Goal: Information Seeking & Learning: Compare options

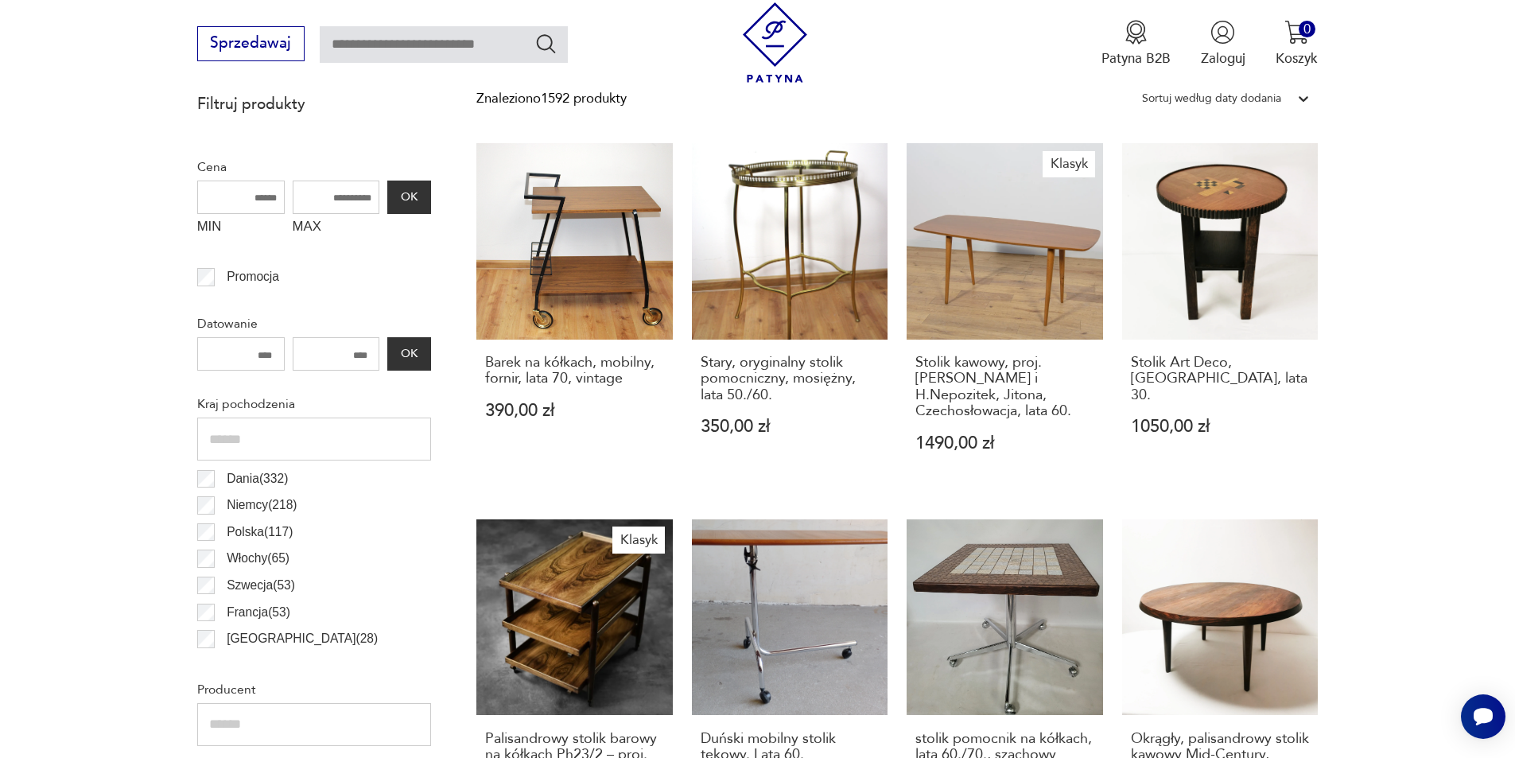
scroll to position [688, 0]
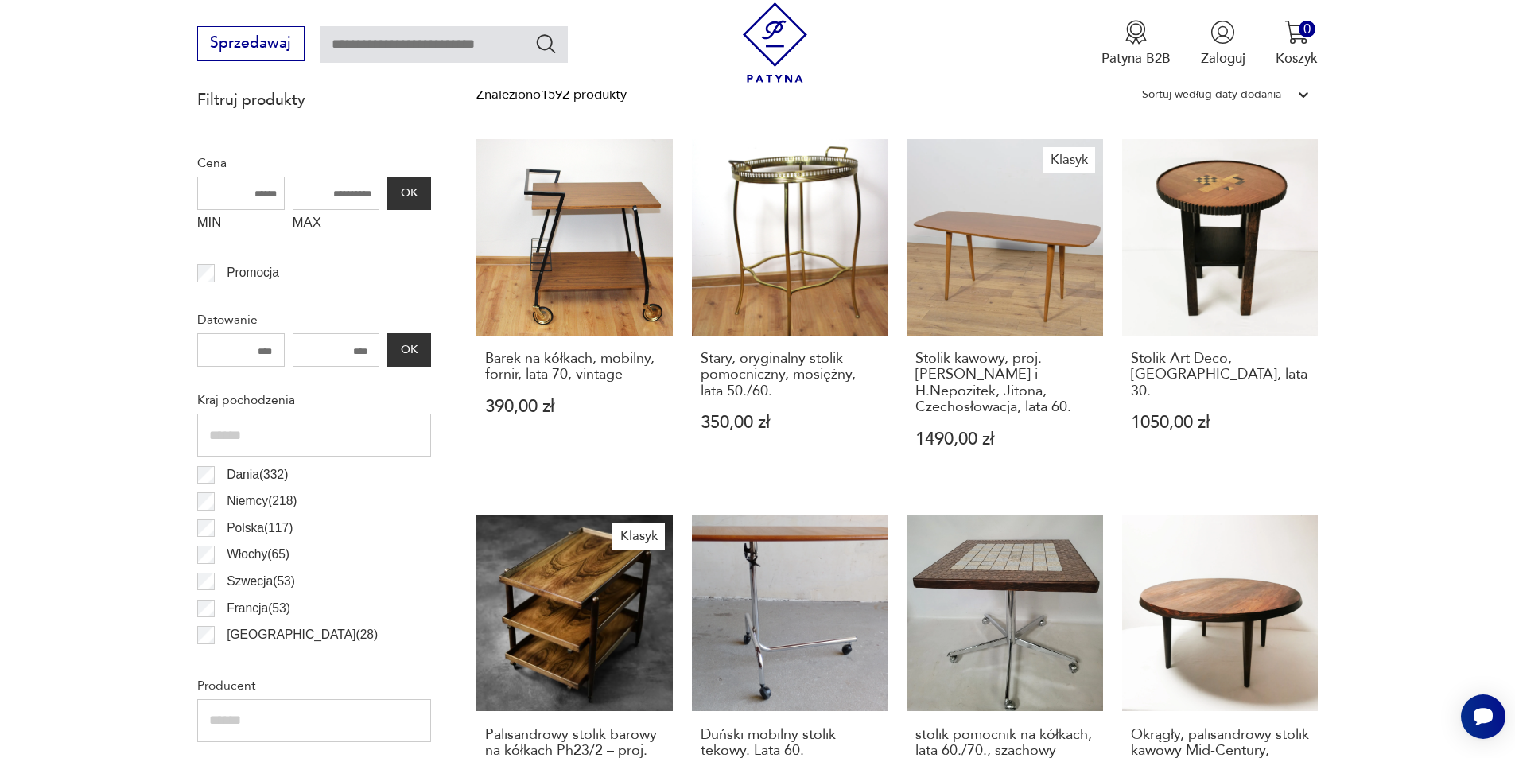
drag, startPoint x: 321, startPoint y: 192, endPoint x: 361, endPoint y: 192, distance: 40.6
click at [361, 192] on input "MAX" at bounding box center [336, 193] width 87 height 33
click at [344, 194] on input "MAX" at bounding box center [336, 193] width 87 height 33
type input "****"
click at [398, 194] on button "OK" at bounding box center [408, 193] width 43 height 33
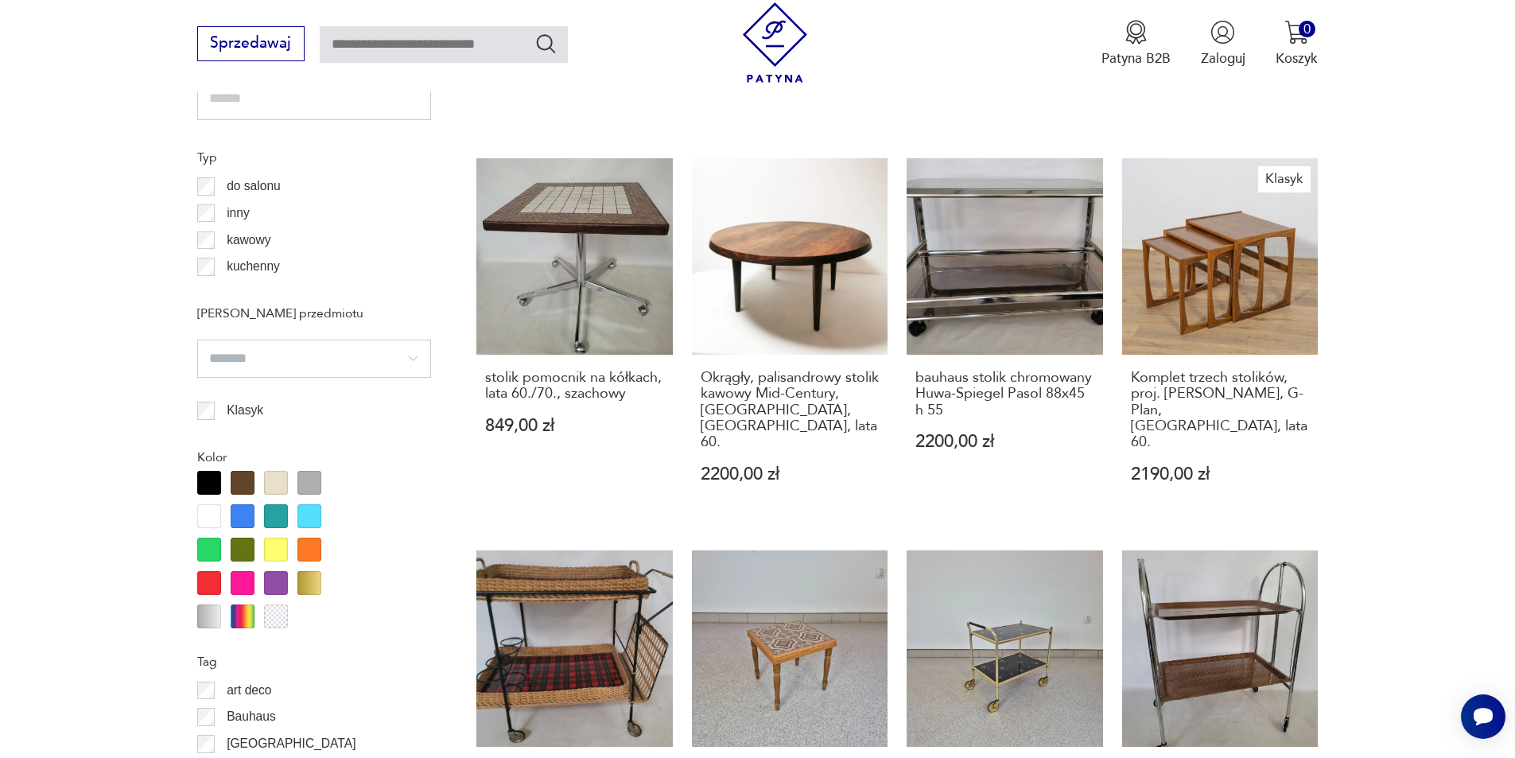
scroll to position [1802, 0]
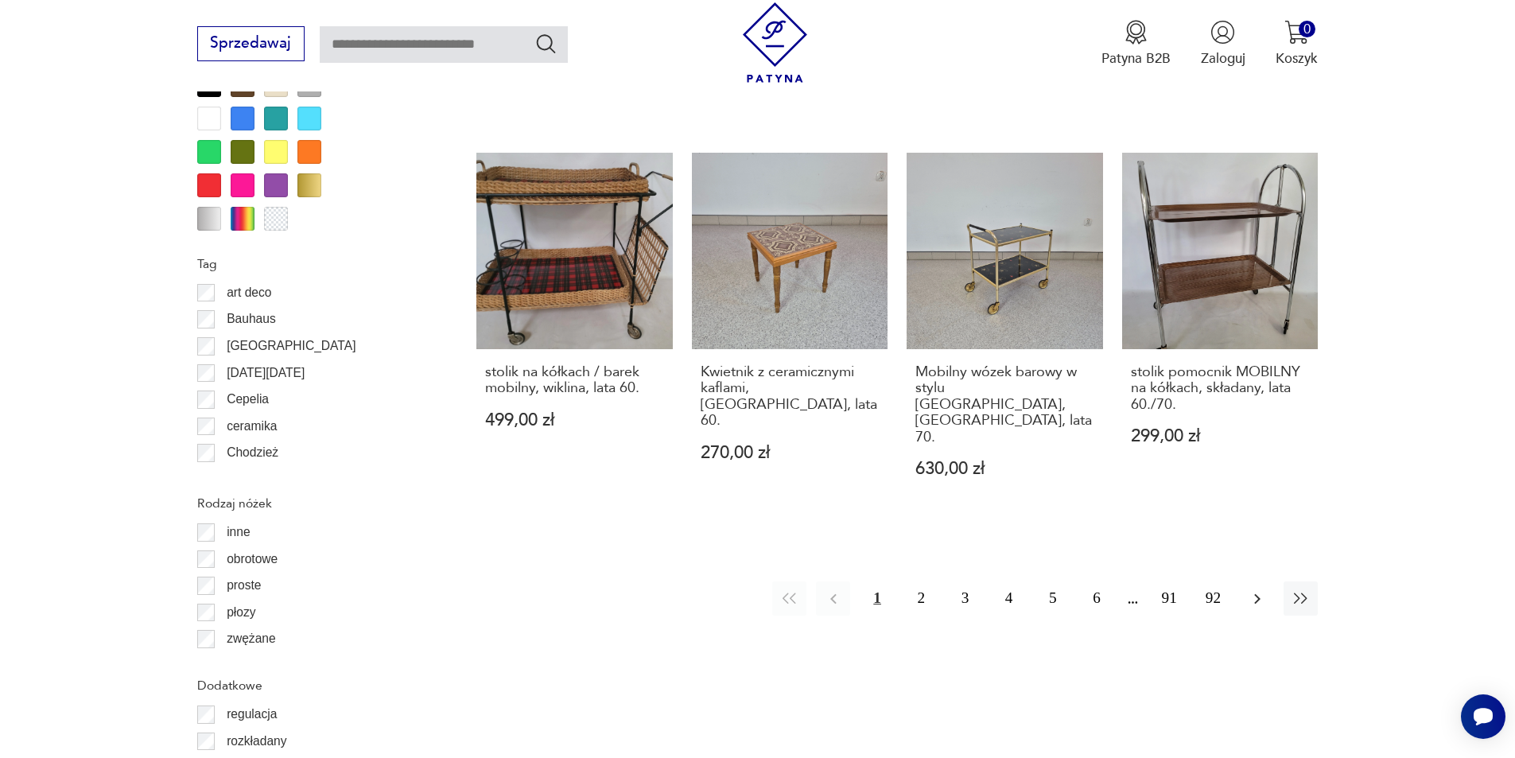
click at [1250, 589] on icon "button" at bounding box center [1257, 598] width 19 height 19
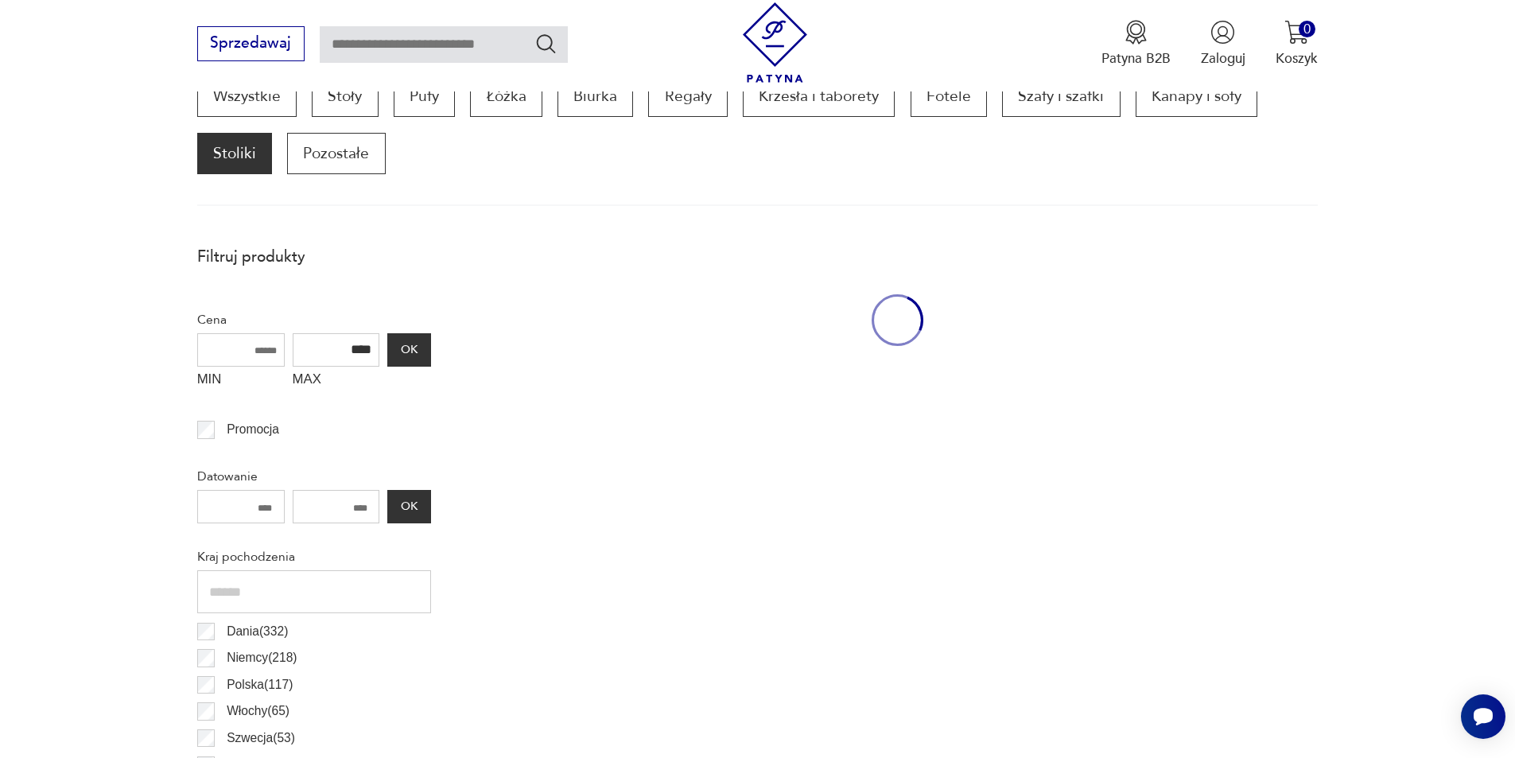
scroll to position [530, 0]
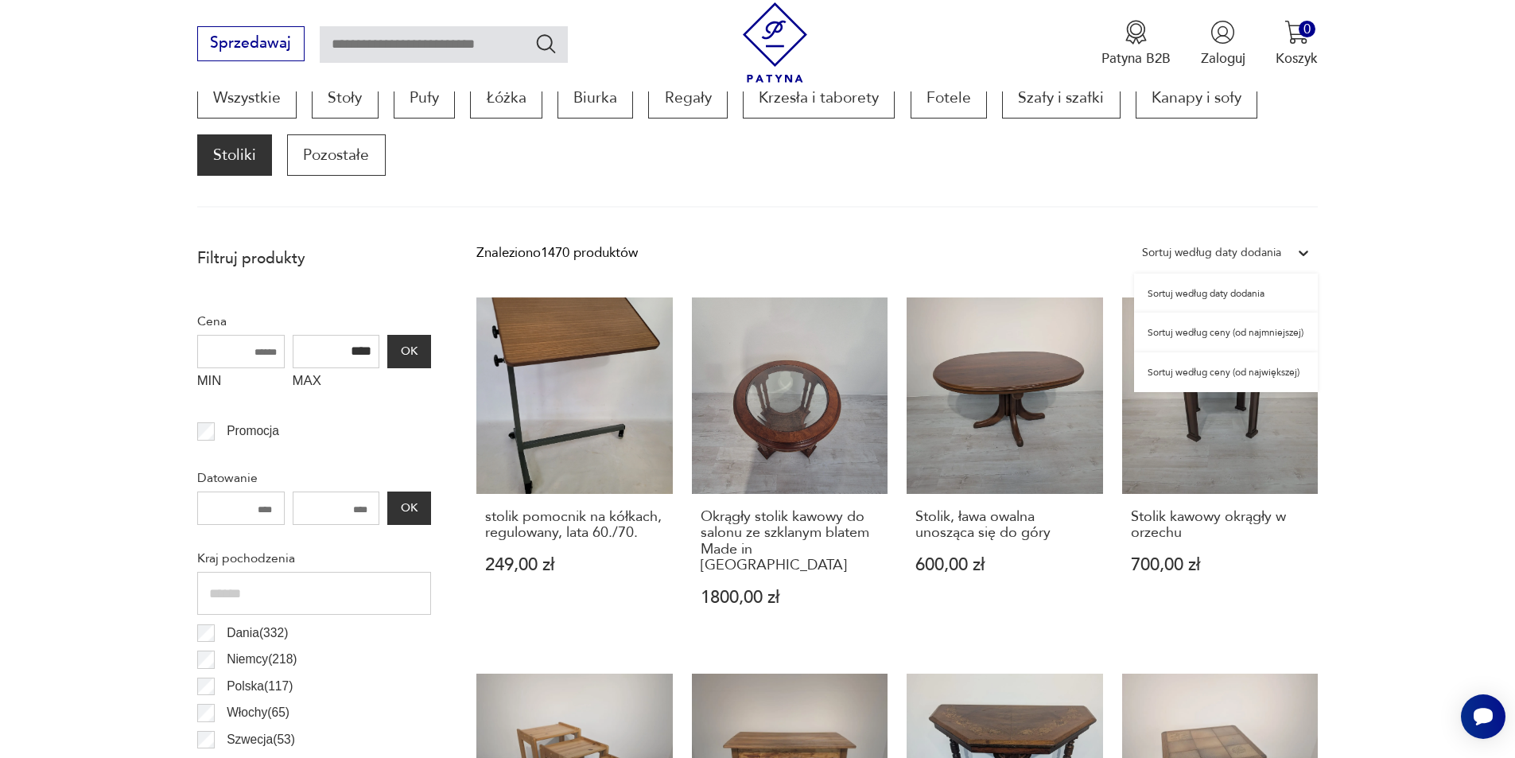
click at [1304, 247] on icon at bounding box center [1304, 253] width 16 height 16
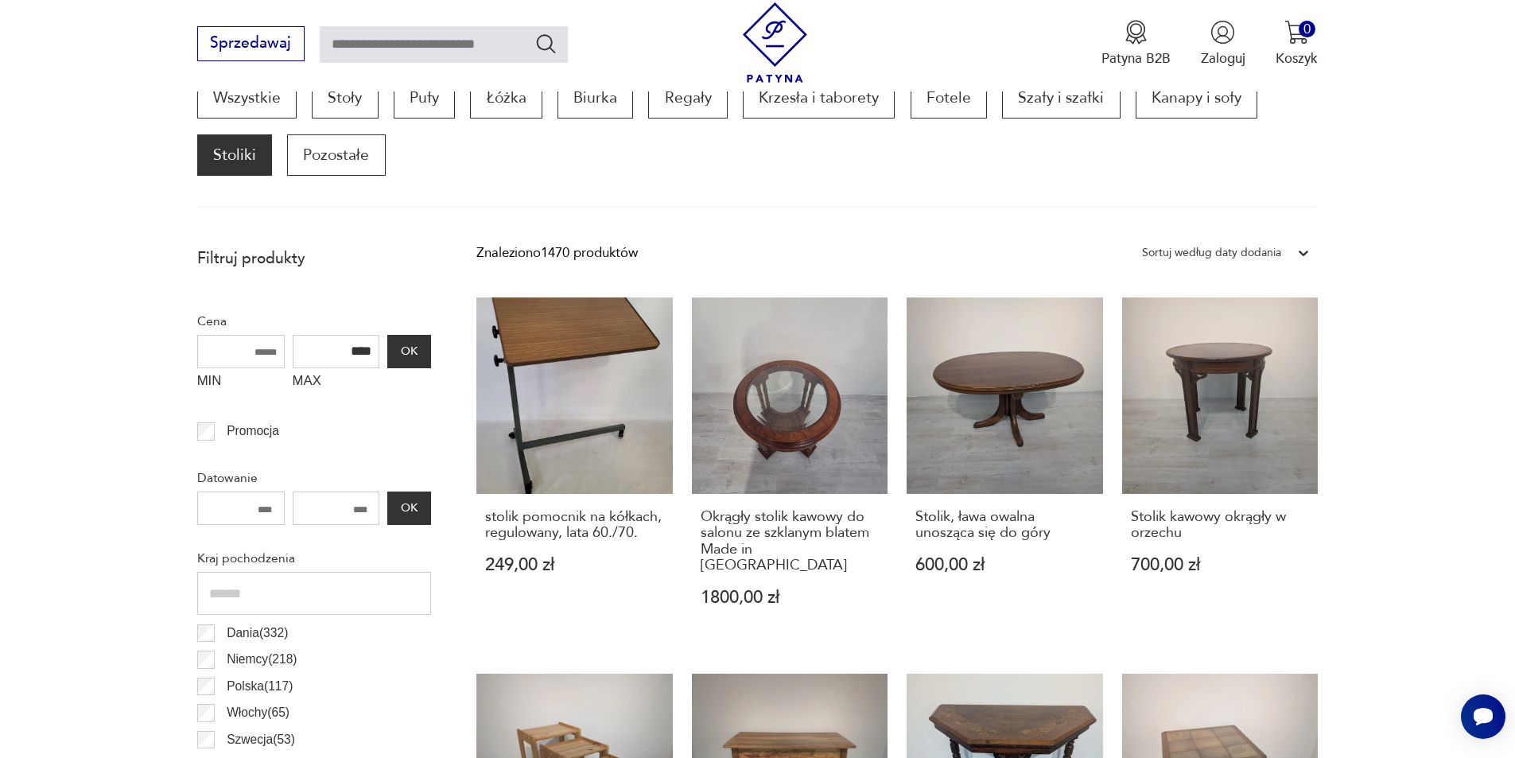
click at [1304, 249] on icon at bounding box center [1304, 253] width 16 height 16
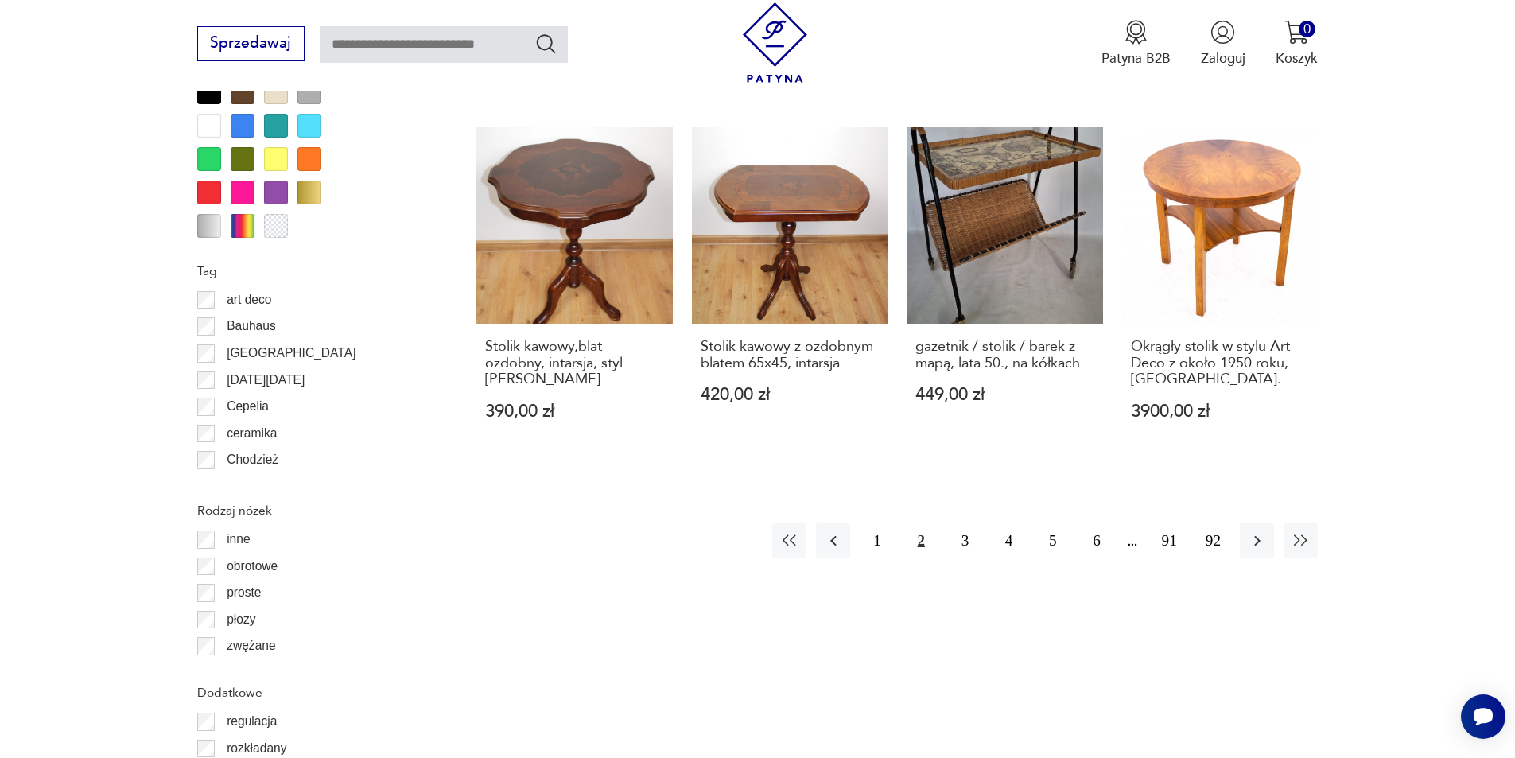
scroll to position [1802, 0]
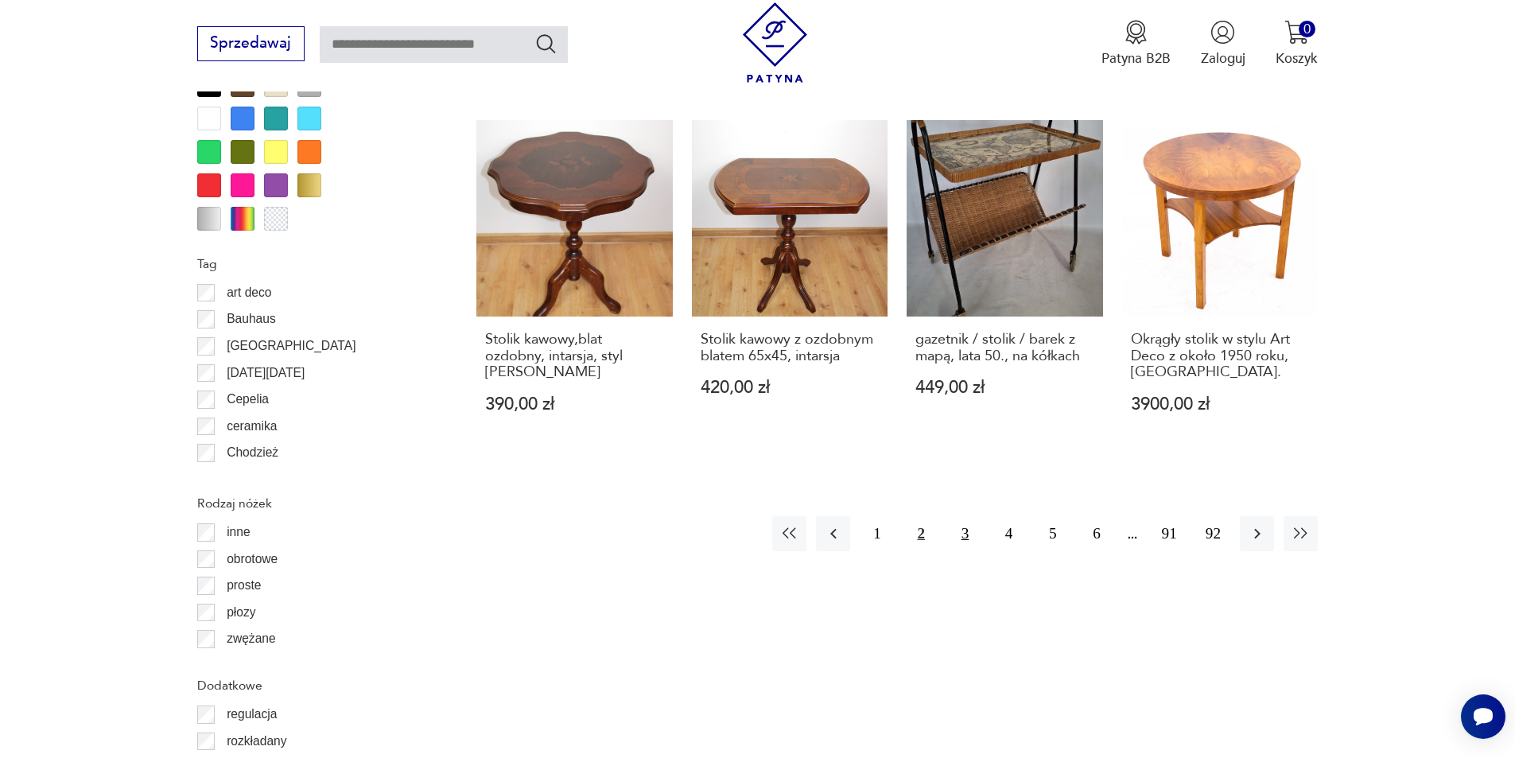
click at [961, 516] on button "3" at bounding box center [965, 533] width 34 height 34
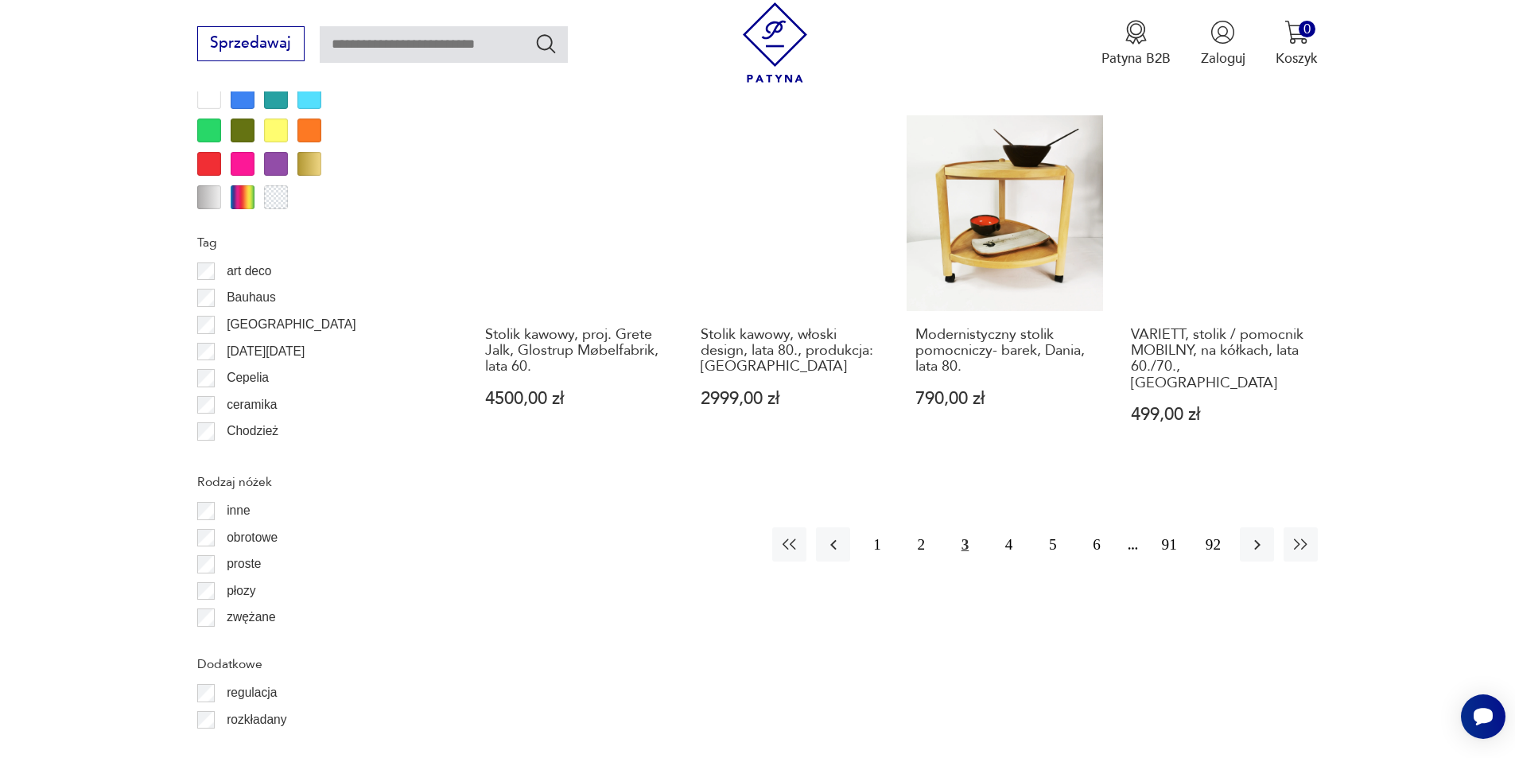
scroll to position [1882, 0]
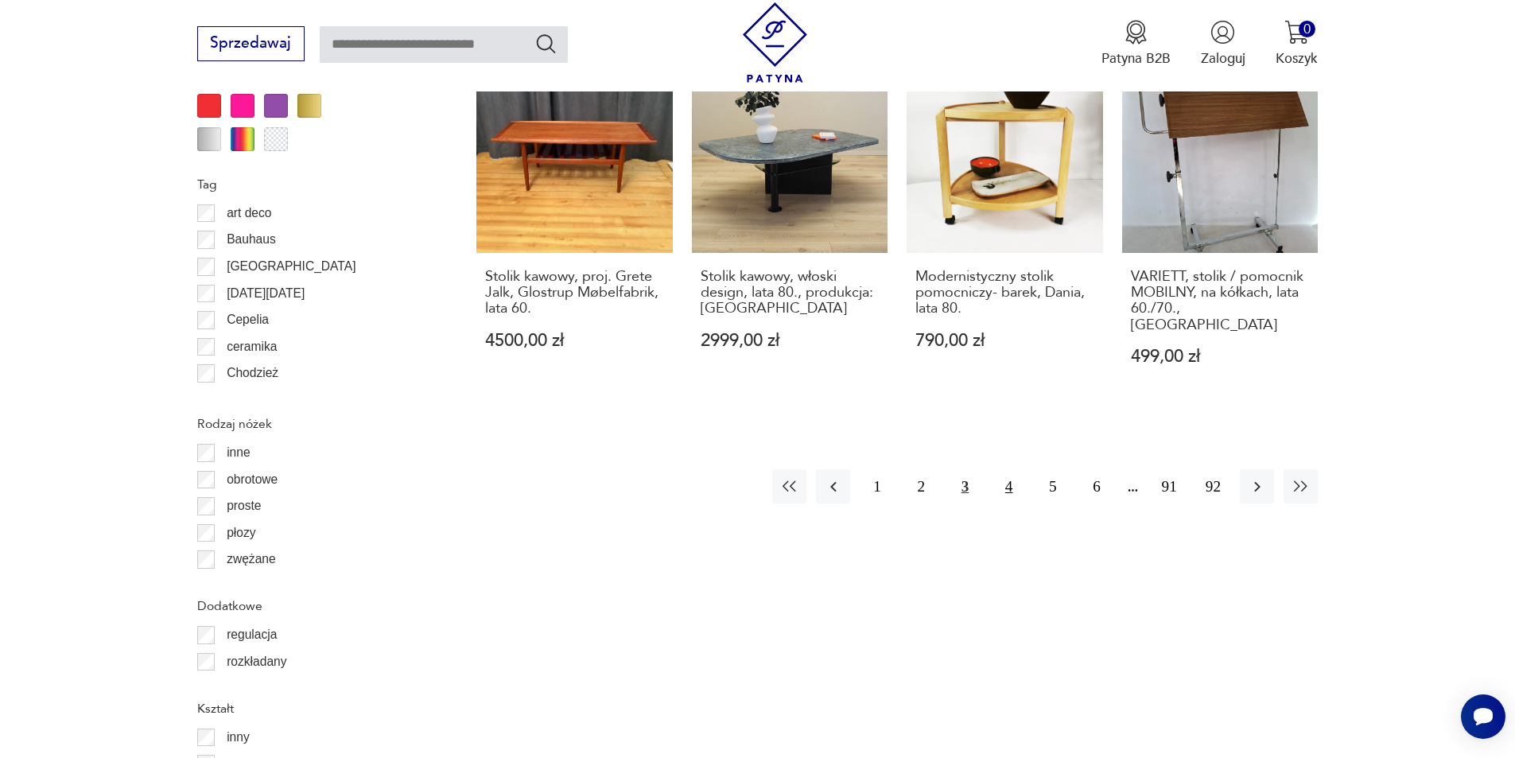
click at [1008, 469] on button "4" at bounding box center [1009, 486] width 34 height 34
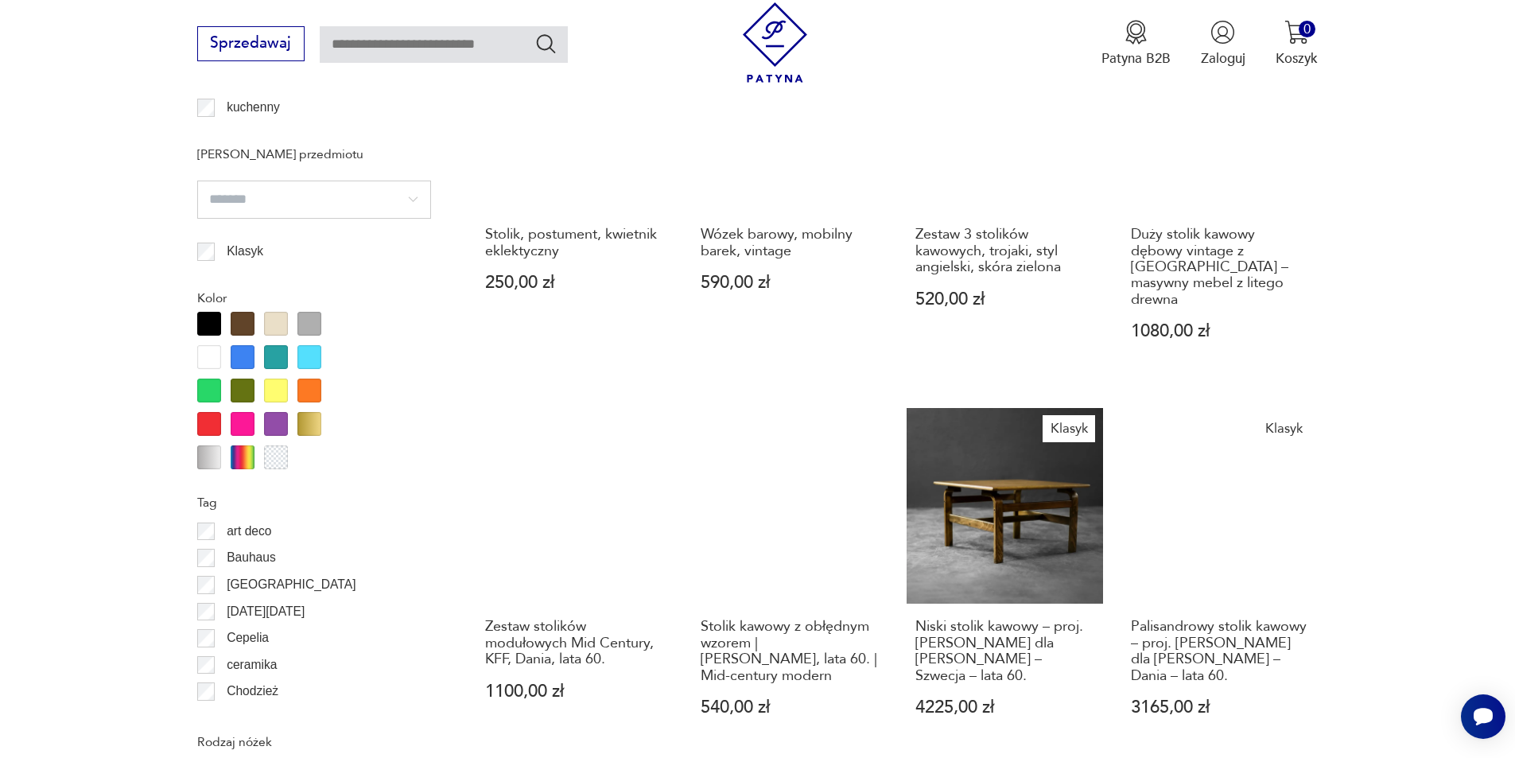
scroll to position [1802, 0]
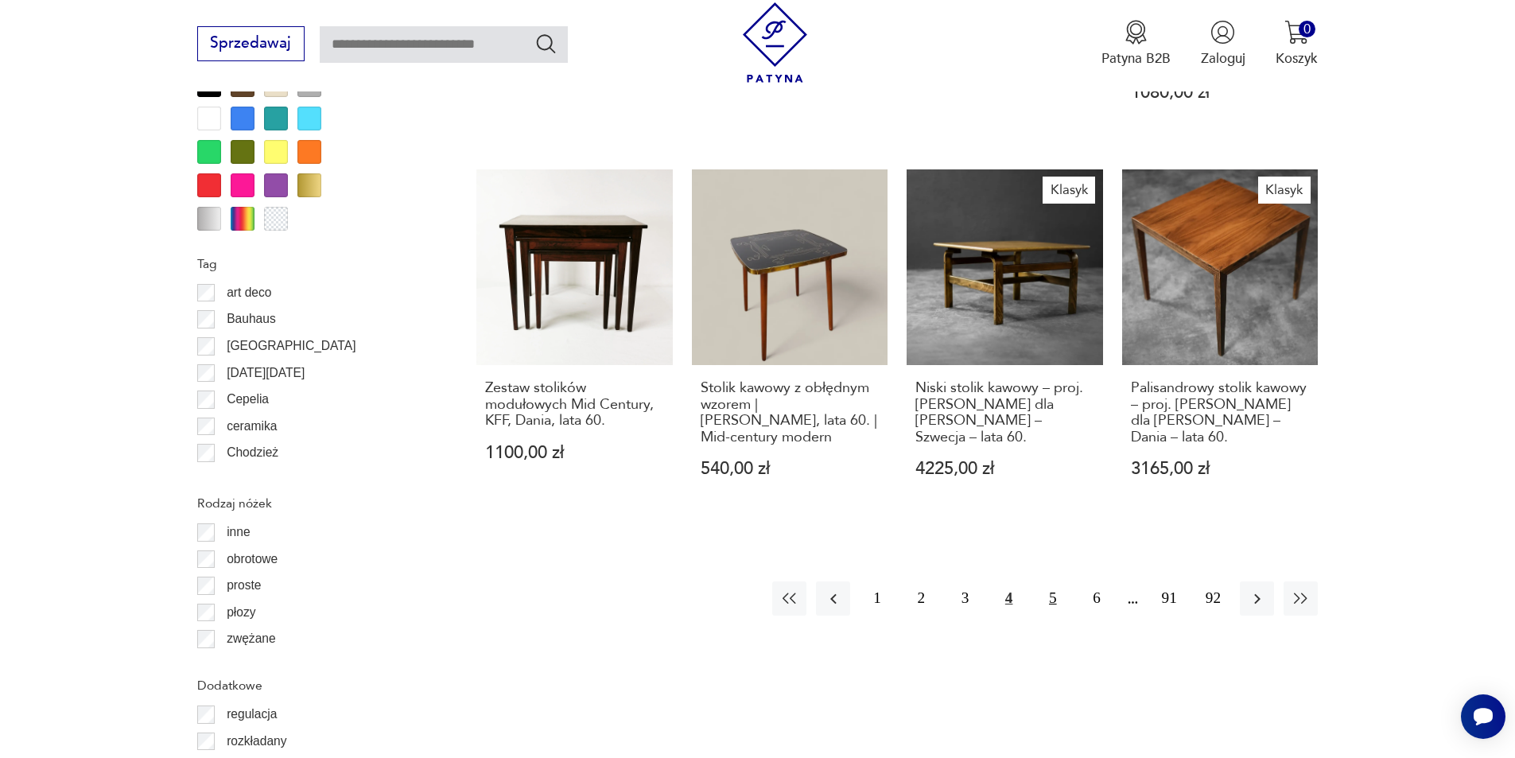
click at [1047, 590] on button "5" at bounding box center [1053, 598] width 34 height 34
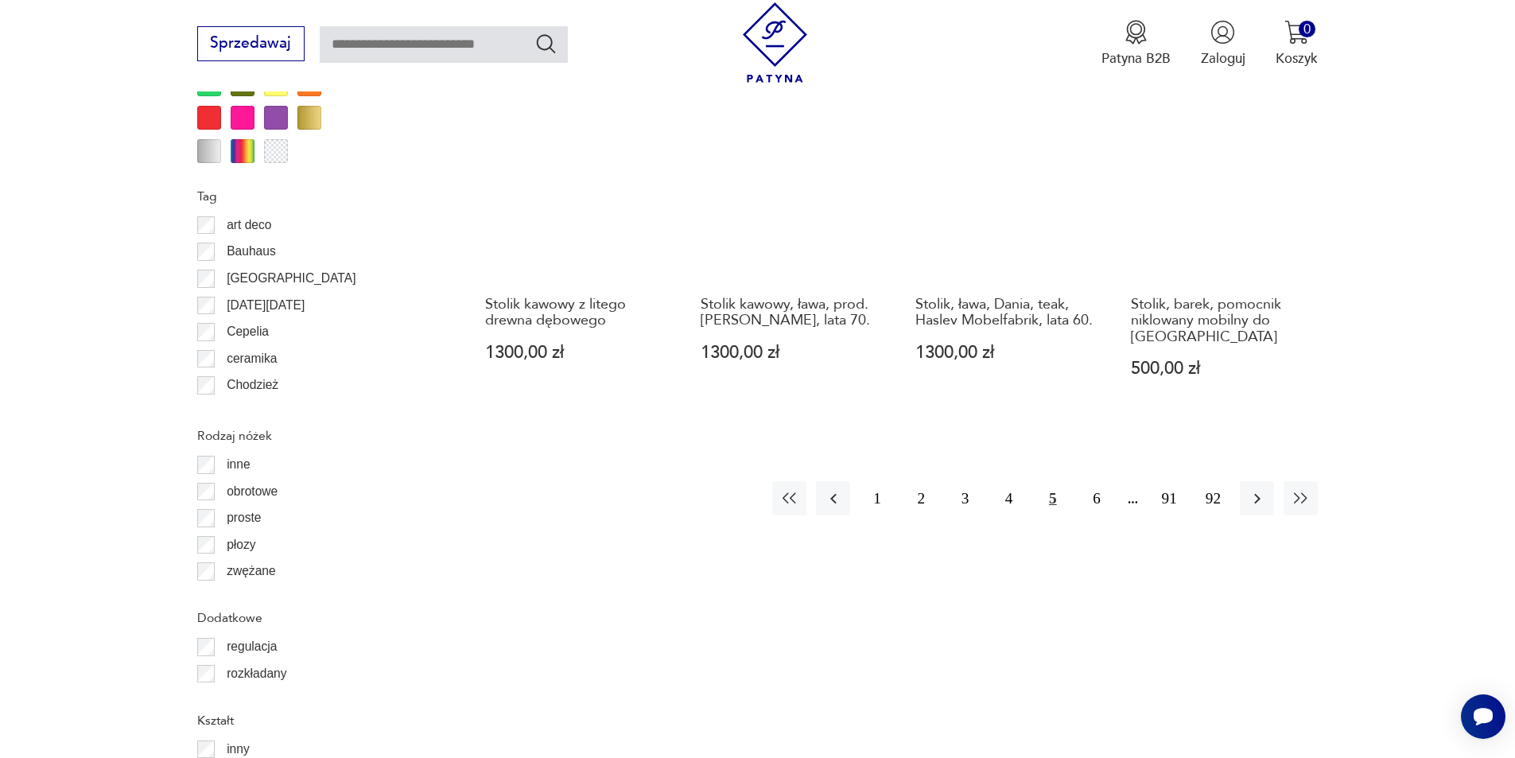
scroll to position [1882, 0]
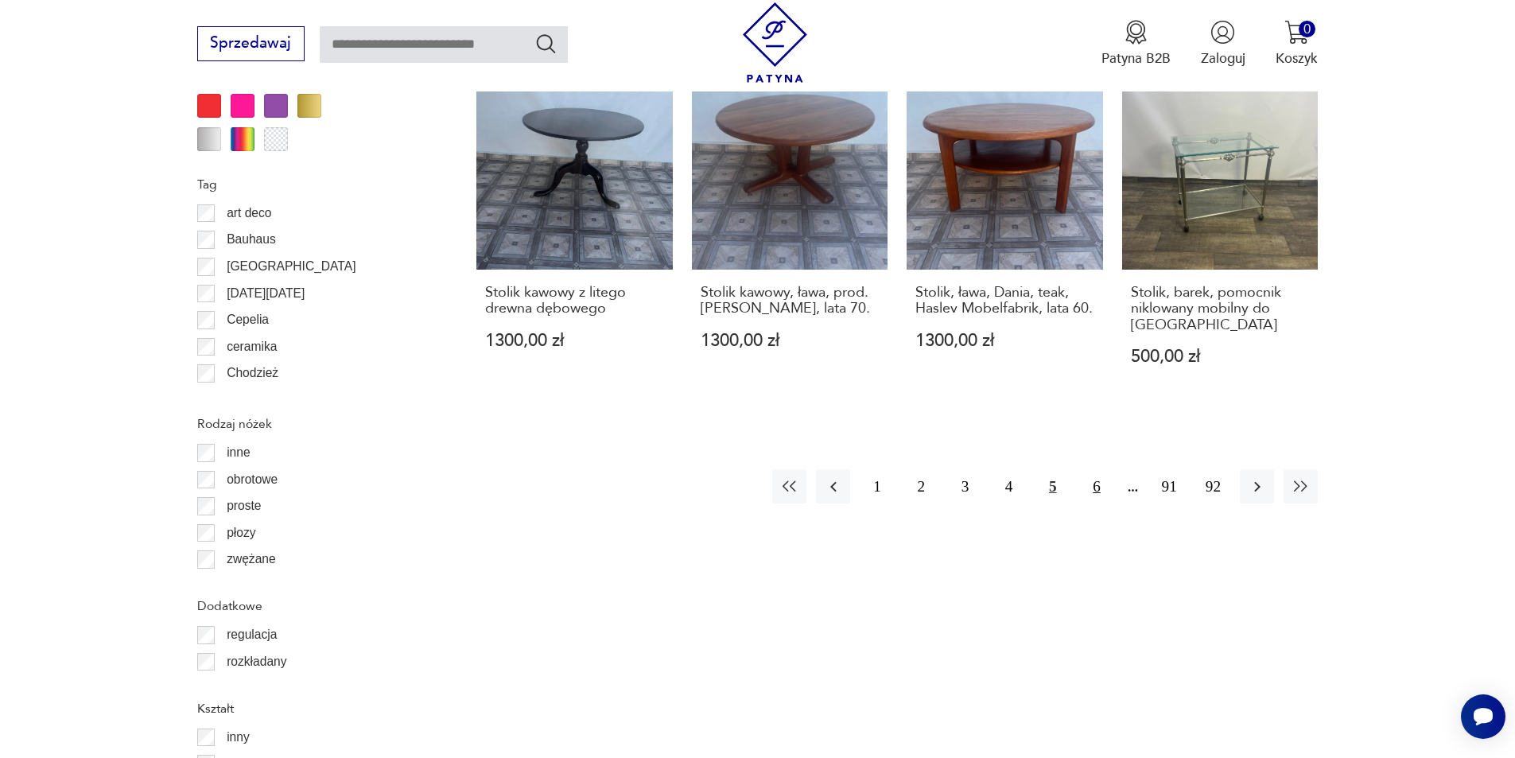
click at [1098, 469] on button "6" at bounding box center [1096, 486] width 34 height 34
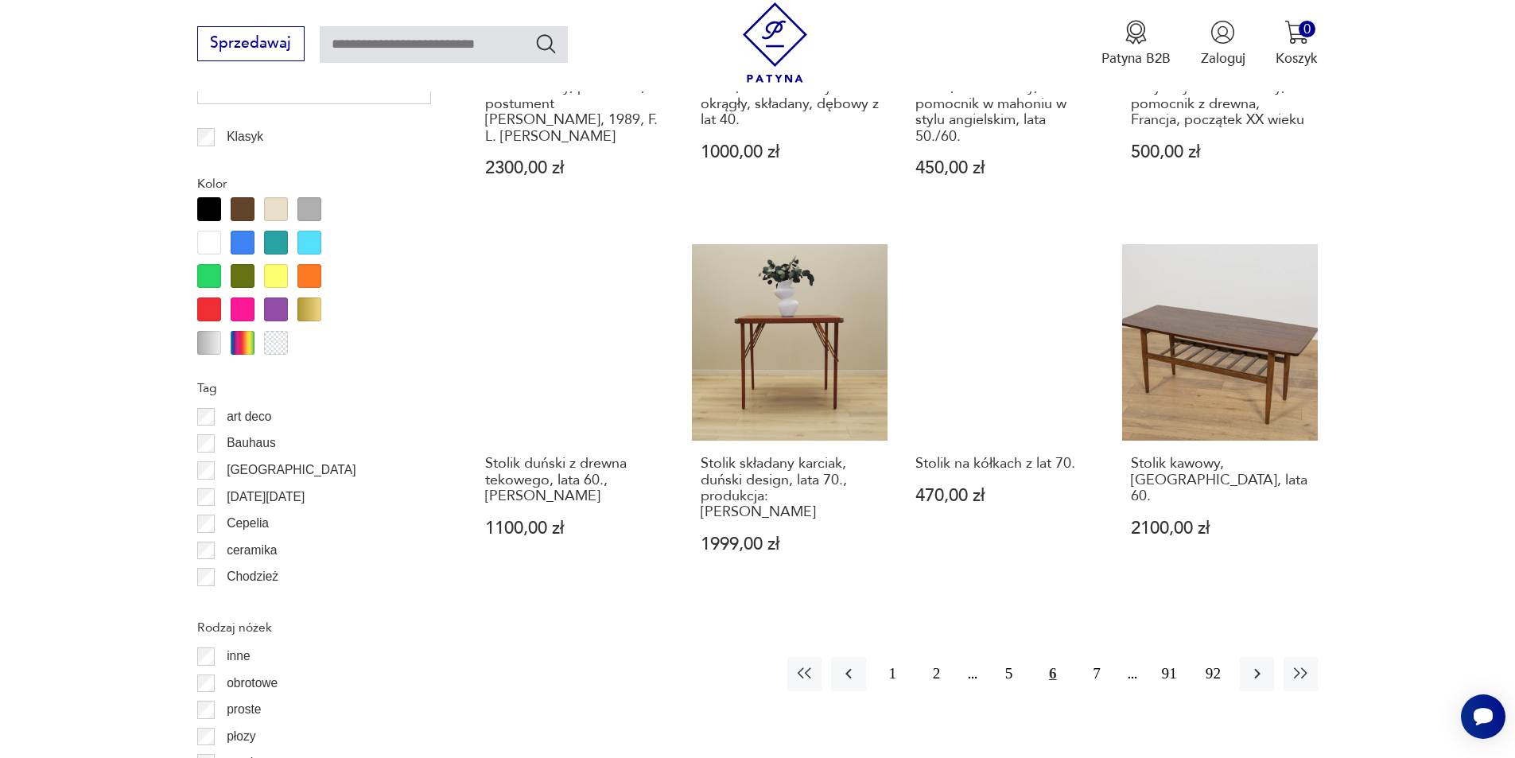
scroll to position [1961, 0]
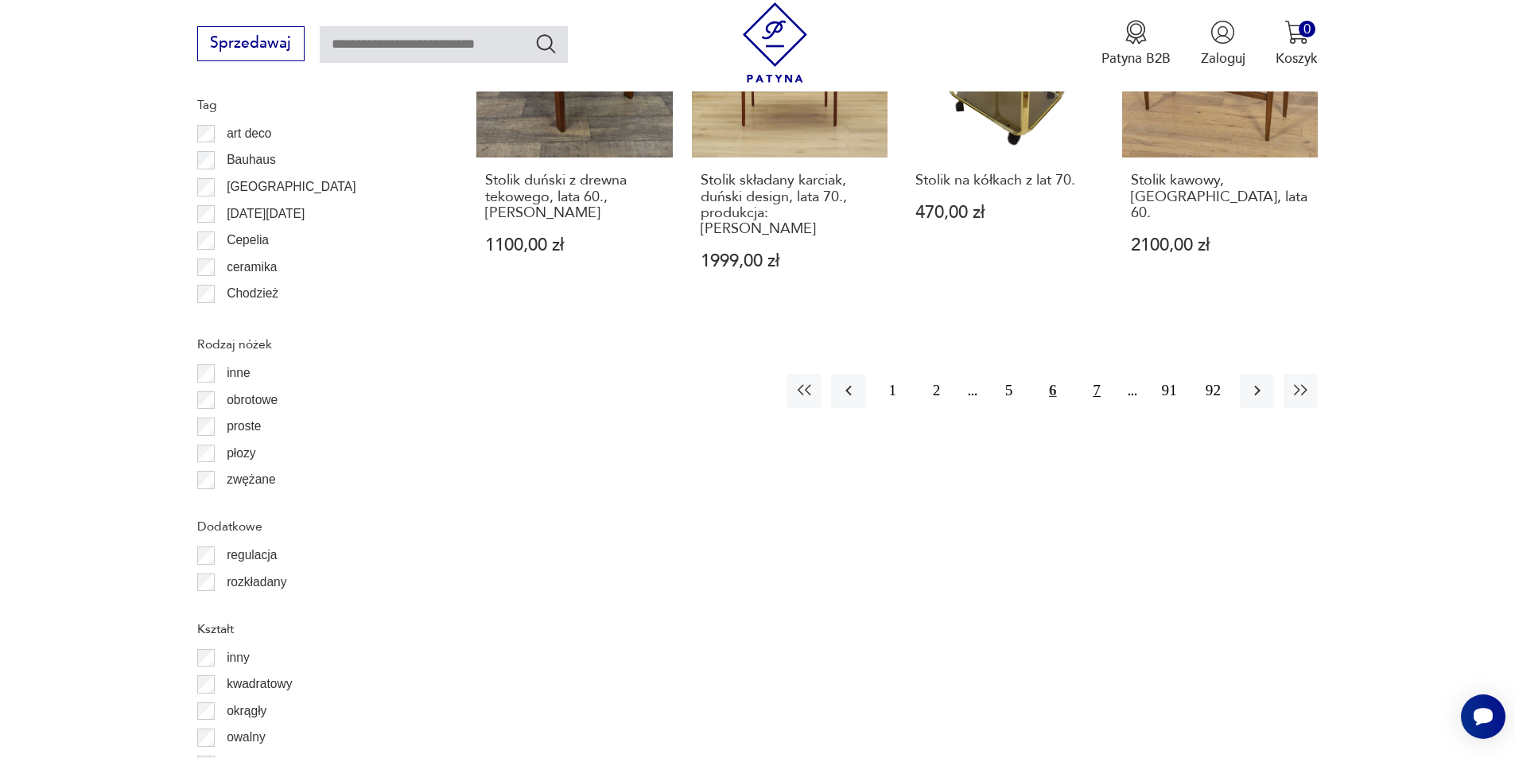
click at [1100, 374] on button "7" at bounding box center [1096, 391] width 34 height 34
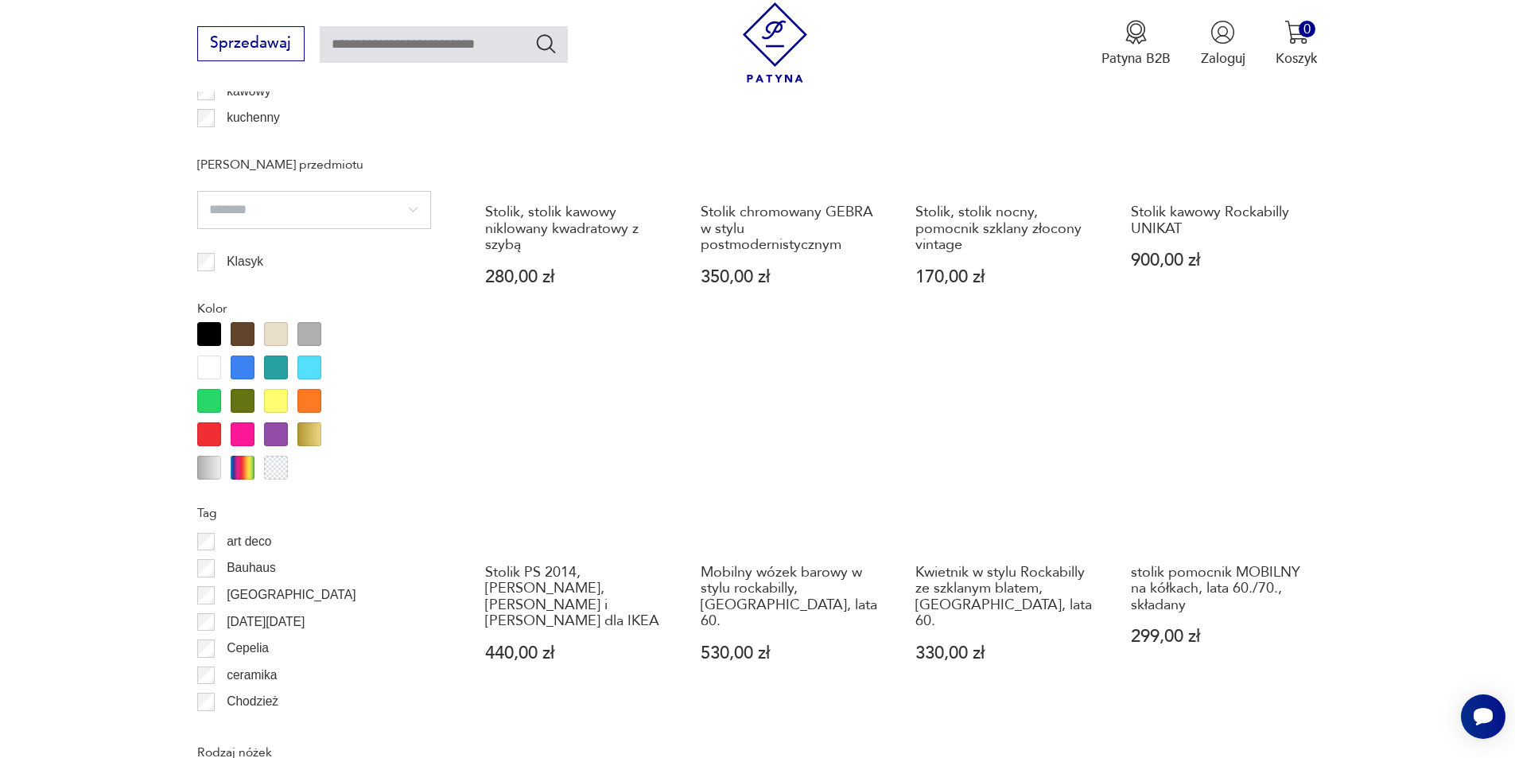
scroll to position [1723, 0]
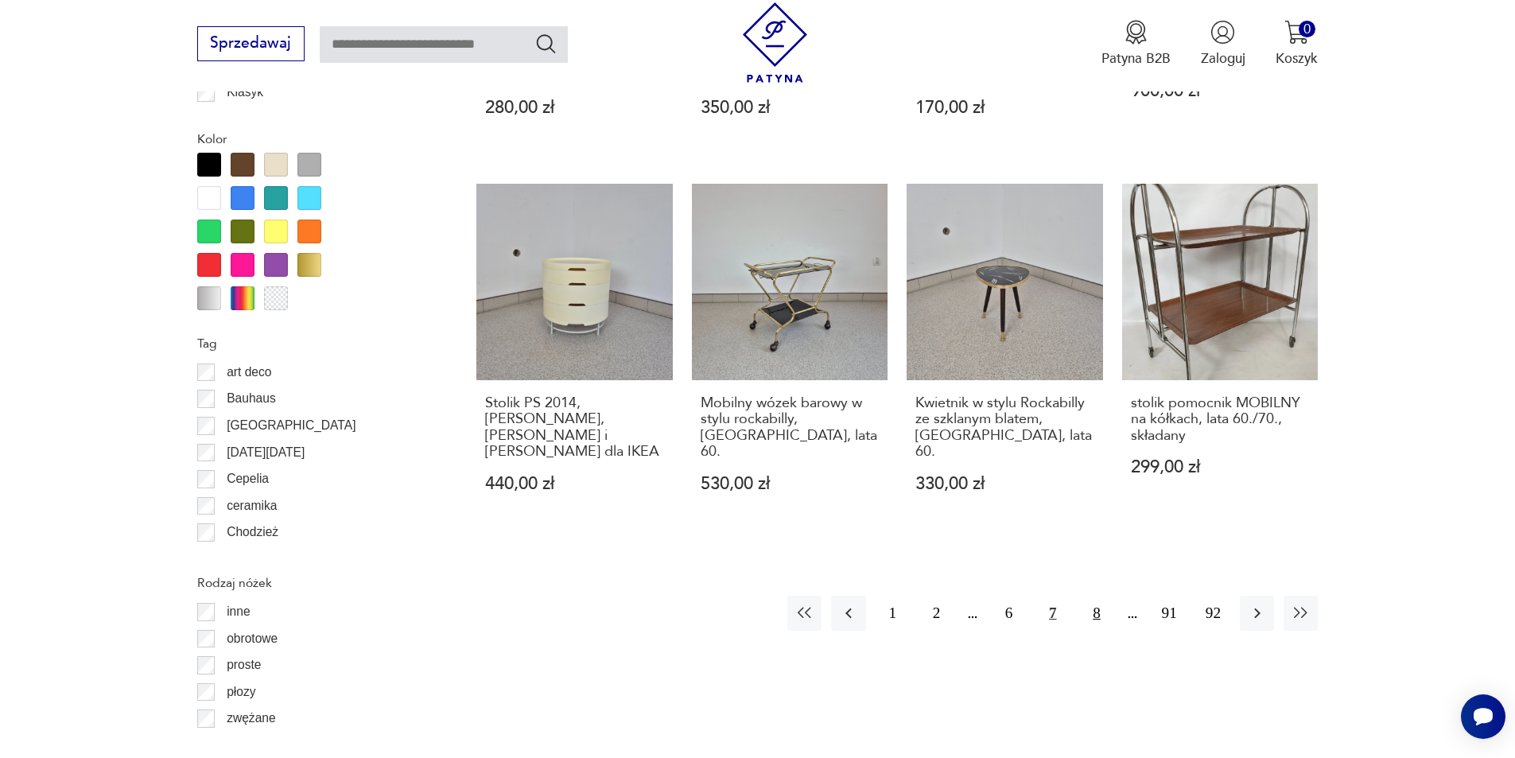
drag, startPoint x: 1094, startPoint y: 602, endPoint x: 1106, endPoint y: 611, distance: 14.2
click at [1094, 601] on button "8" at bounding box center [1096, 613] width 34 height 34
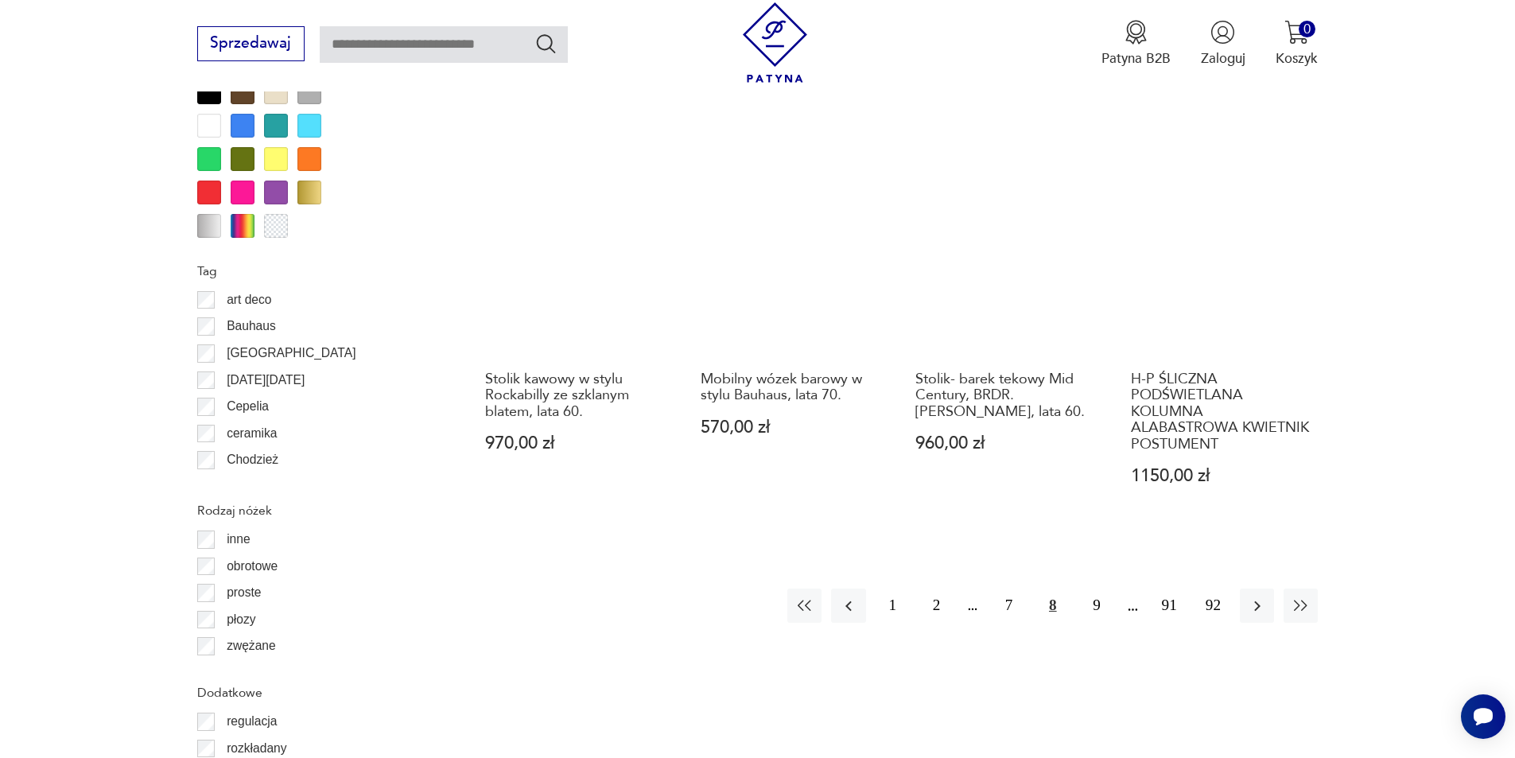
scroll to position [1882, 0]
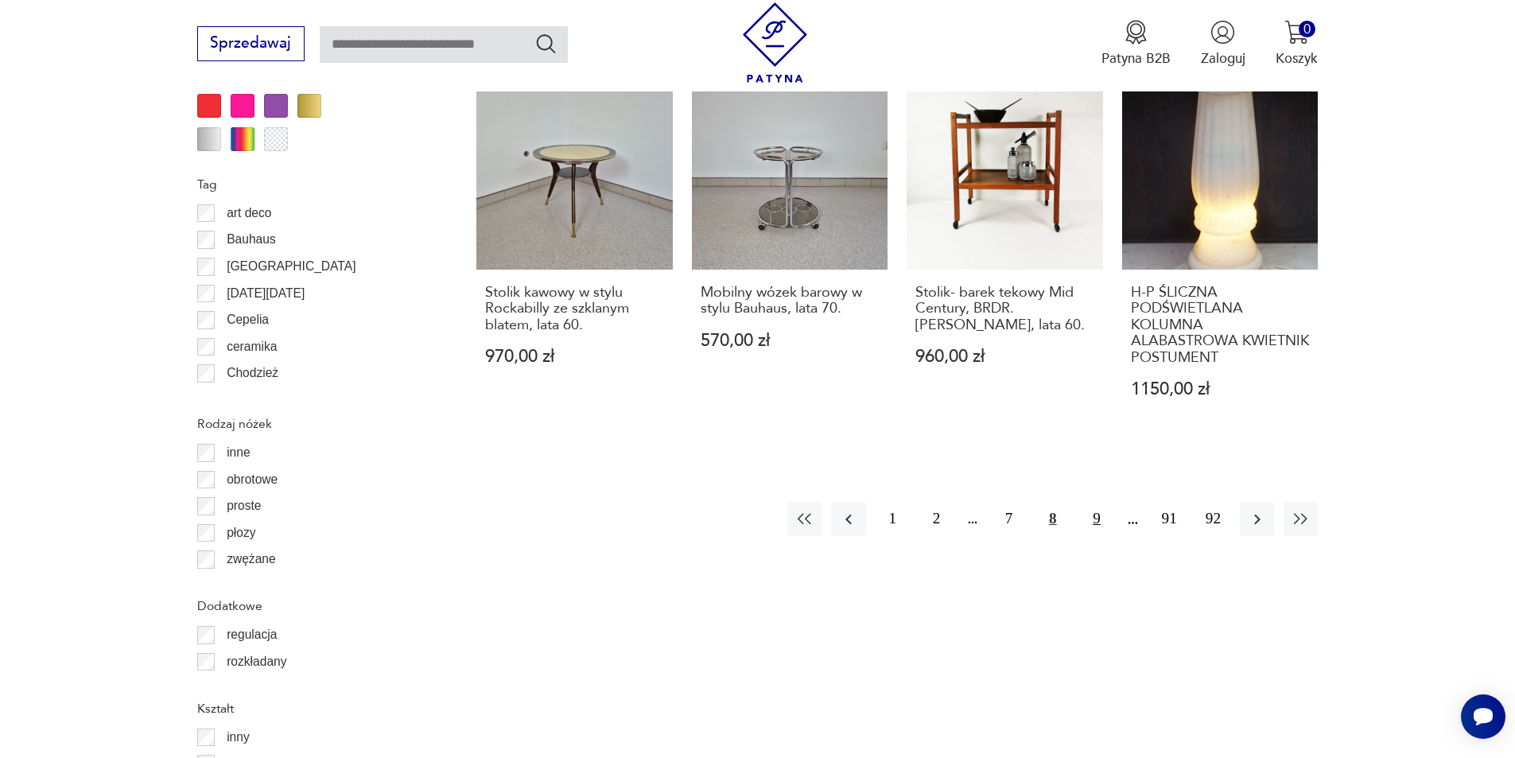
click at [1098, 502] on button "9" at bounding box center [1096, 519] width 34 height 34
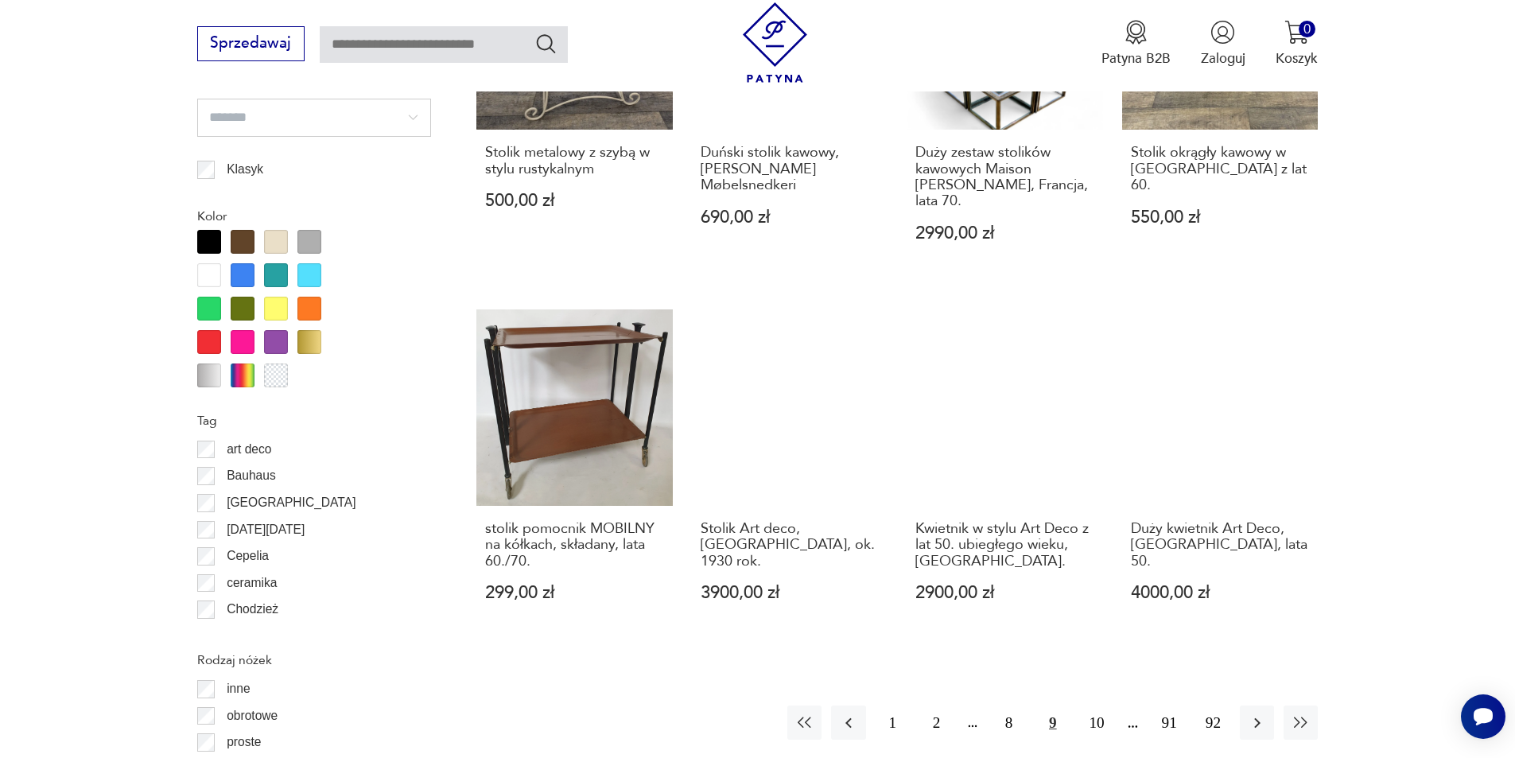
scroll to position [1723, 0]
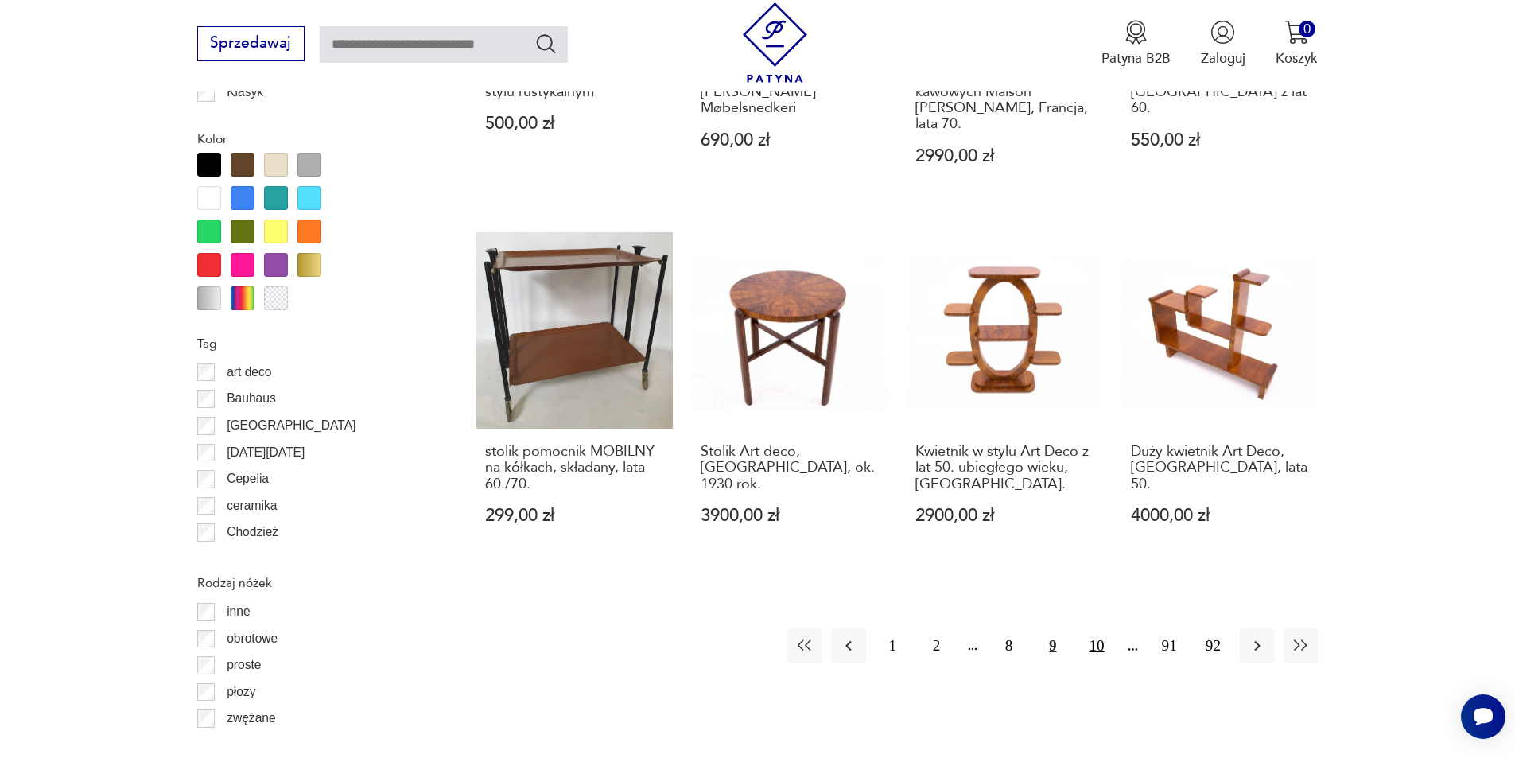
click at [1092, 628] on button "10" at bounding box center [1096, 645] width 34 height 34
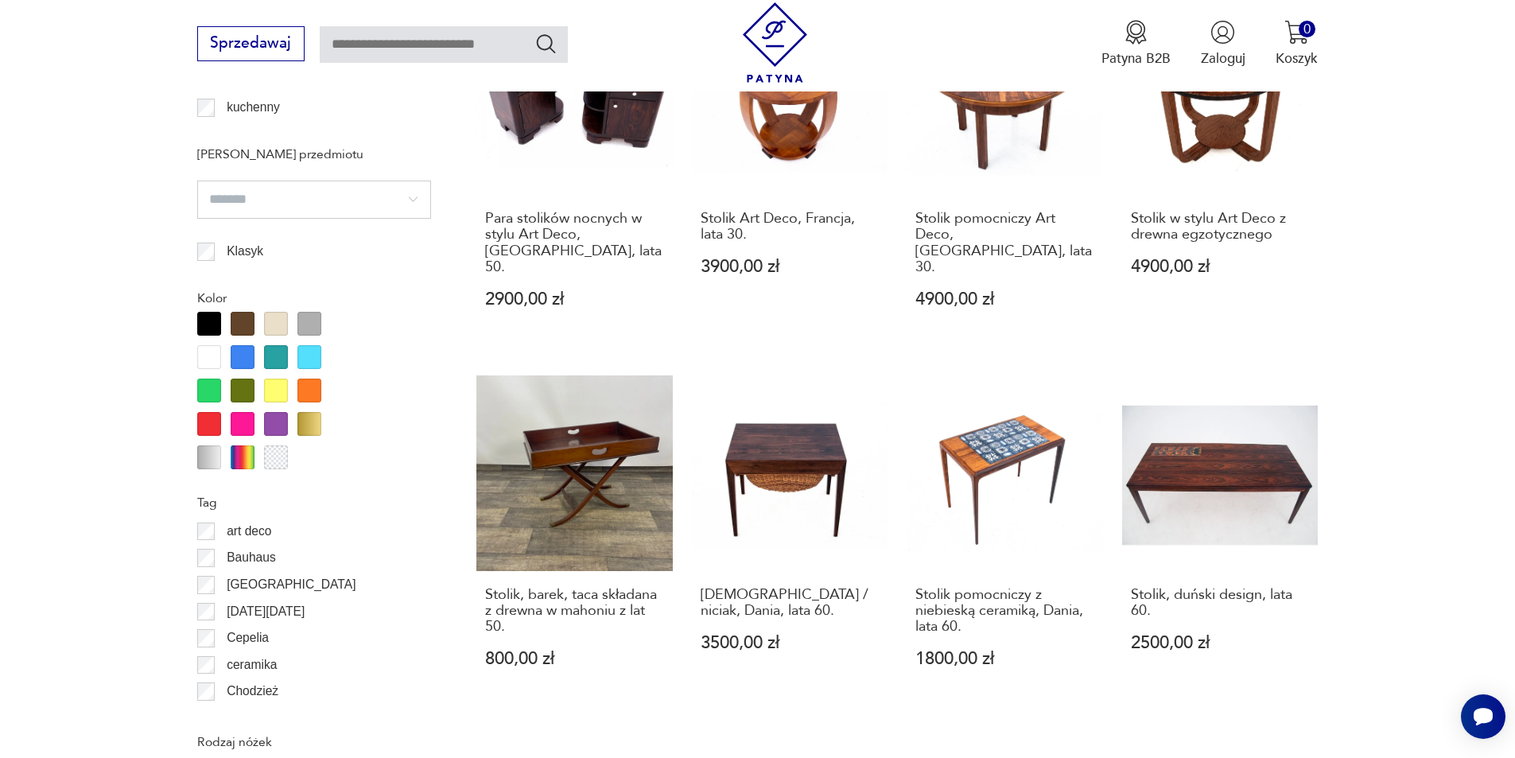
scroll to position [1882, 0]
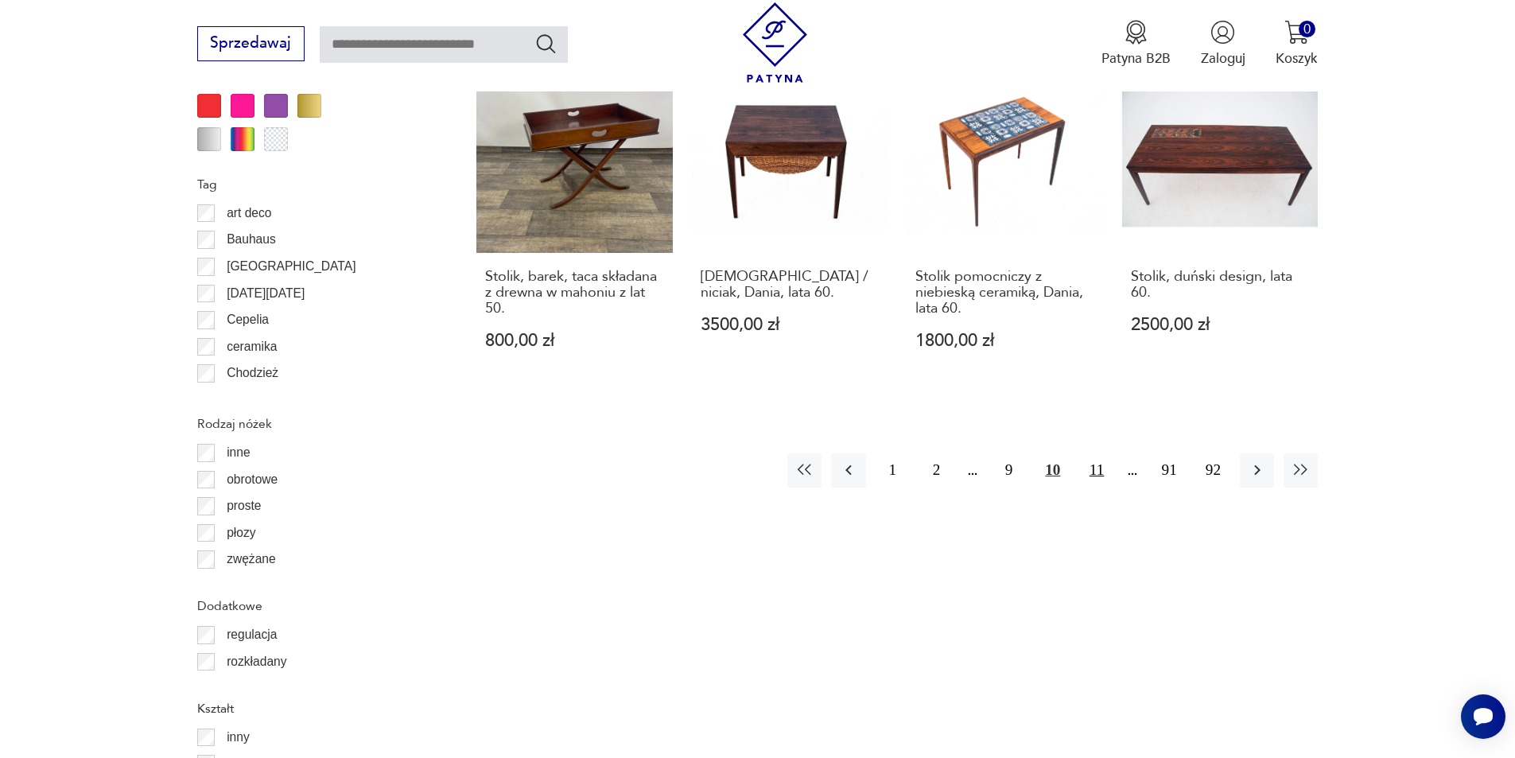
click at [1094, 453] on button "11" at bounding box center [1096, 470] width 34 height 34
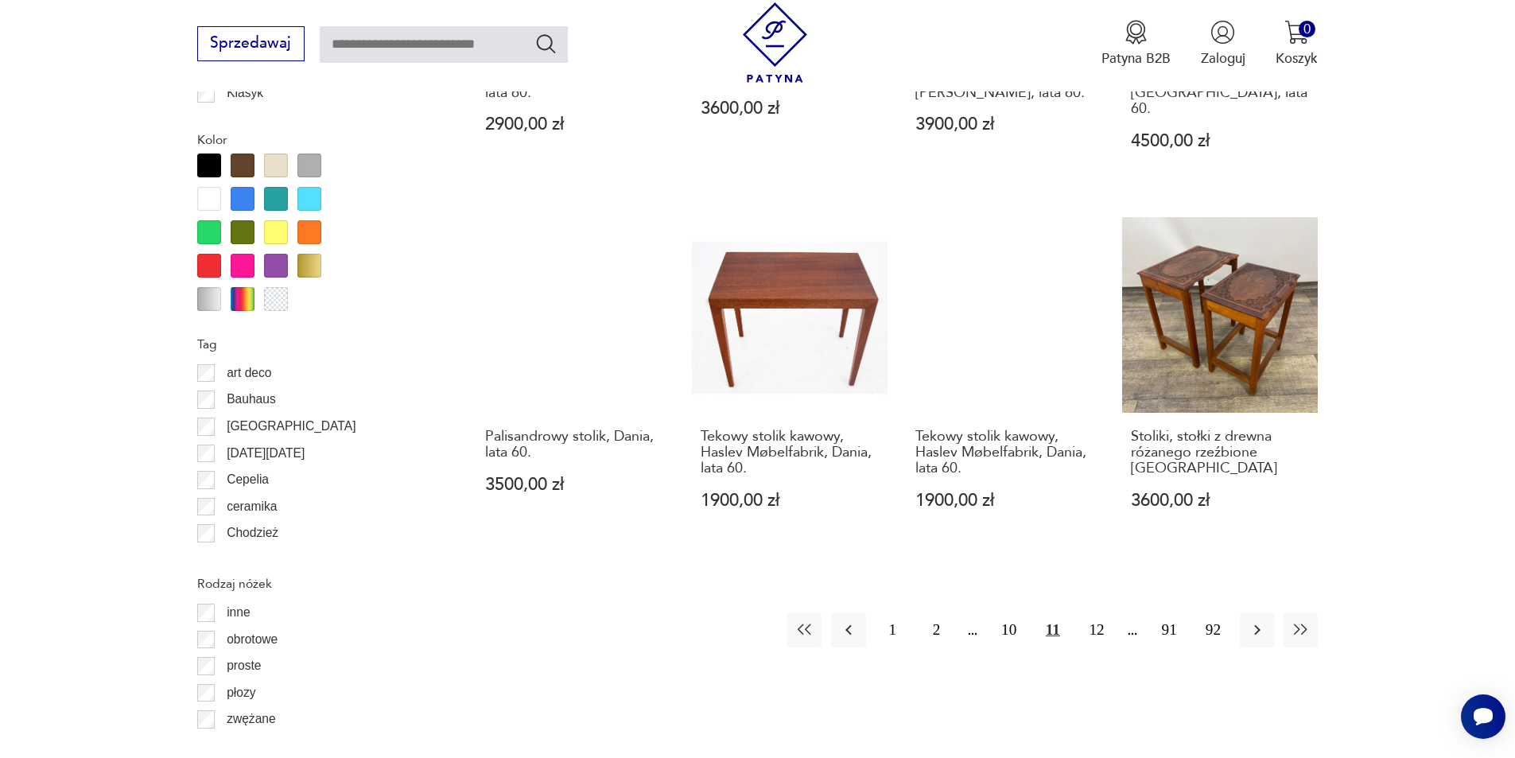
scroll to position [1723, 0]
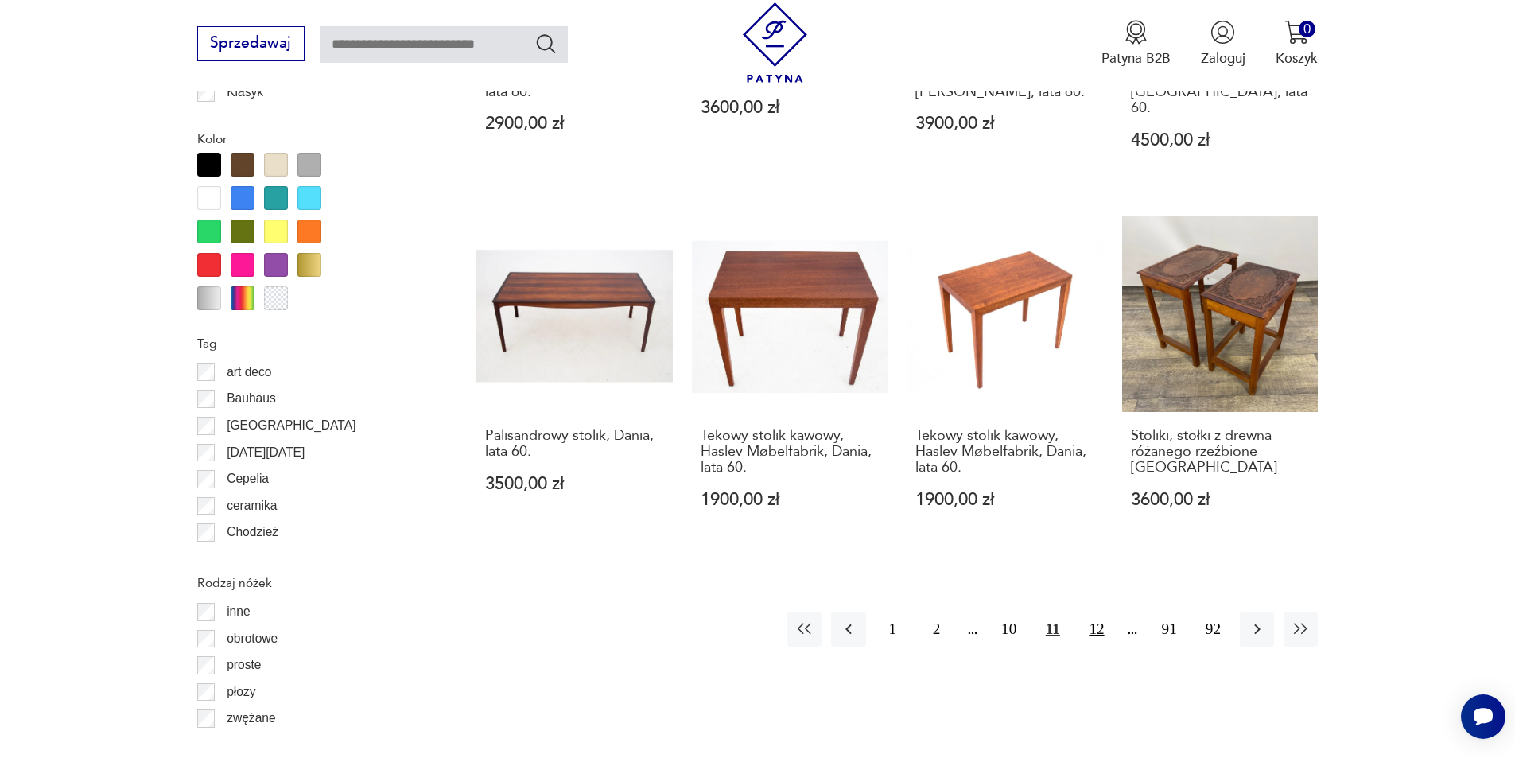
click at [1104, 612] on button "12" at bounding box center [1096, 629] width 34 height 34
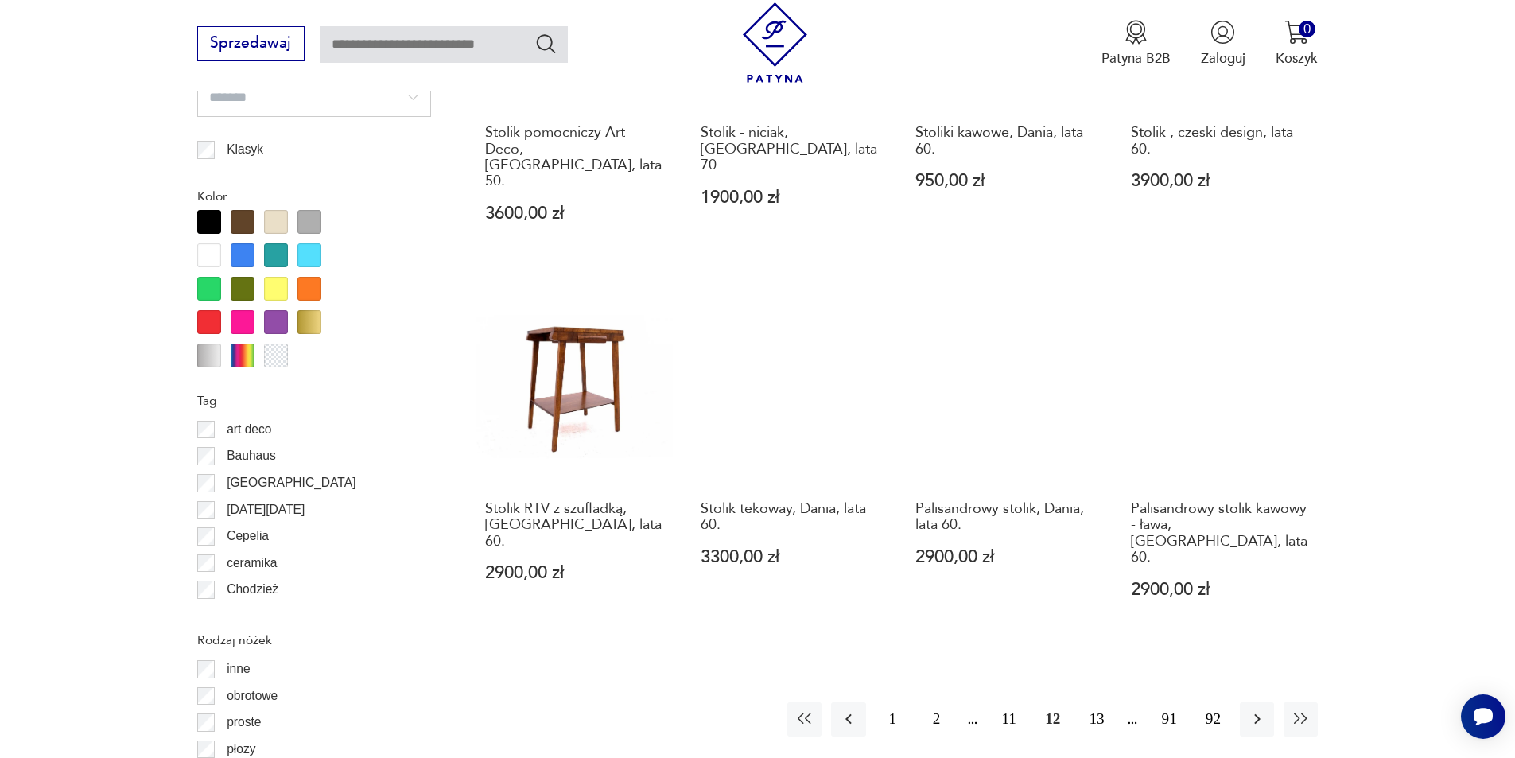
scroll to position [1723, 0]
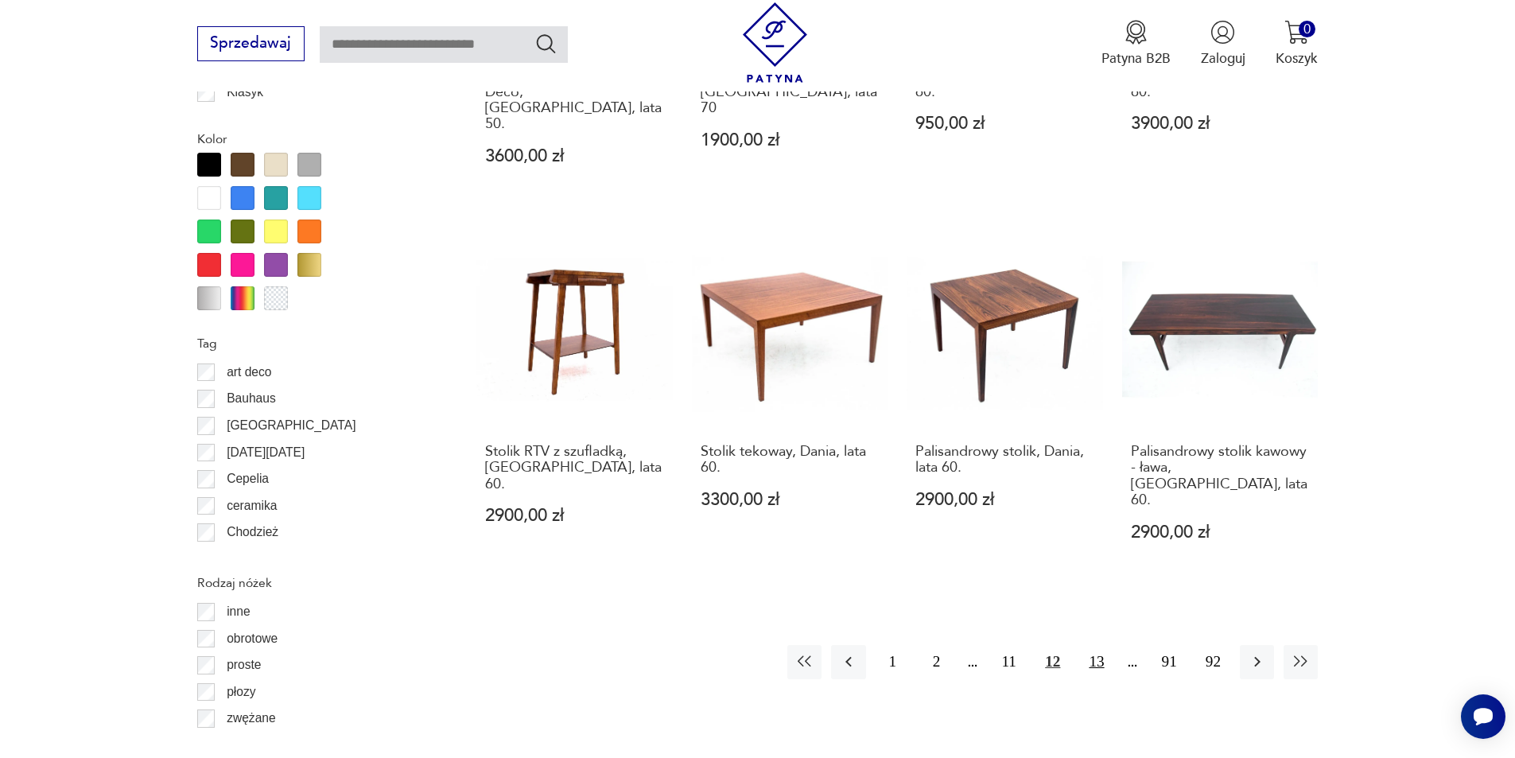
click at [1105, 645] on button "13" at bounding box center [1096, 662] width 34 height 34
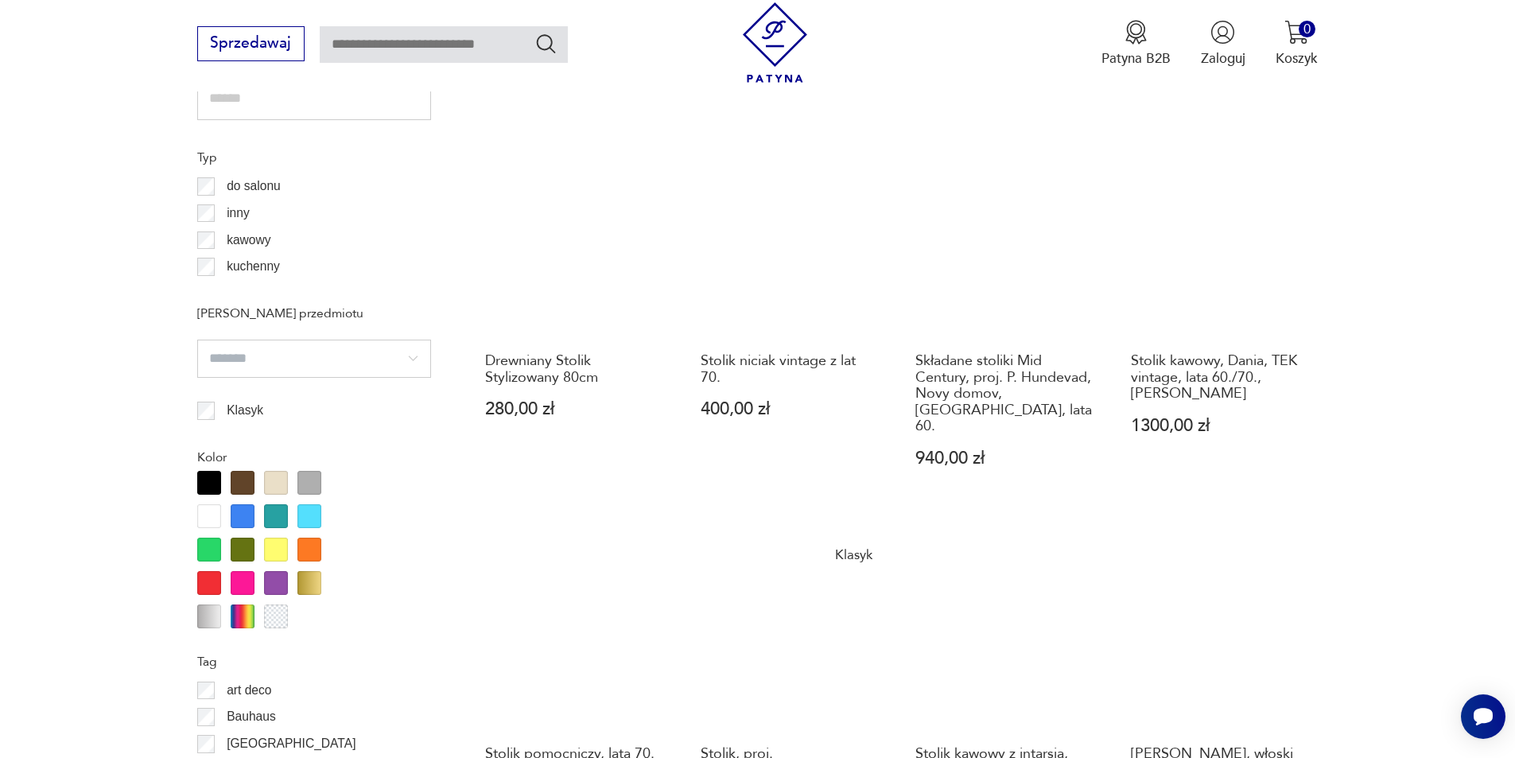
scroll to position [1723, 0]
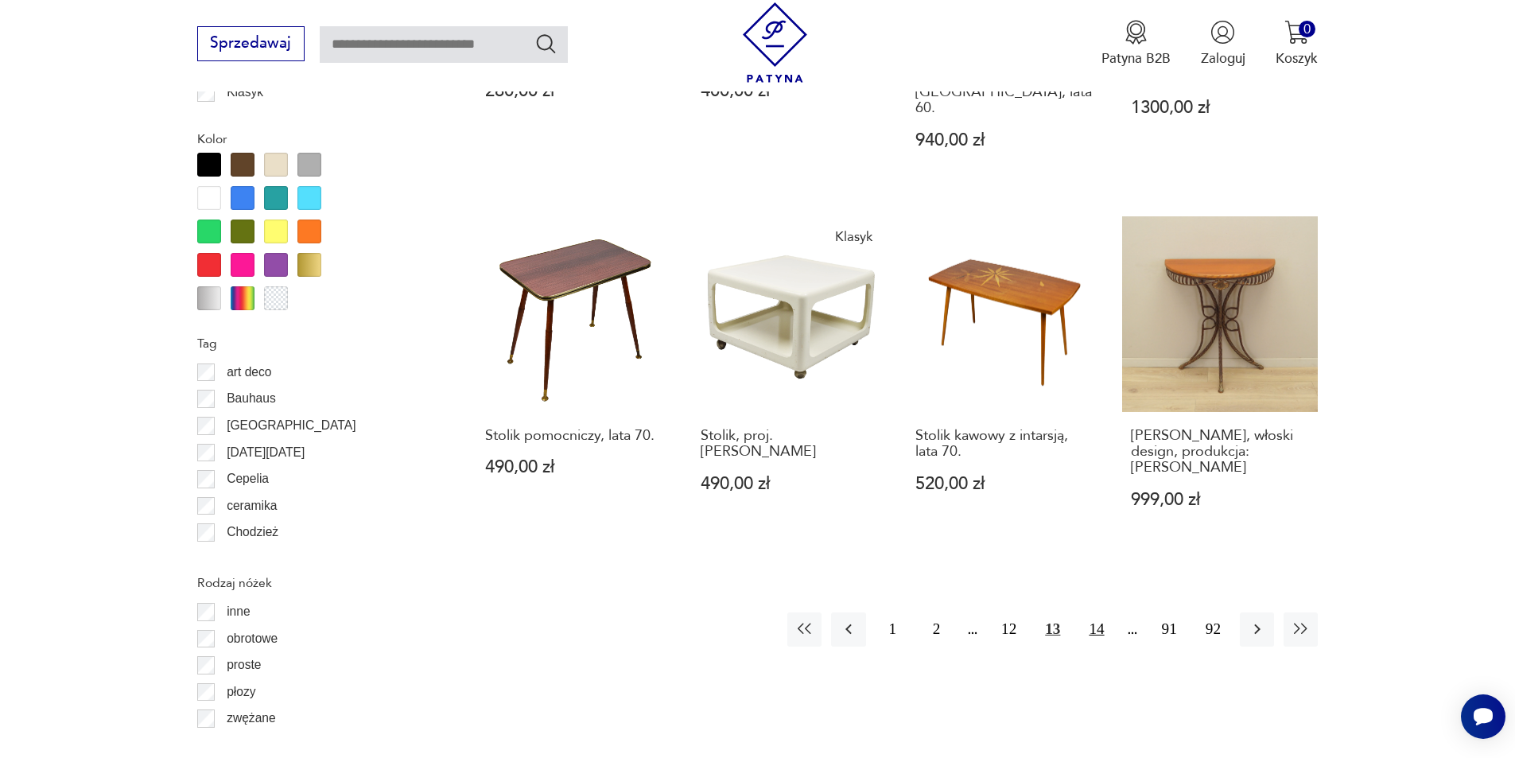
click at [1093, 612] on button "14" at bounding box center [1096, 629] width 34 height 34
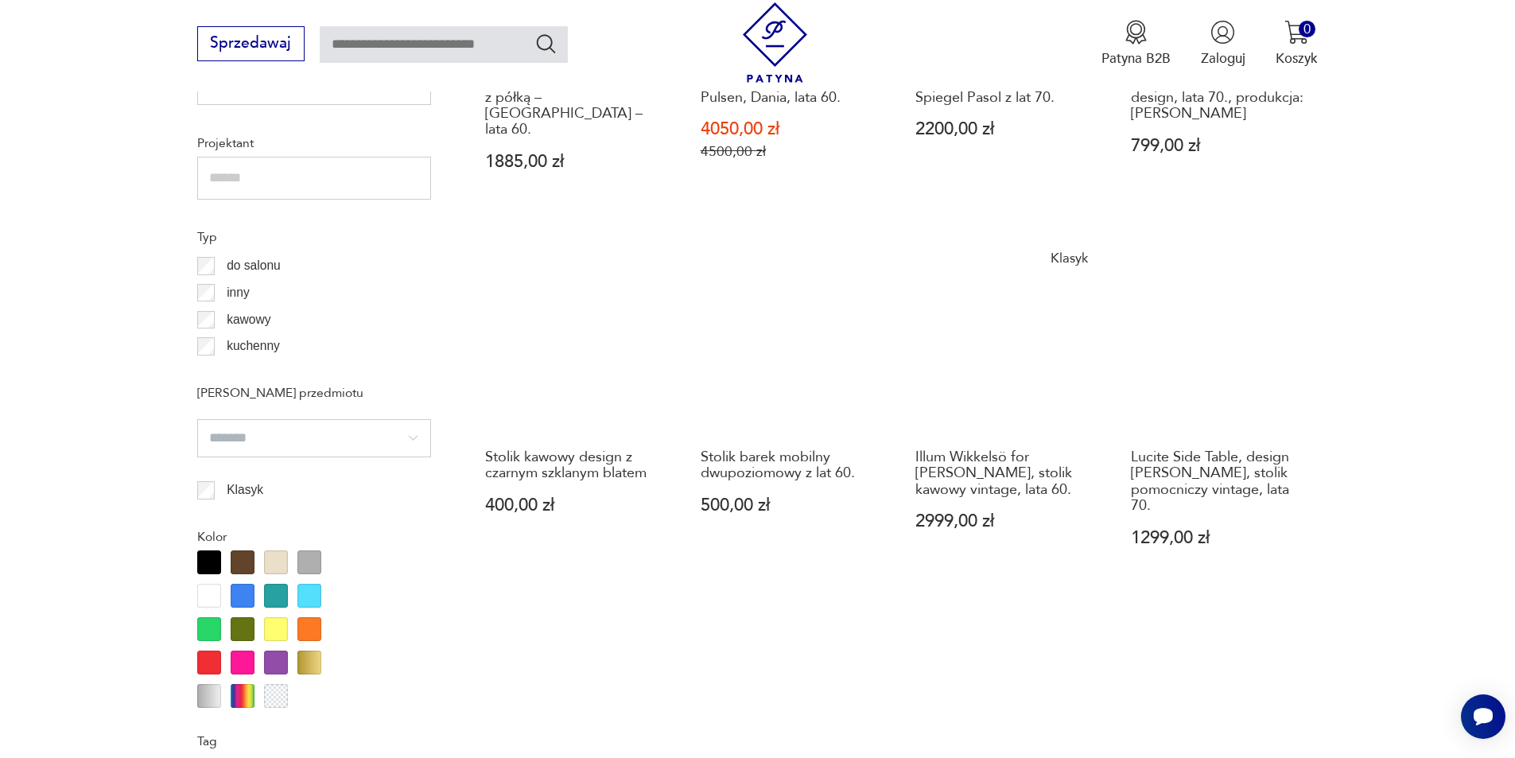
scroll to position [1643, 0]
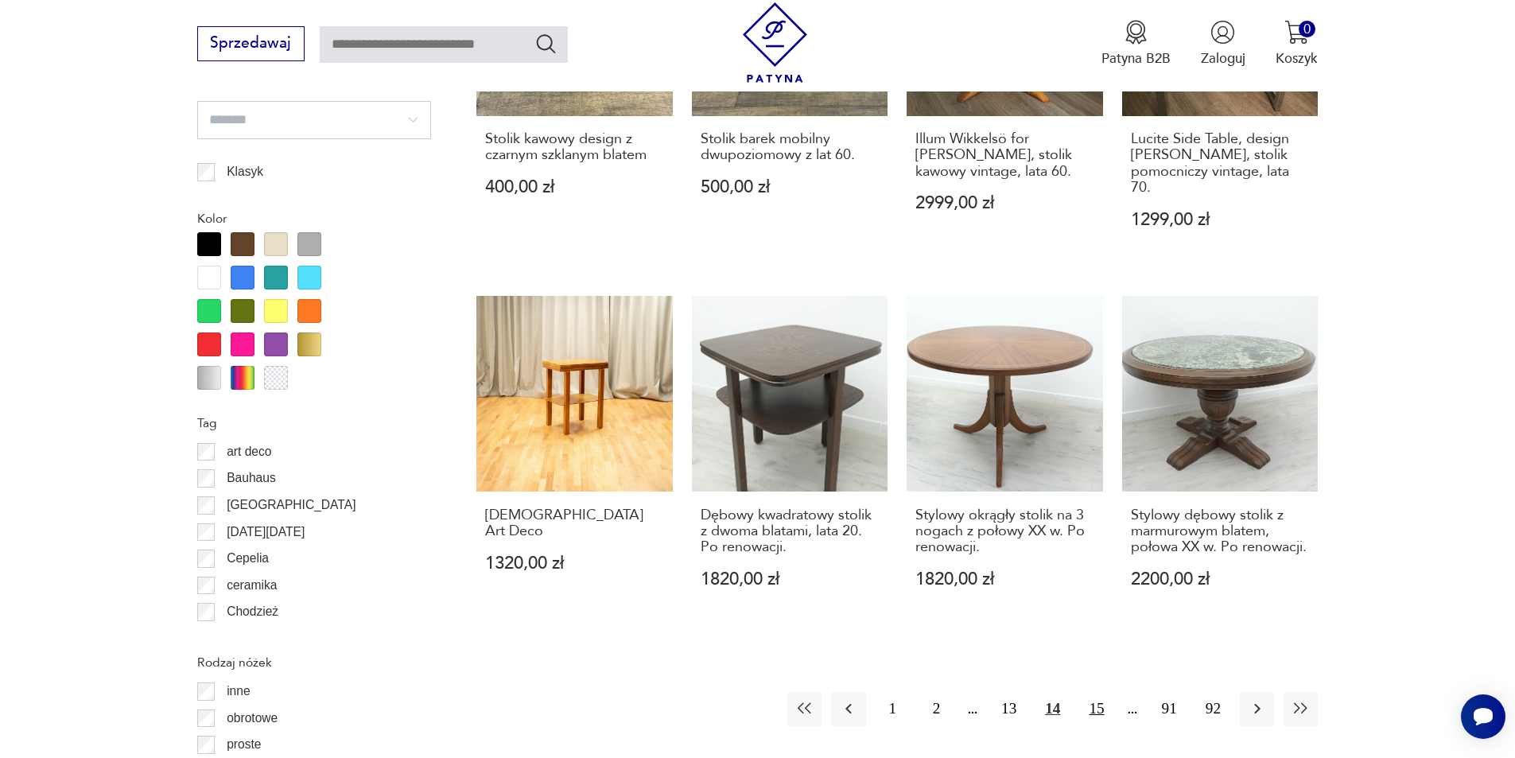
click at [1100, 702] on button "15" at bounding box center [1096, 709] width 34 height 34
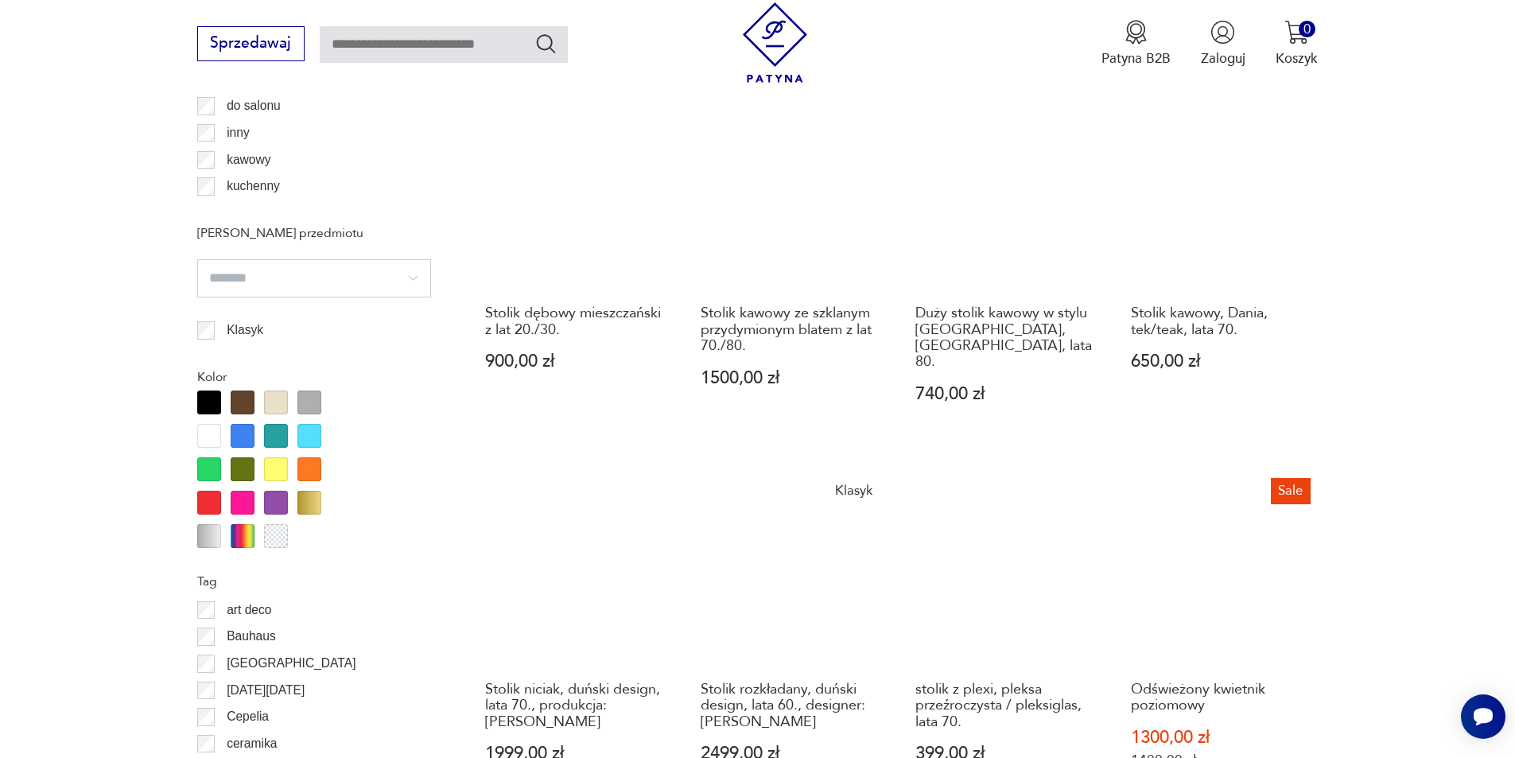
scroll to position [1643, 0]
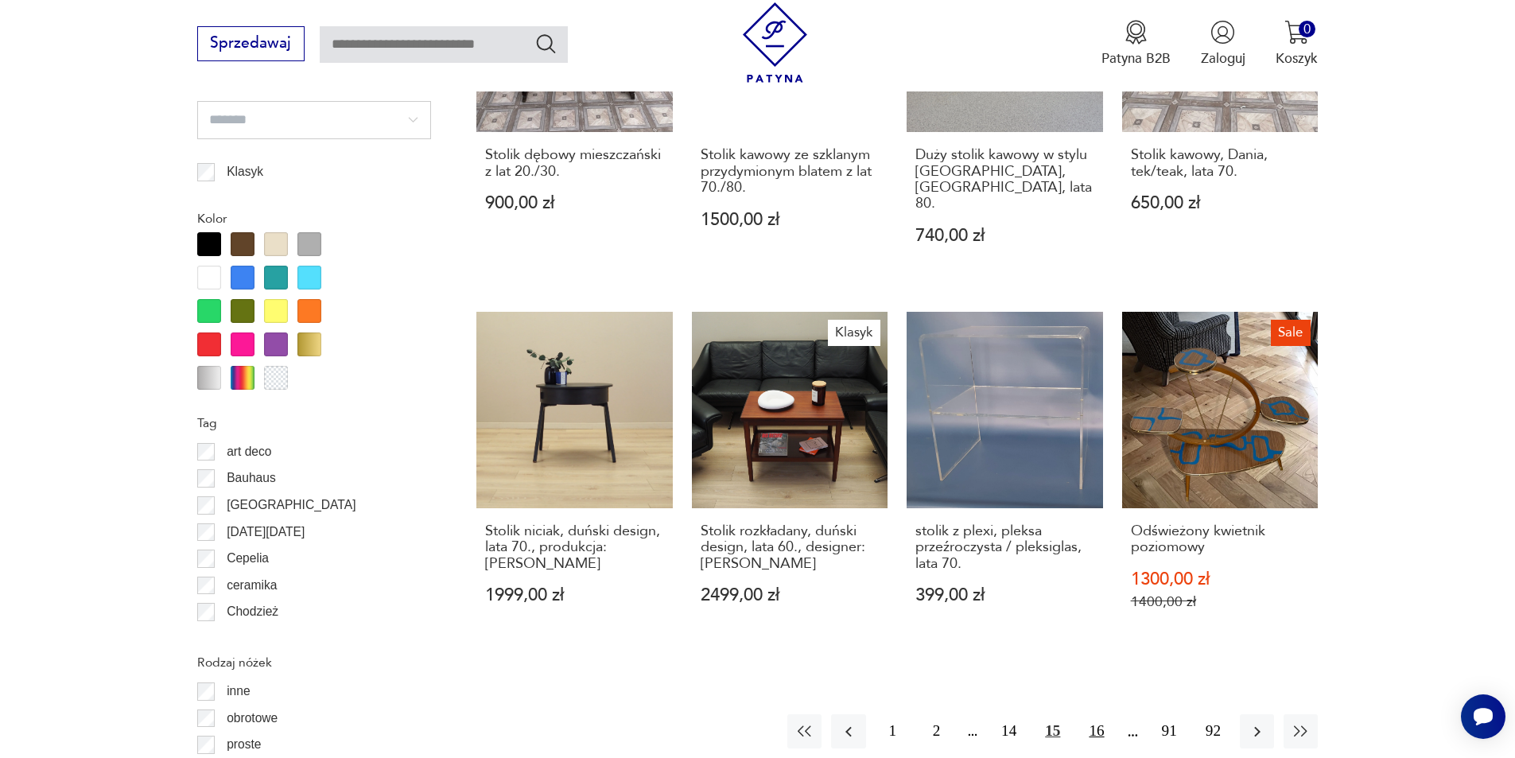
click at [1102, 714] on button "16" at bounding box center [1096, 731] width 34 height 34
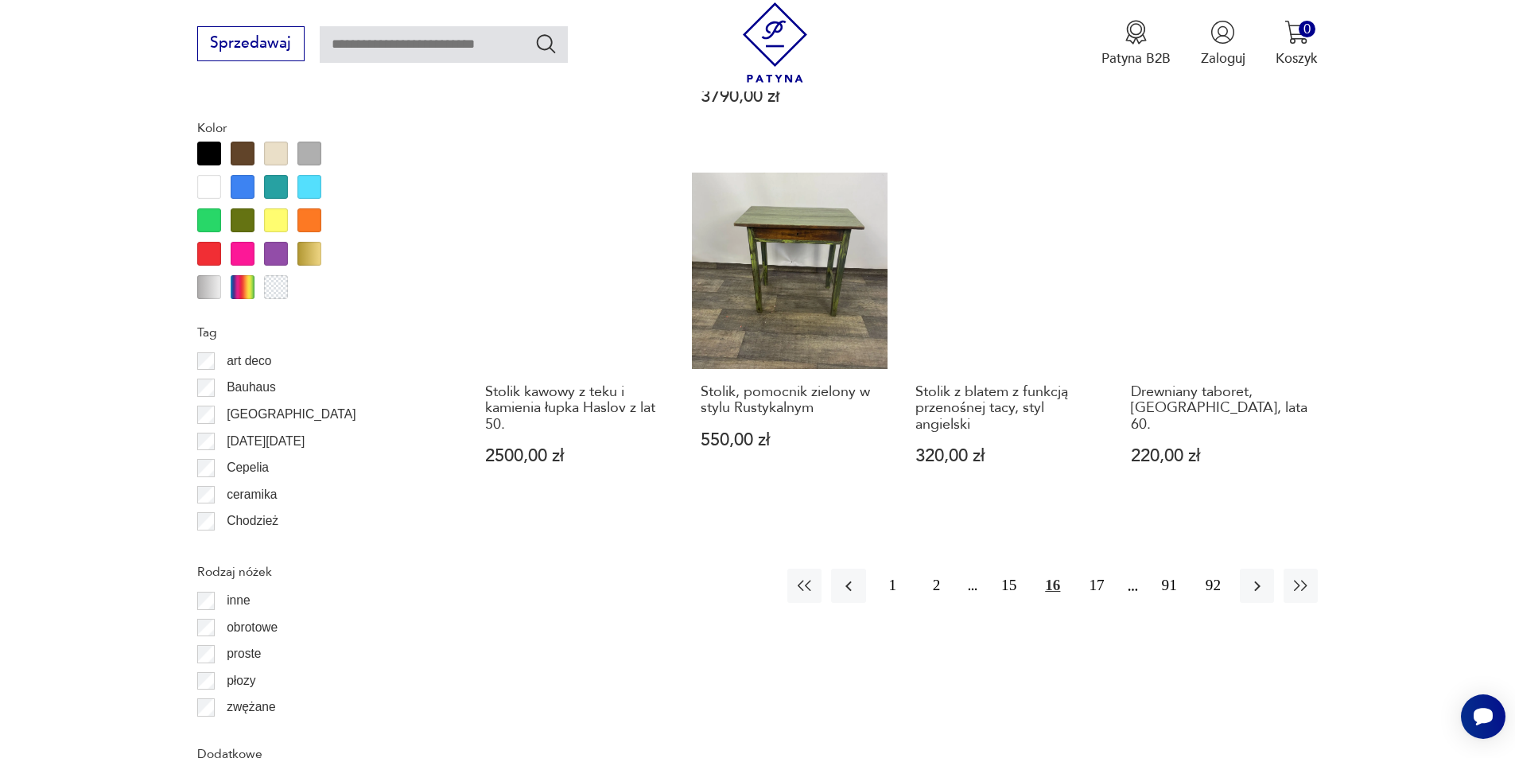
scroll to position [1961, 0]
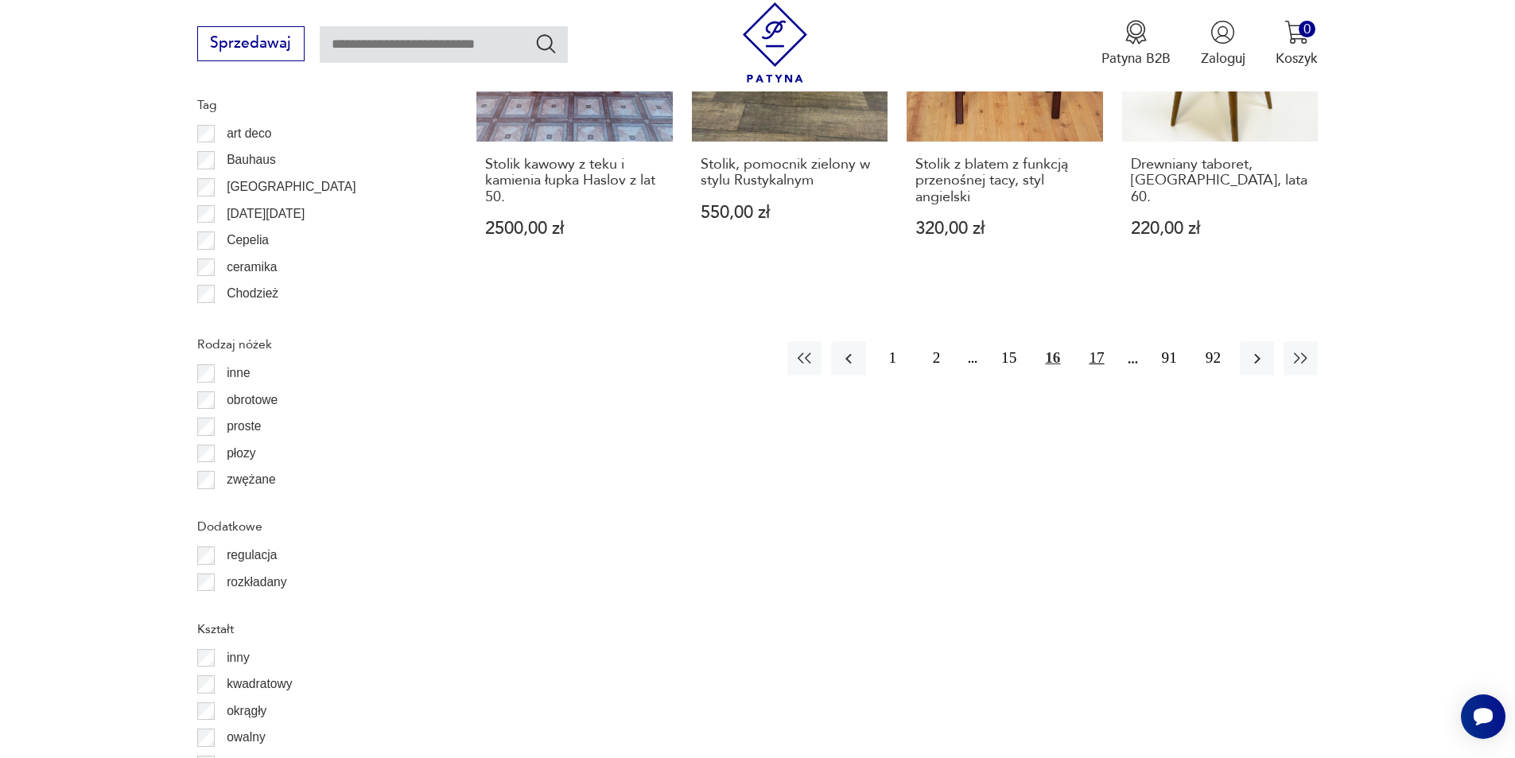
click at [1100, 356] on button "17" at bounding box center [1096, 358] width 34 height 34
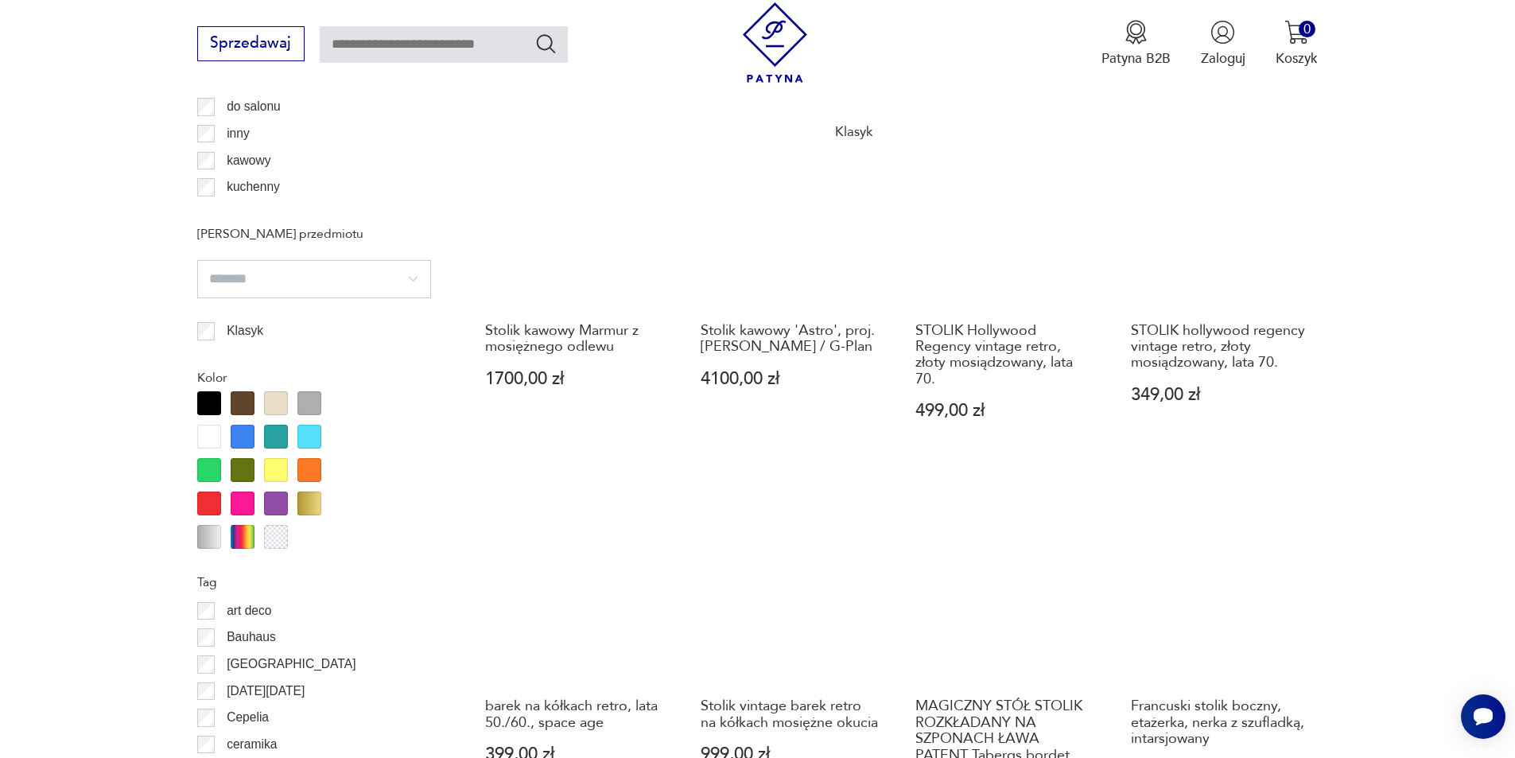
scroll to position [1802, 0]
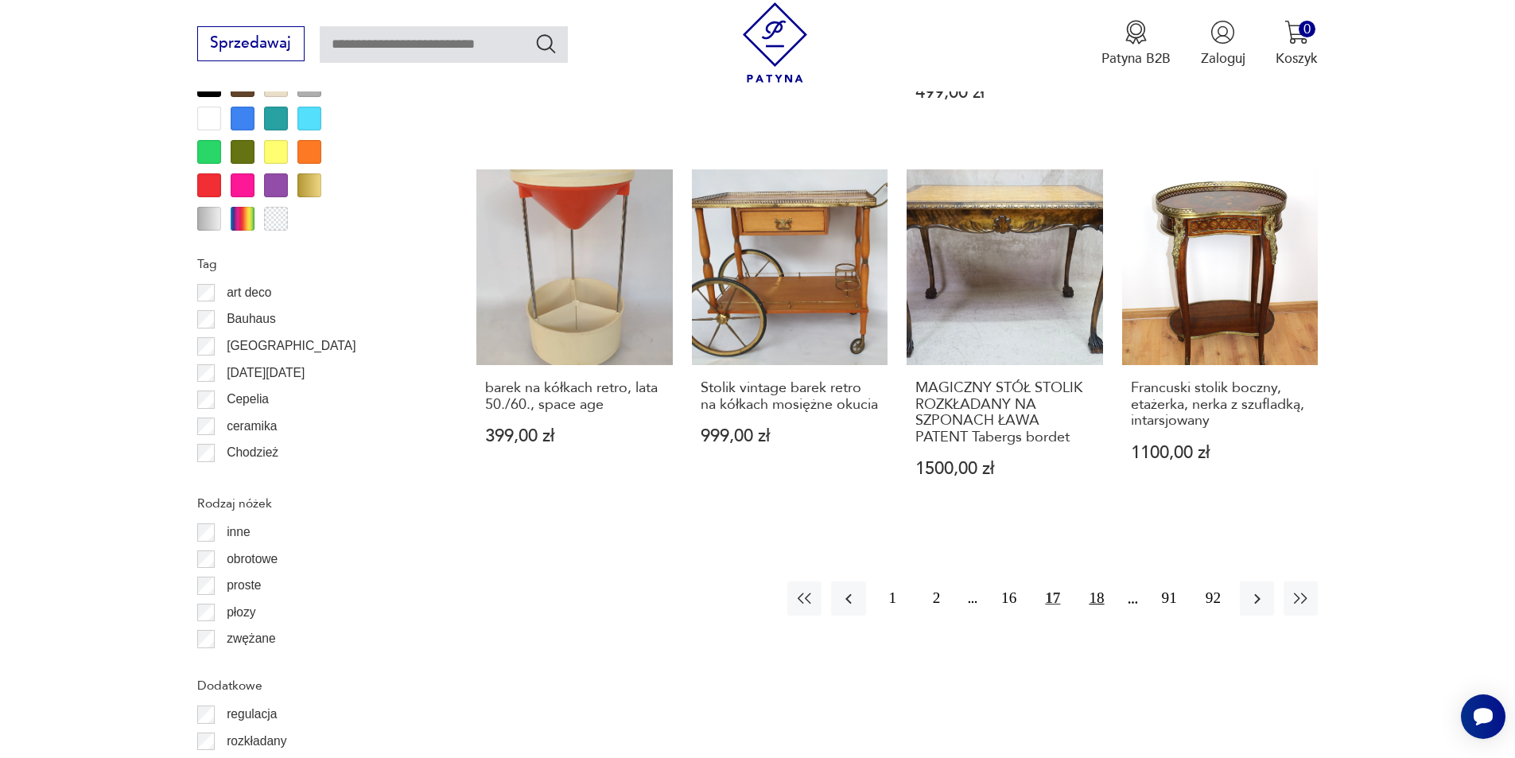
click at [1092, 582] on button "18" at bounding box center [1096, 598] width 34 height 34
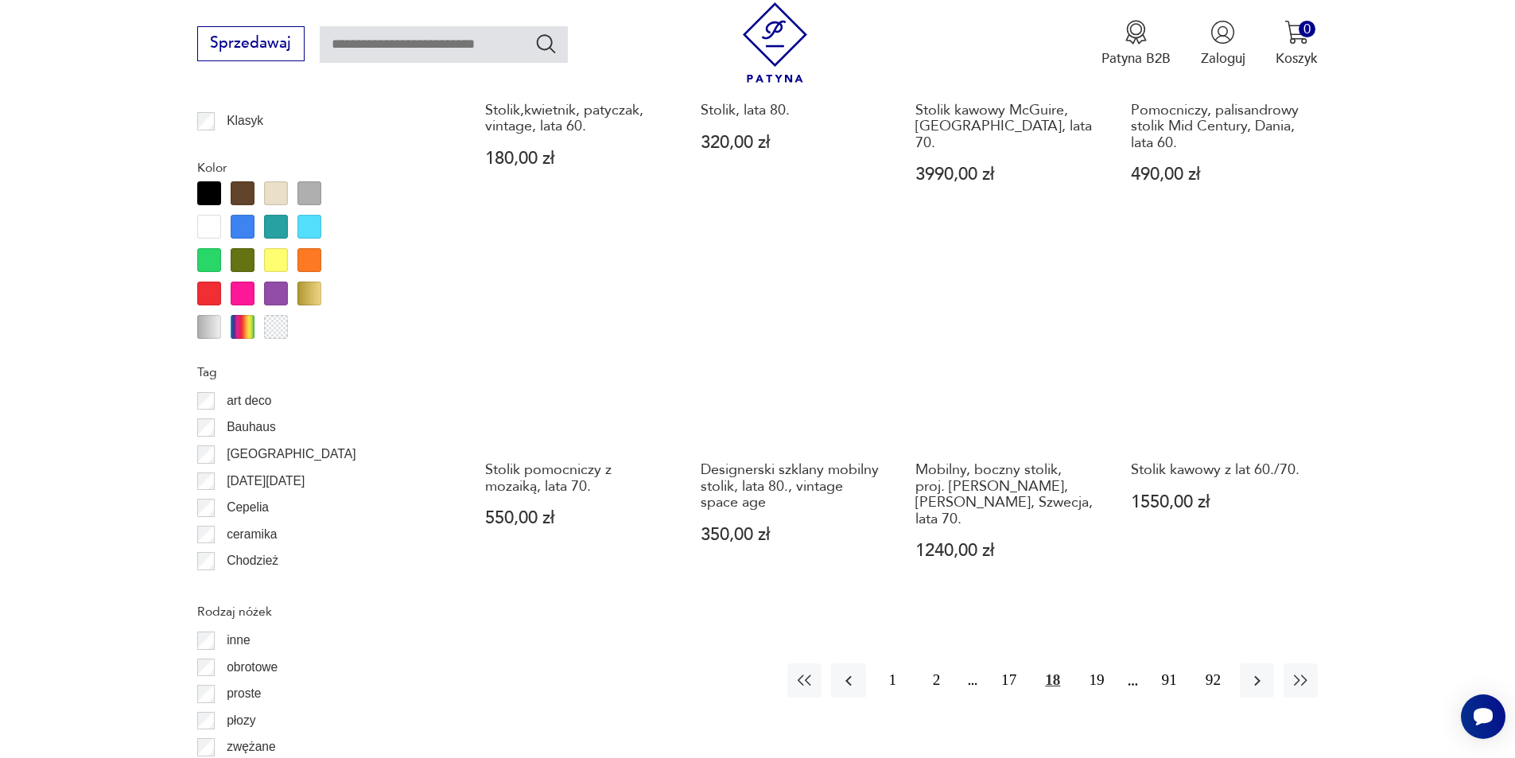
scroll to position [1723, 0]
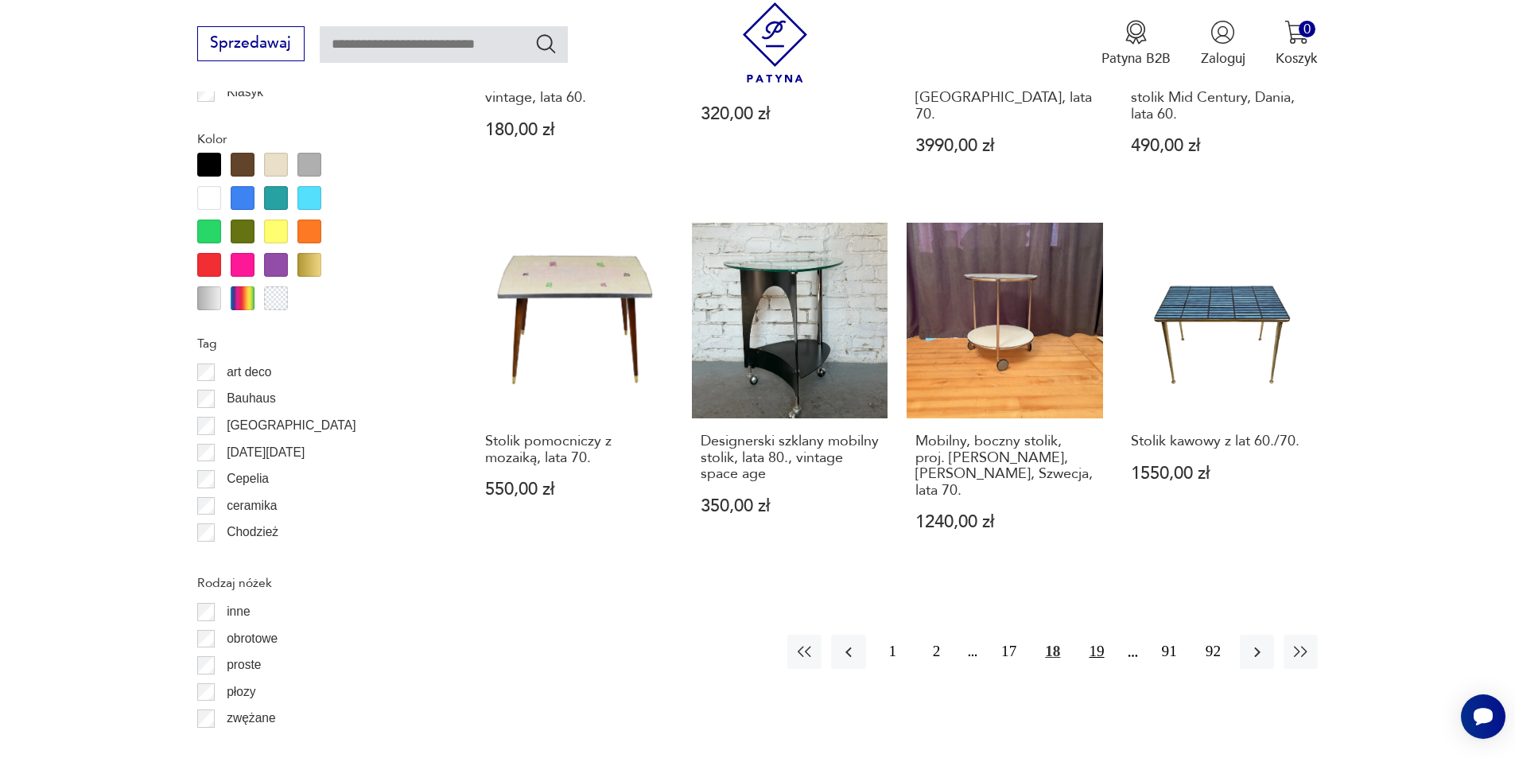
click at [1105, 635] on button "19" at bounding box center [1096, 652] width 34 height 34
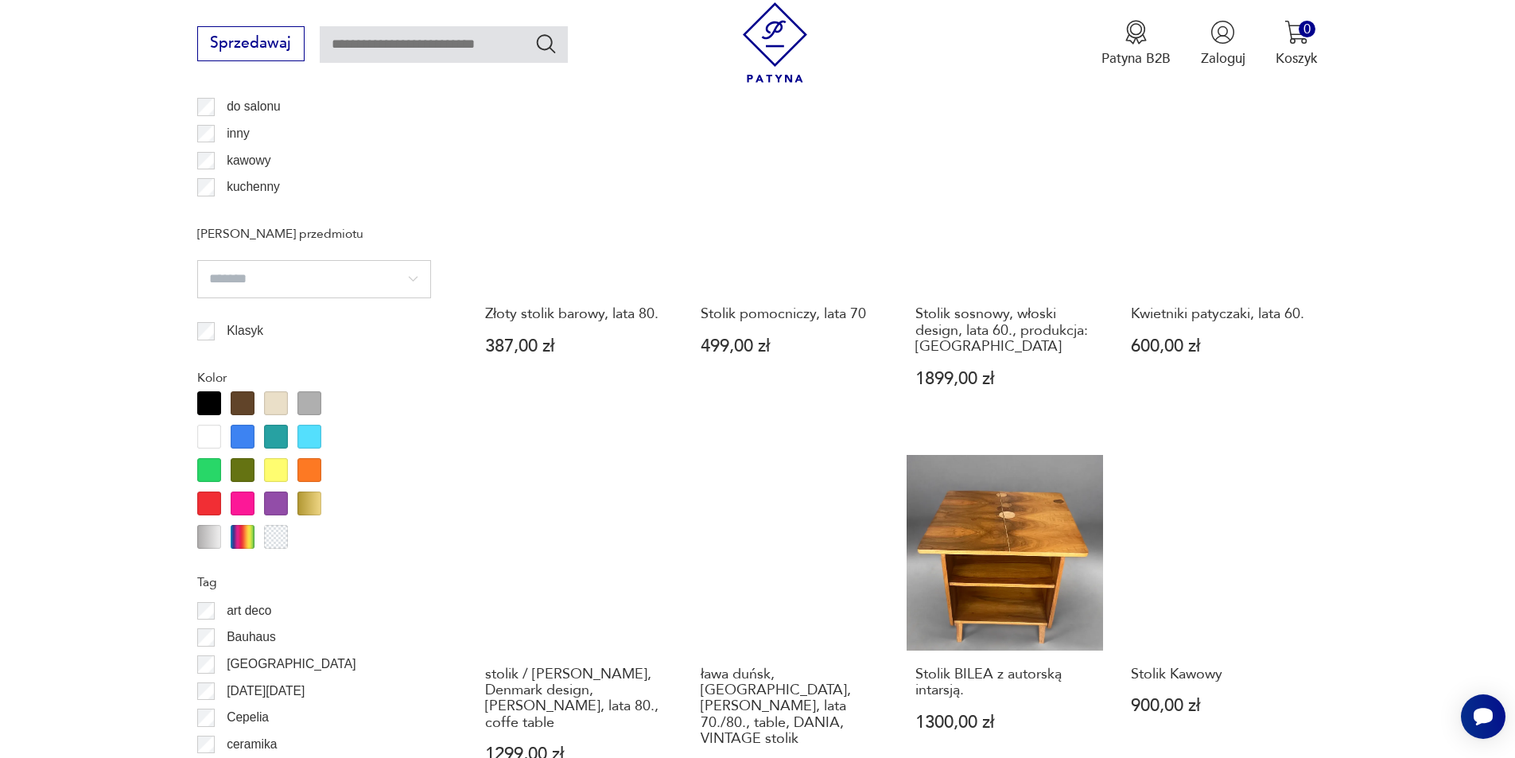
scroll to position [1882, 0]
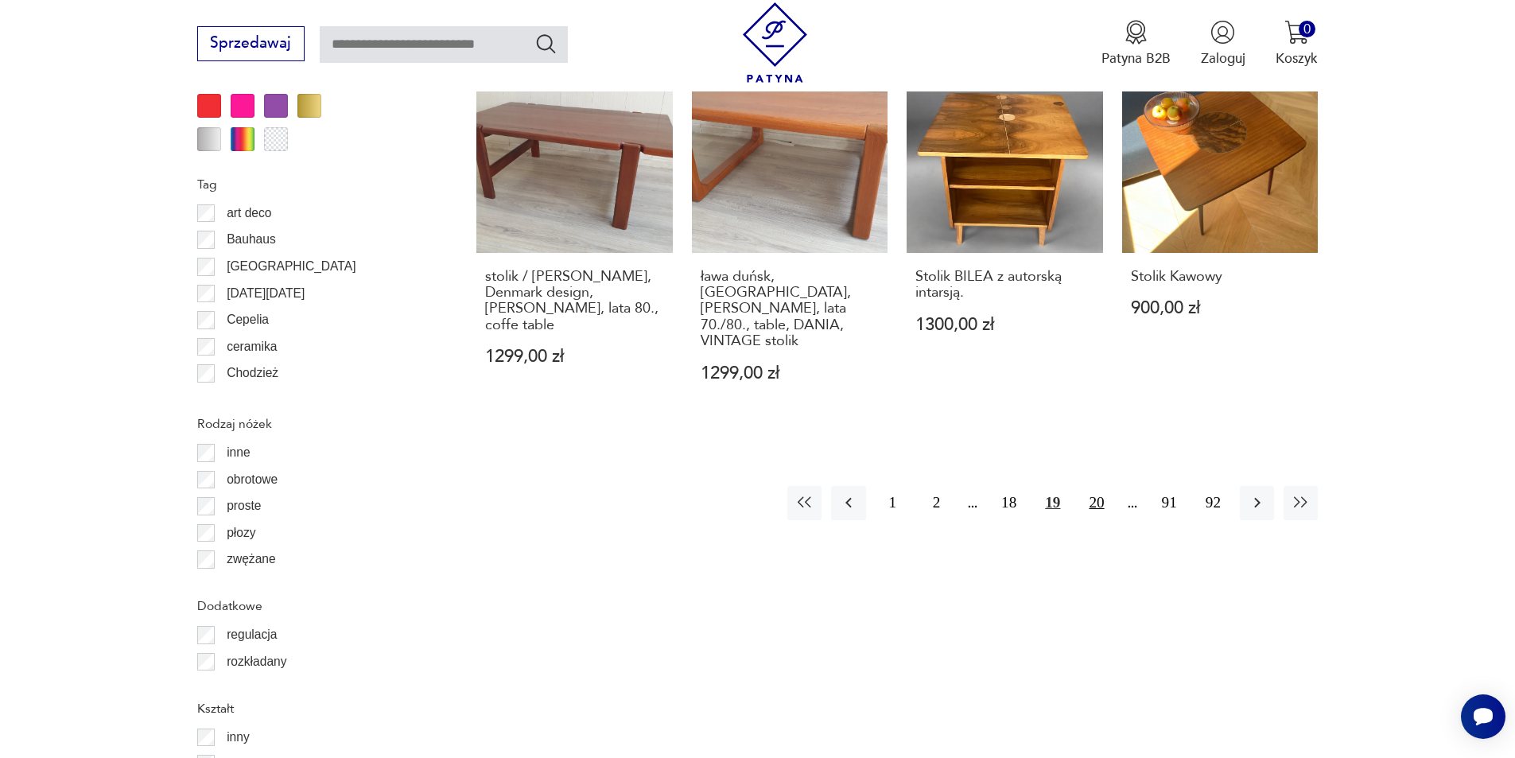
click at [1099, 486] on button "20" at bounding box center [1096, 503] width 34 height 34
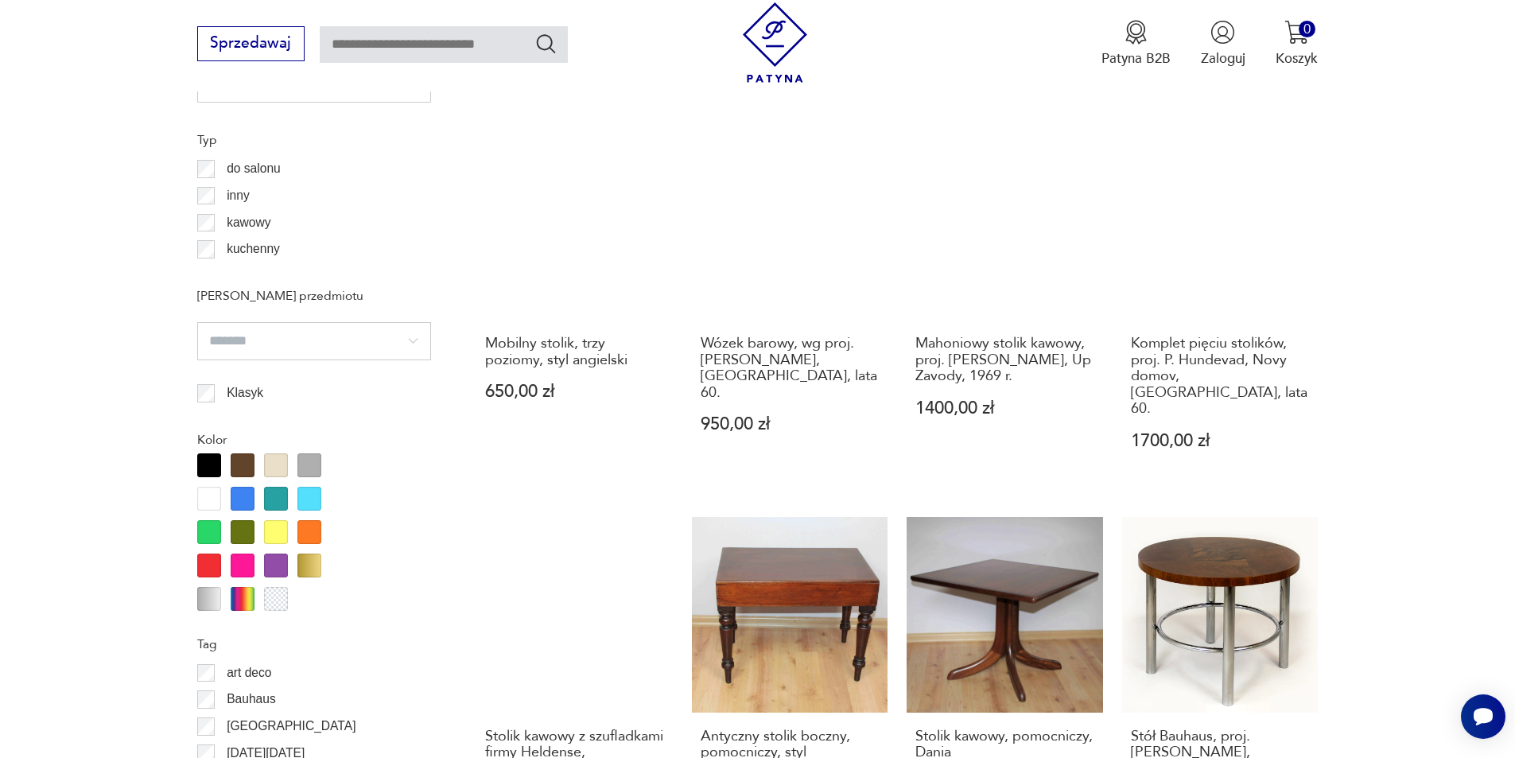
scroll to position [1643, 0]
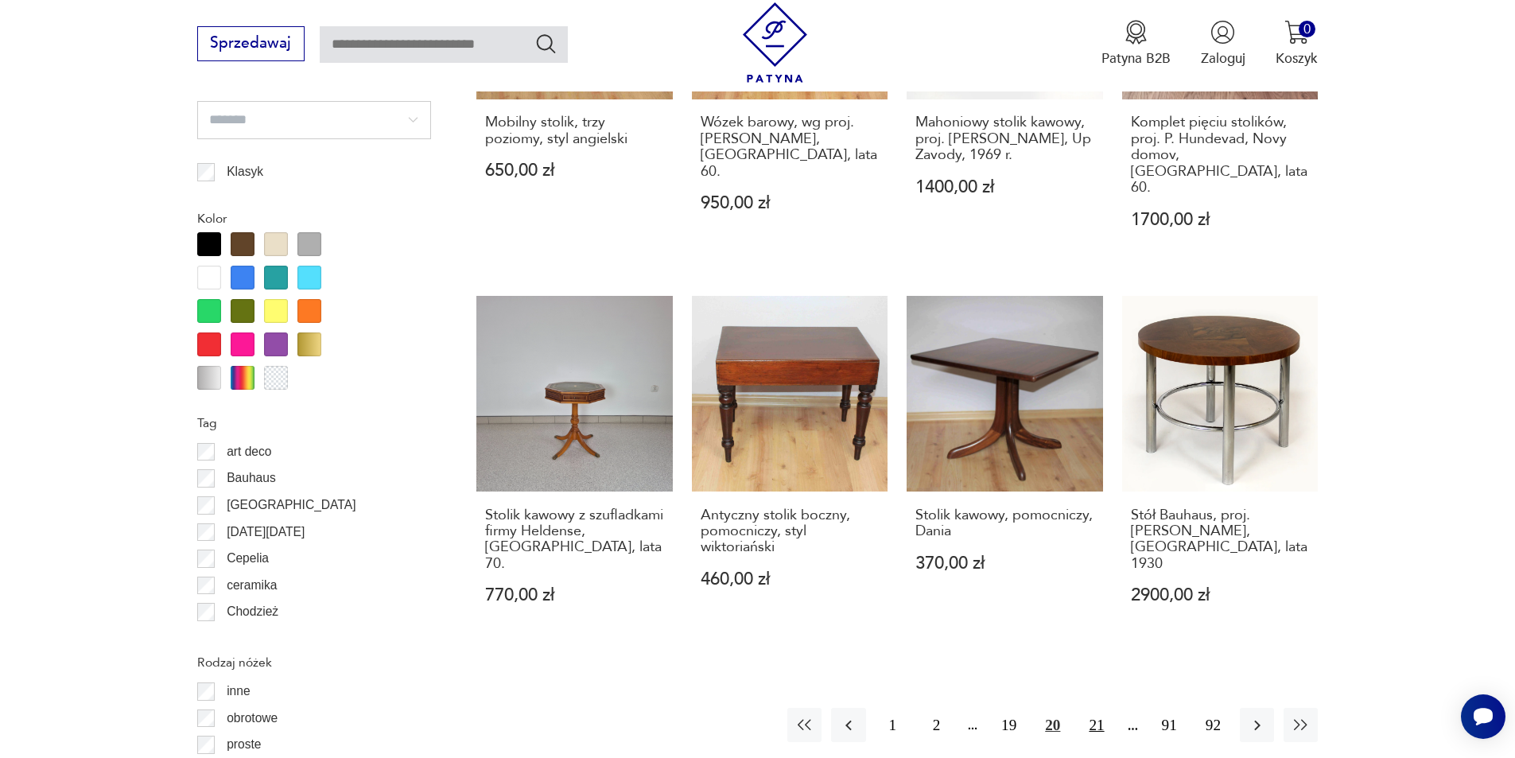
click at [1095, 708] on button "21" at bounding box center [1096, 725] width 34 height 34
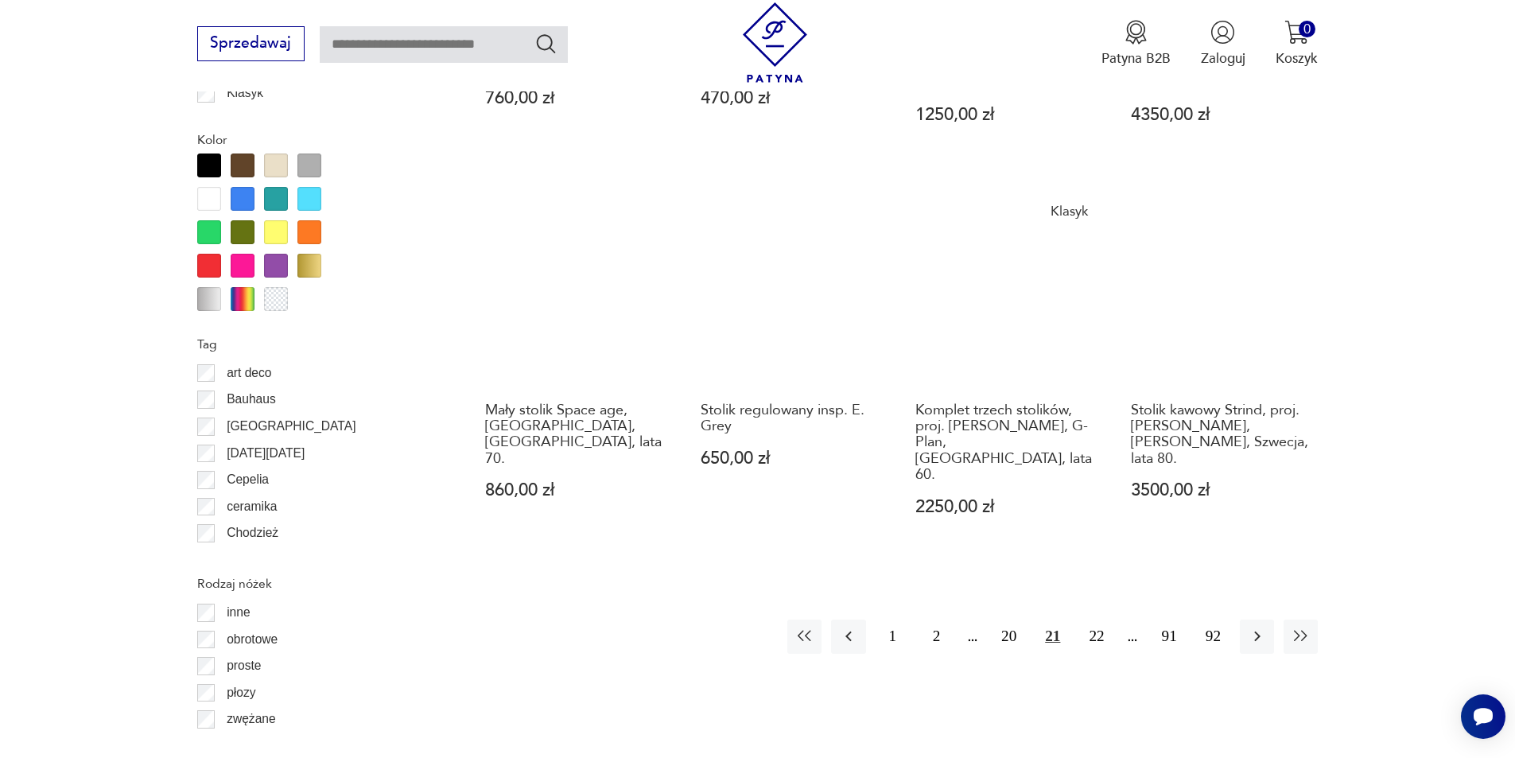
scroll to position [1723, 0]
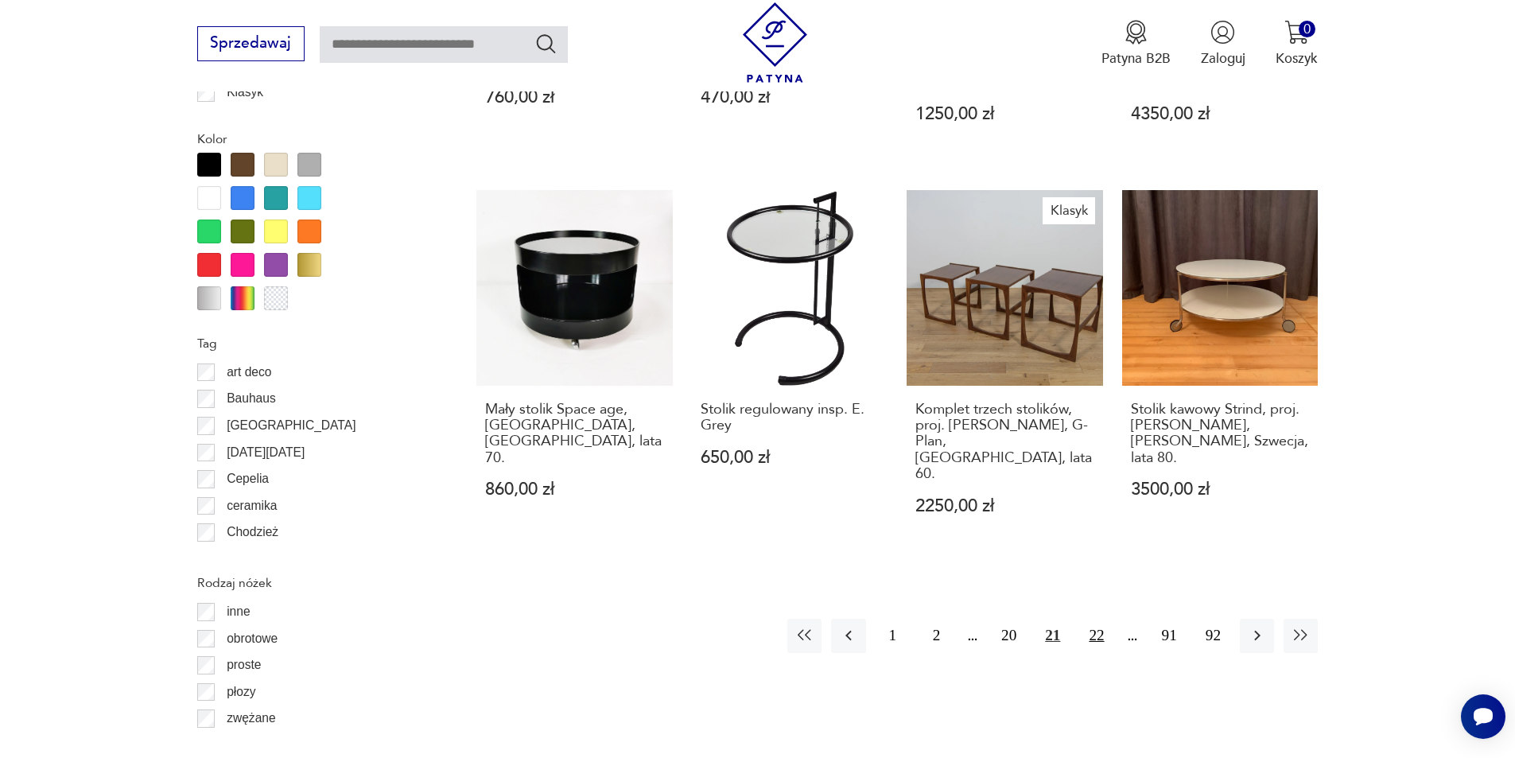
click at [1097, 619] on button "22" at bounding box center [1096, 636] width 34 height 34
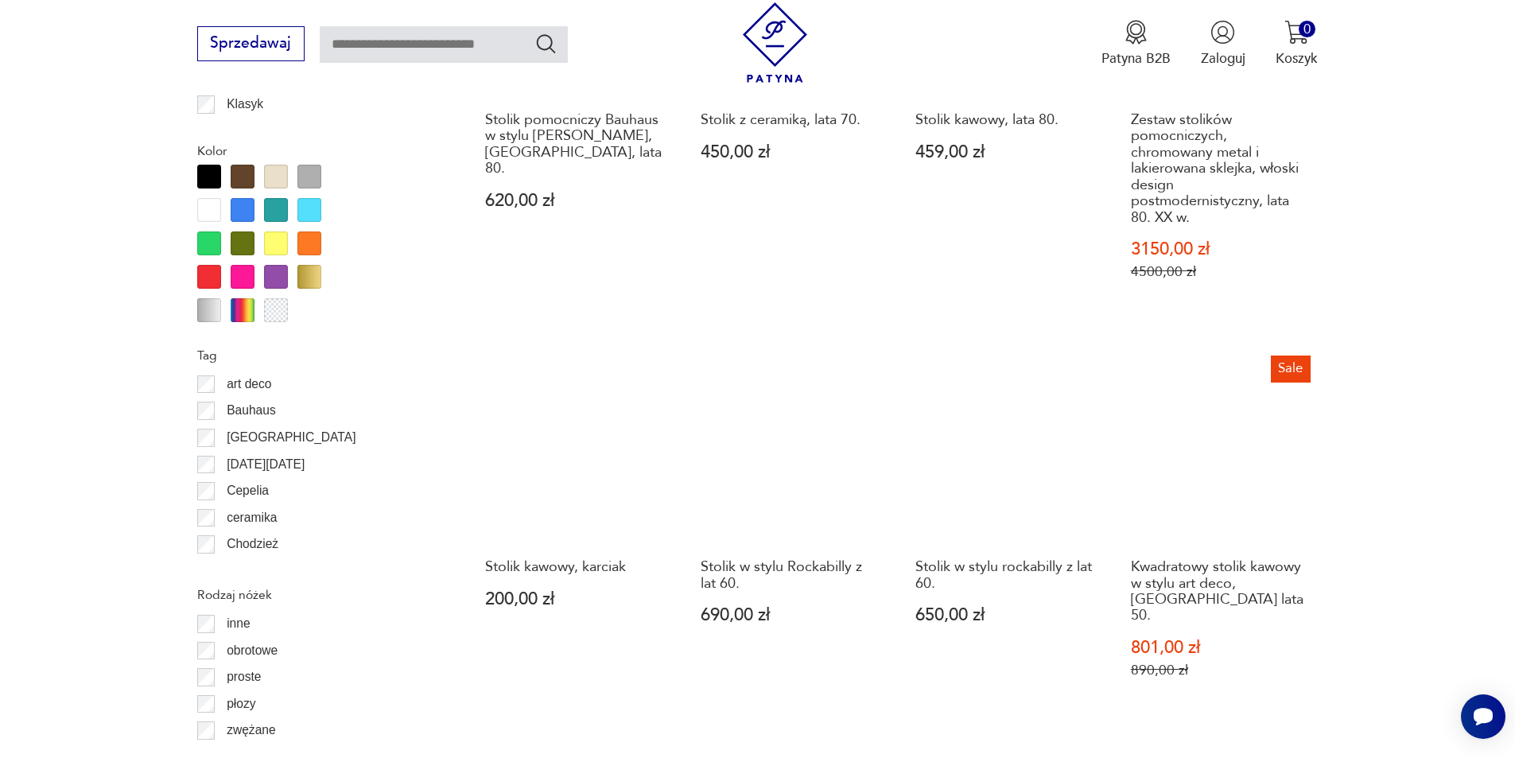
scroll to position [1961, 0]
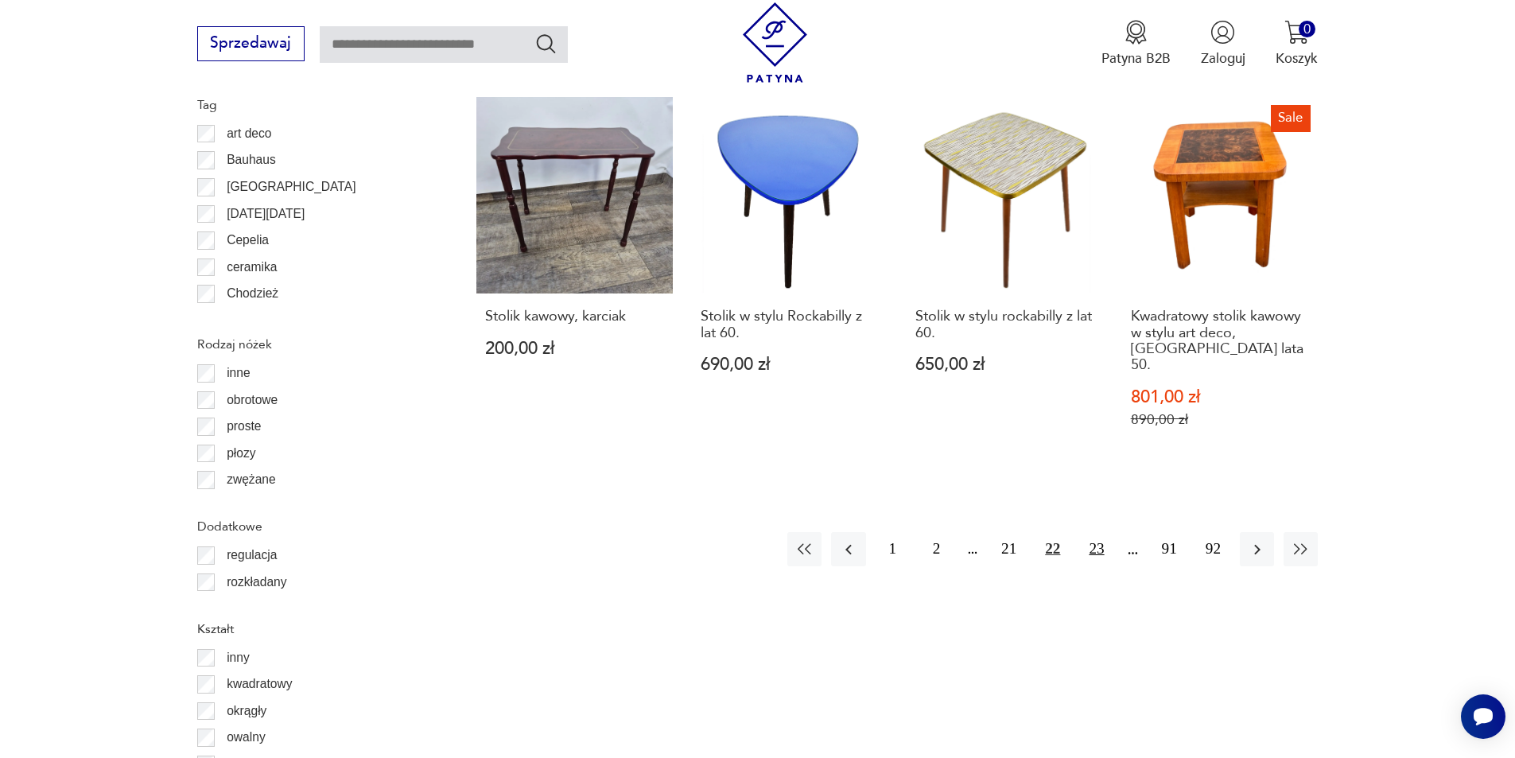
click at [1100, 532] on button "23" at bounding box center [1096, 549] width 34 height 34
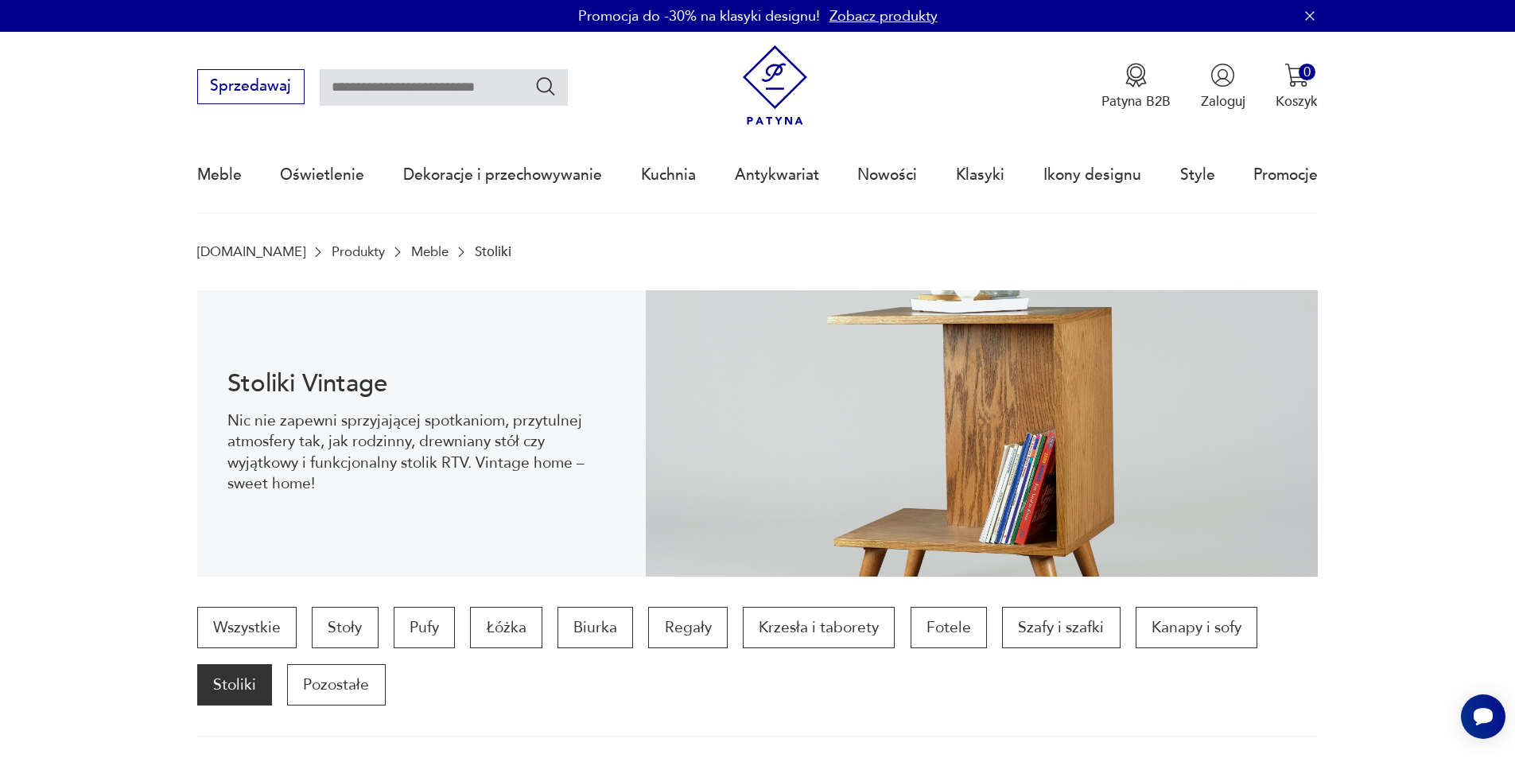
click at [428, 95] on input "text" at bounding box center [444, 87] width 248 height 37
type input "*****"
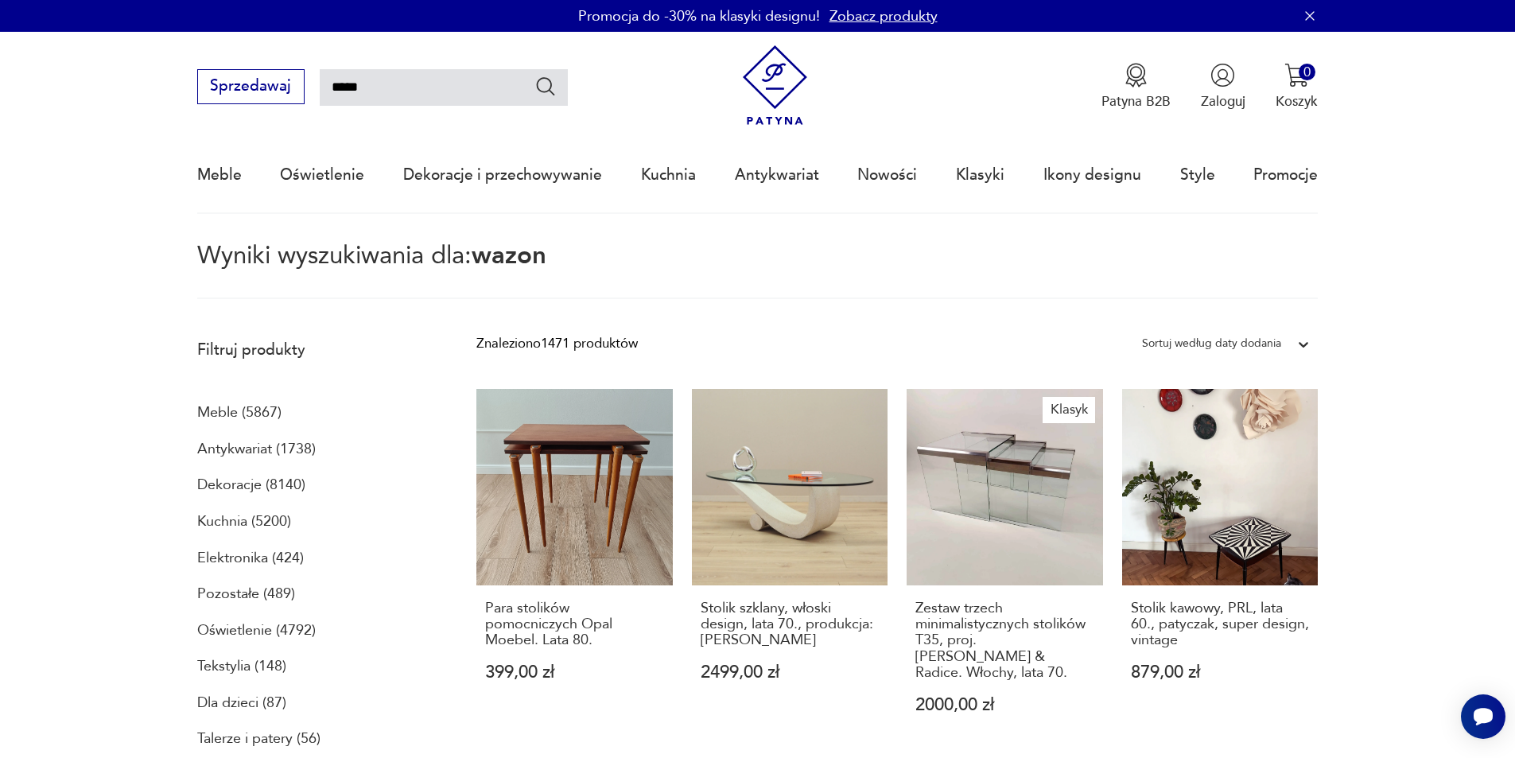
type input "*****"
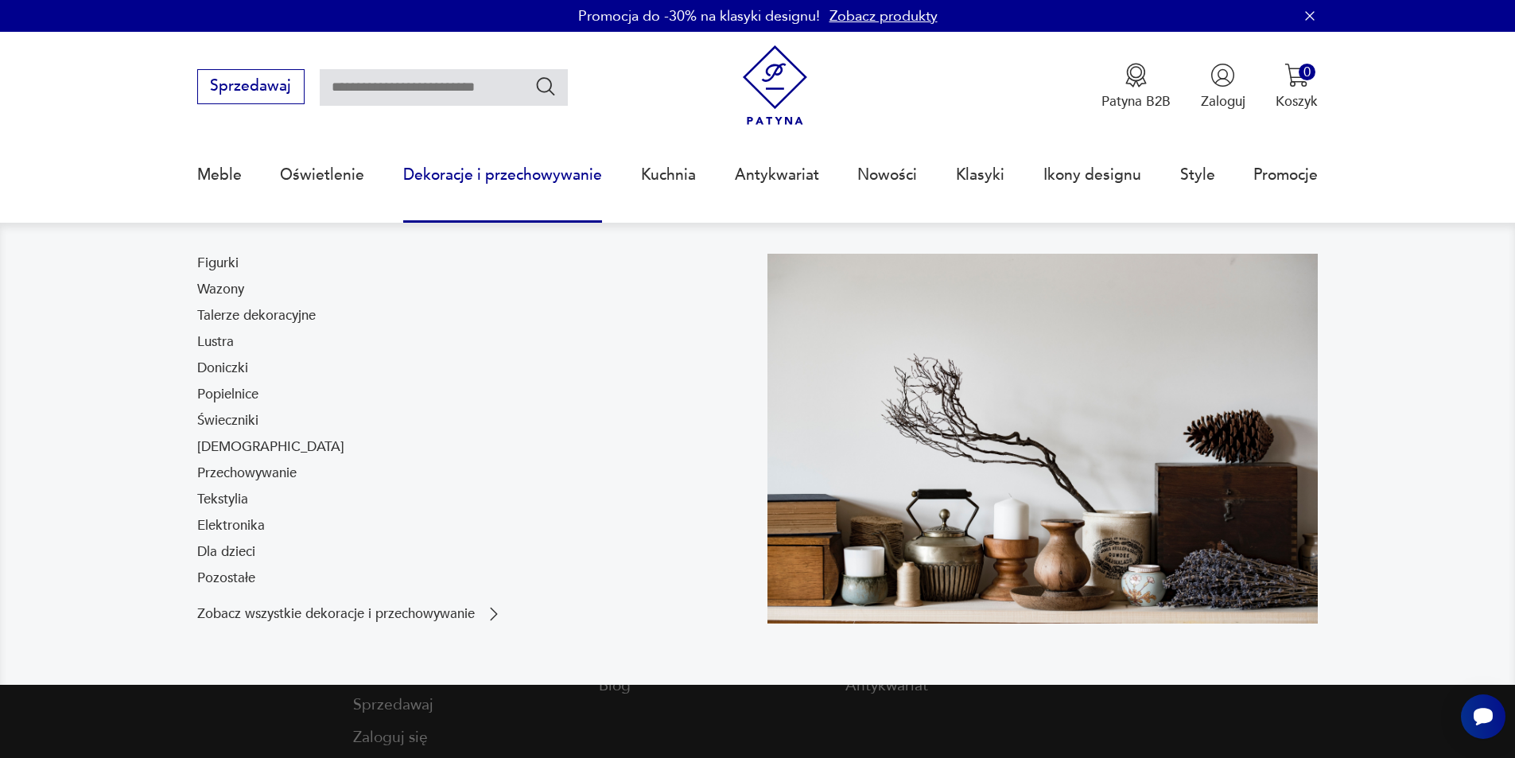
type input "*****"
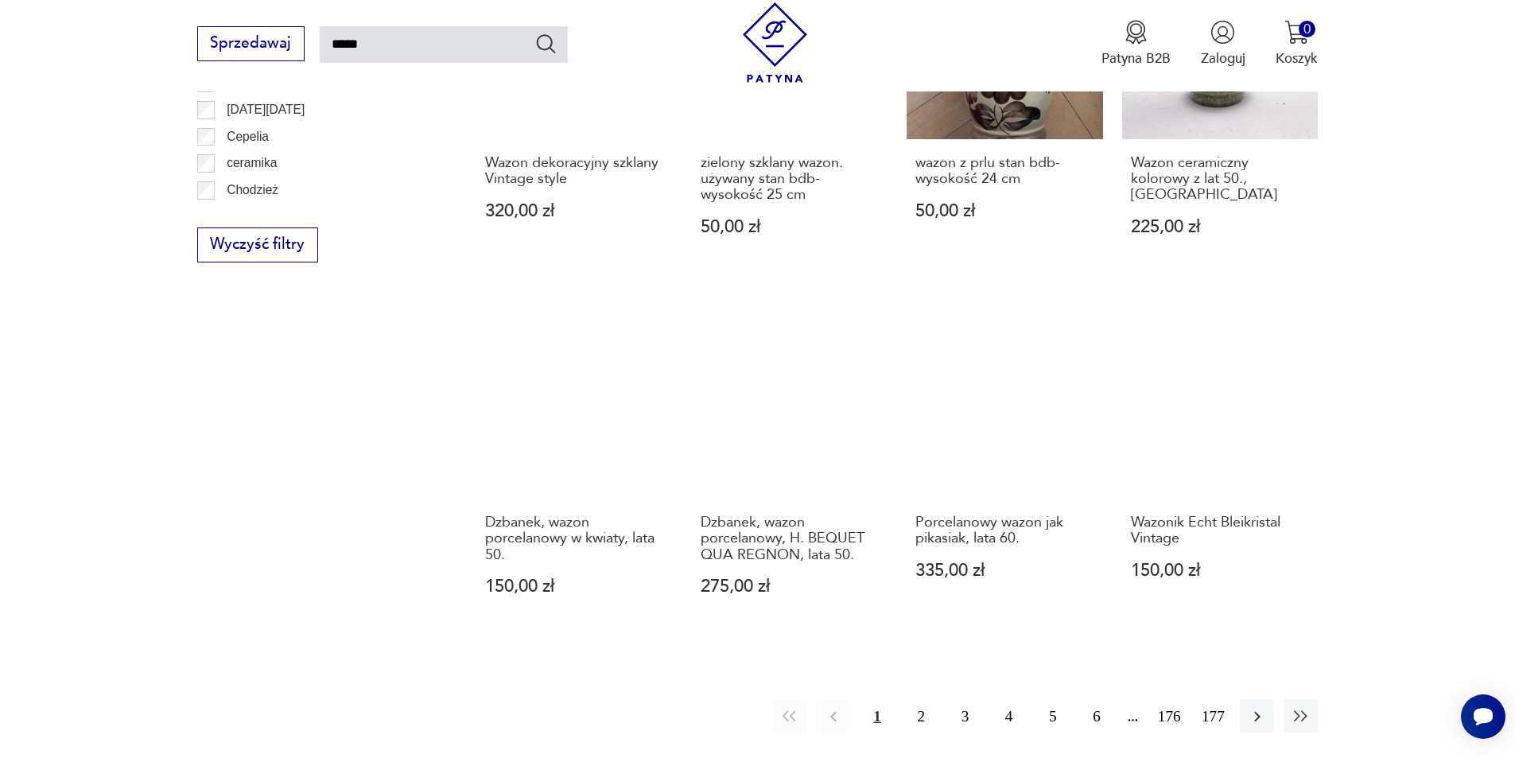
scroll to position [1314, 0]
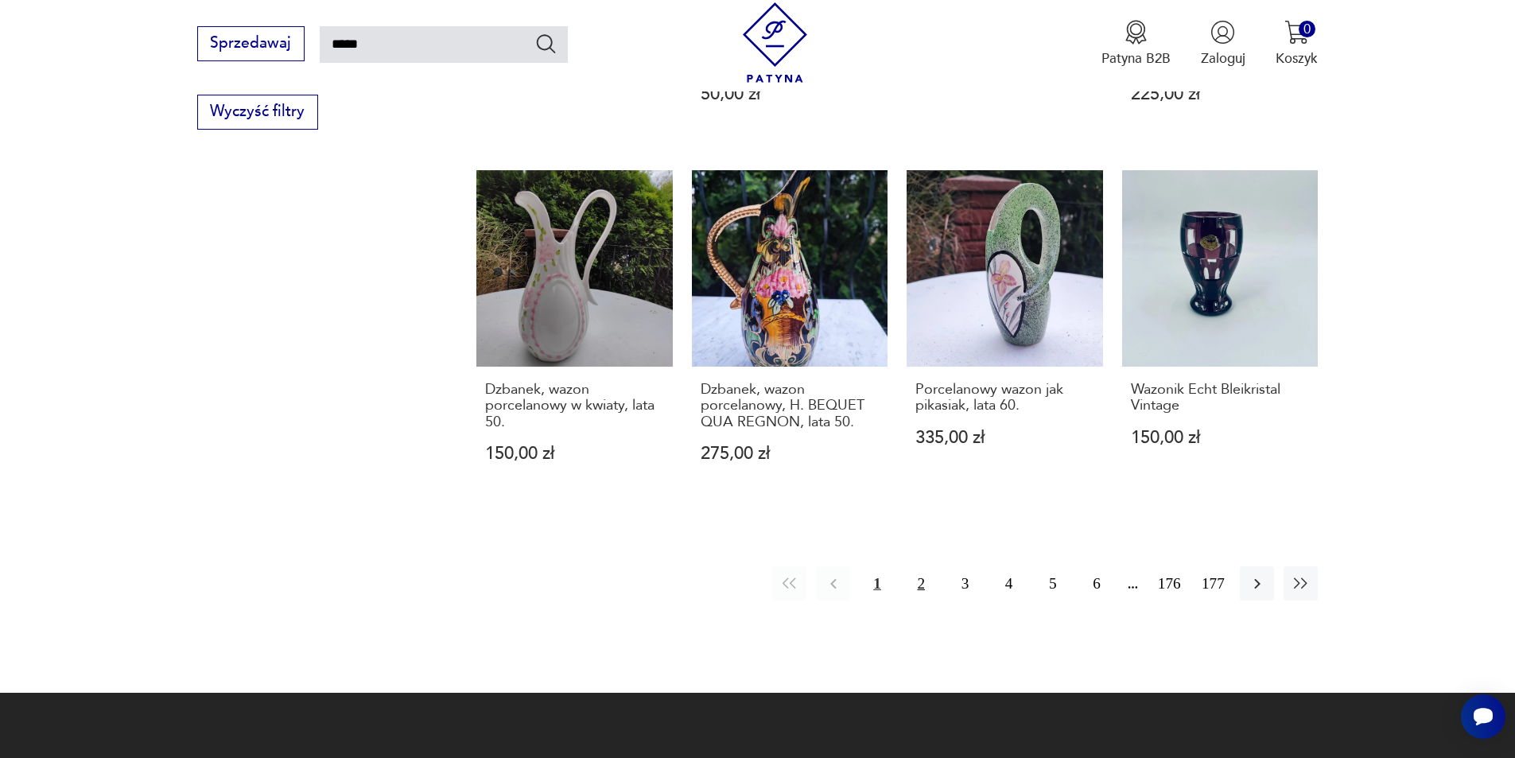
click at [923, 566] on button "2" at bounding box center [921, 583] width 34 height 34
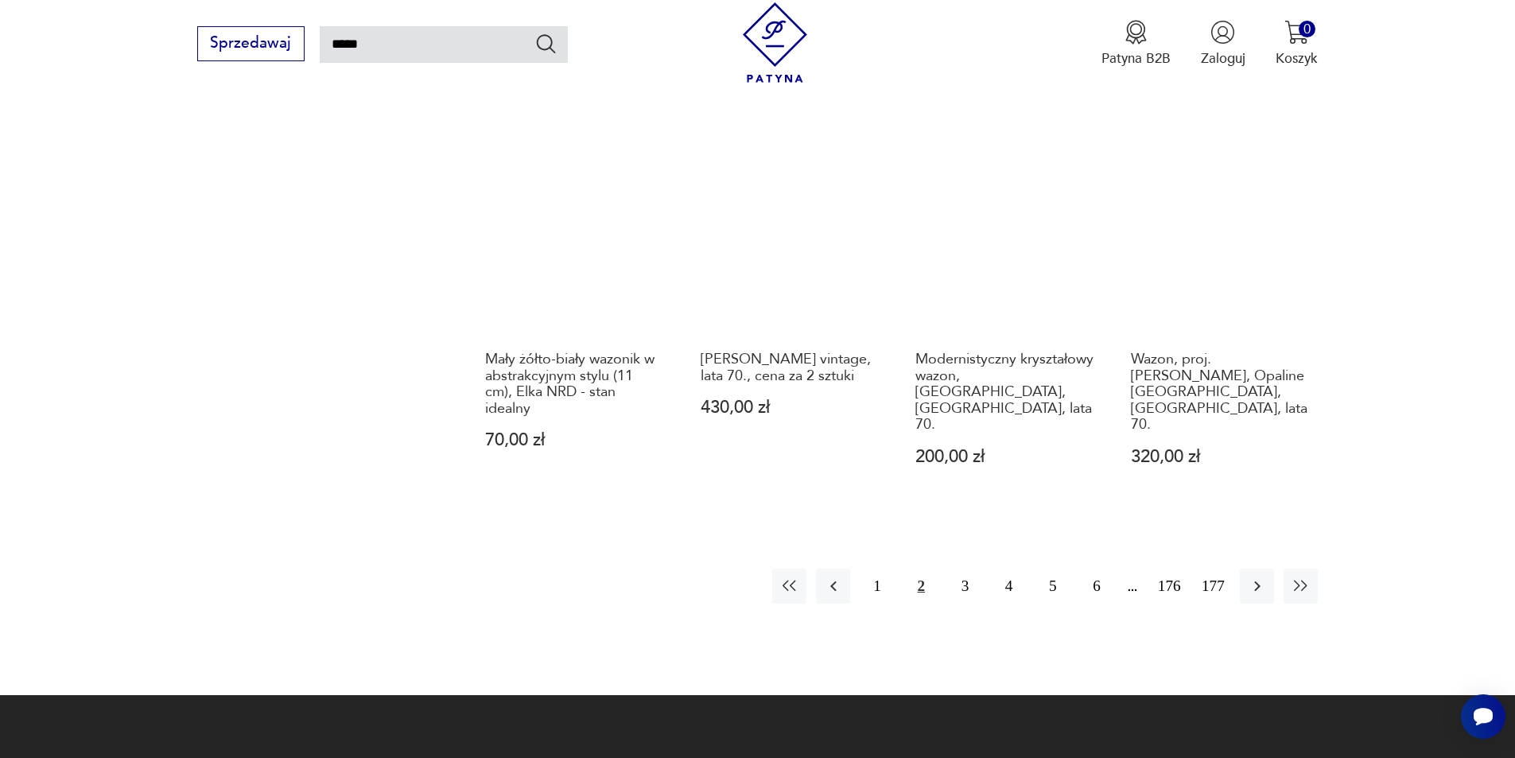
scroll to position [1444, 0]
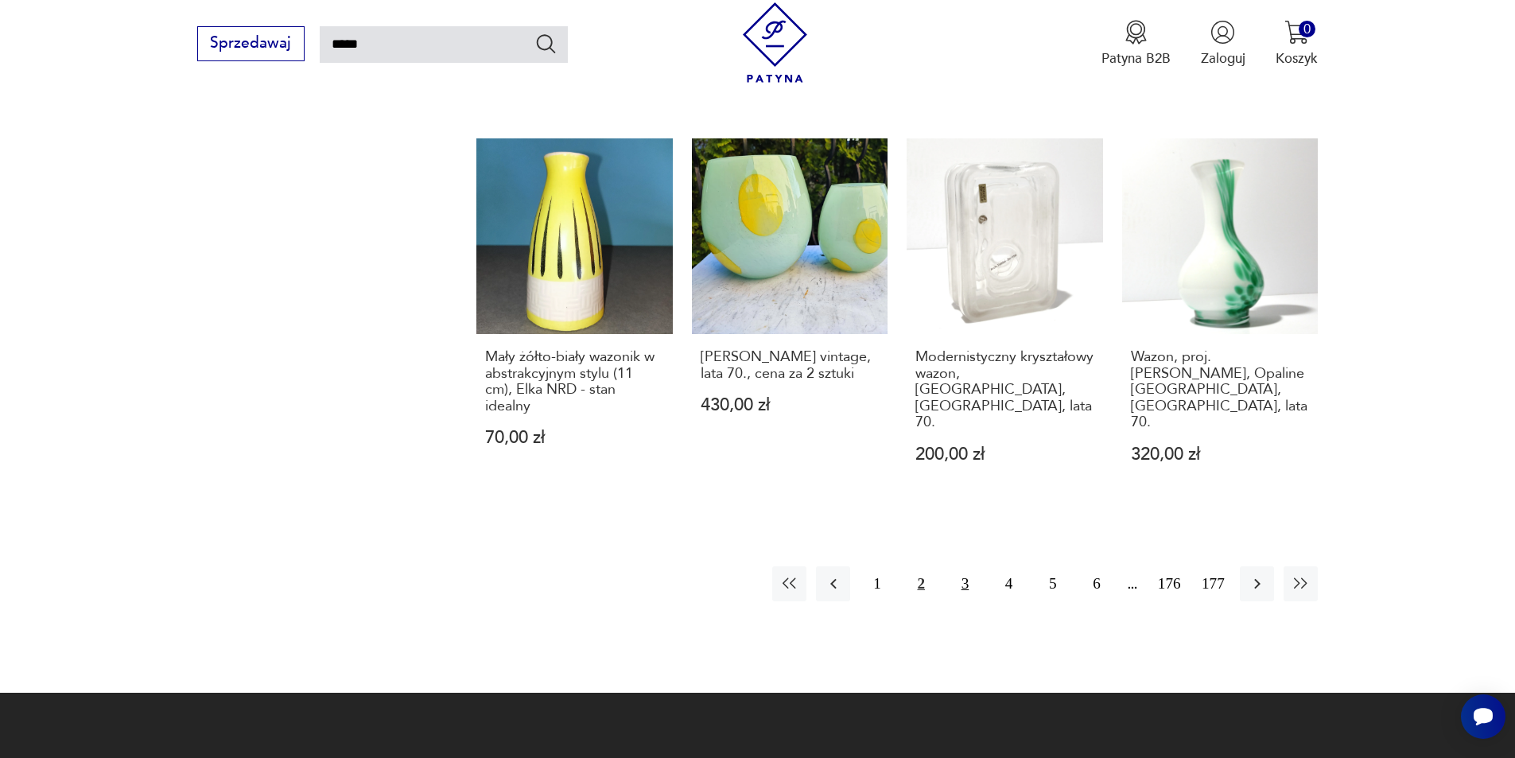
click at [968, 566] on button "3" at bounding box center [965, 583] width 34 height 34
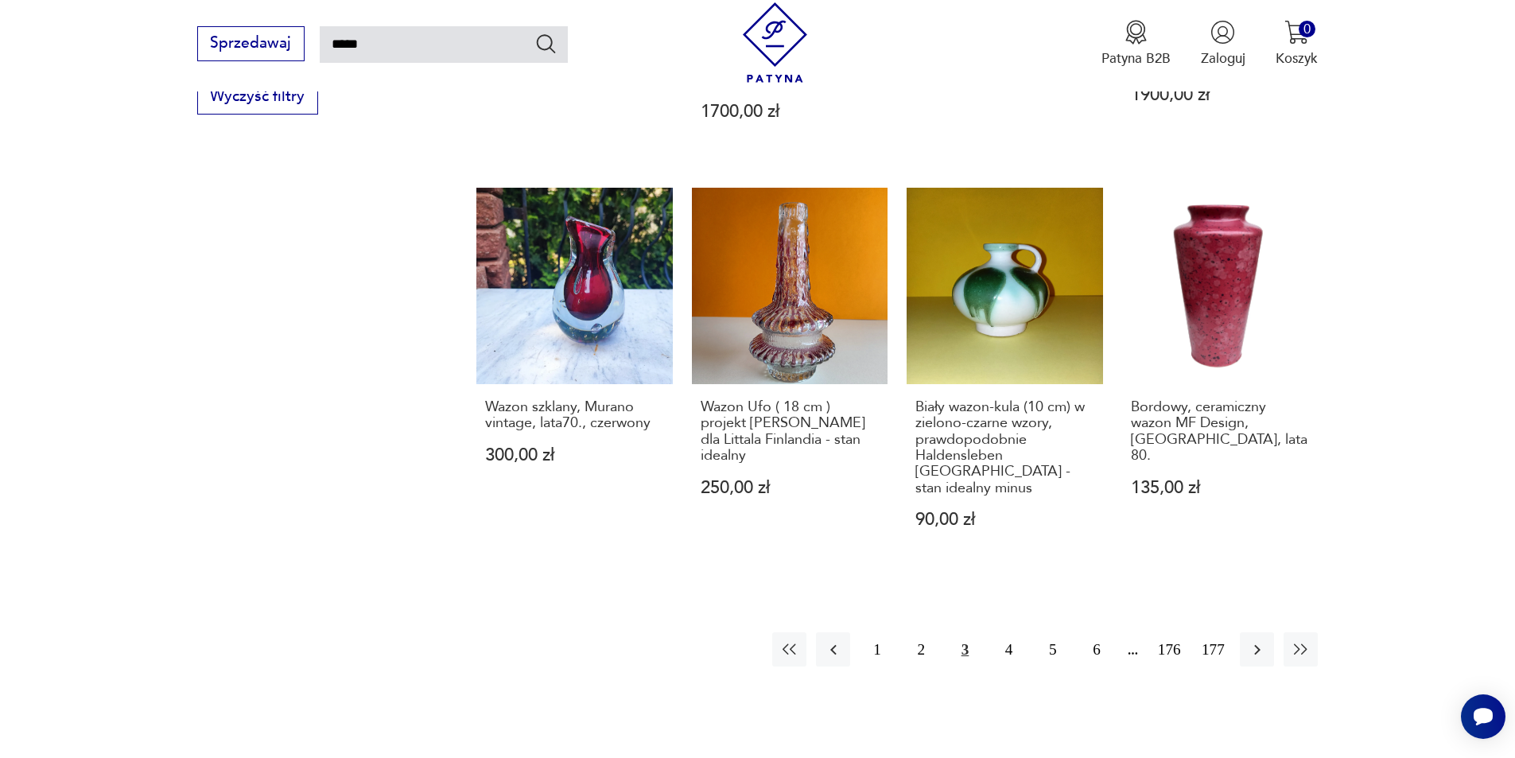
scroll to position [1444, 0]
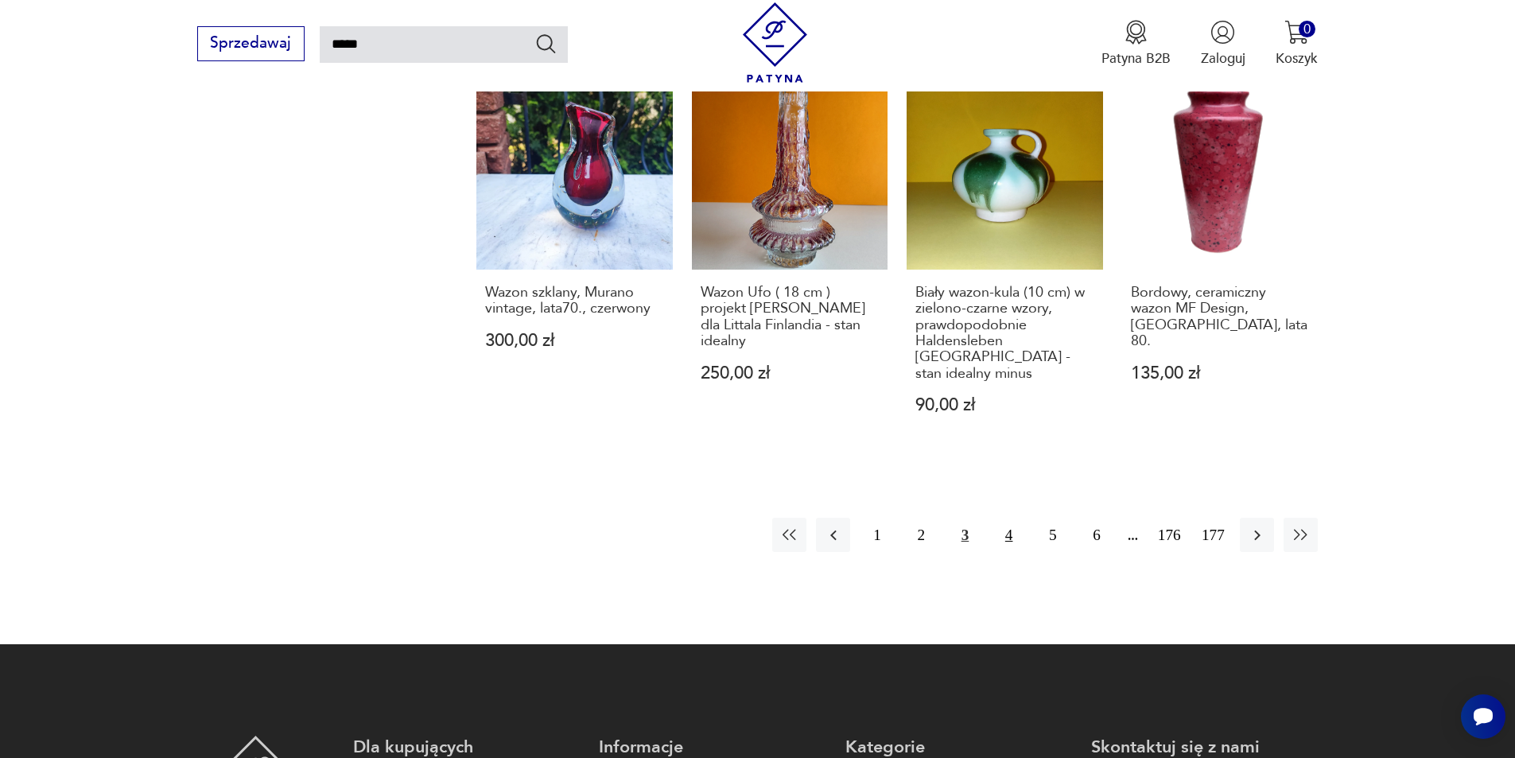
click at [1009, 518] on button "4" at bounding box center [1009, 535] width 34 height 34
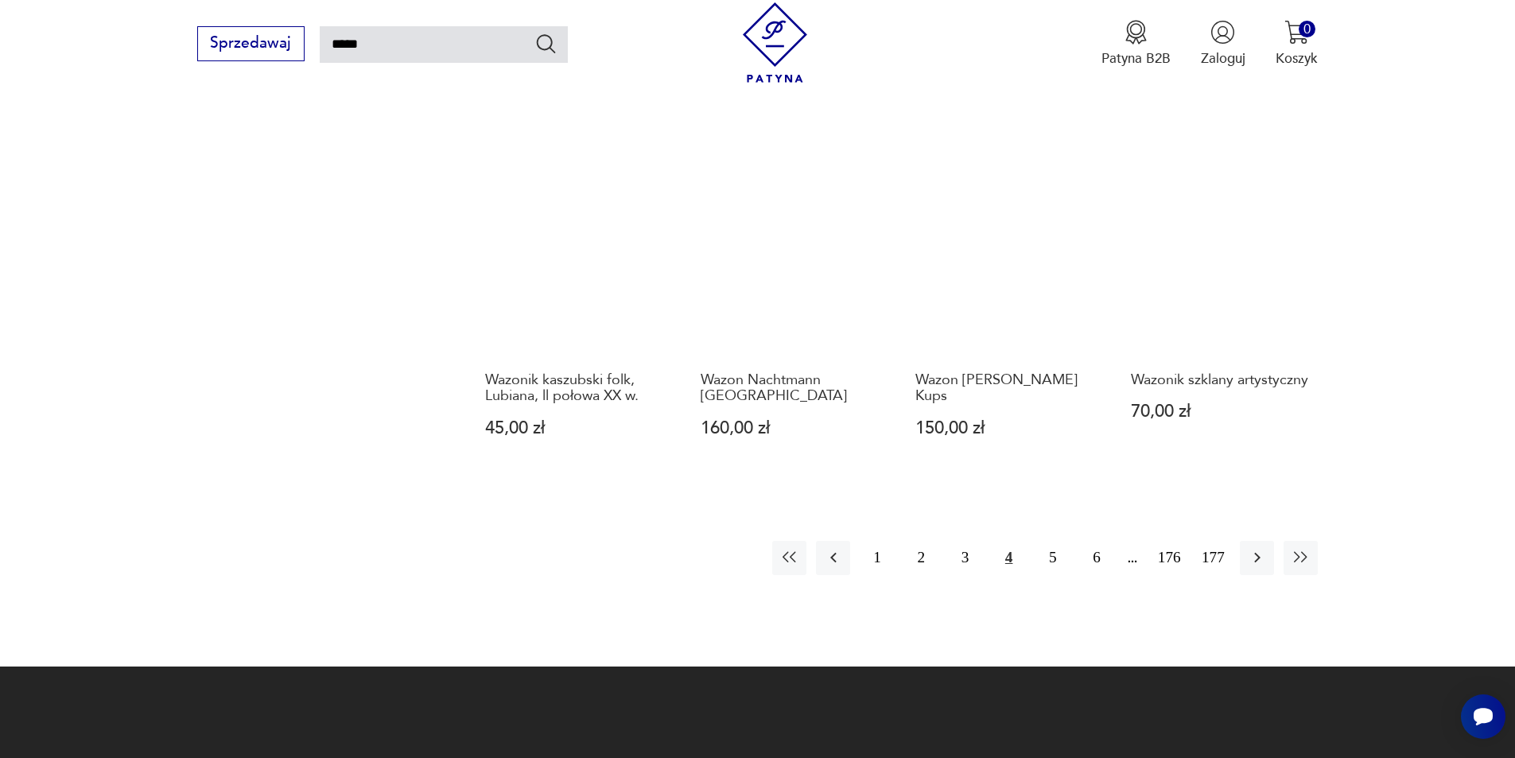
scroll to position [1364, 0]
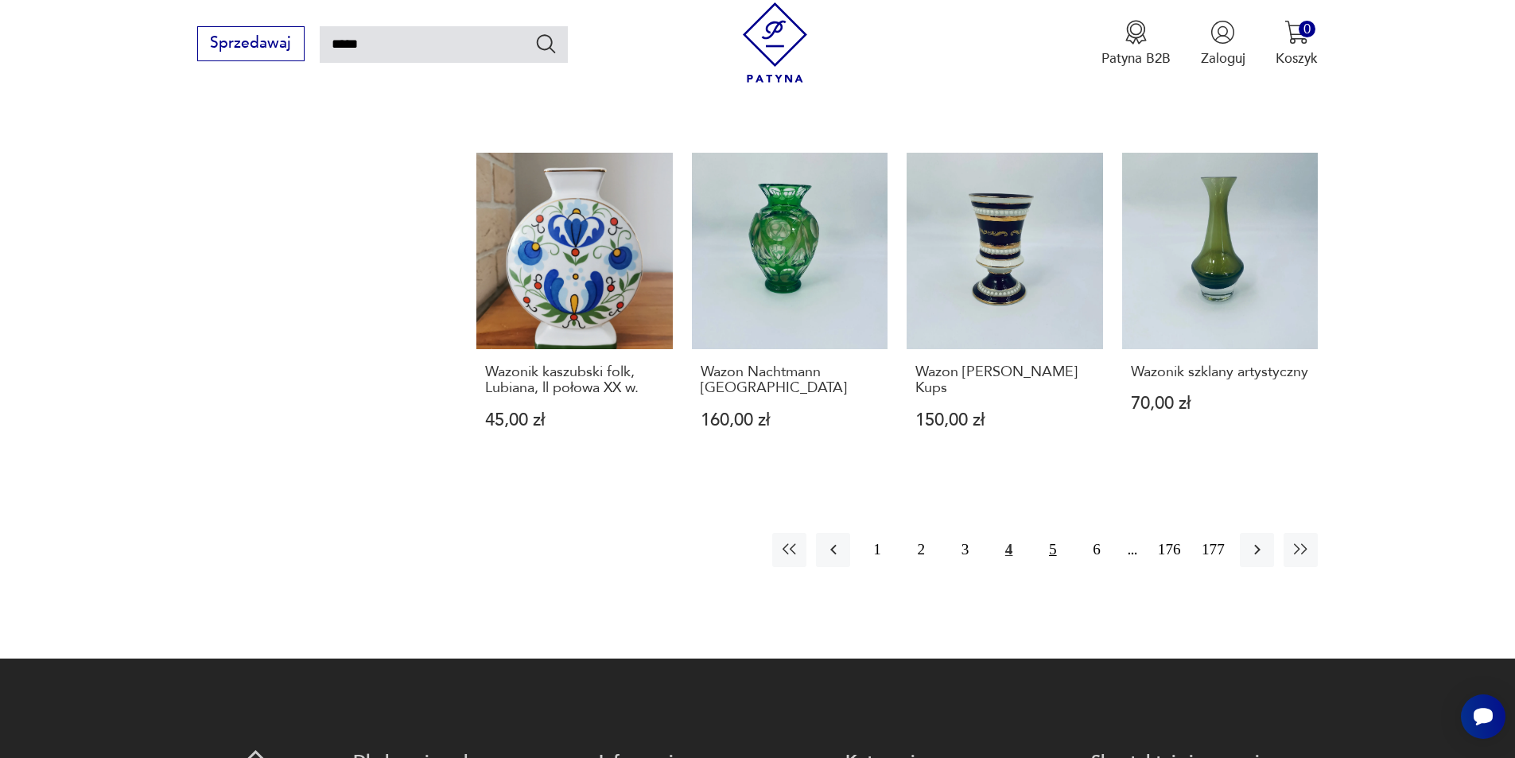
click at [1048, 533] on button "5" at bounding box center [1053, 550] width 34 height 34
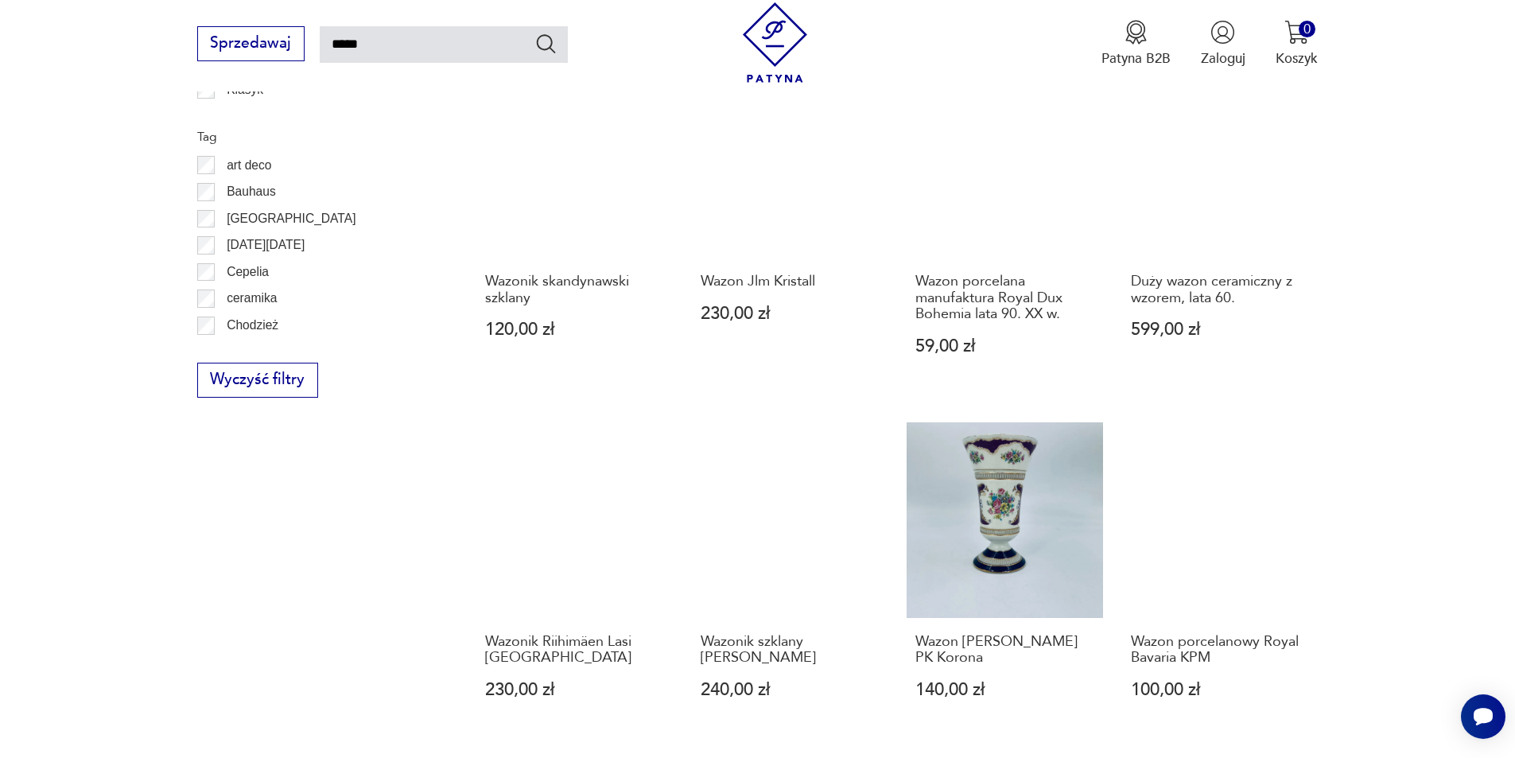
scroll to position [1523, 0]
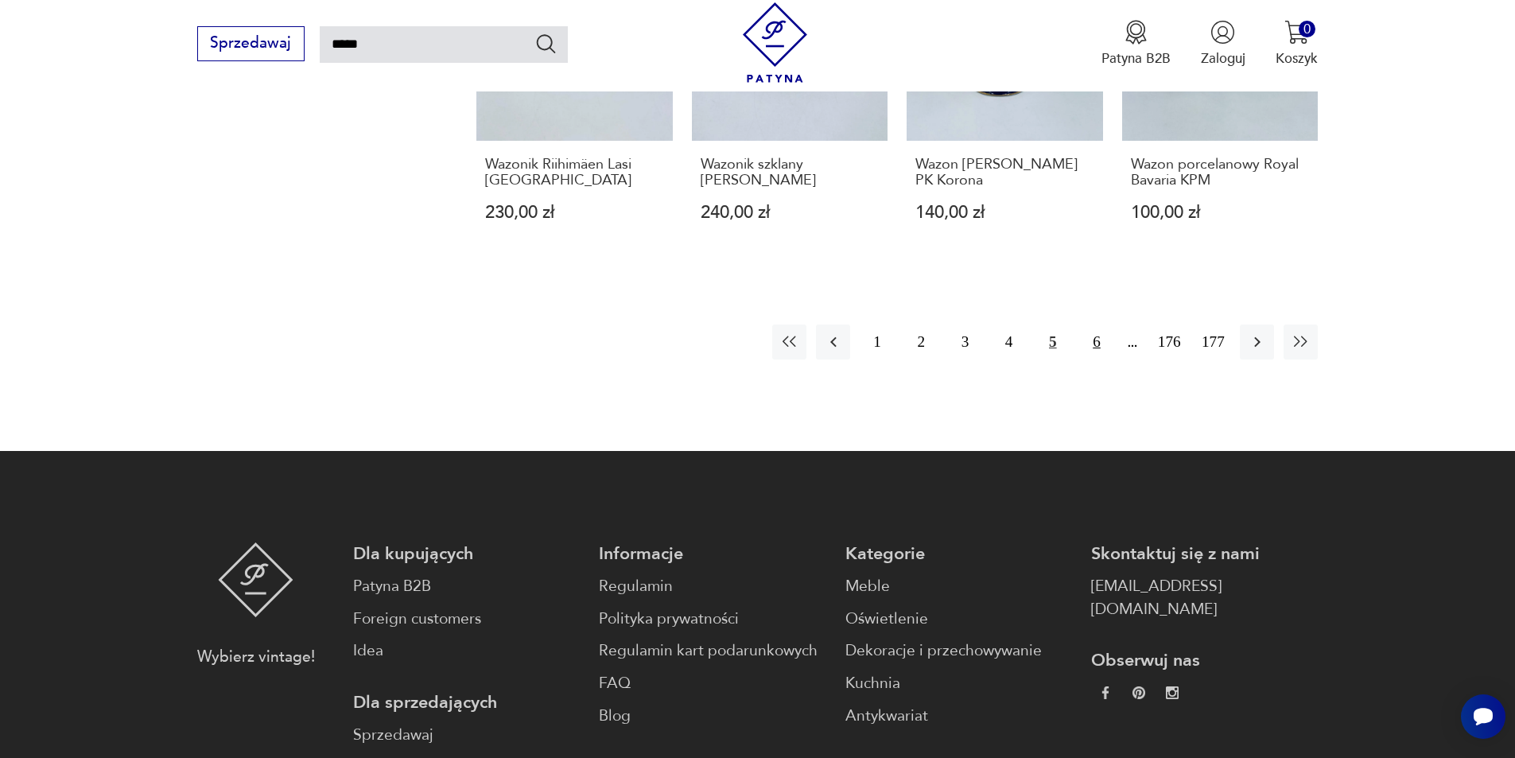
click at [1102, 347] on button "6" at bounding box center [1096, 342] width 34 height 34
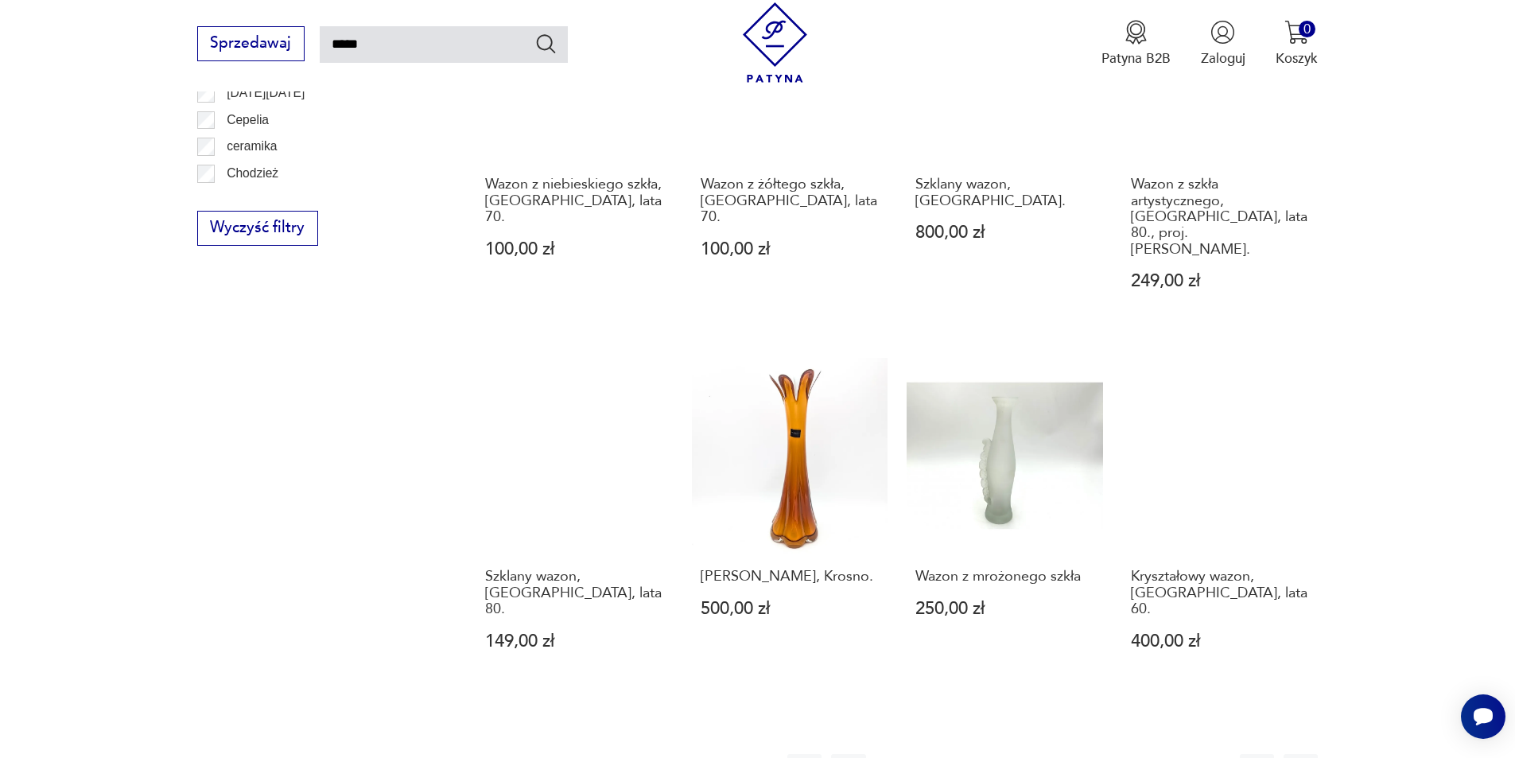
scroll to position [1364, 0]
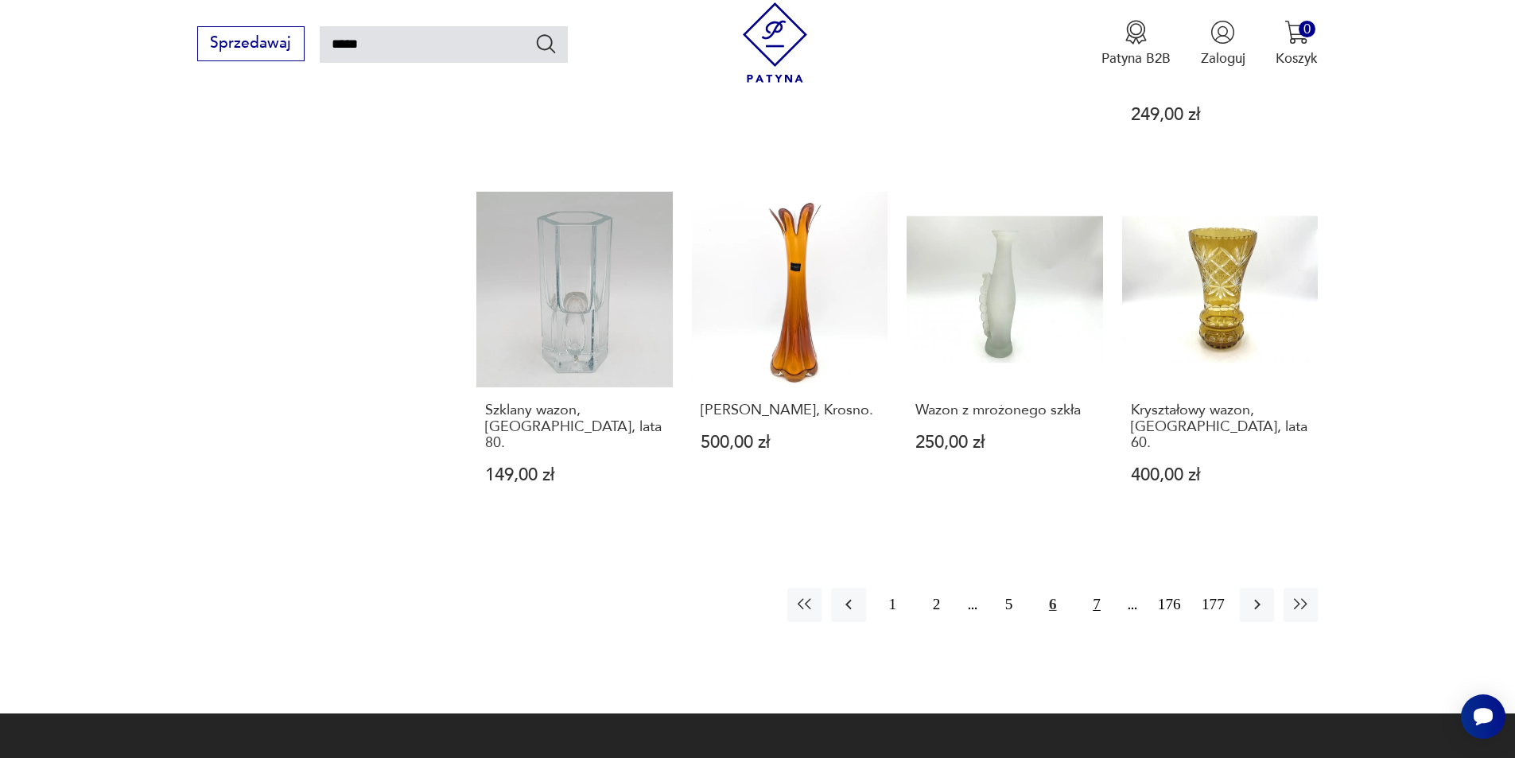
click at [1114, 588] on button "7" at bounding box center [1096, 605] width 34 height 34
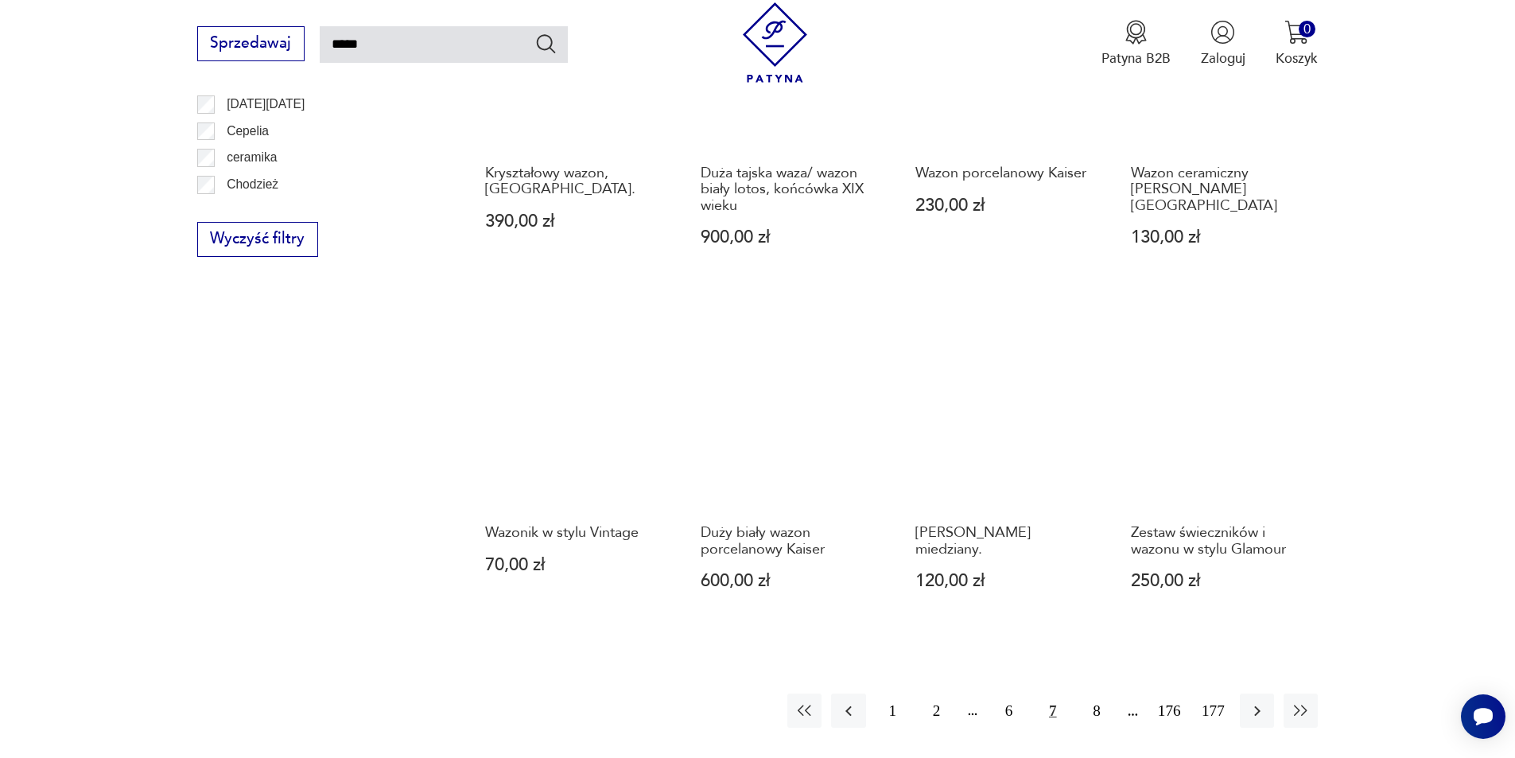
scroll to position [1364, 0]
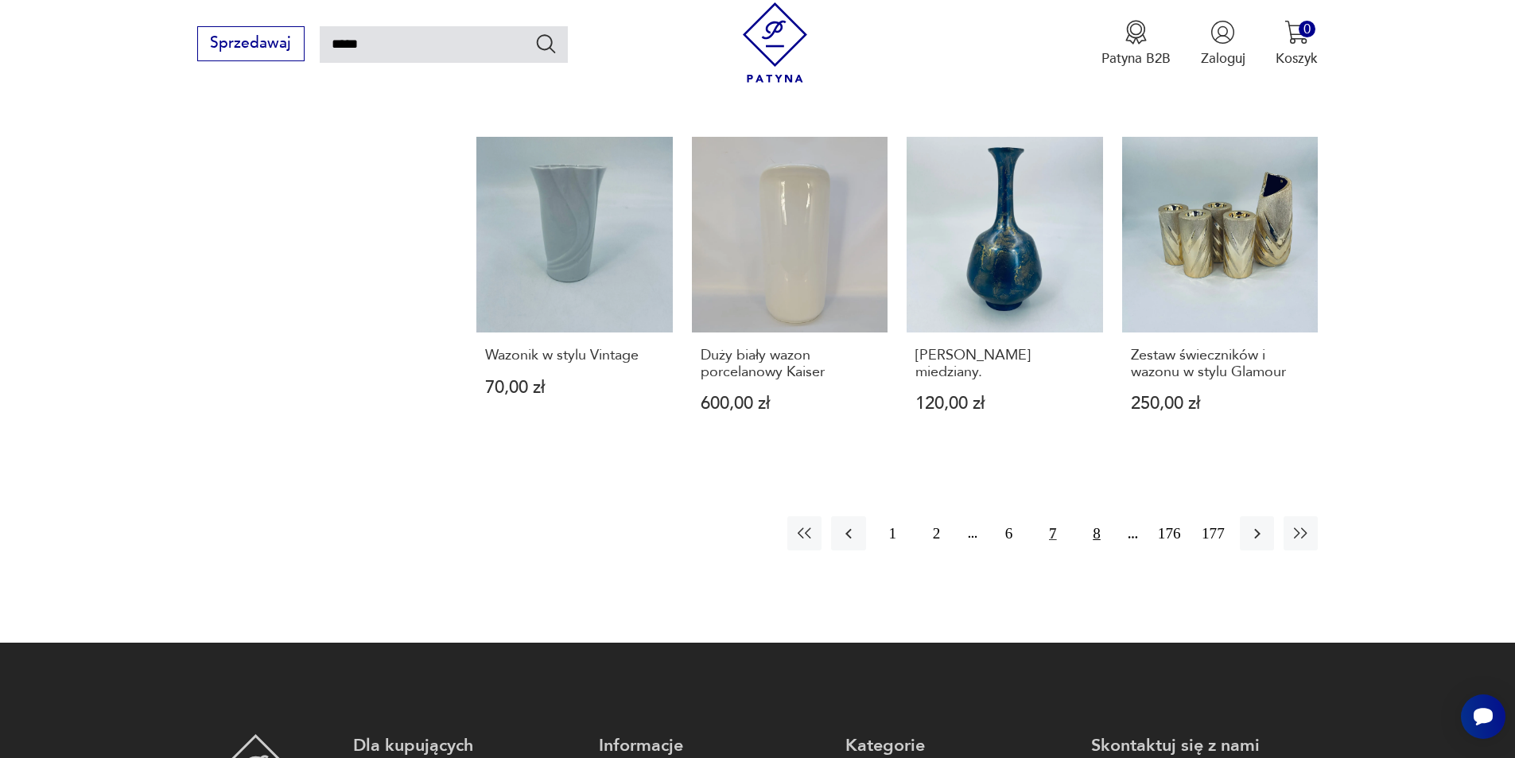
click at [1092, 516] on button "8" at bounding box center [1096, 533] width 34 height 34
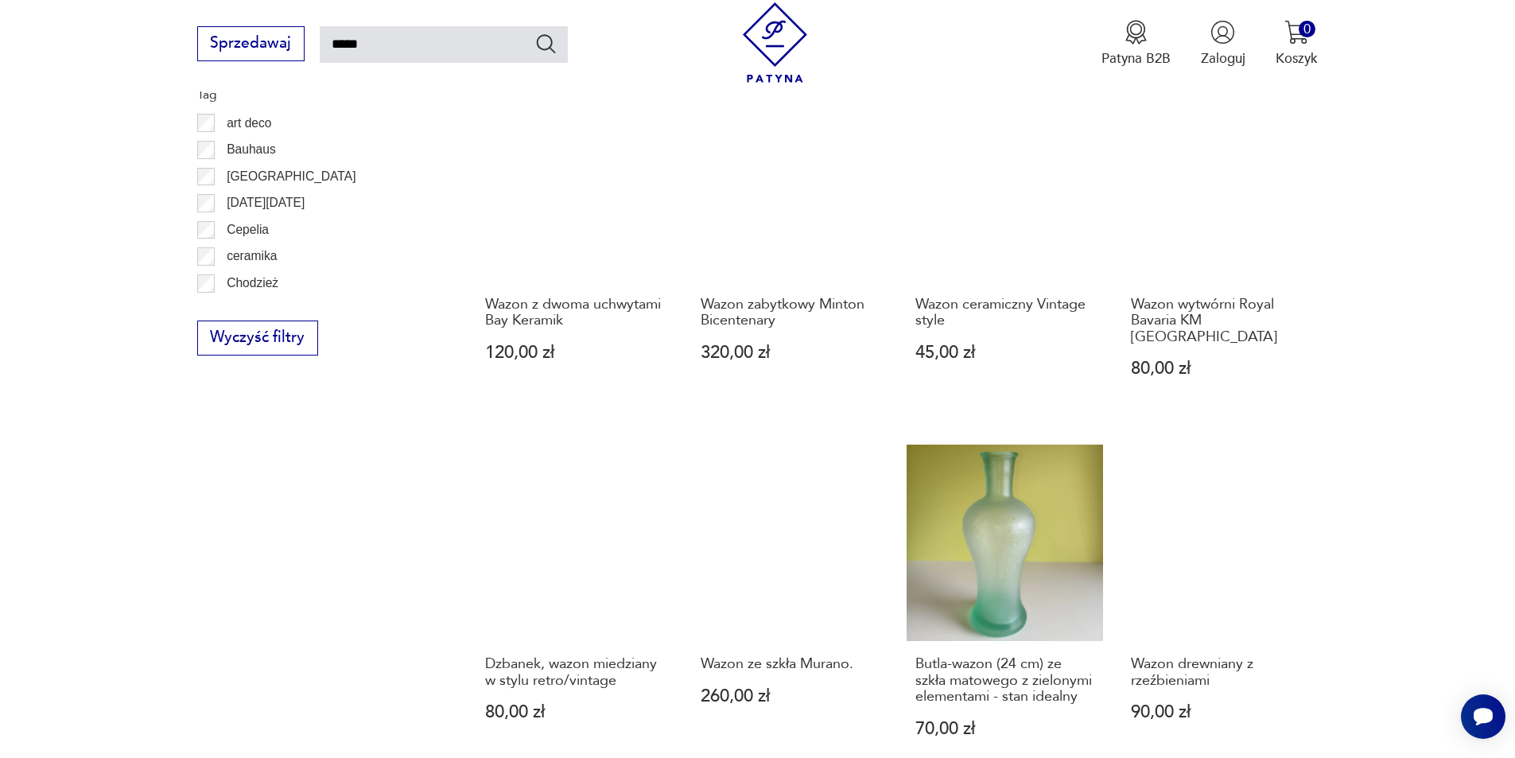
scroll to position [1205, 0]
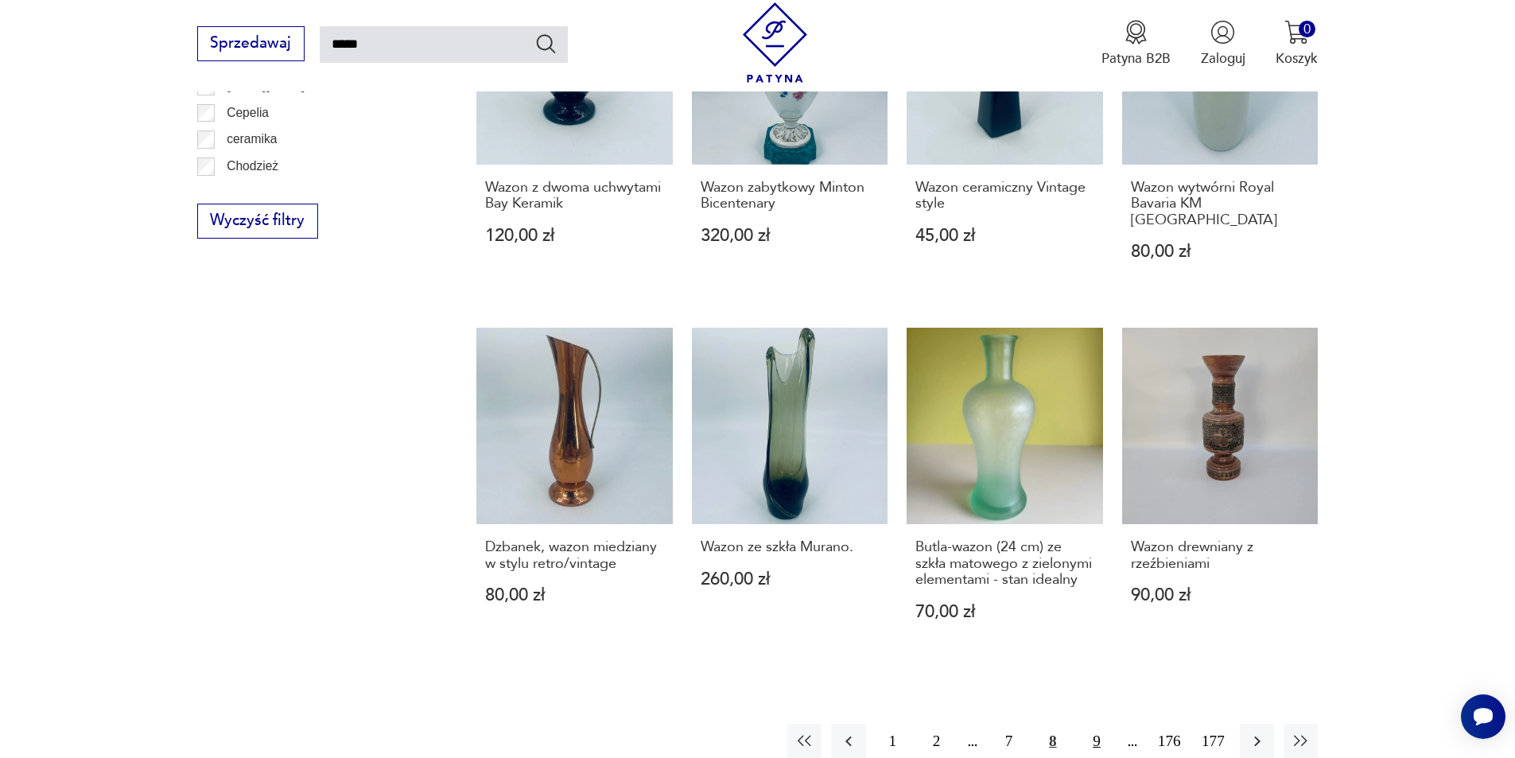
click at [1094, 724] on button "9" at bounding box center [1096, 741] width 34 height 34
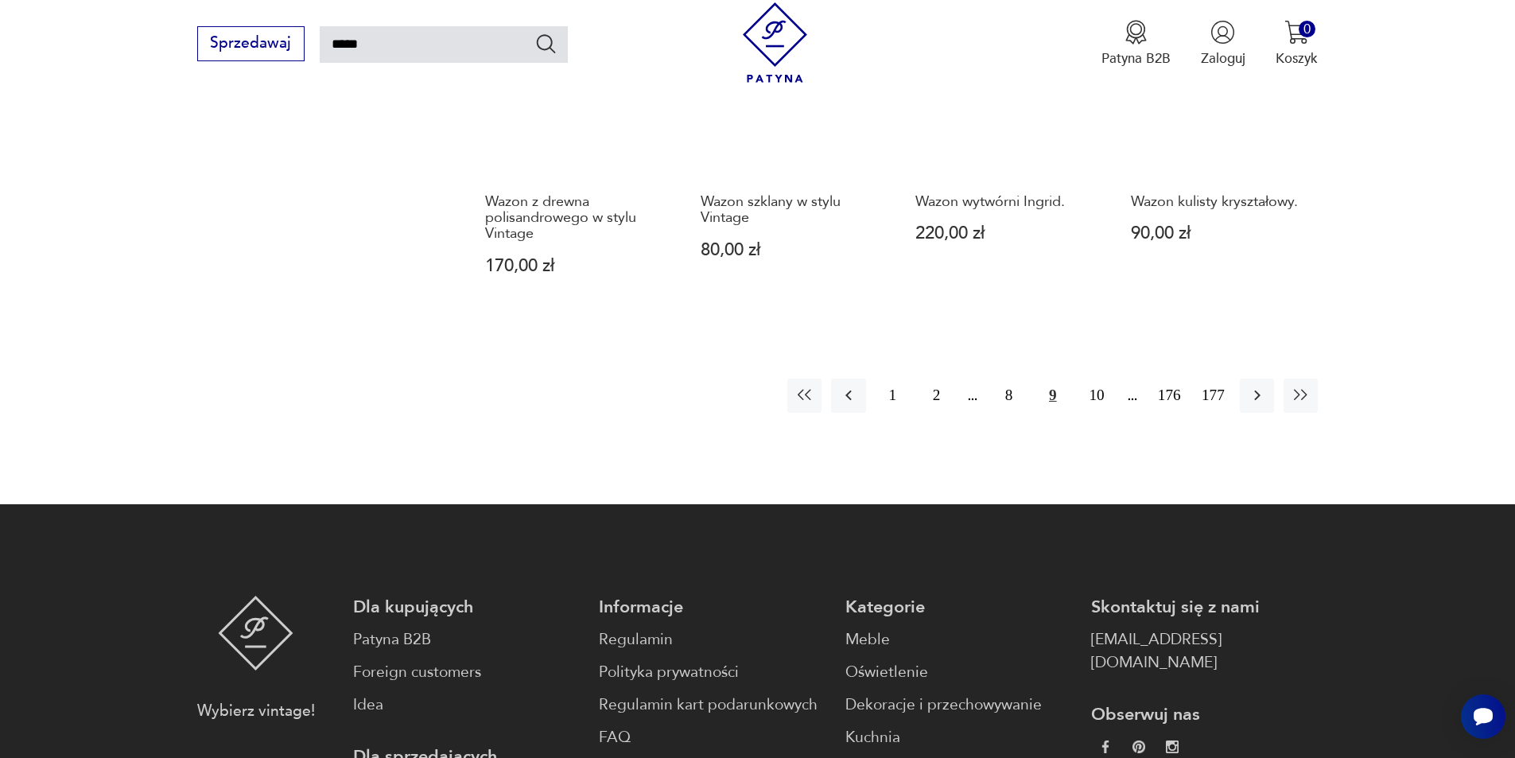
scroll to position [1603, 0]
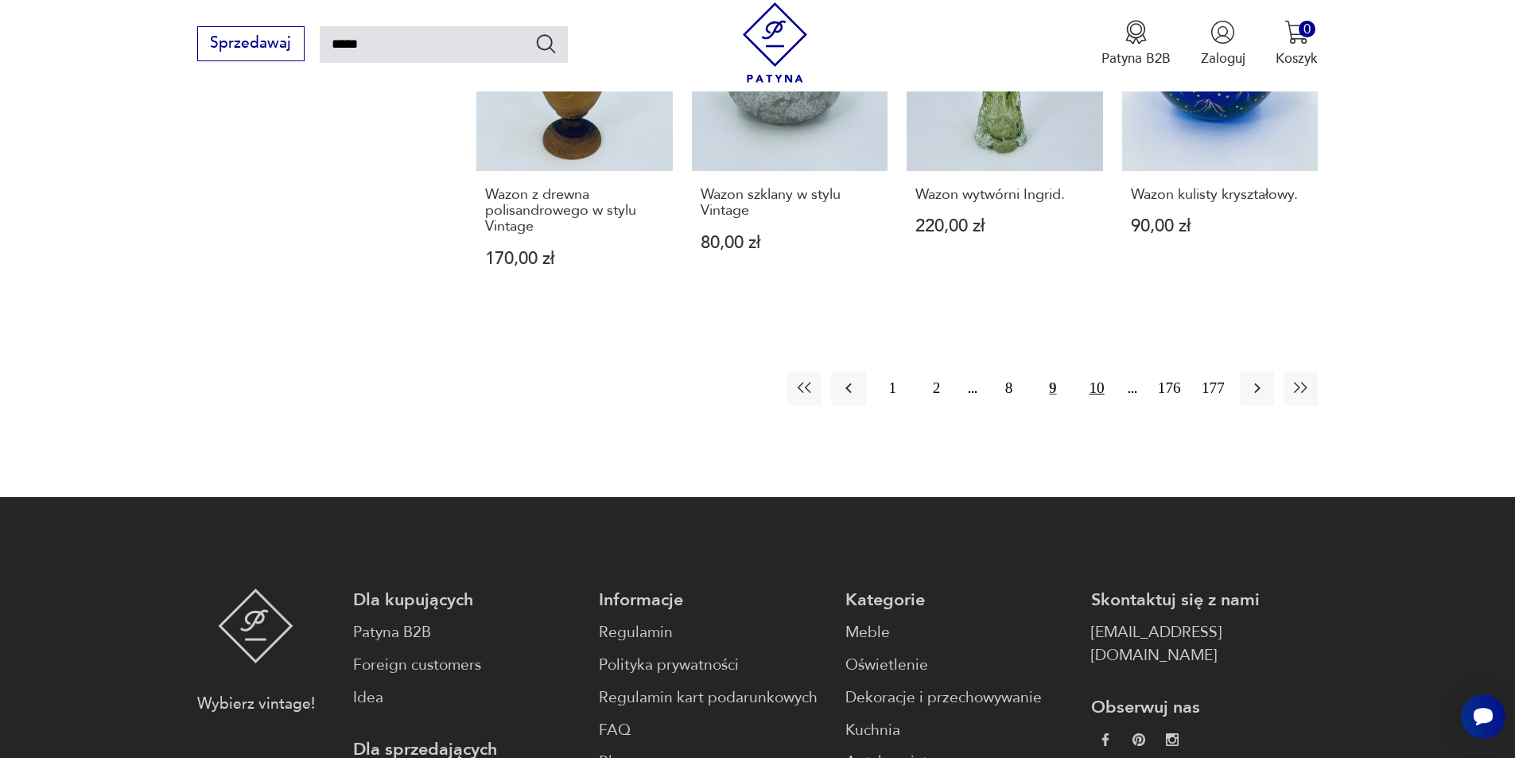
click at [1098, 371] on button "10" at bounding box center [1096, 388] width 34 height 34
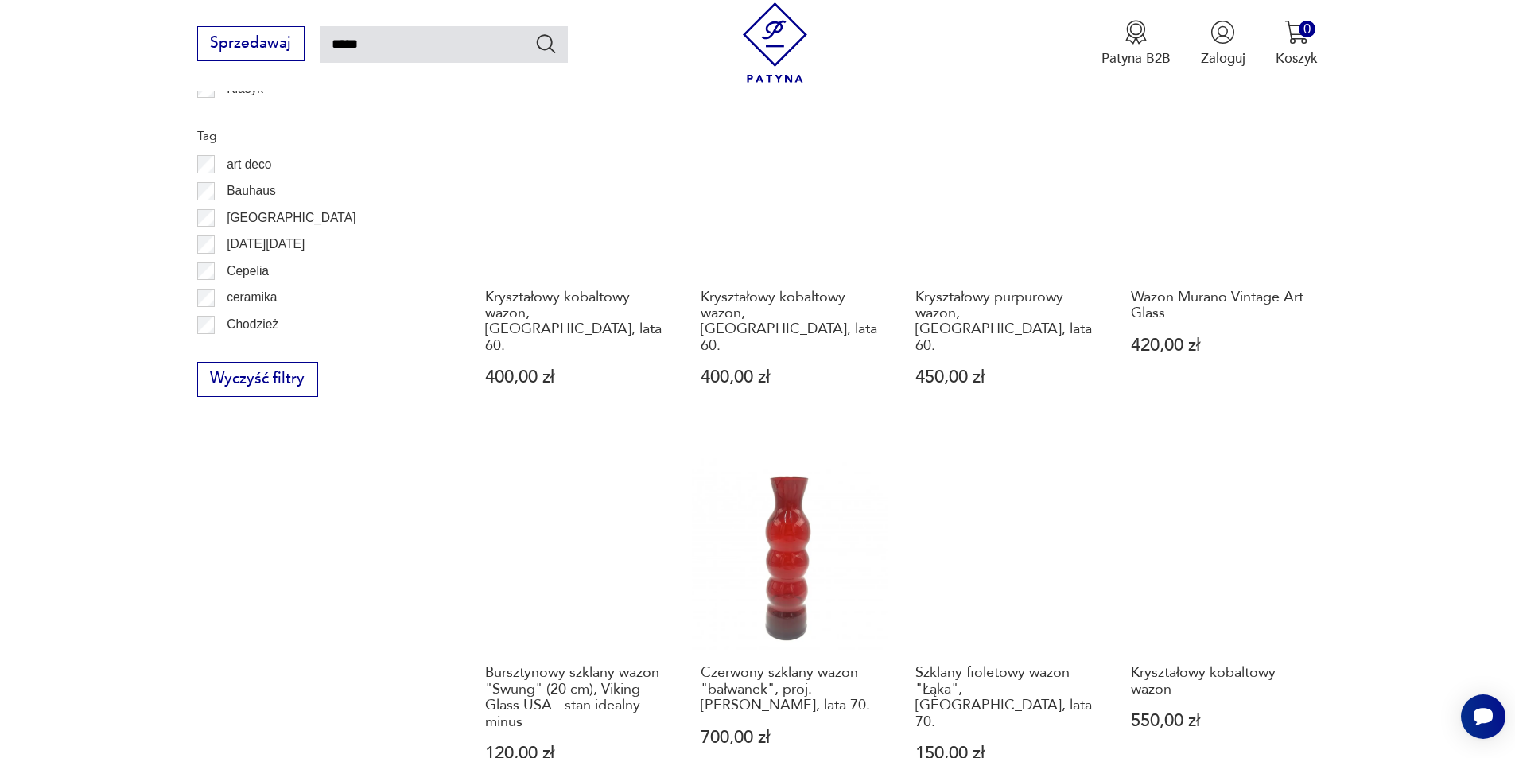
scroll to position [1205, 0]
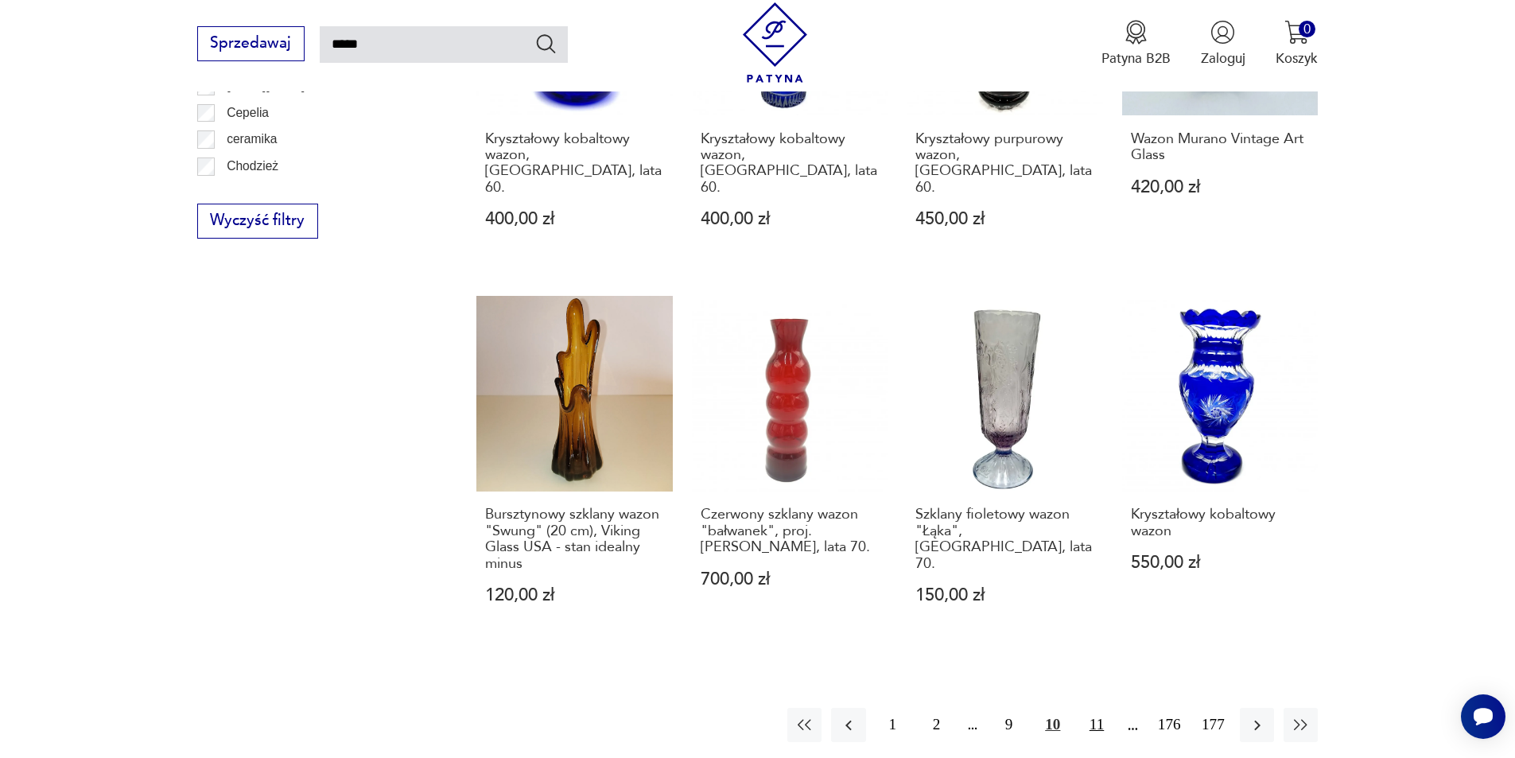
click at [1097, 708] on button "11" at bounding box center [1096, 725] width 34 height 34
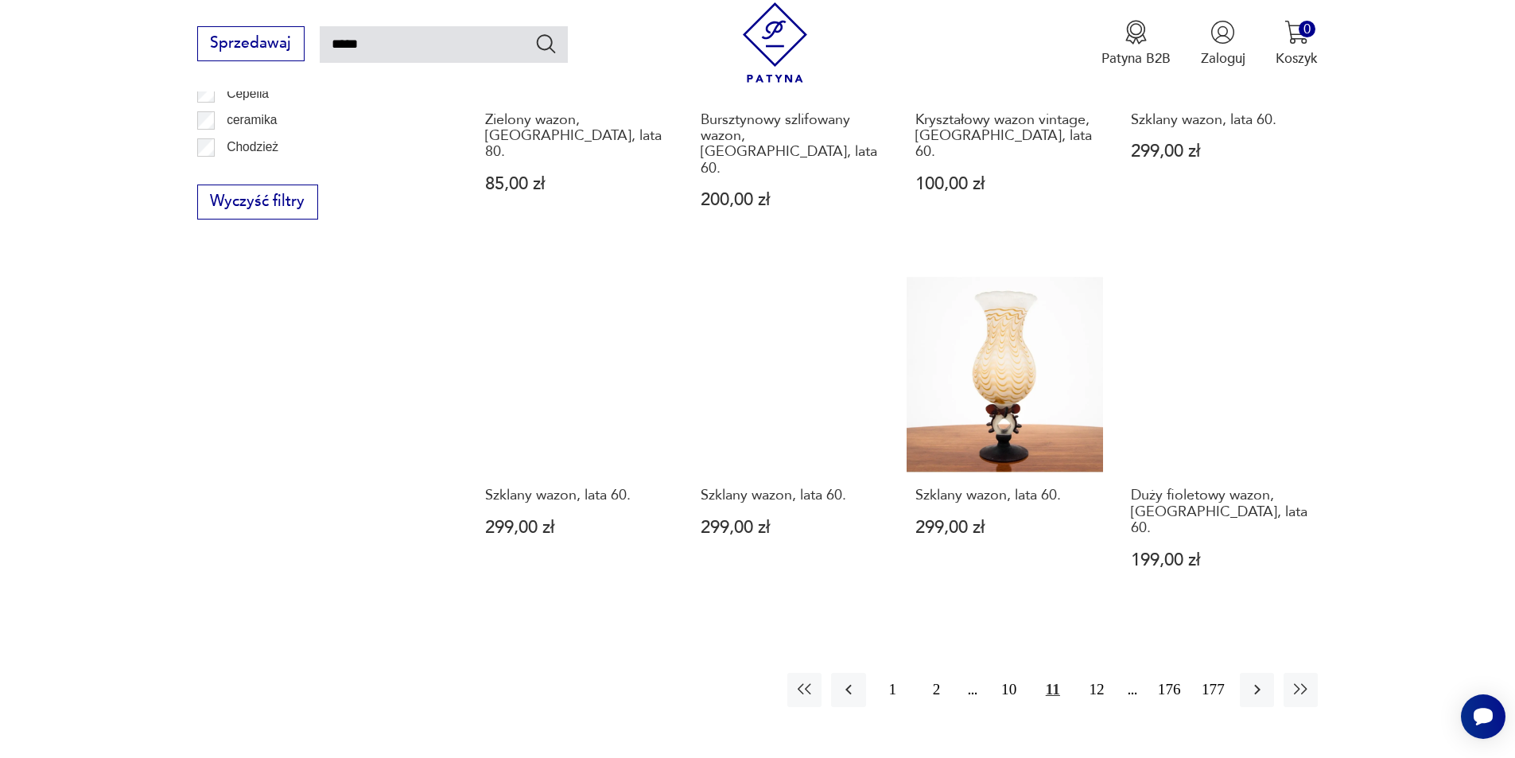
scroll to position [1285, 0]
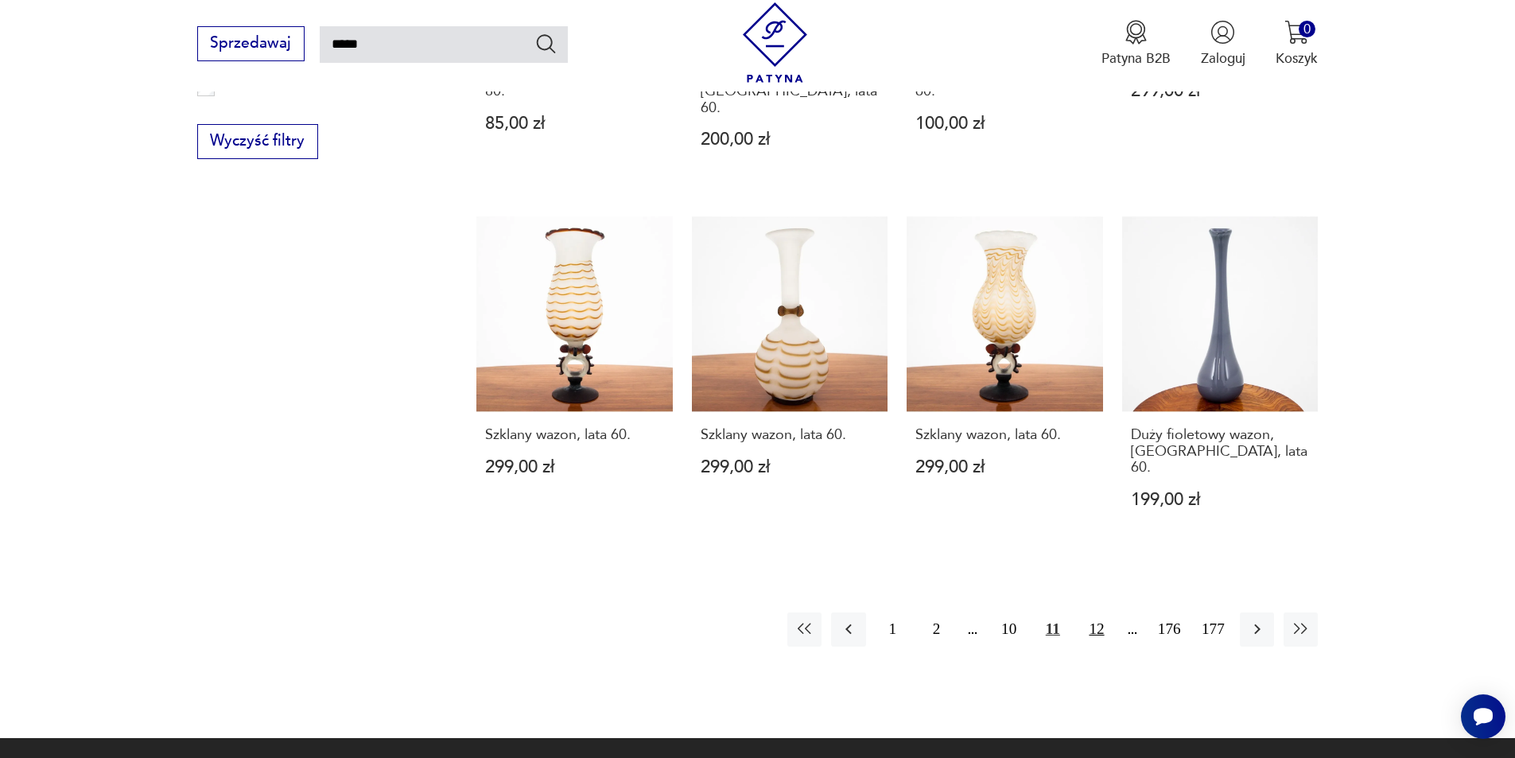
click at [1100, 612] on button "12" at bounding box center [1096, 629] width 34 height 34
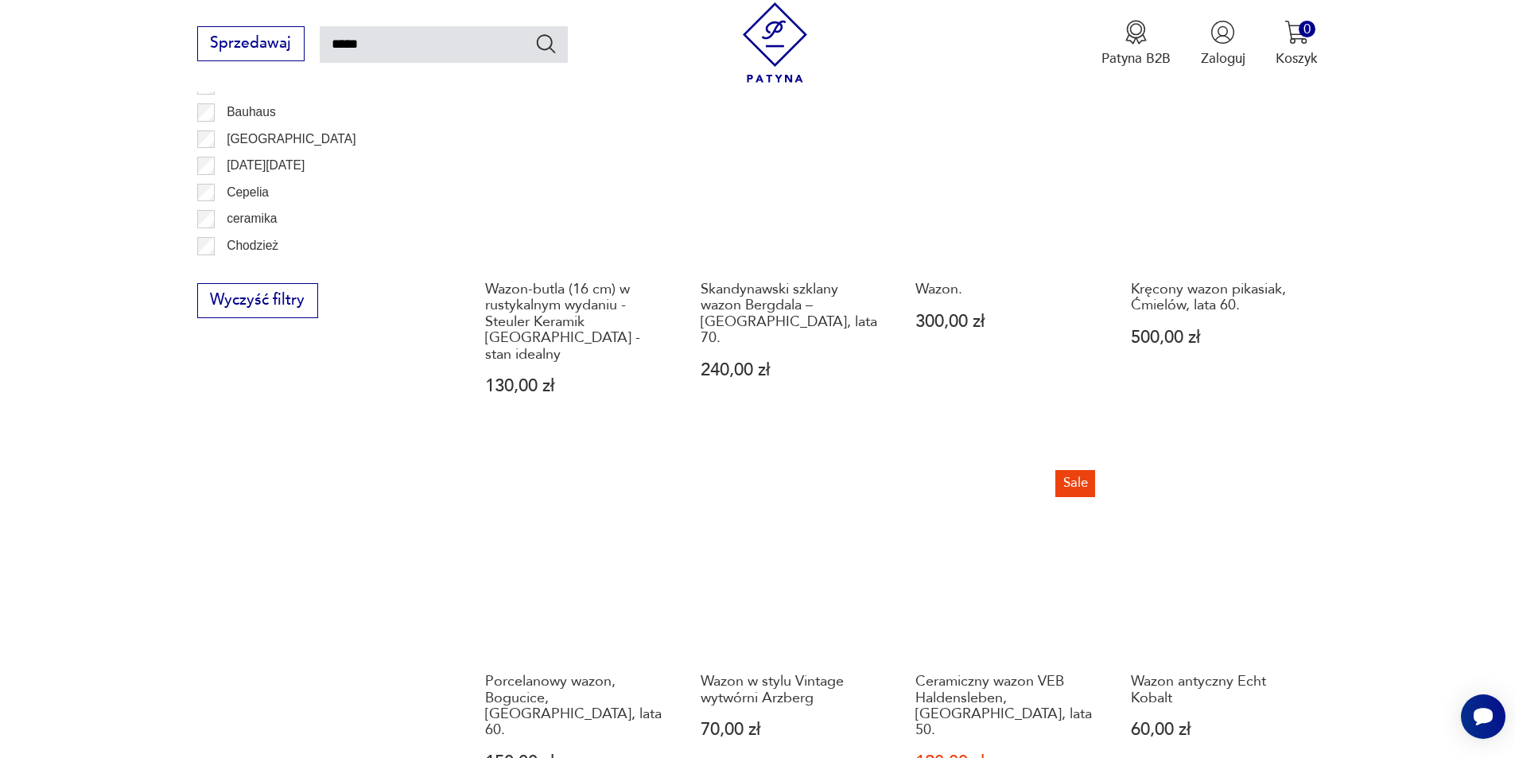
scroll to position [1444, 0]
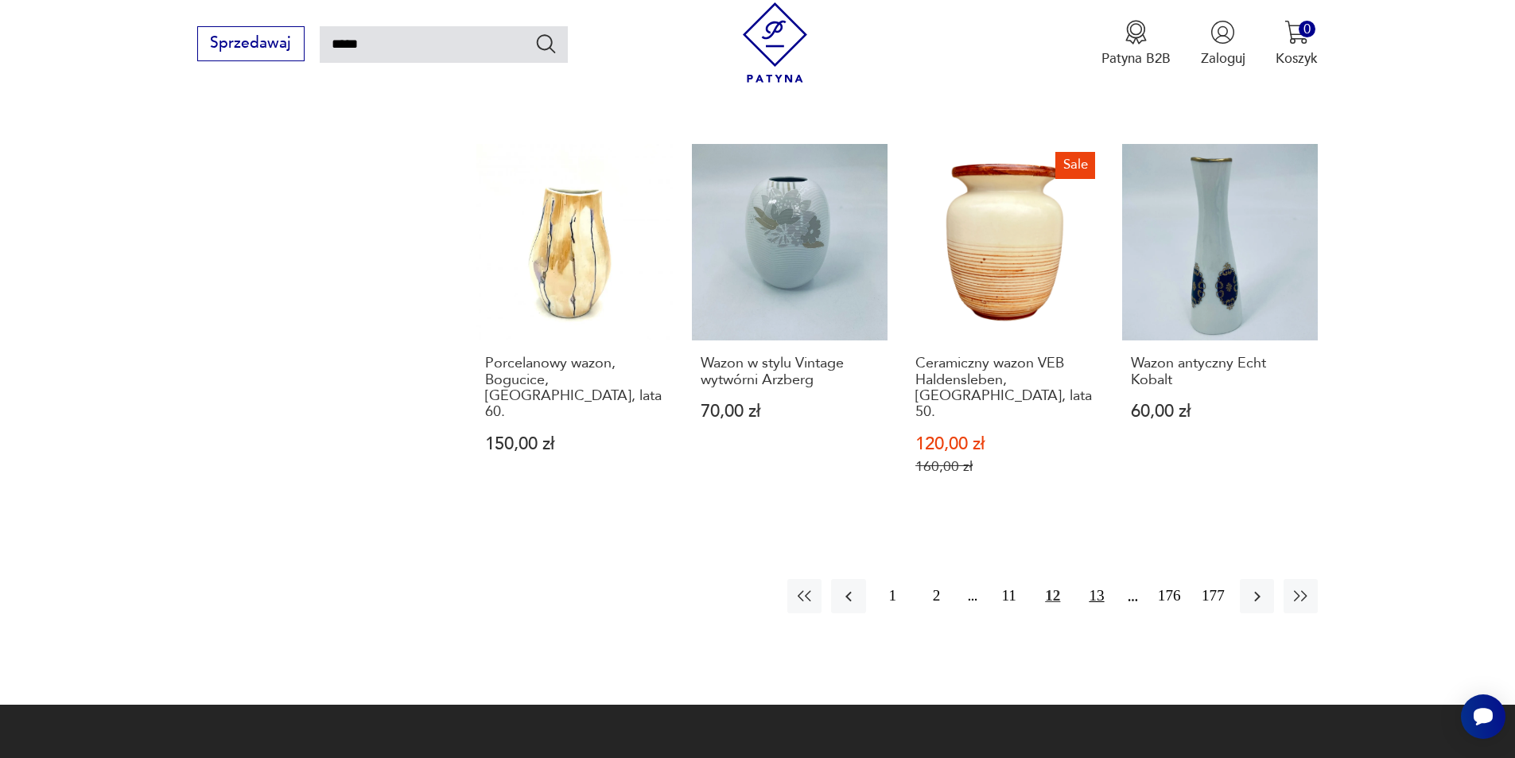
click at [1095, 579] on button "13" at bounding box center [1096, 596] width 34 height 34
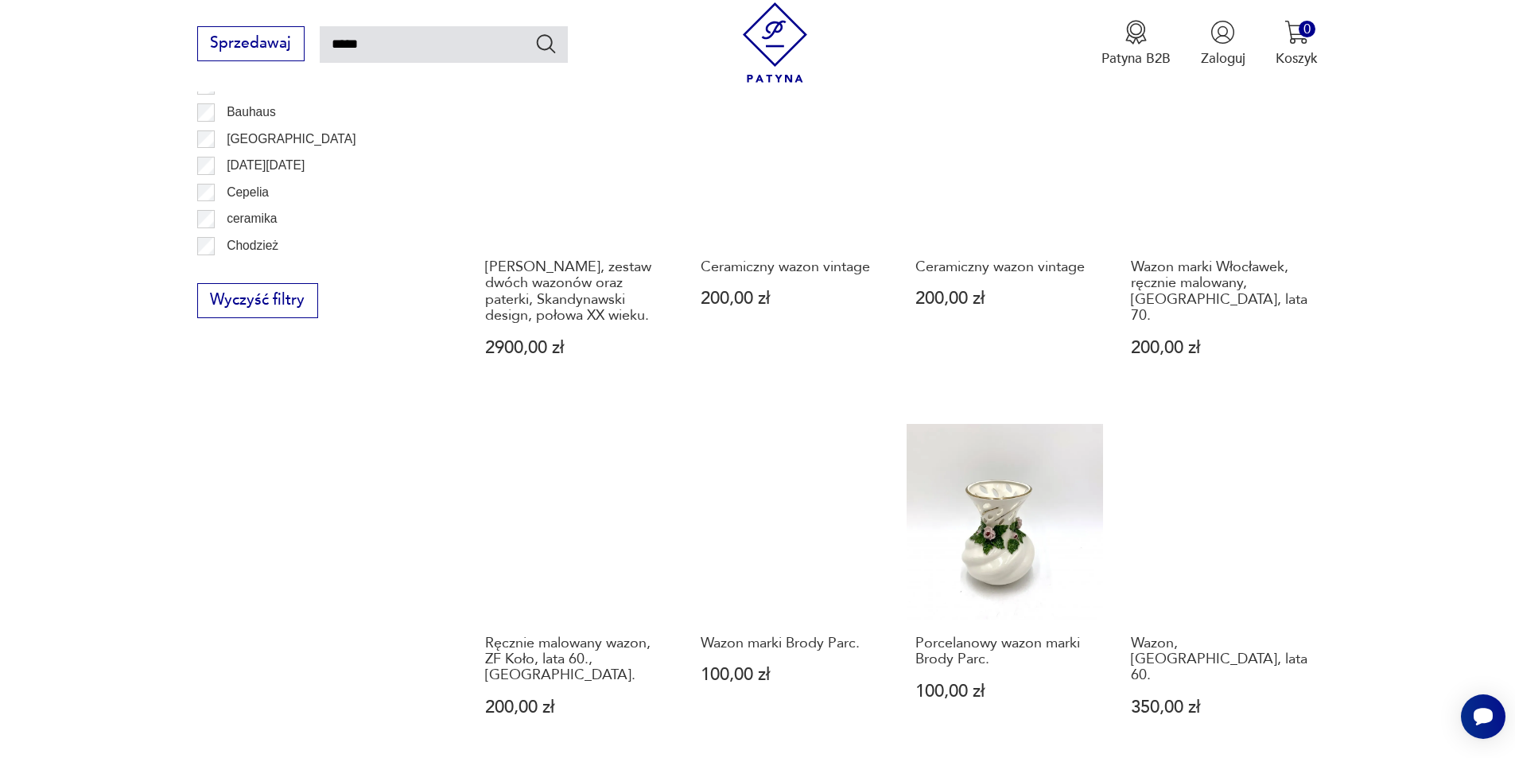
scroll to position [1285, 0]
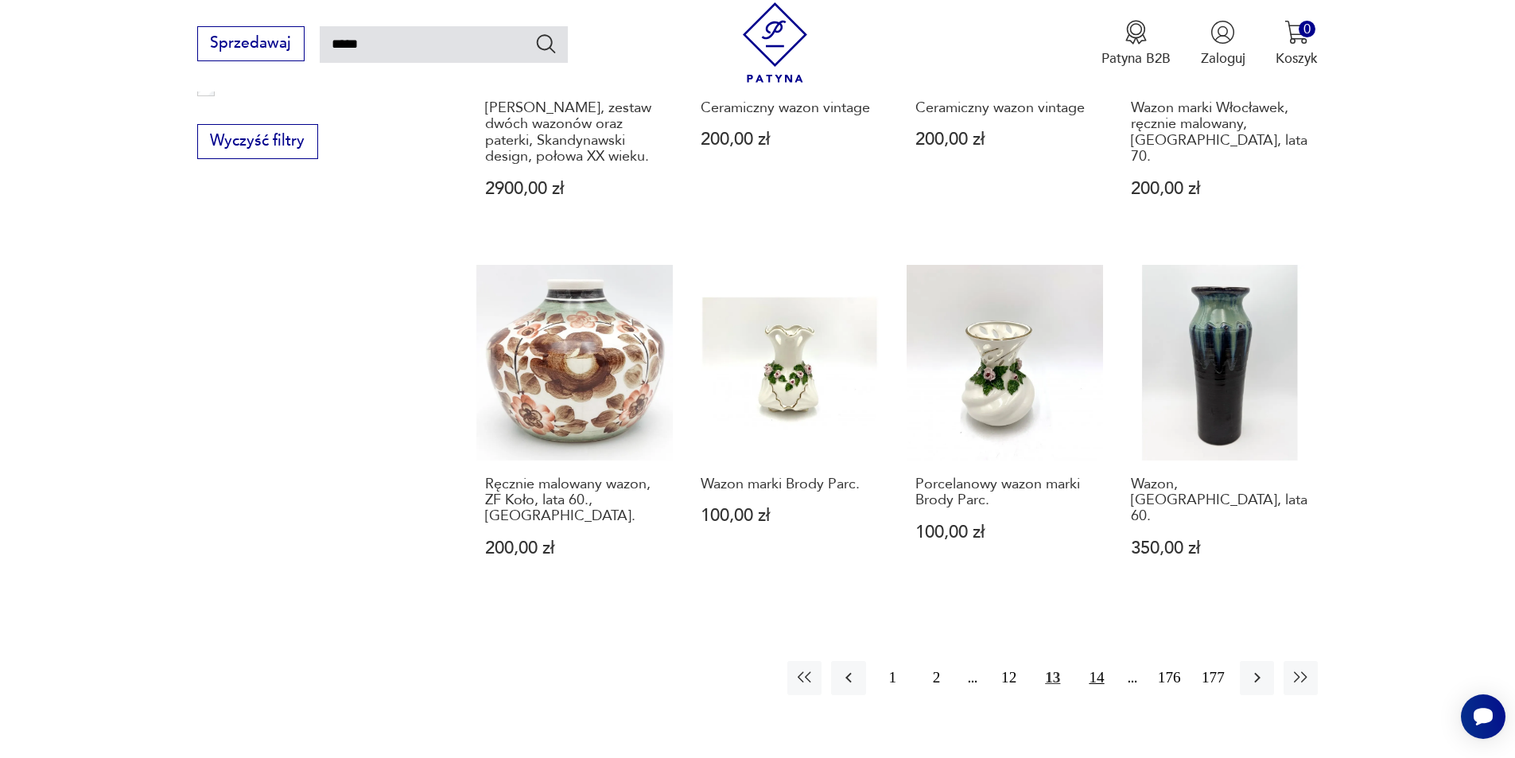
click at [1093, 661] on button "14" at bounding box center [1096, 678] width 34 height 34
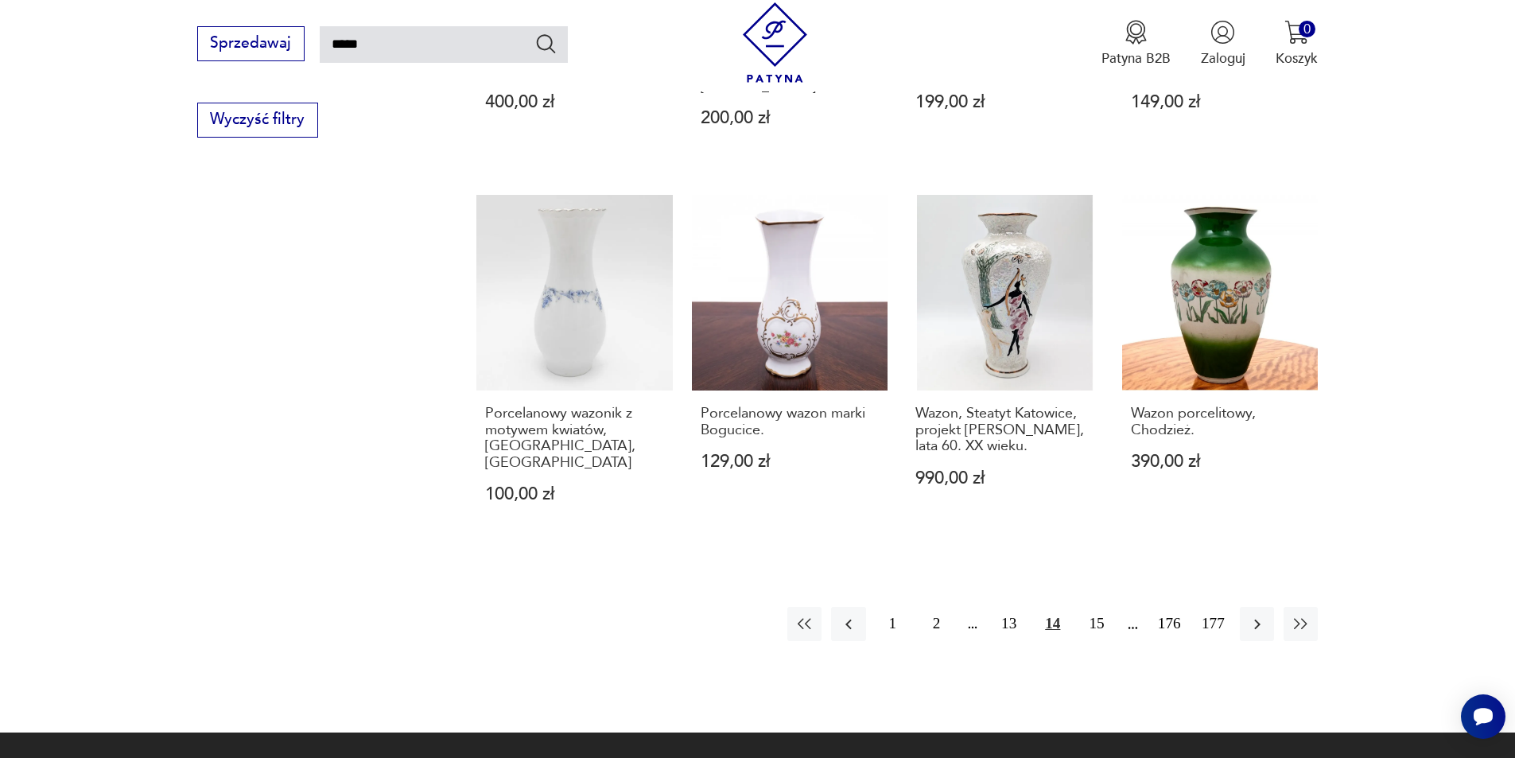
scroll to position [1444, 0]
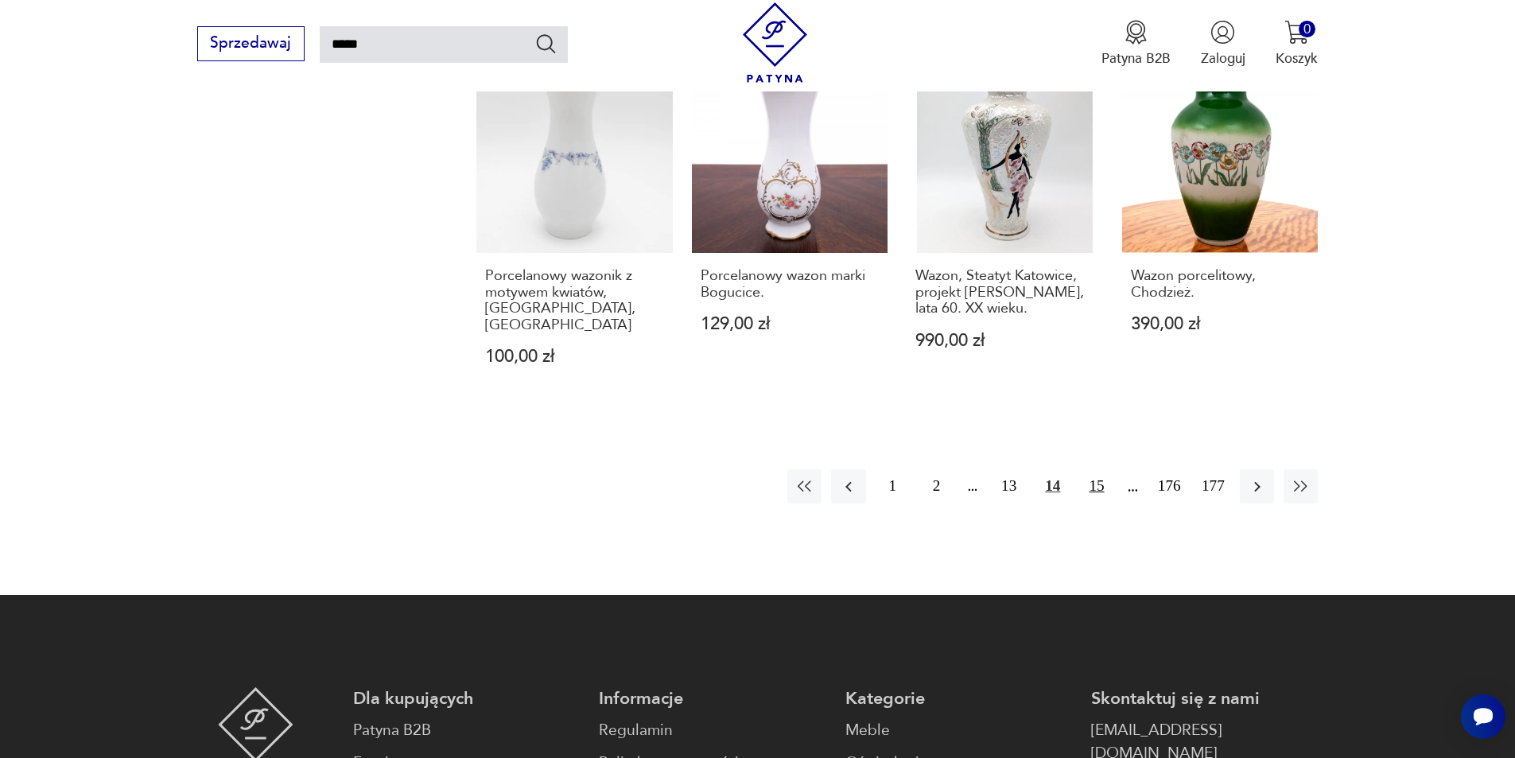
click at [1093, 469] on button "15" at bounding box center [1096, 486] width 34 height 34
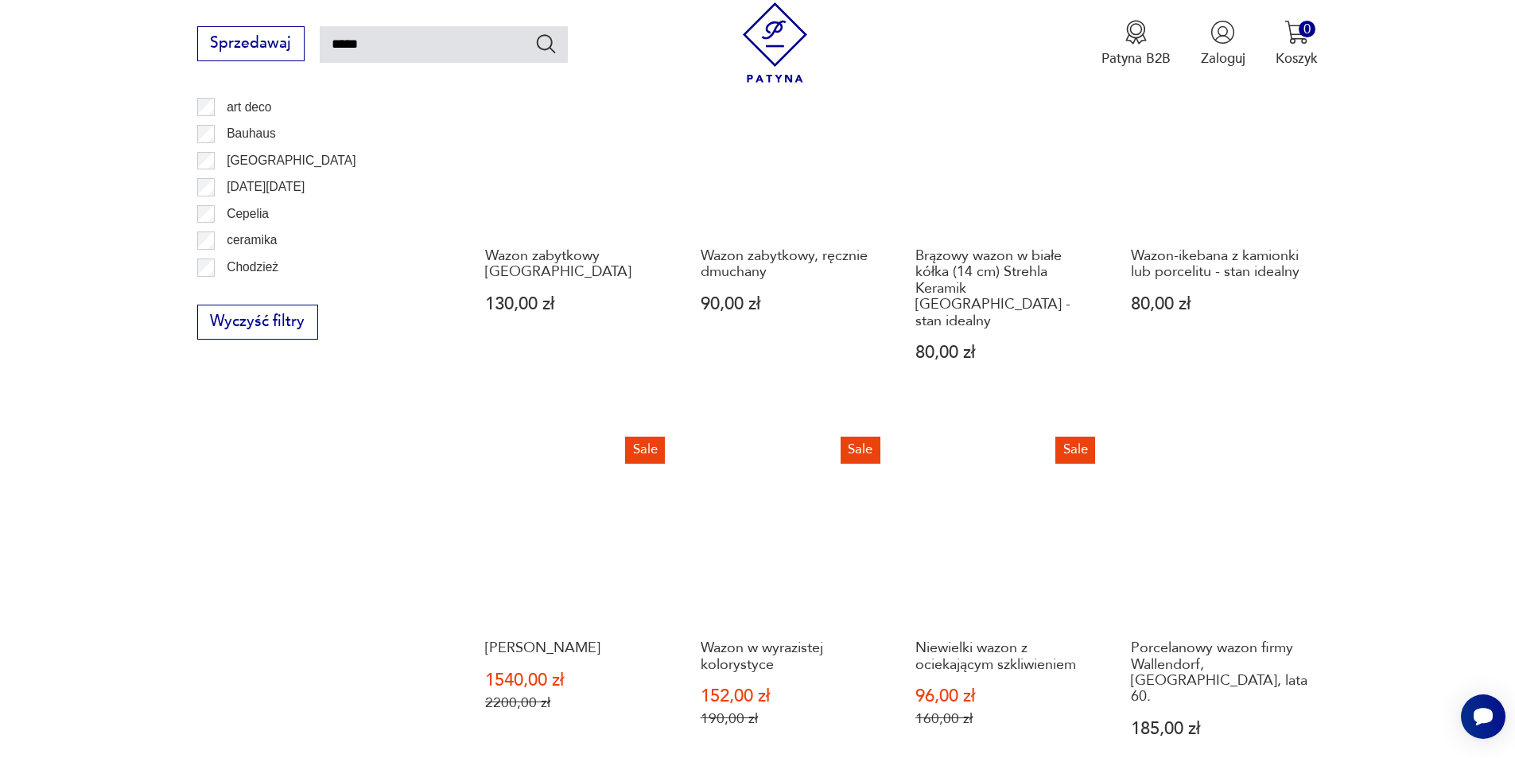
scroll to position [1285, 0]
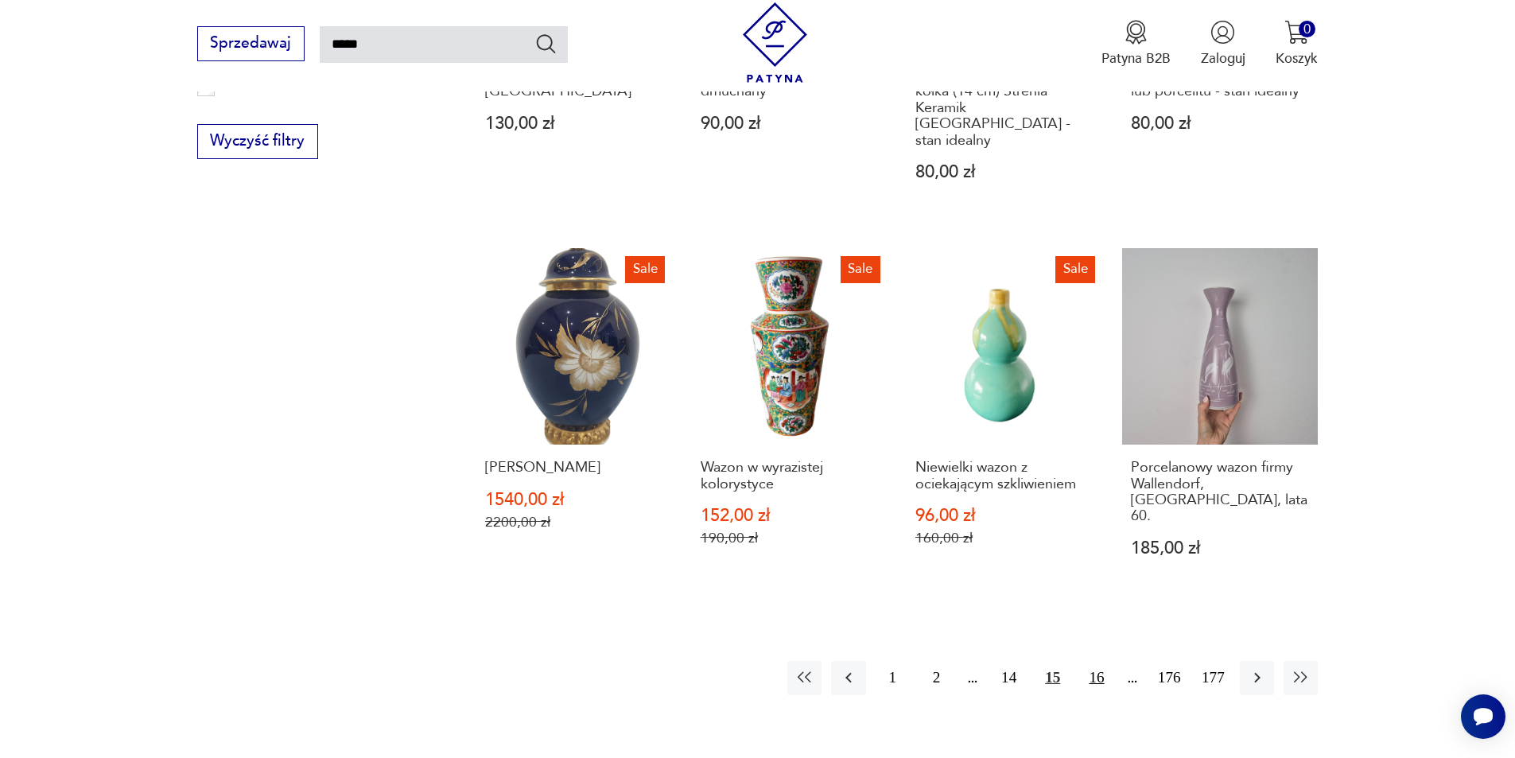
click at [1095, 661] on button "16" at bounding box center [1096, 678] width 34 height 34
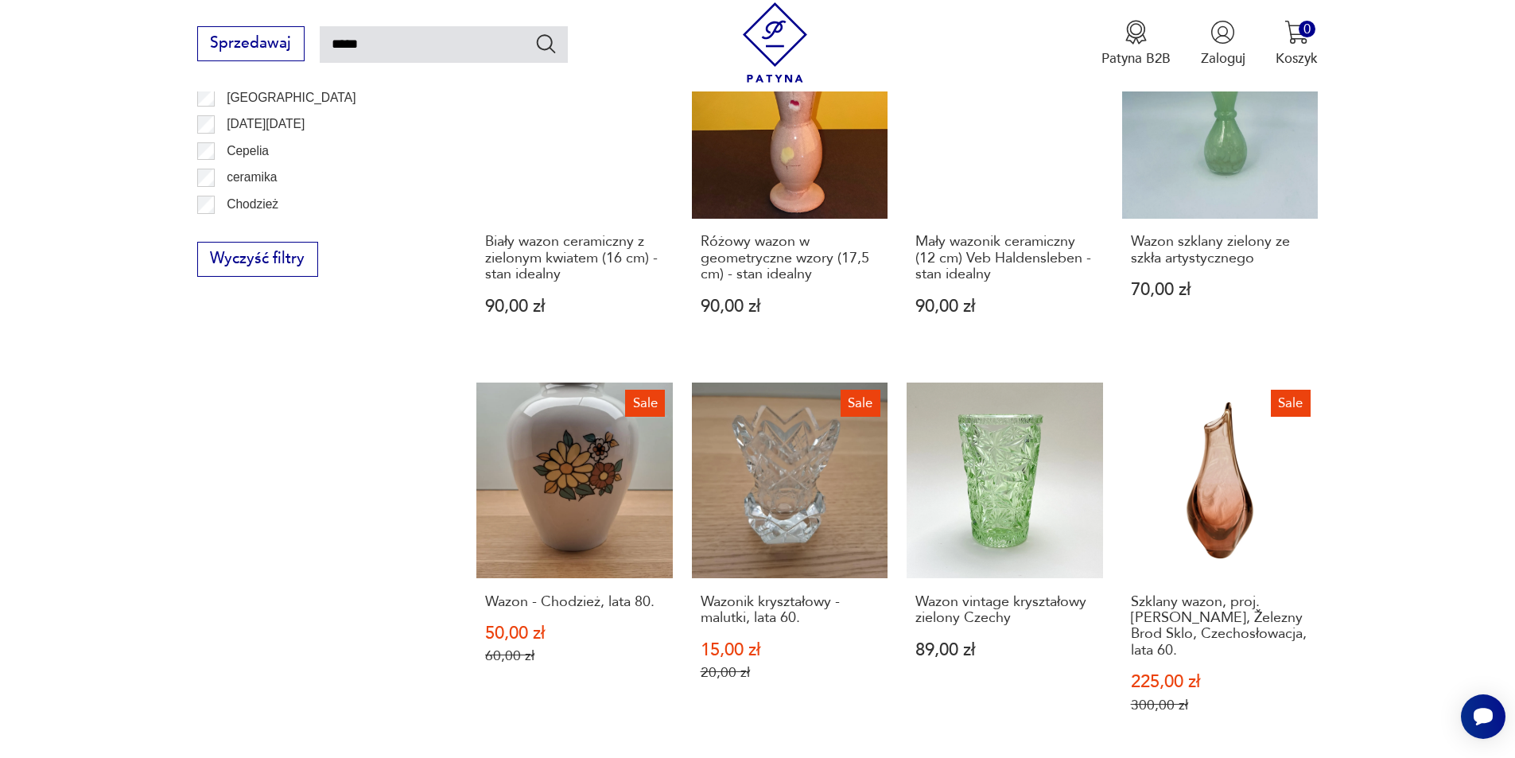
scroll to position [1285, 0]
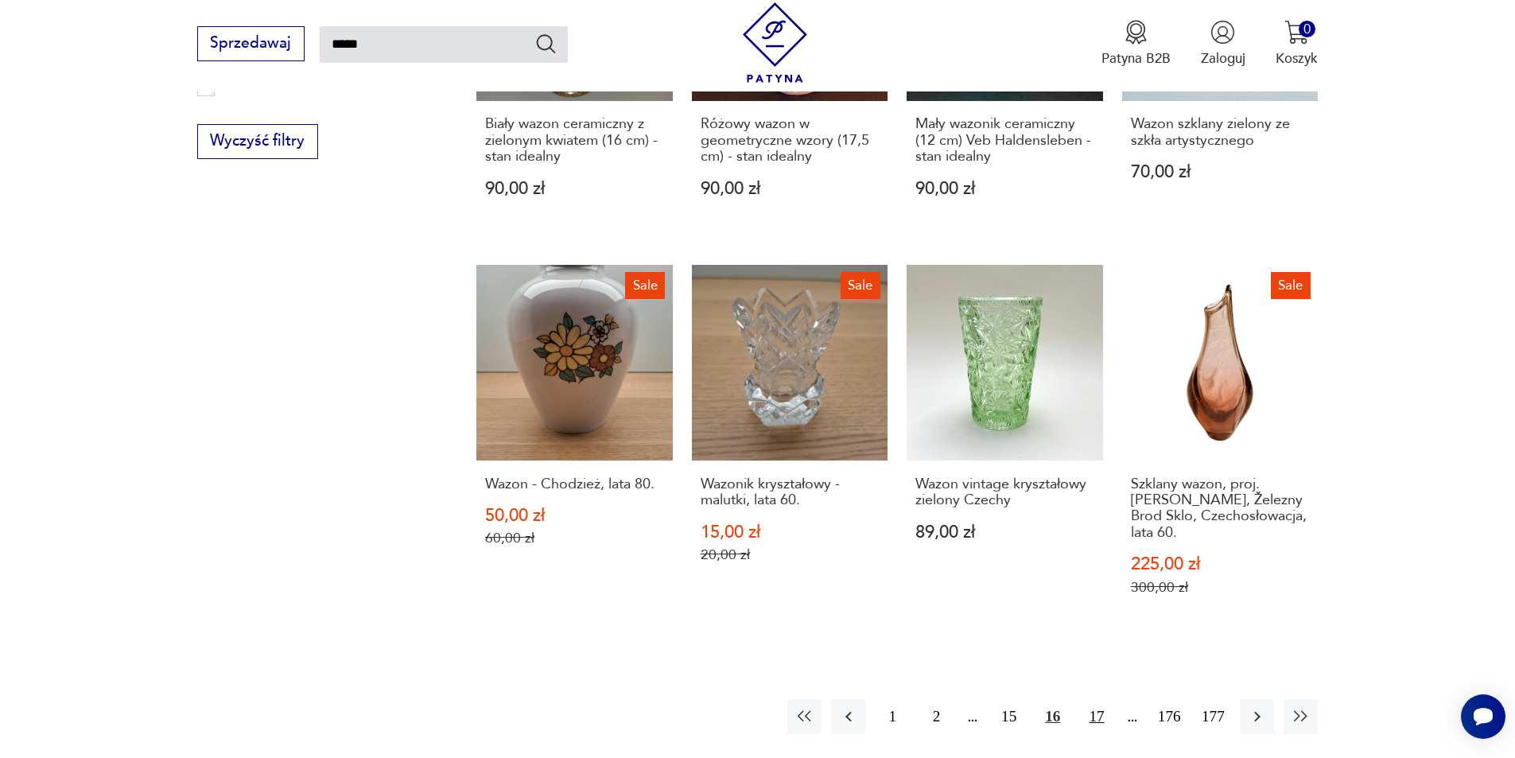
click at [1102, 699] on button "17" at bounding box center [1096, 716] width 34 height 34
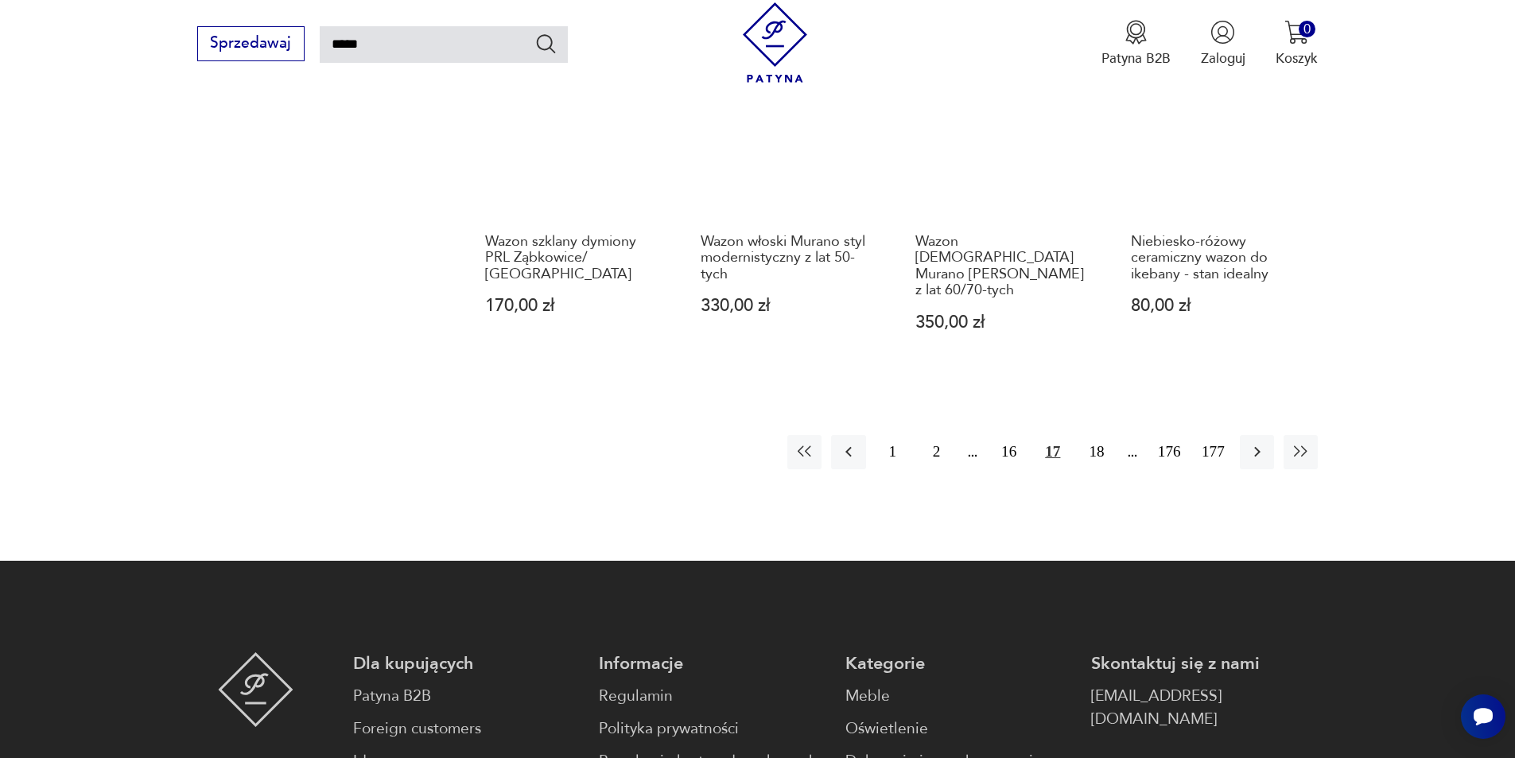
scroll to position [1523, 0]
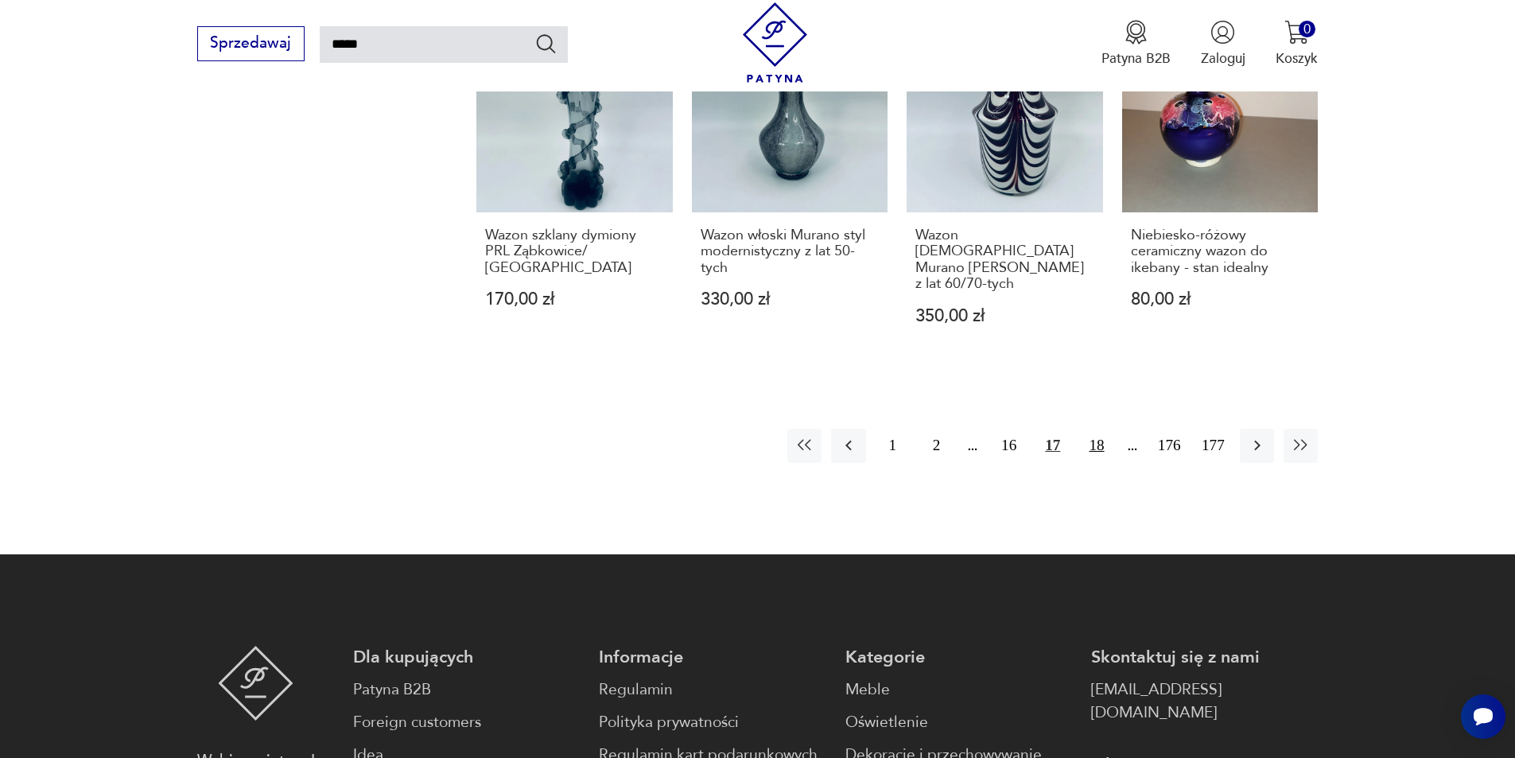
click at [1090, 429] on button "18" at bounding box center [1096, 446] width 34 height 34
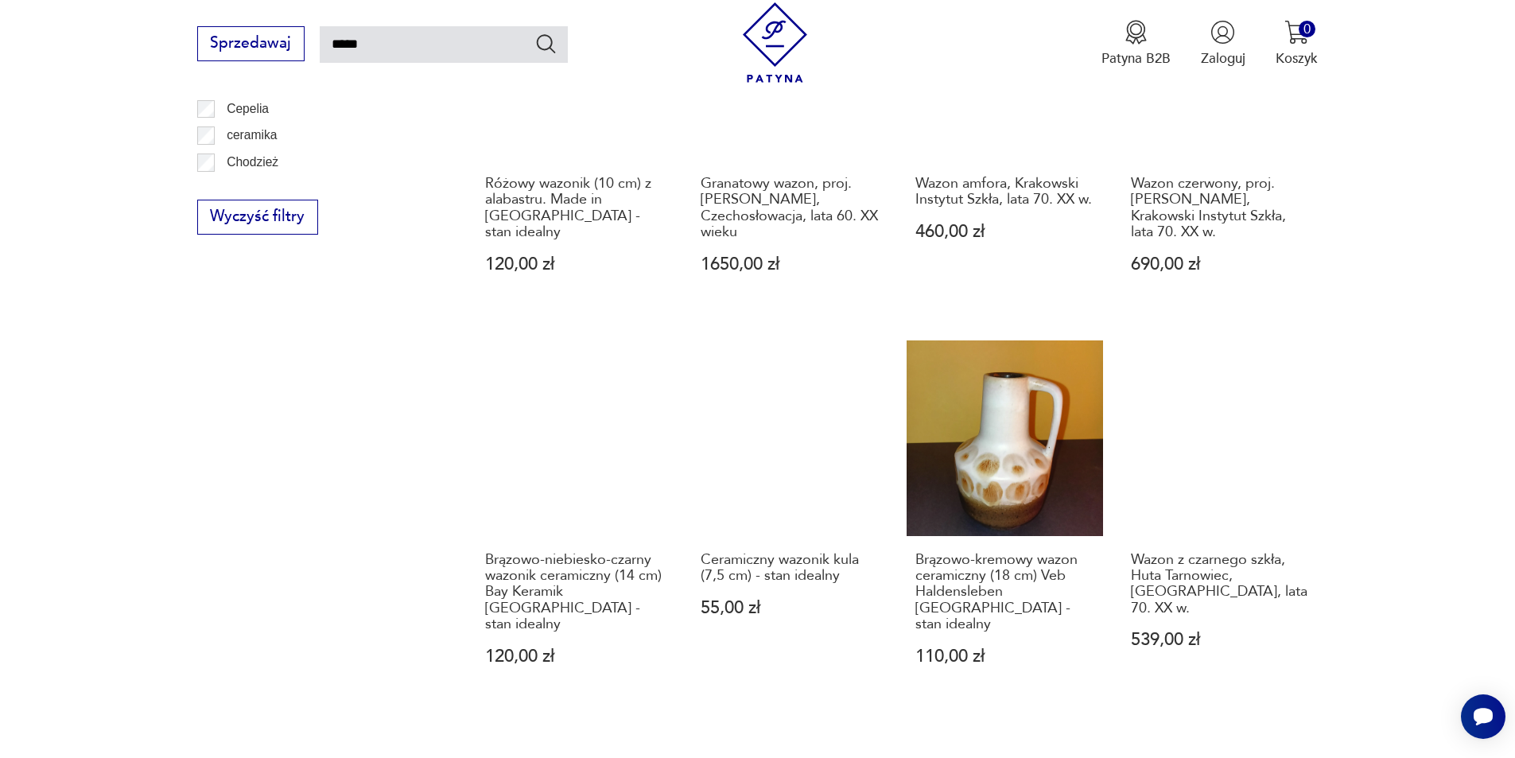
scroll to position [1364, 0]
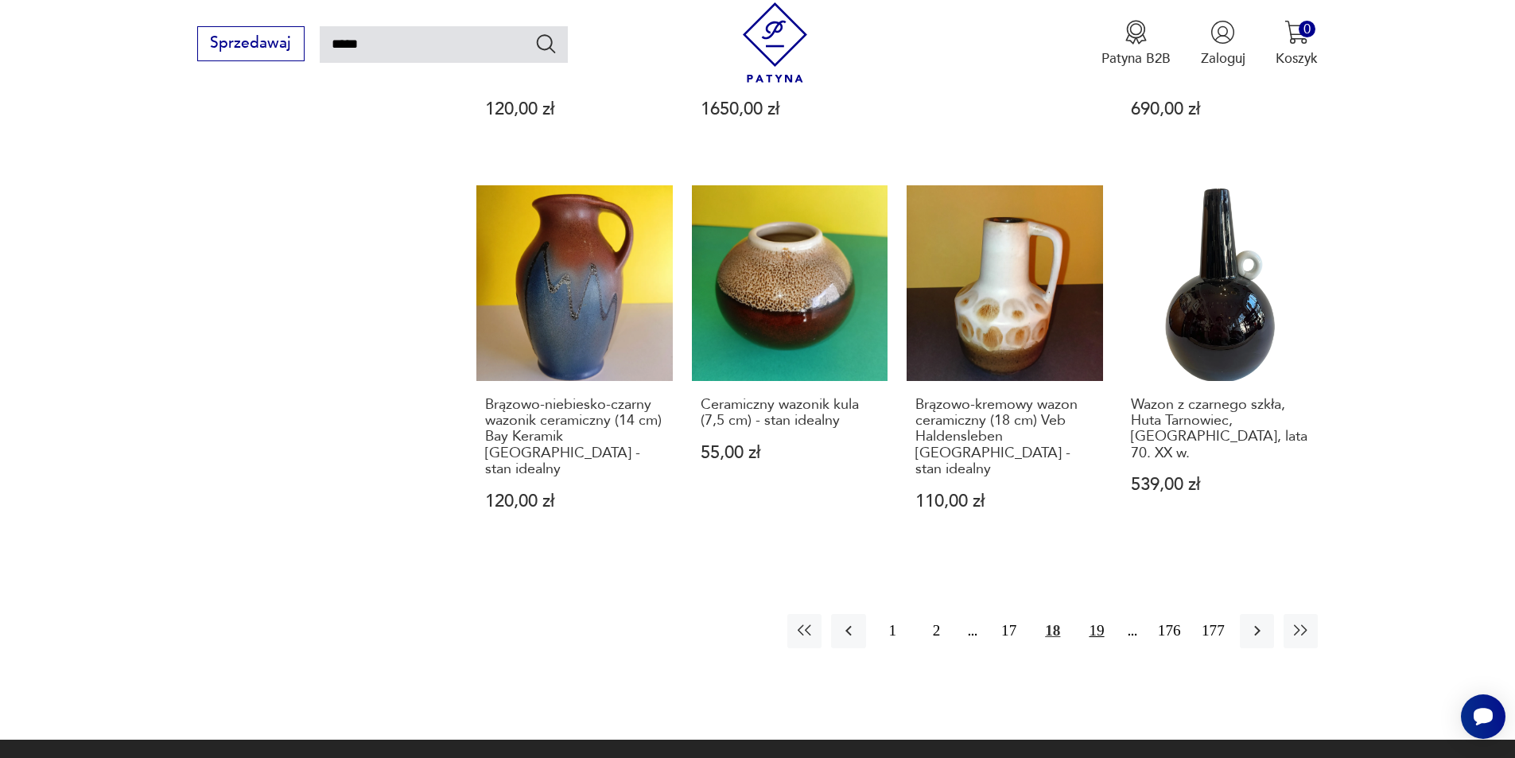
click at [1099, 614] on button "19" at bounding box center [1096, 631] width 34 height 34
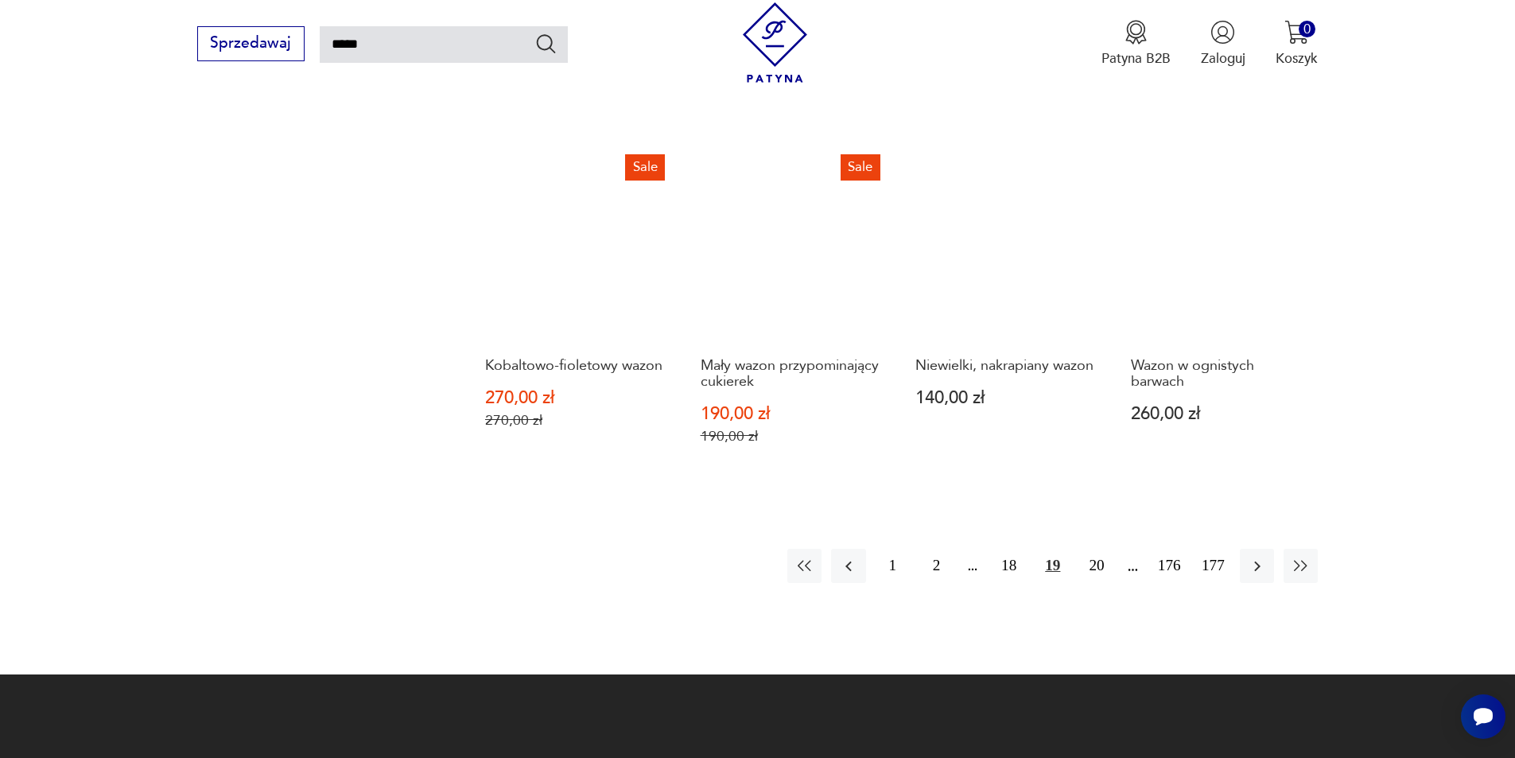
scroll to position [1444, 0]
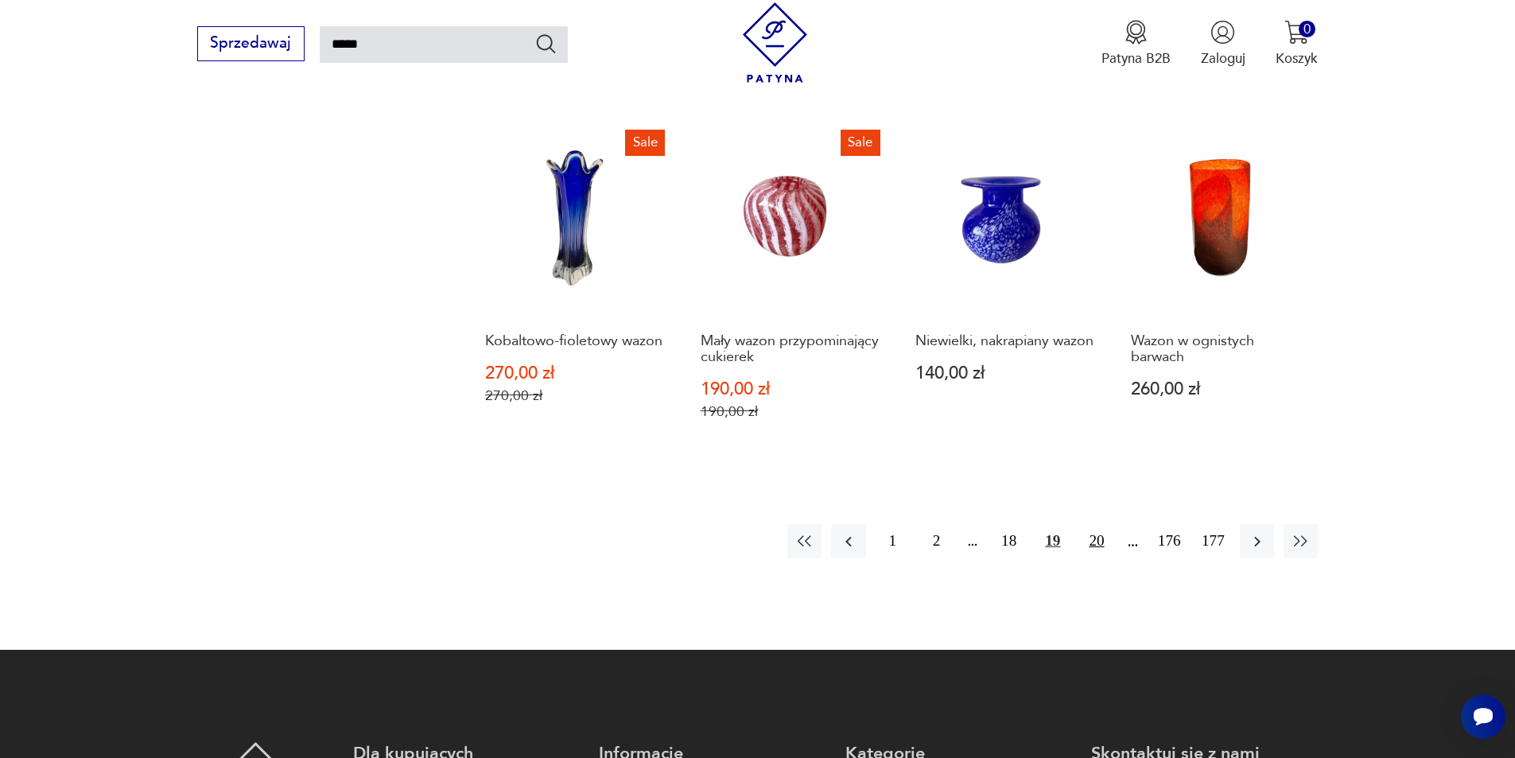
click at [1088, 524] on button "20" at bounding box center [1096, 541] width 34 height 34
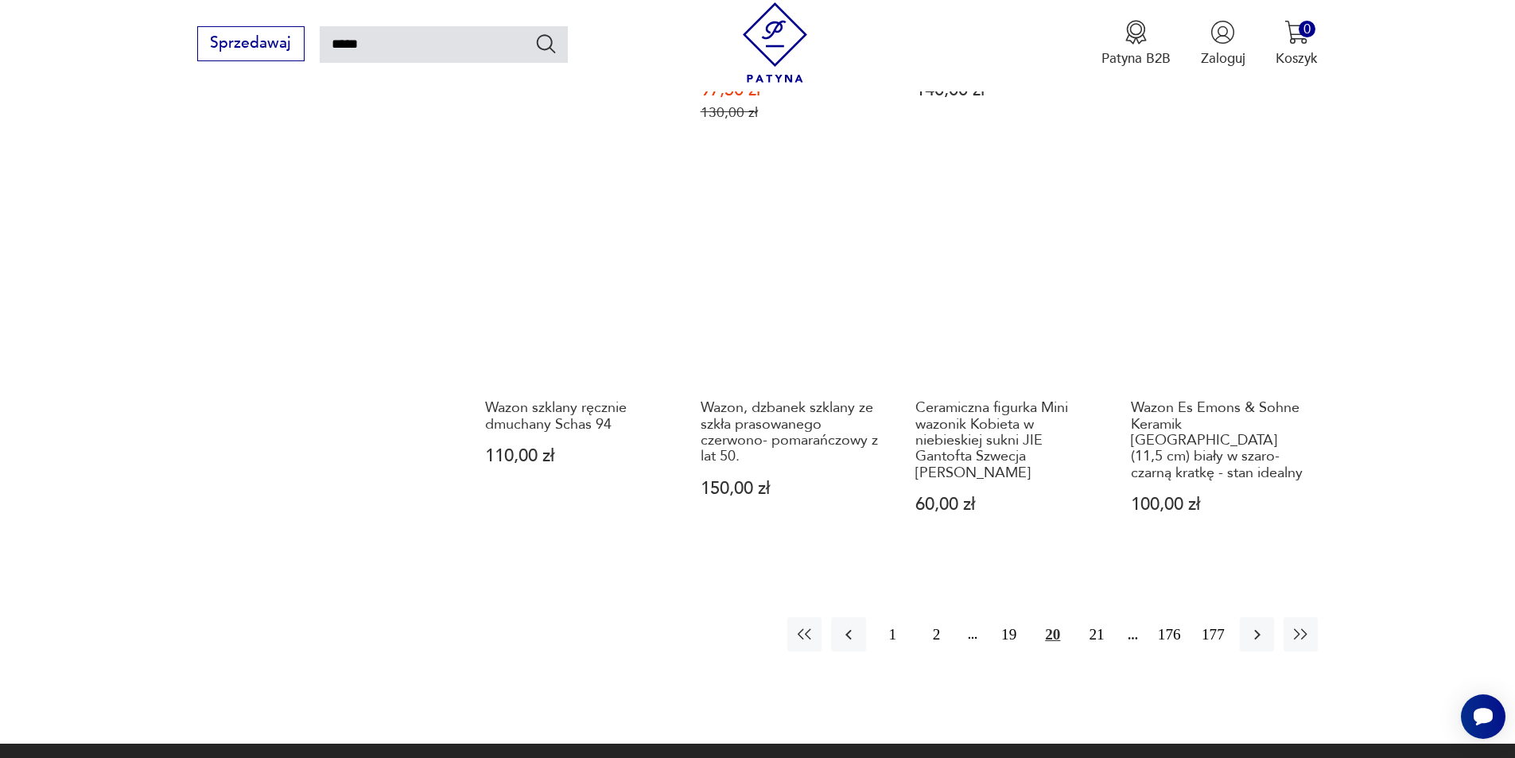
scroll to position [1444, 0]
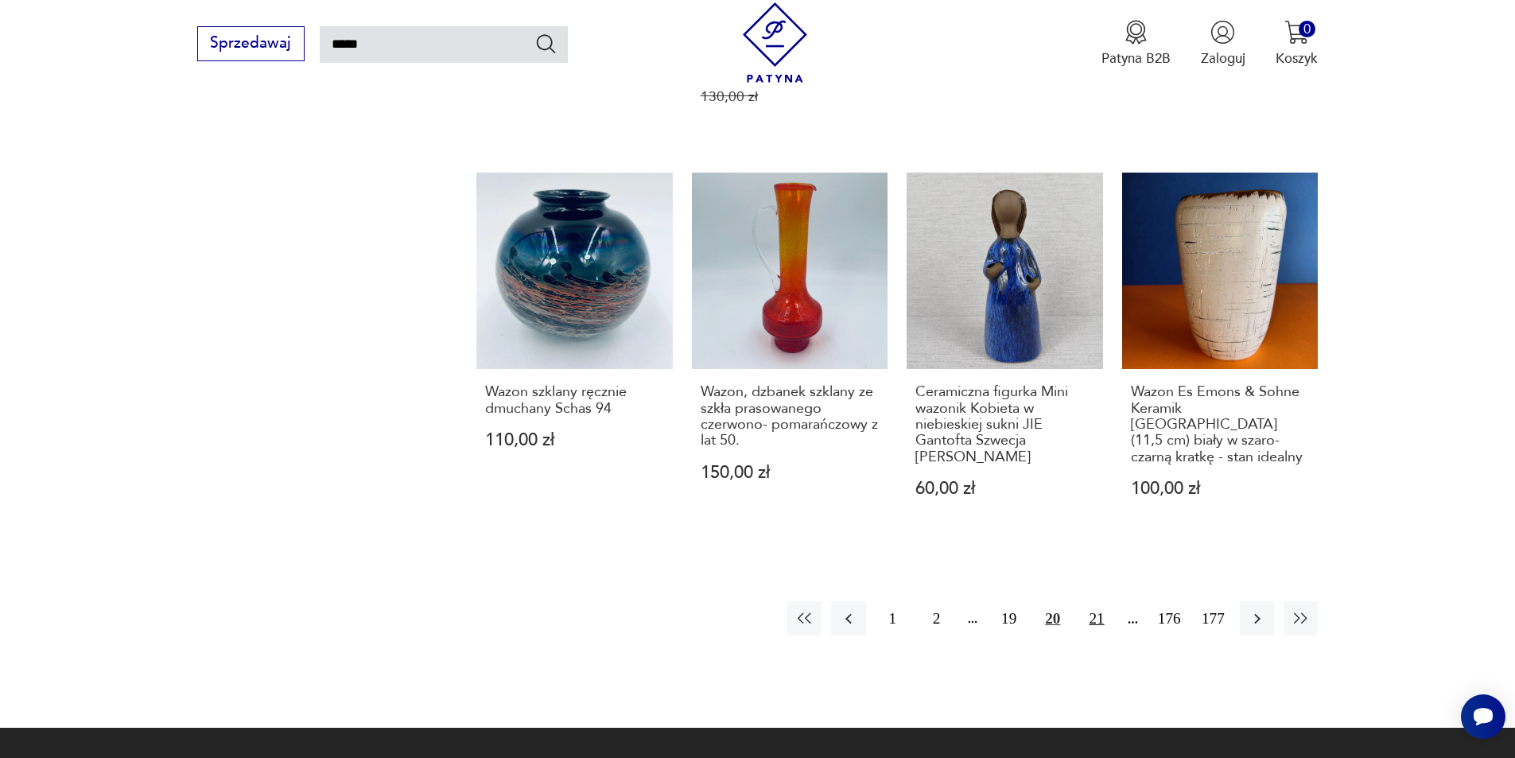
click at [1083, 601] on button "21" at bounding box center [1096, 618] width 34 height 34
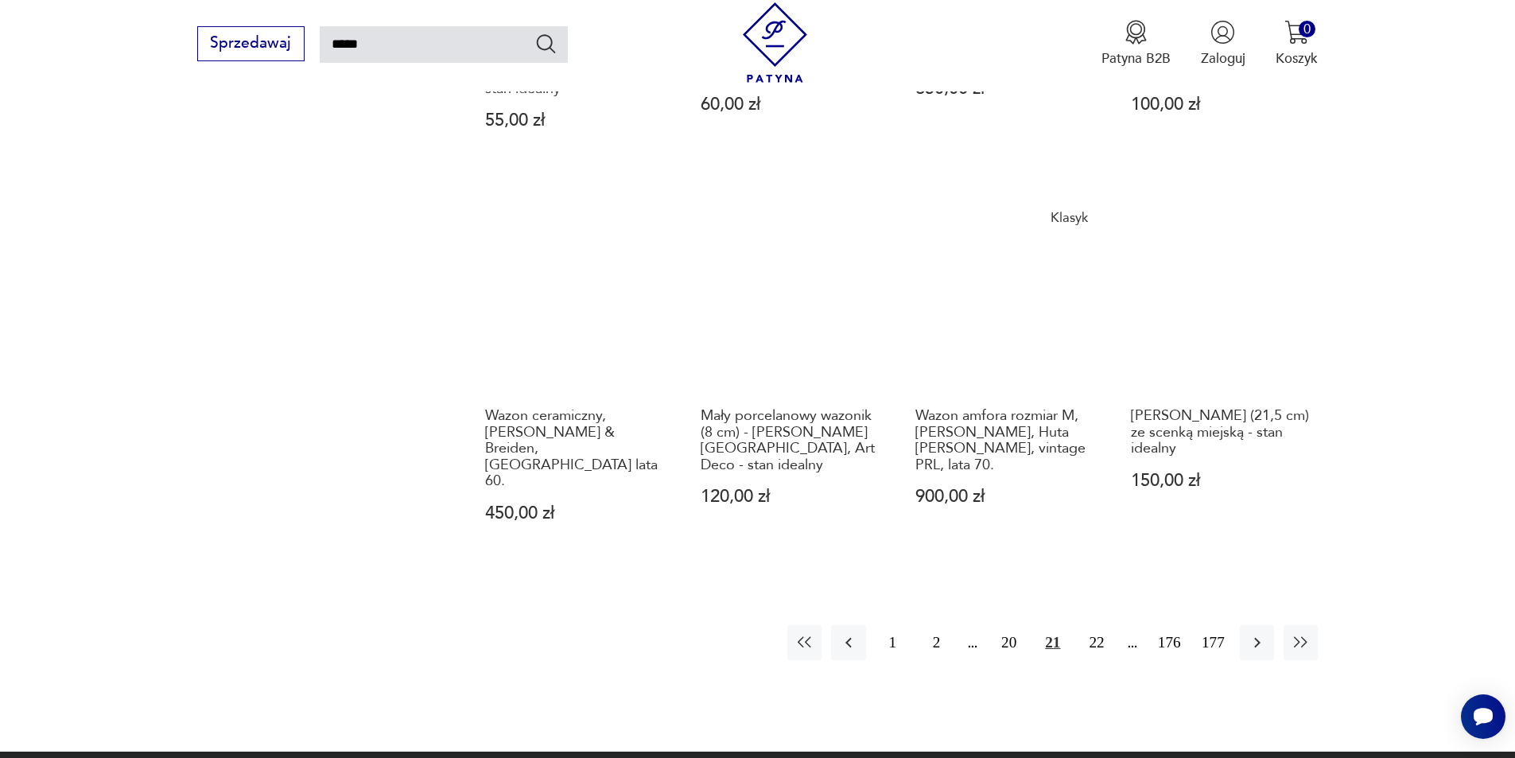
scroll to position [1364, 0]
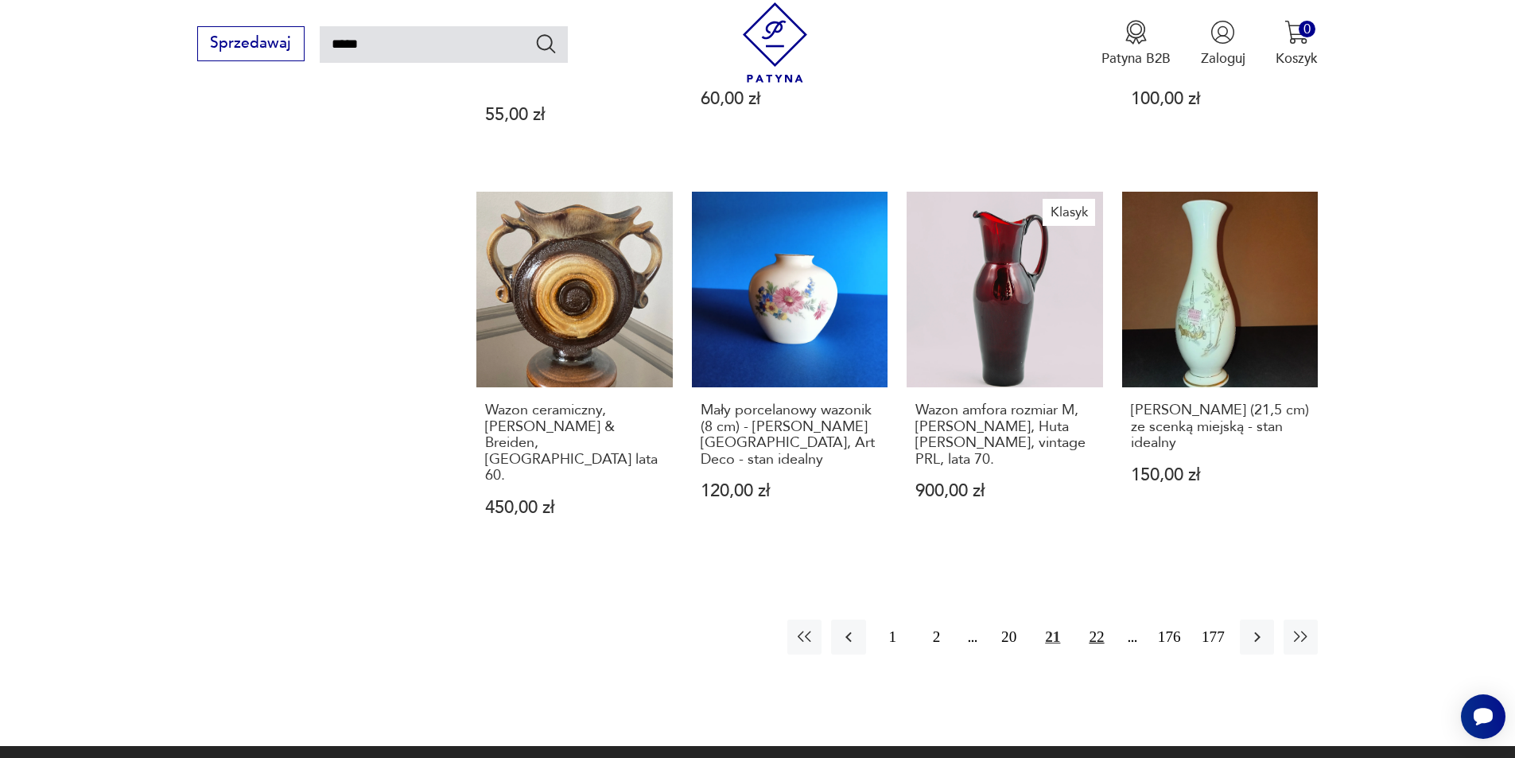
click at [1099, 620] on button "22" at bounding box center [1096, 637] width 34 height 34
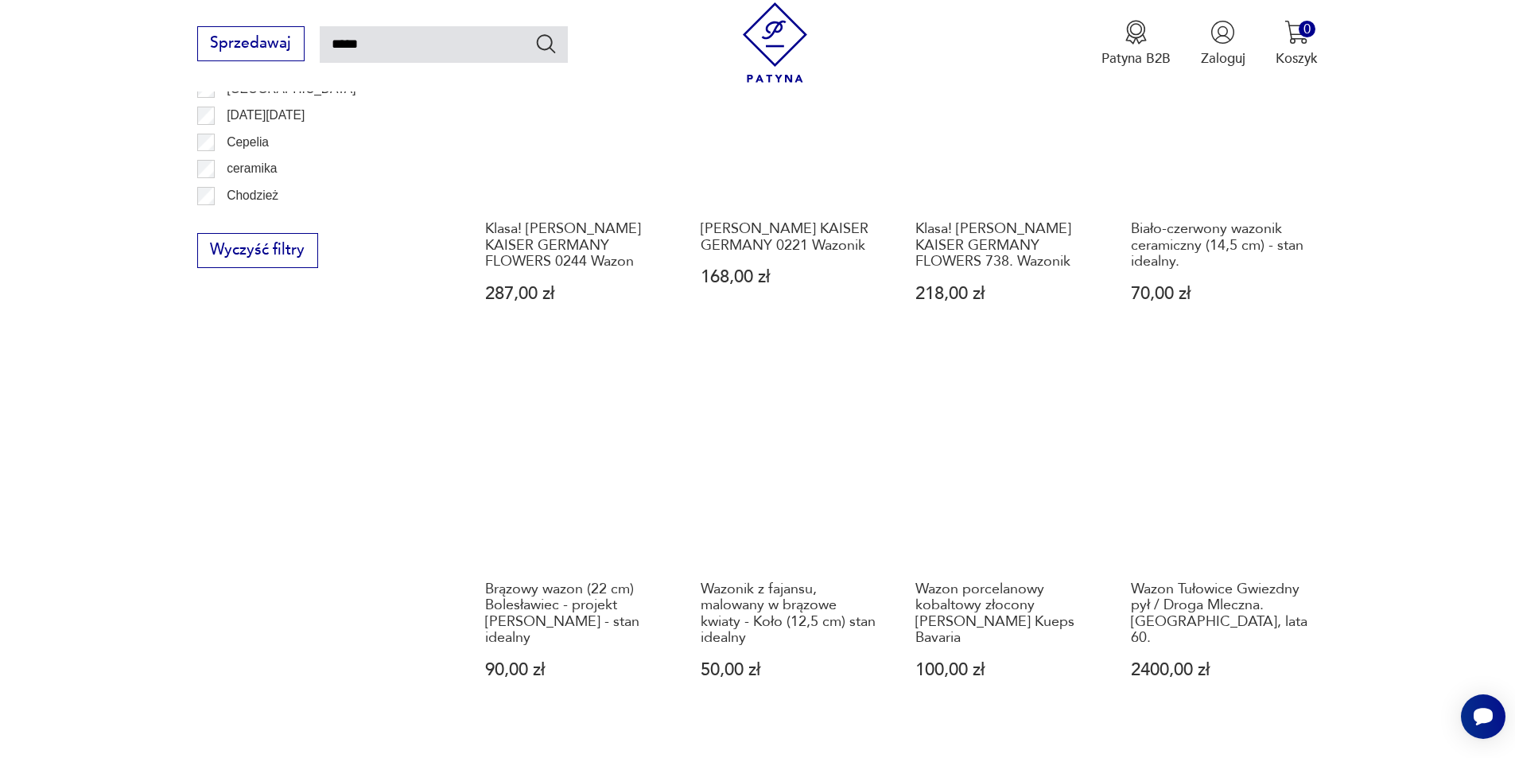
scroll to position [1364, 0]
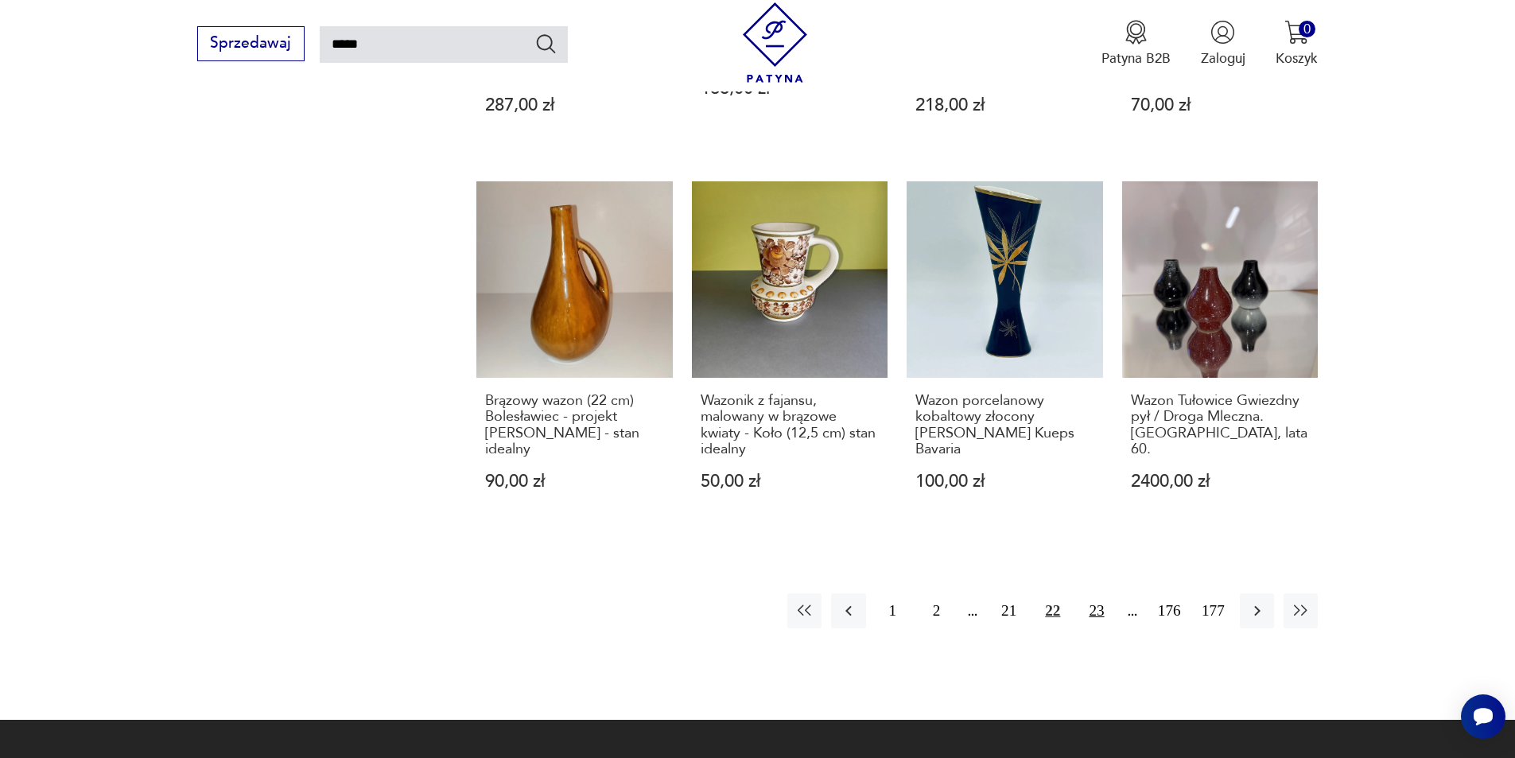
click at [1099, 593] on button "23" at bounding box center [1096, 610] width 34 height 34
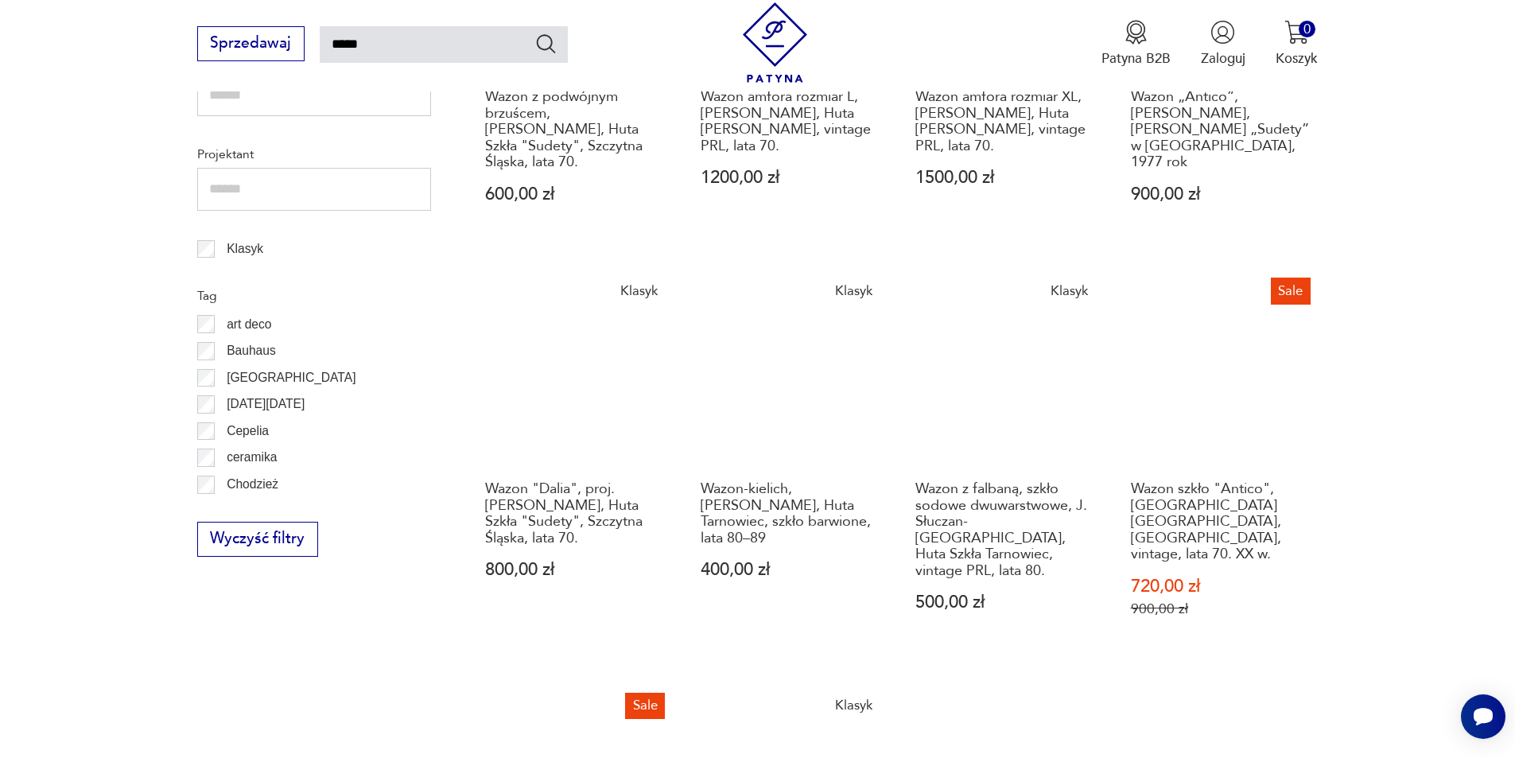
scroll to position [1364, 0]
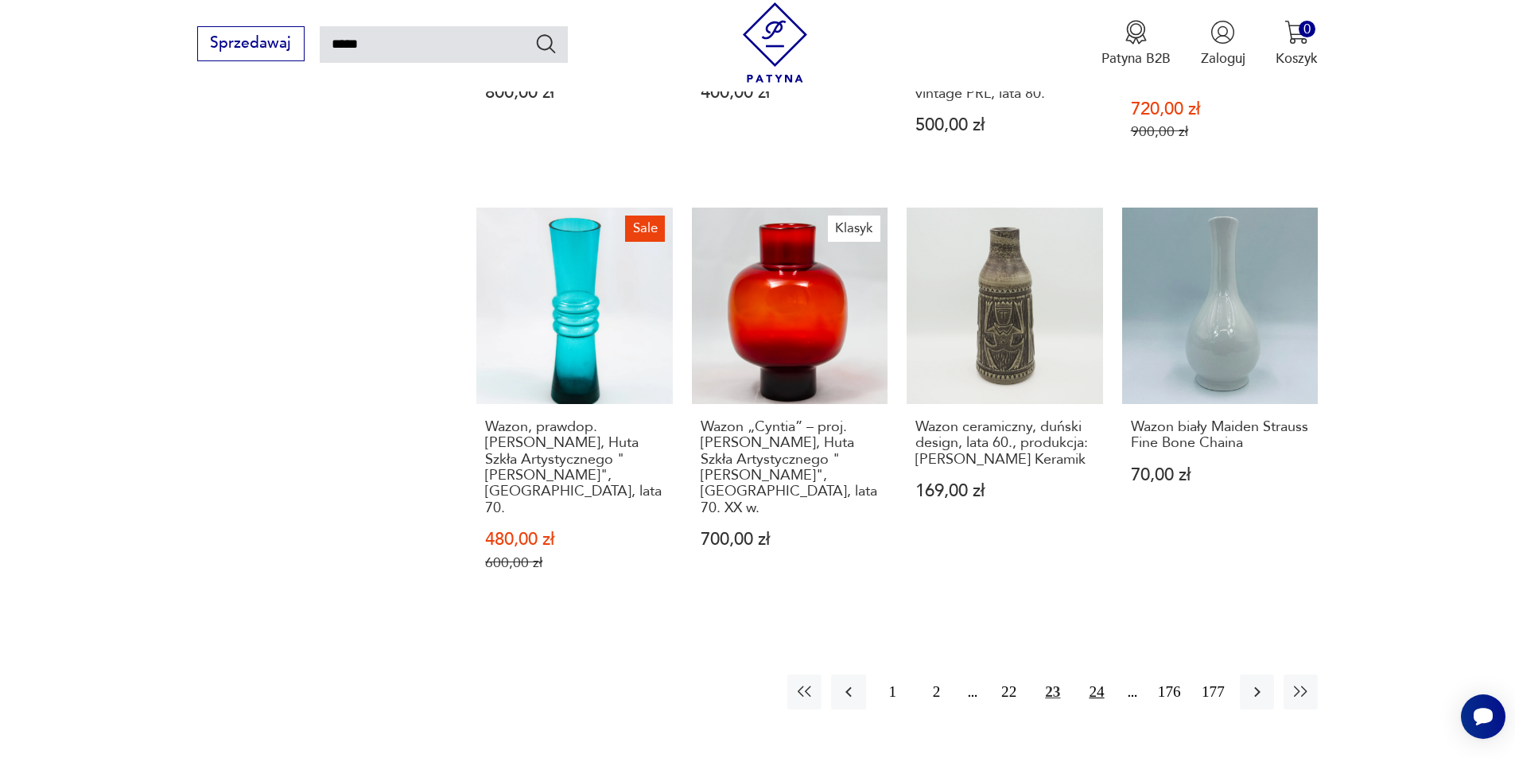
click at [1110, 675] on button "24" at bounding box center [1096, 692] width 34 height 34
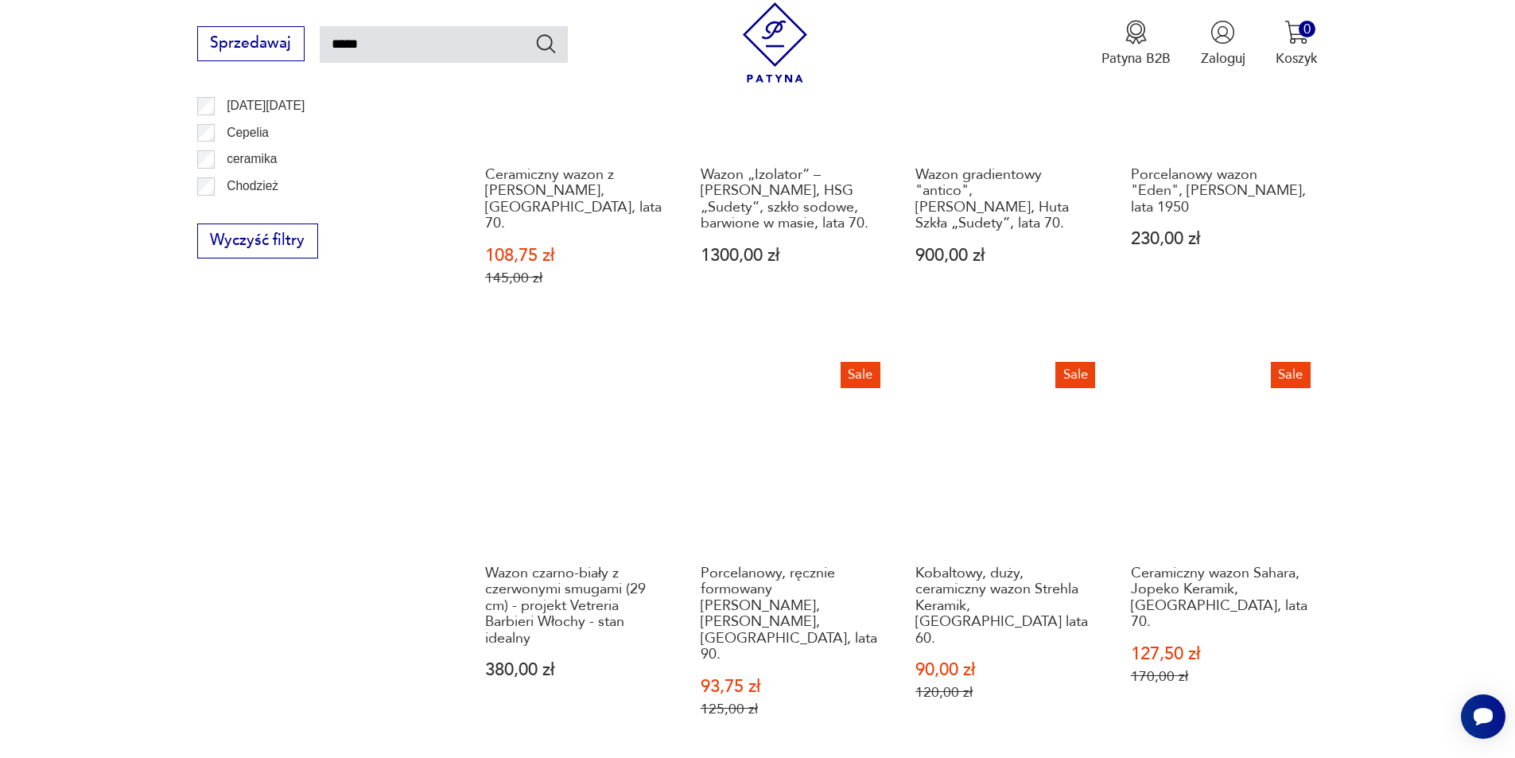
scroll to position [1364, 0]
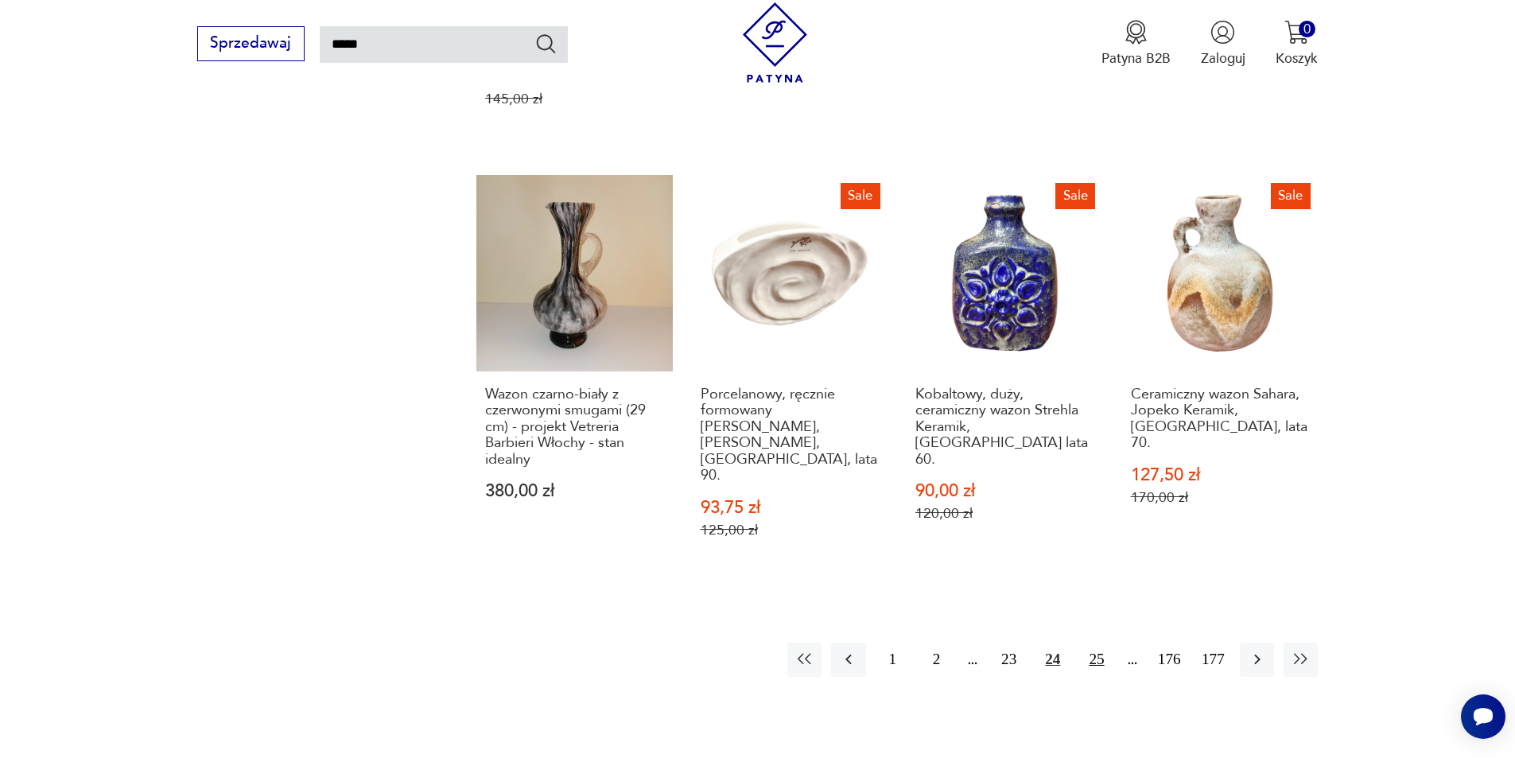
click at [1105, 643] on button "25" at bounding box center [1096, 660] width 34 height 34
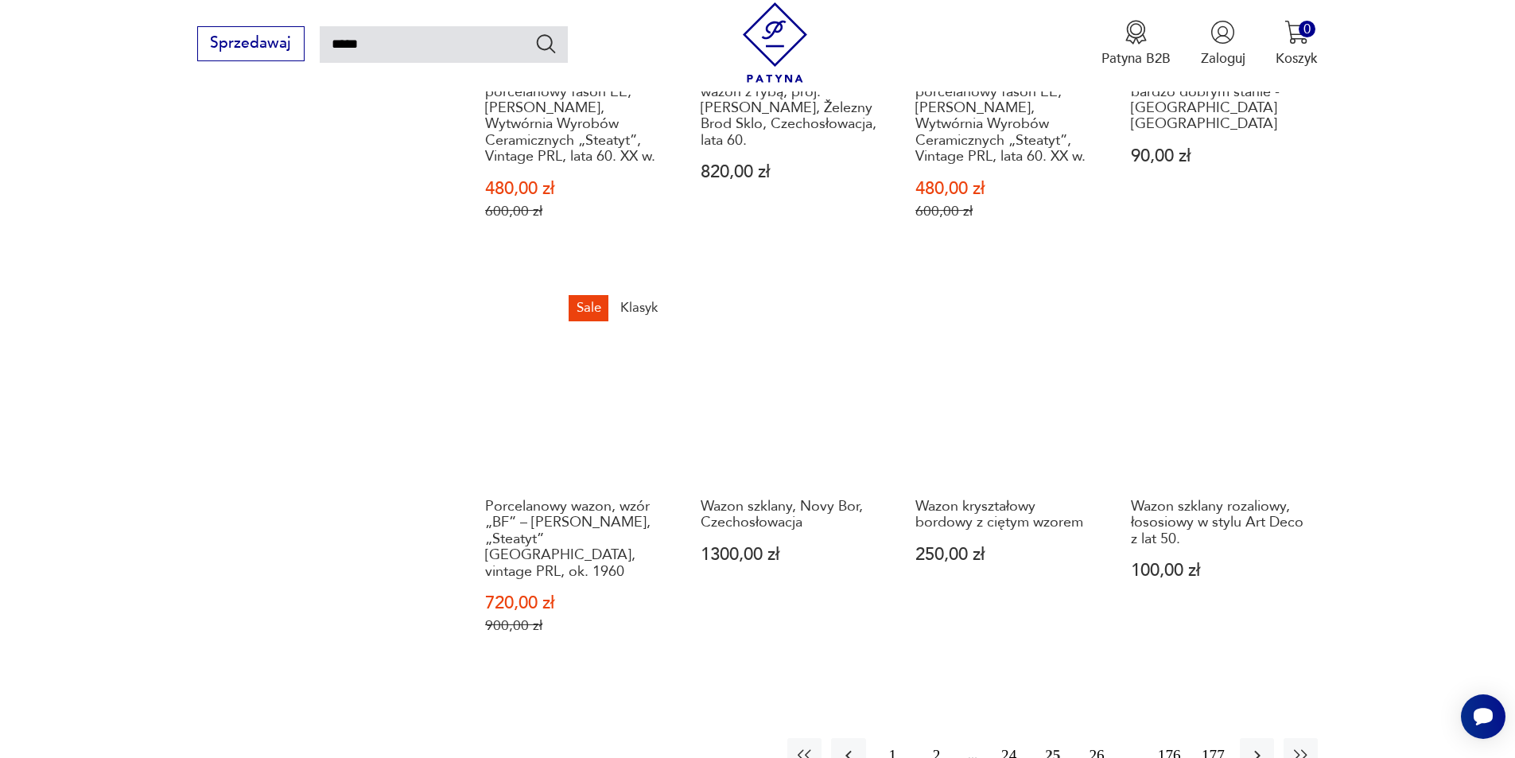
scroll to position [1364, 0]
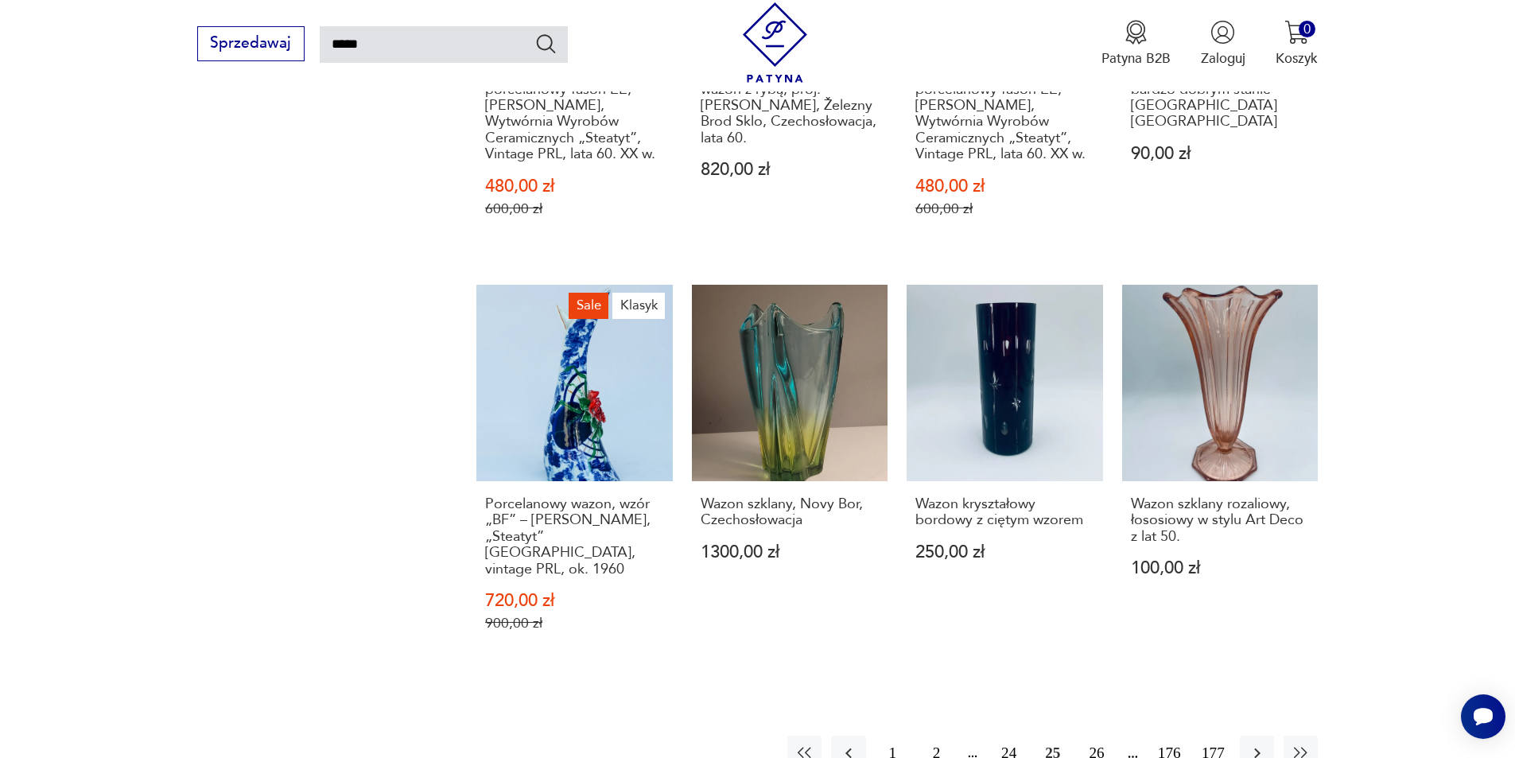
click at [1091, 740] on button "26" at bounding box center [1096, 753] width 34 height 34
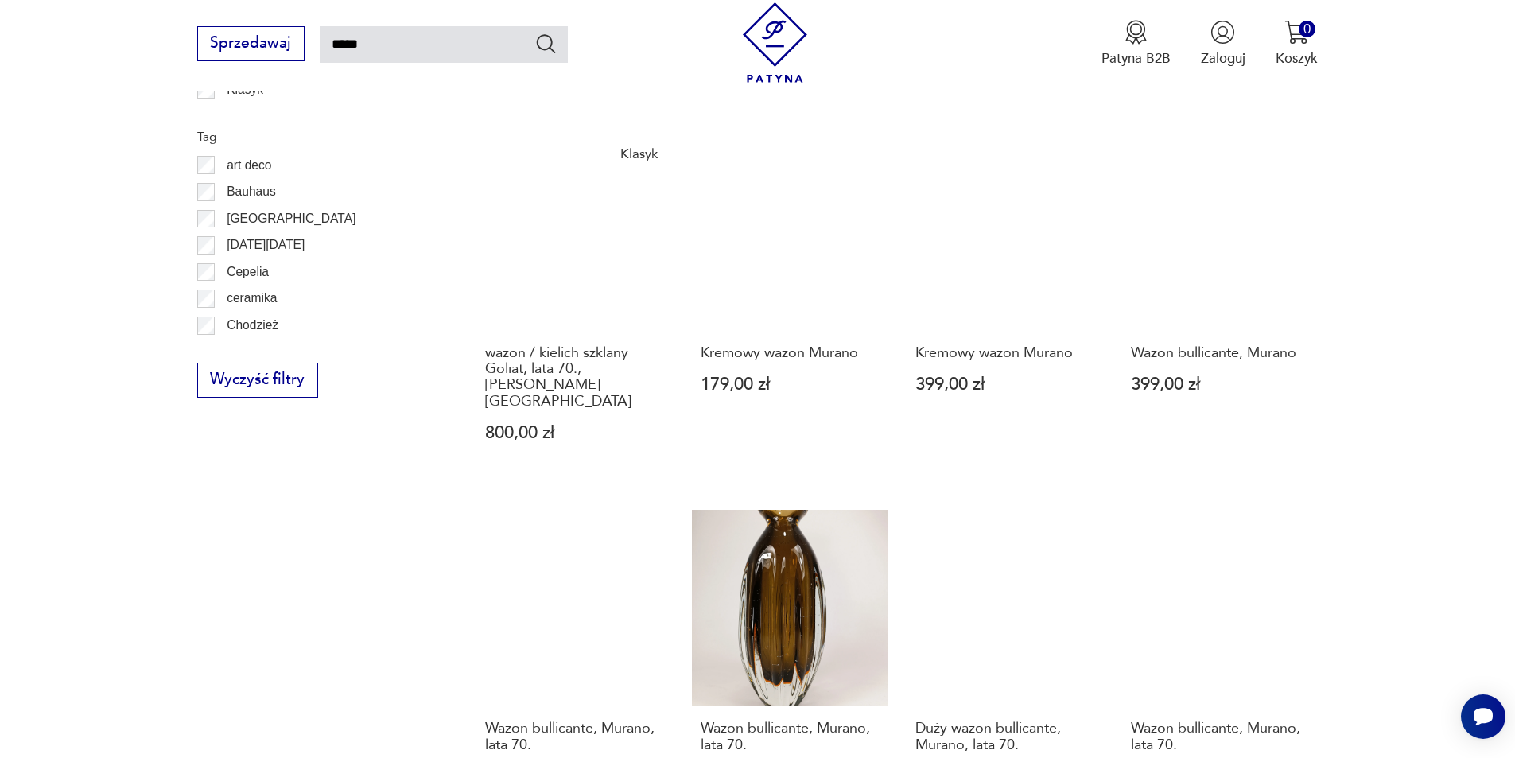
scroll to position [1364, 0]
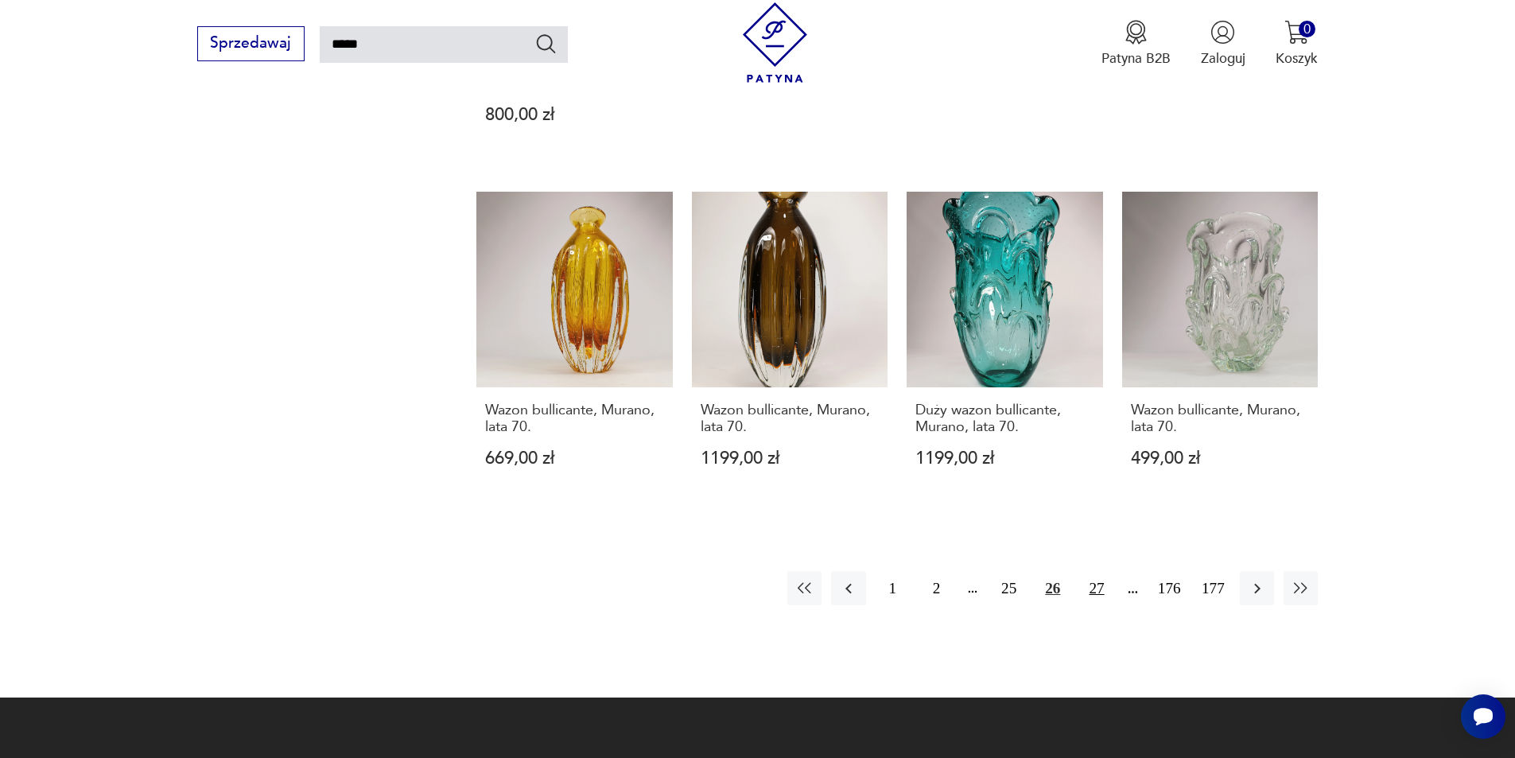
click at [1102, 571] on button "27" at bounding box center [1096, 588] width 34 height 34
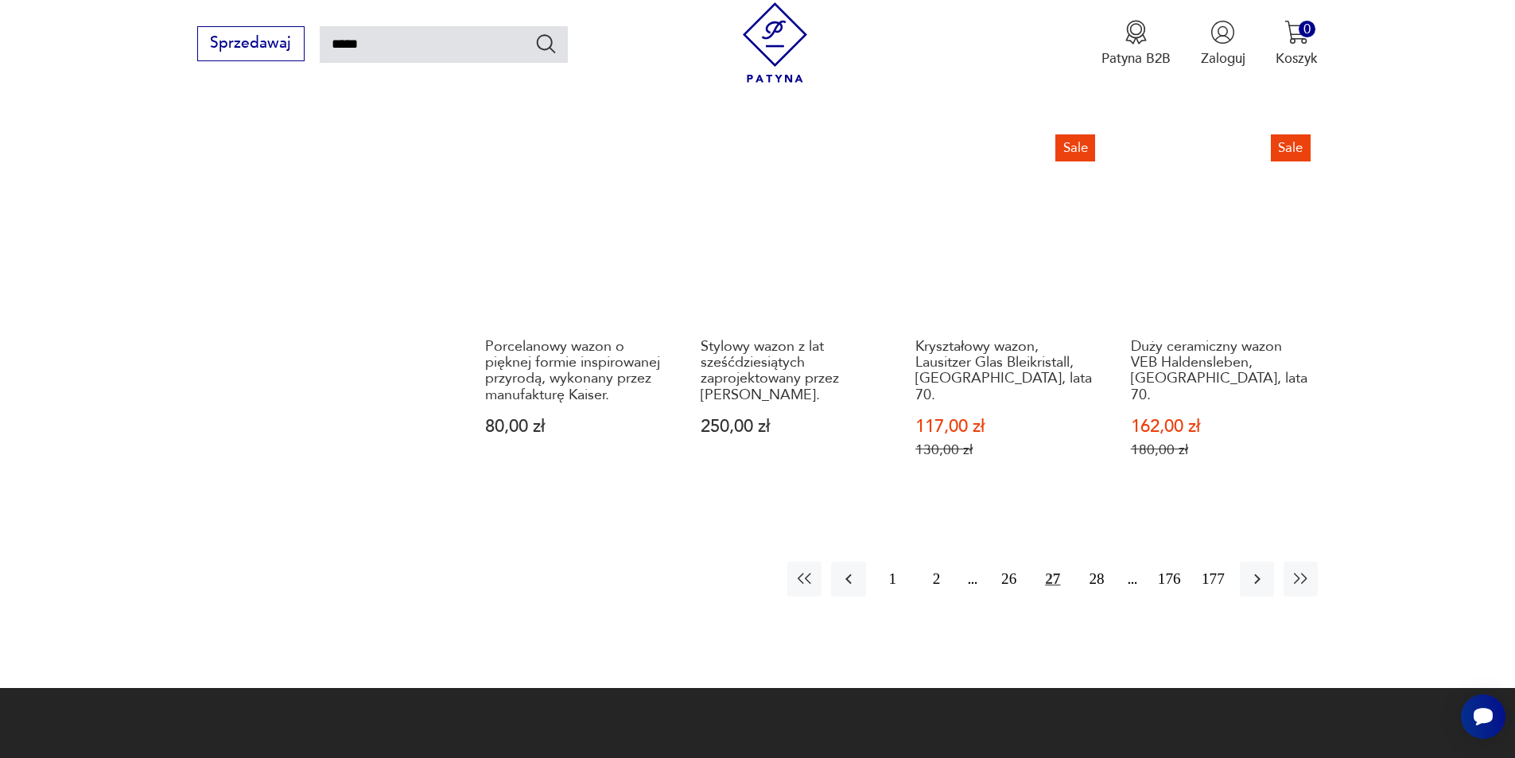
scroll to position [1444, 0]
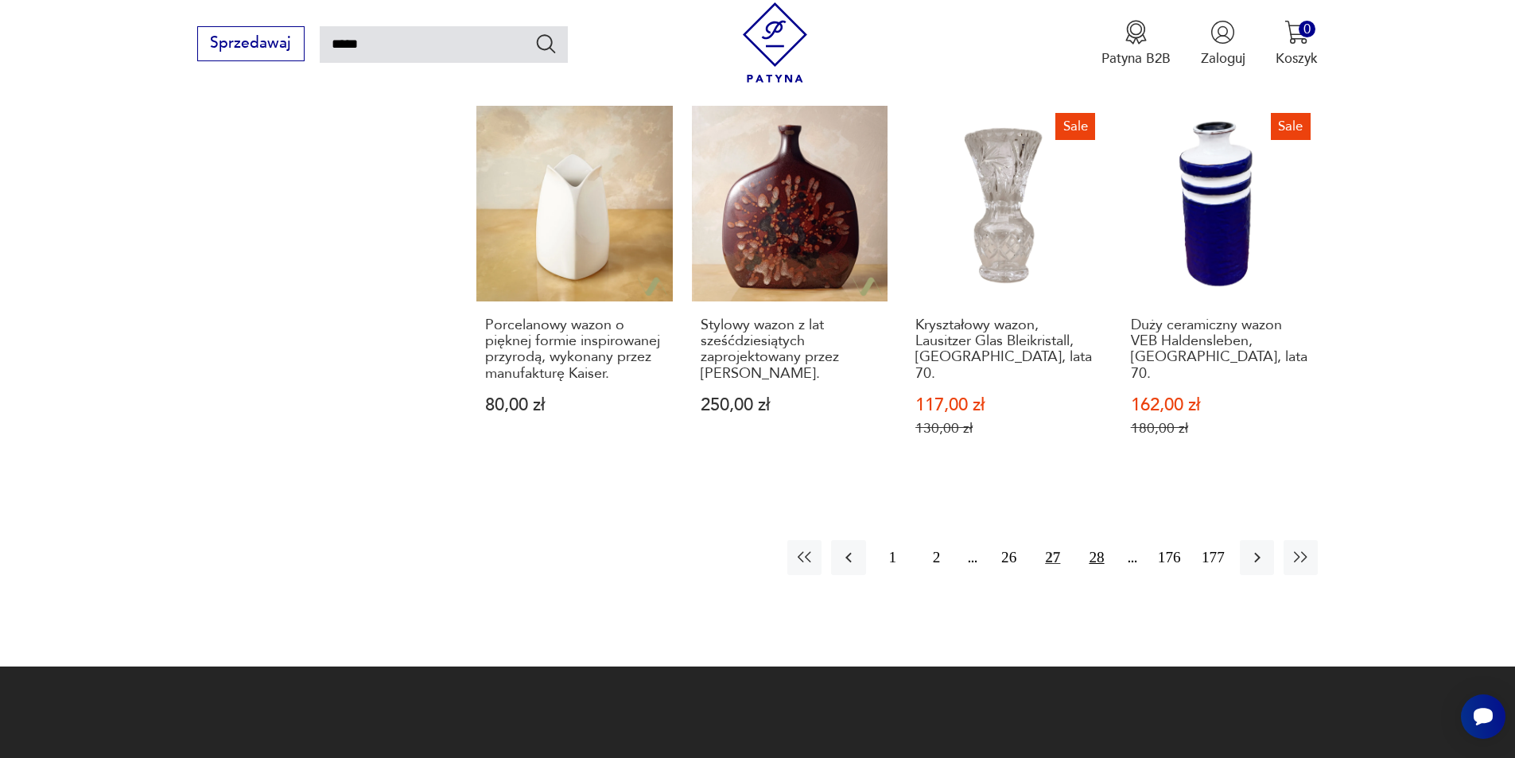
click at [1103, 540] on button "28" at bounding box center [1096, 557] width 34 height 34
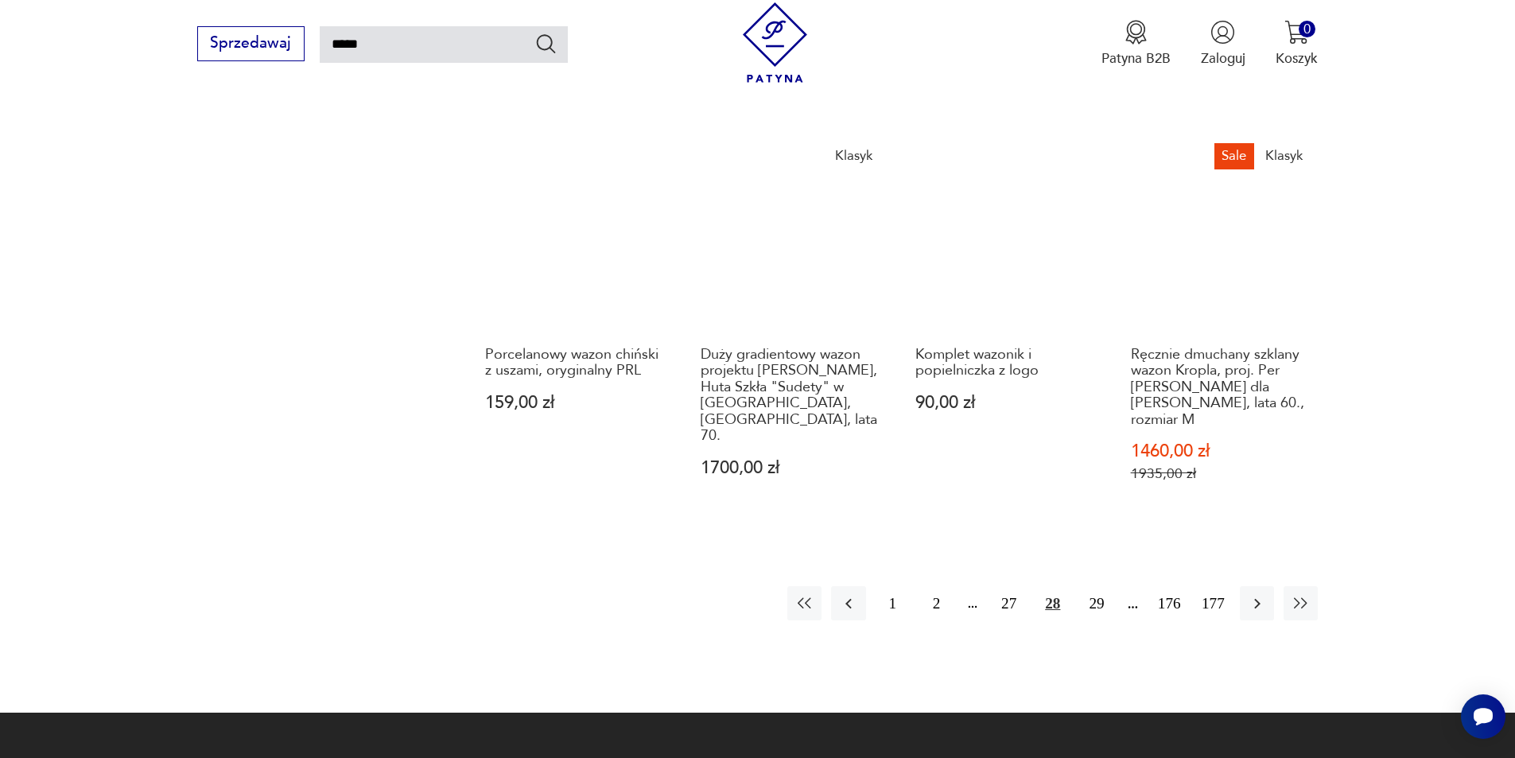
scroll to position [1603, 0]
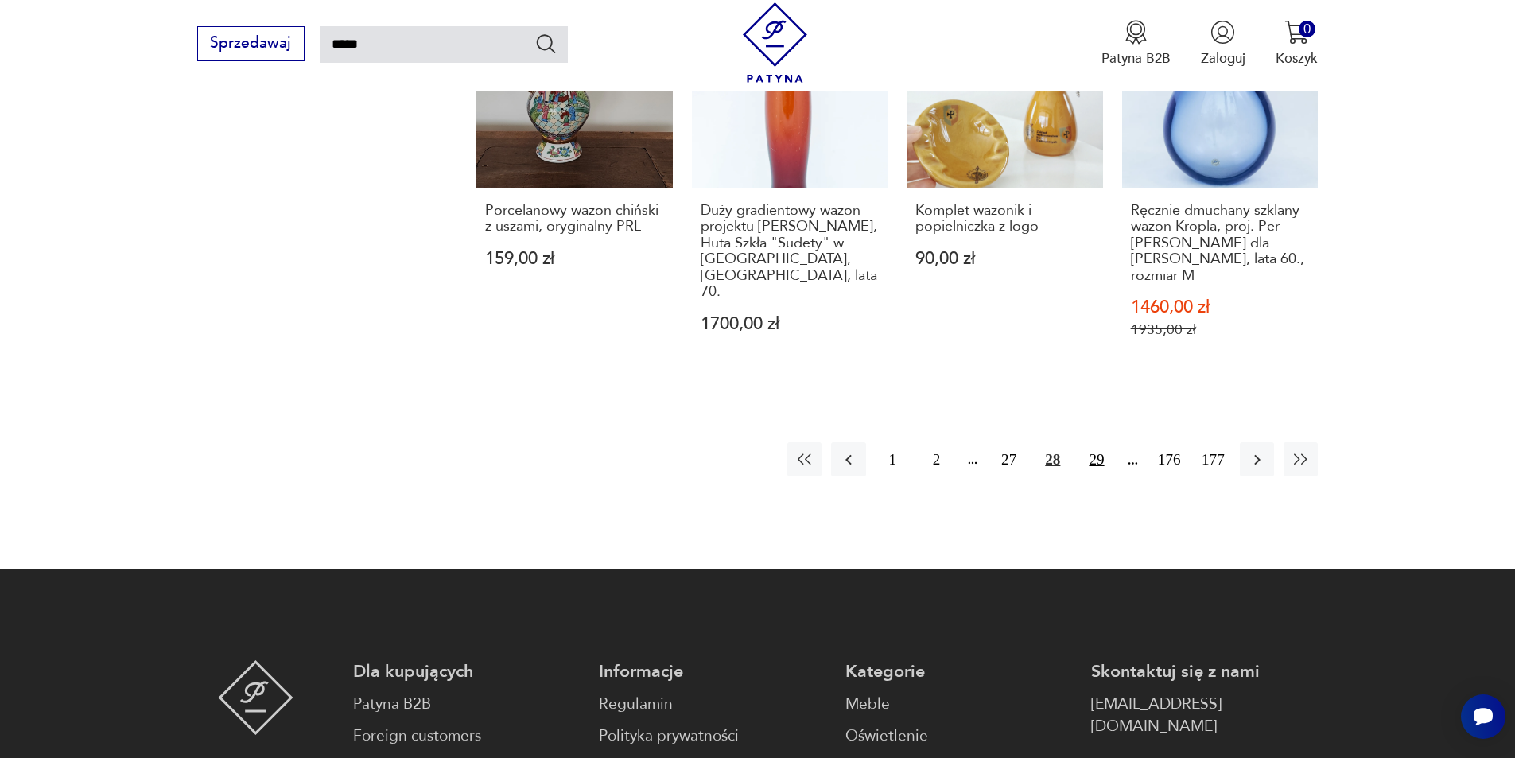
click at [1094, 442] on button "29" at bounding box center [1096, 459] width 34 height 34
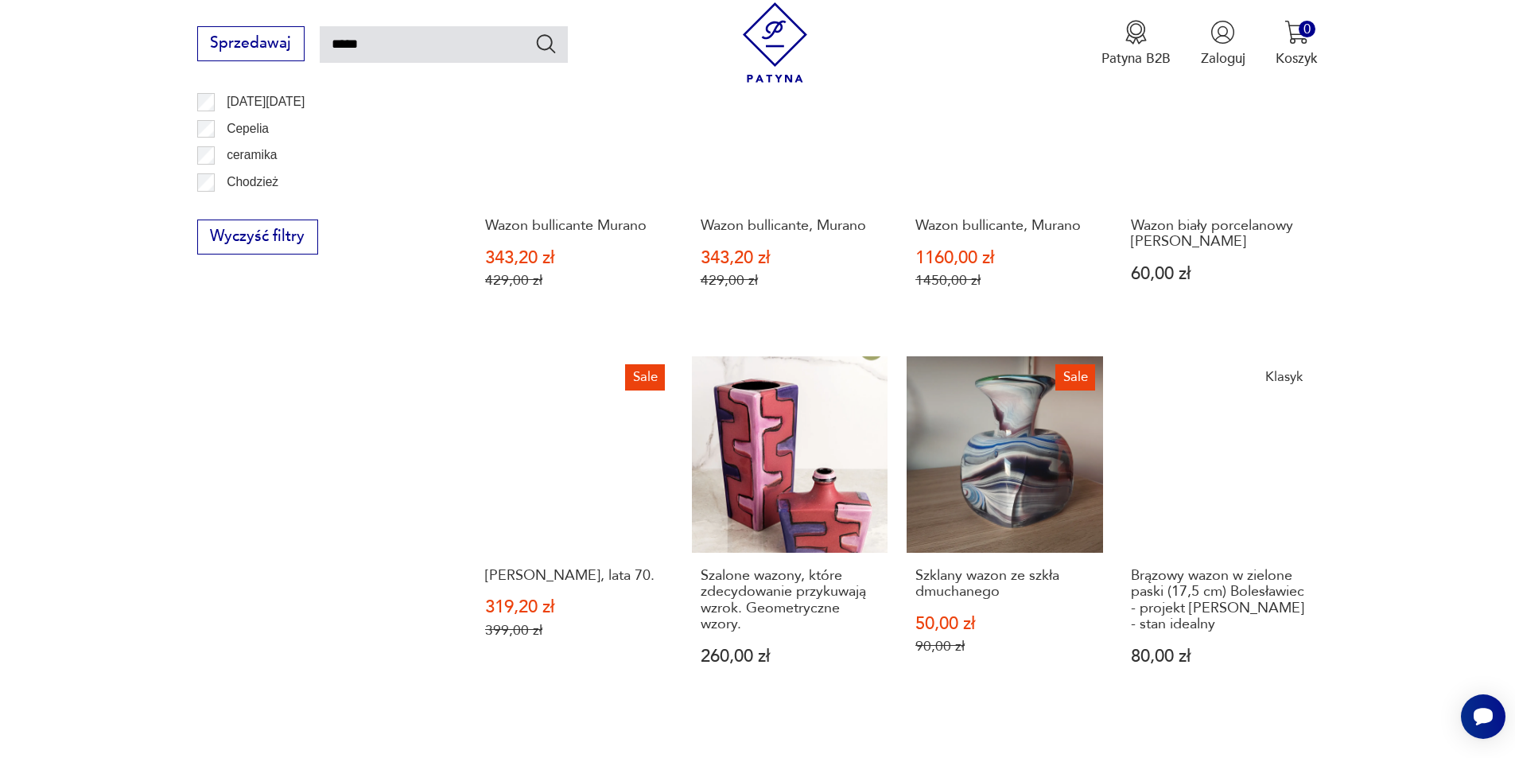
scroll to position [1364, 0]
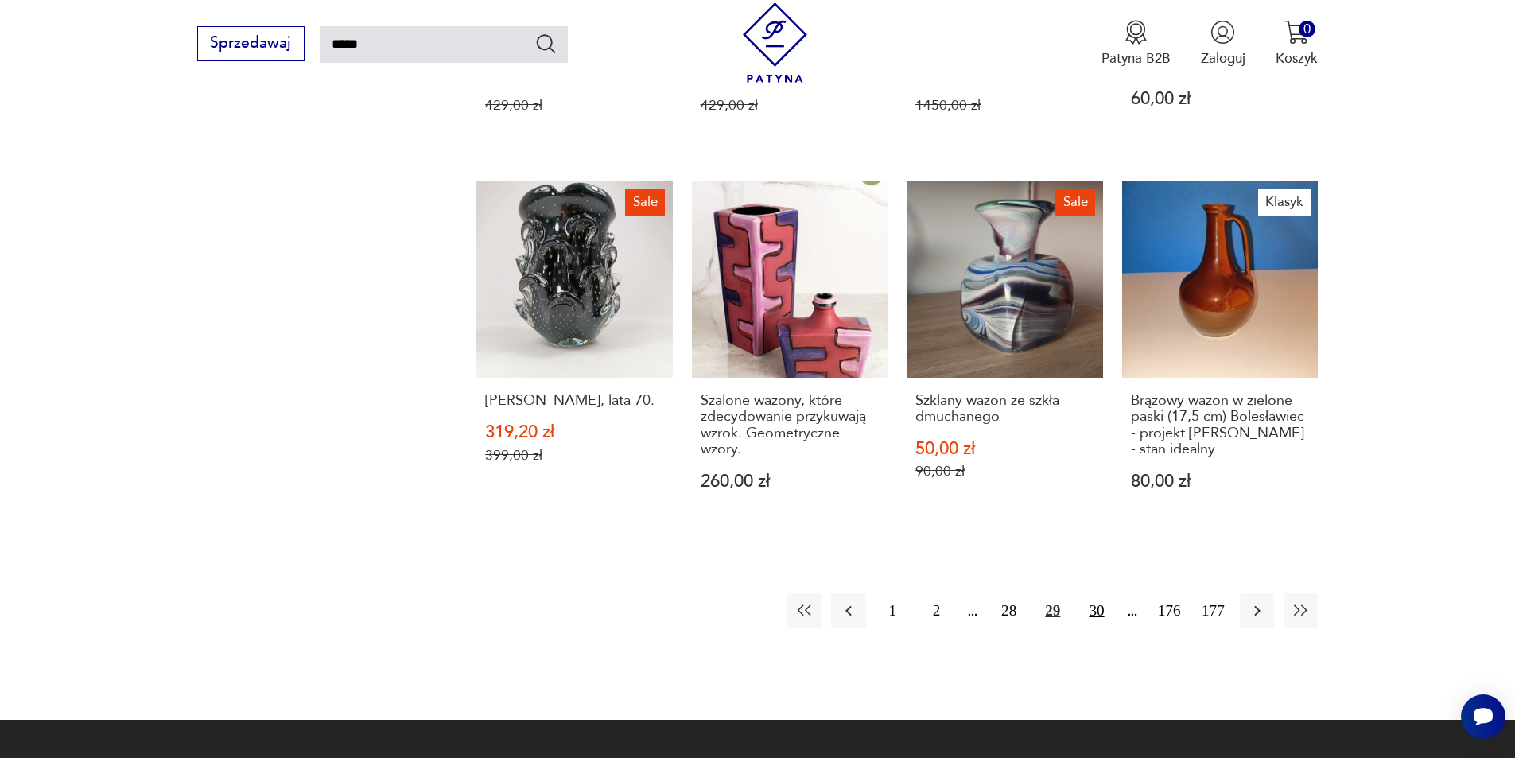
click at [1100, 593] on button "30" at bounding box center [1096, 610] width 34 height 34
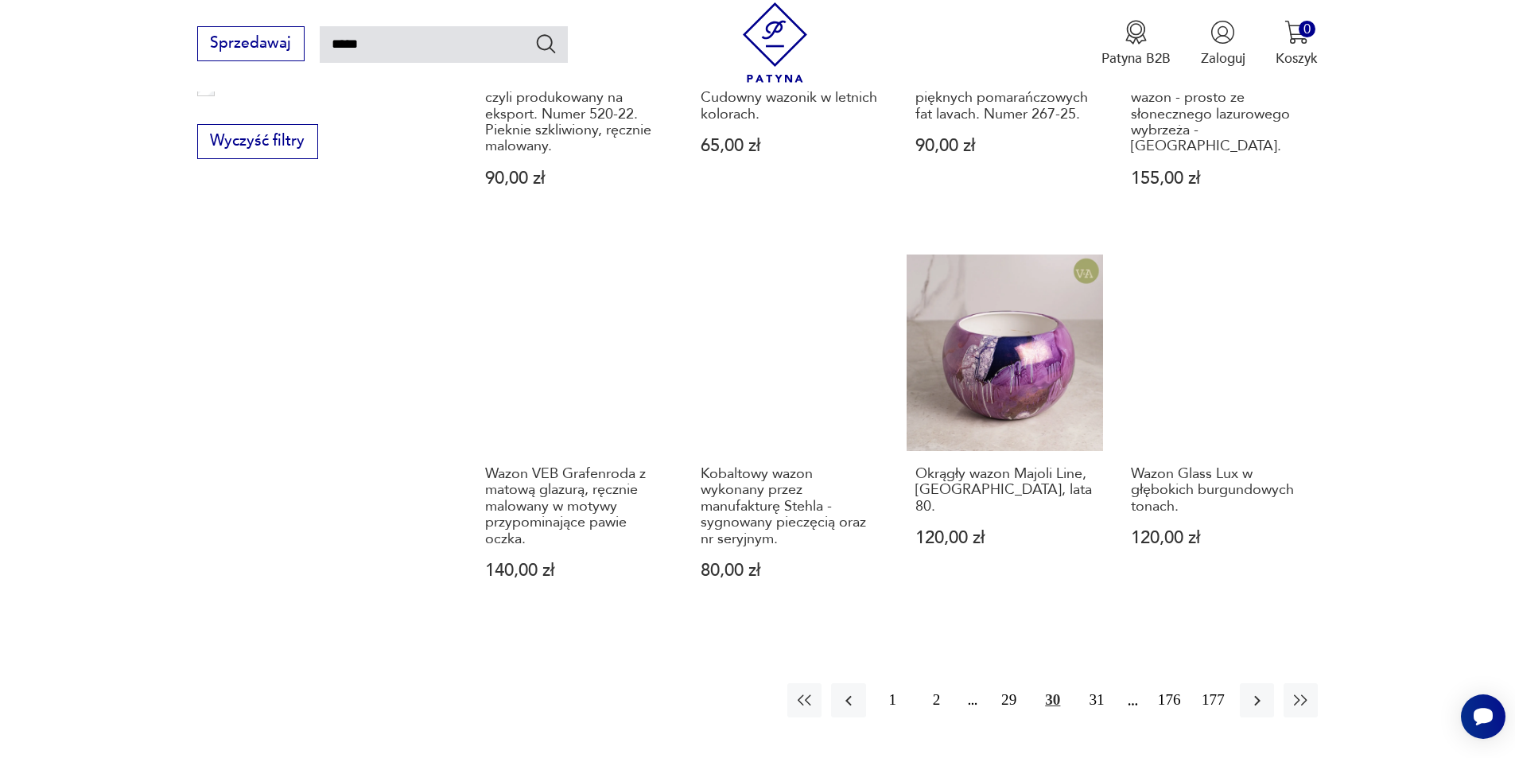
scroll to position [1523, 0]
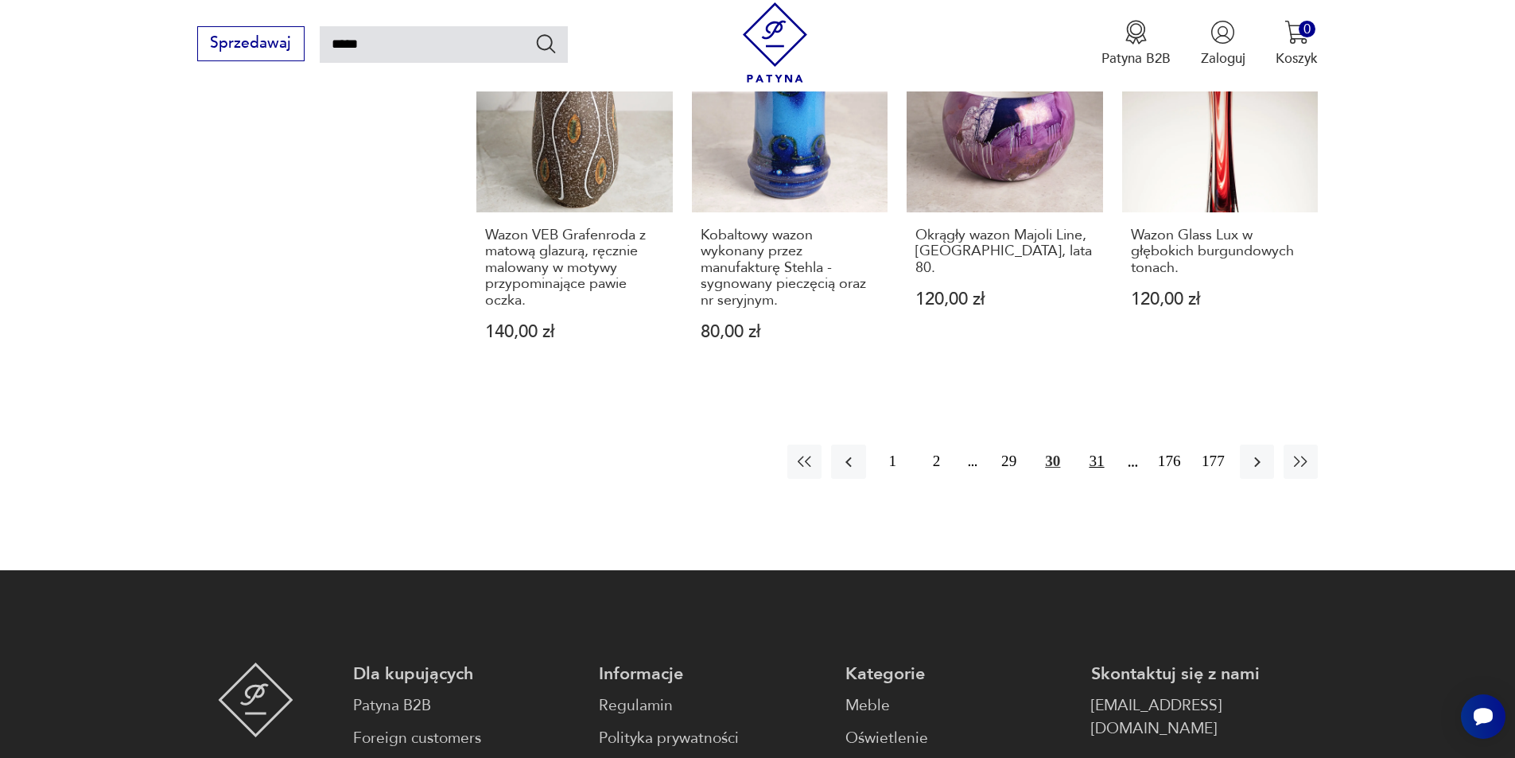
click at [1097, 445] on button "31" at bounding box center [1096, 462] width 34 height 34
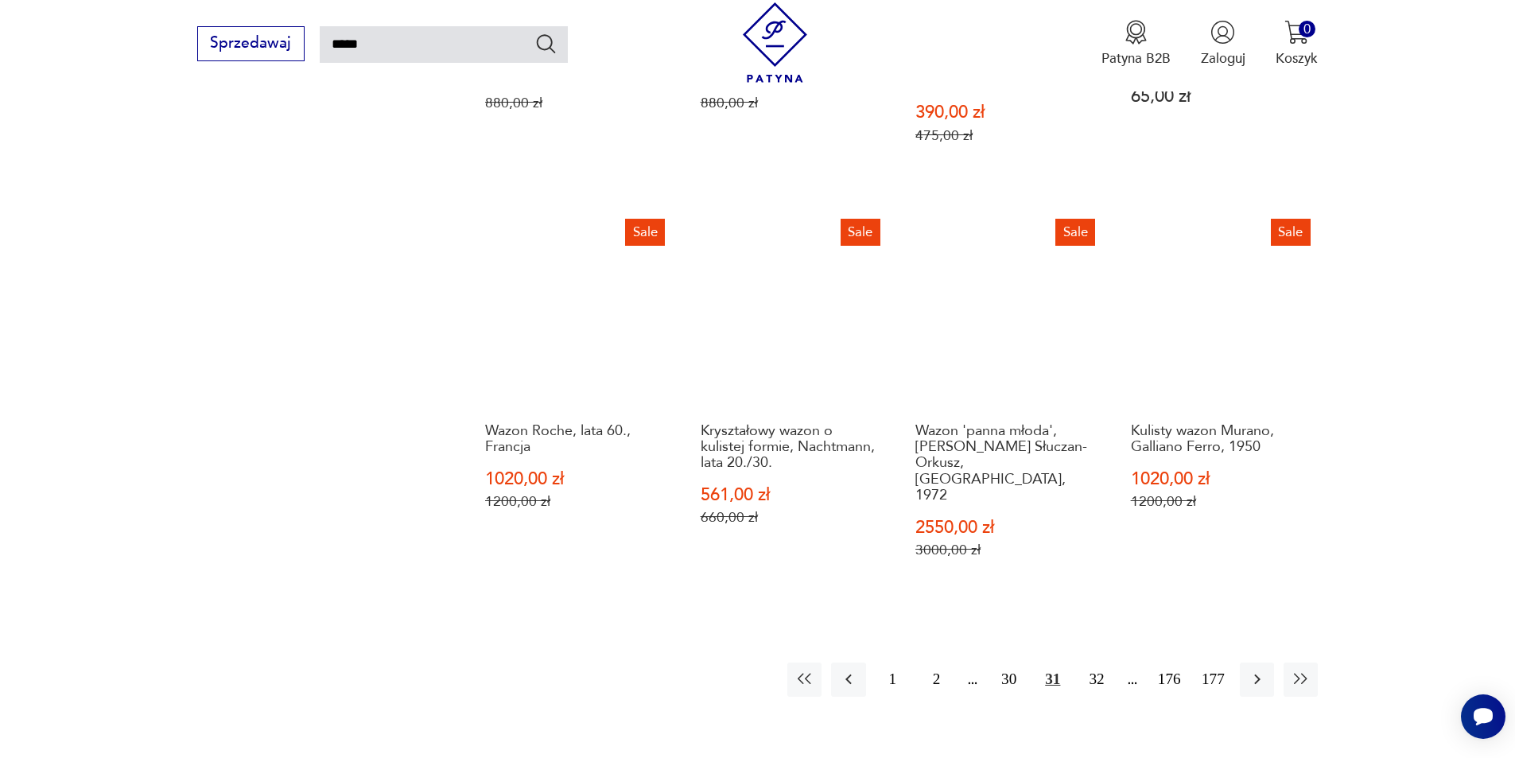
scroll to position [1444, 0]
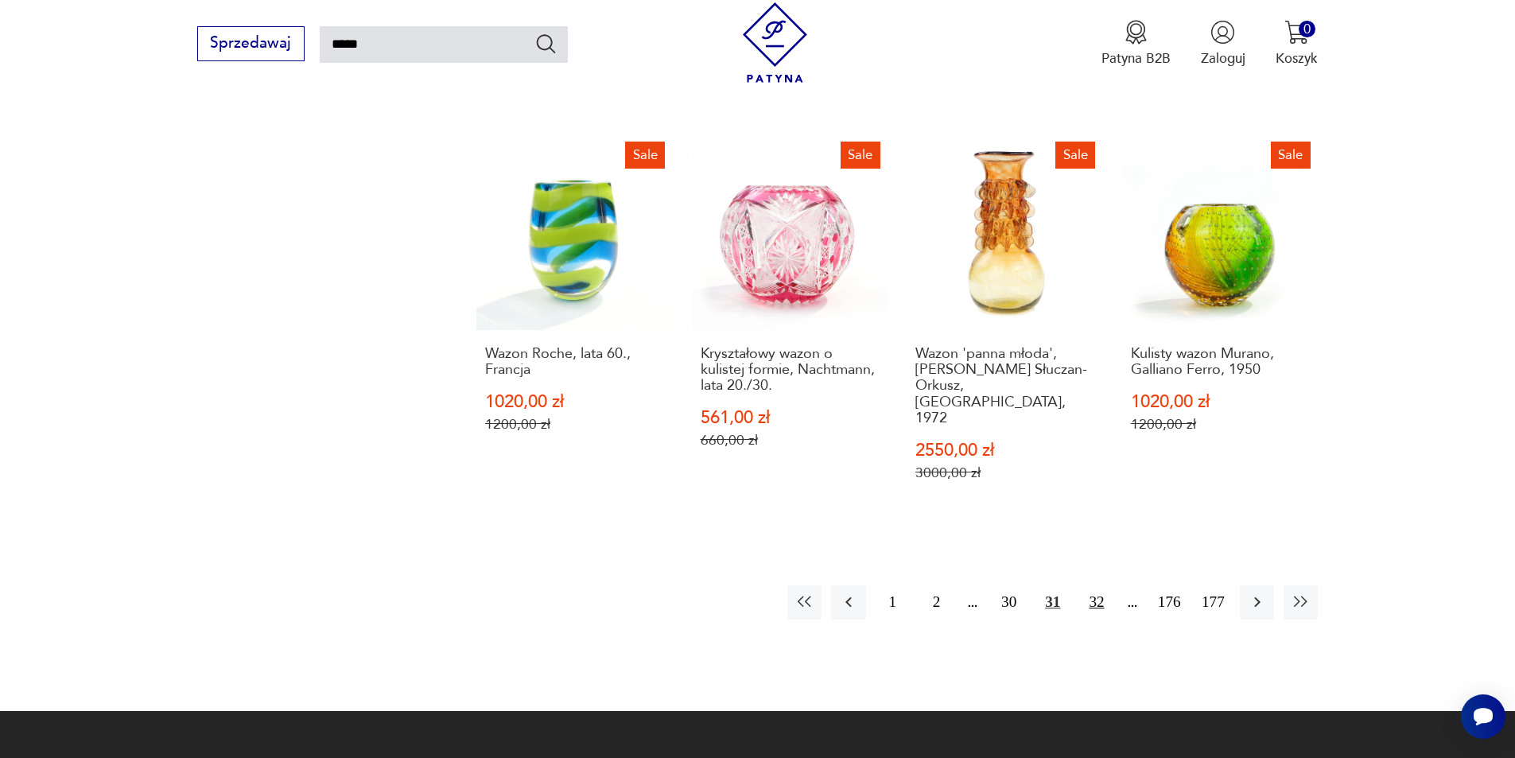
click at [1096, 585] on button "32" at bounding box center [1096, 602] width 34 height 34
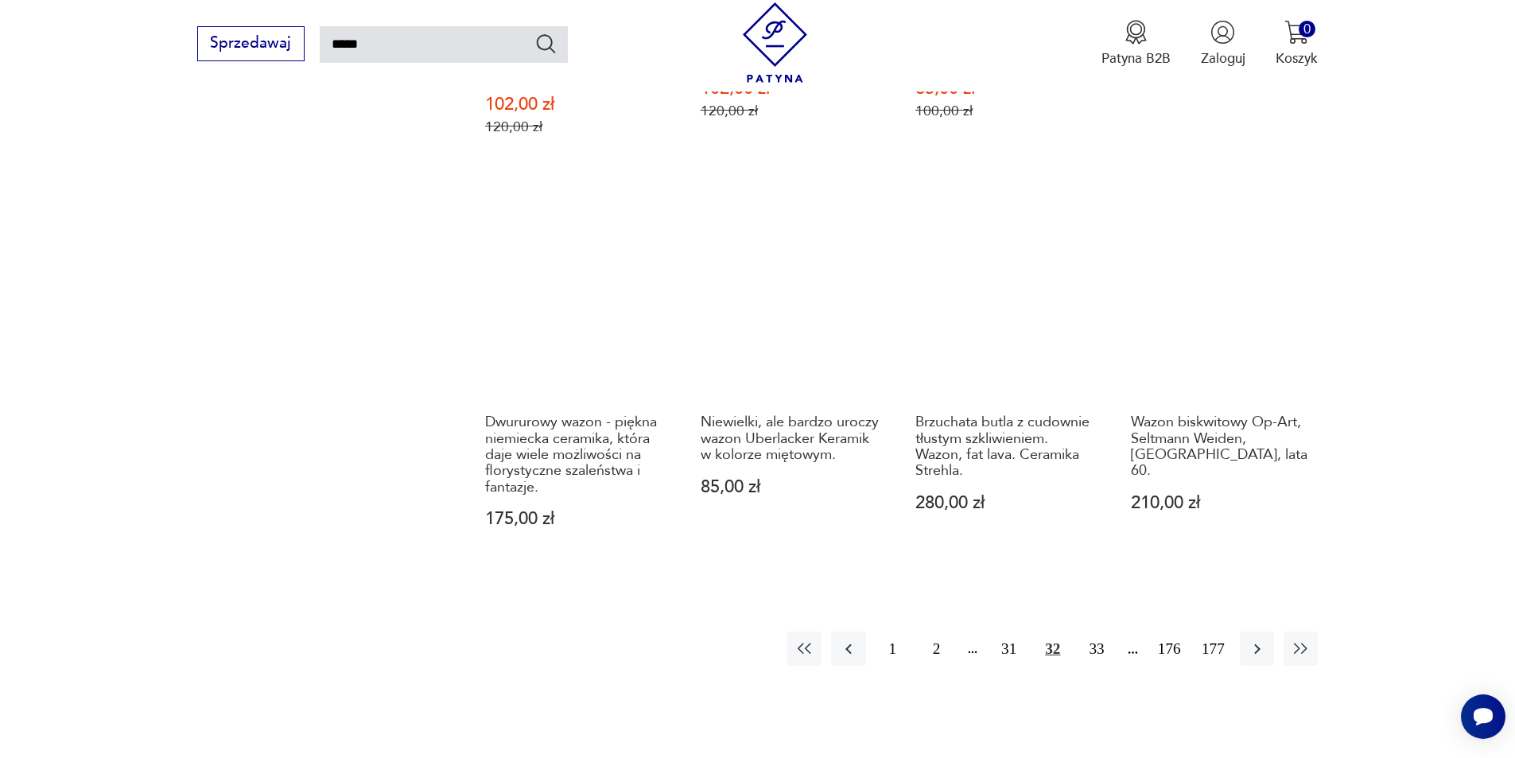
scroll to position [1444, 0]
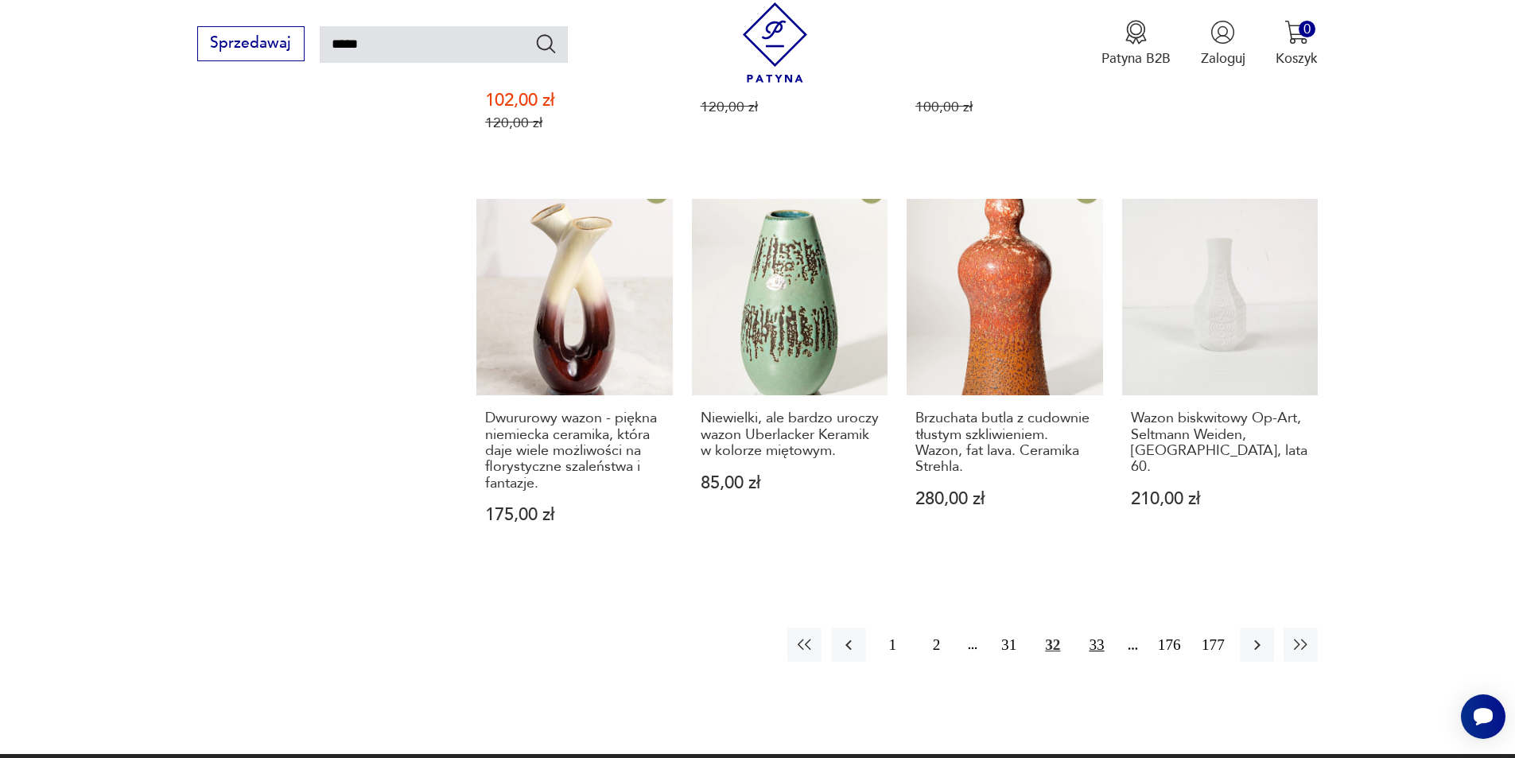
click at [1087, 628] on button "33" at bounding box center [1096, 645] width 34 height 34
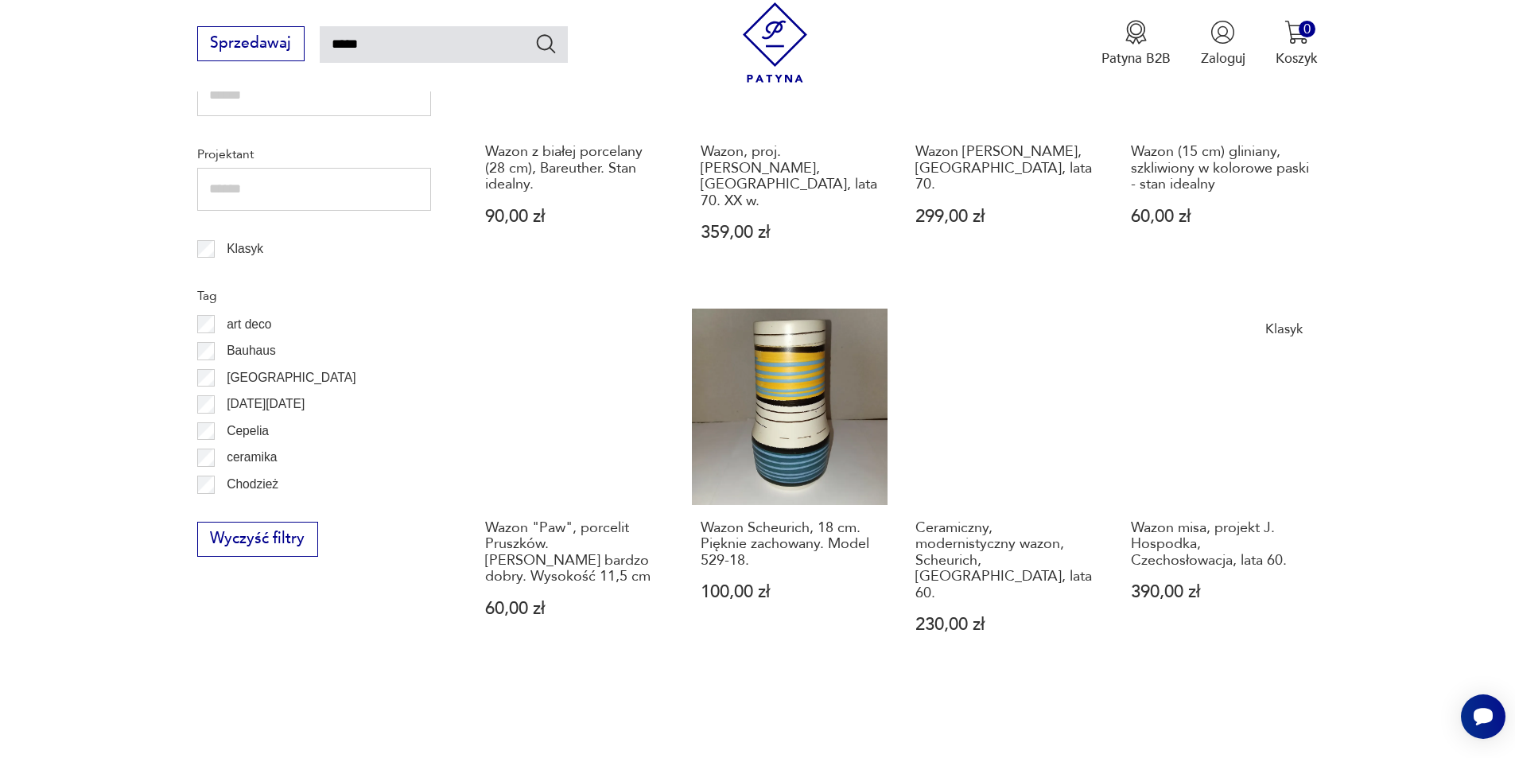
scroll to position [1205, 0]
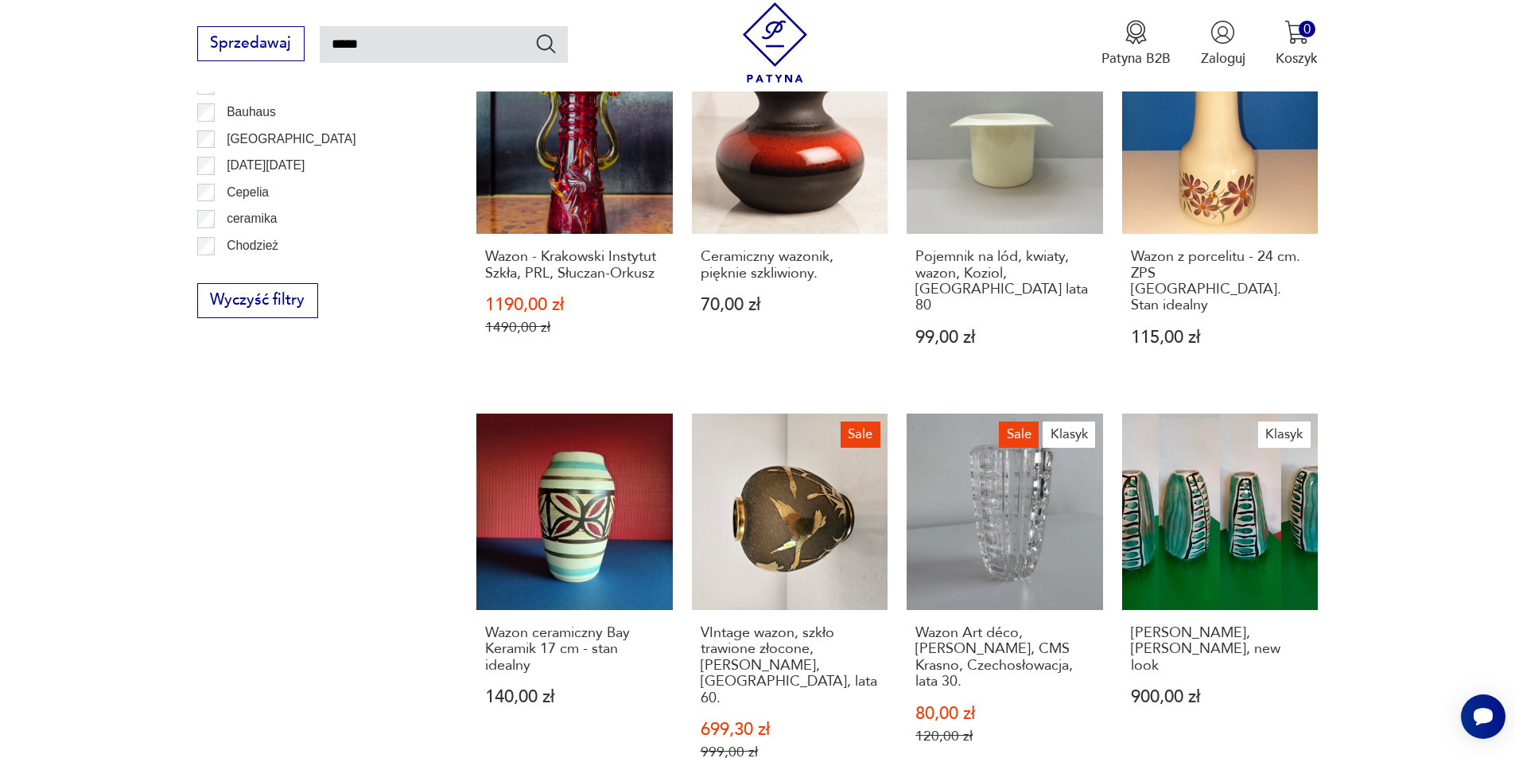
scroll to position [1364, 0]
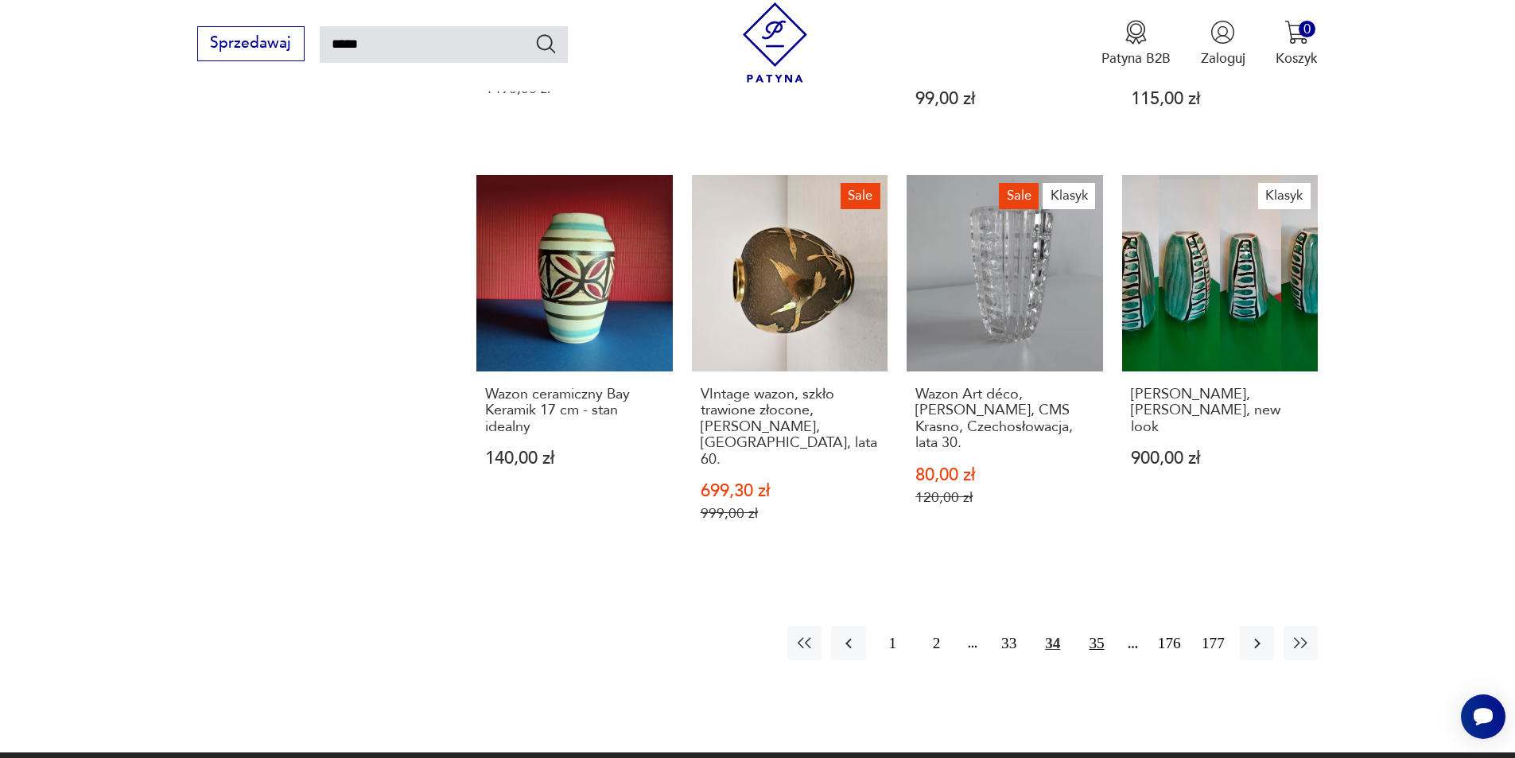
click at [1108, 626] on button "35" at bounding box center [1096, 643] width 34 height 34
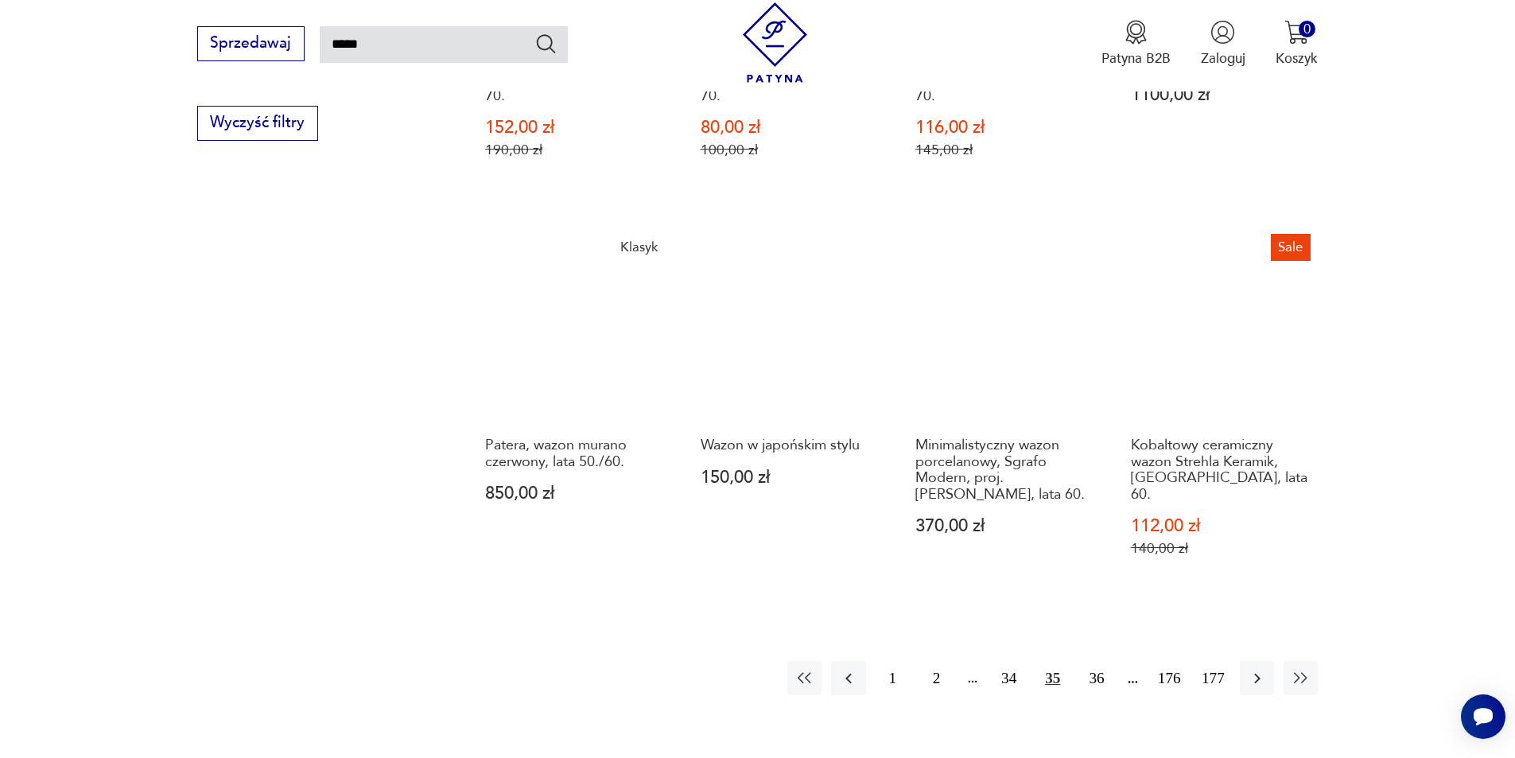
scroll to position [1444, 0]
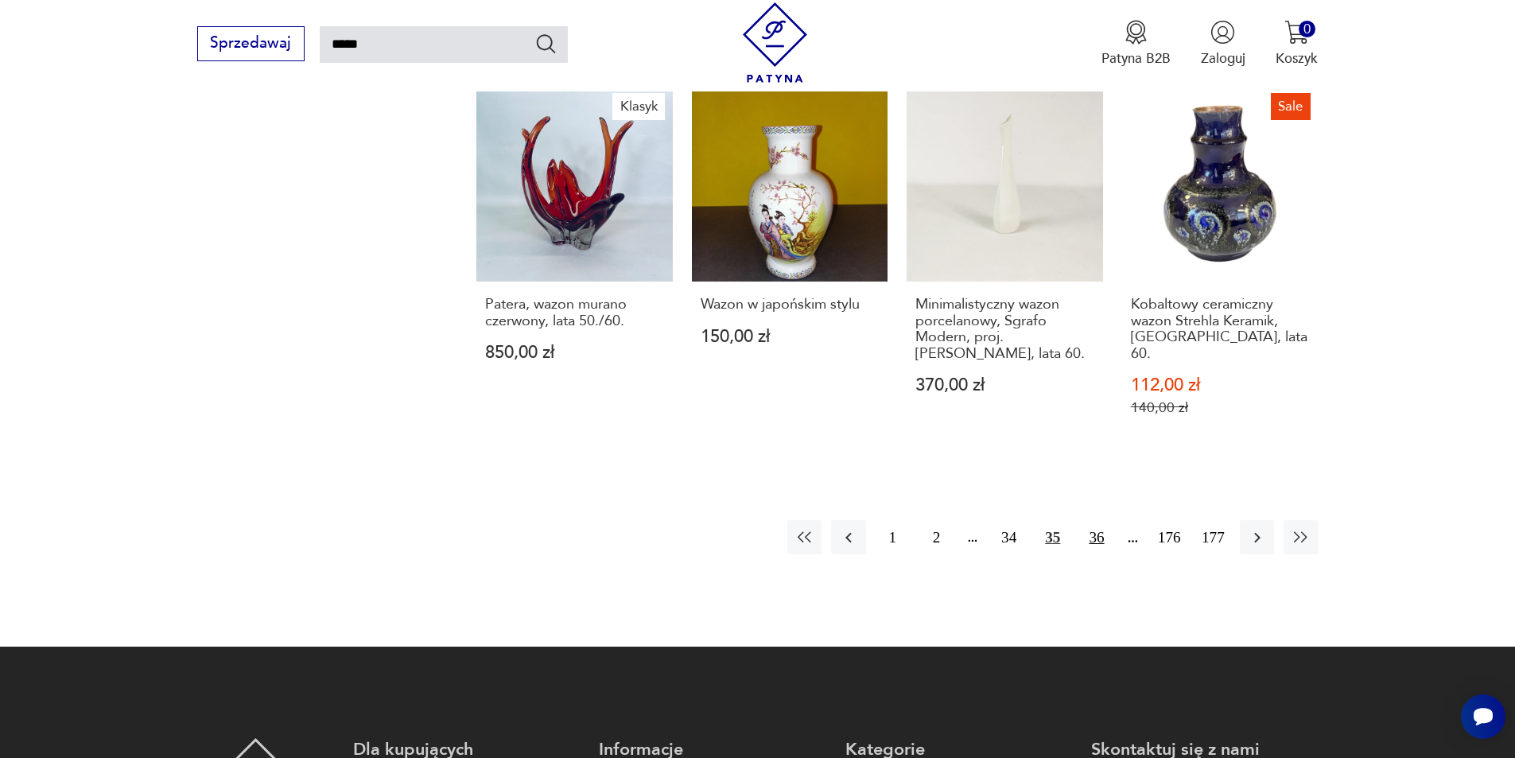
click at [1108, 520] on button "36" at bounding box center [1096, 537] width 34 height 34
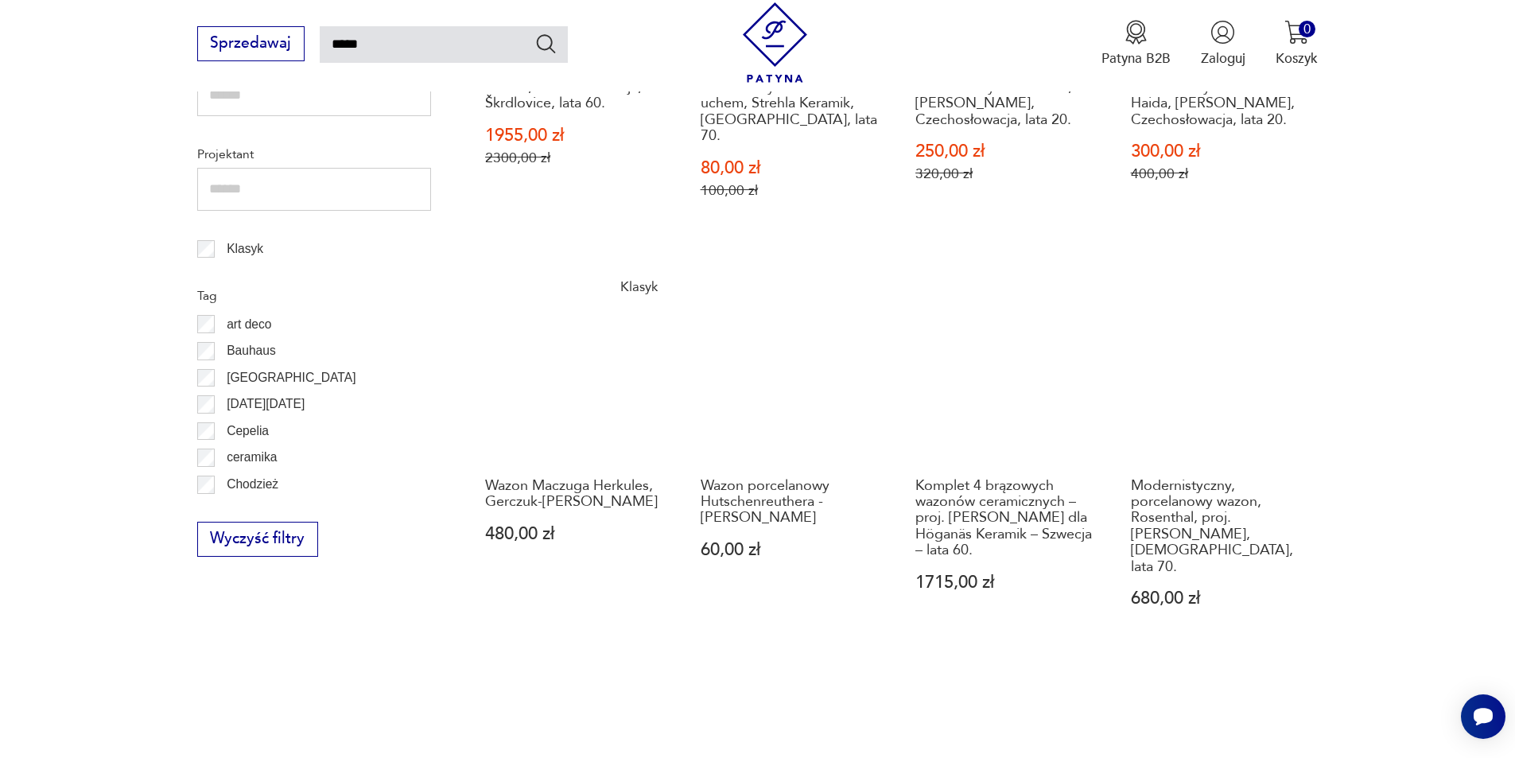
scroll to position [1364, 0]
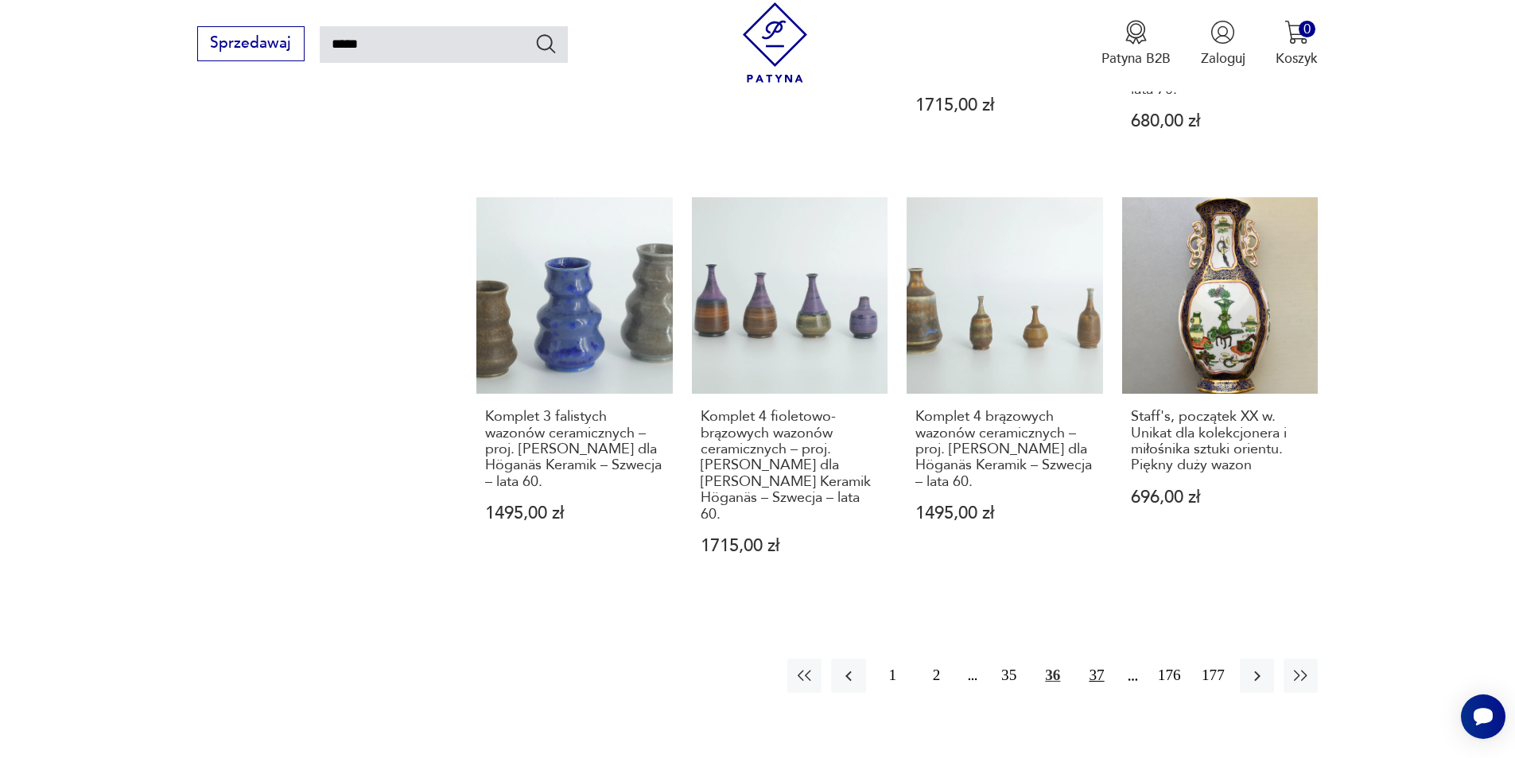
click at [1094, 659] on button "37" at bounding box center [1096, 676] width 34 height 34
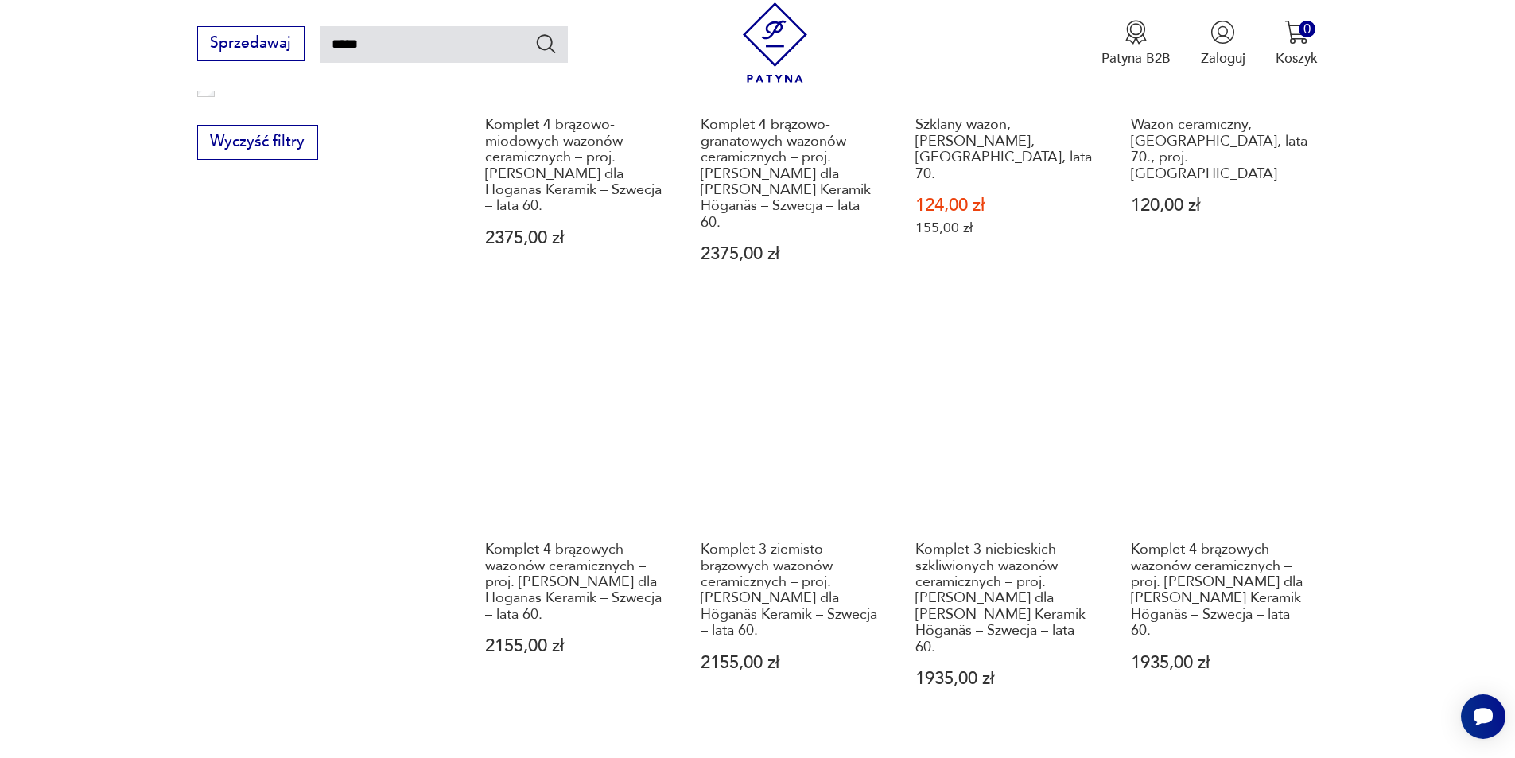
scroll to position [1444, 0]
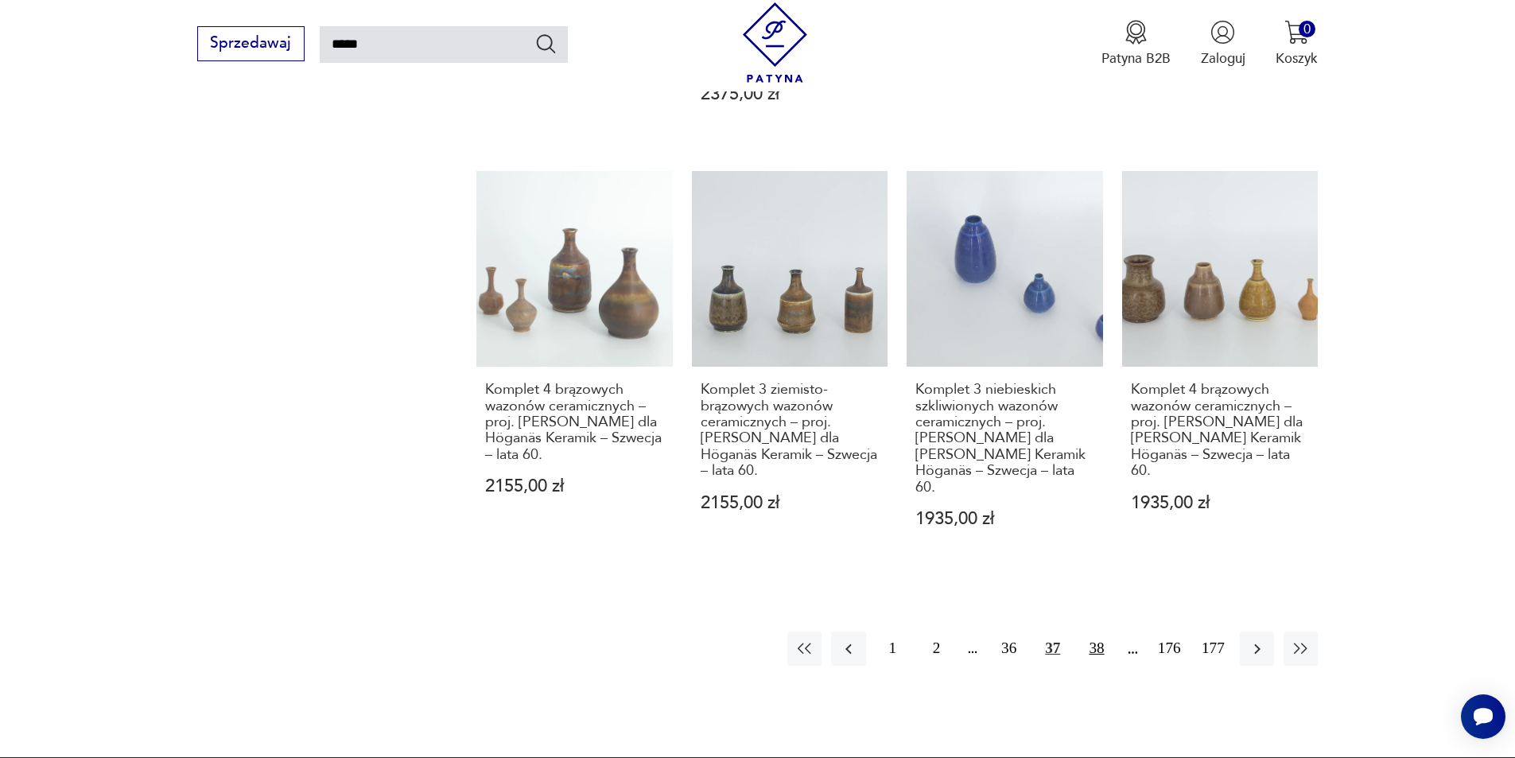
click at [1096, 632] on button "38" at bounding box center [1096, 649] width 34 height 34
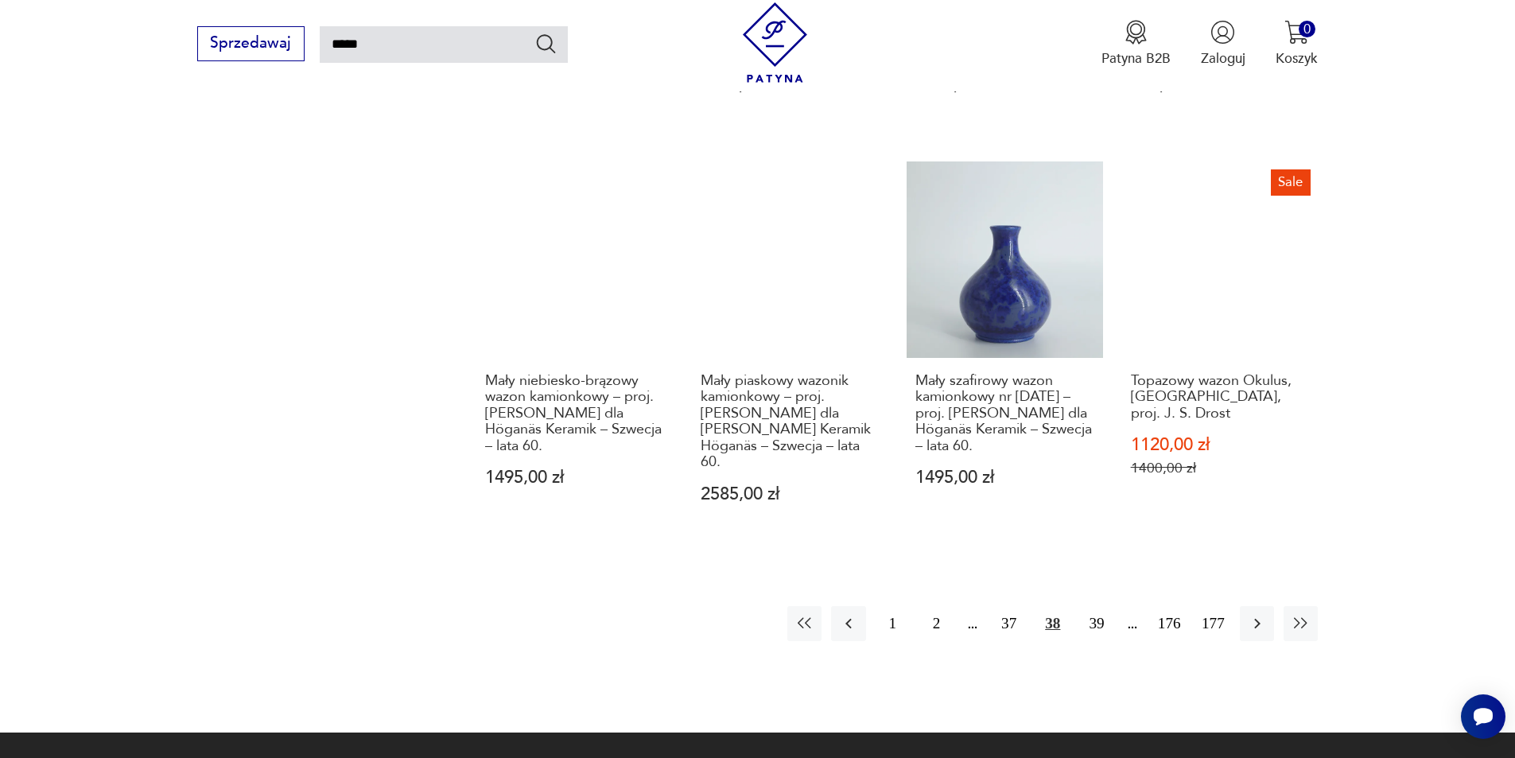
scroll to position [1682, 0]
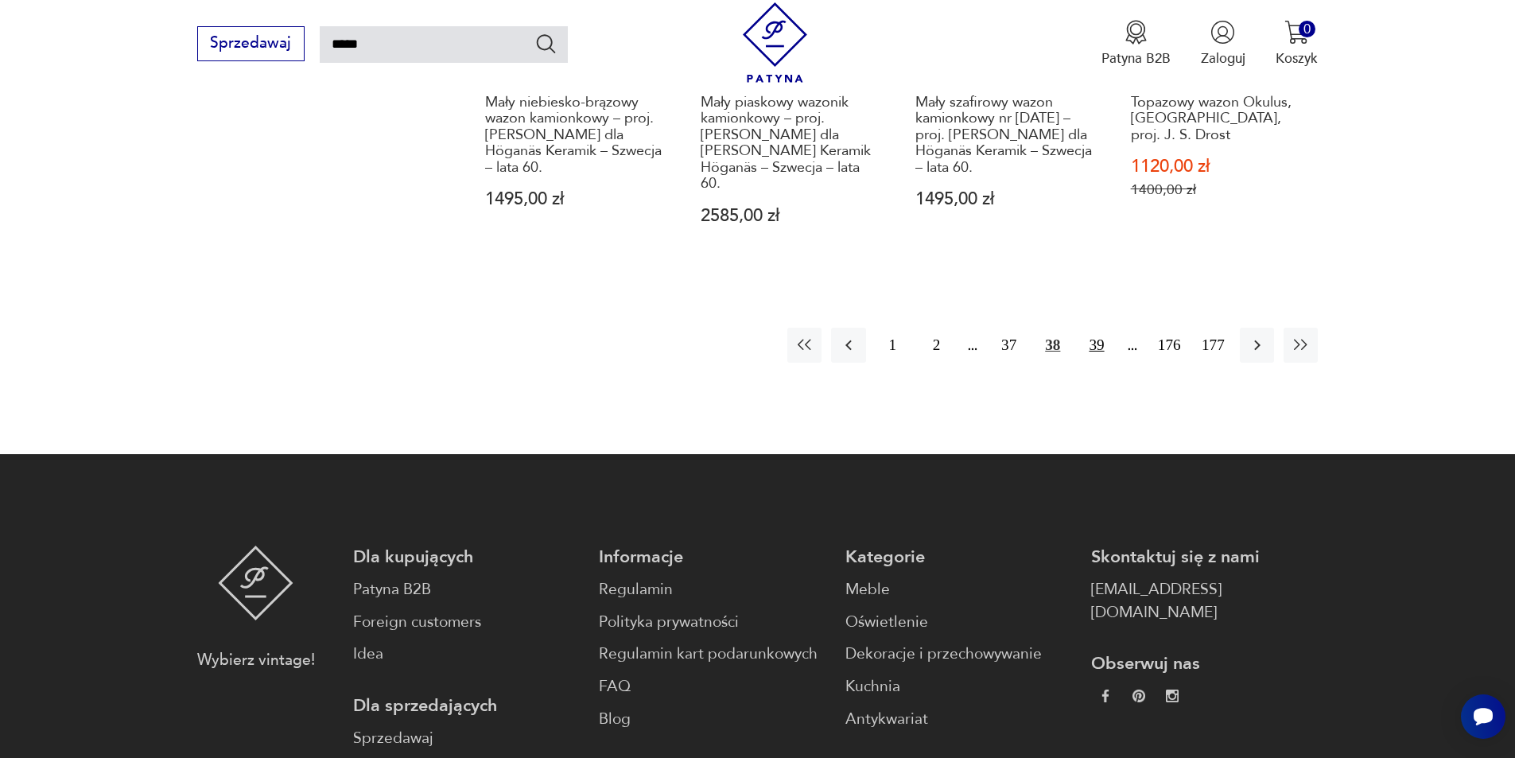
click at [1097, 329] on button "39" at bounding box center [1096, 345] width 34 height 34
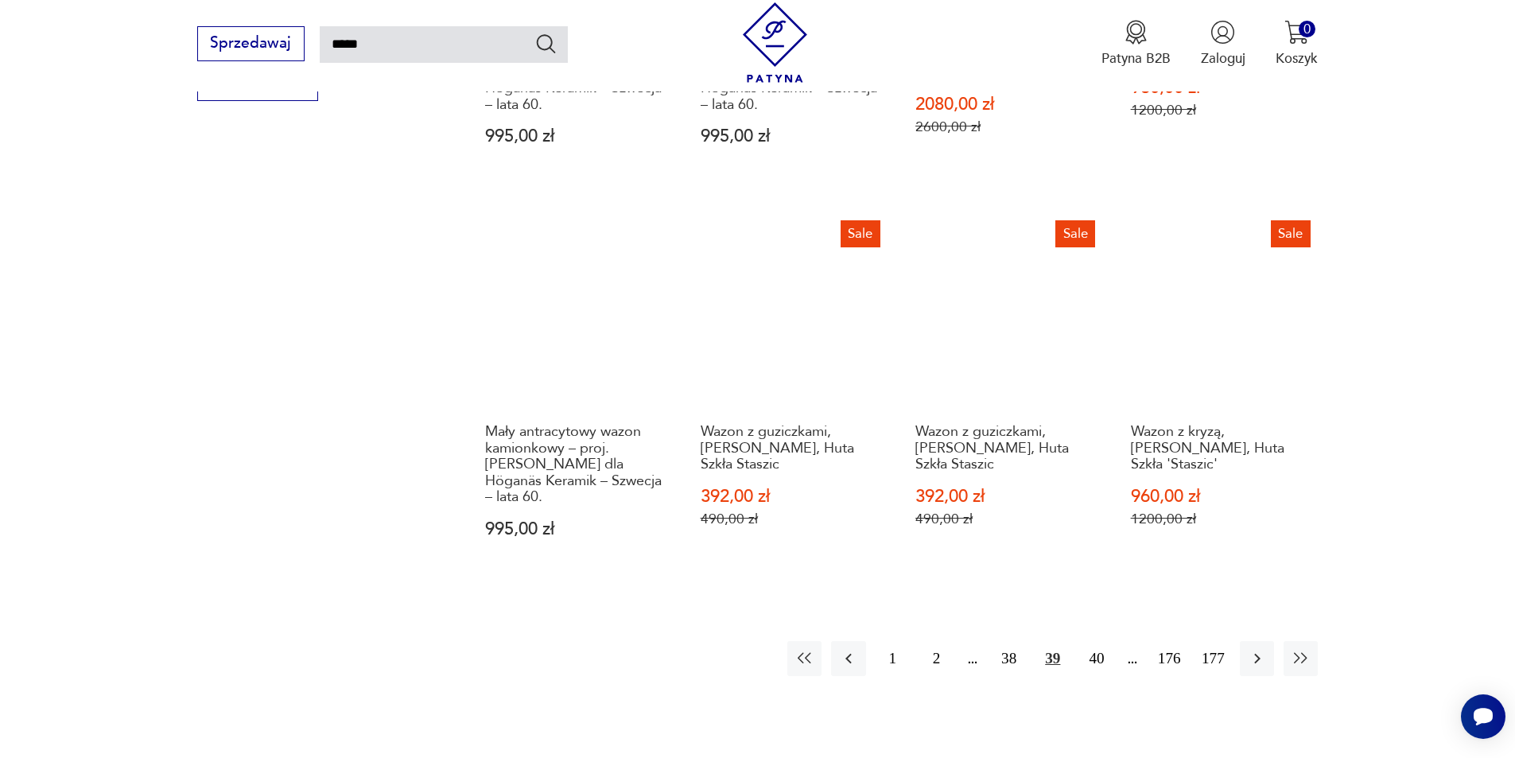
scroll to position [1444, 0]
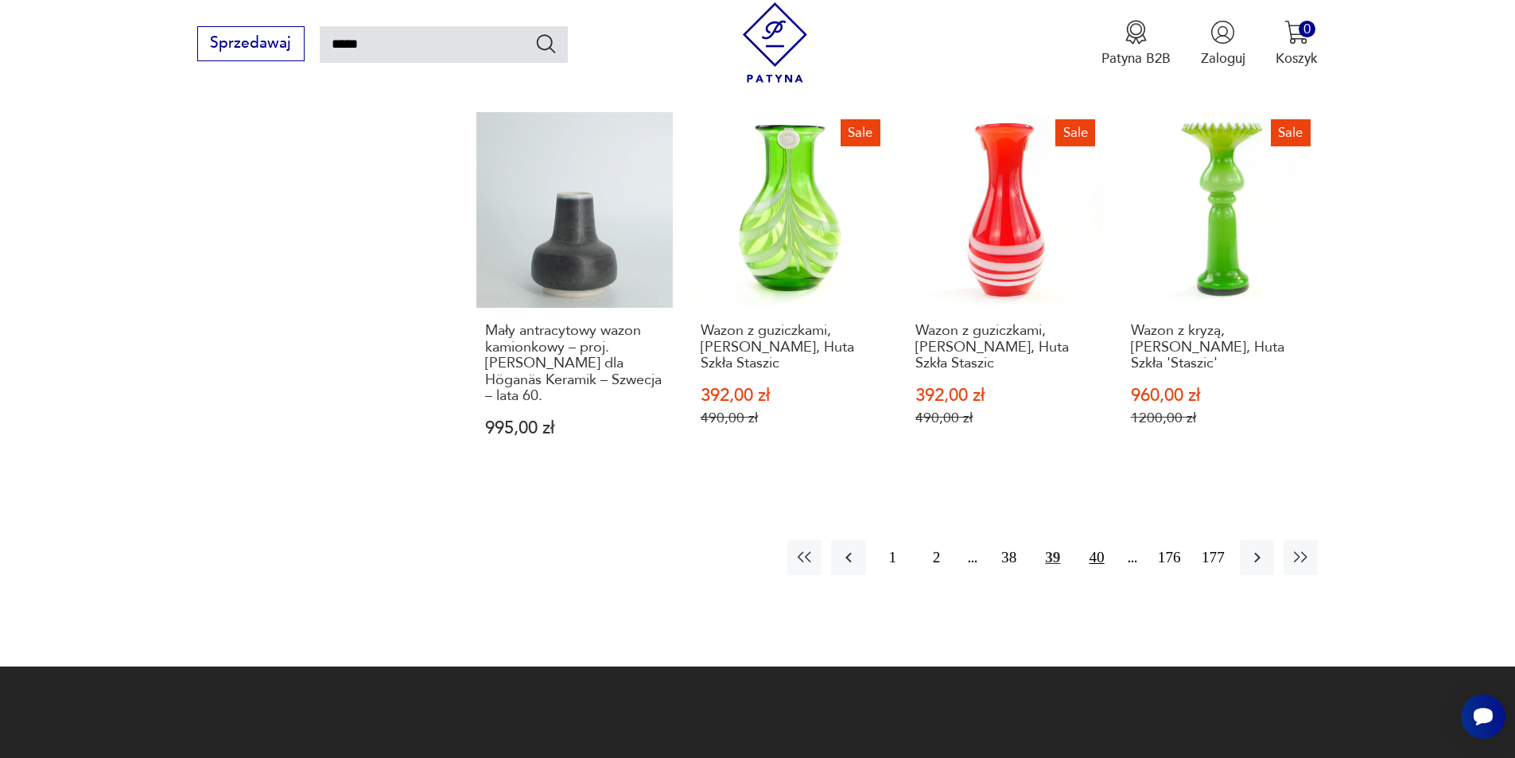
click at [1098, 540] on button "40" at bounding box center [1096, 557] width 34 height 34
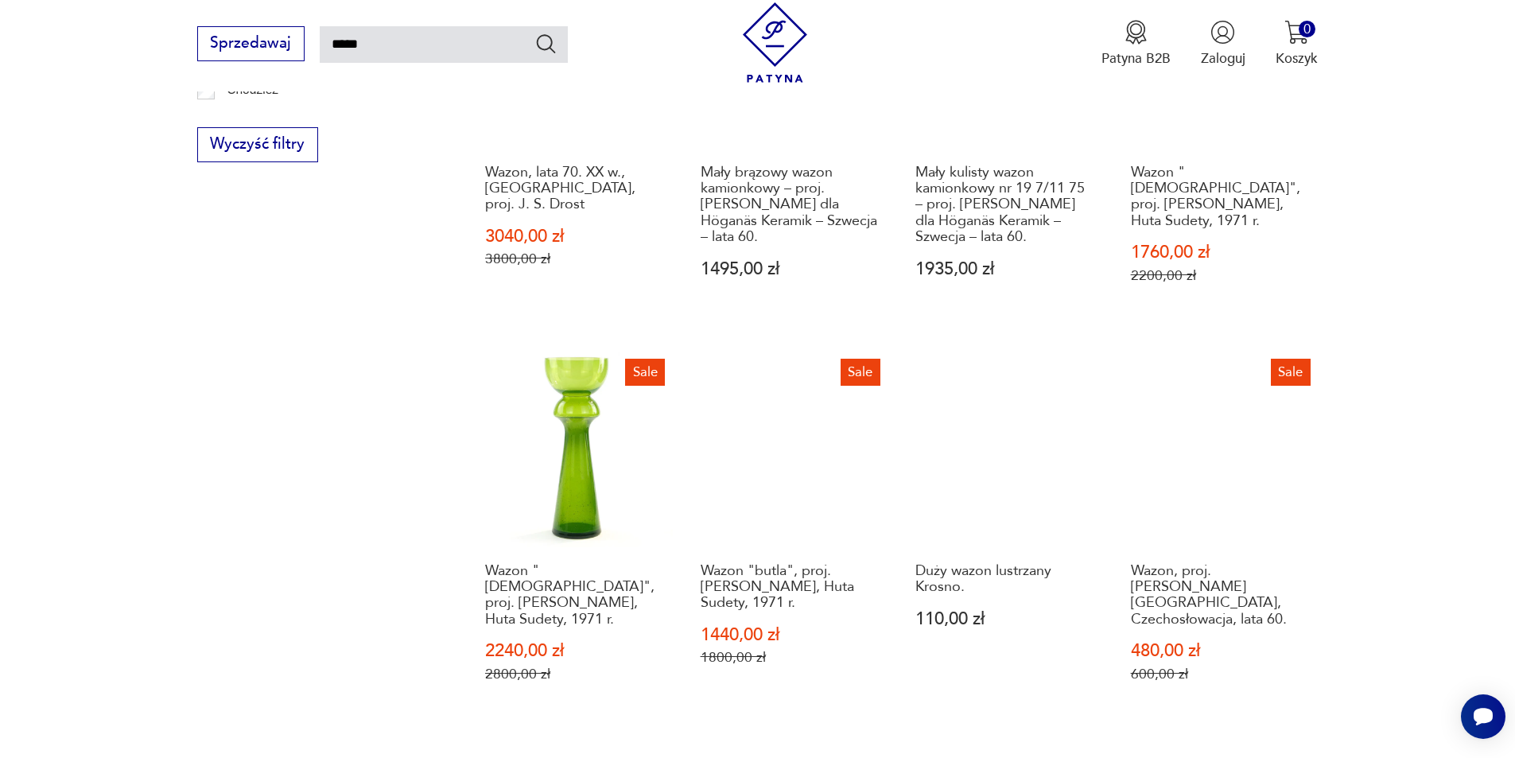
scroll to position [1444, 0]
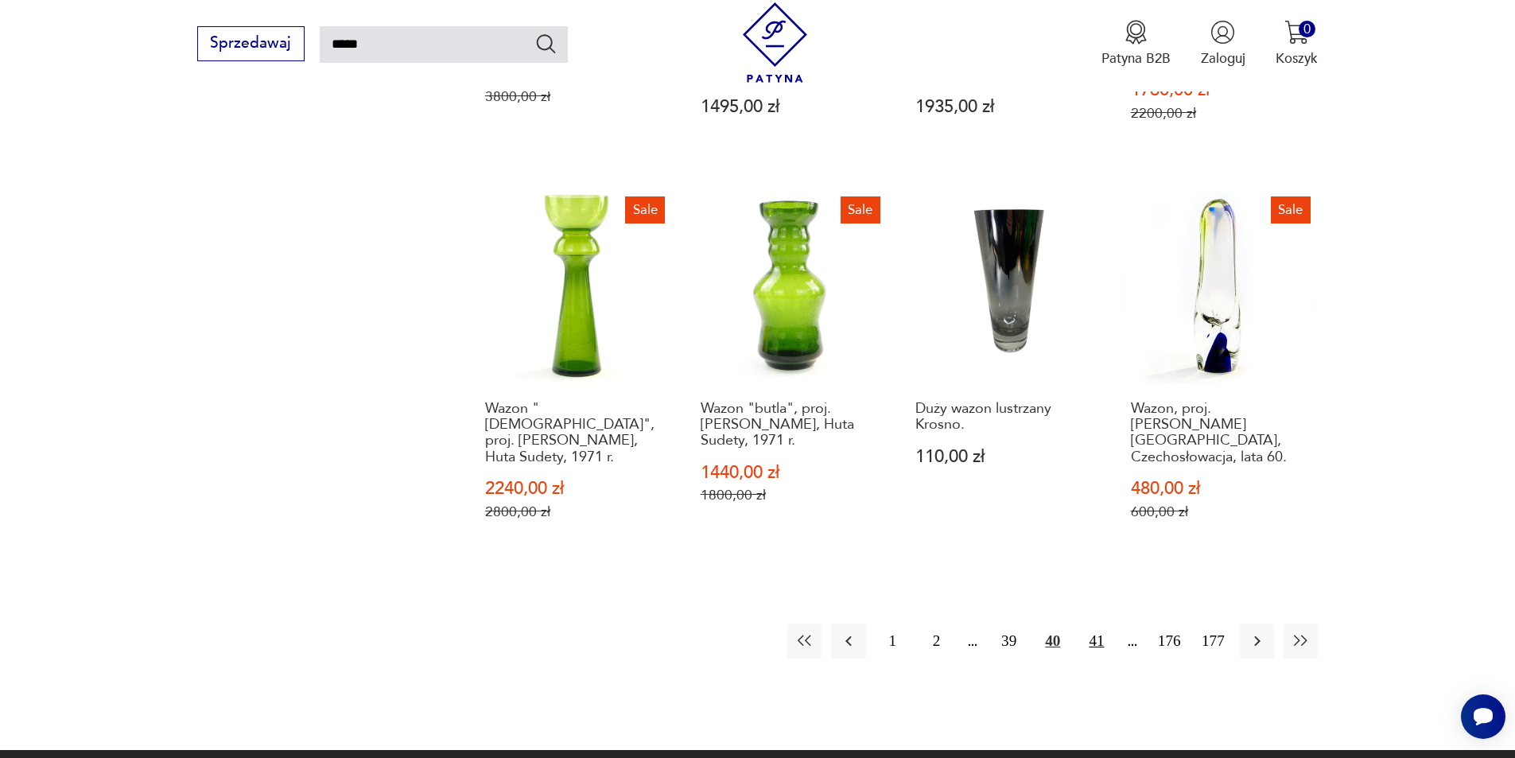
click at [1102, 624] on button "41" at bounding box center [1096, 641] width 34 height 34
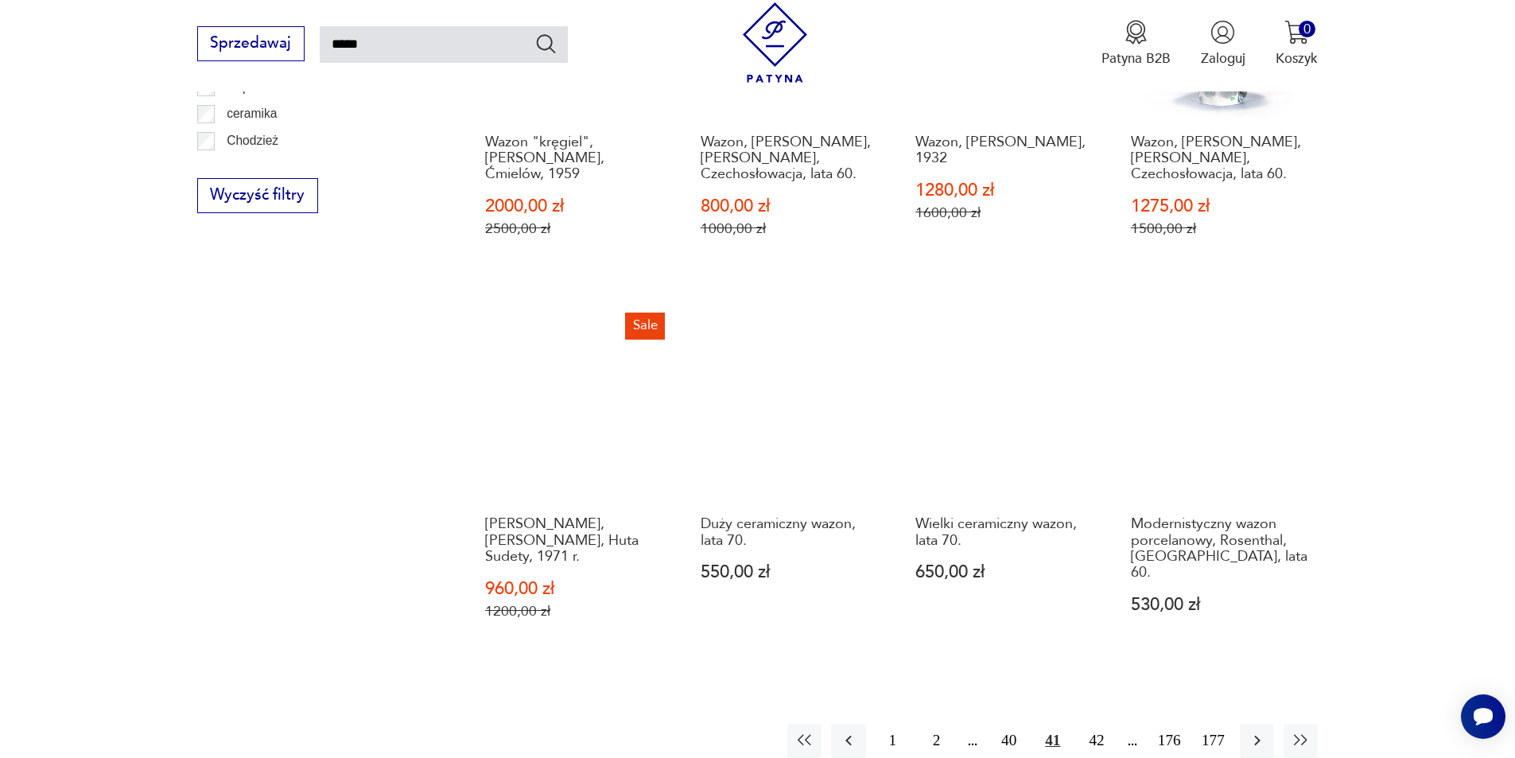
scroll to position [1285, 0]
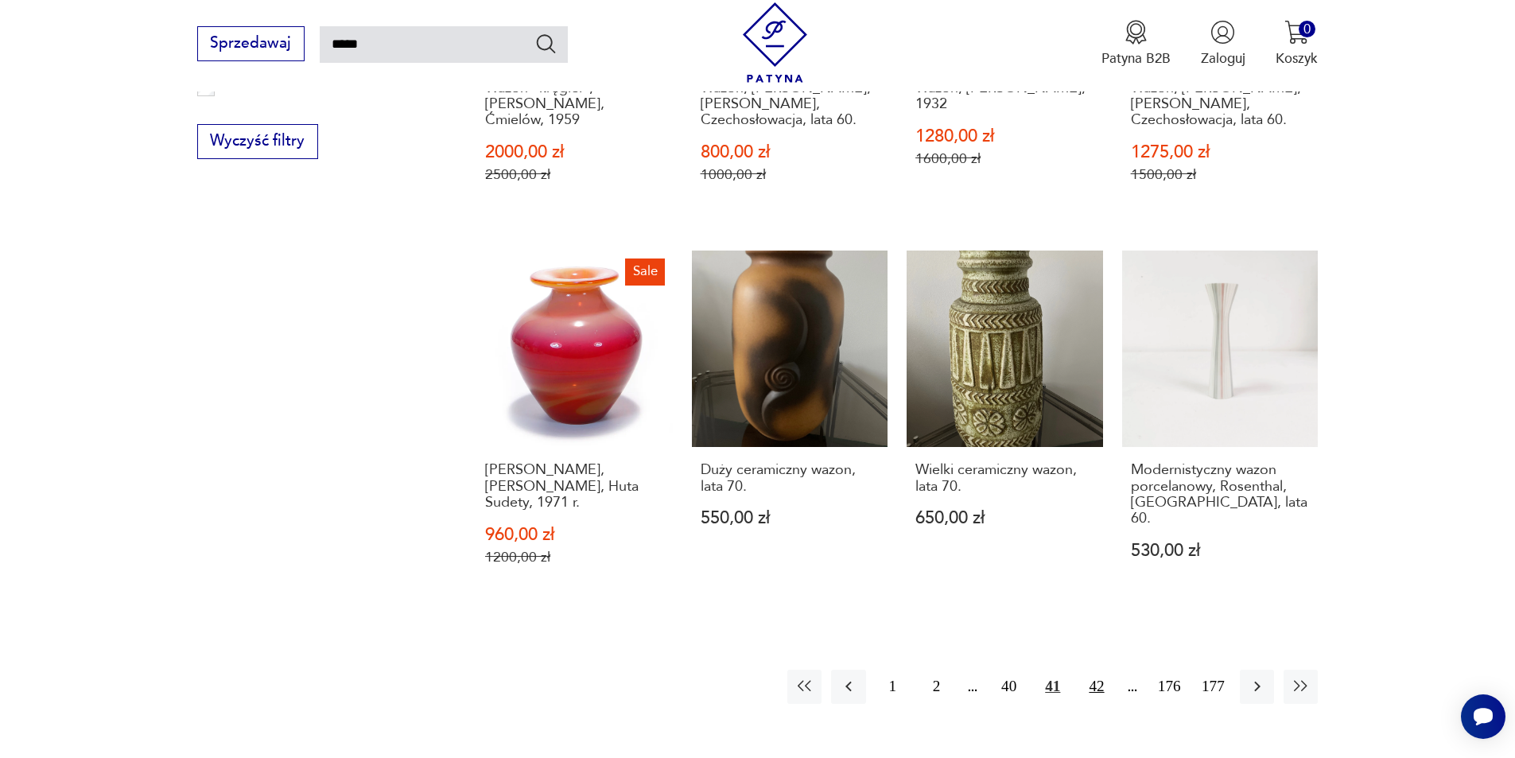
click at [1094, 670] on button "42" at bounding box center [1096, 687] width 34 height 34
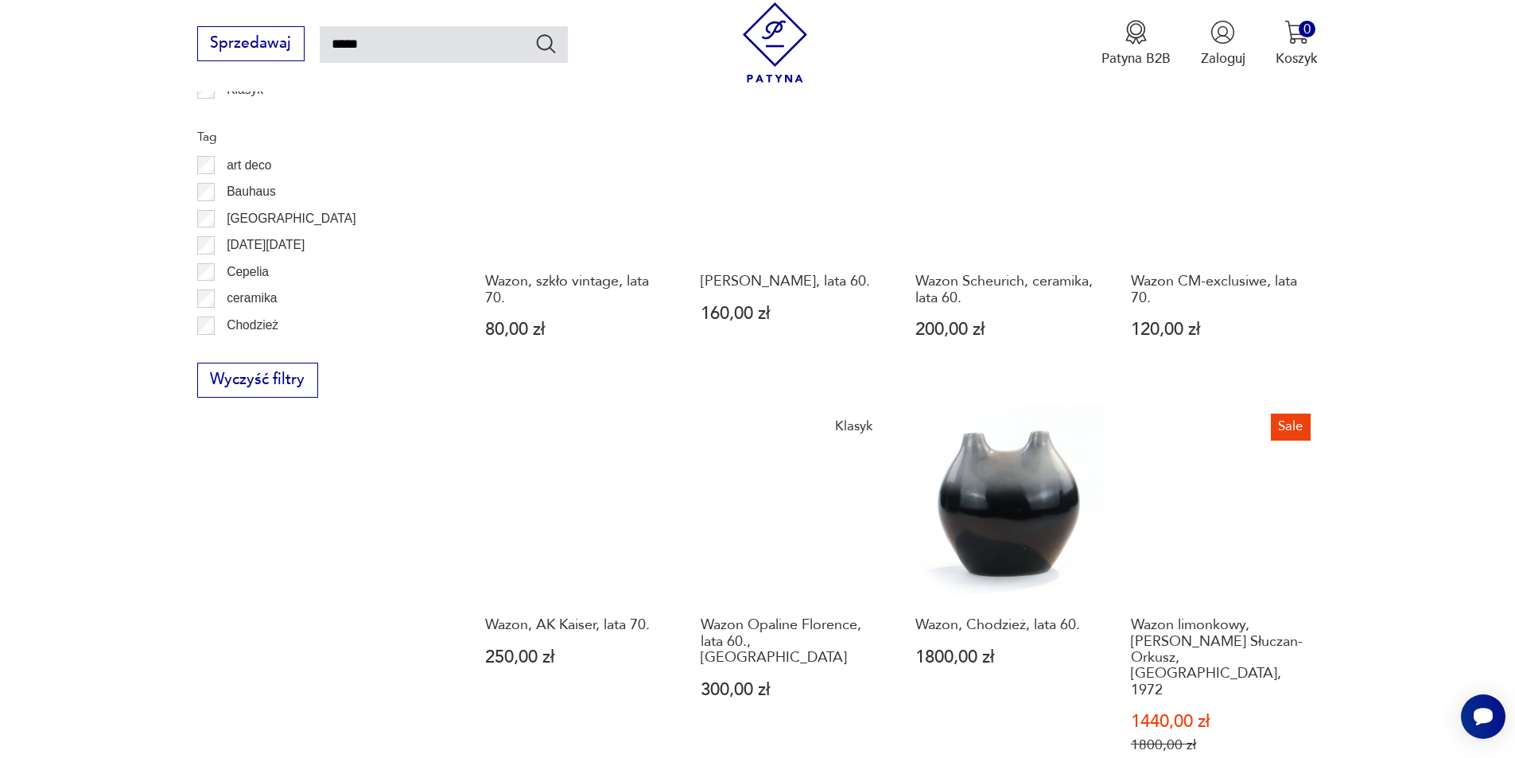
scroll to position [1205, 0]
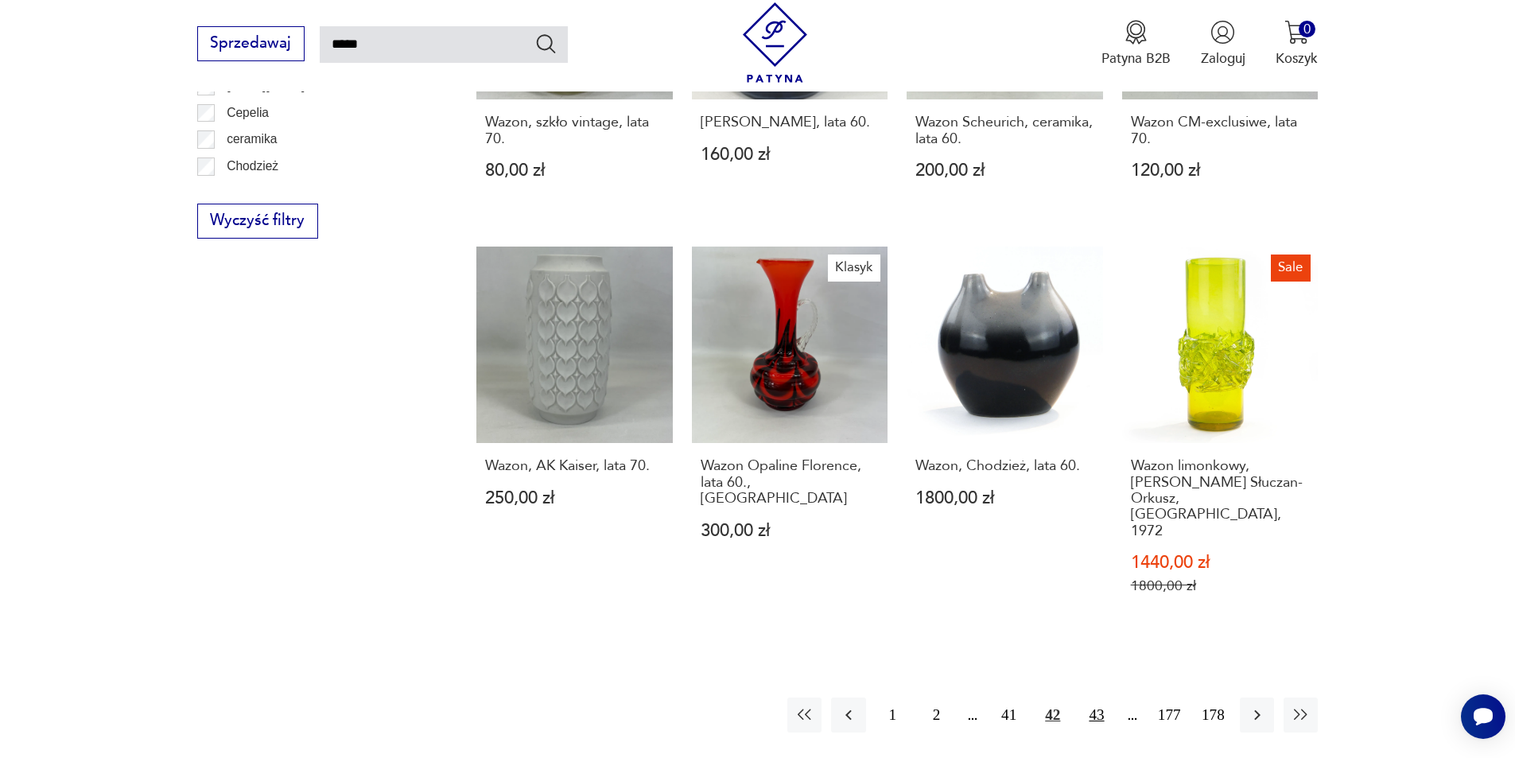
click at [1101, 698] on button "43" at bounding box center [1096, 715] width 34 height 34
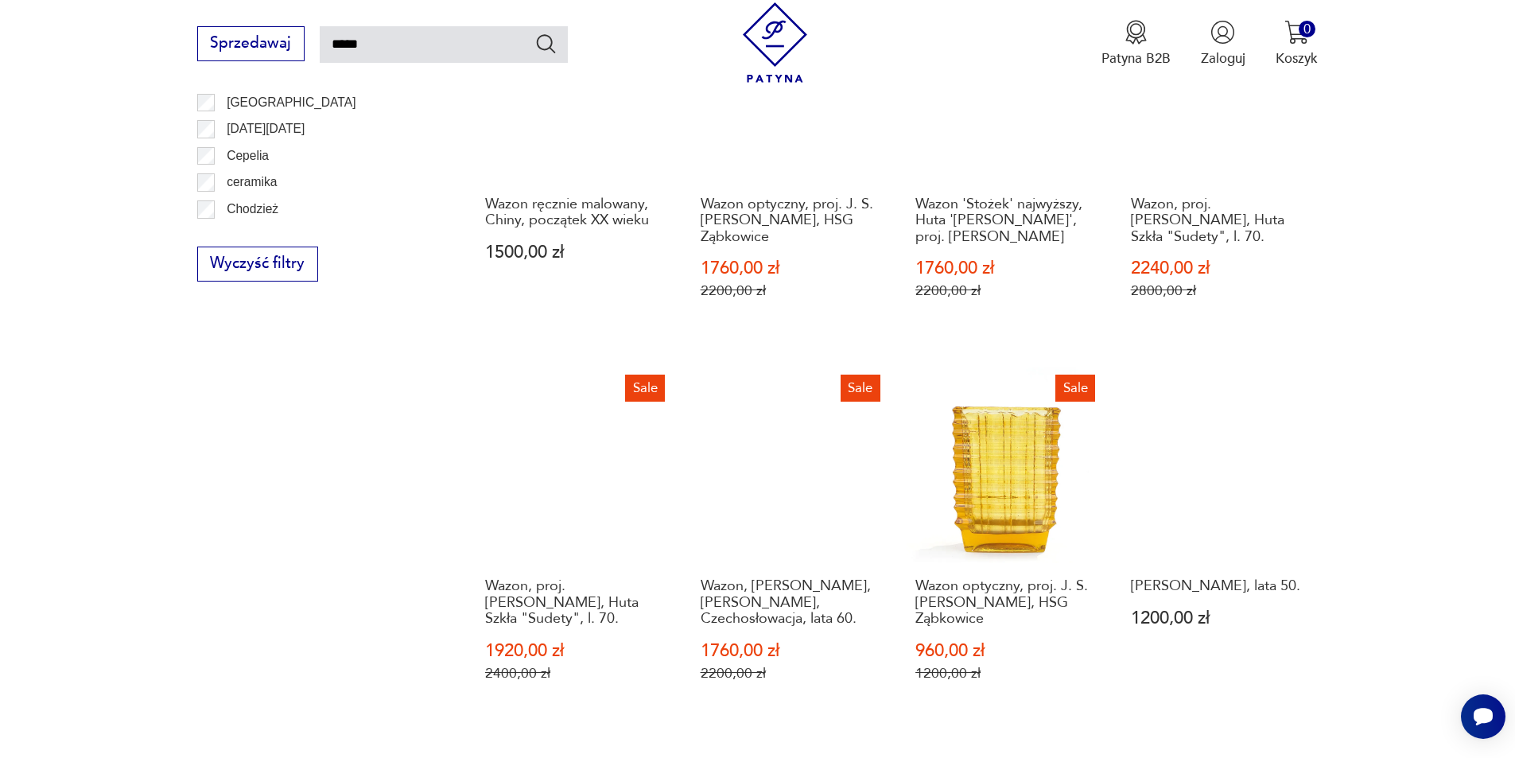
scroll to position [1364, 0]
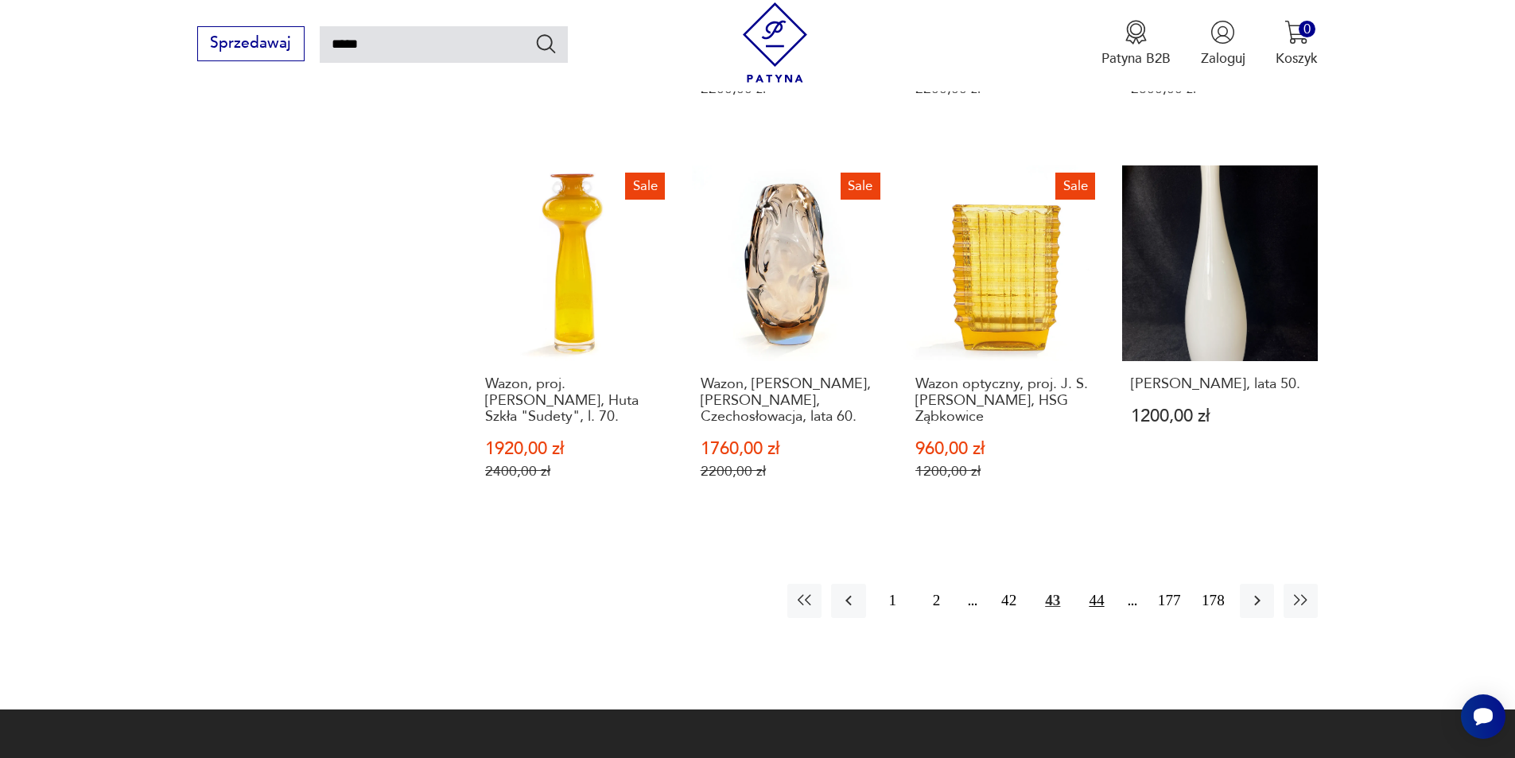
click at [1095, 584] on button "44" at bounding box center [1096, 601] width 34 height 34
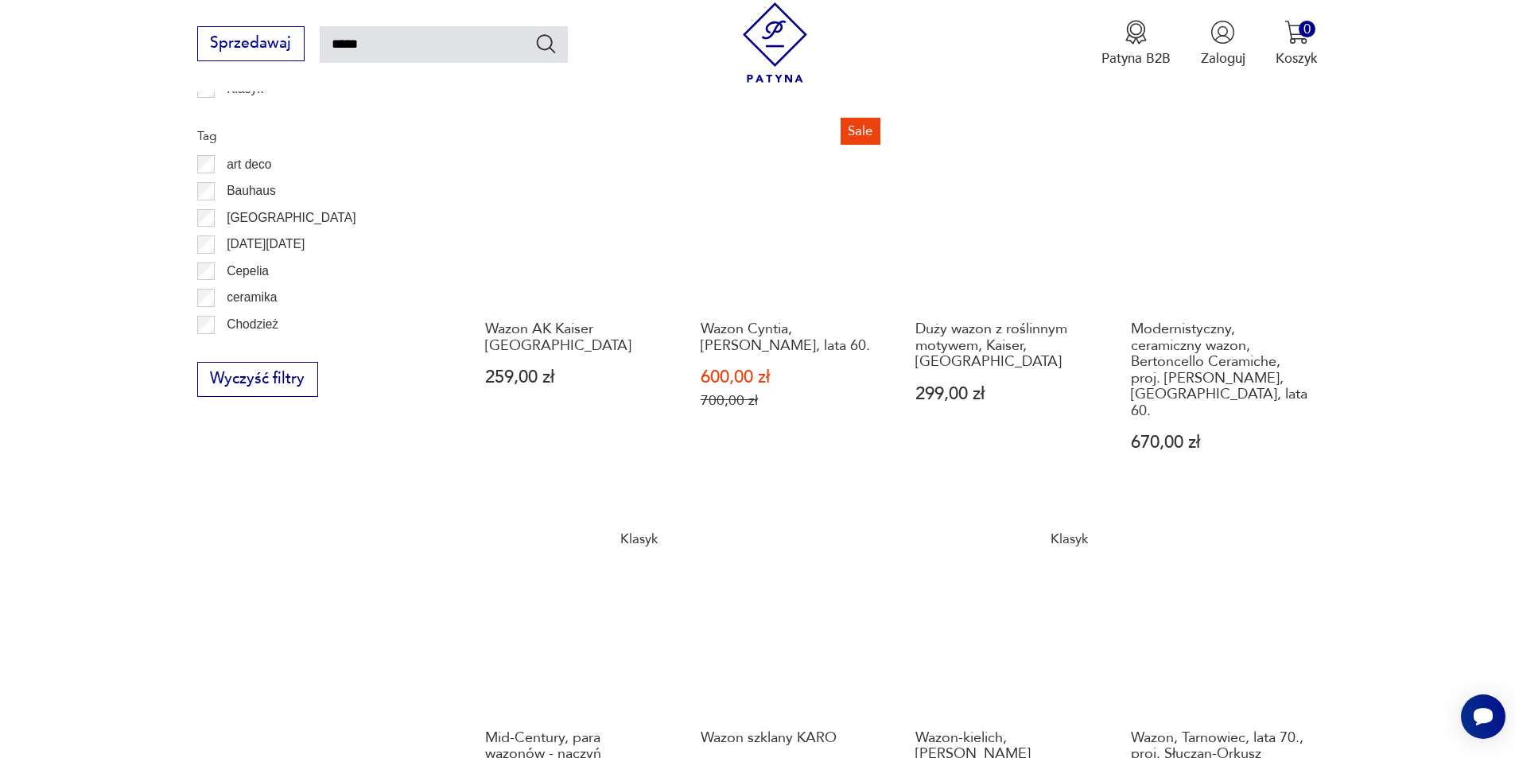
scroll to position [1205, 0]
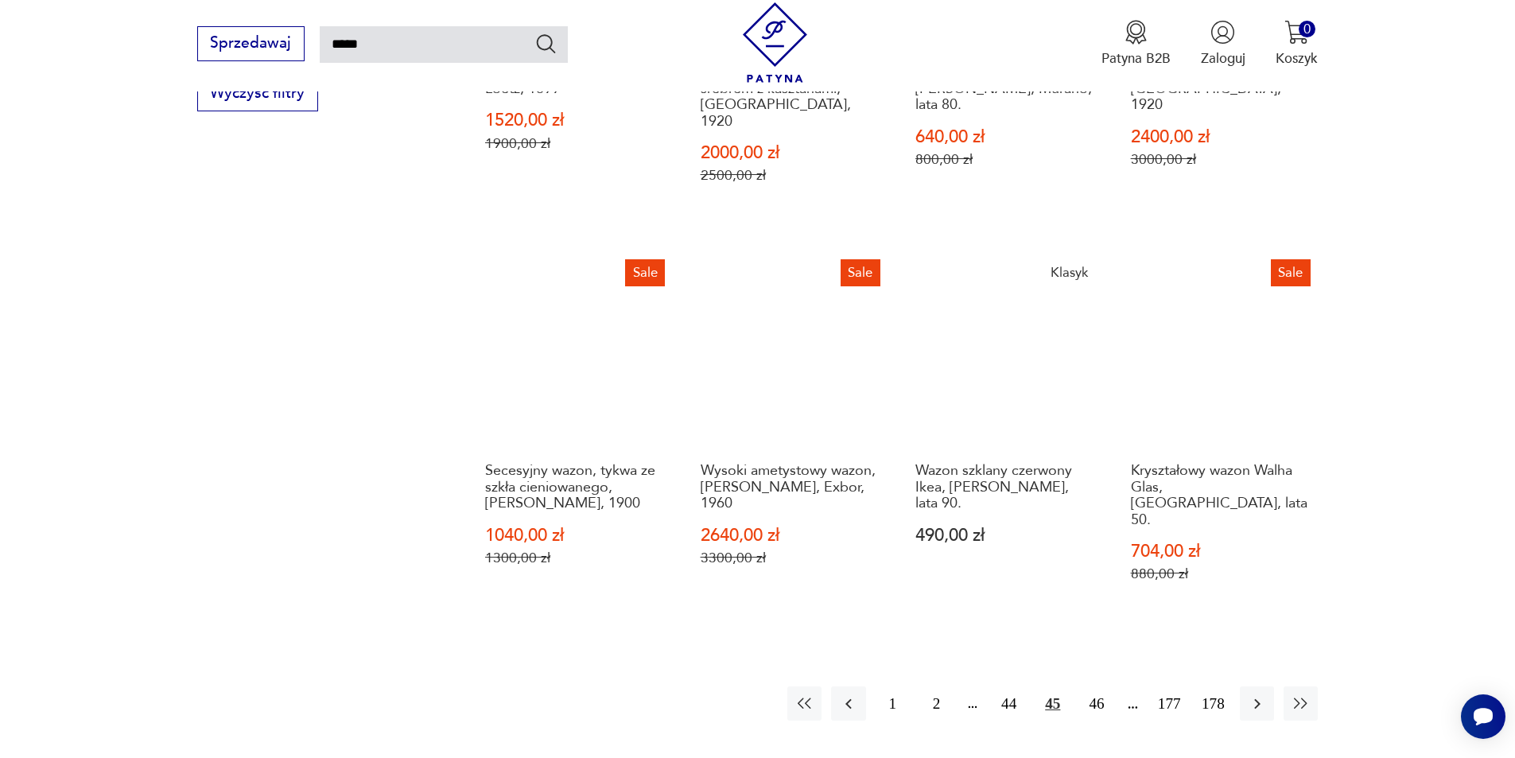
scroll to position [1444, 0]
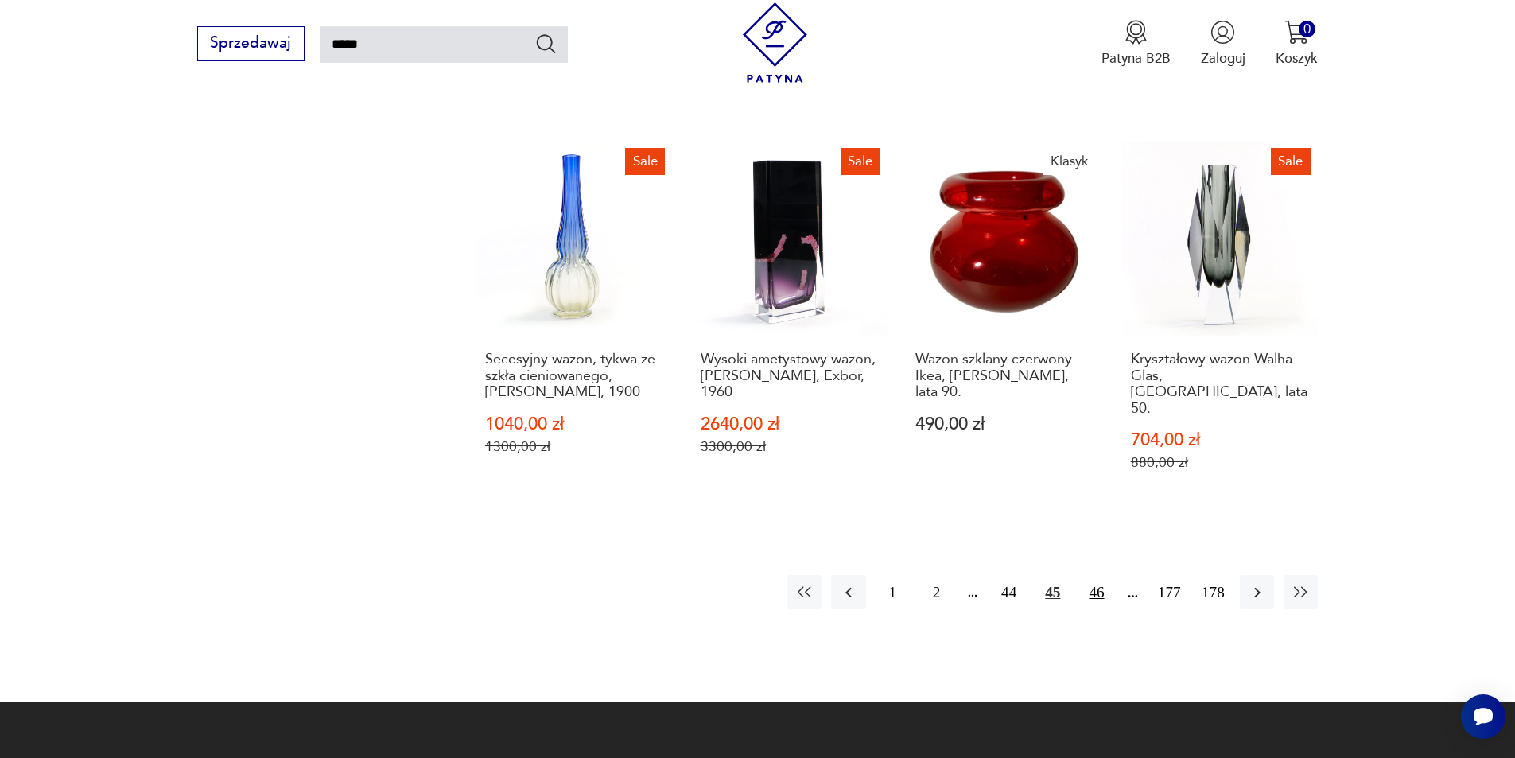
click at [1097, 575] on button "46" at bounding box center [1096, 592] width 34 height 34
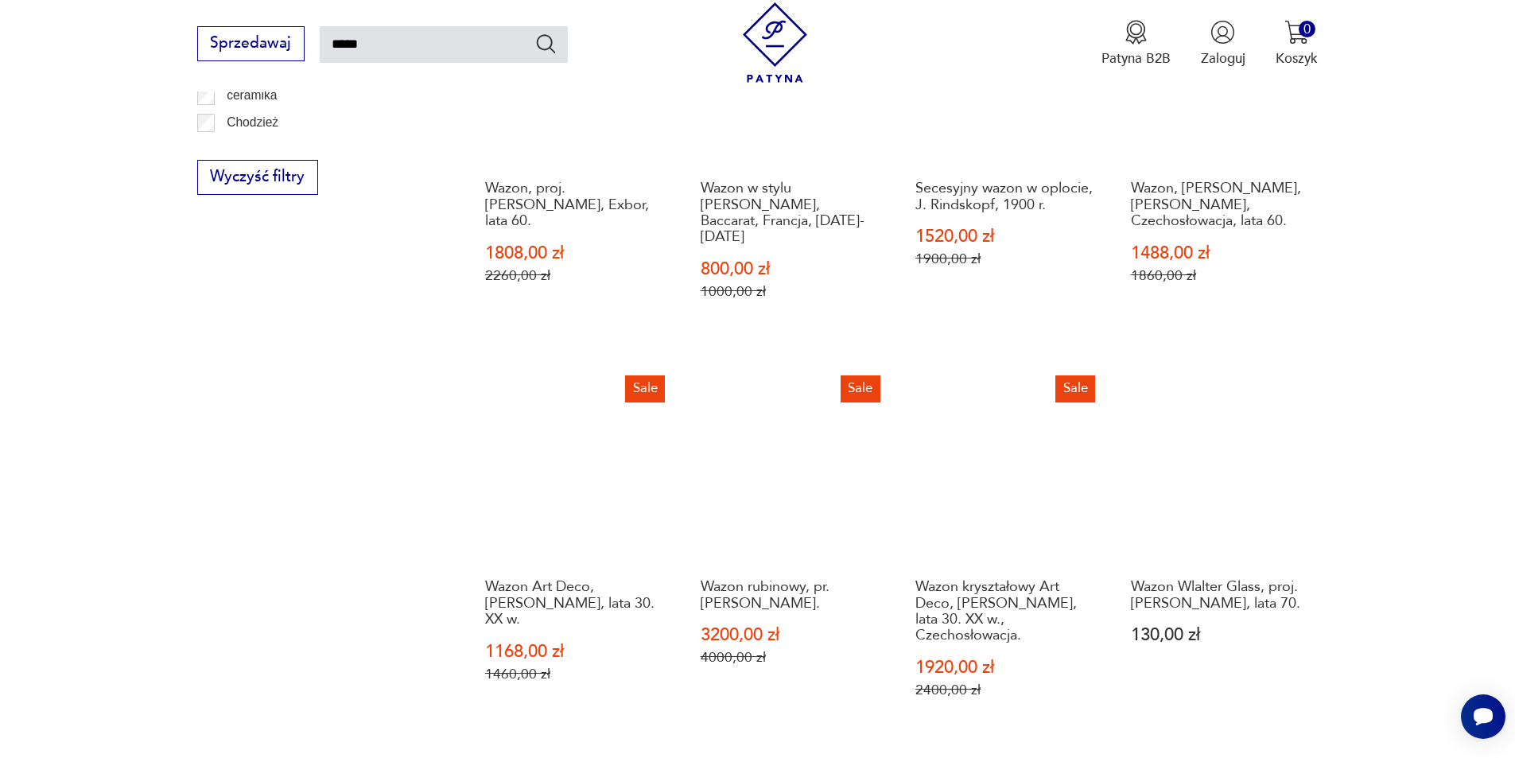
scroll to position [1444, 0]
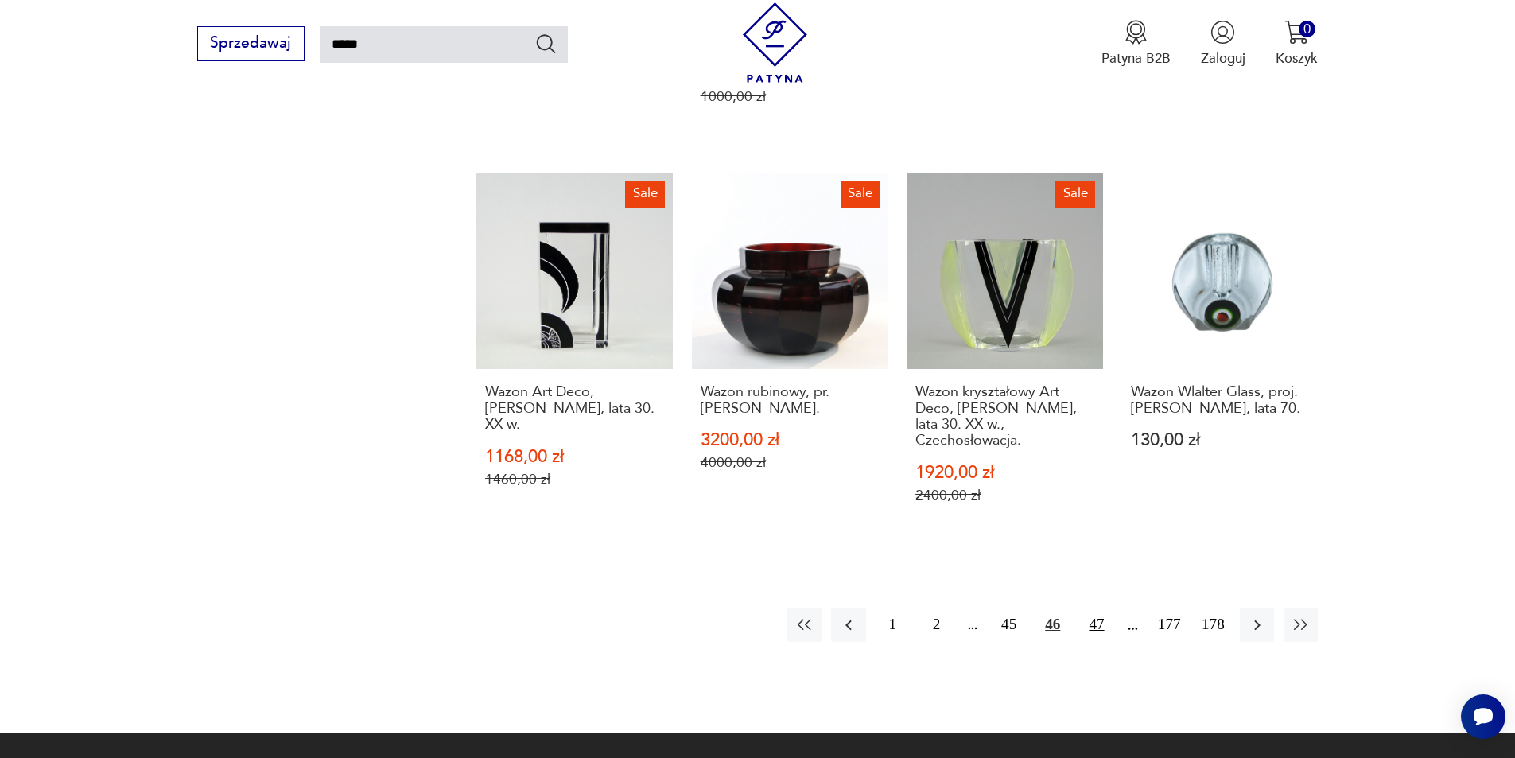
click at [1103, 608] on button "47" at bounding box center [1096, 625] width 34 height 34
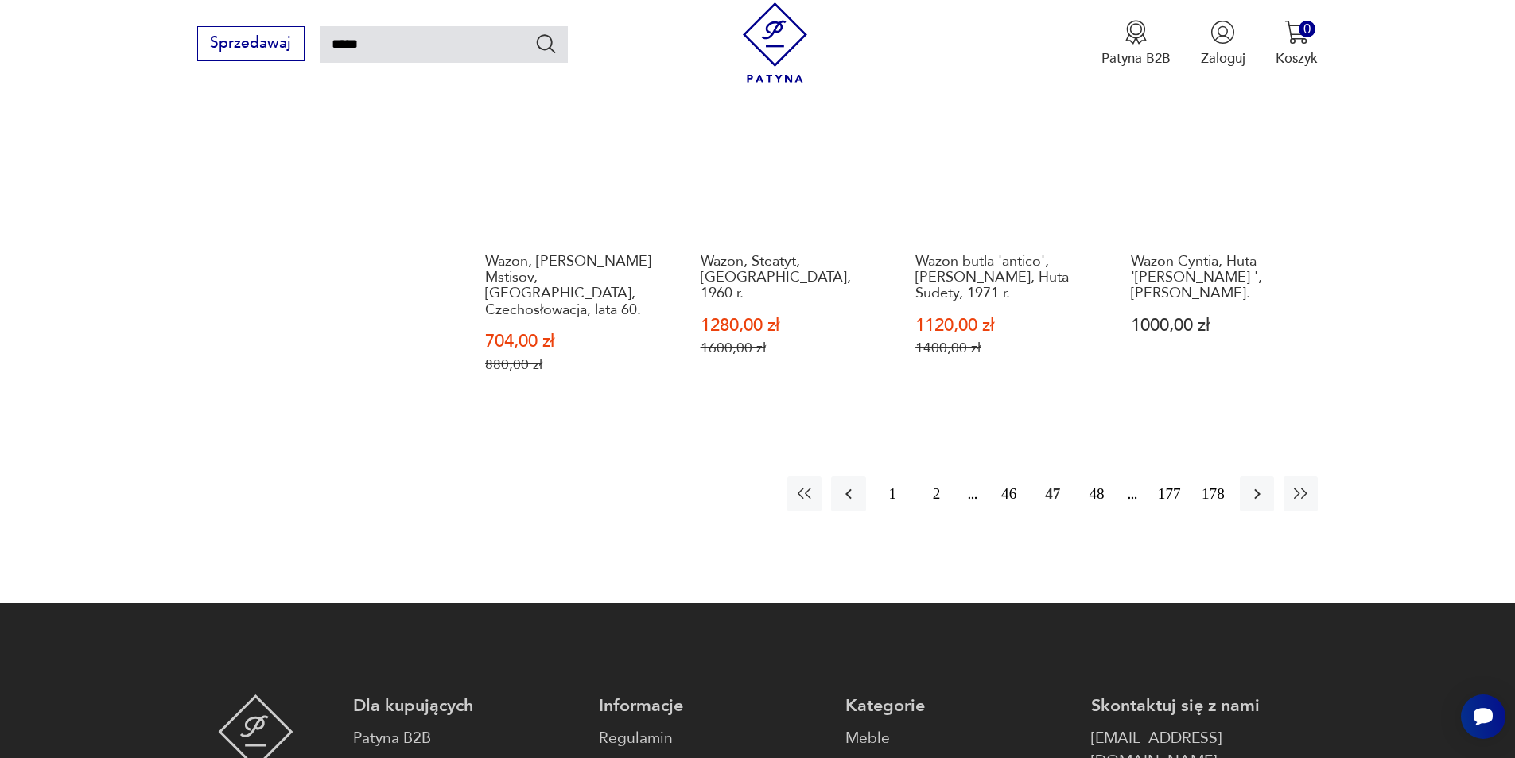
scroll to position [1523, 0]
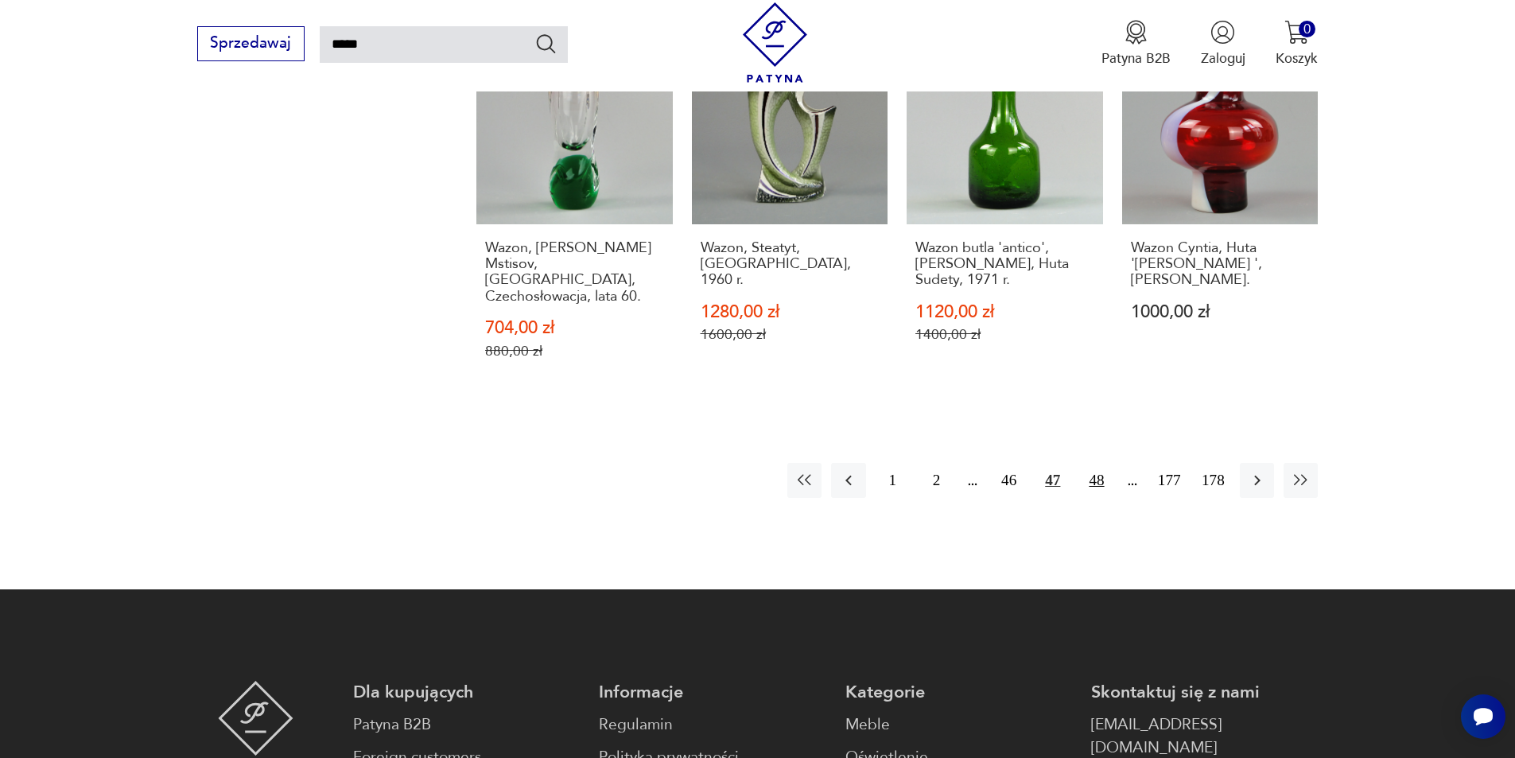
click at [1091, 463] on button "48" at bounding box center [1096, 480] width 34 height 34
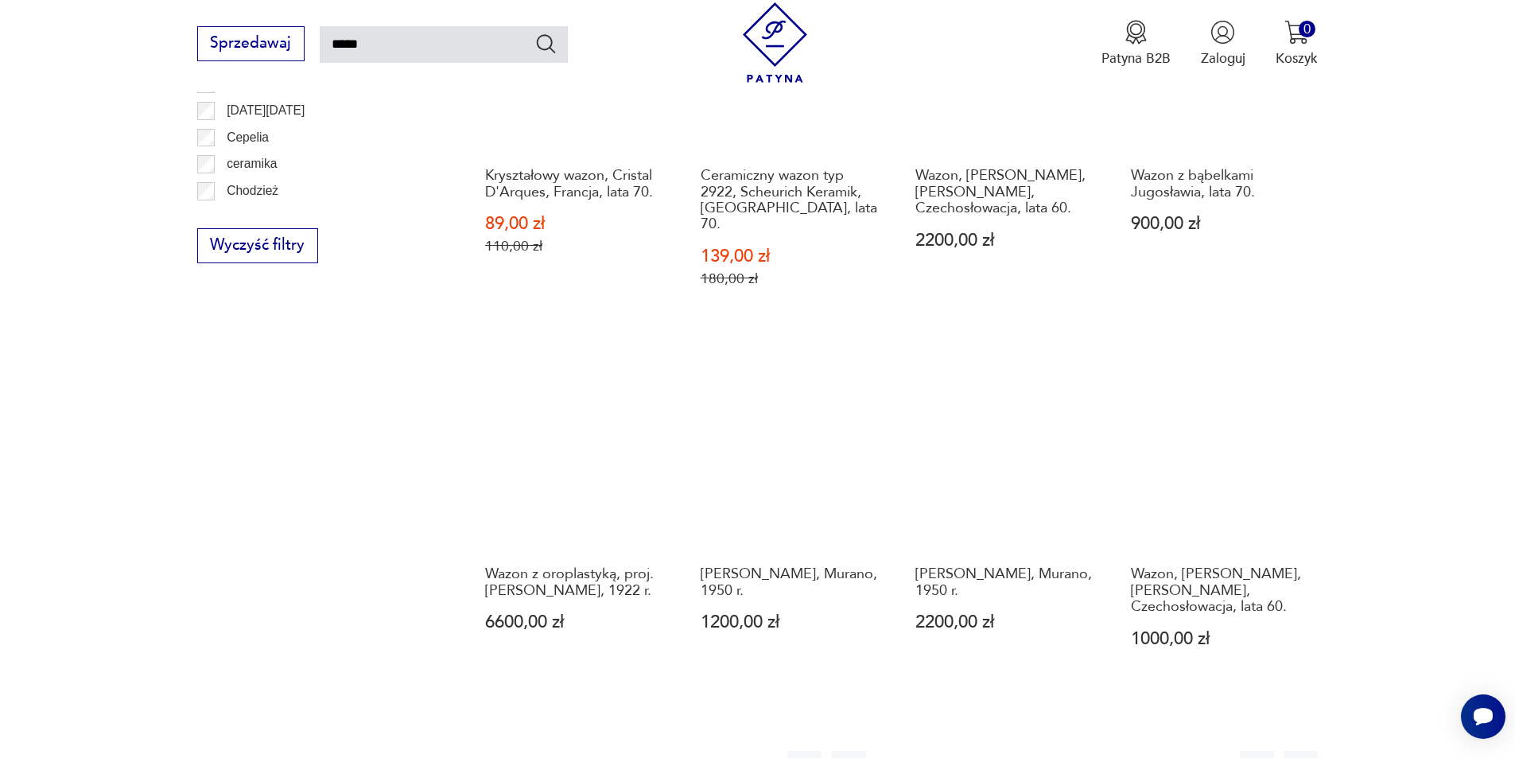
scroll to position [1444, 0]
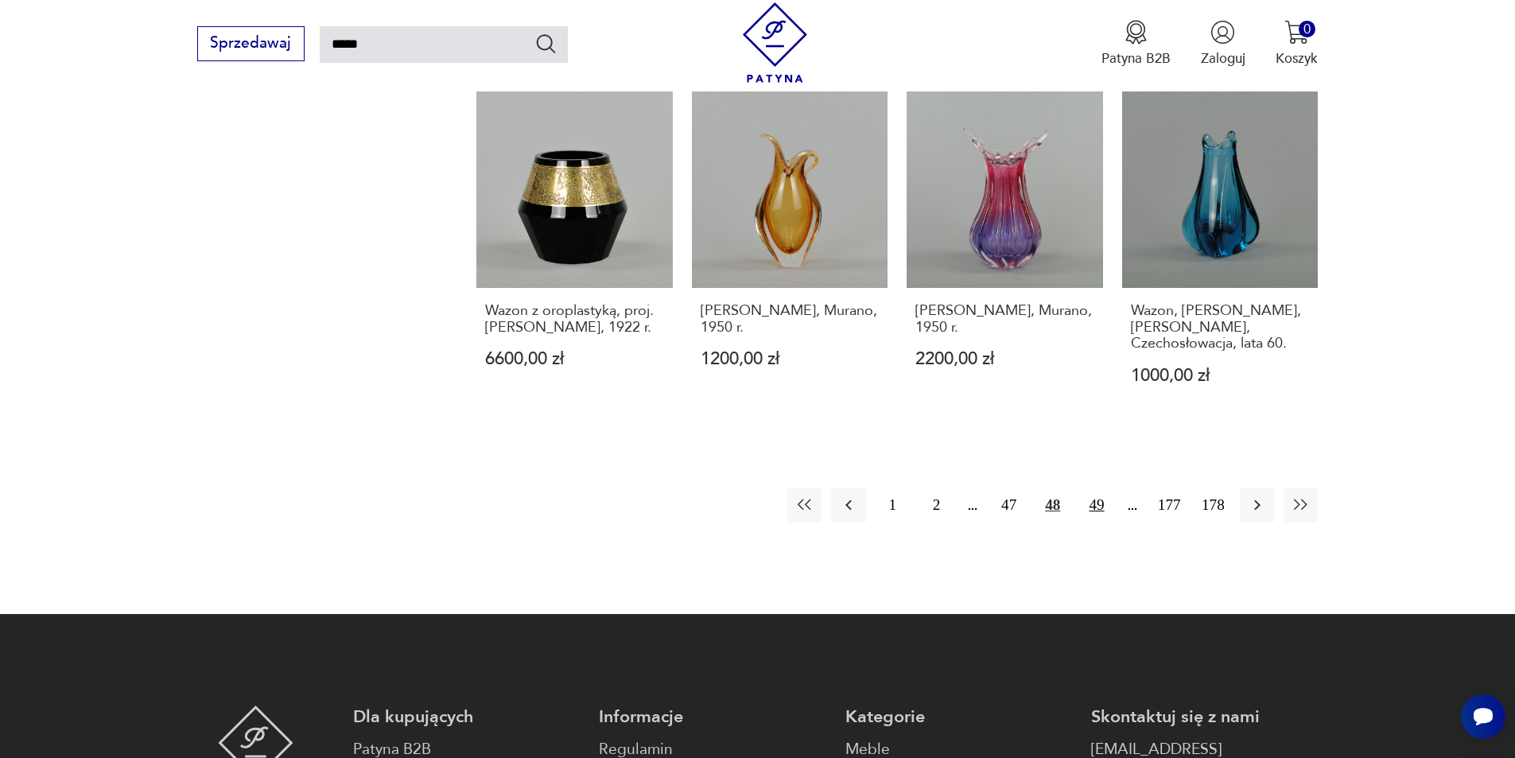
click at [1101, 489] on button "49" at bounding box center [1096, 505] width 34 height 34
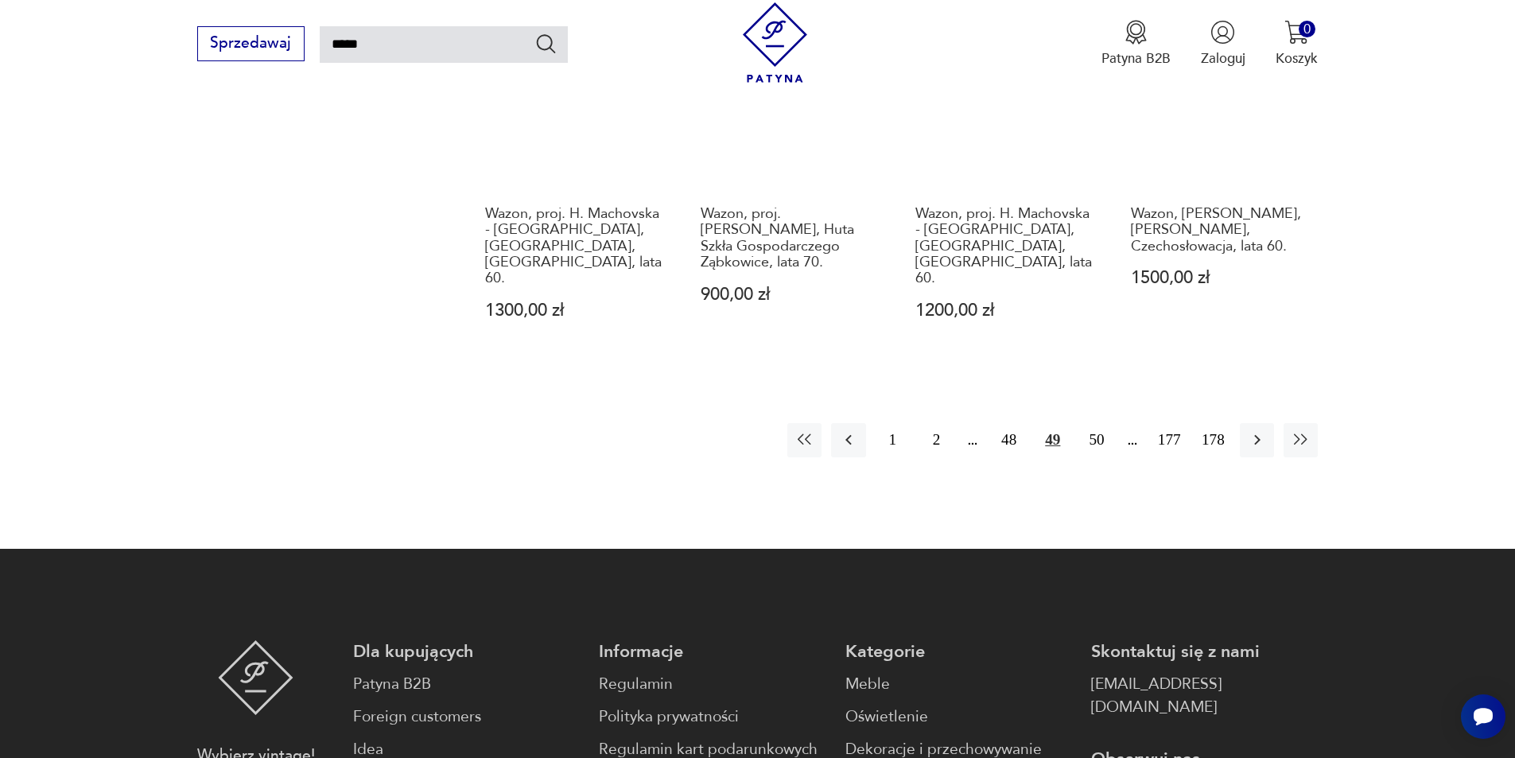
scroll to position [1523, 0]
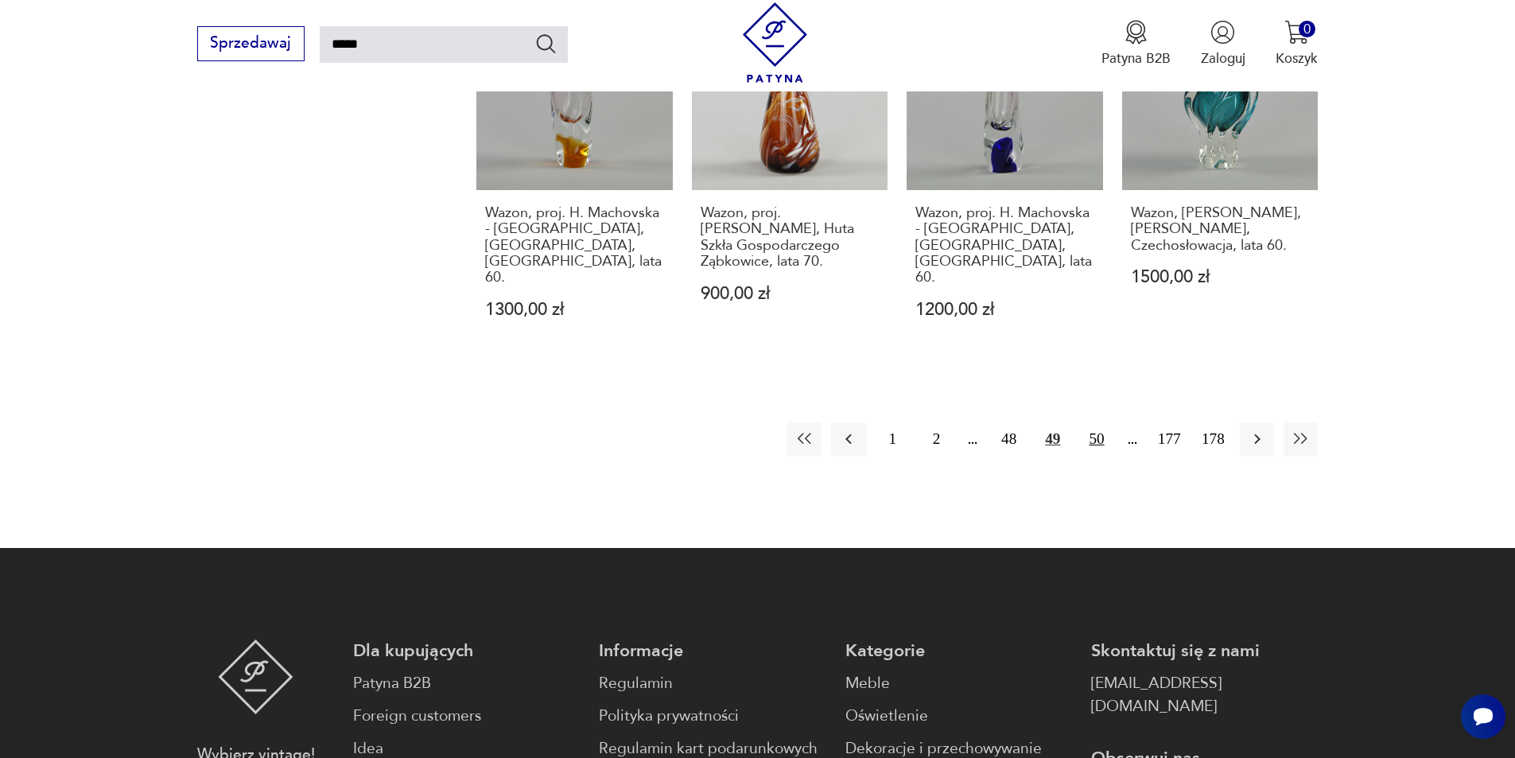
click at [1098, 422] on button "50" at bounding box center [1096, 439] width 34 height 34
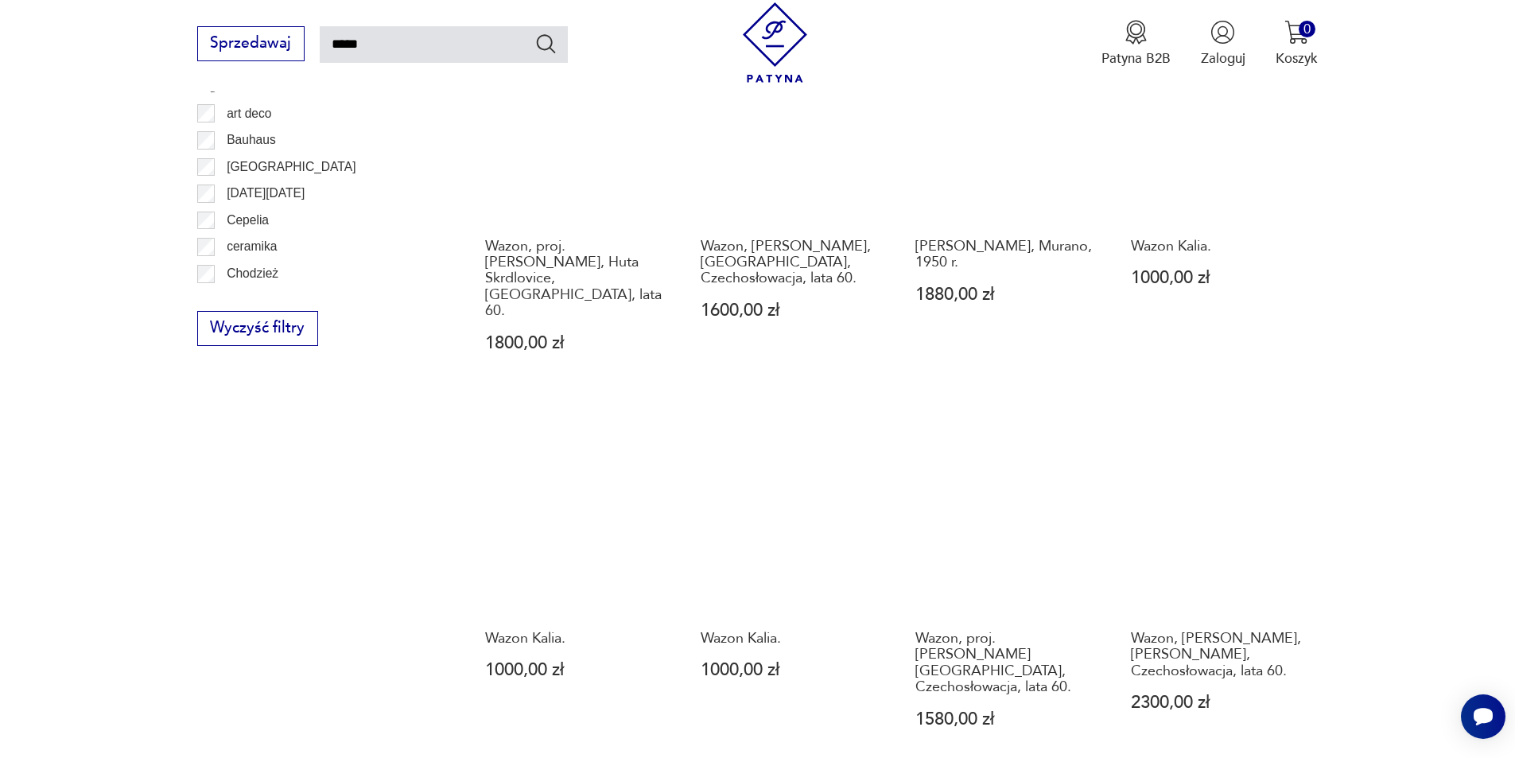
scroll to position [1364, 0]
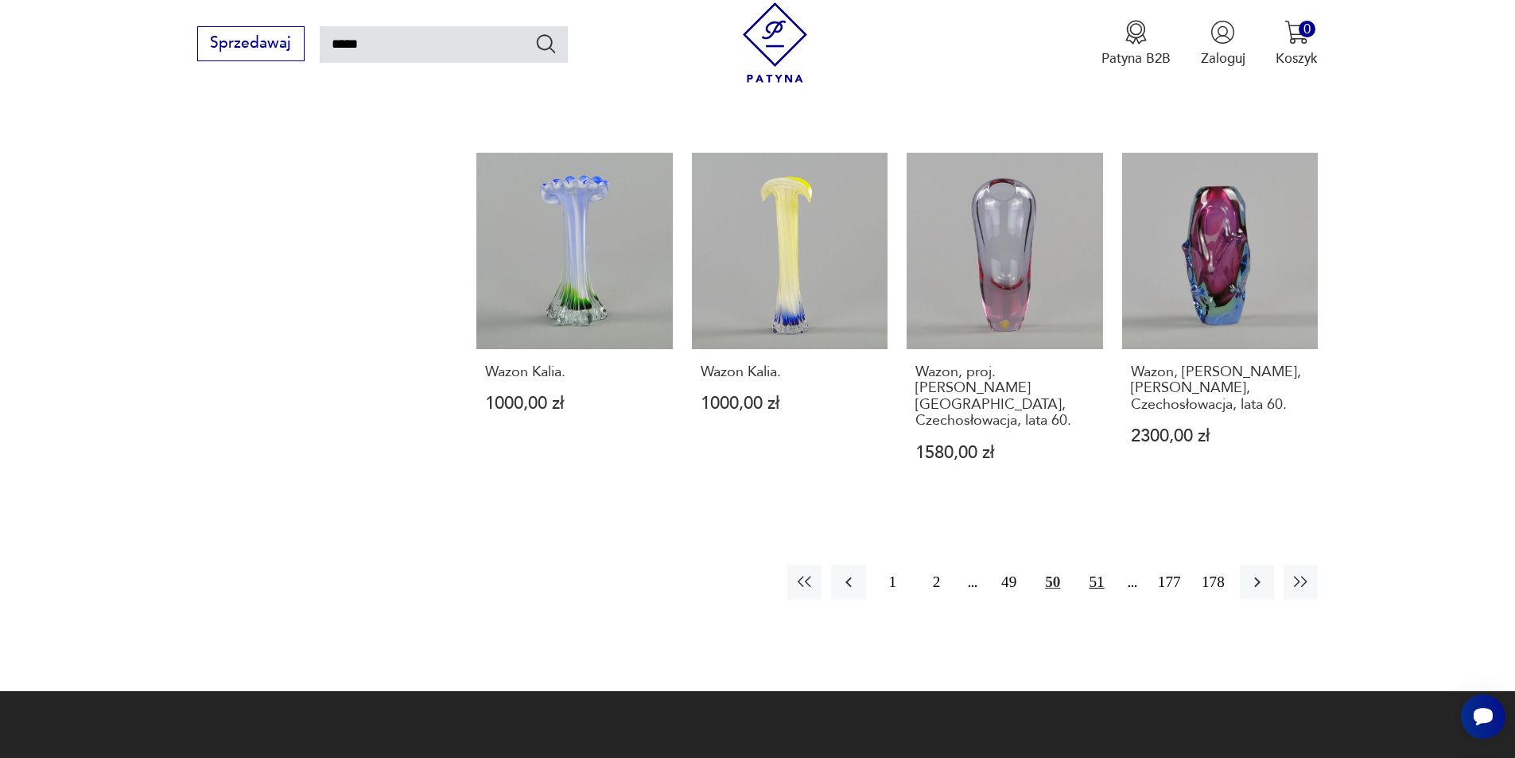
click at [1089, 565] on button "51" at bounding box center [1096, 582] width 34 height 34
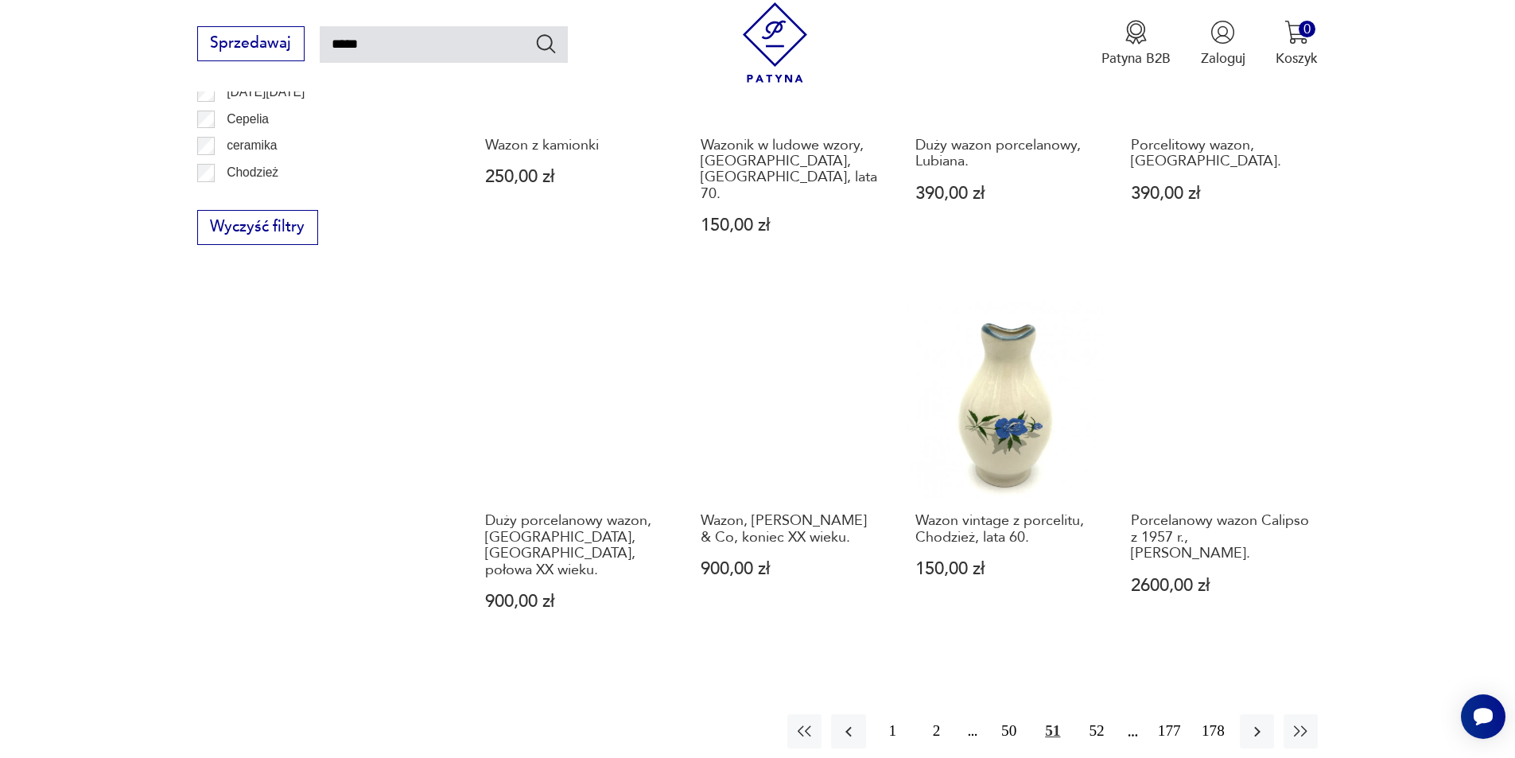
scroll to position [1205, 0]
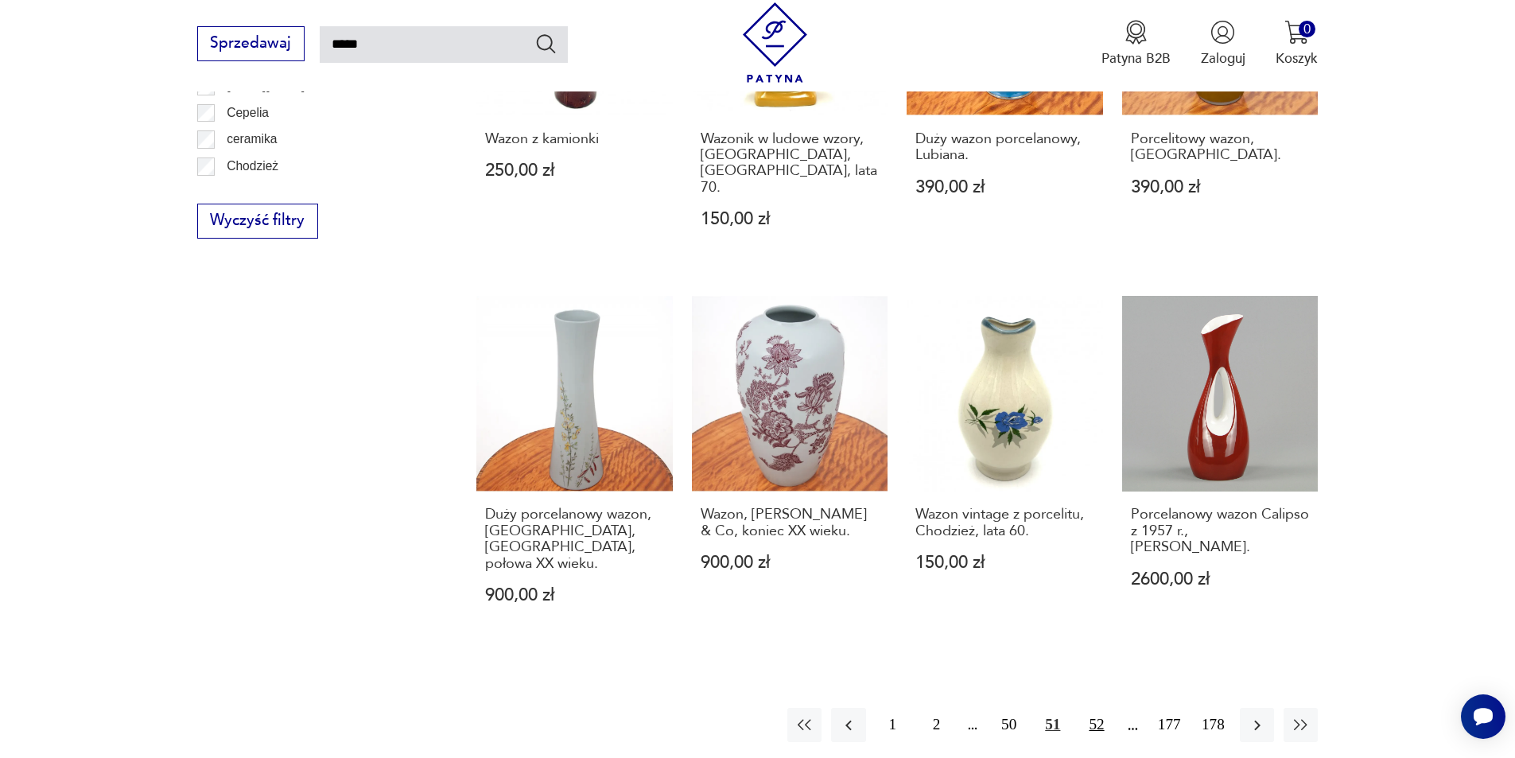
click at [1082, 708] on button "52" at bounding box center [1096, 725] width 34 height 34
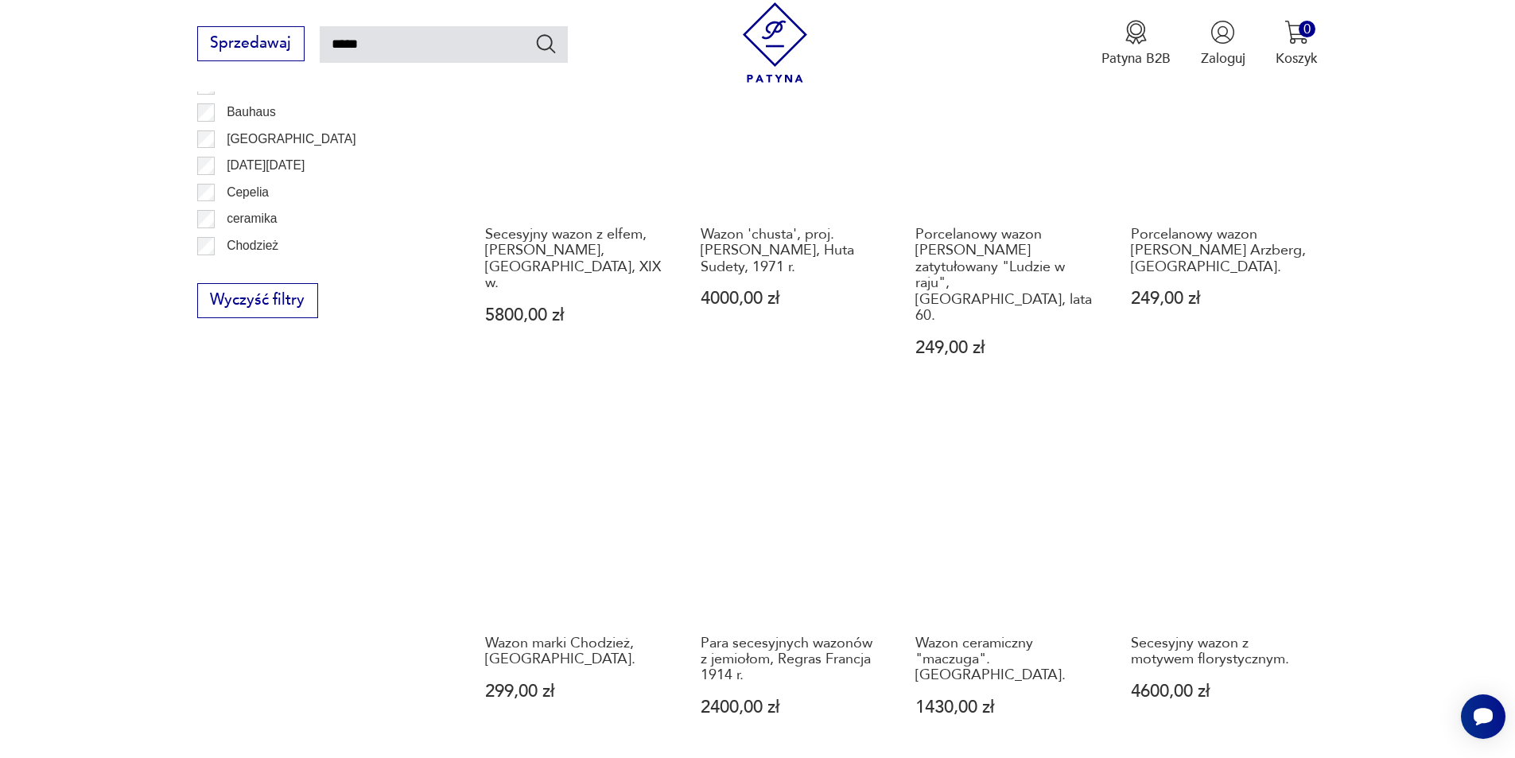
scroll to position [1364, 0]
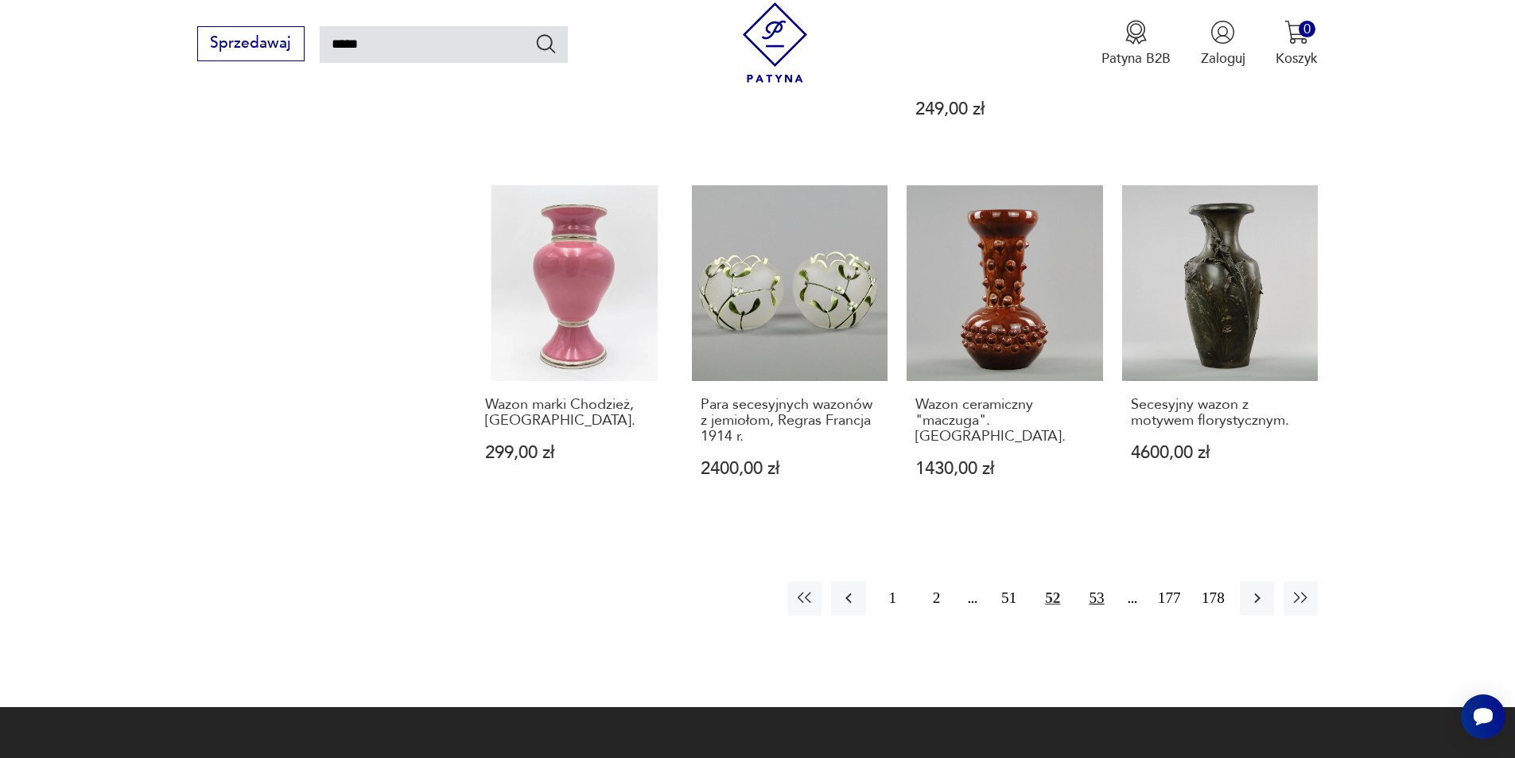
click at [1094, 581] on button "53" at bounding box center [1096, 598] width 34 height 34
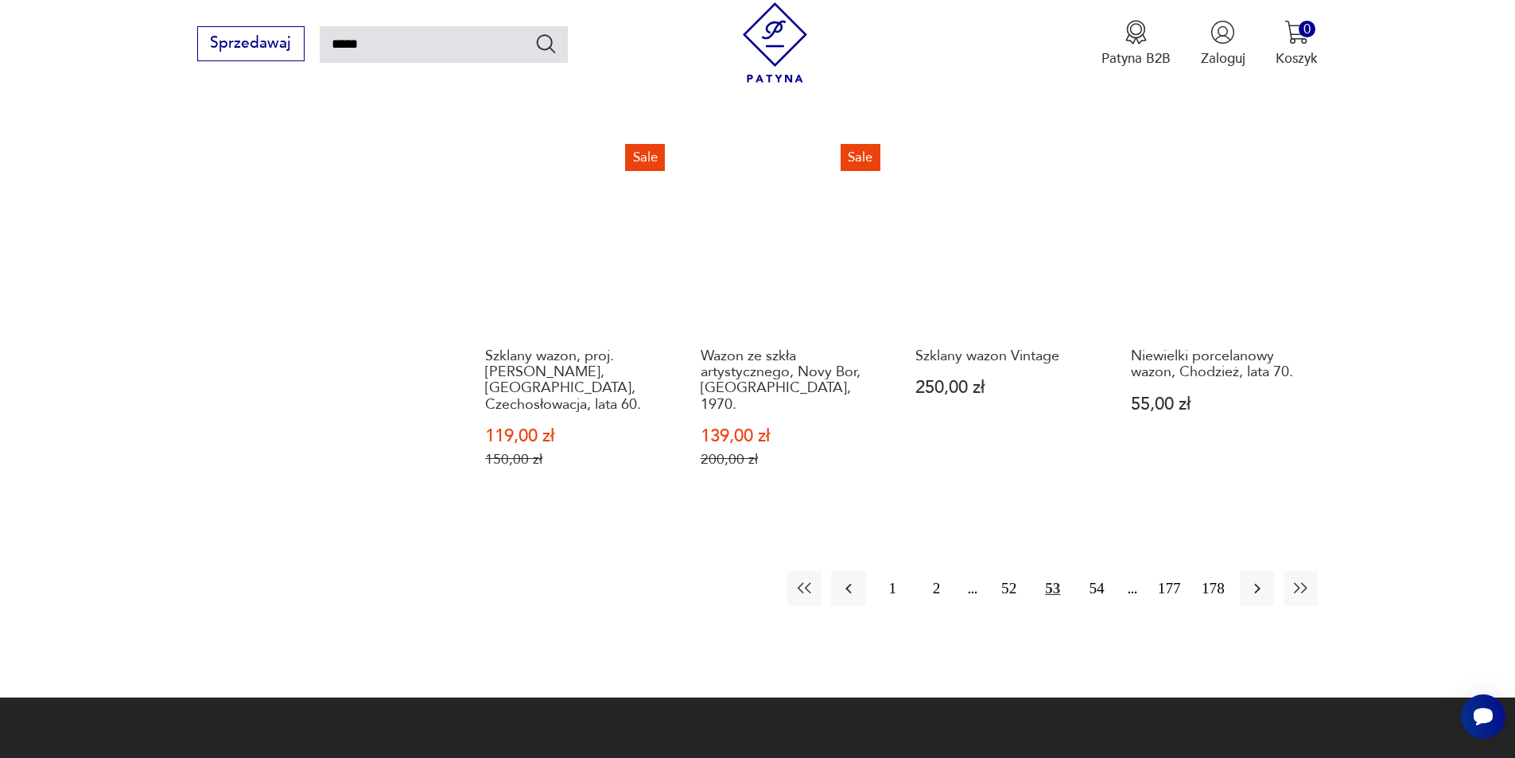
scroll to position [1444, 0]
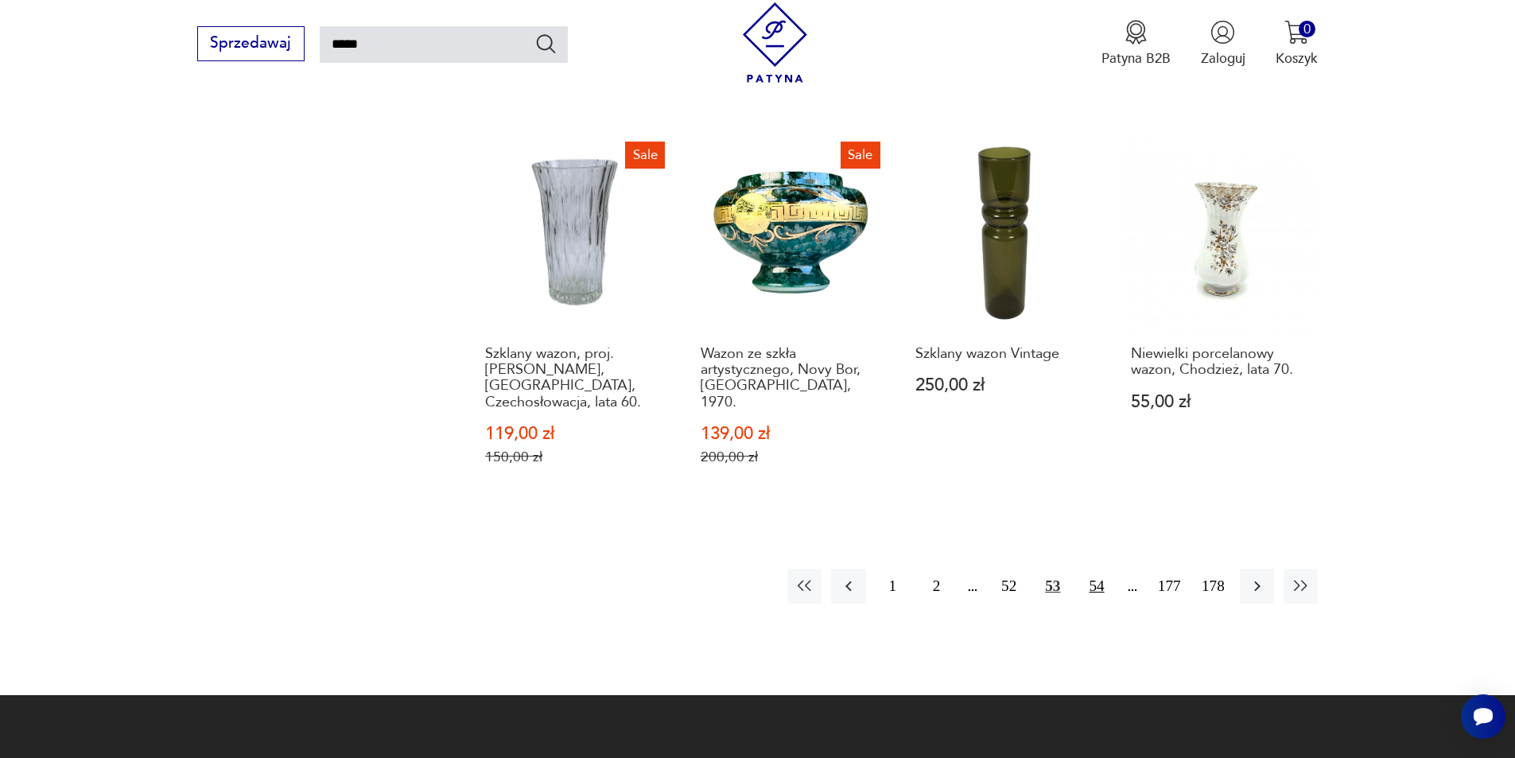
click at [1088, 569] on button "54" at bounding box center [1096, 586] width 34 height 34
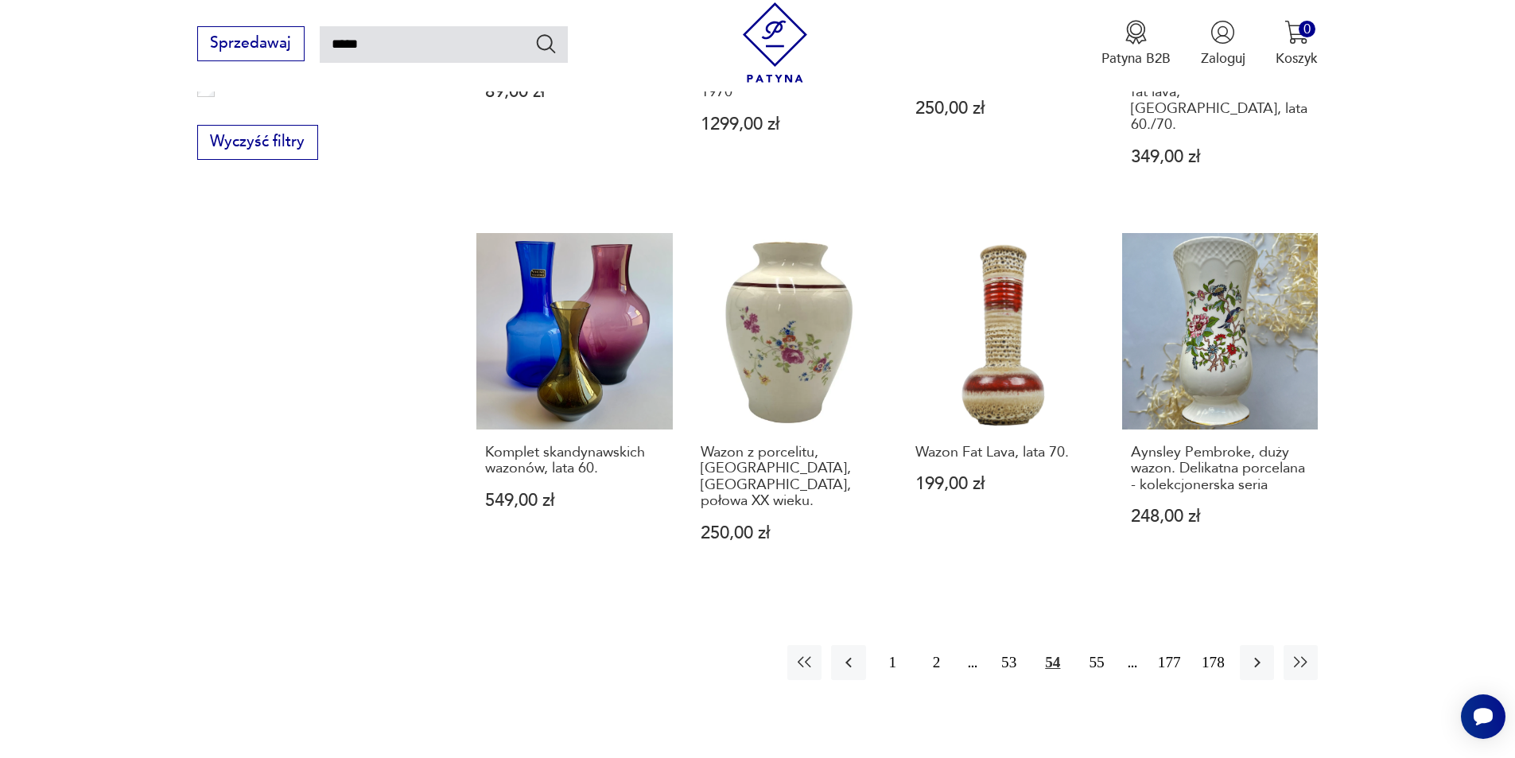
scroll to position [1285, 0]
click at [1087, 644] on button "55" at bounding box center [1096, 661] width 34 height 34
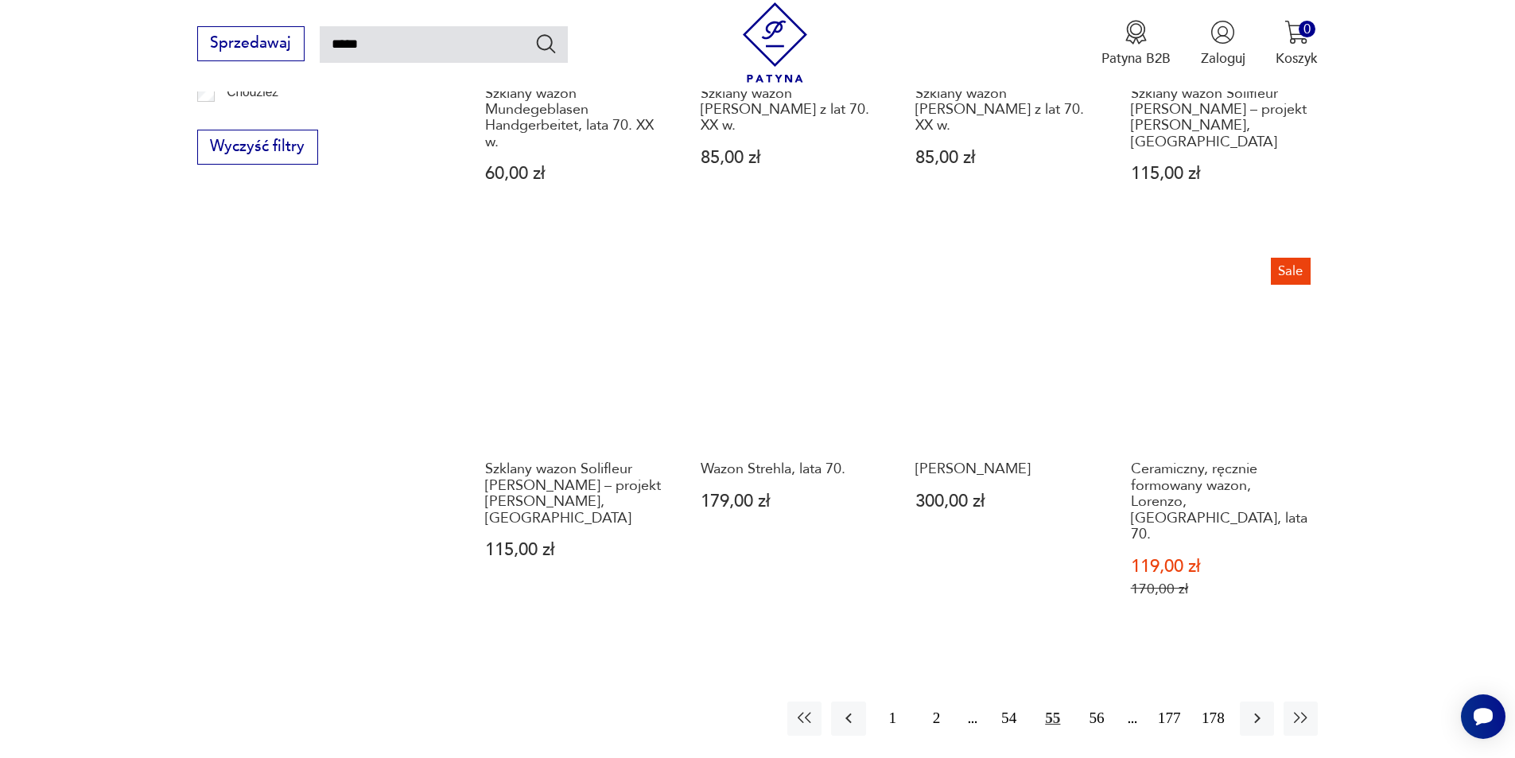
scroll to position [1285, 0]
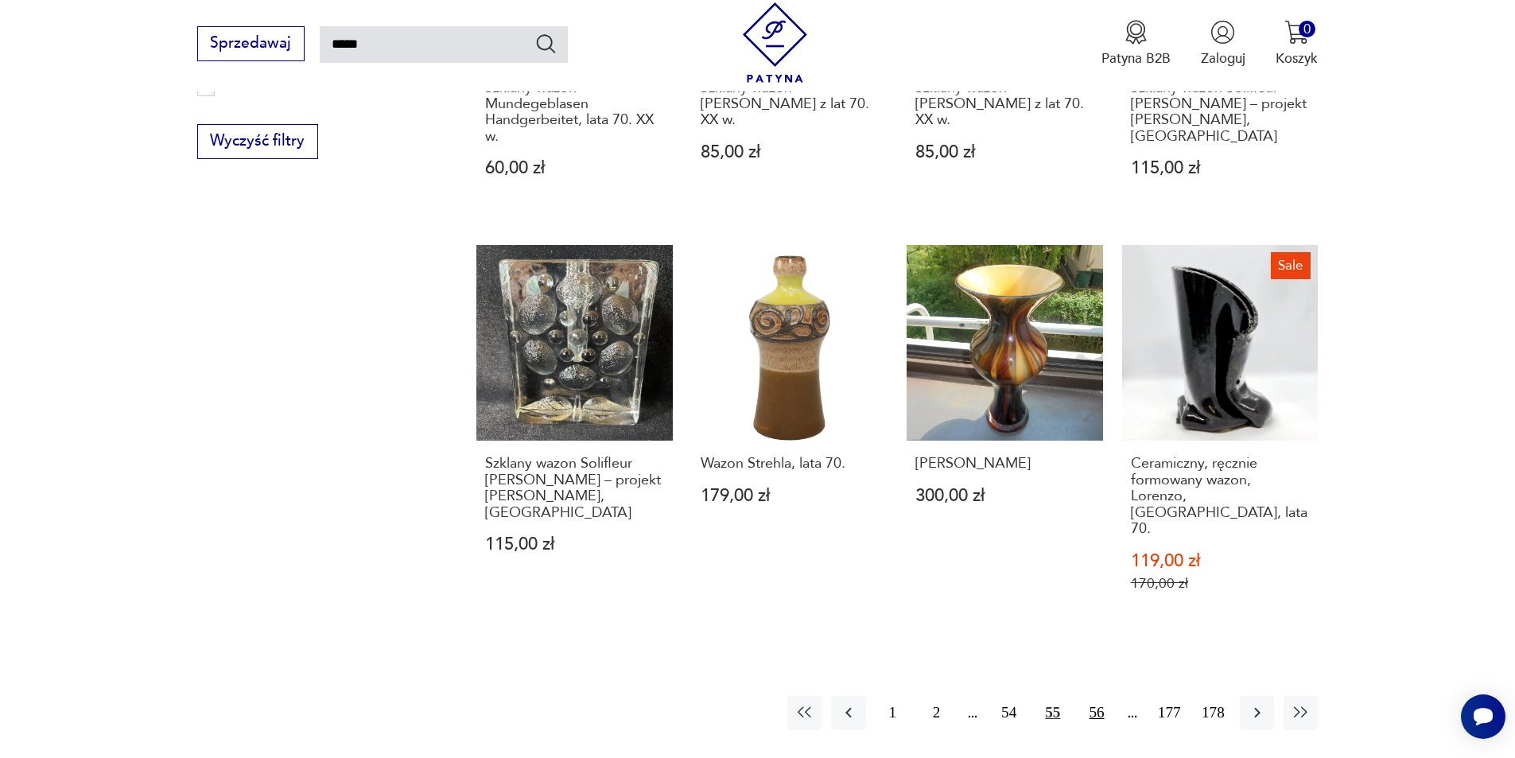
click at [1094, 696] on button "56" at bounding box center [1096, 713] width 34 height 34
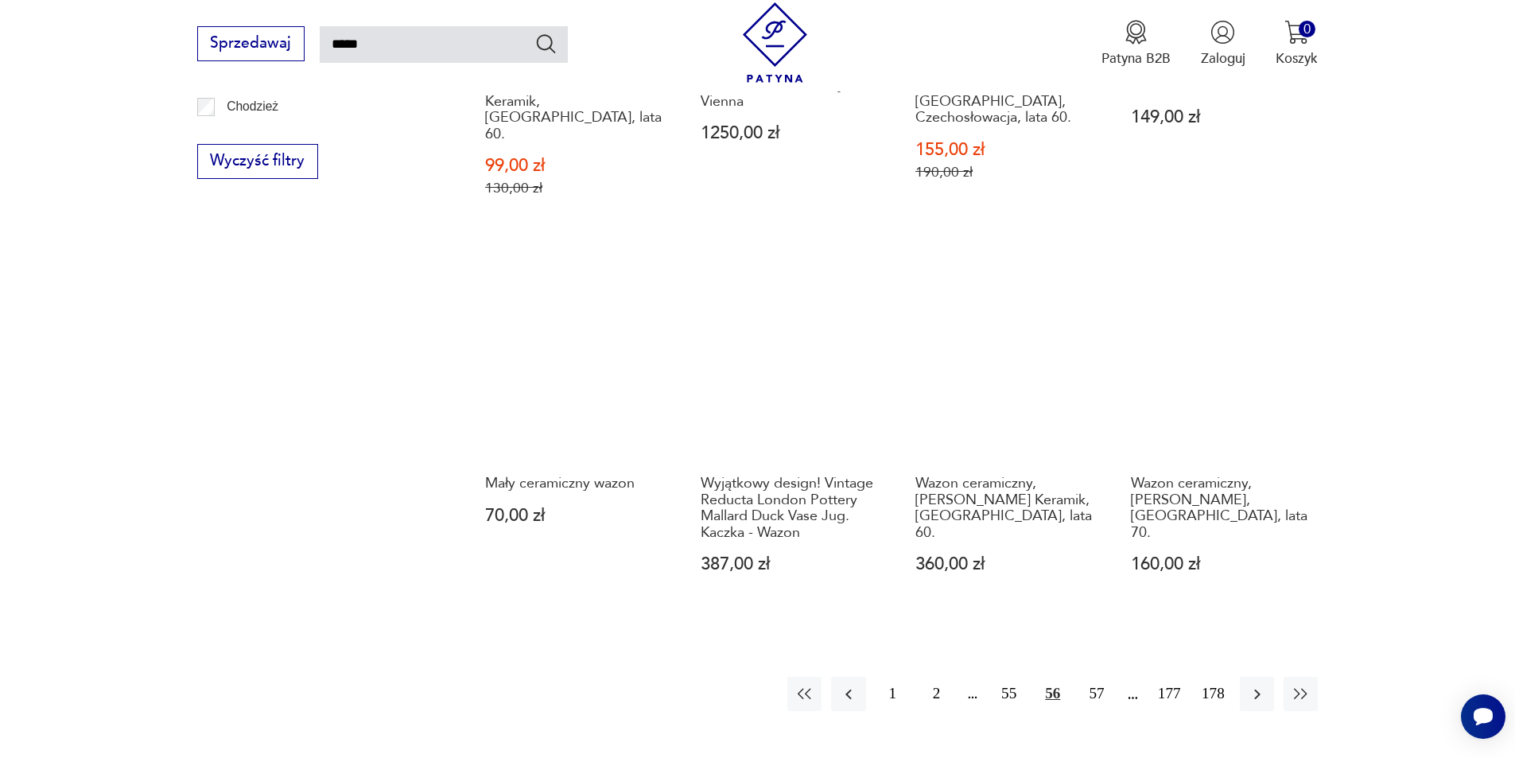
scroll to position [1285, 0]
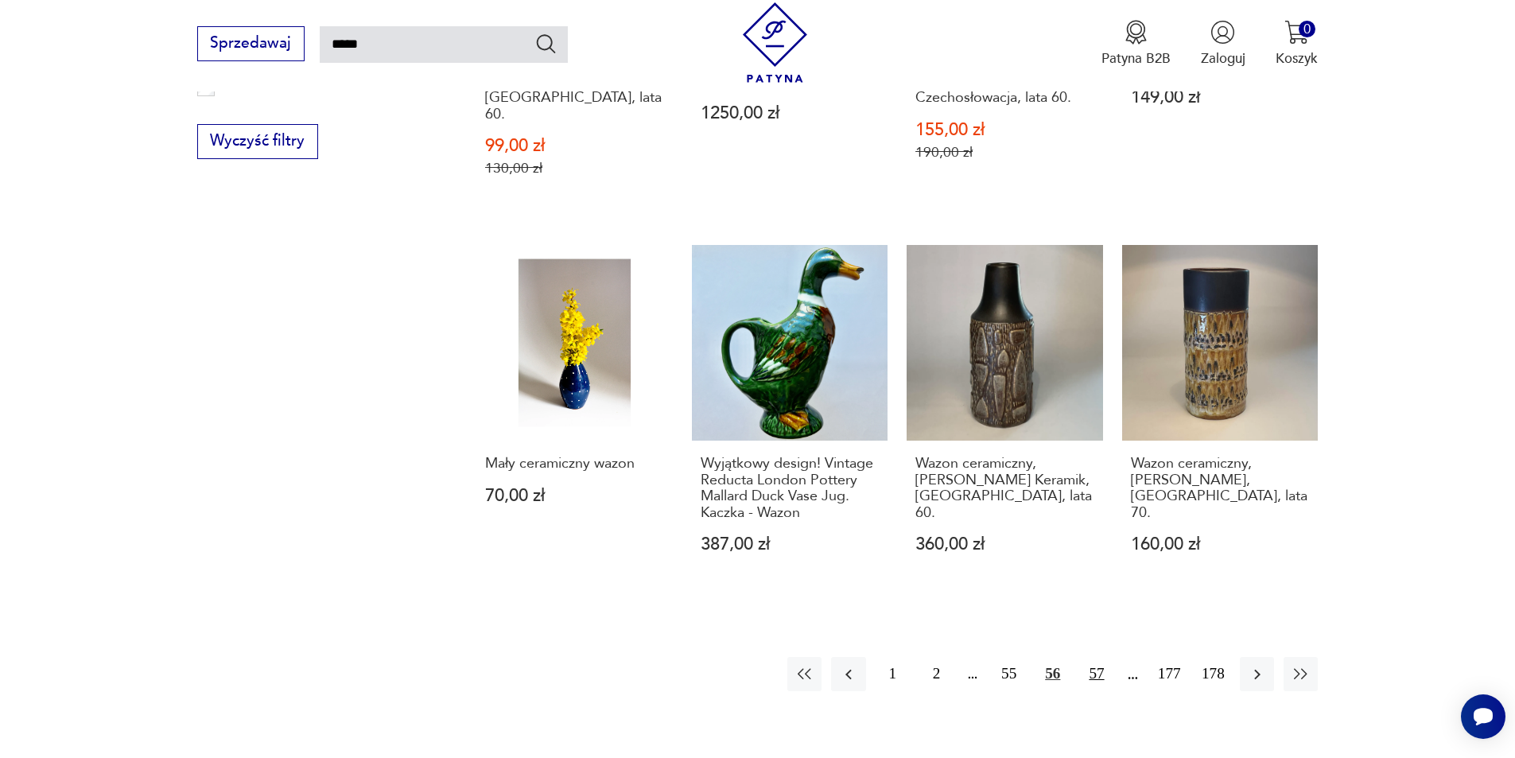
click at [1098, 657] on button "57" at bounding box center [1096, 674] width 34 height 34
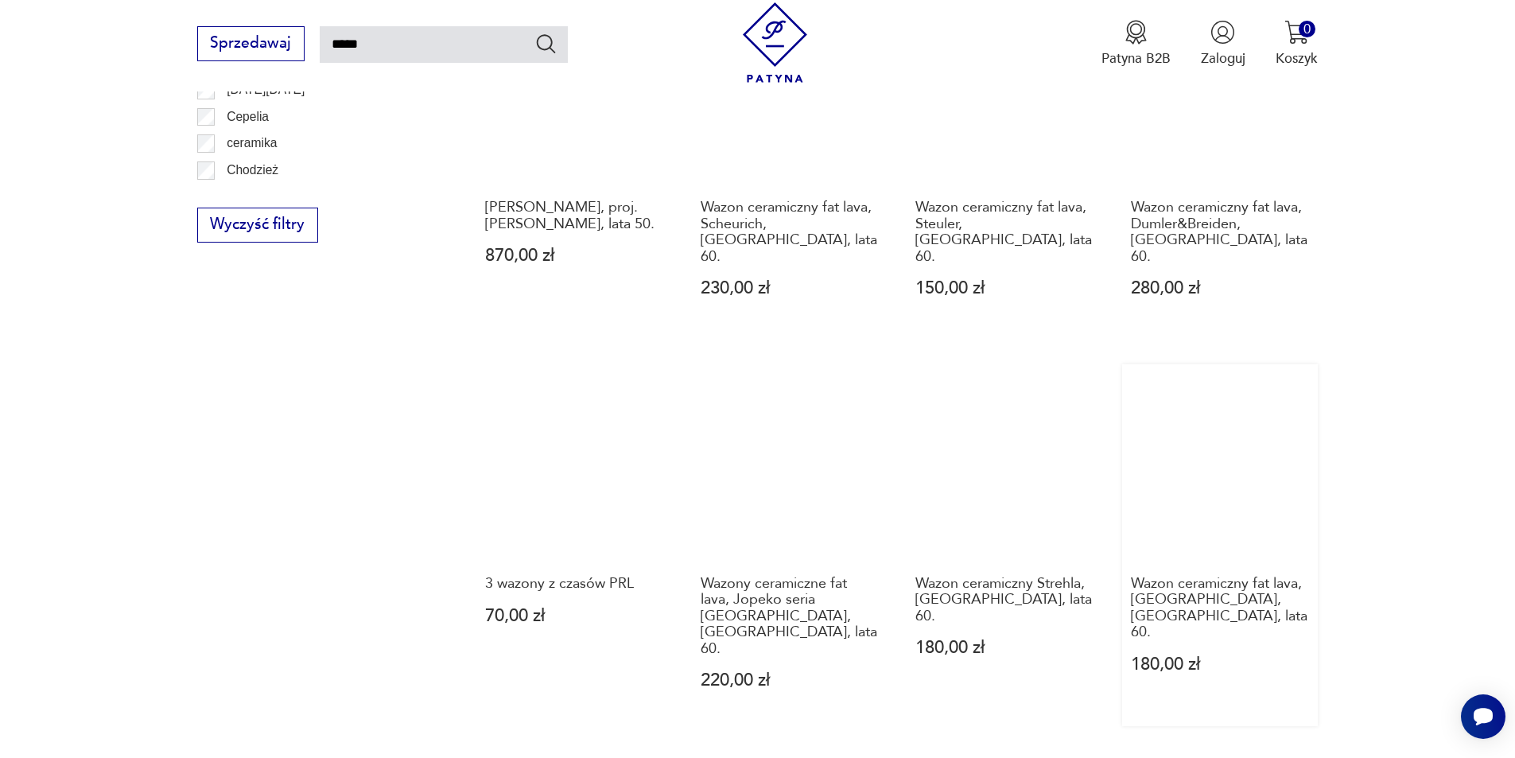
scroll to position [1285, 0]
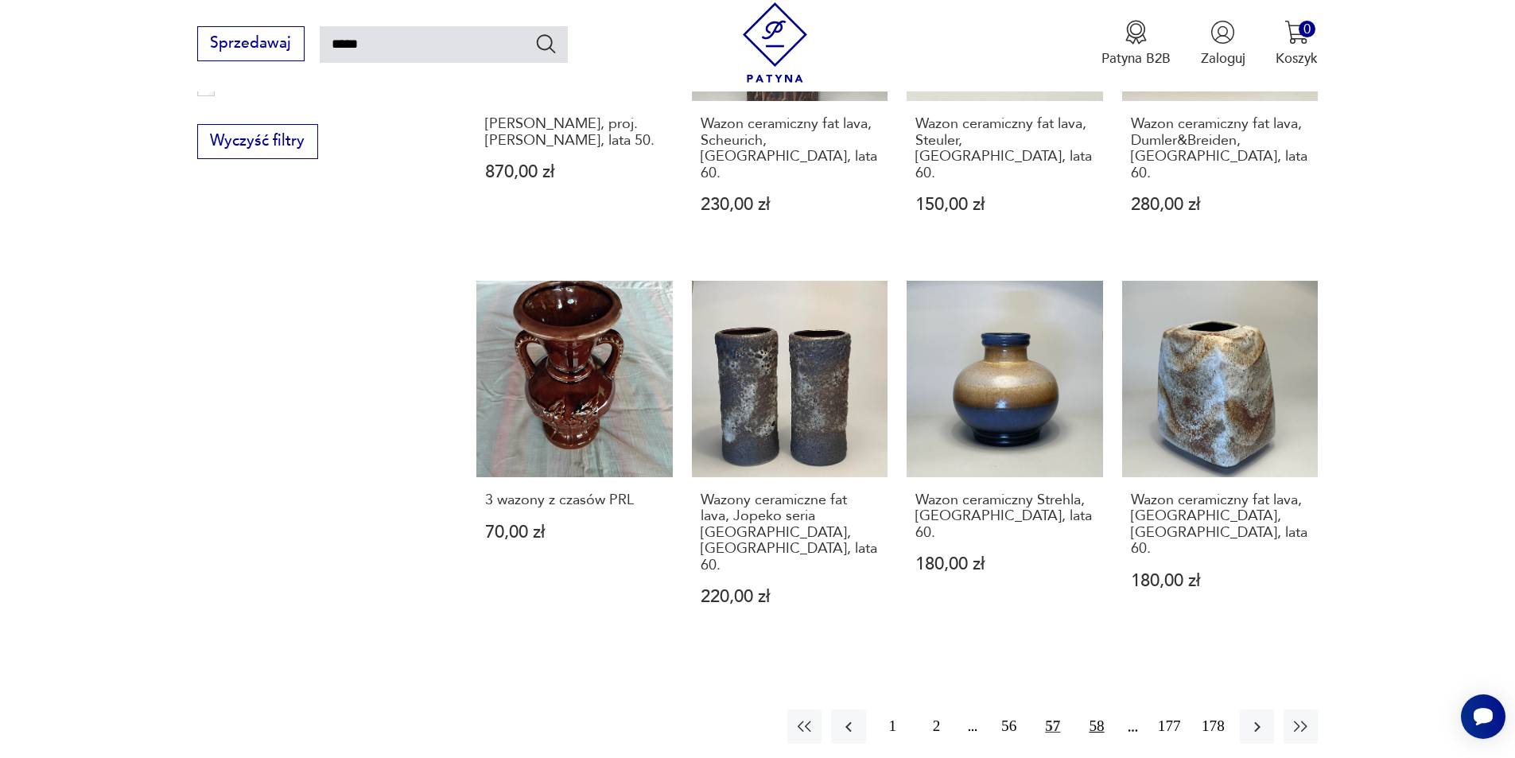
click at [1093, 710] on button "58" at bounding box center [1096, 727] width 34 height 34
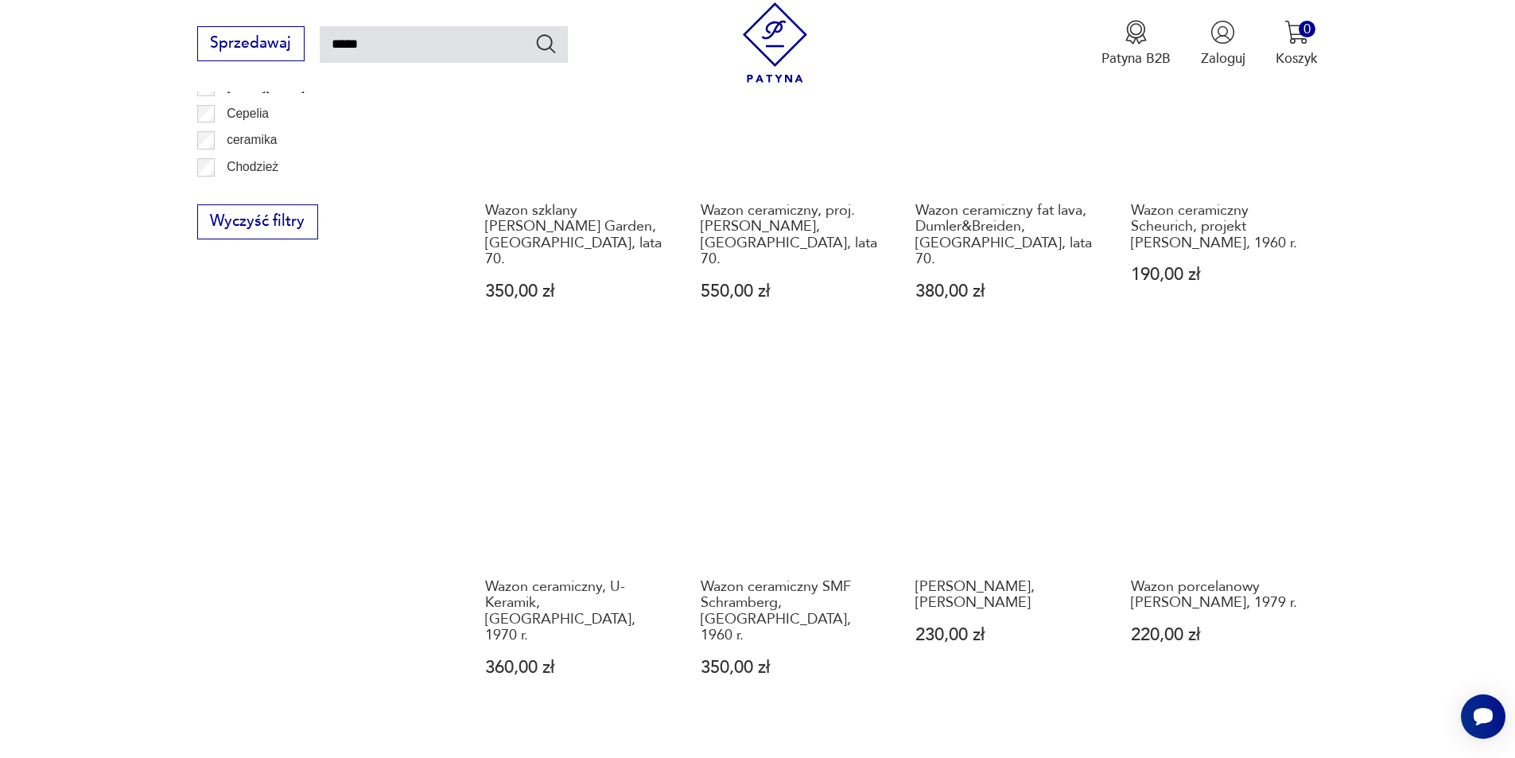
scroll to position [1364, 0]
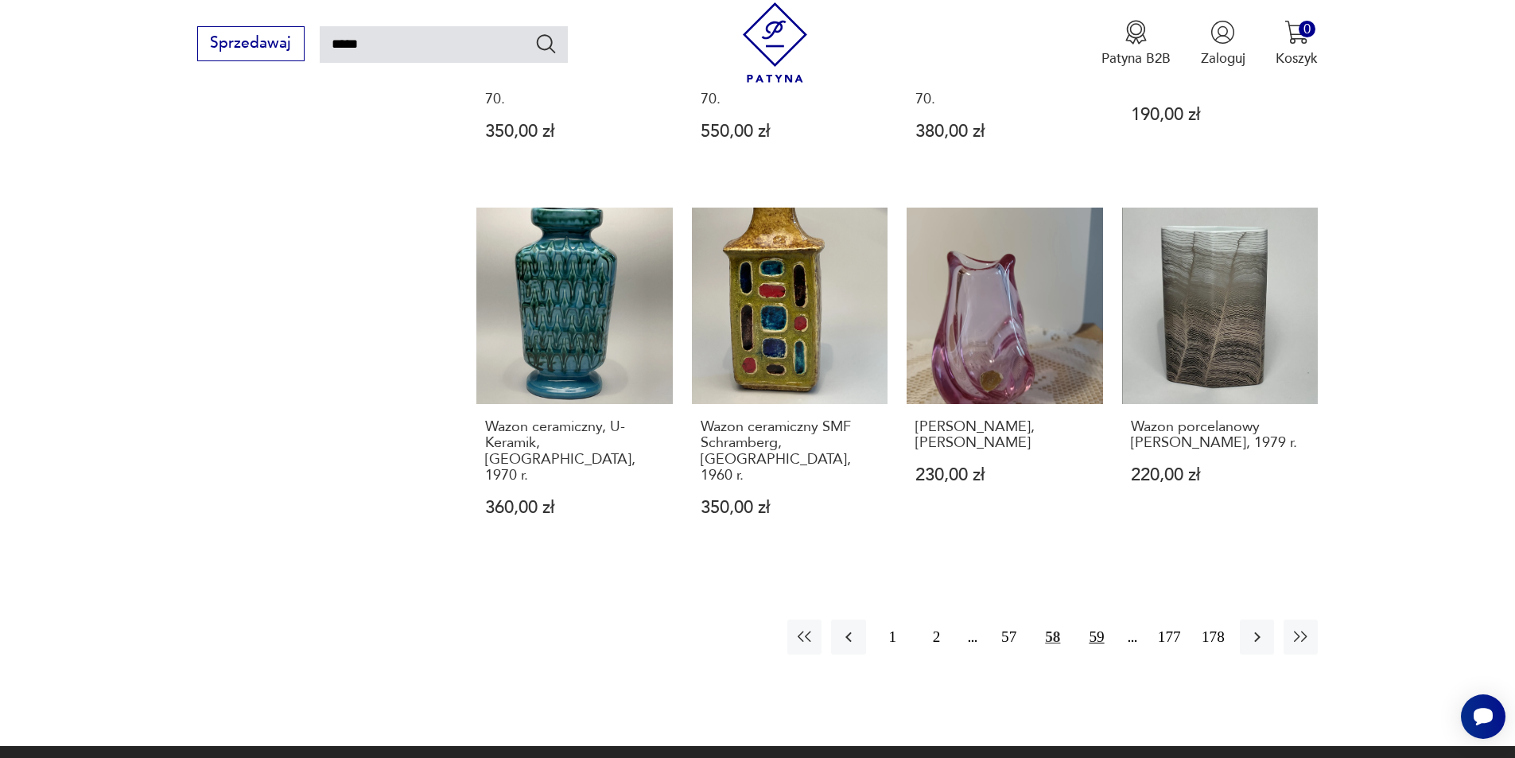
click at [1091, 620] on button "59" at bounding box center [1096, 637] width 34 height 34
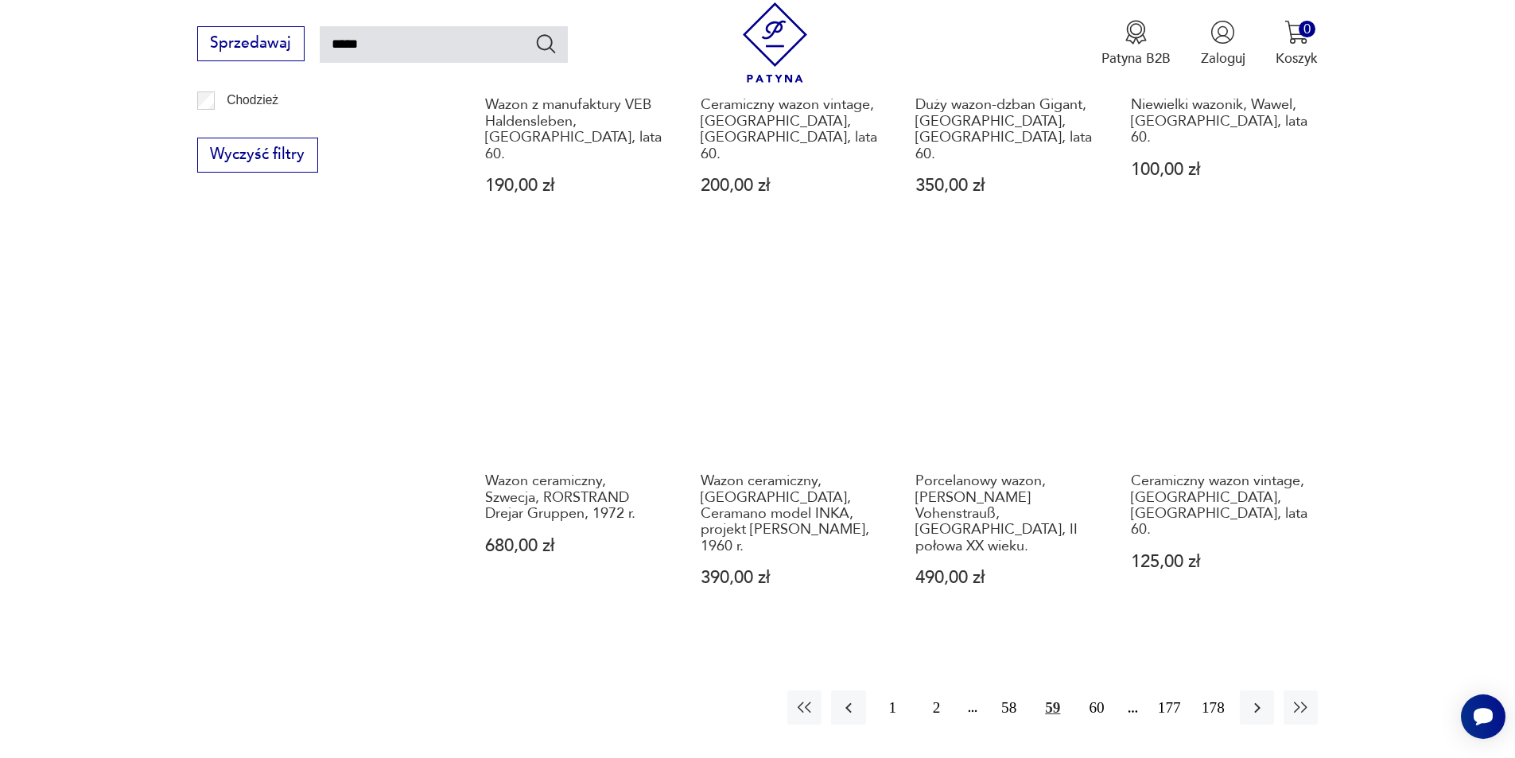
scroll to position [1444, 0]
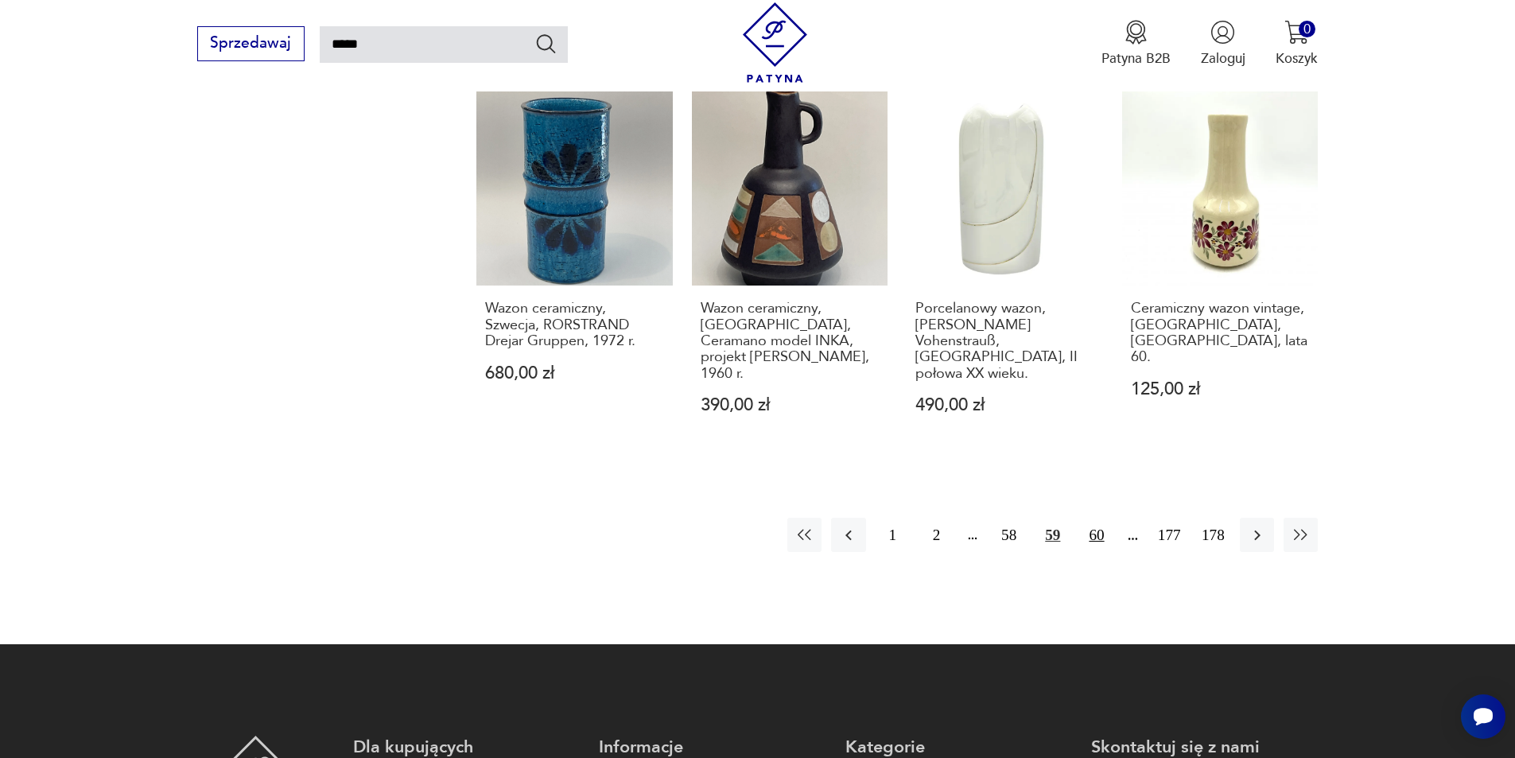
click at [1098, 518] on button "60" at bounding box center [1096, 535] width 34 height 34
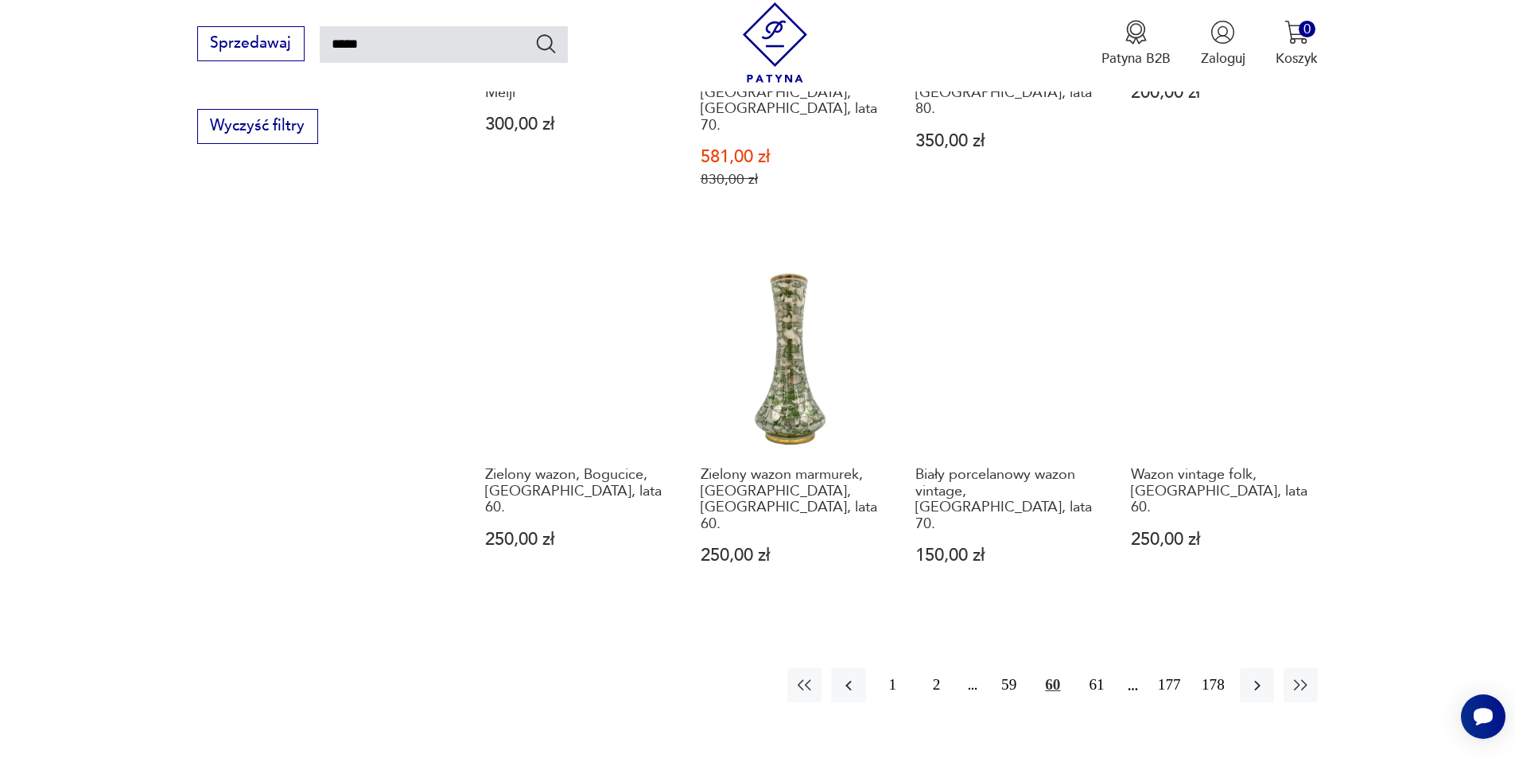
scroll to position [1444, 0]
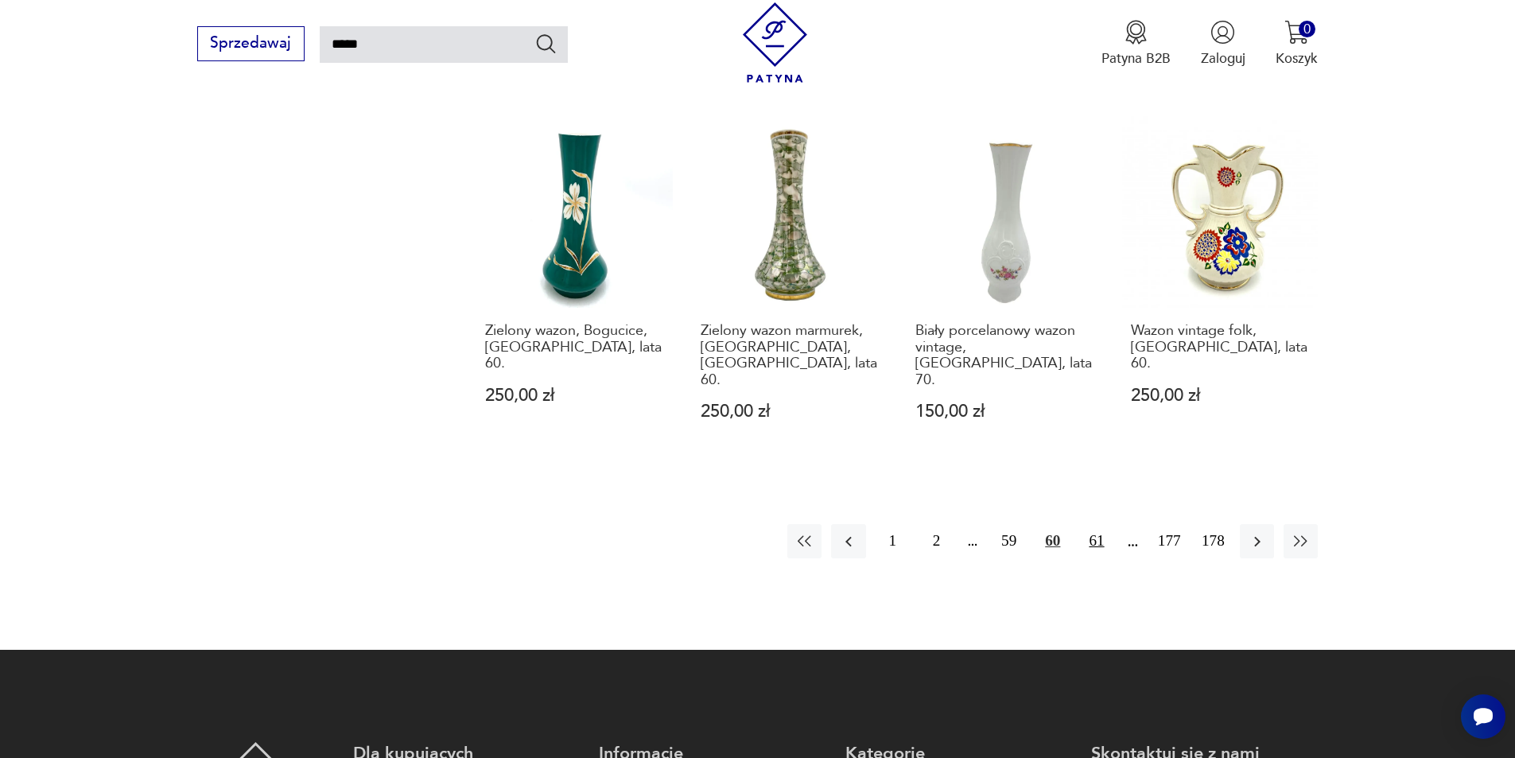
click at [1091, 524] on button "61" at bounding box center [1096, 541] width 34 height 34
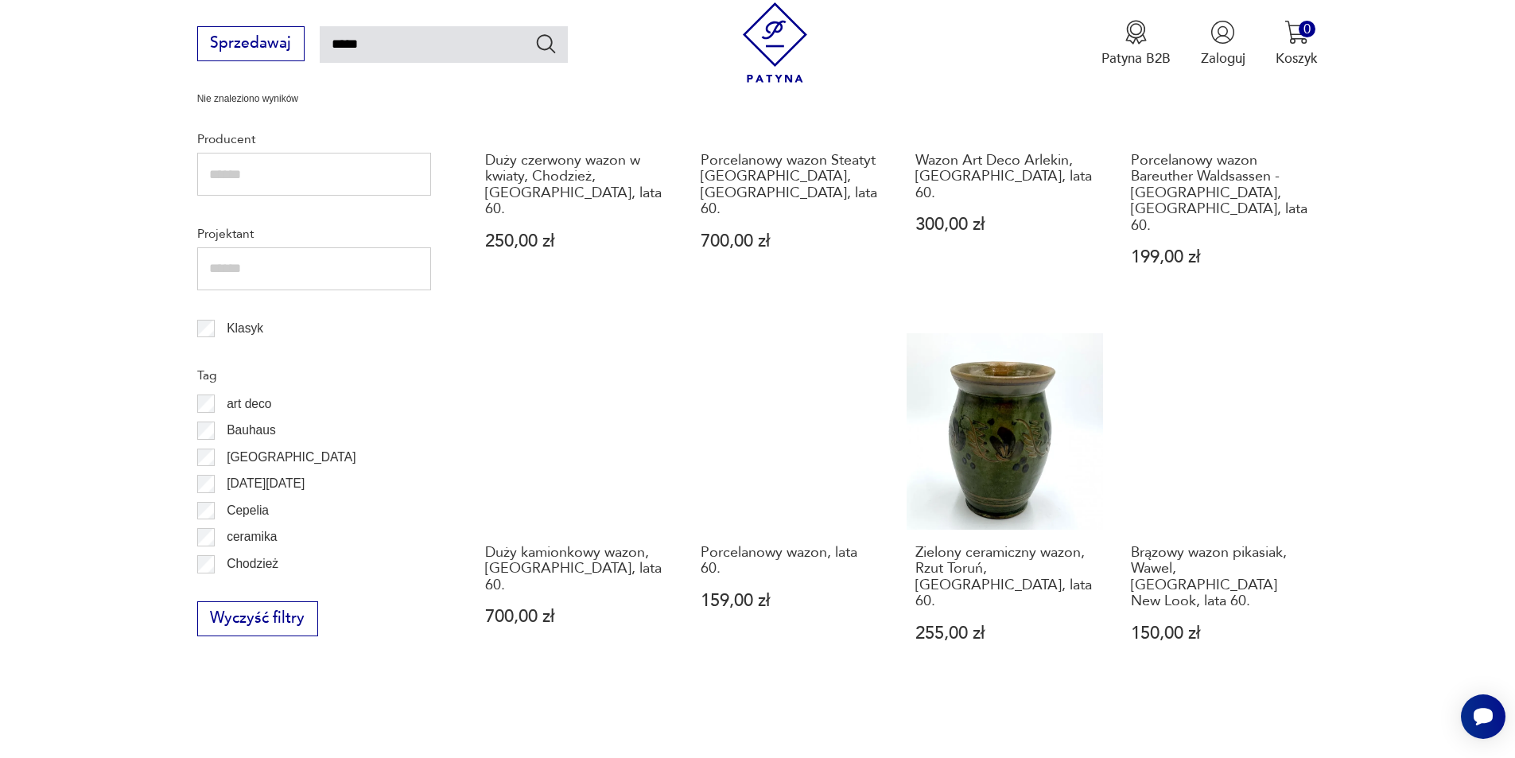
scroll to position [1285, 0]
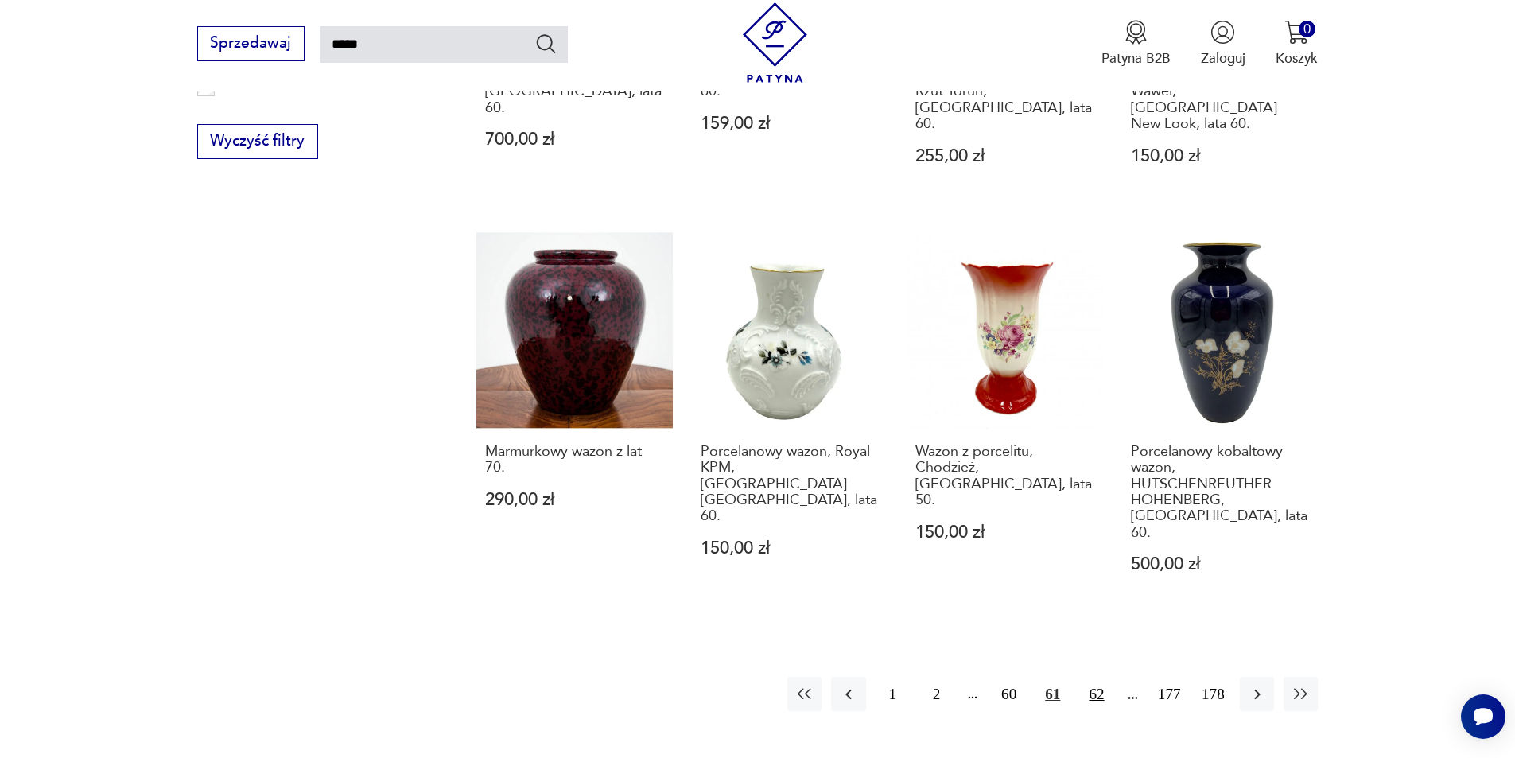
click at [1100, 677] on button "62" at bounding box center [1096, 694] width 34 height 34
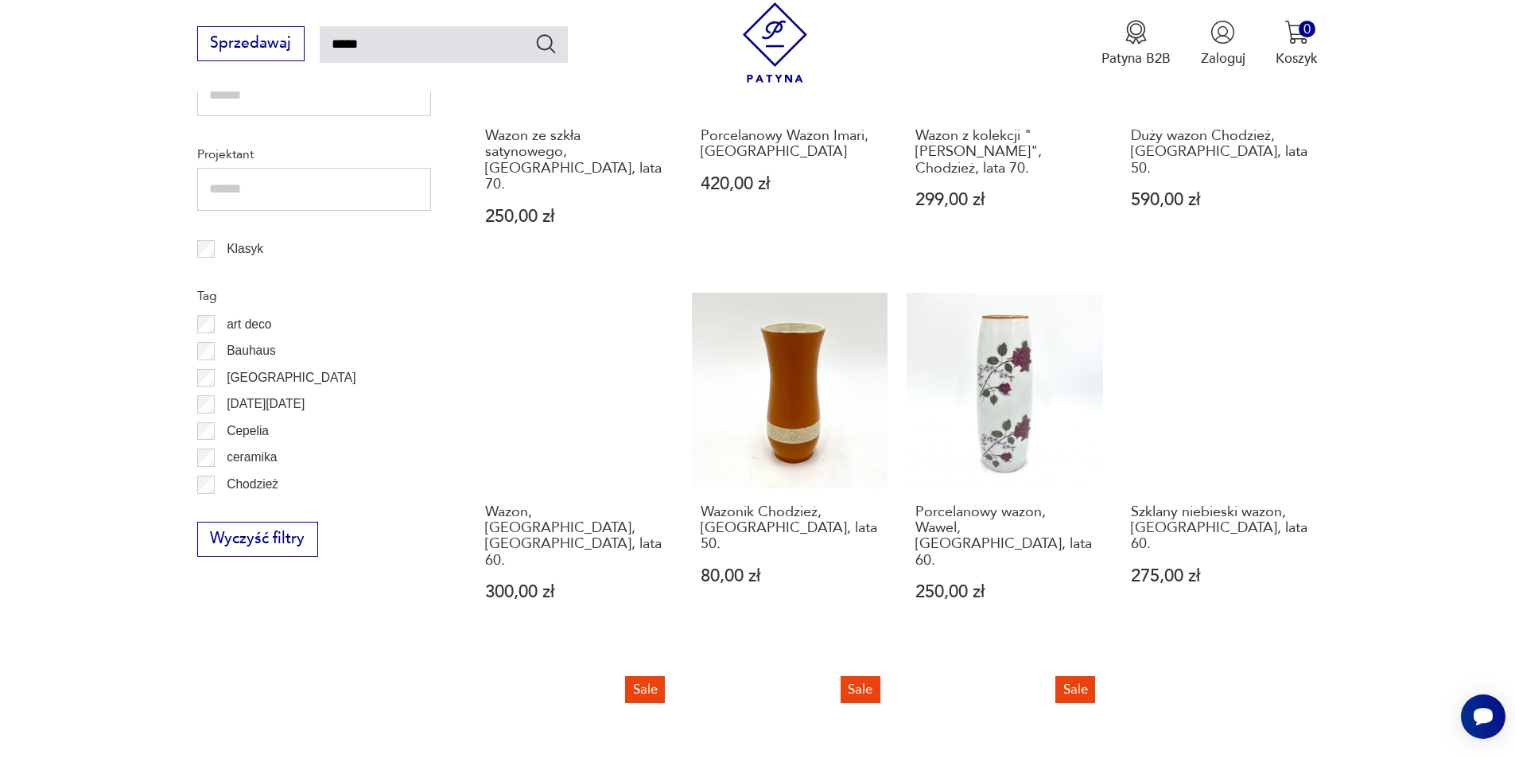
scroll to position [1205, 0]
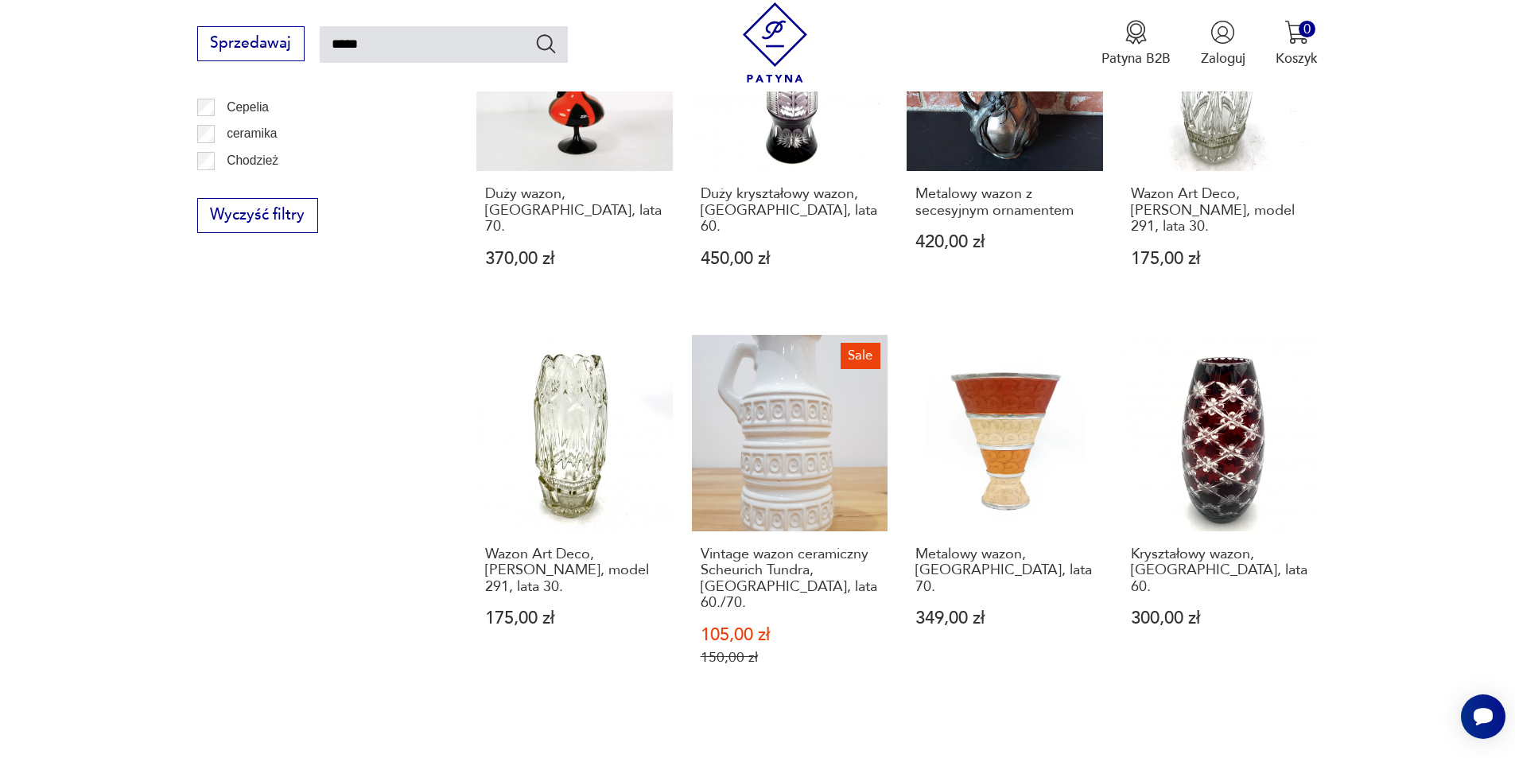
scroll to position [1444, 0]
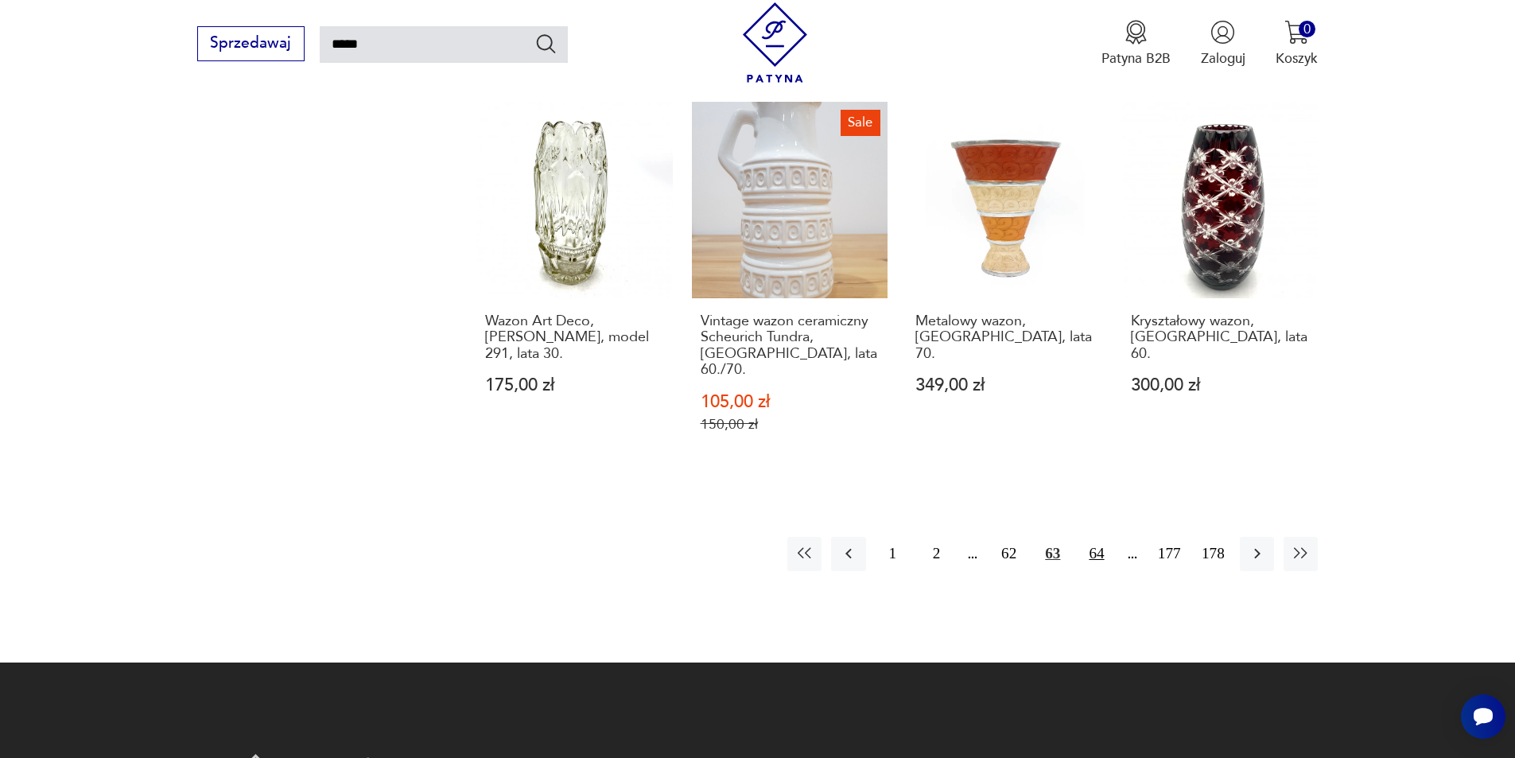
click at [1092, 537] on button "64" at bounding box center [1096, 554] width 34 height 34
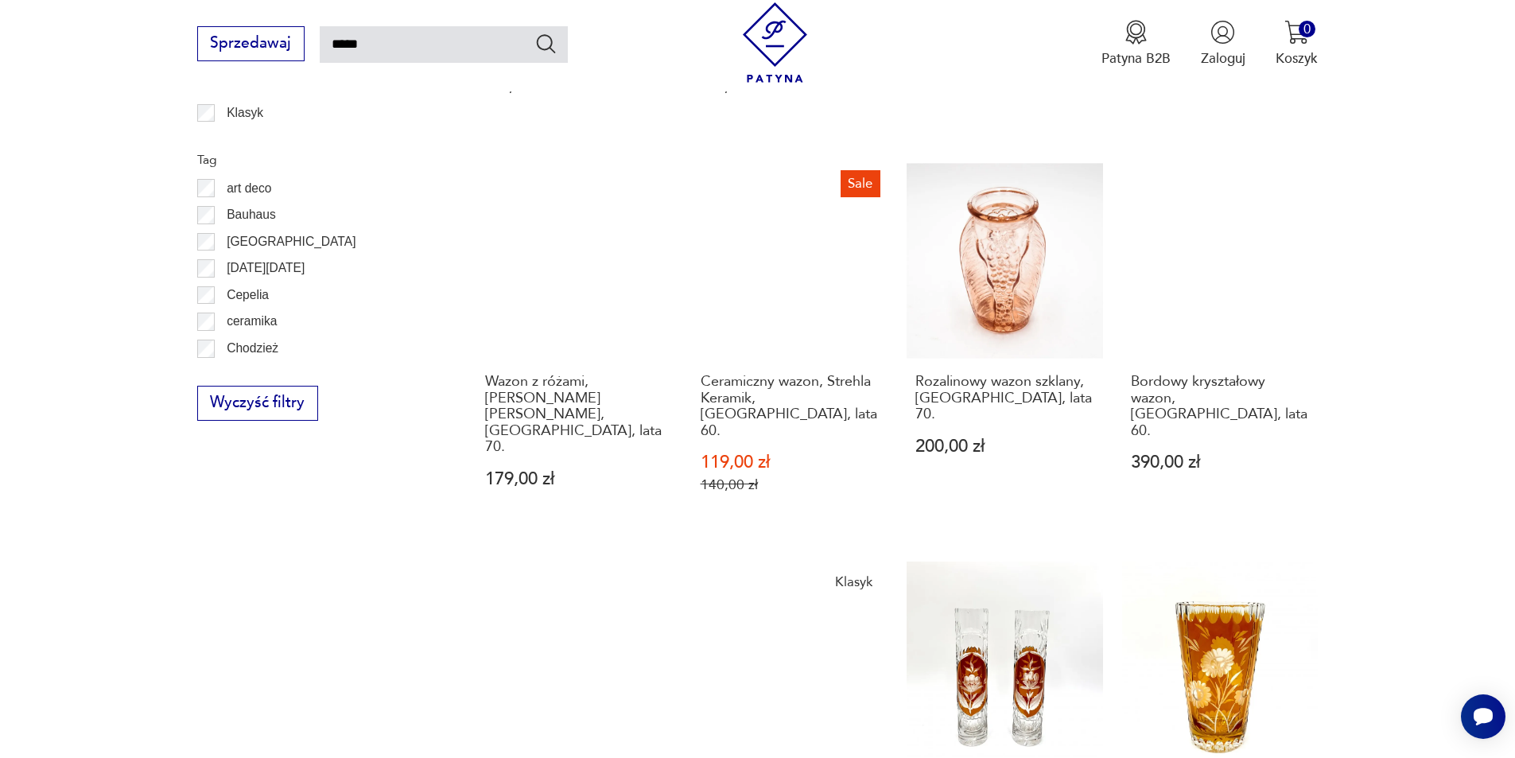
scroll to position [1205, 0]
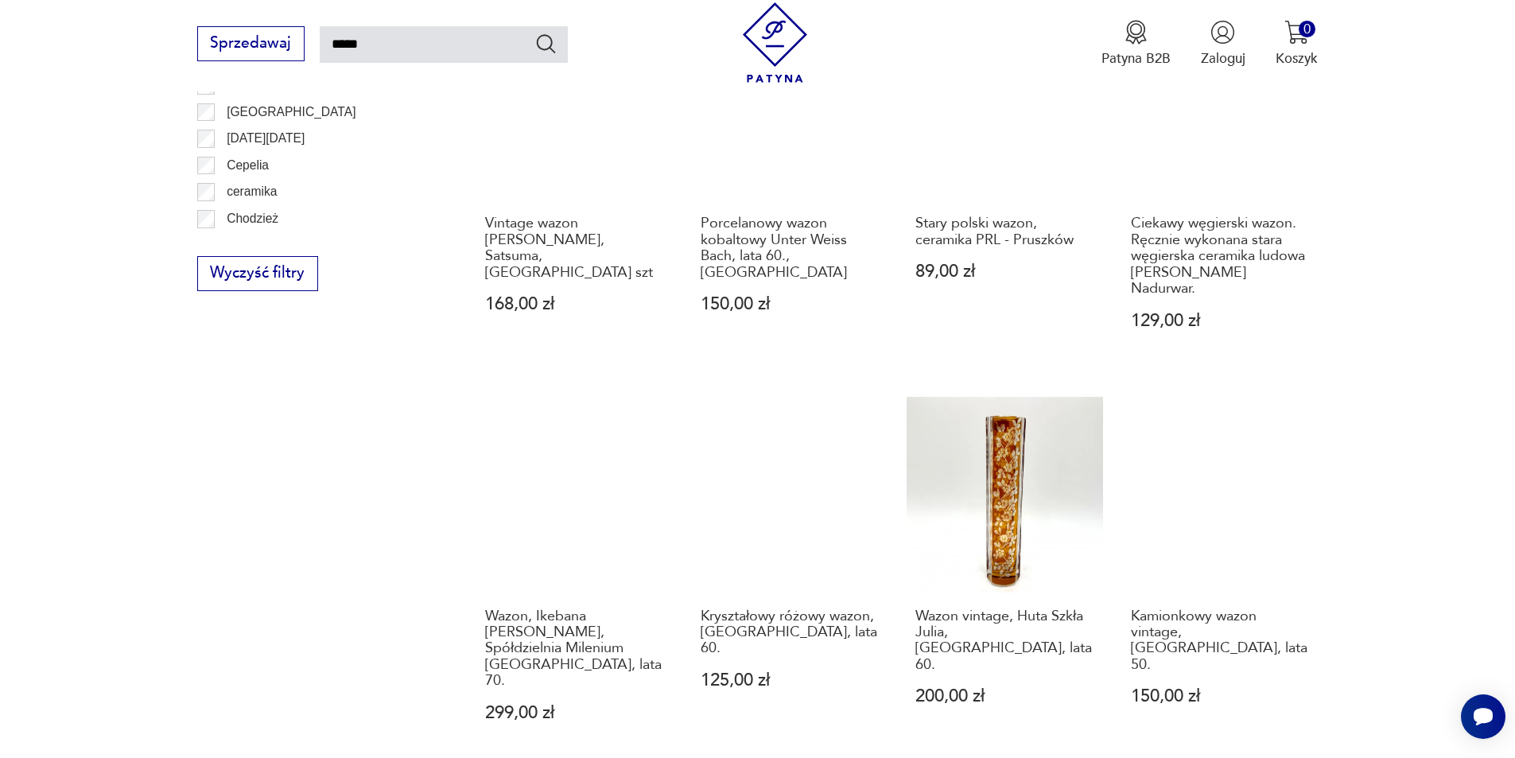
scroll to position [1364, 0]
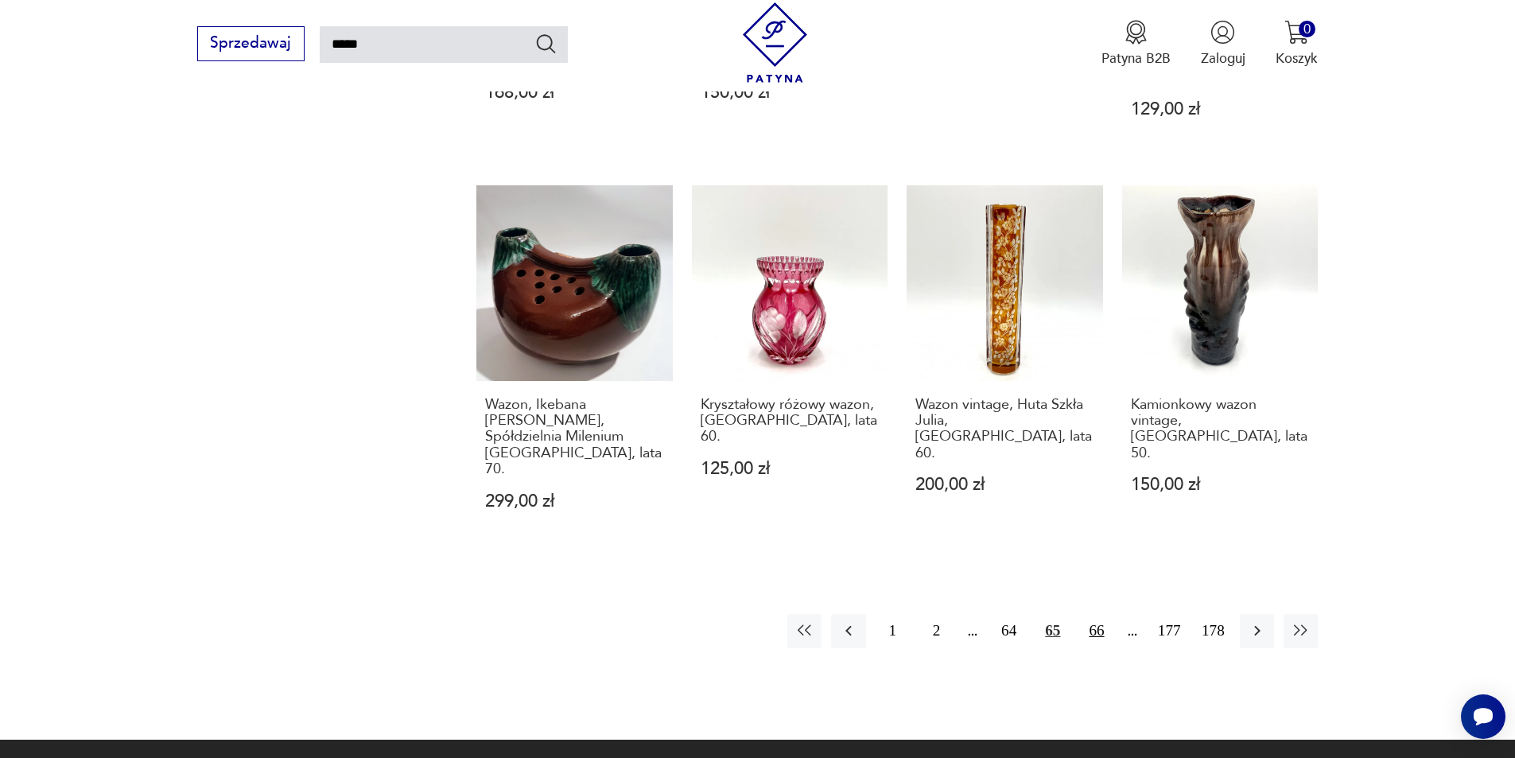
click at [1096, 614] on button "66" at bounding box center [1096, 631] width 34 height 34
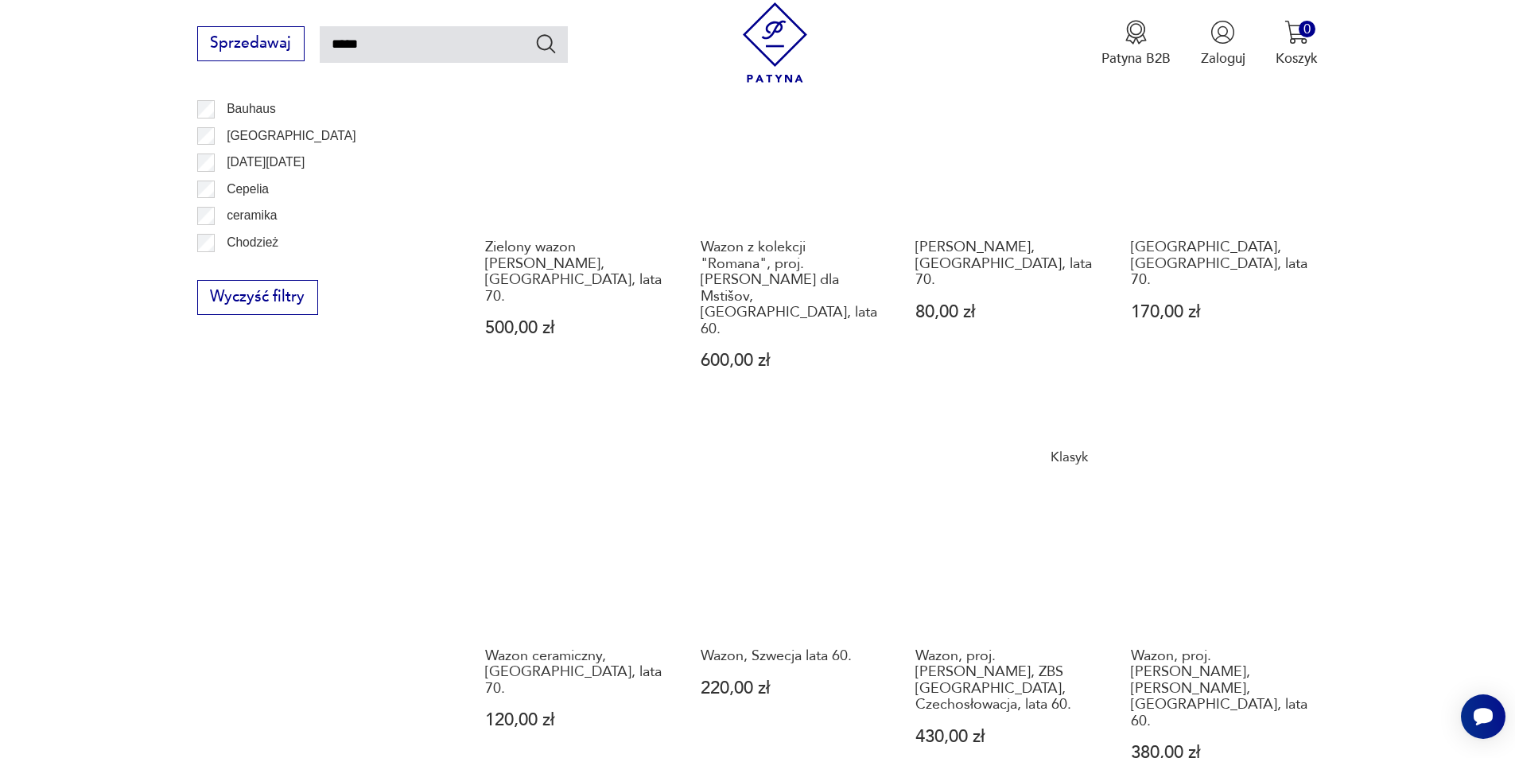
scroll to position [1285, 0]
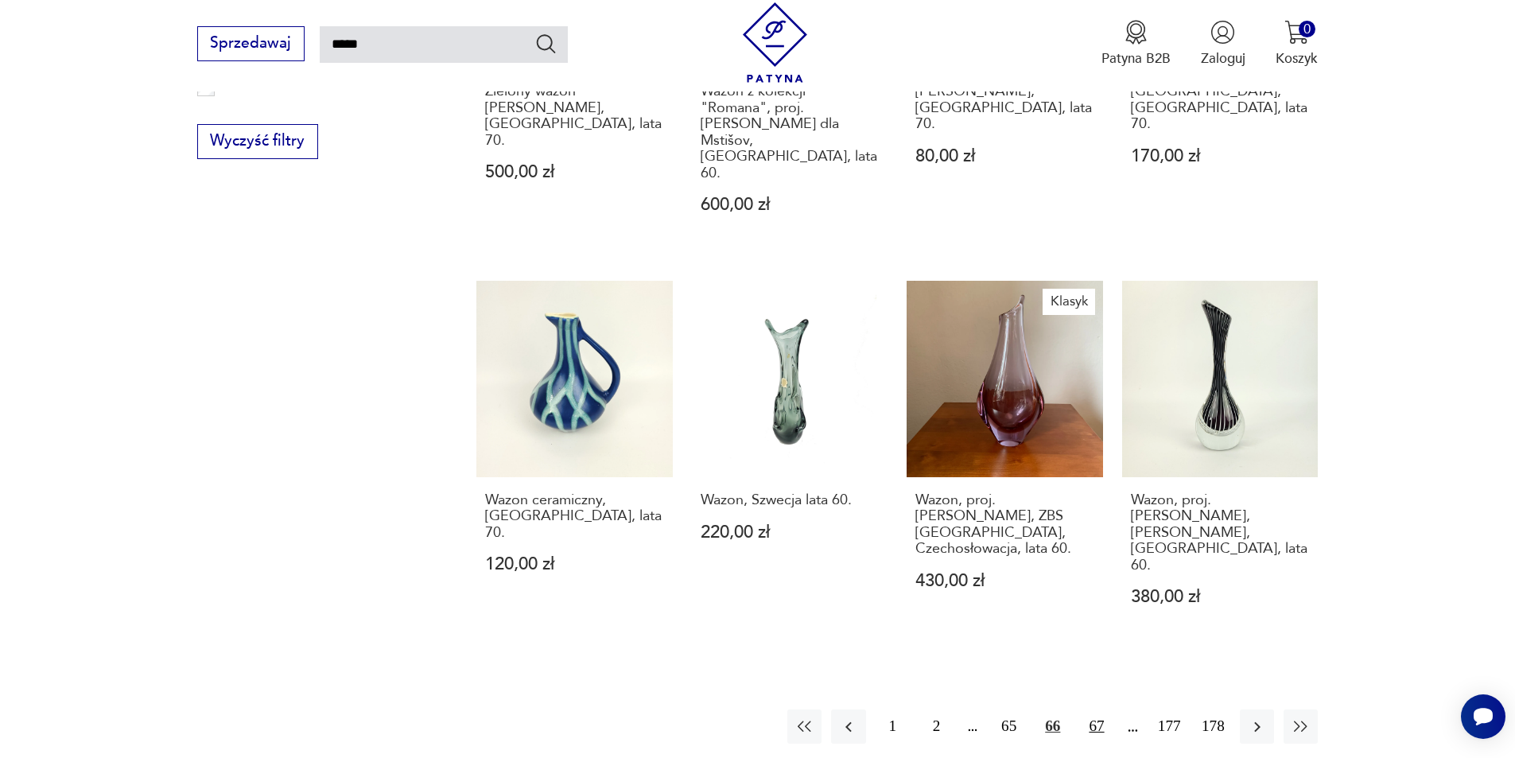
click at [1101, 710] on button "67" at bounding box center [1096, 727] width 34 height 34
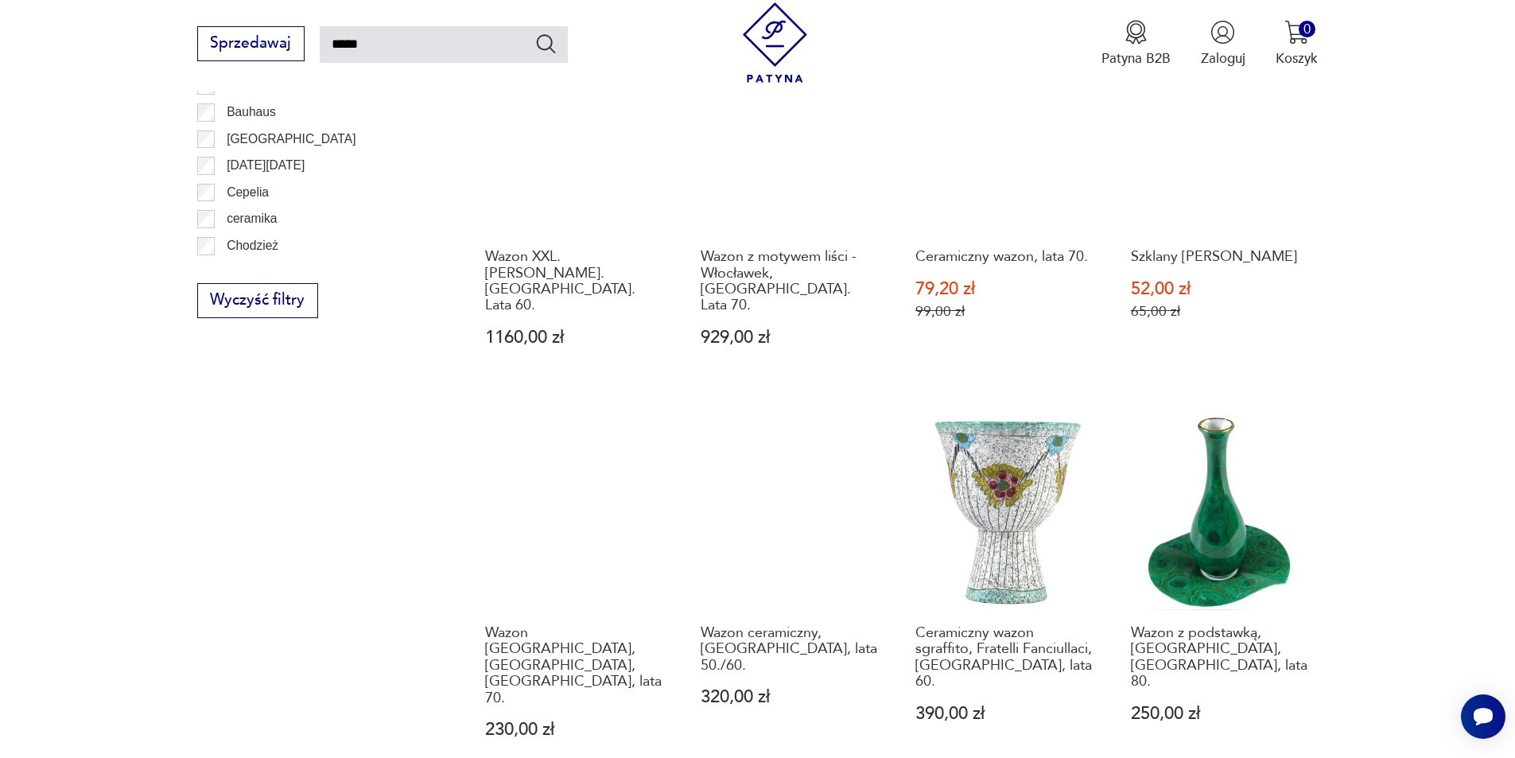
scroll to position [1364, 0]
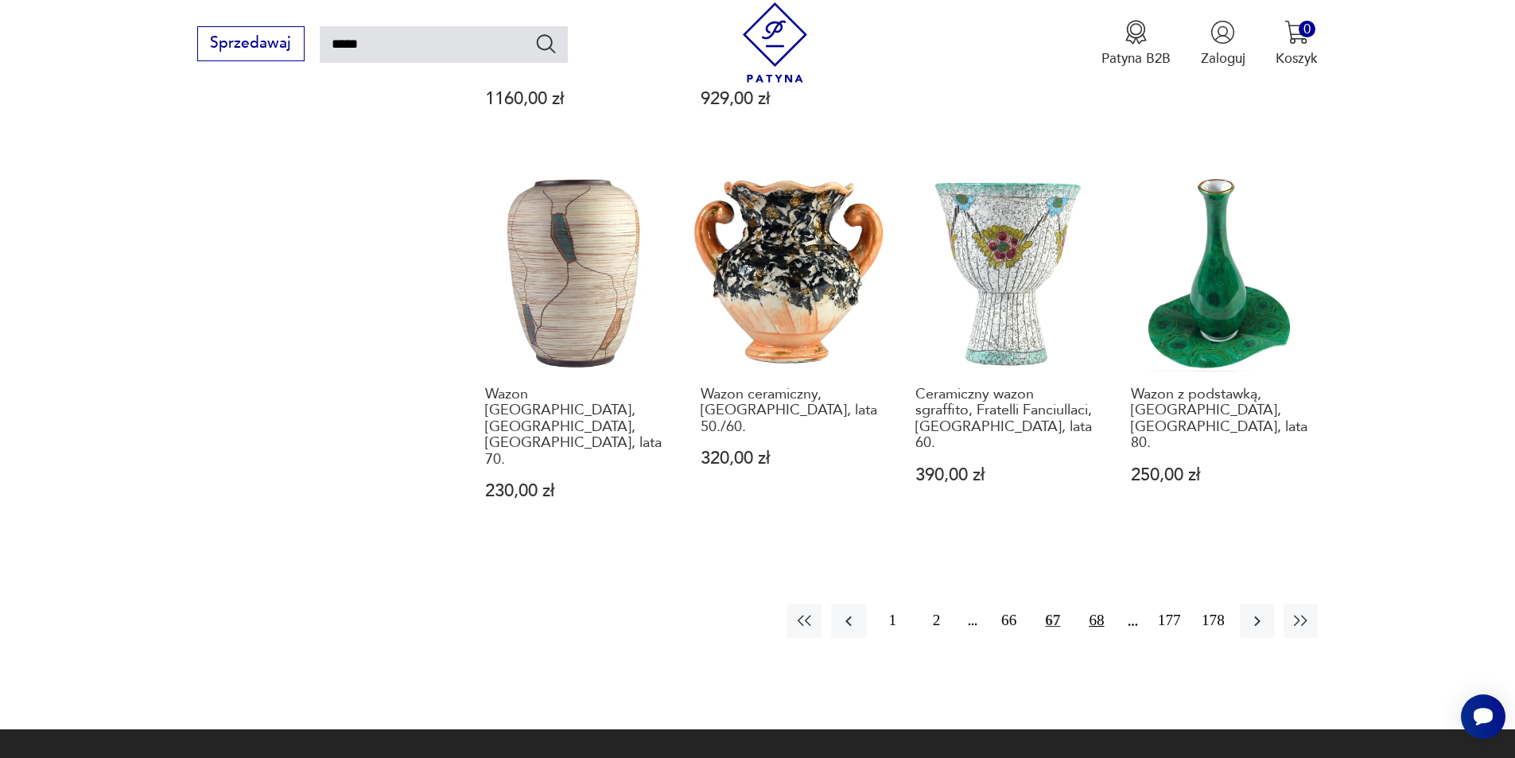
click at [1107, 604] on button "68" at bounding box center [1096, 621] width 34 height 34
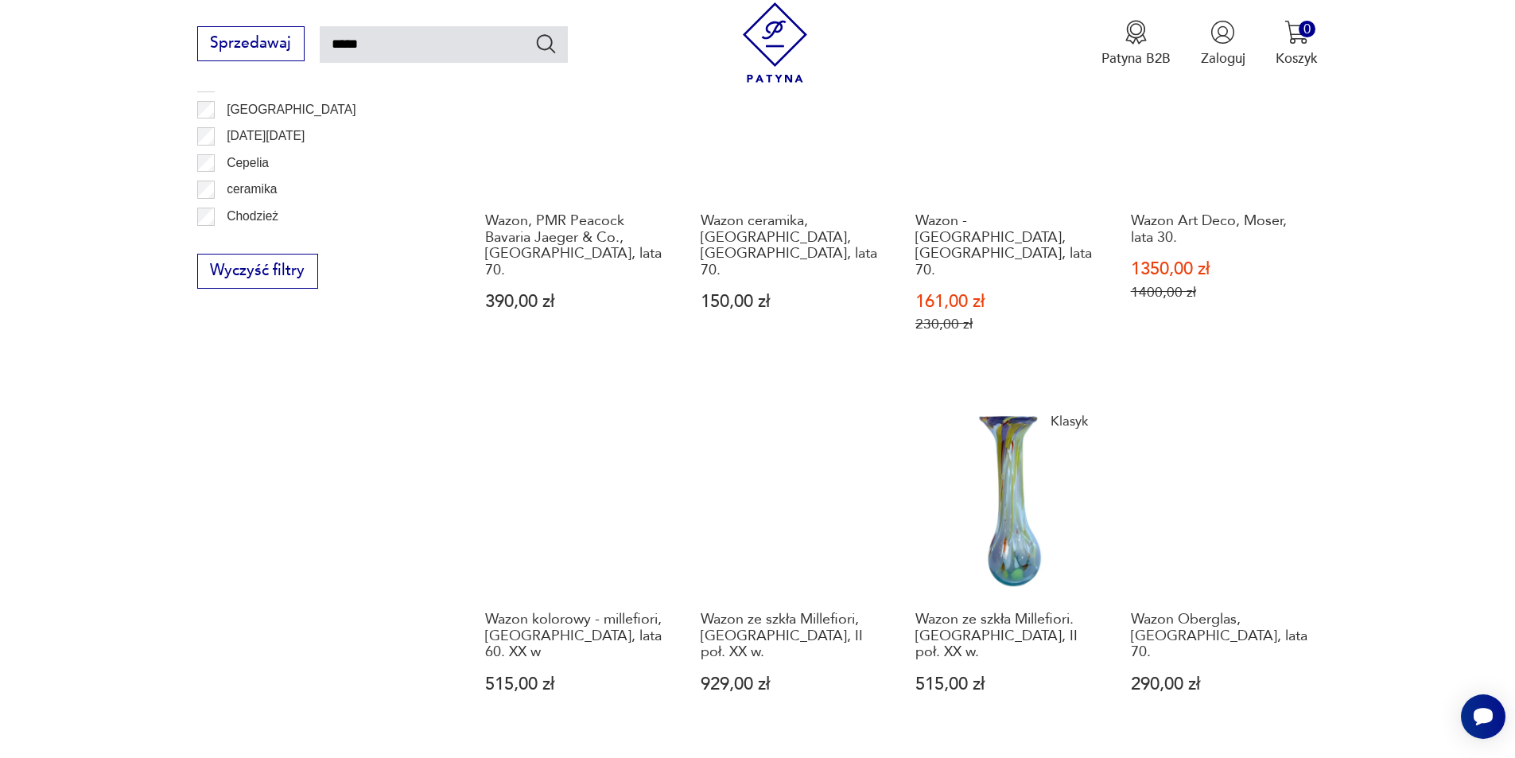
scroll to position [1364, 0]
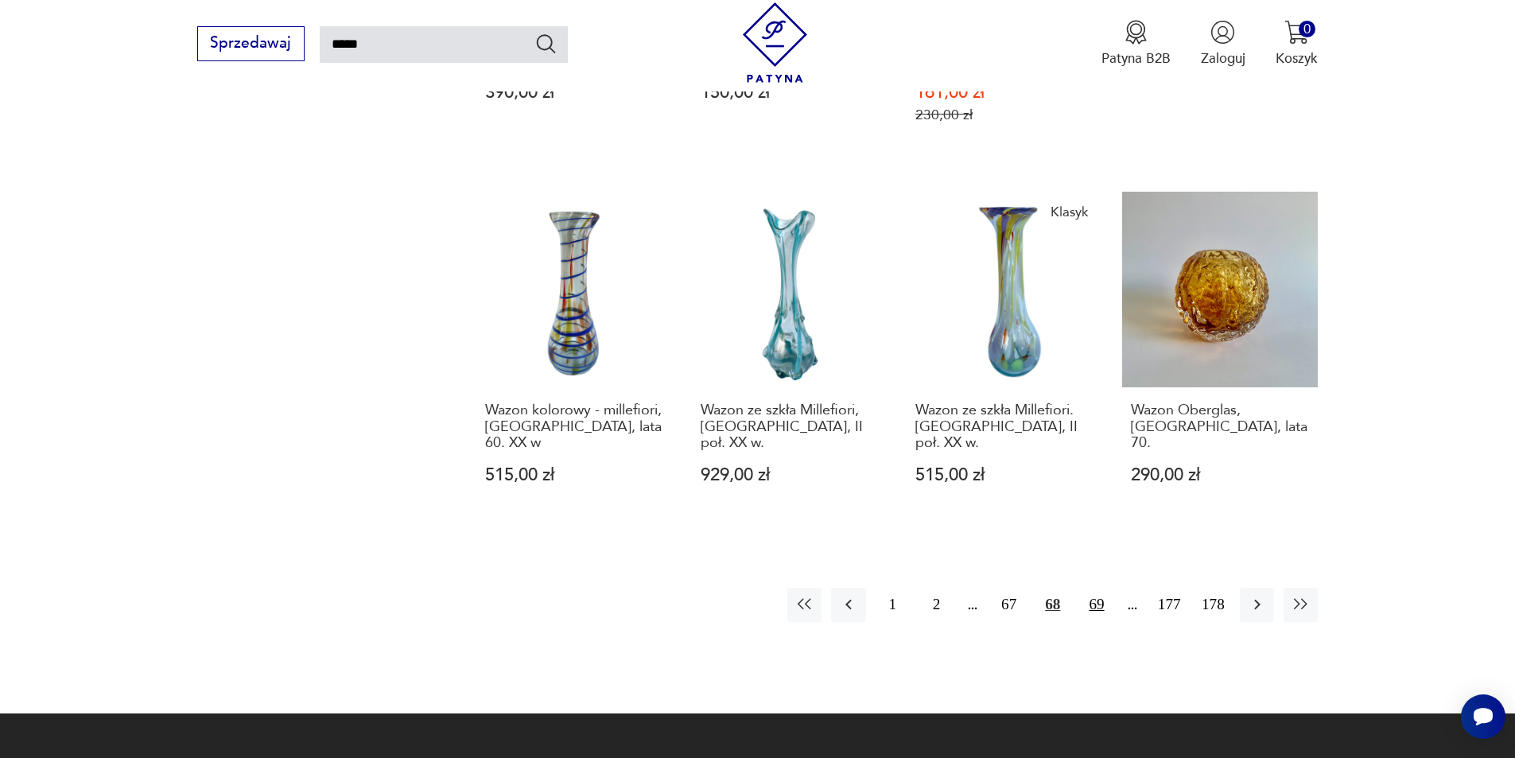
click at [1102, 588] on button "69" at bounding box center [1096, 605] width 34 height 34
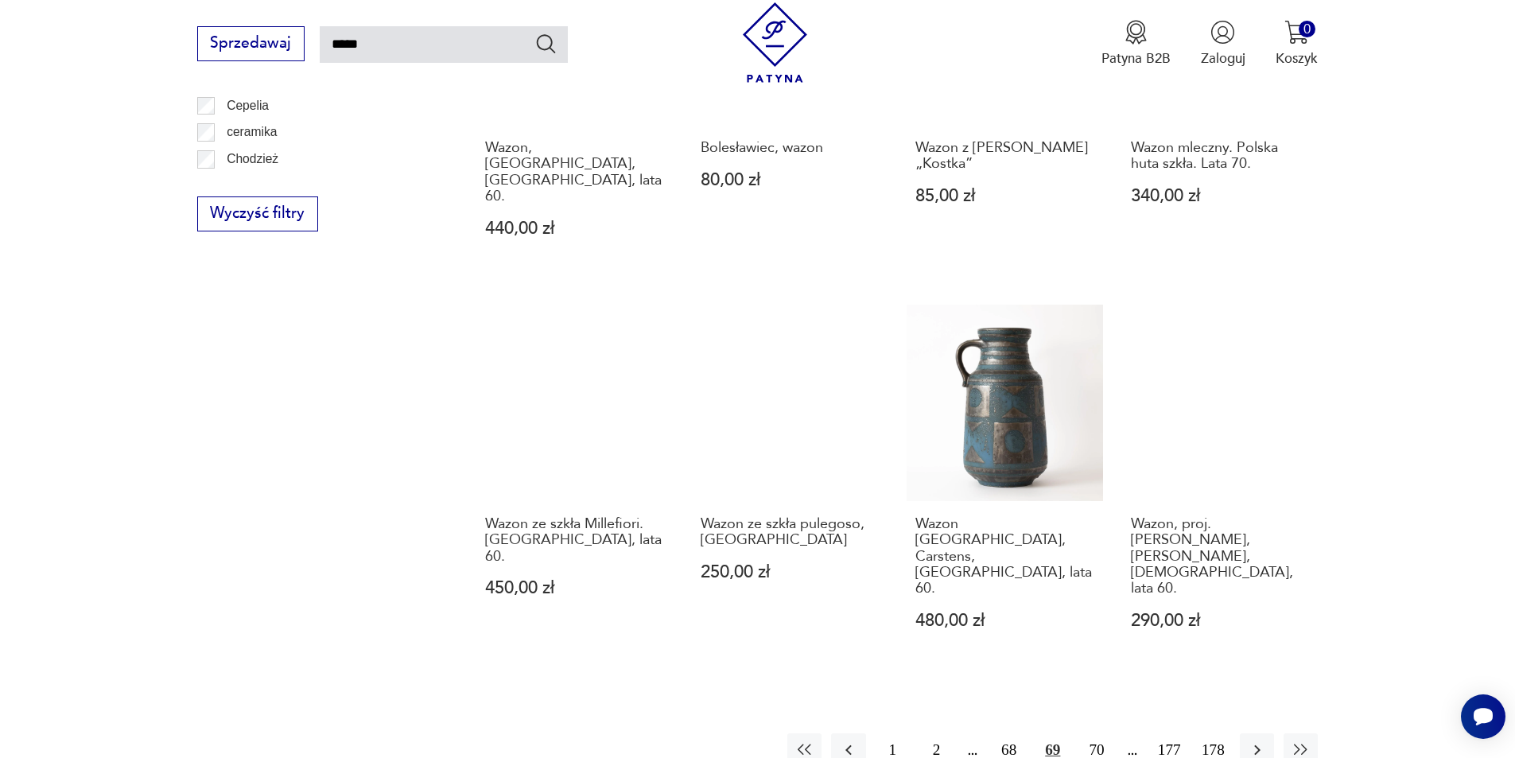
scroll to position [1364, 0]
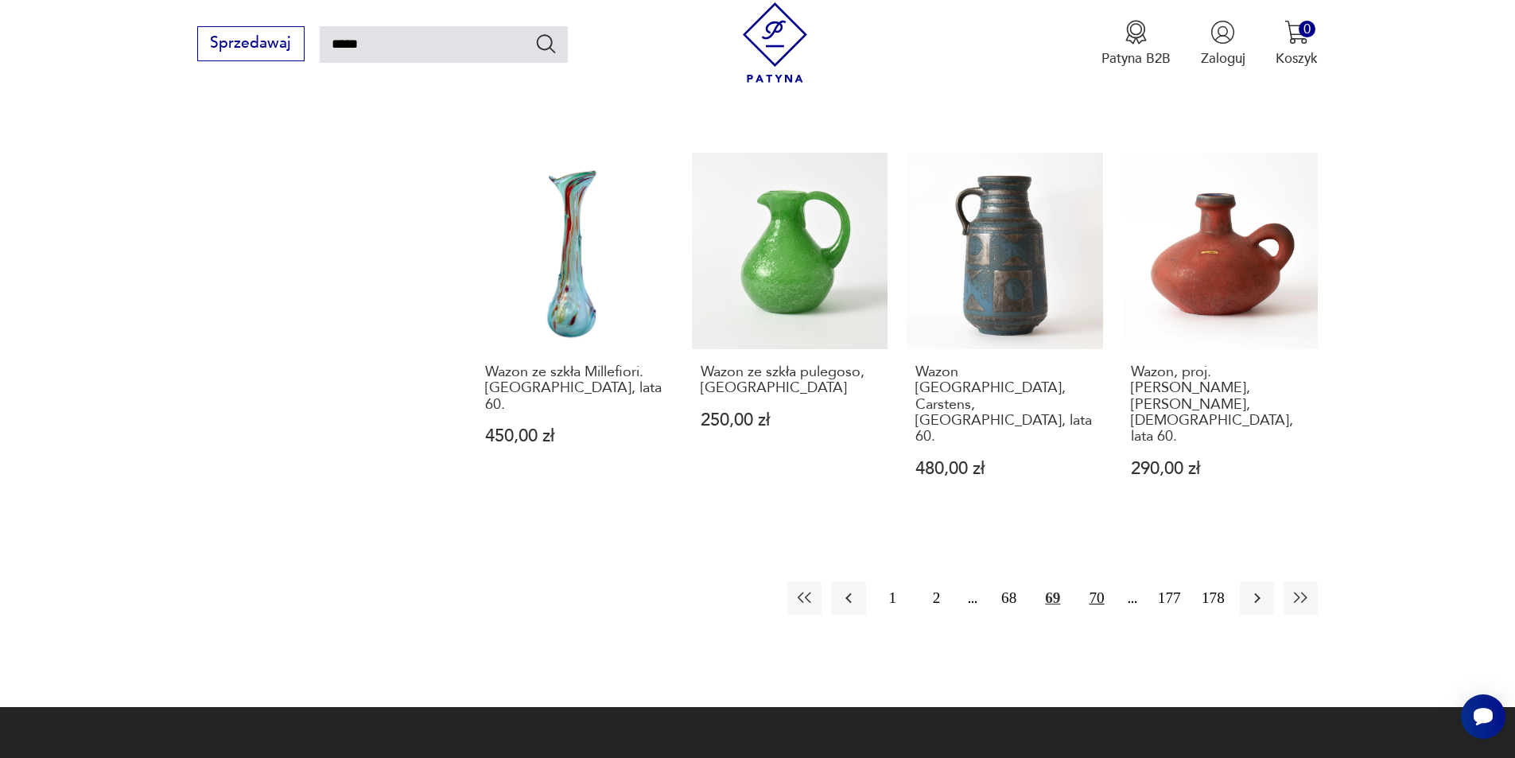
click at [1088, 581] on button "70" at bounding box center [1096, 598] width 34 height 34
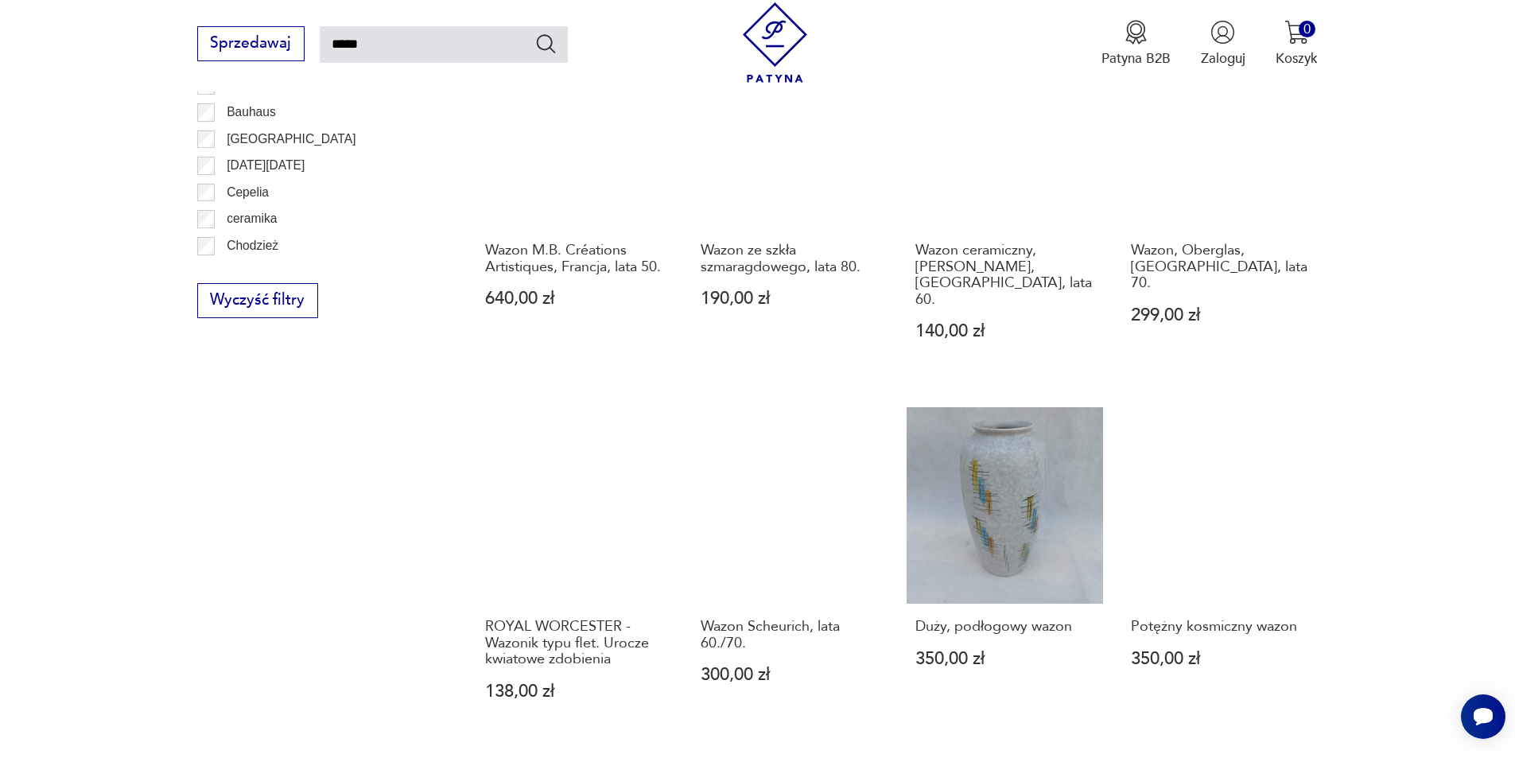
scroll to position [1444, 0]
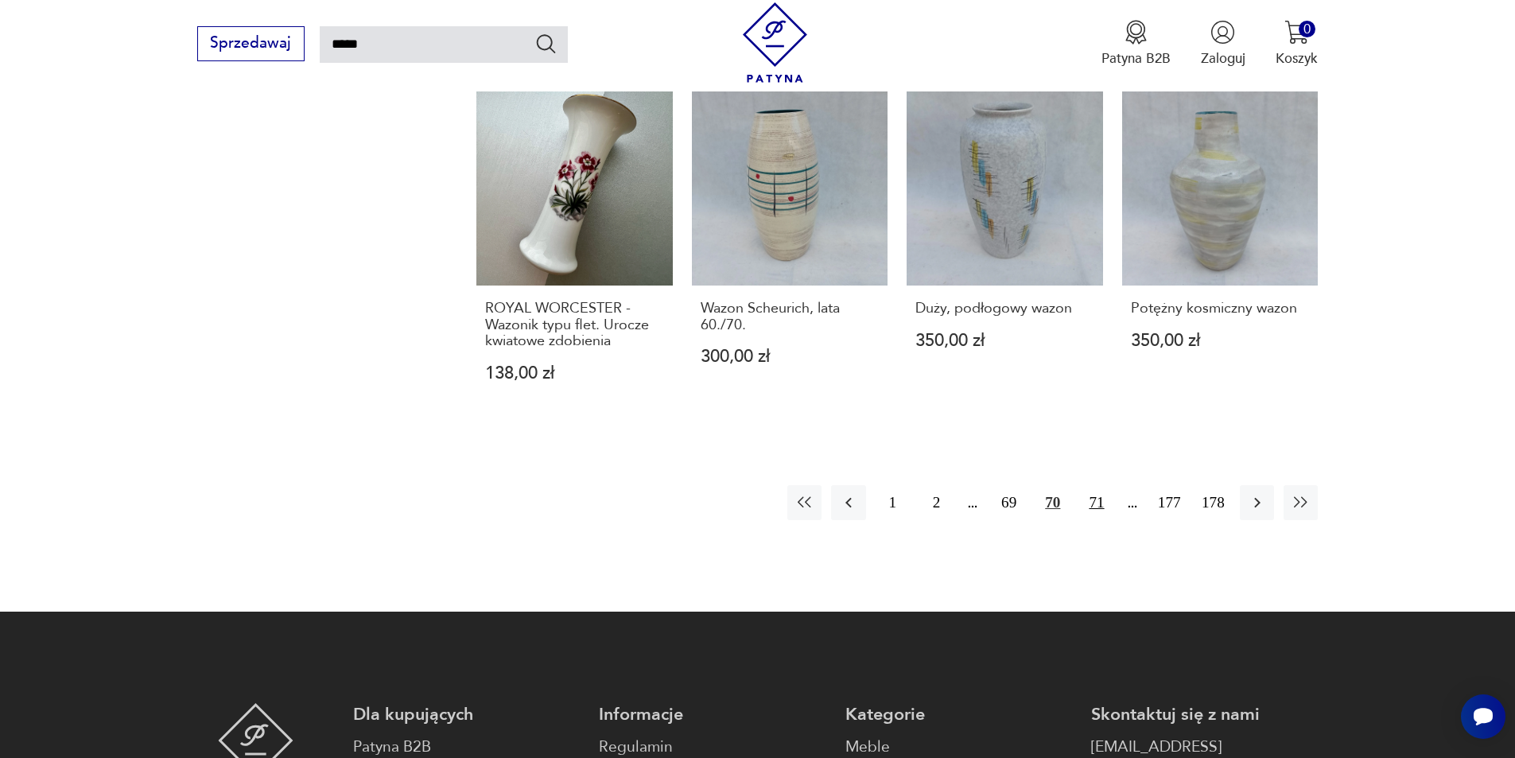
click at [1099, 485] on button "71" at bounding box center [1096, 502] width 34 height 34
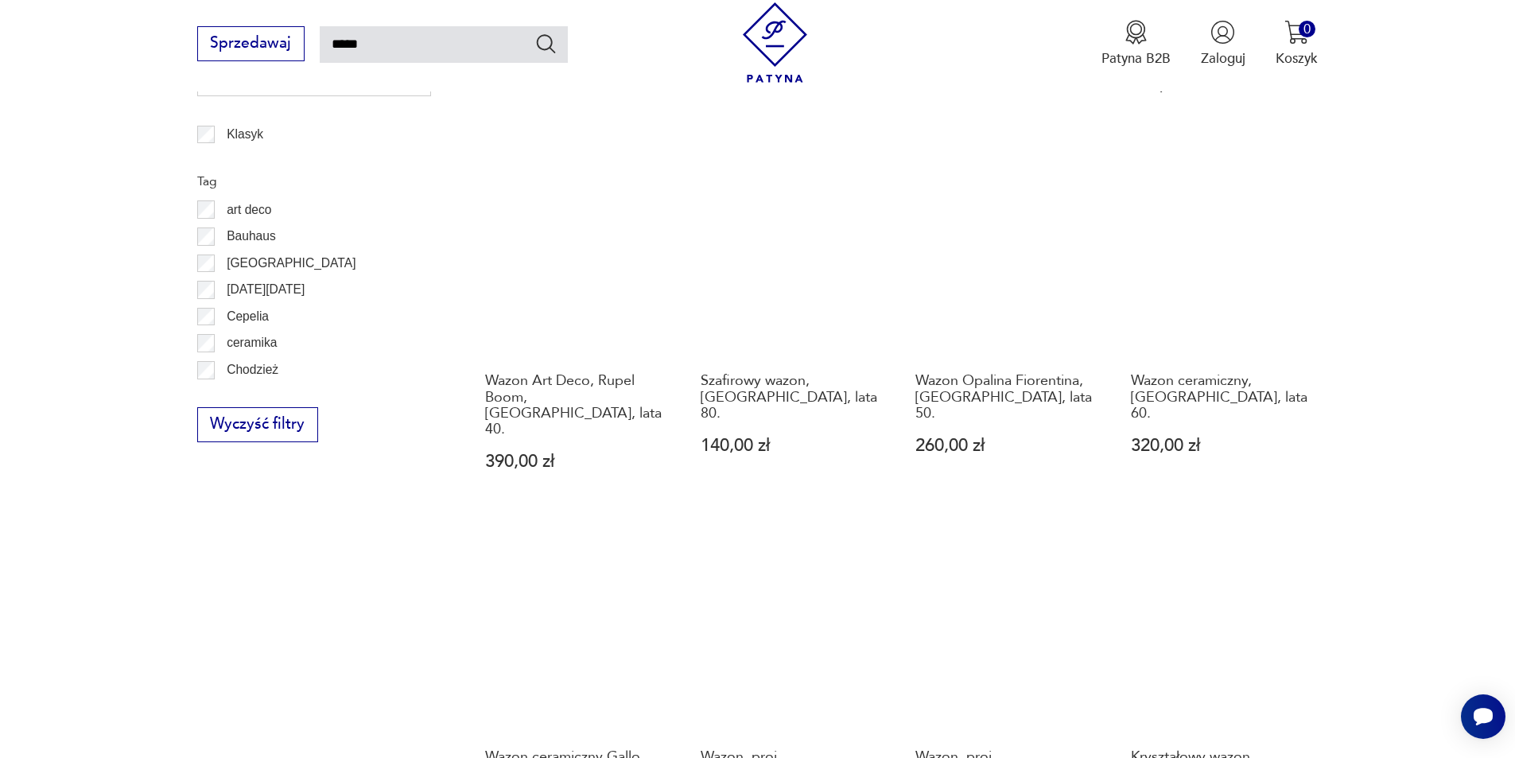
scroll to position [1205, 0]
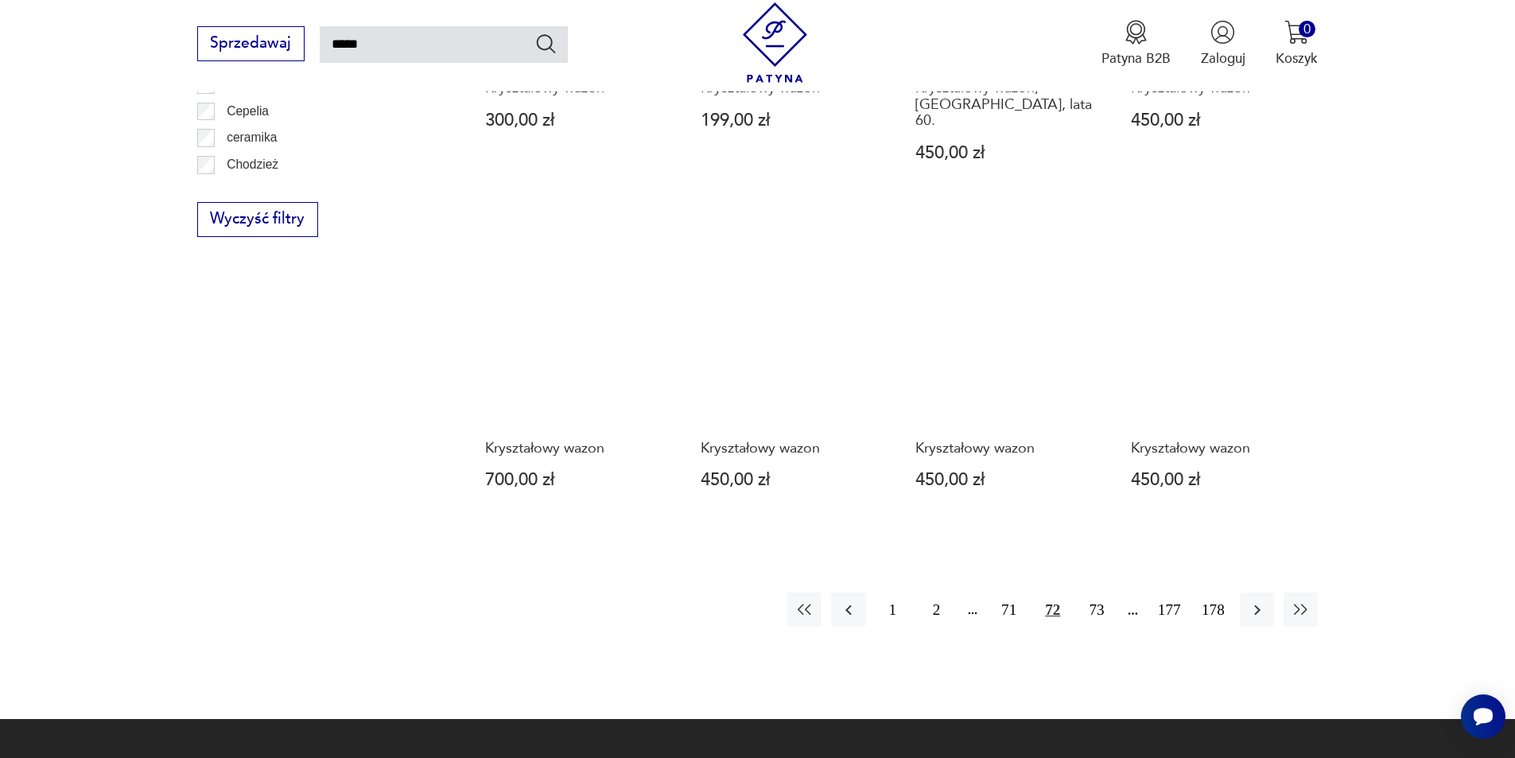
scroll to position [1285, 0]
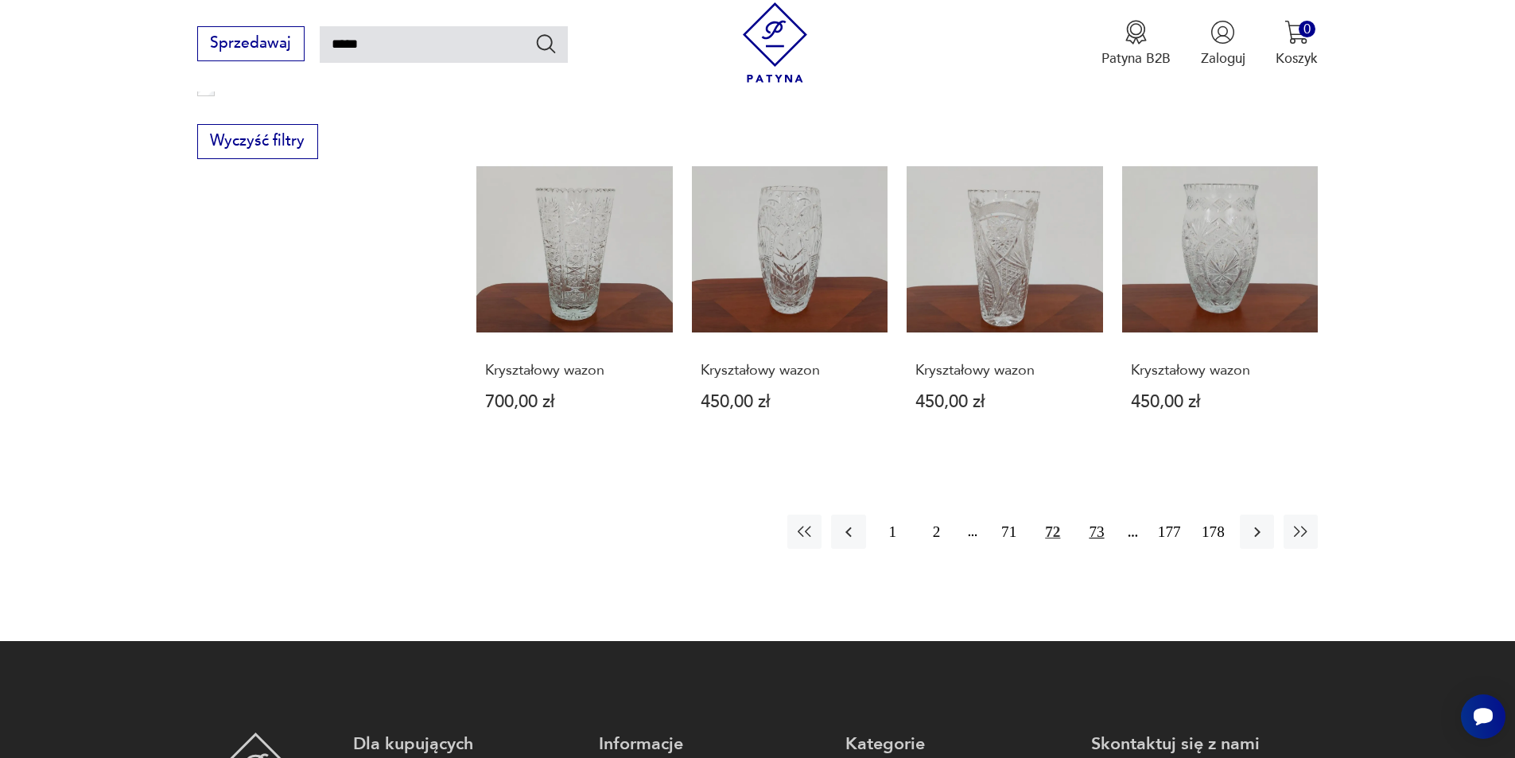
click at [1094, 515] on button "73" at bounding box center [1096, 532] width 34 height 34
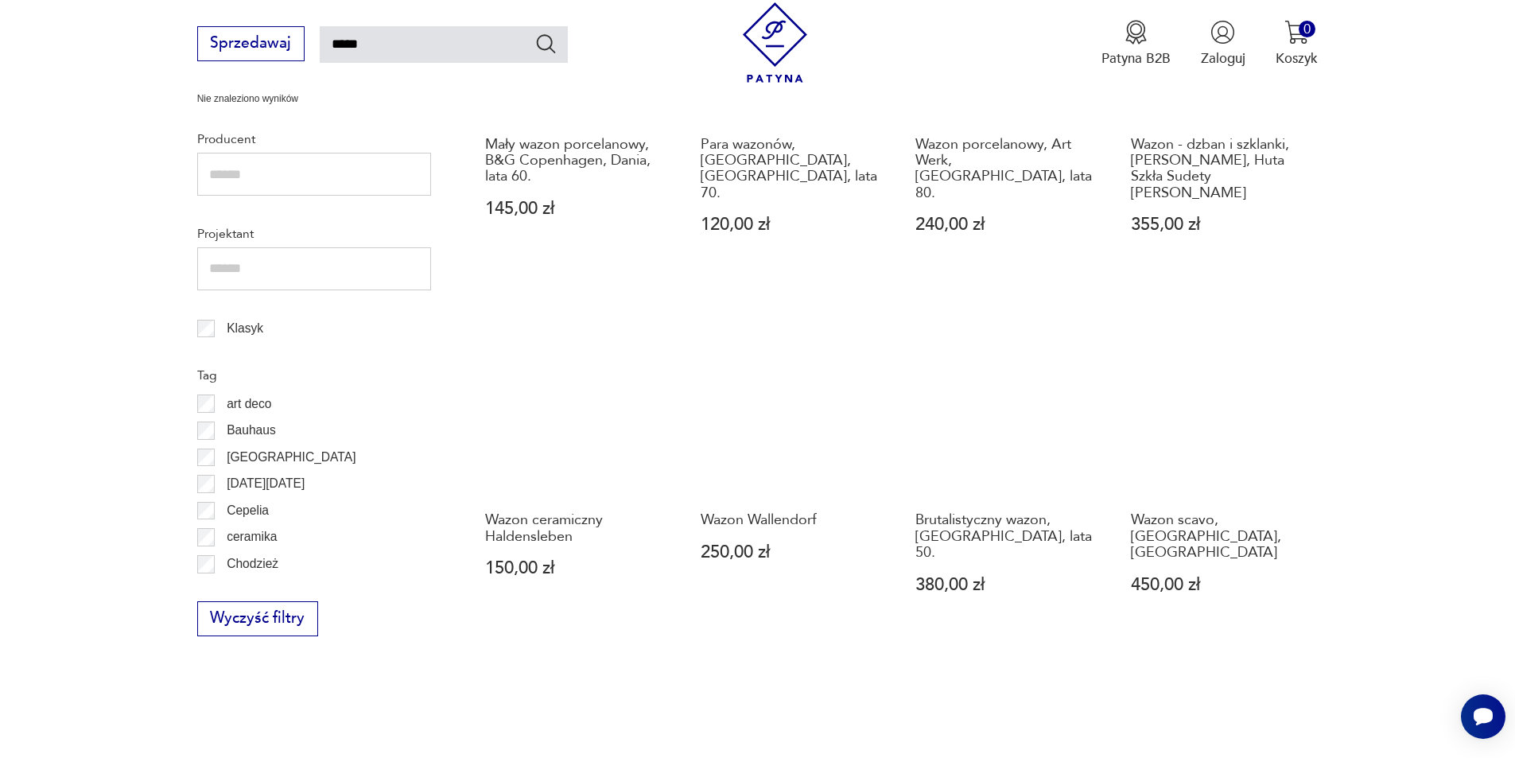
scroll to position [1126, 0]
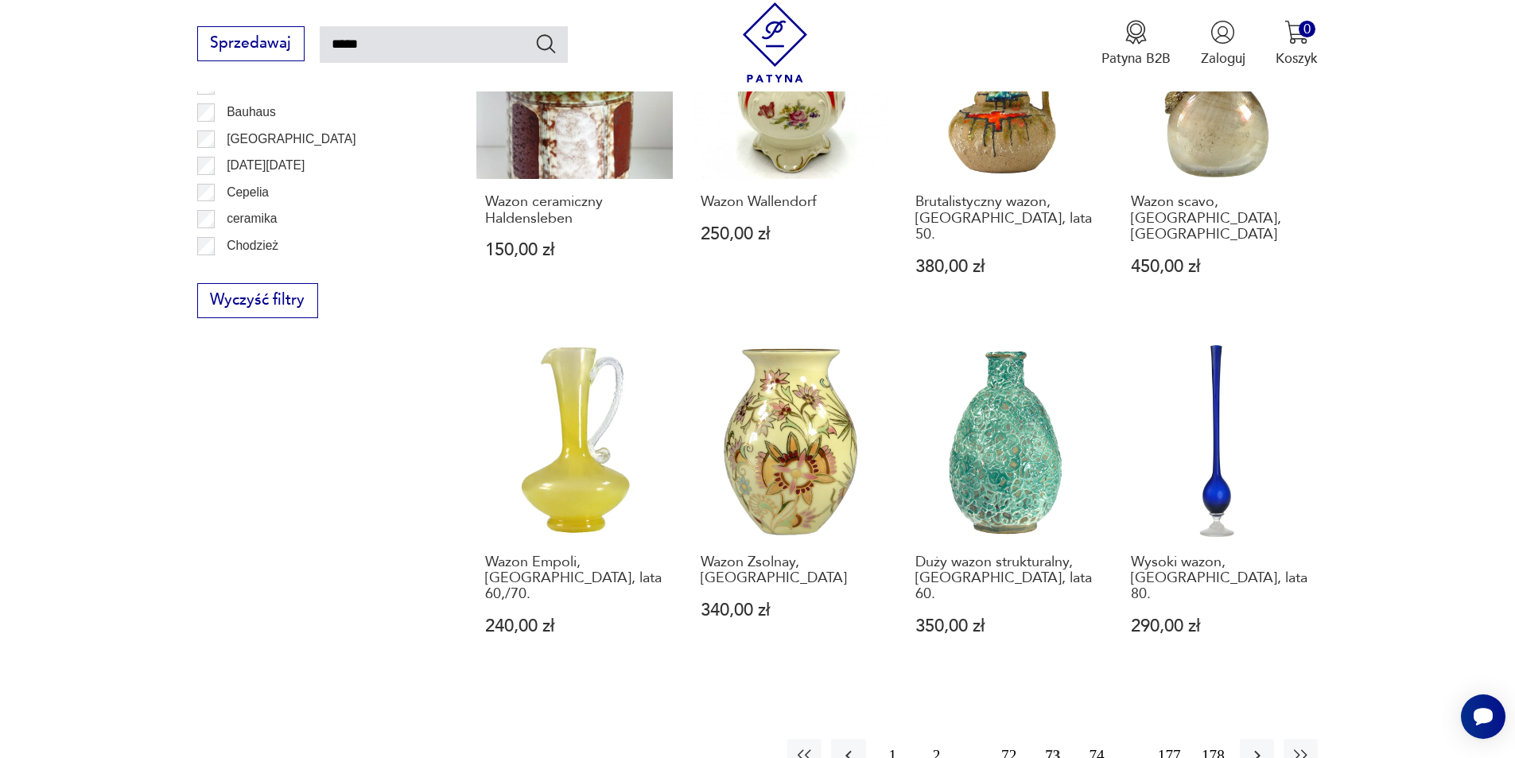
click at [1098, 739] on button "74" at bounding box center [1096, 756] width 34 height 34
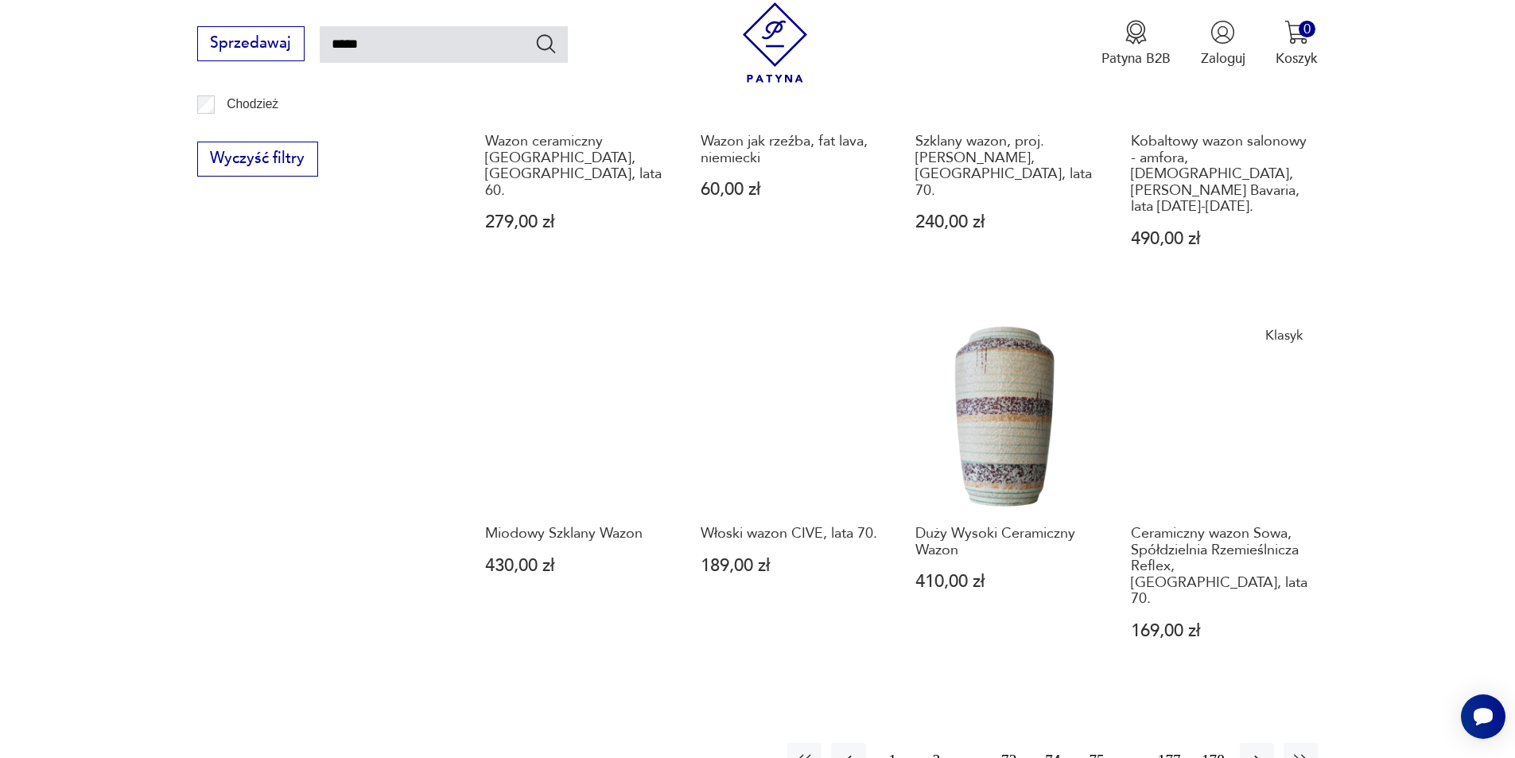
scroll to position [1523, 0]
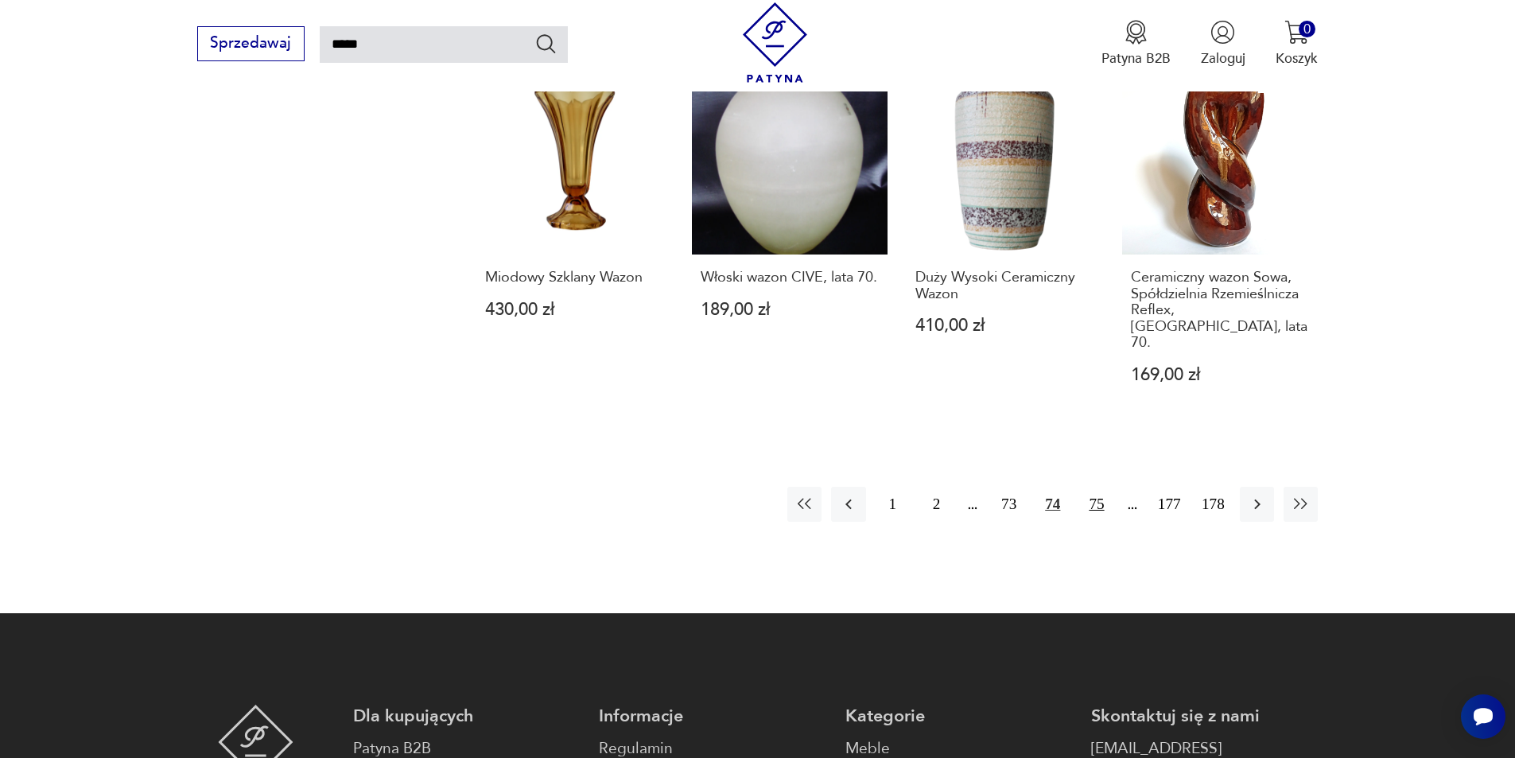
click at [1097, 487] on button "75" at bounding box center [1096, 504] width 34 height 34
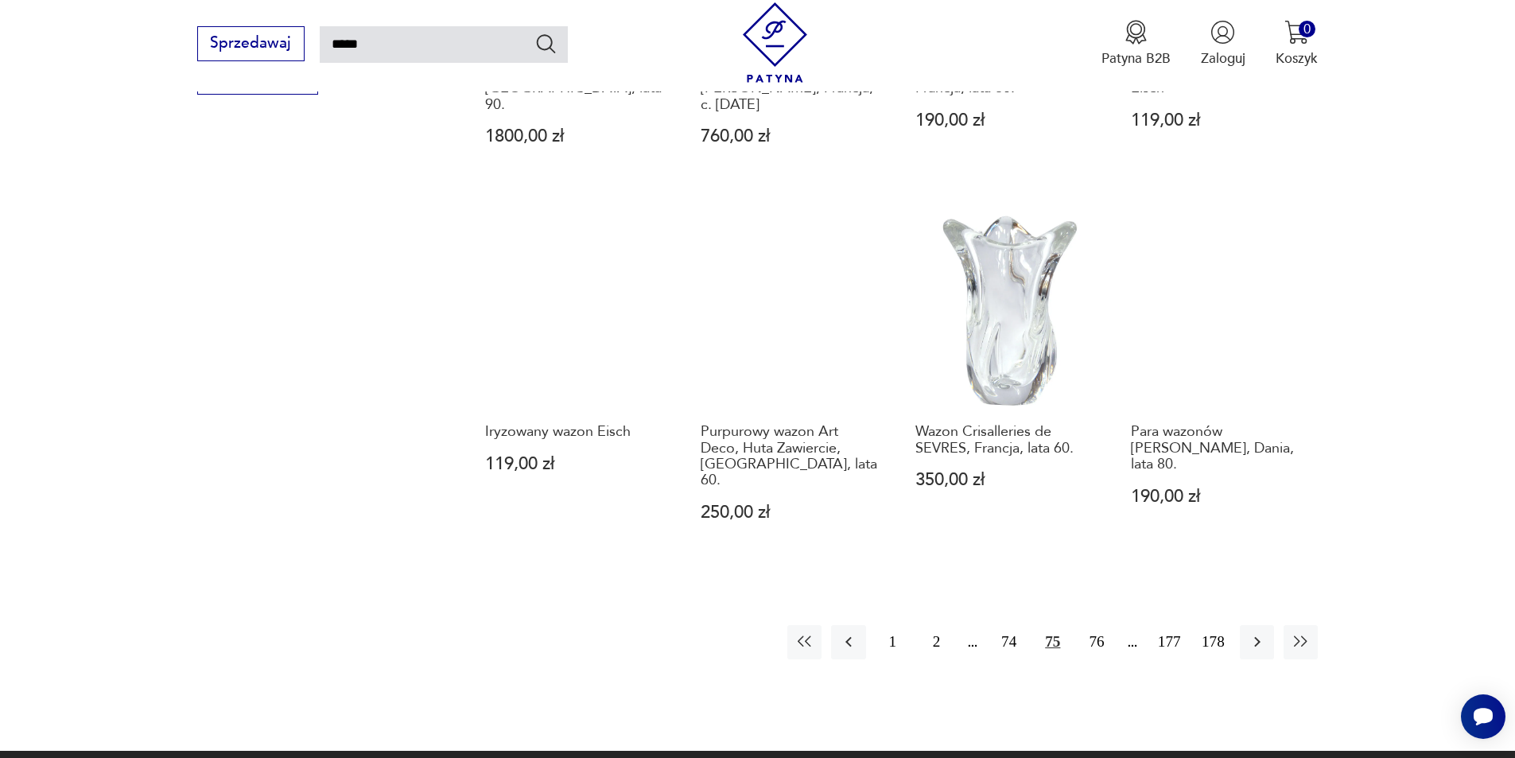
scroll to position [1364, 0]
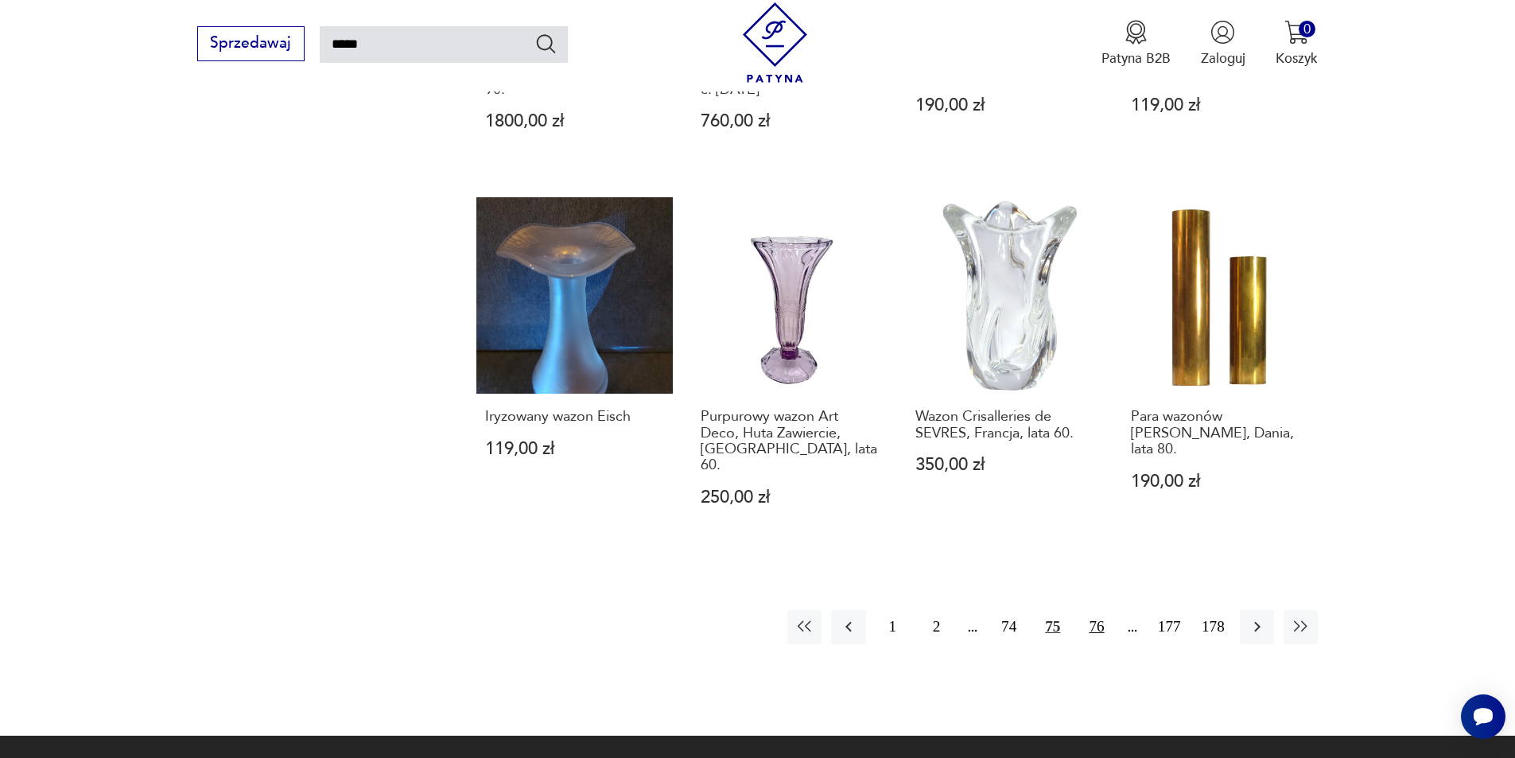
click at [1107, 610] on button "76" at bounding box center [1096, 627] width 34 height 34
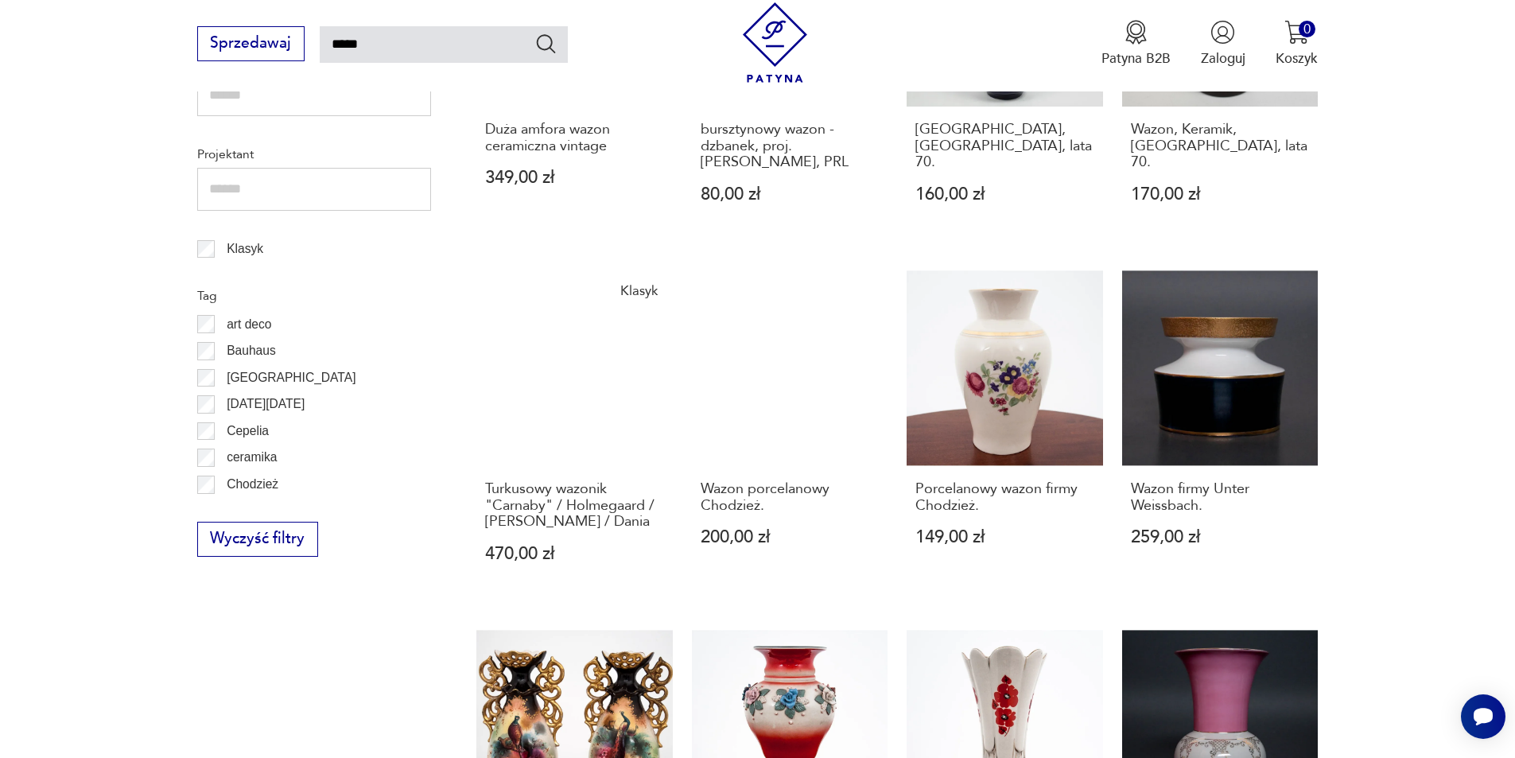
scroll to position [1205, 0]
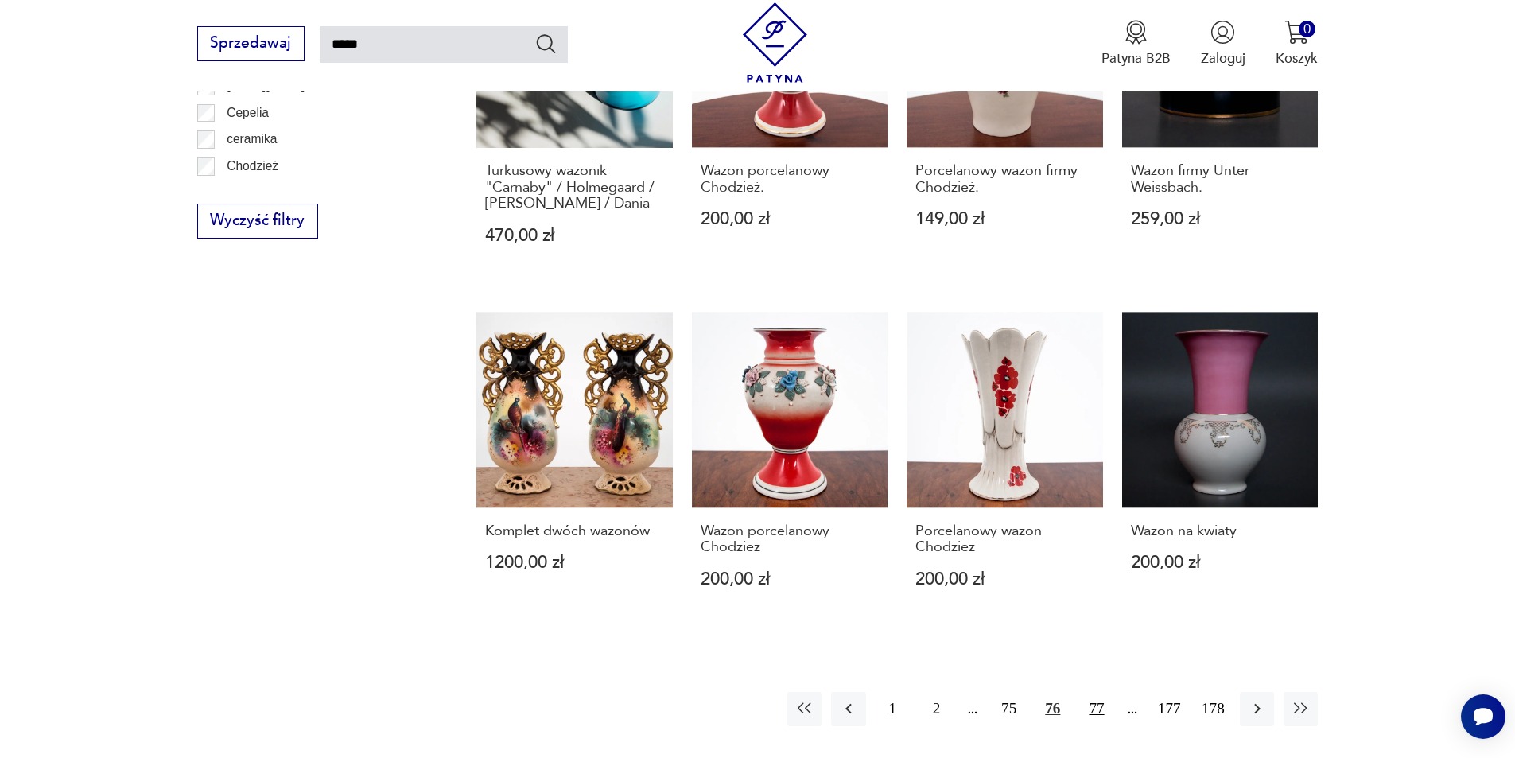
click at [1088, 692] on button "77" at bounding box center [1096, 709] width 34 height 34
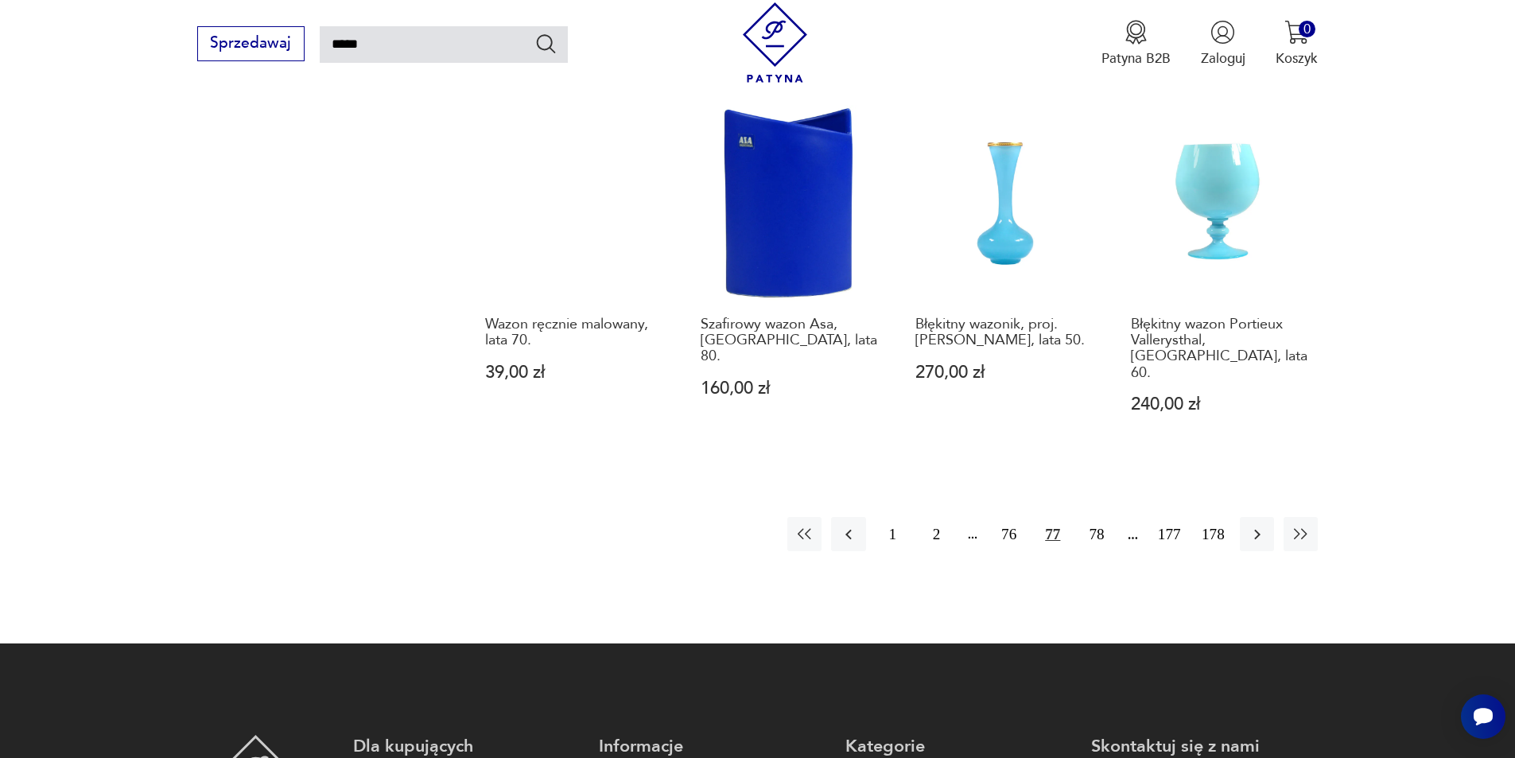
scroll to position [1364, 0]
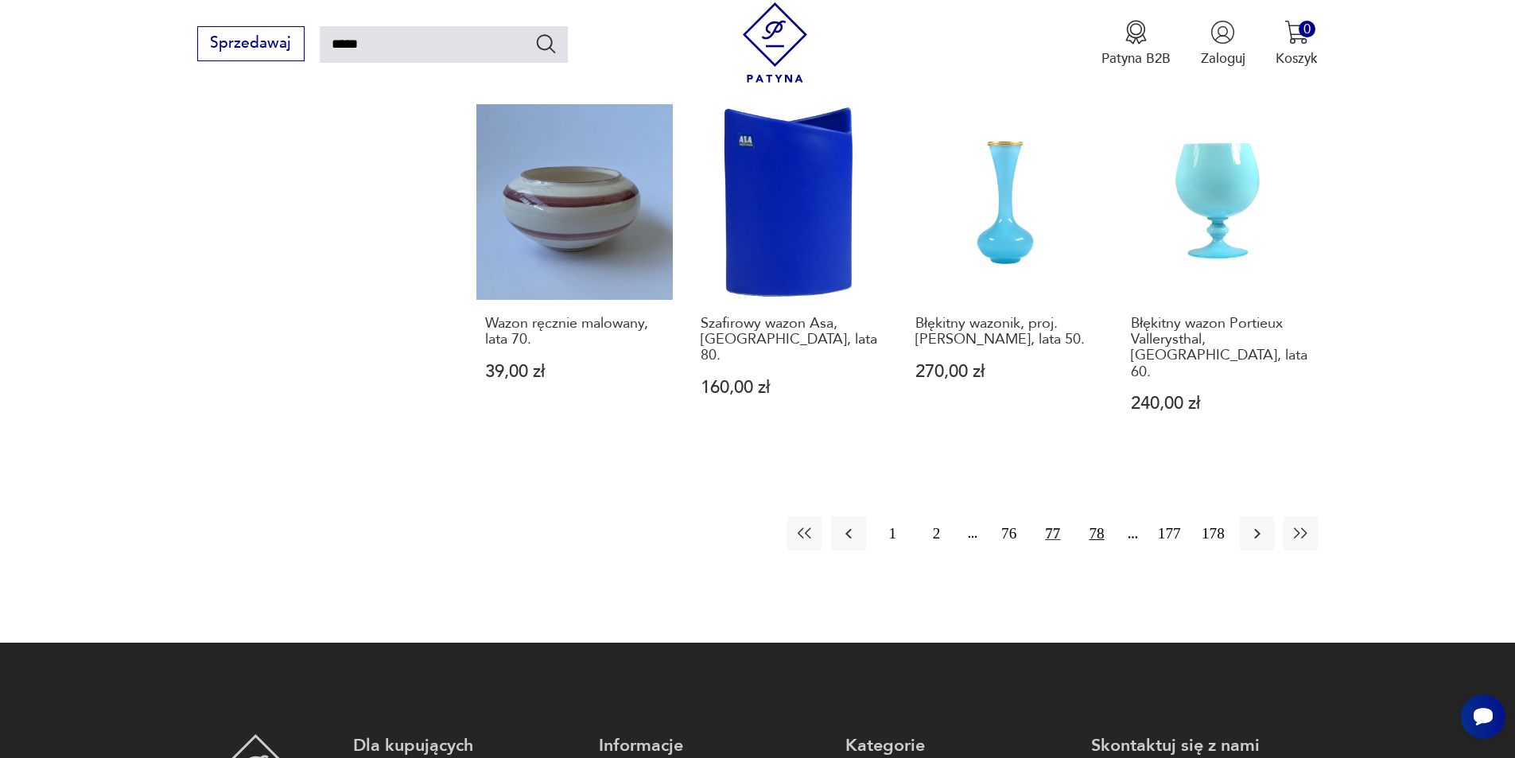
click at [1101, 516] on button "78" at bounding box center [1096, 533] width 34 height 34
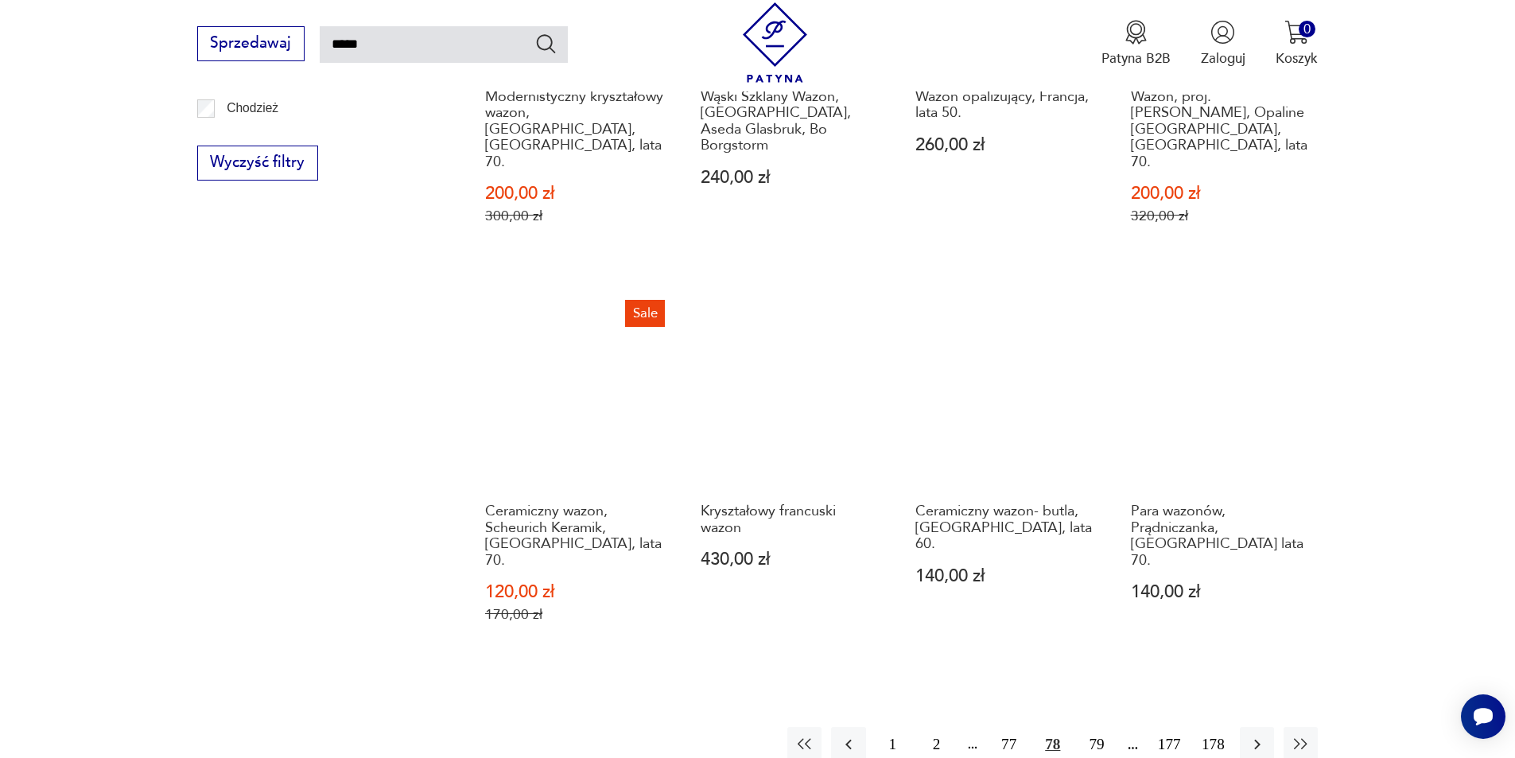
scroll to position [1444, 0]
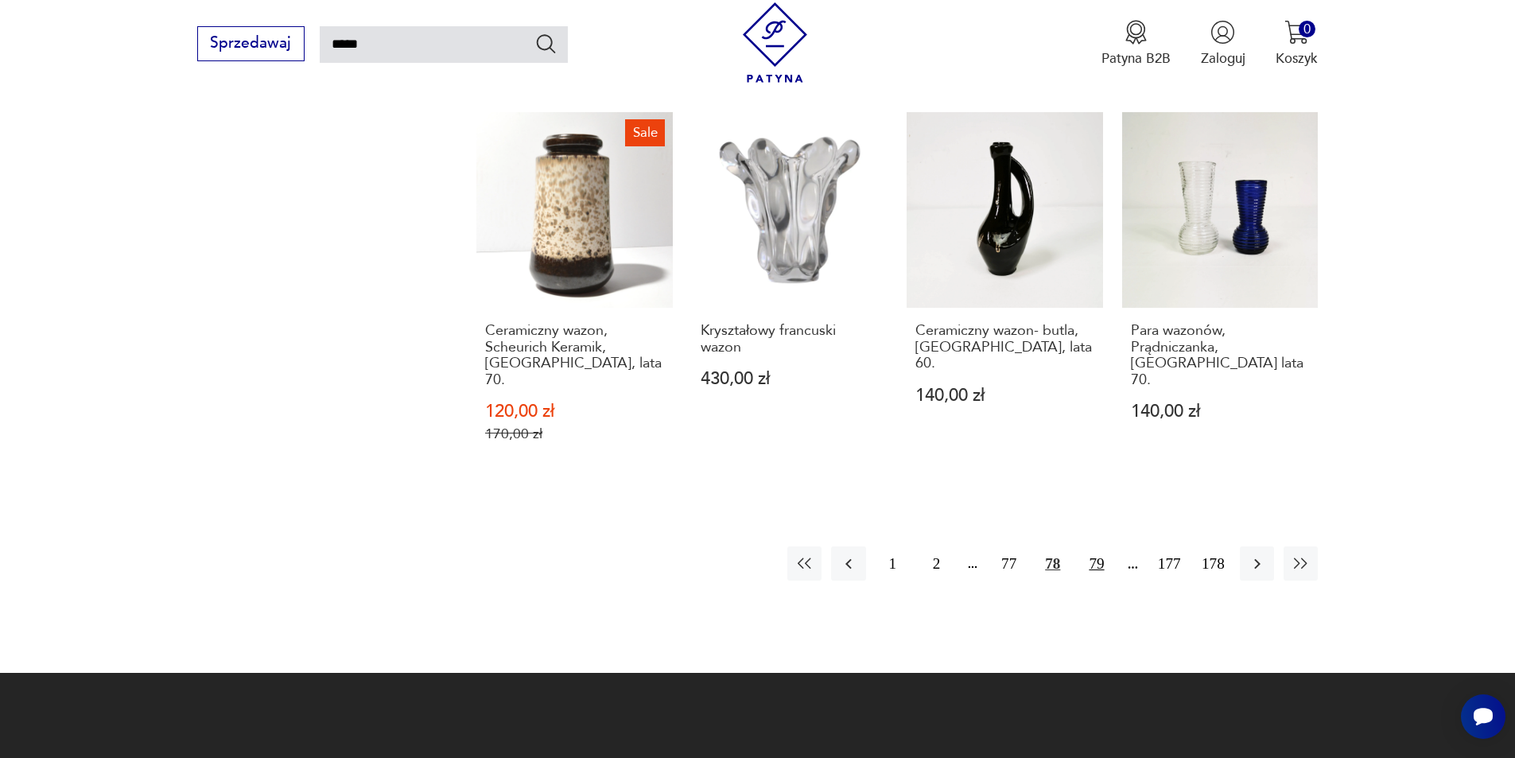
click at [1096, 546] on button "79" at bounding box center [1096, 563] width 34 height 34
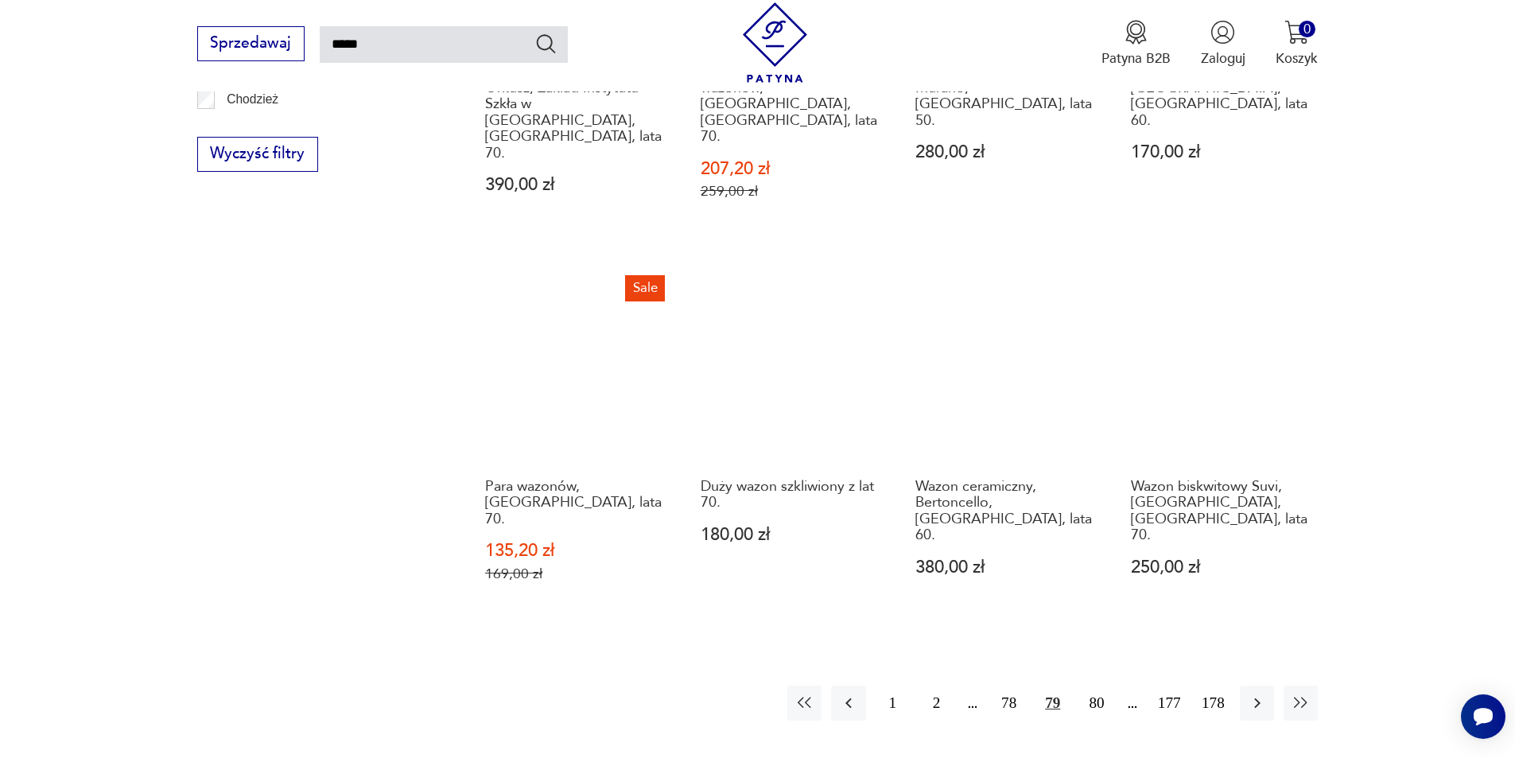
scroll to position [1285, 0]
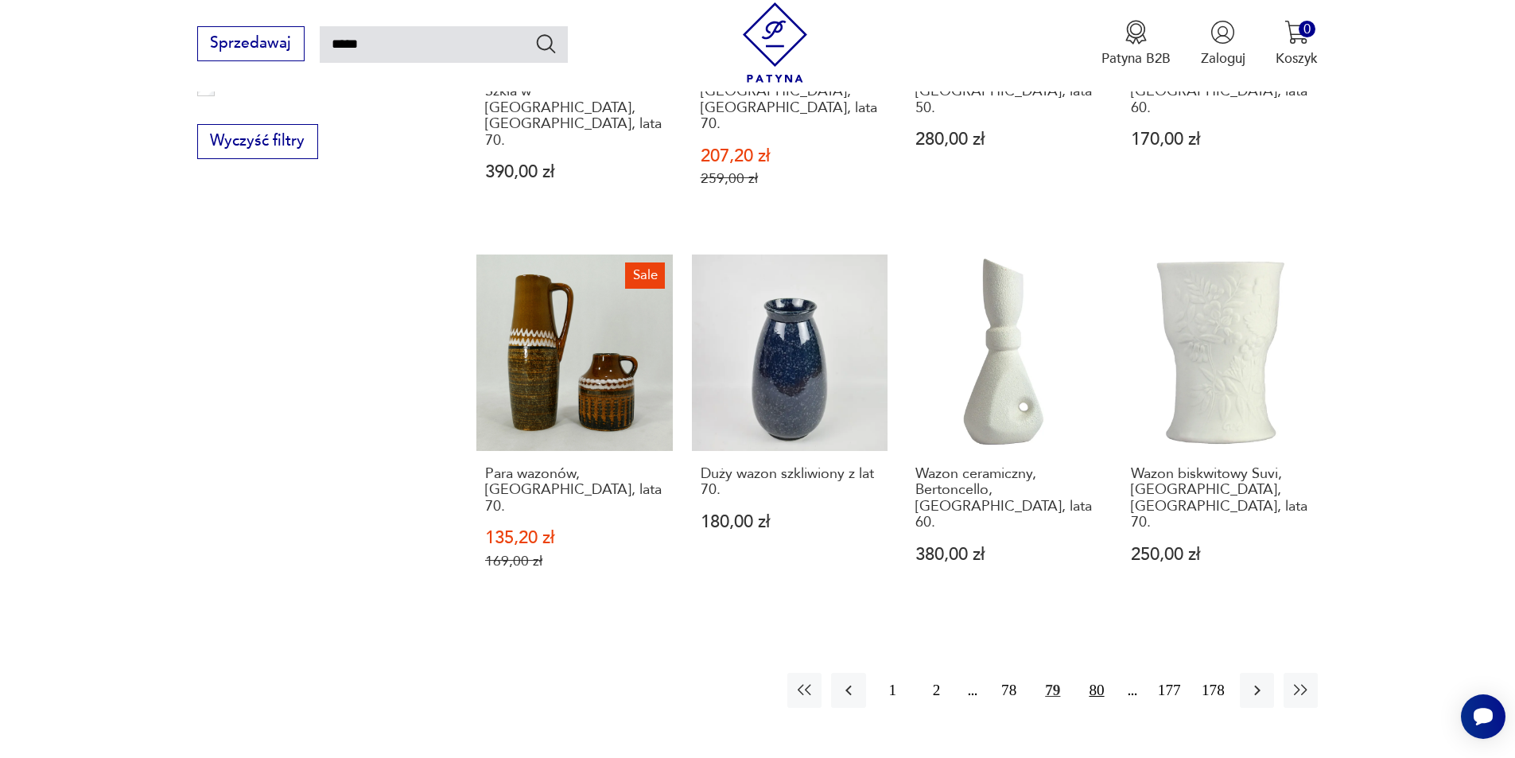
click at [1092, 673] on button "80" at bounding box center [1096, 690] width 34 height 34
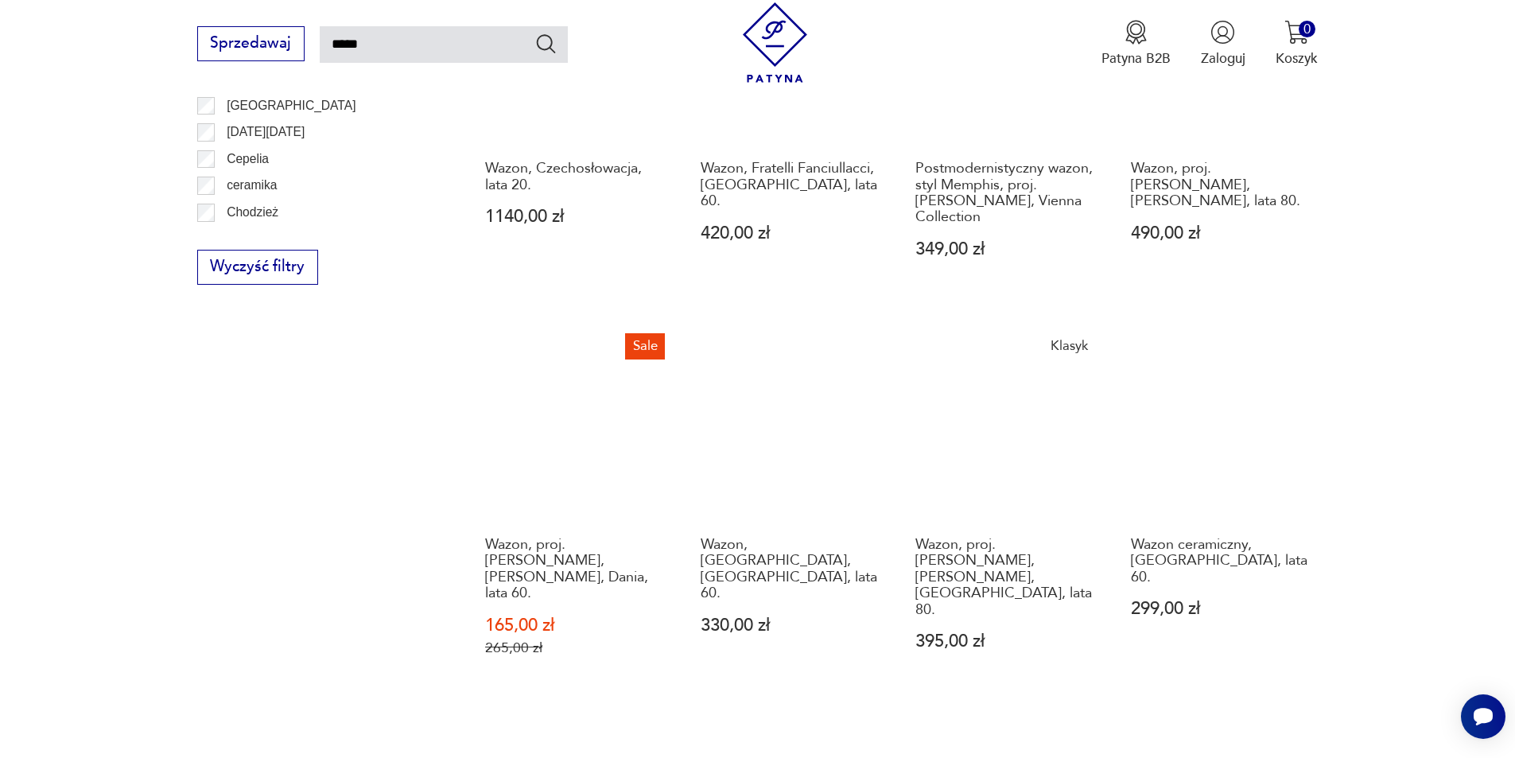
scroll to position [1444, 0]
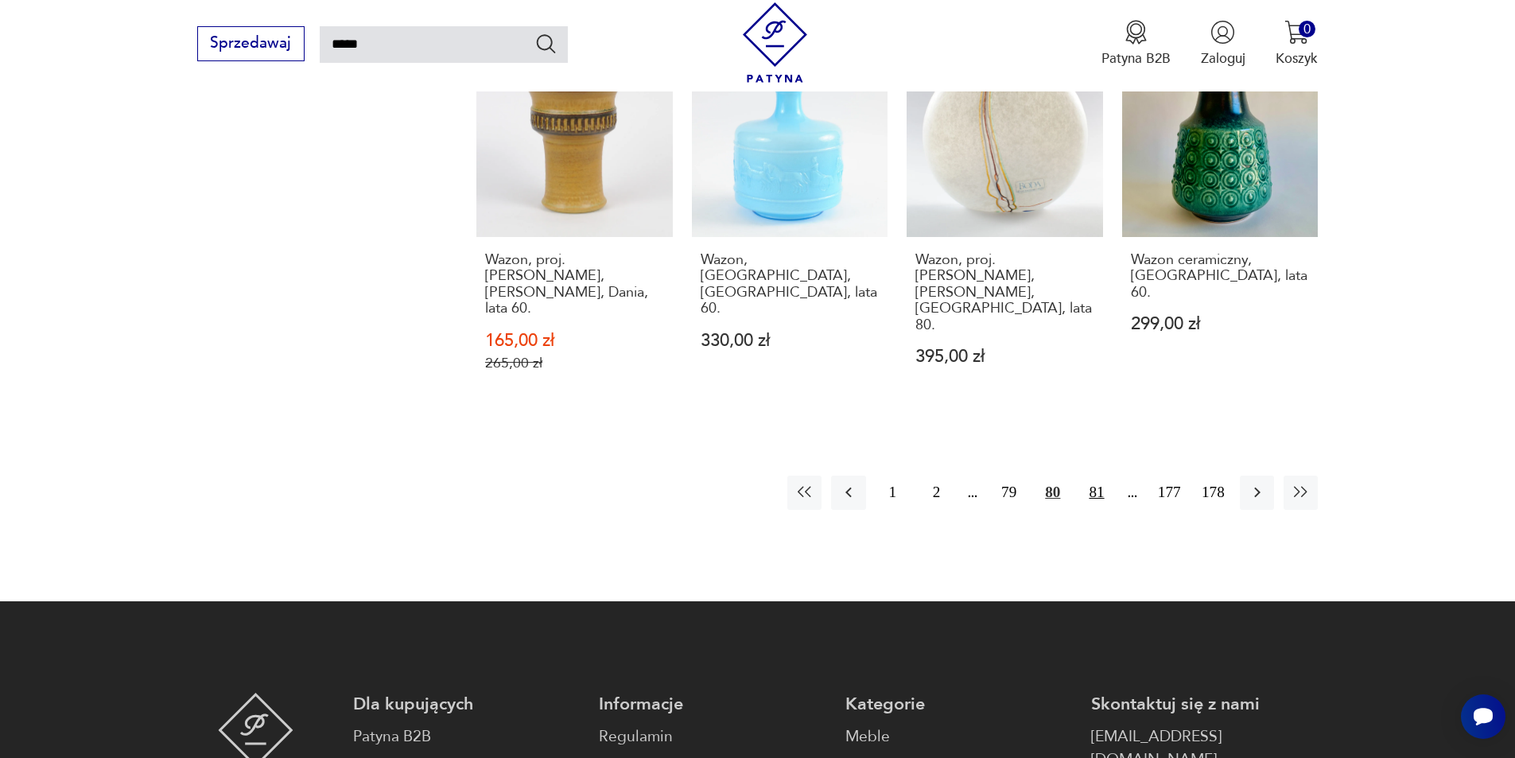
click at [1103, 476] on button "81" at bounding box center [1096, 493] width 34 height 34
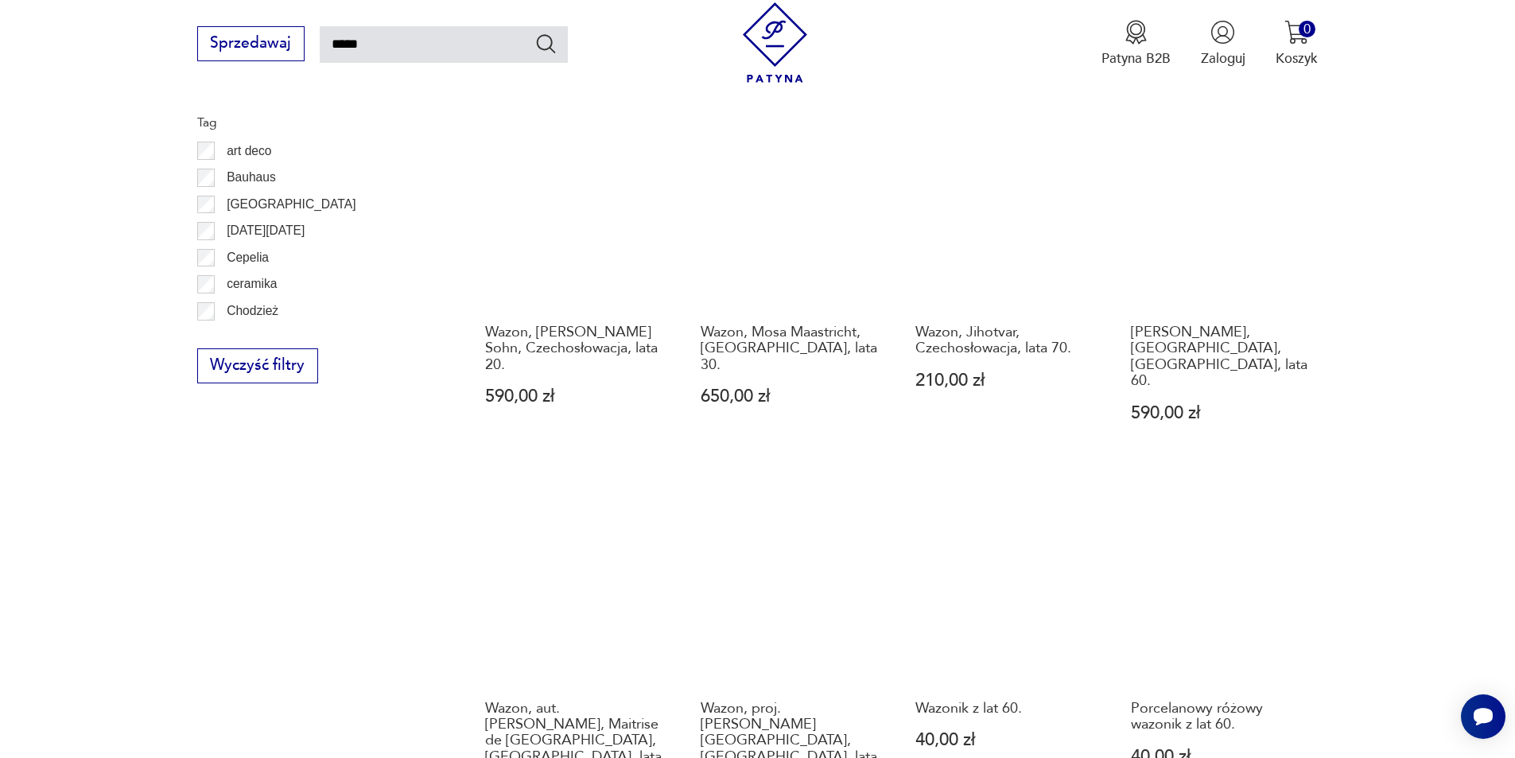
scroll to position [1205, 0]
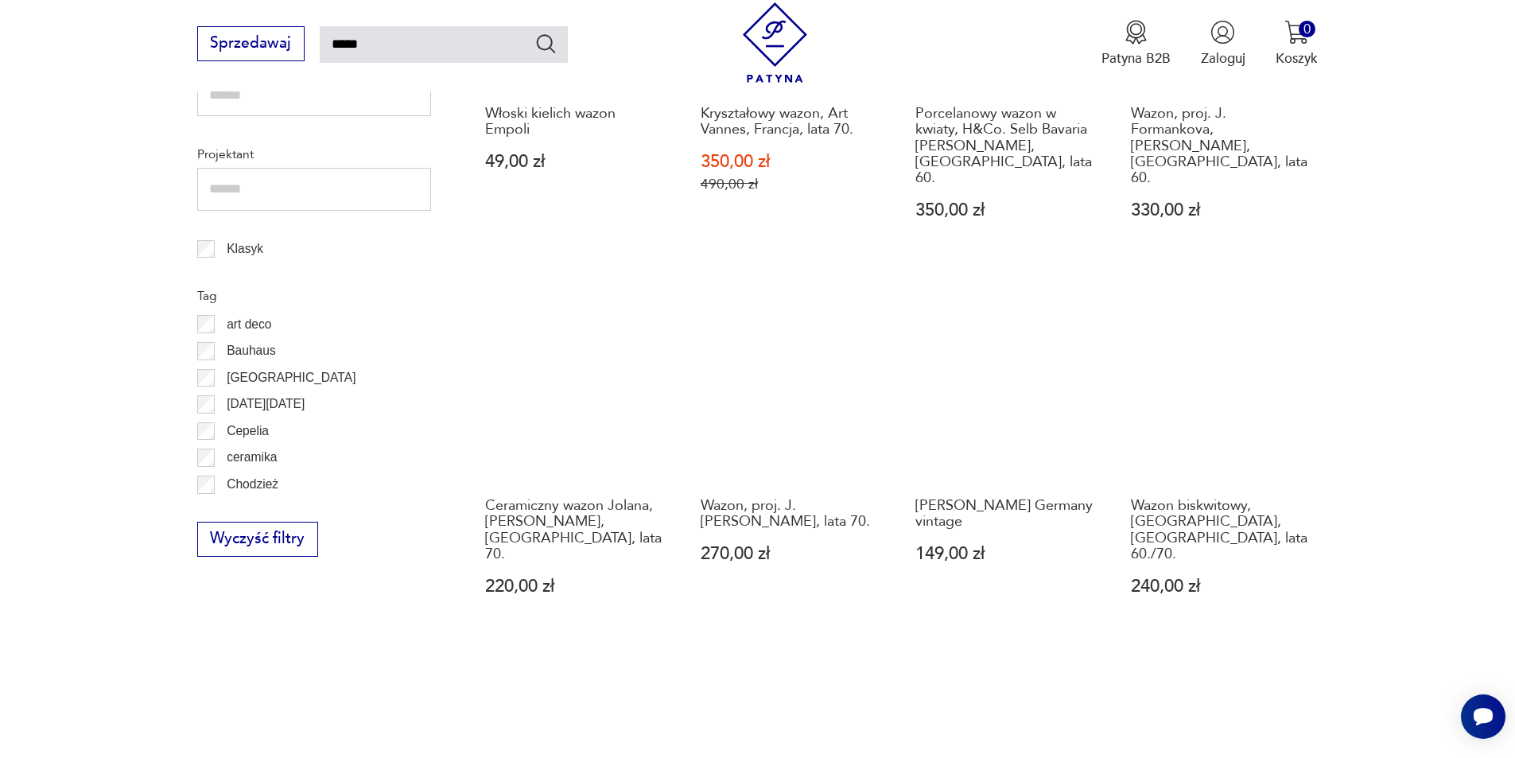
scroll to position [1285, 0]
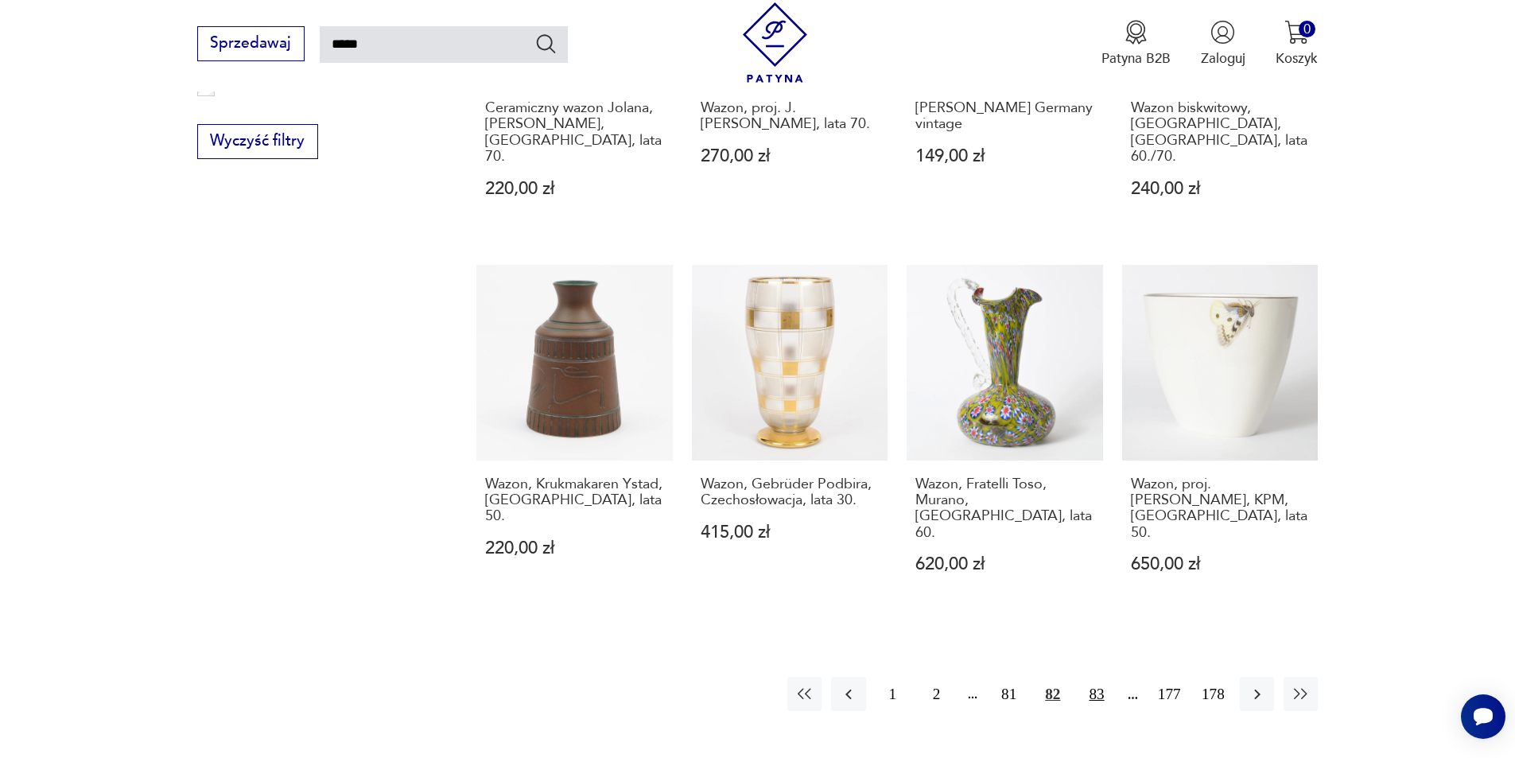
click at [1099, 677] on button "83" at bounding box center [1096, 694] width 34 height 34
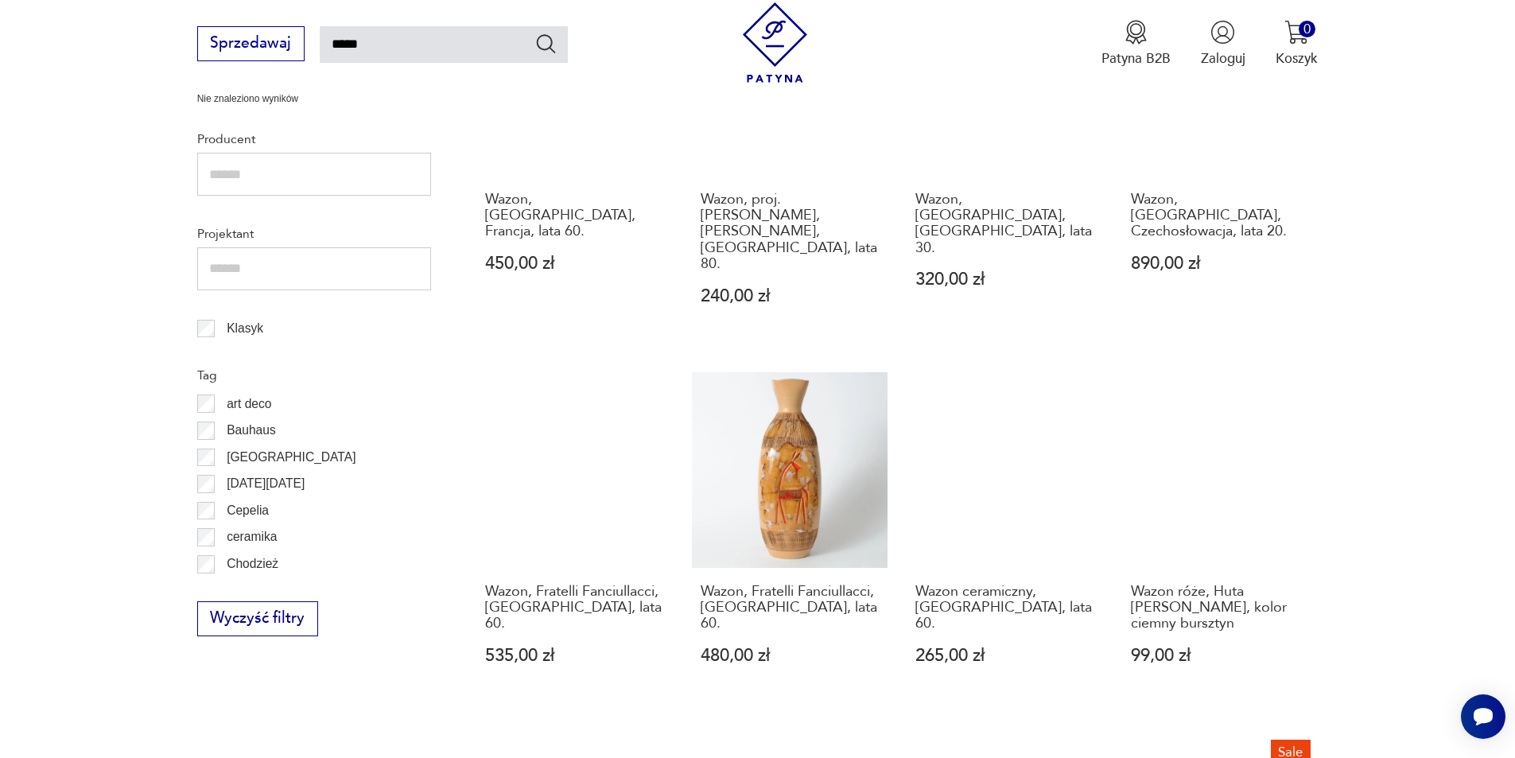
scroll to position [1205, 0]
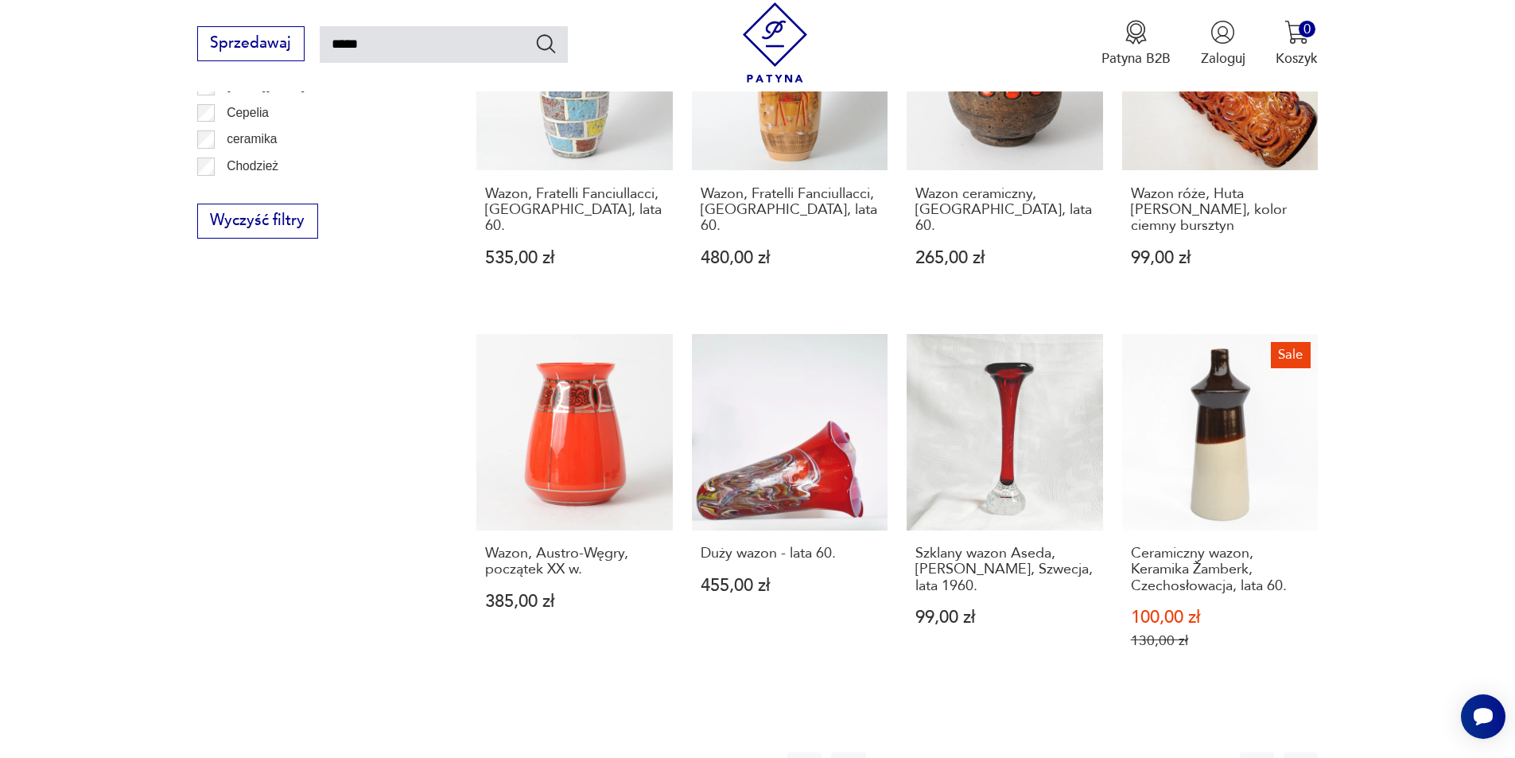
click at [1100, 752] on button "84" at bounding box center [1096, 769] width 34 height 34
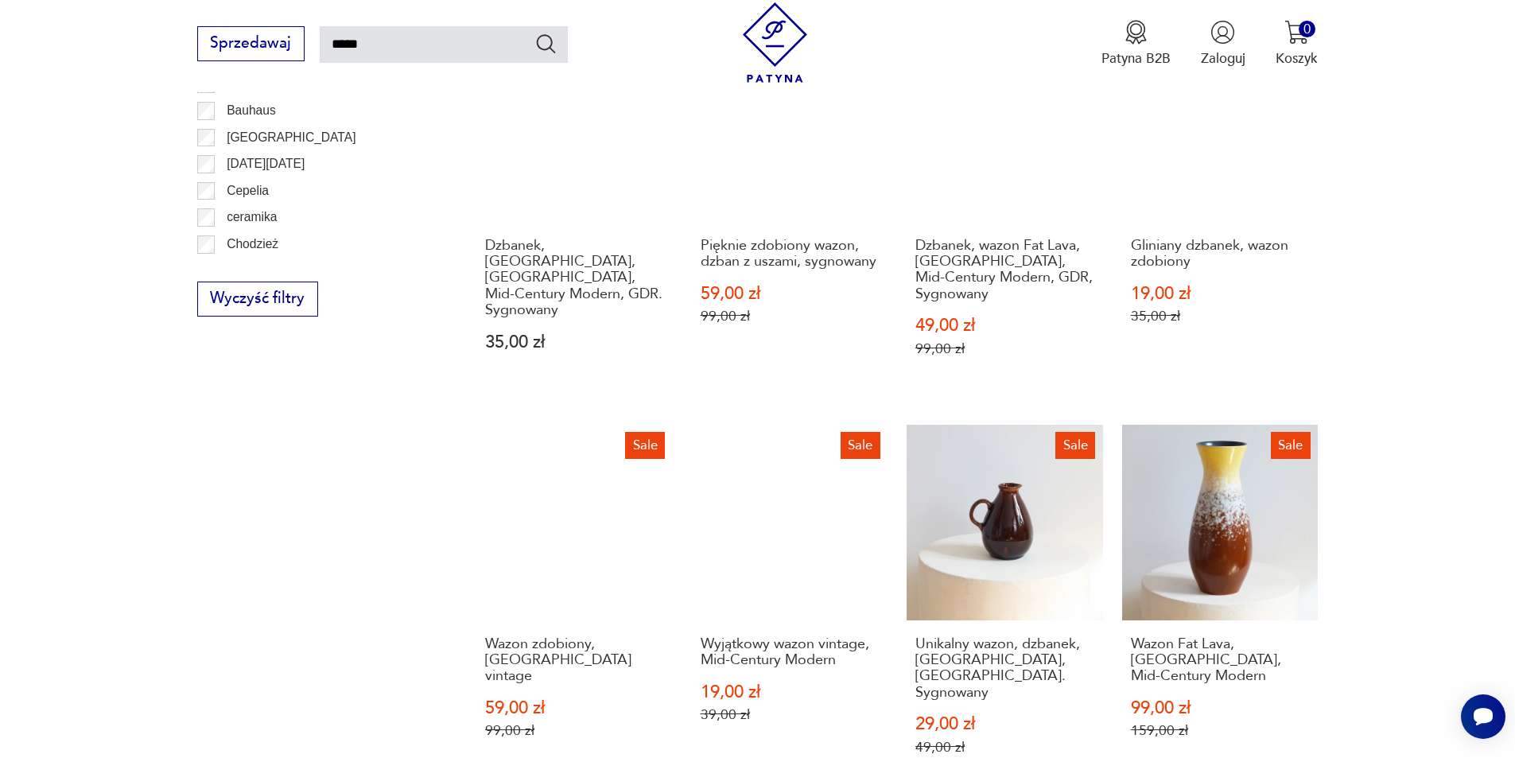
scroll to position [1364, 0]
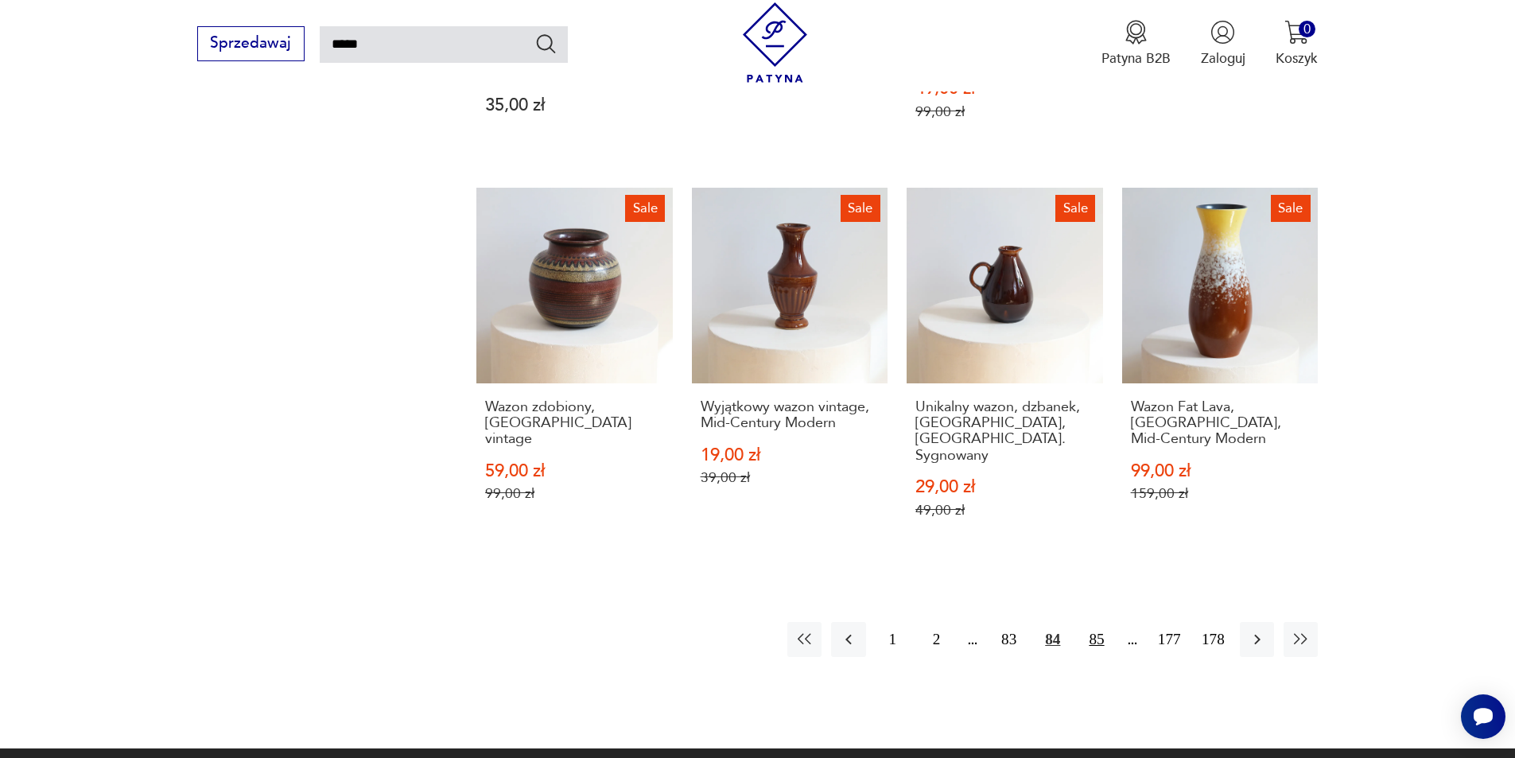
click at [1093, 622] on button "85" at bounding box center [1096, 639] width 34 height 34
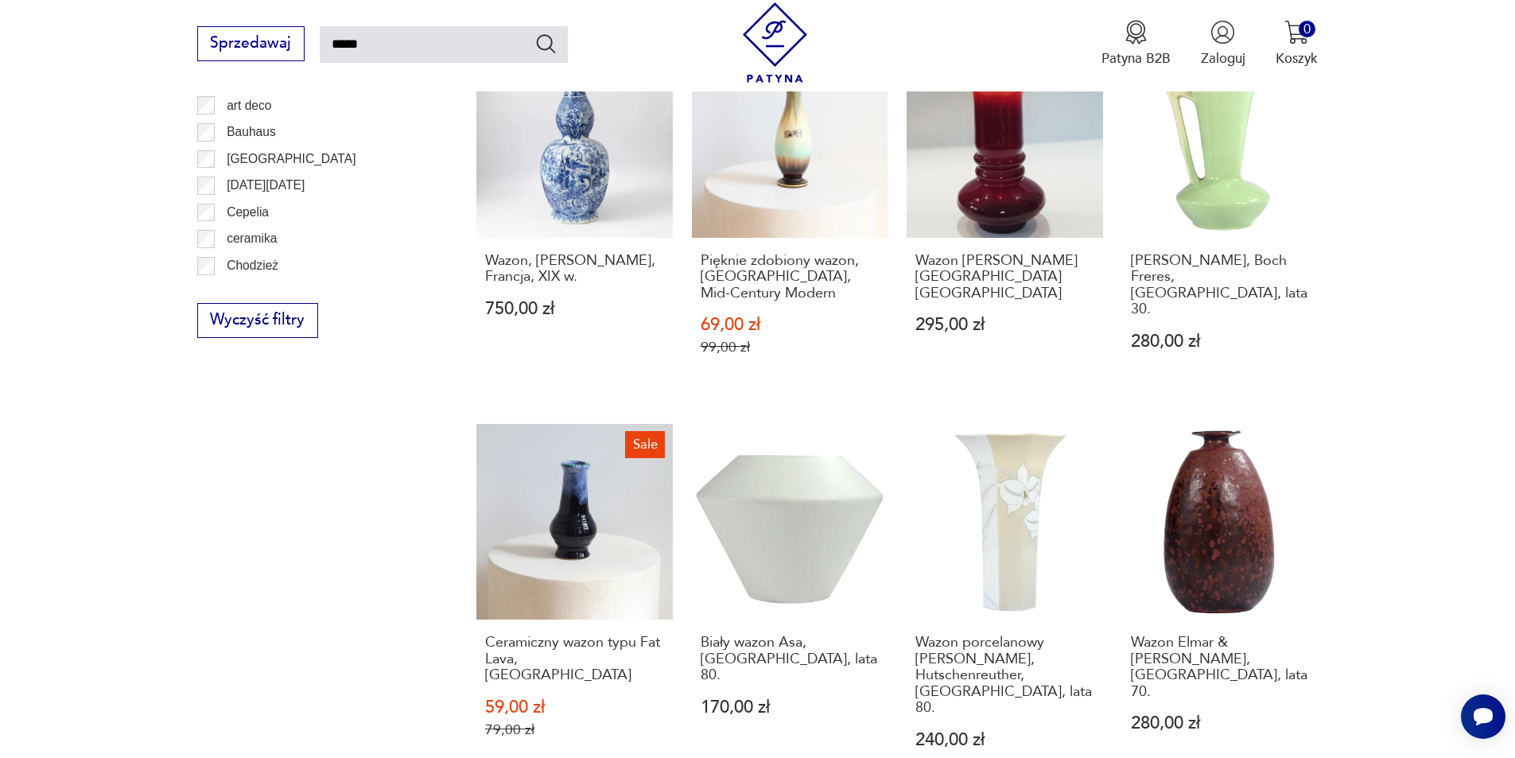
scroll to position [1364, 0]
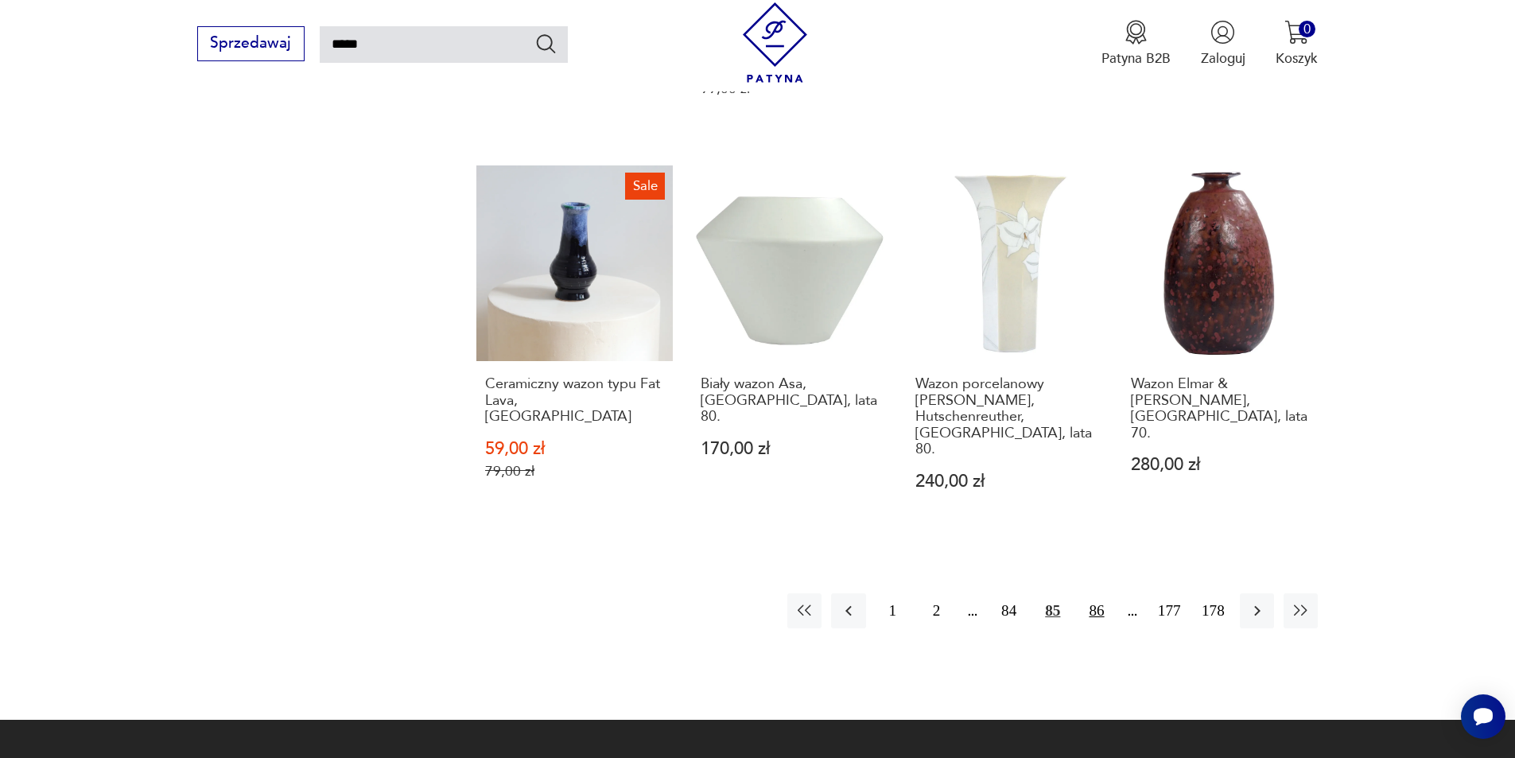
click at [1102, 593] on button "86" at bounding box center [1096, 610] width 34 height 34
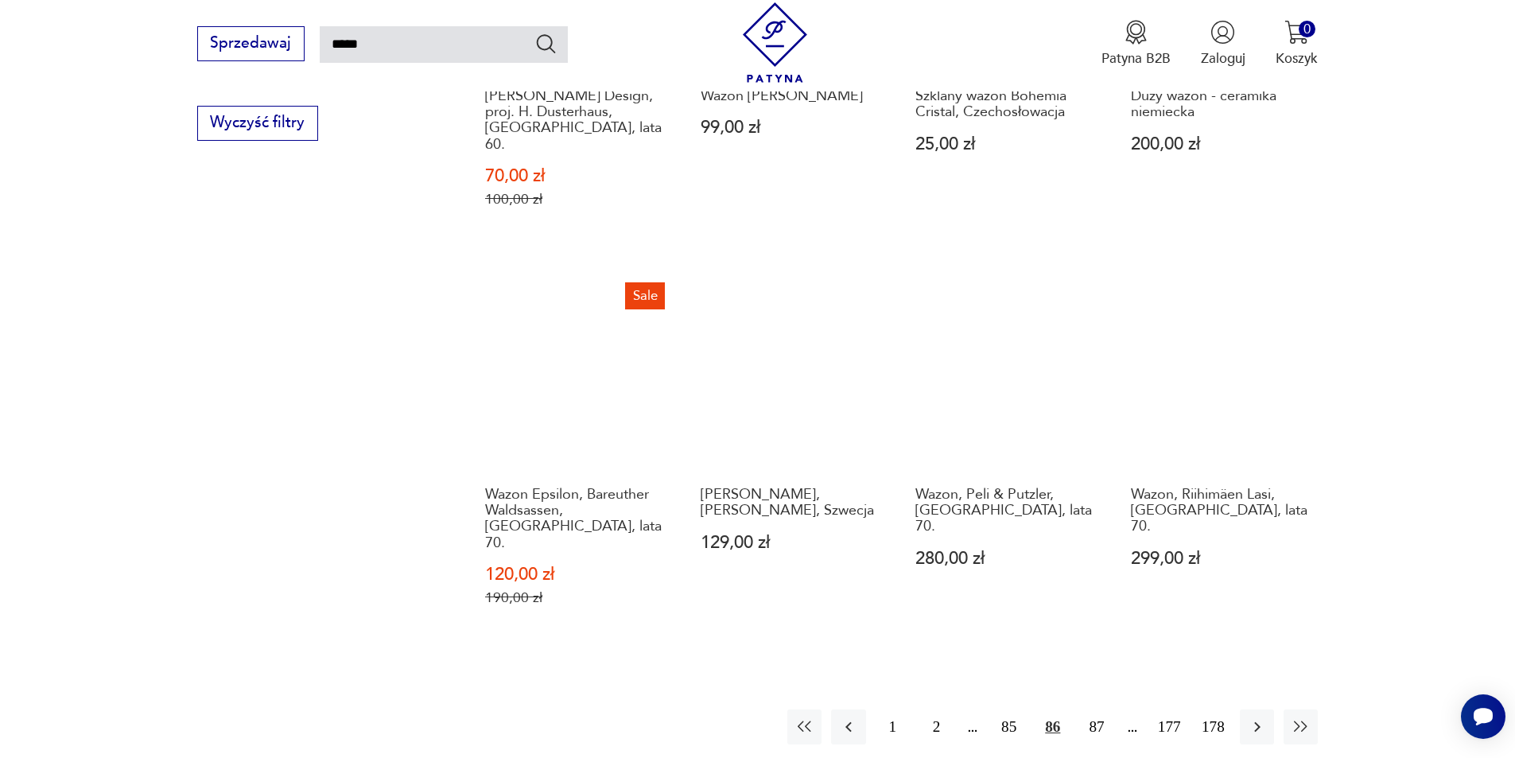
scroll to position [1444, 0]
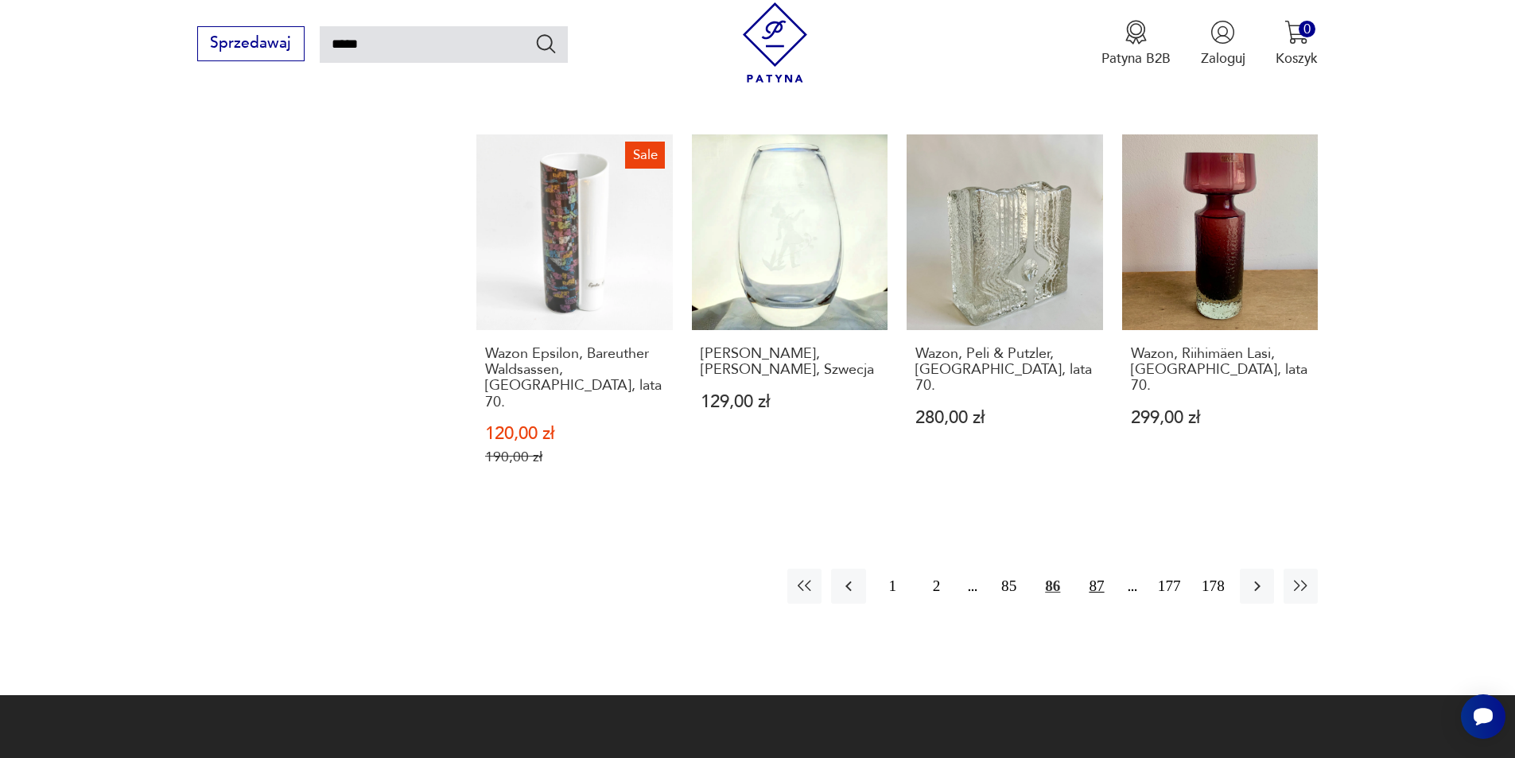
click at [1100, 569] on button "87" at bounding box center [1096, 586] width 34 height 34
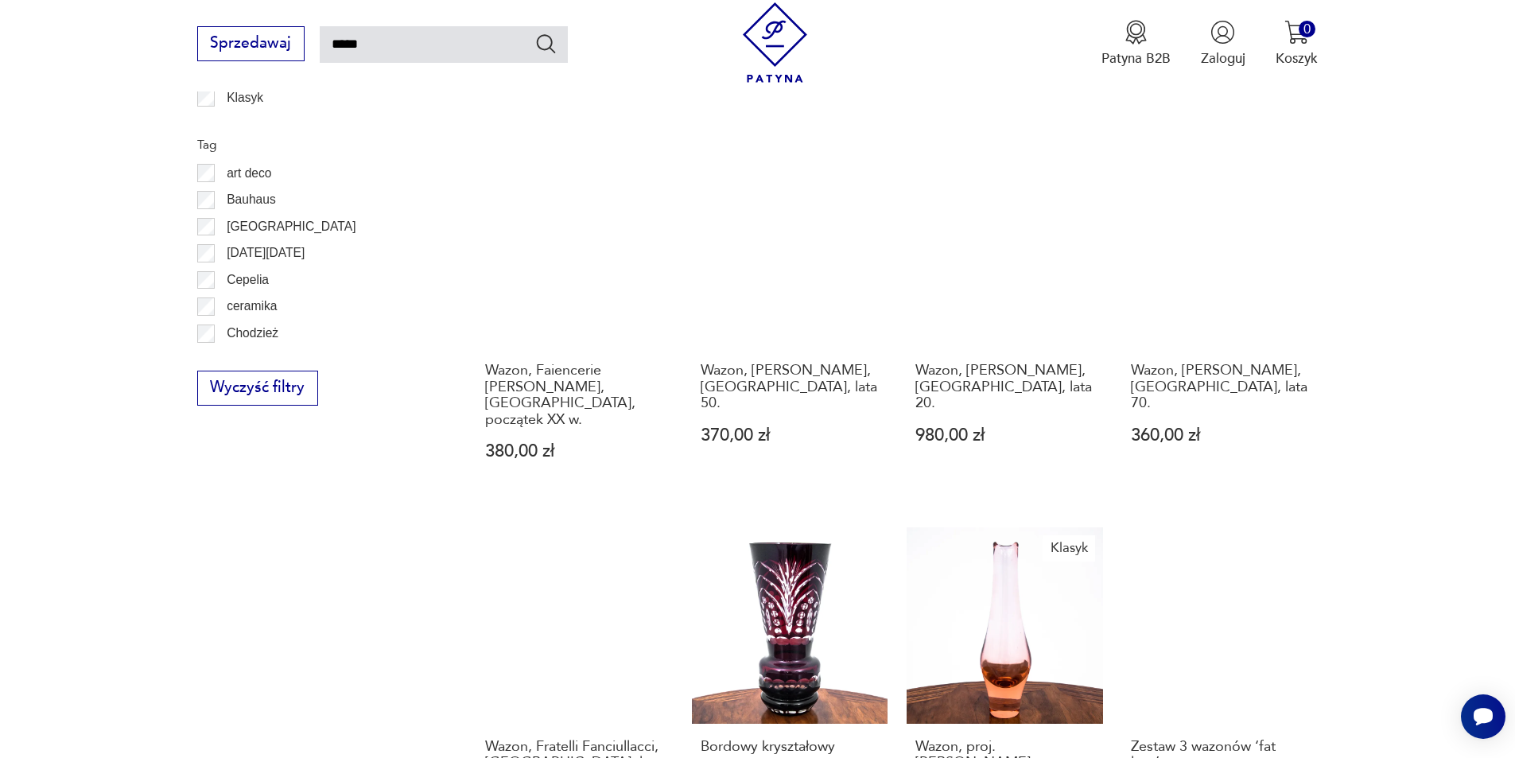
scroll to position [1285, 0]
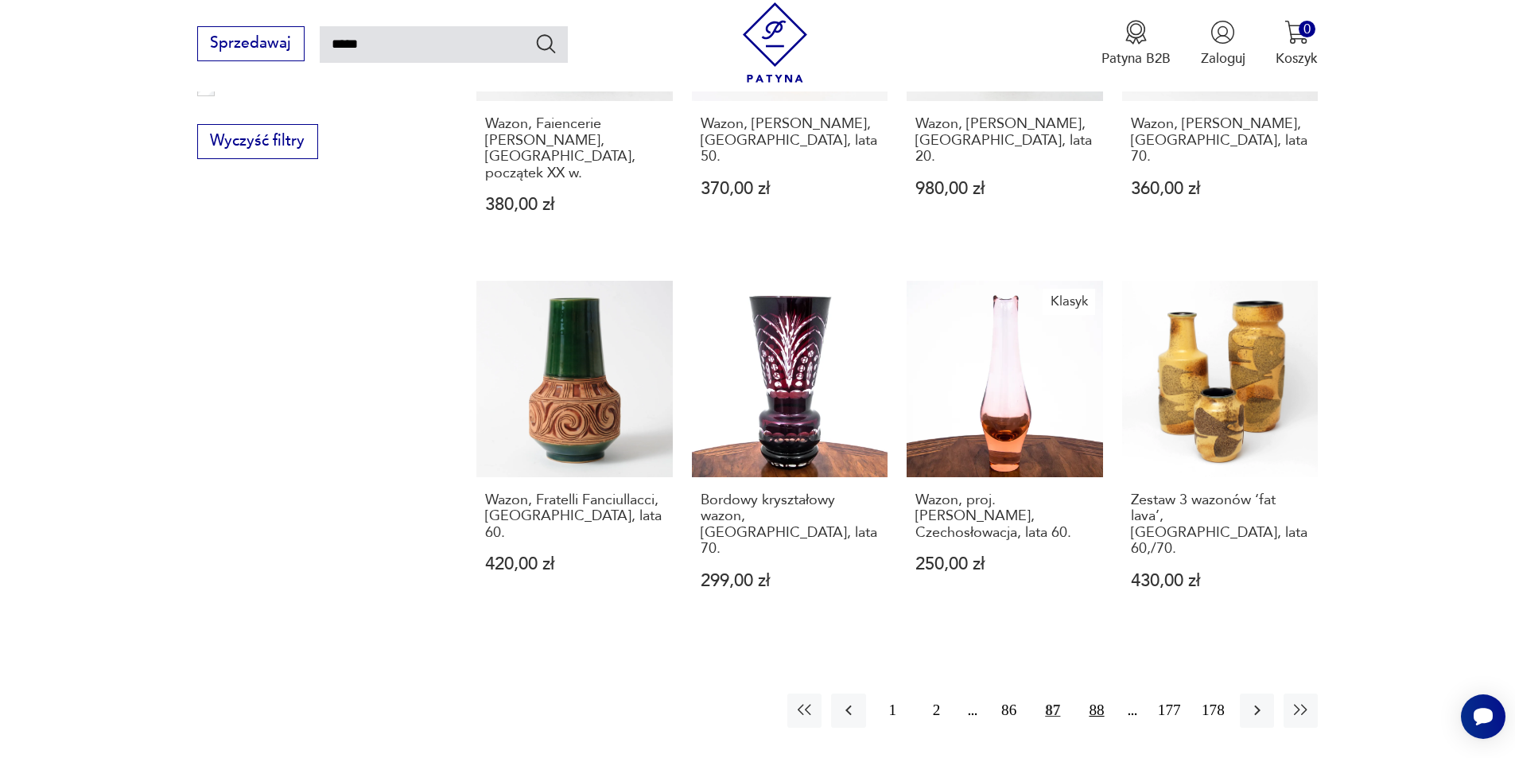
click at [1091, 694] on button "88" at bounding box center [1096, 711] width 34 height 34
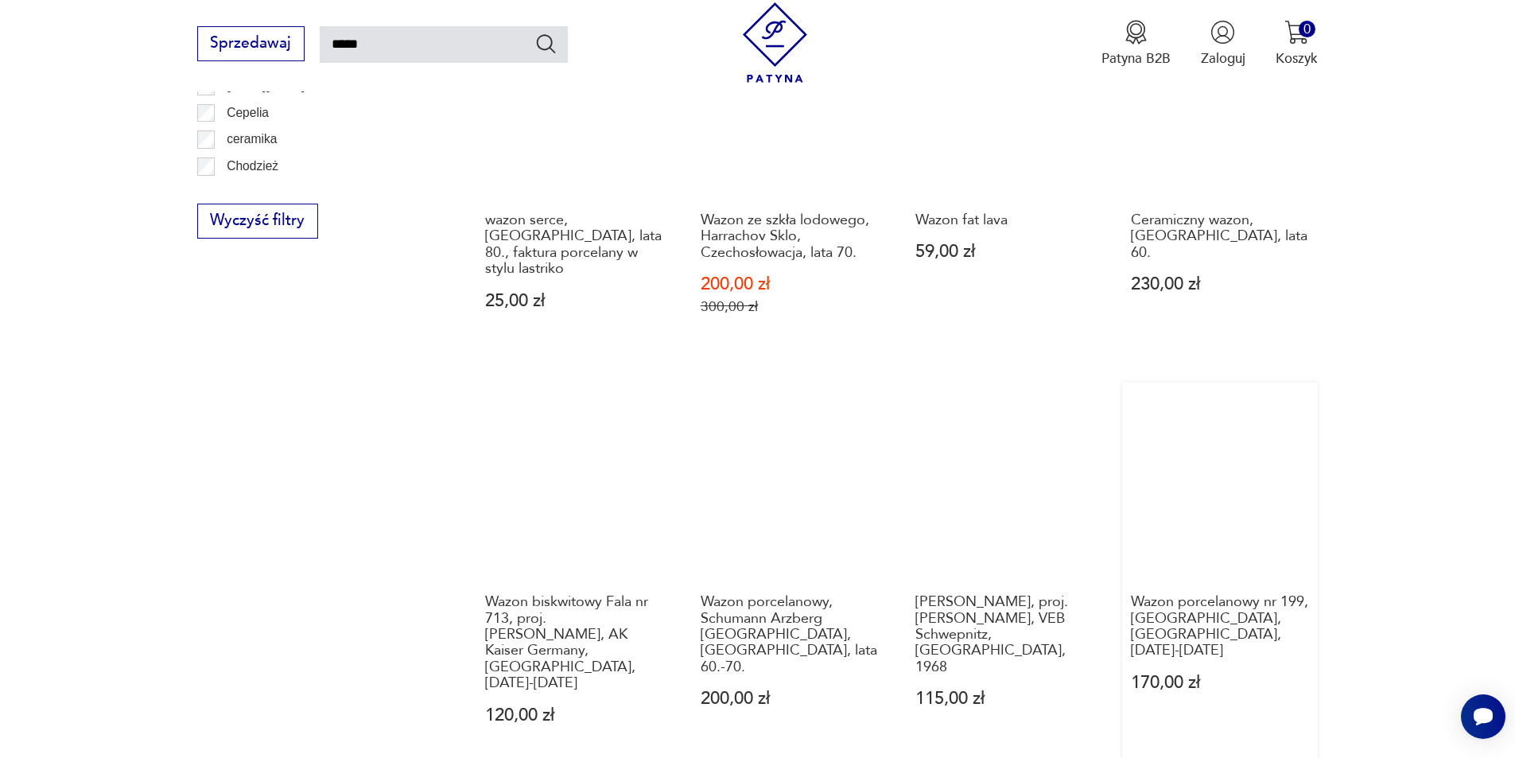
scroll to position [1444, 0]
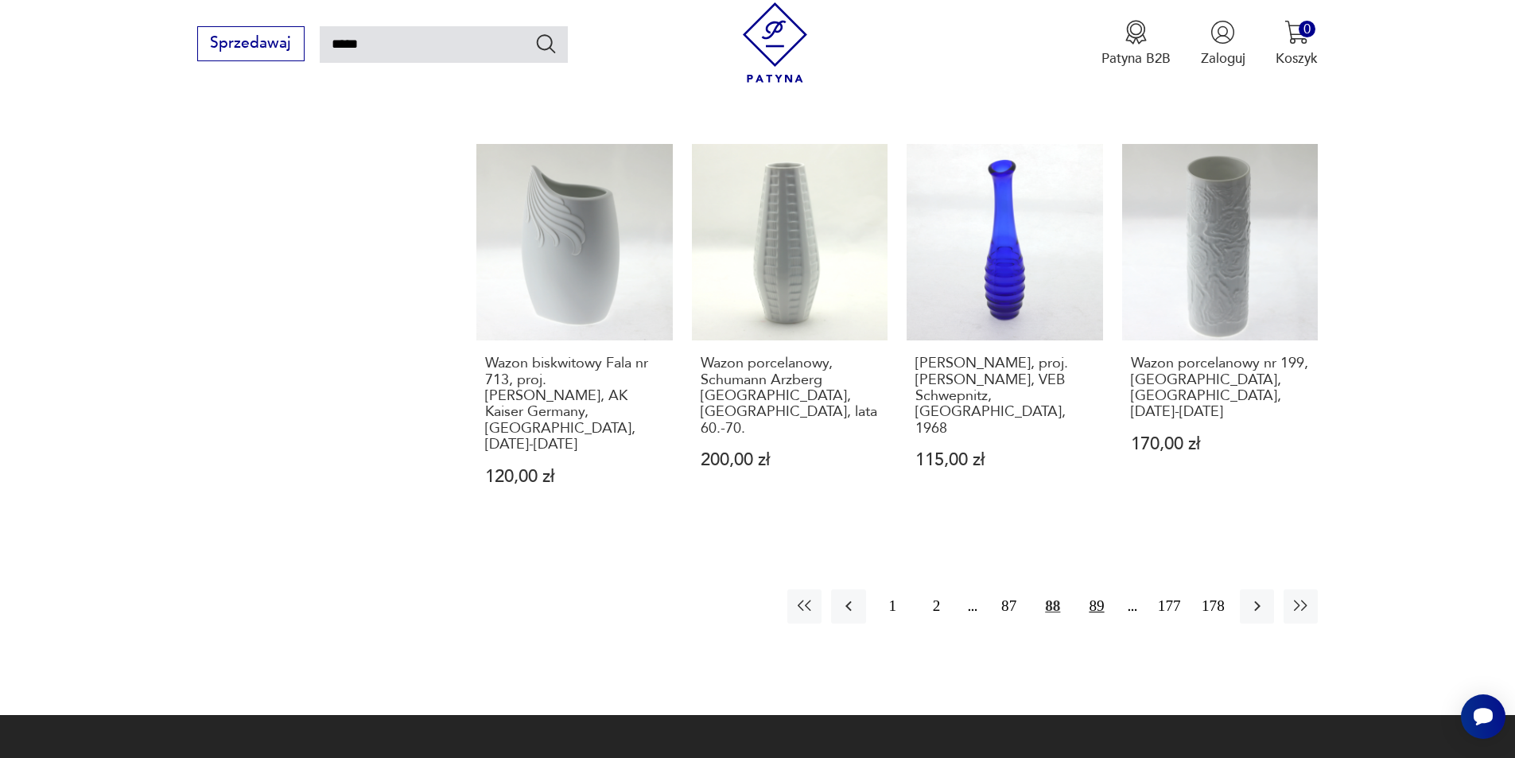
click at [1097, 589] on button "89" at bounding box center [1096, 606] width 34 height 34
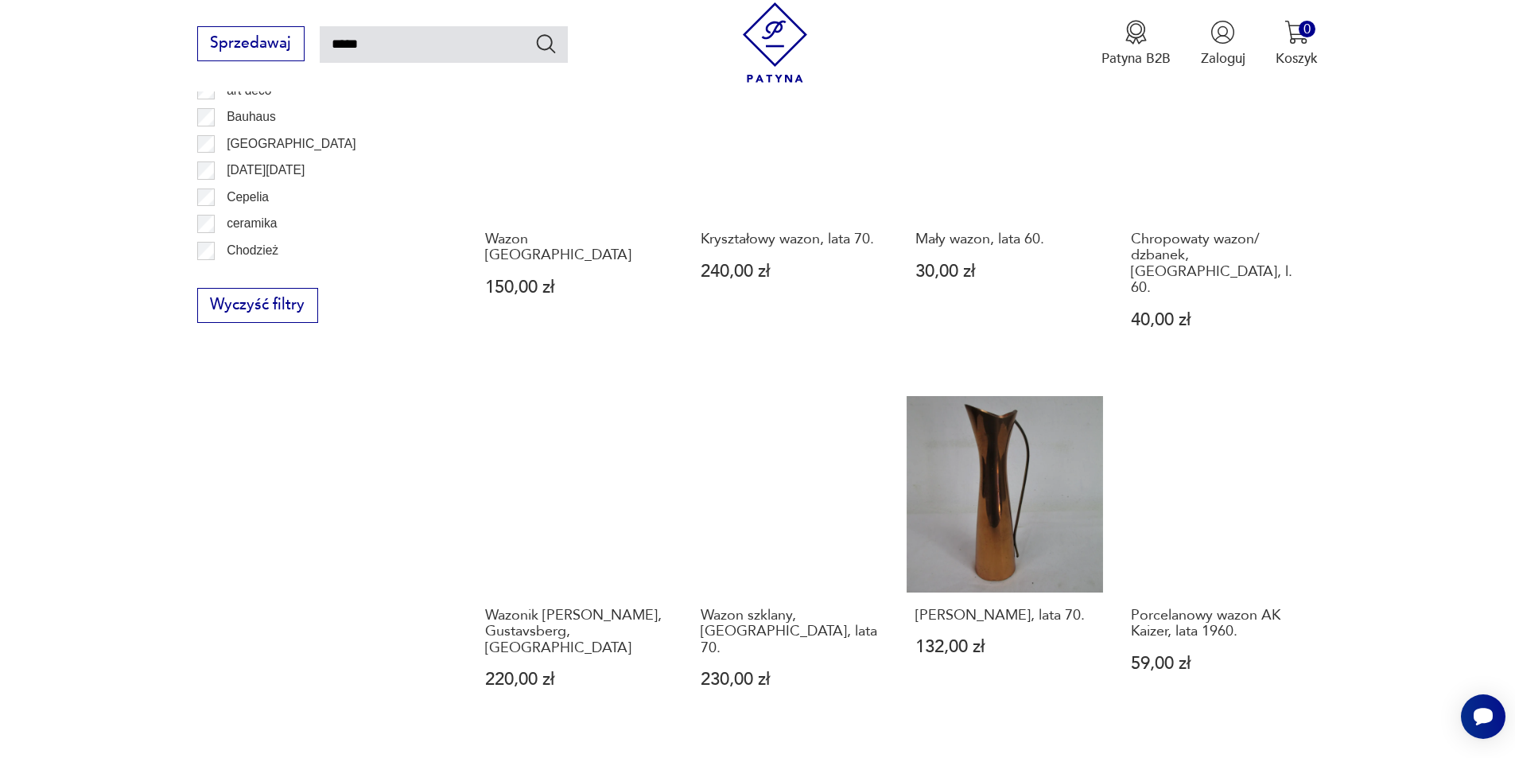
scroll to position [1126, 0]
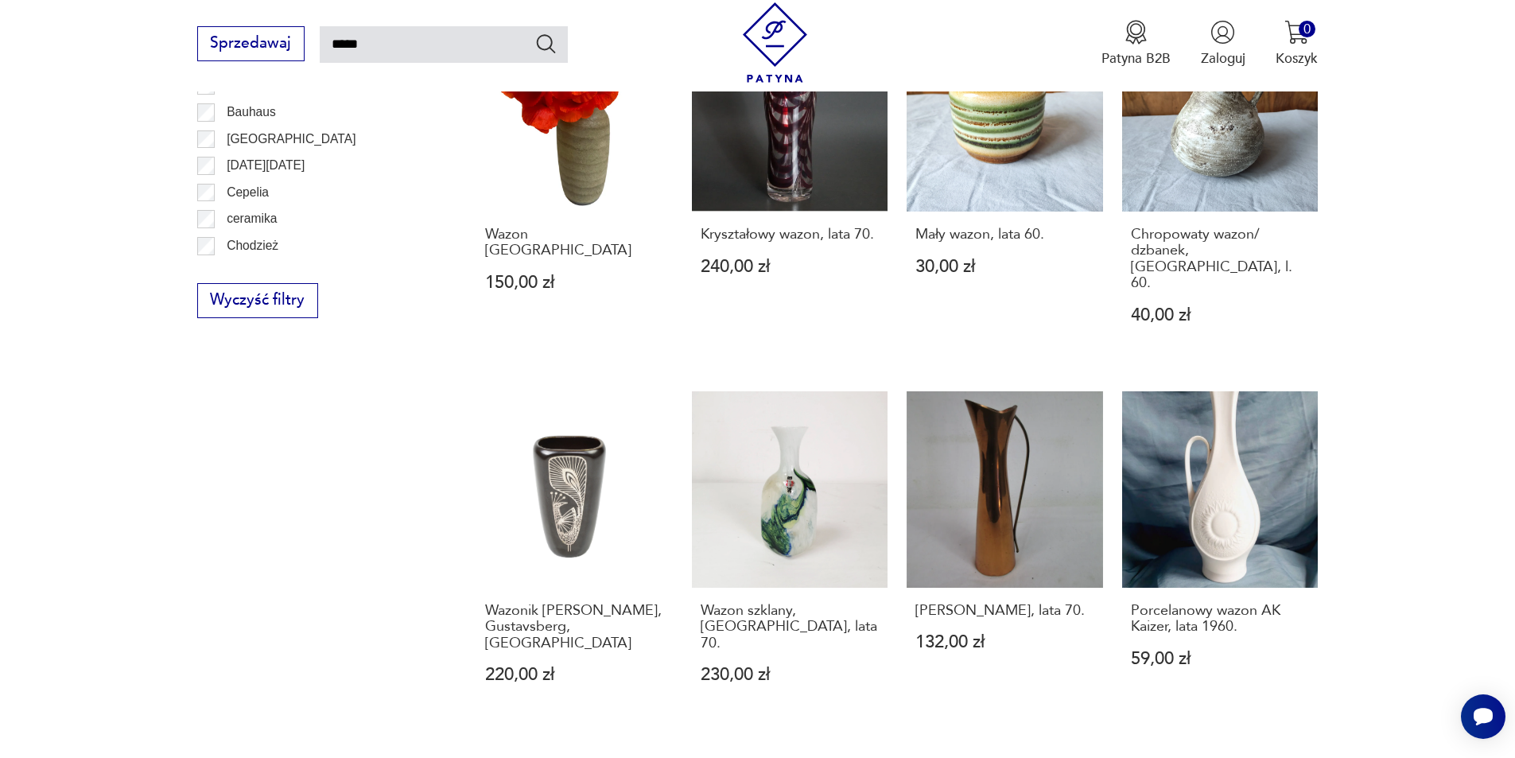
drag, startPoint x: 1100, startPoint y: 723, endPoint x: 1409, endPoint y: 651, distance: 317.8
click at [1407, 655] on section "Filtruj produkty Antykwariat (7) Dekoracje (2804) Kuchnia (13) Pozostałe (7) Ce…" at bounding box center [757, 59] width 1515 height 1709
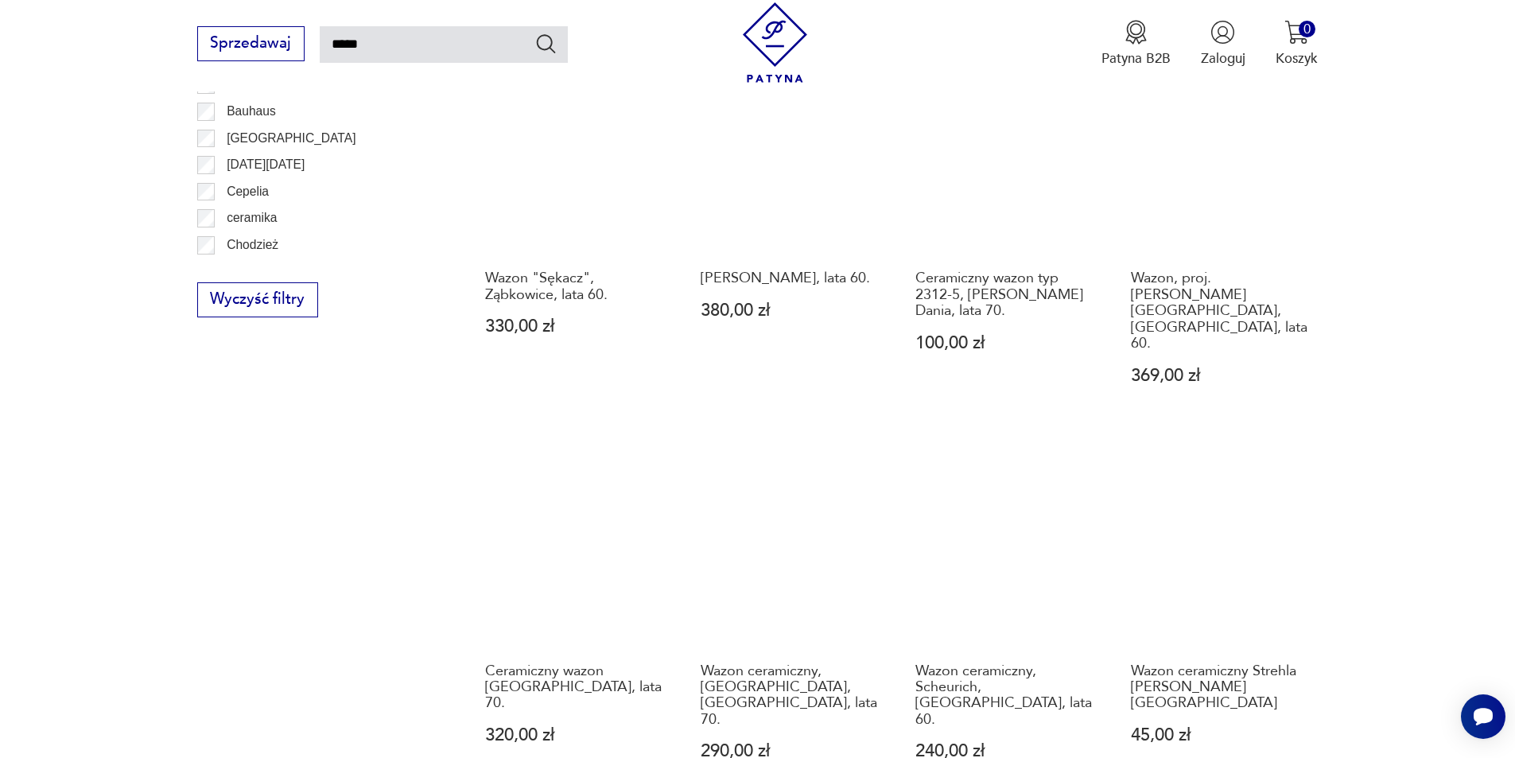
scroll to position [1285, 0]
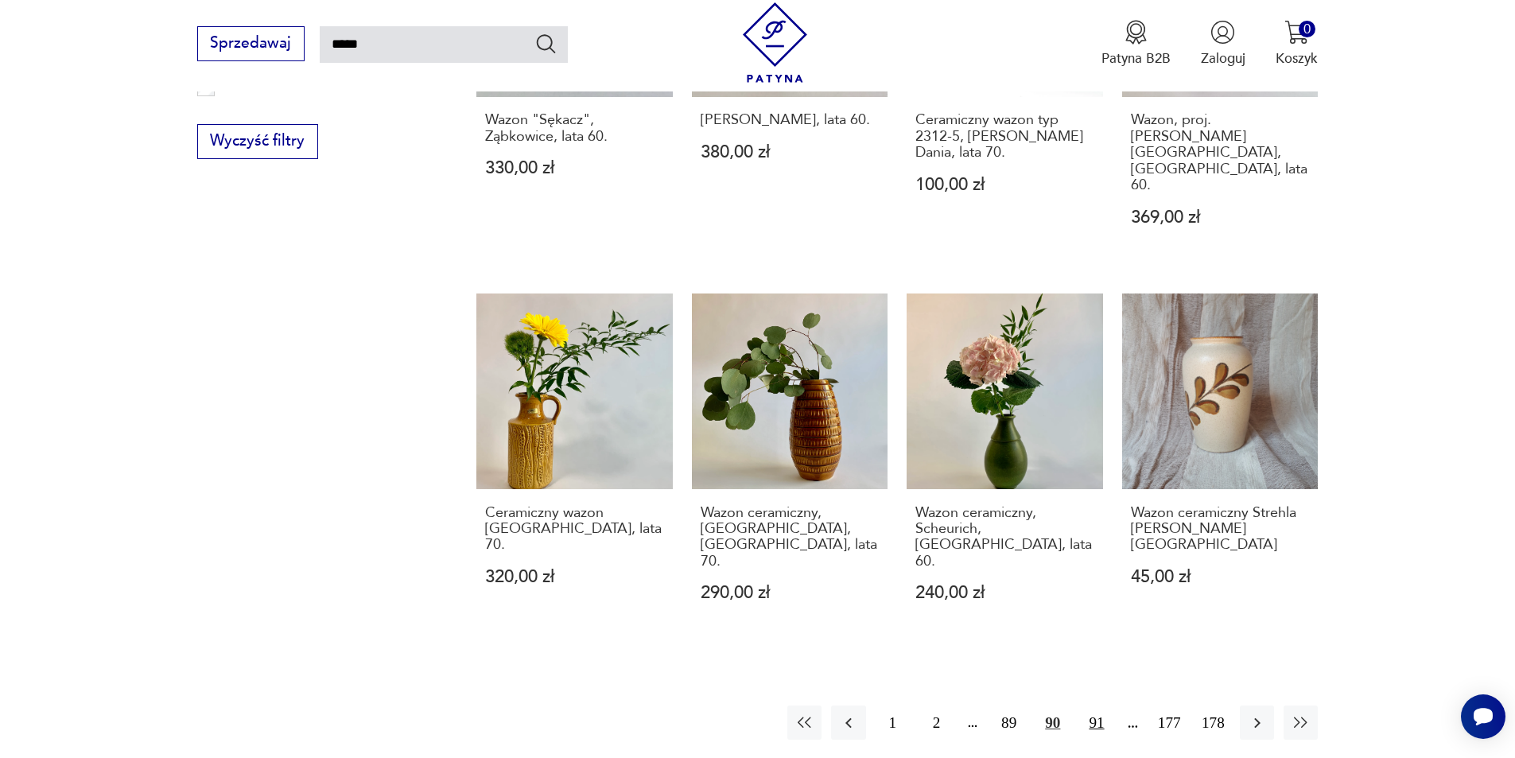
click at [1097, 706] on button "91" at bounding box center [1096, 723] width 34 height 34
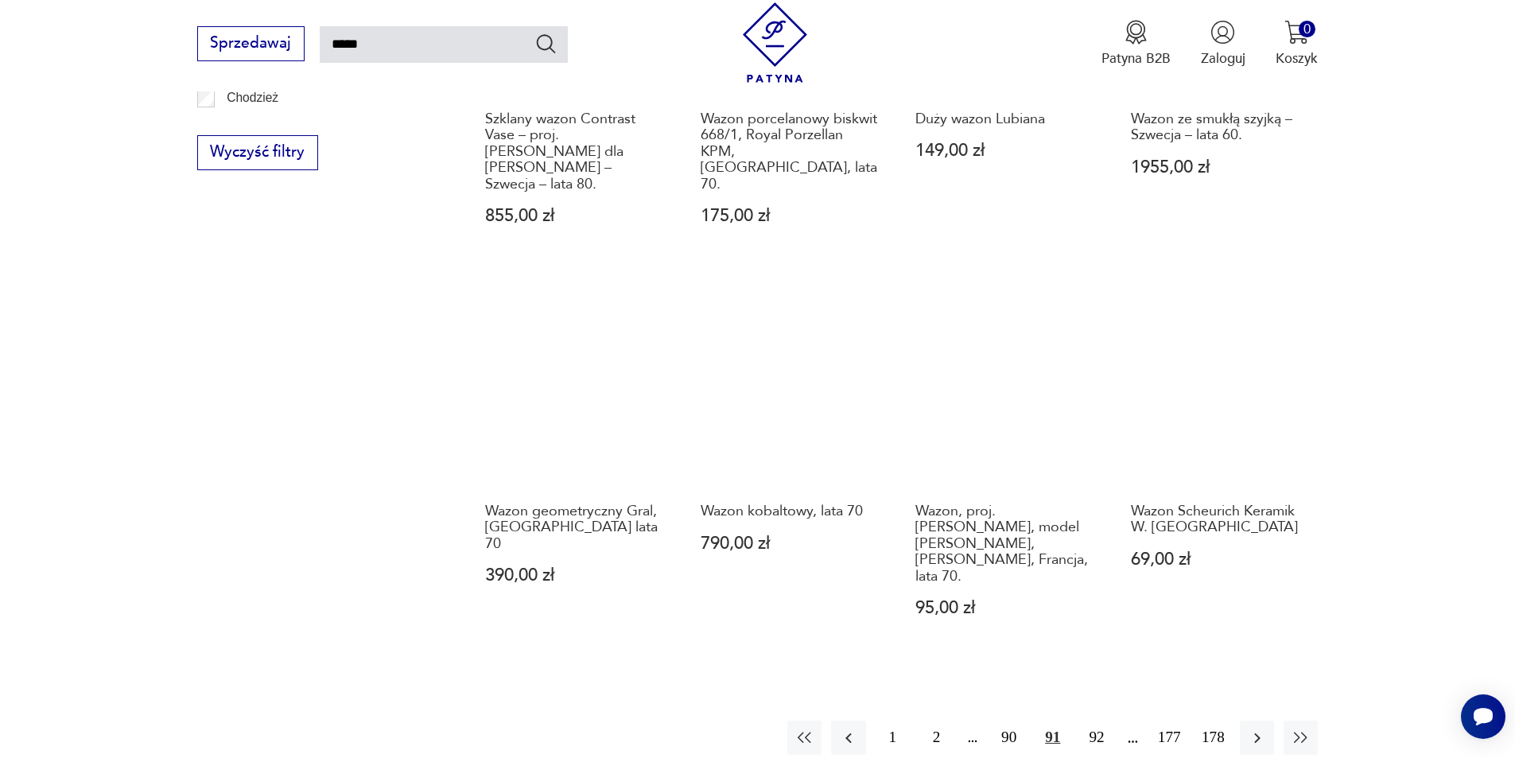
scroll to position [1444, 0]
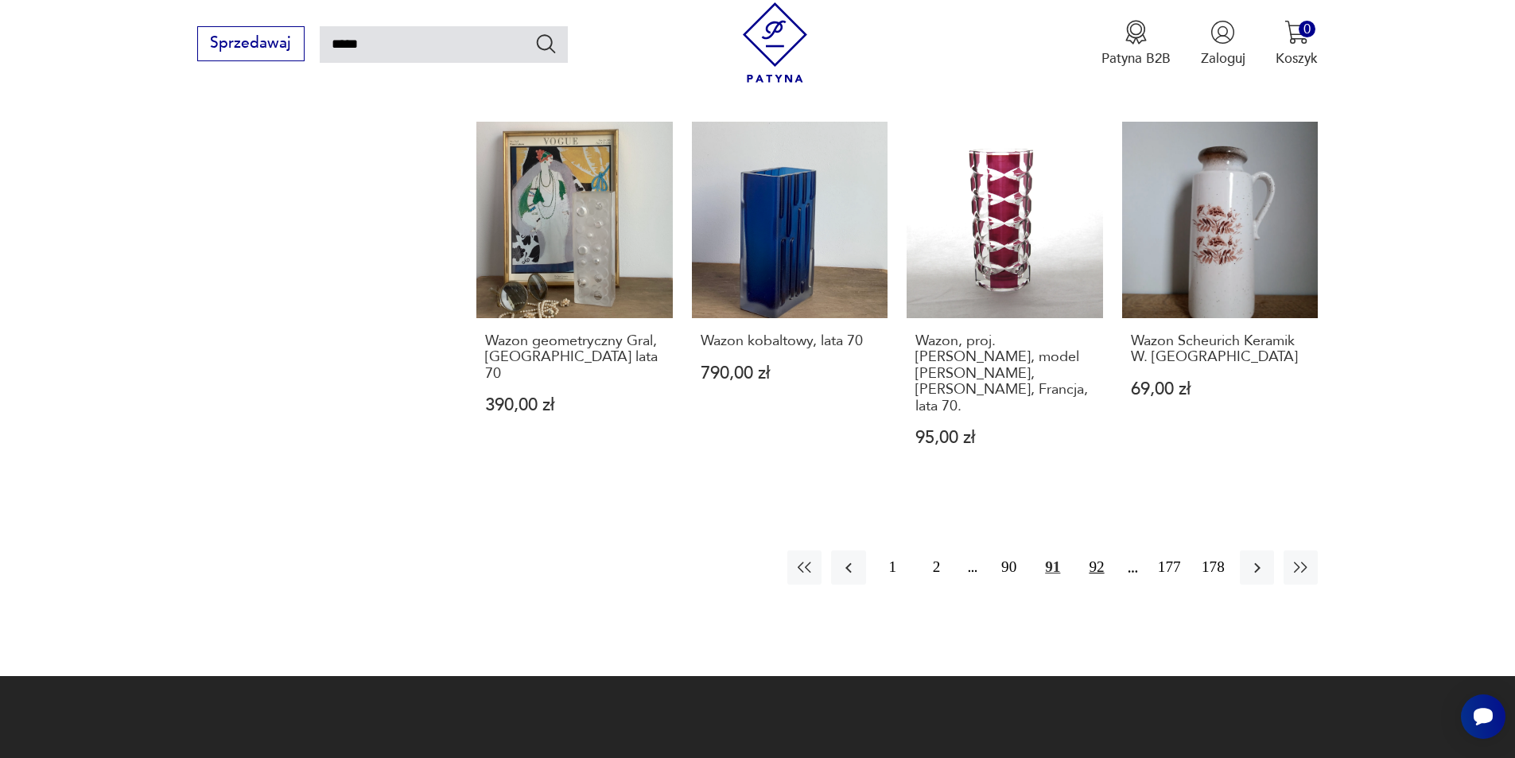
click at [1103, 550] on button "92" at bounding box center [1096, 567] width 34 height 34
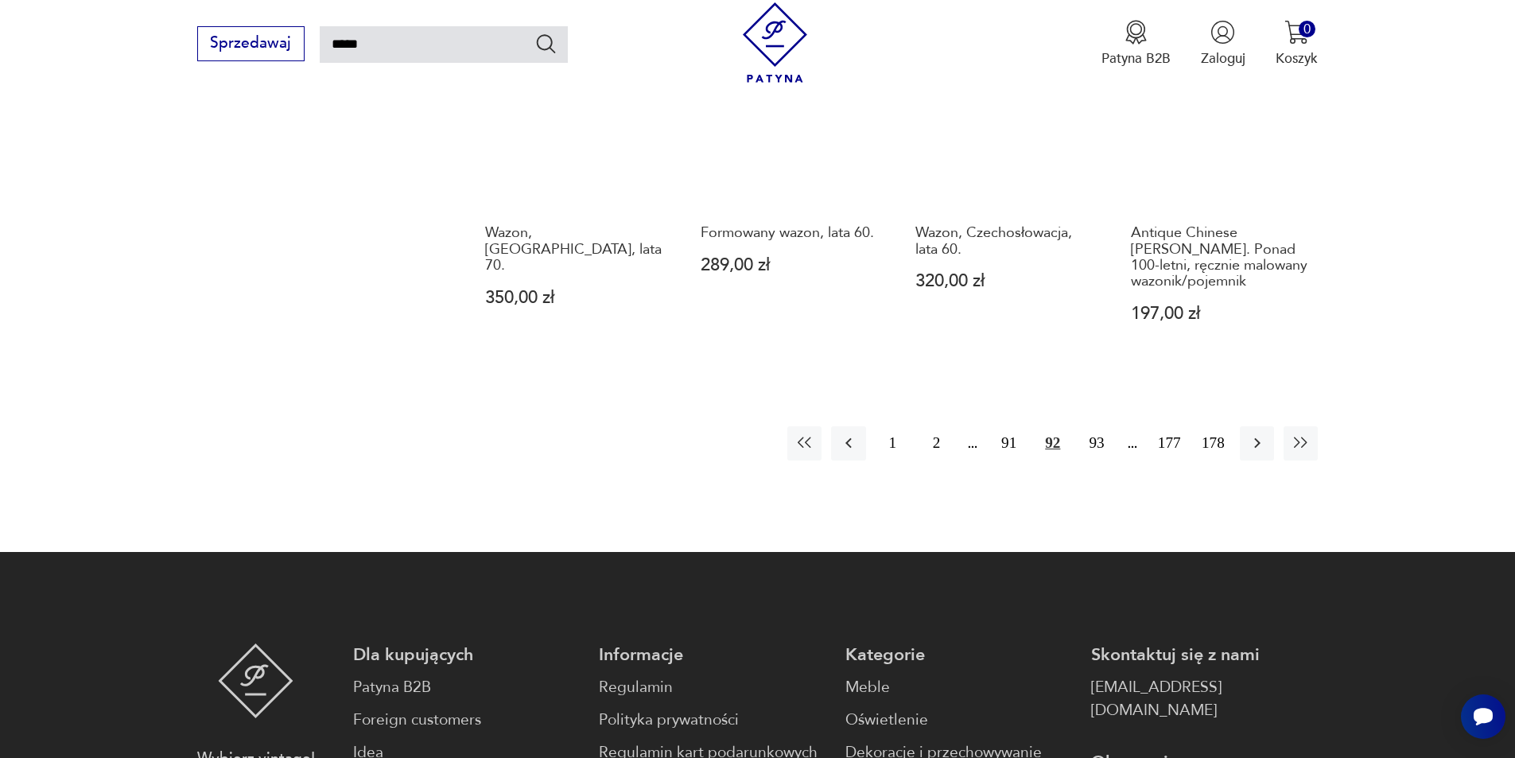
scroll to position [1523, 0]
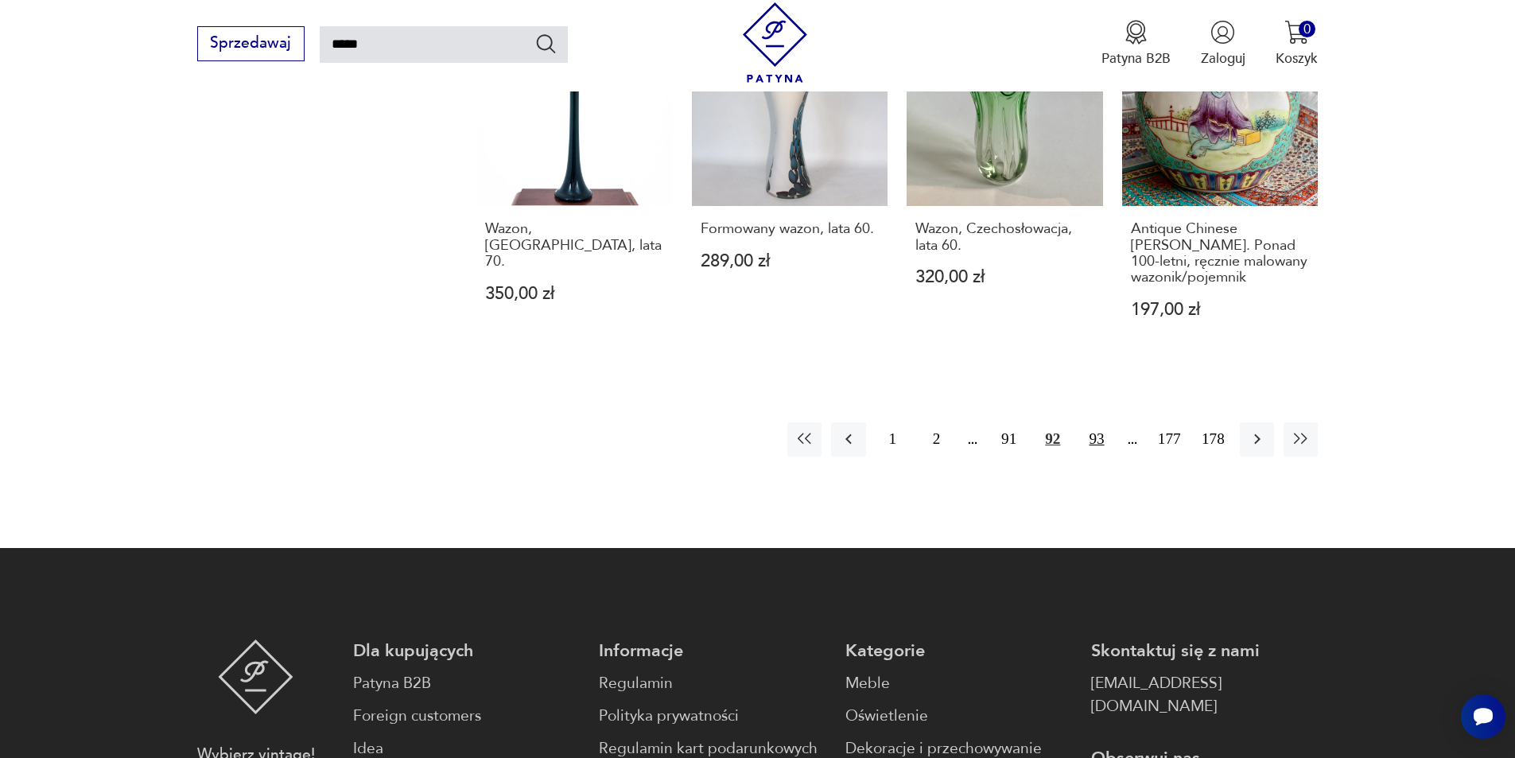
click at [1099, 422] on button "93" at bounding box center [1096, 439] width 34 height 34
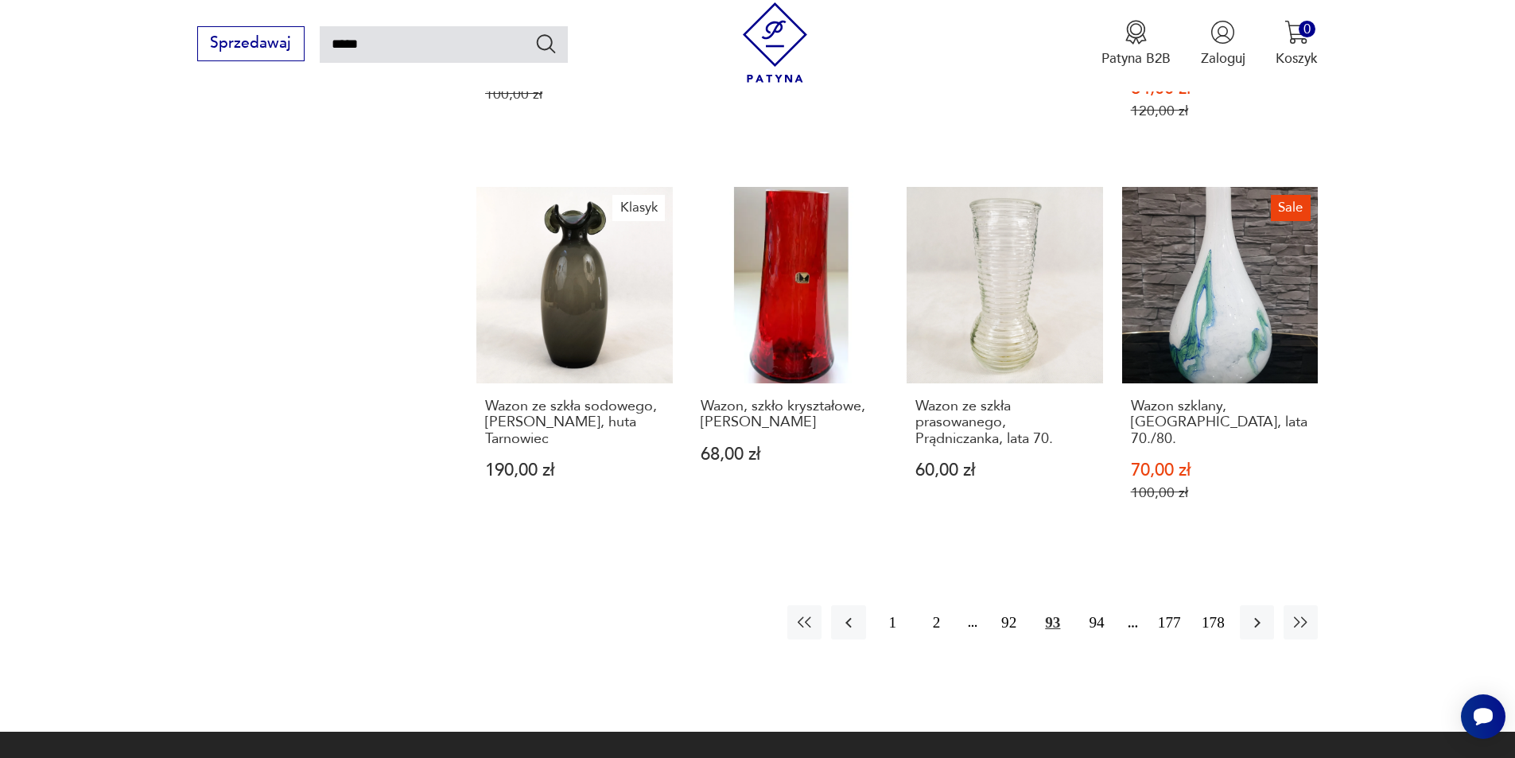
scroll to position [1364, 0]
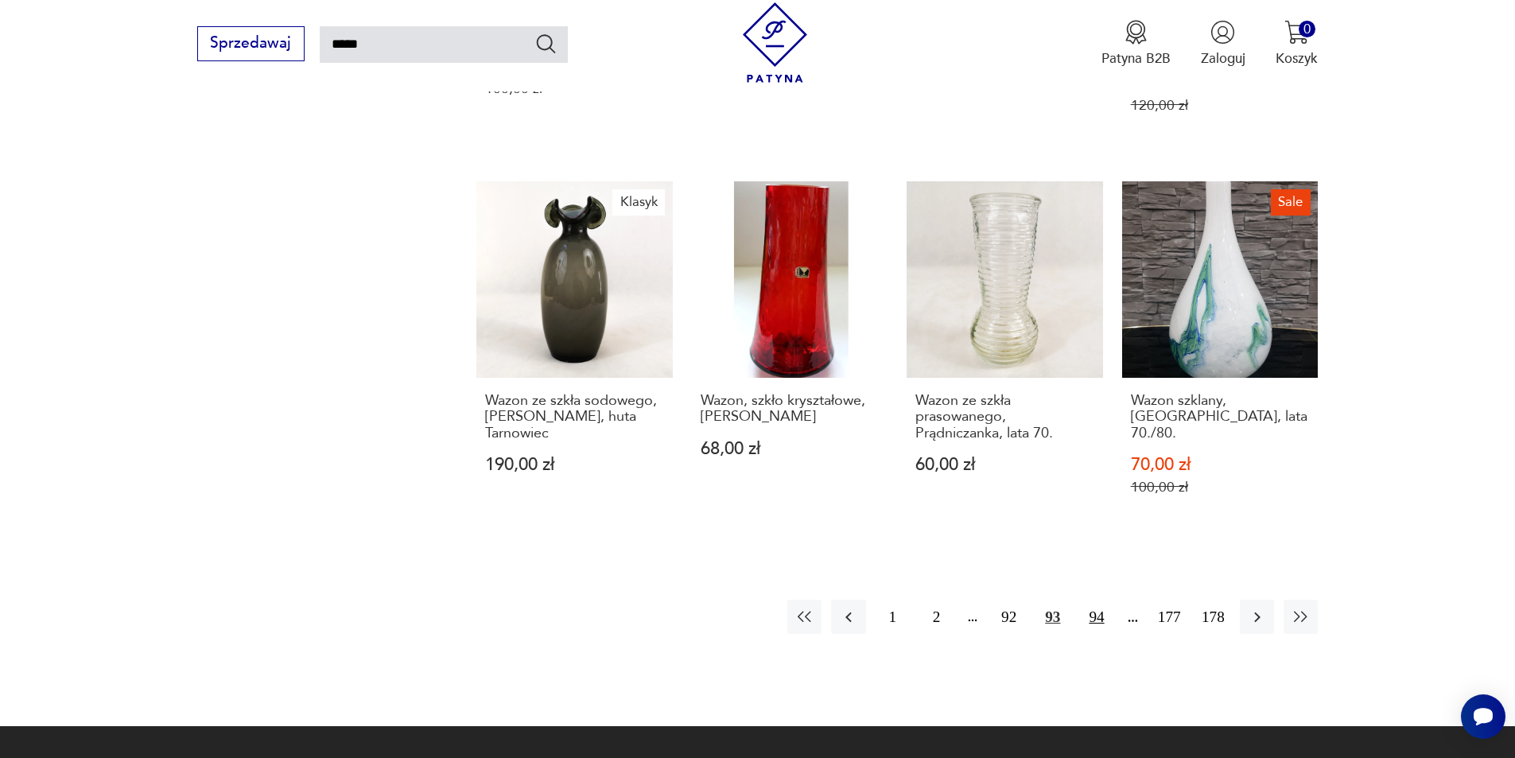
click at [1102, 600] on button "94" at bounding box center [1096, 617] width 34 height 34
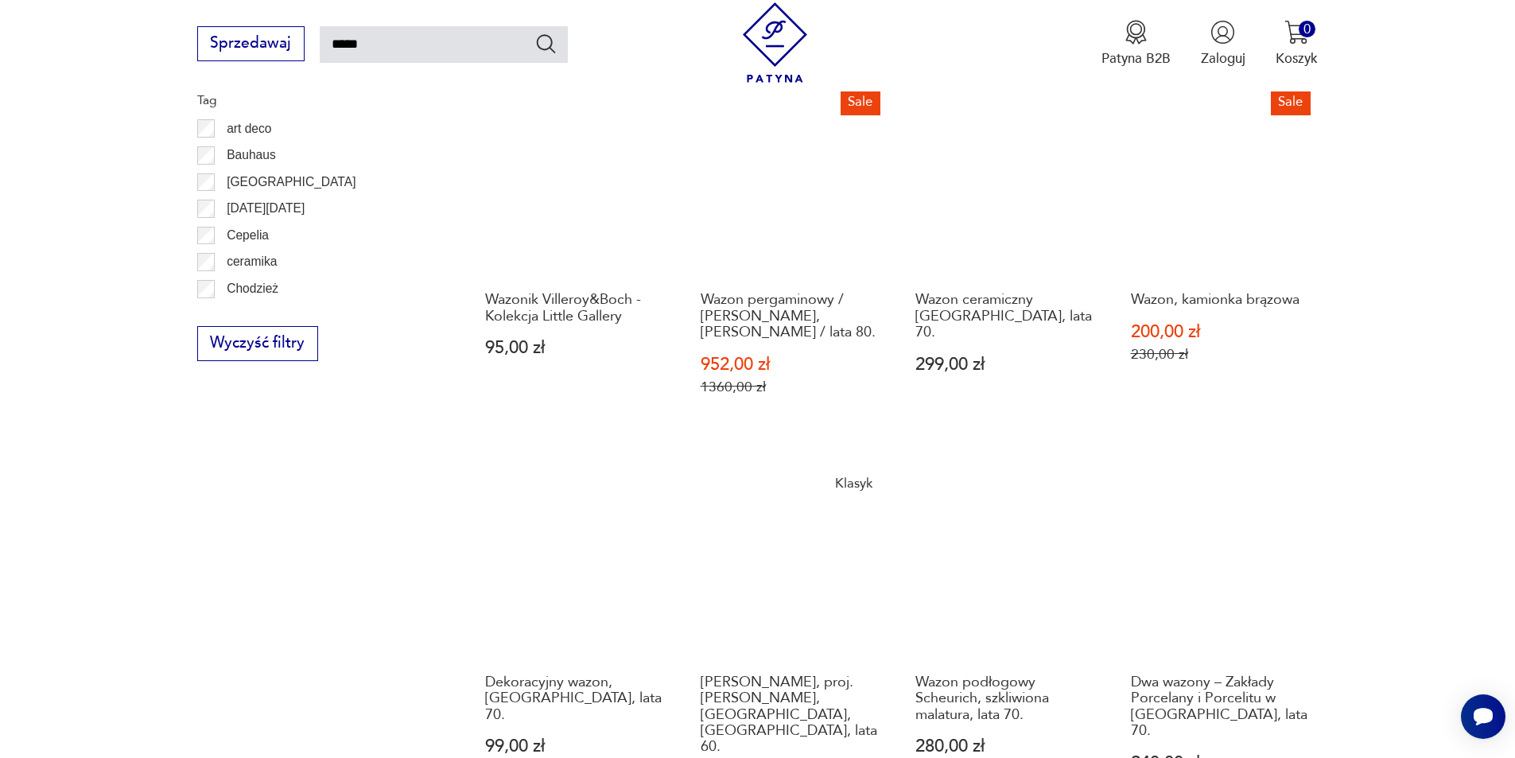
scroll to position [1285, 0]
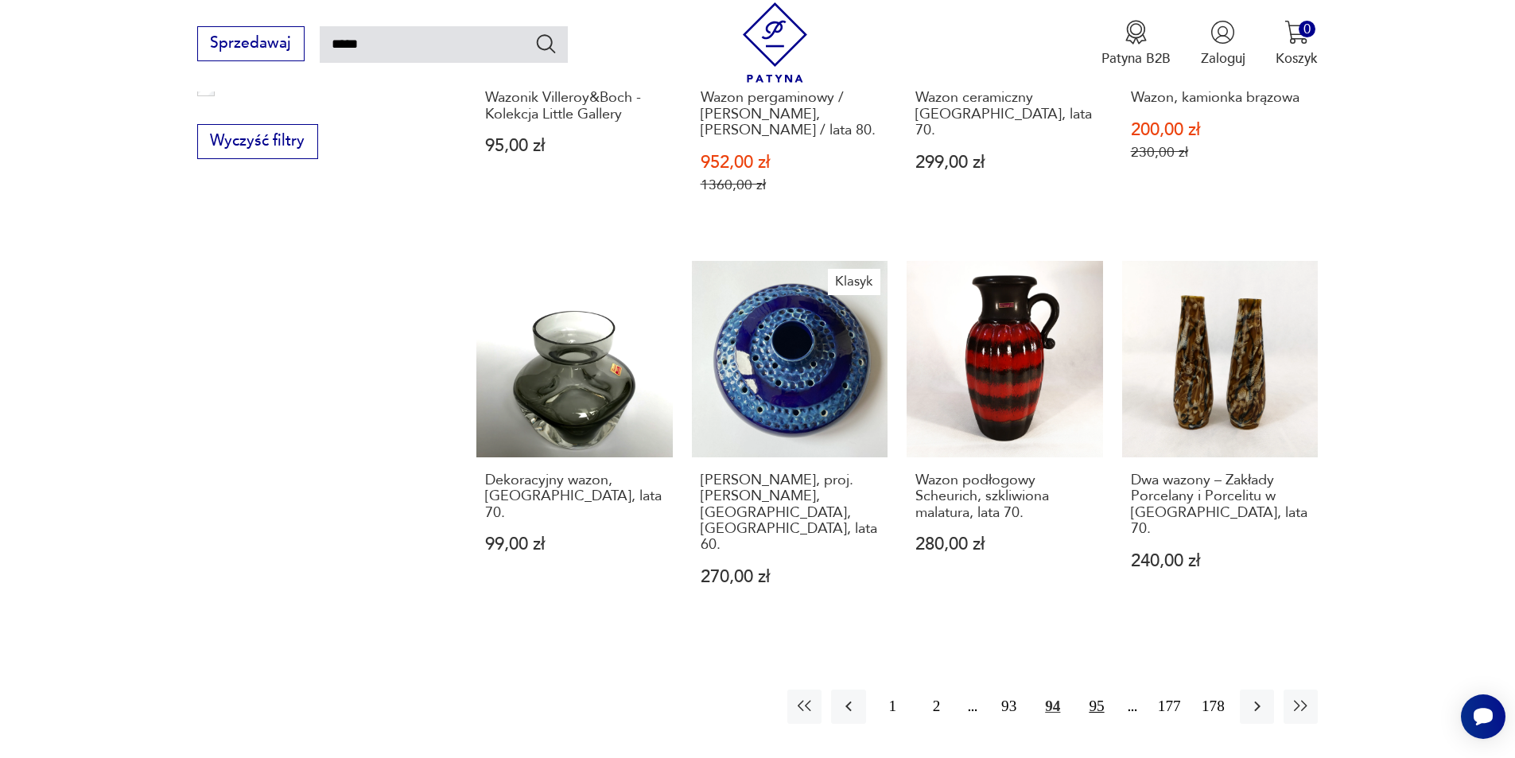
click at [1091, 690] on button "95" at bounding box center [1096, 707] width 34 height 34
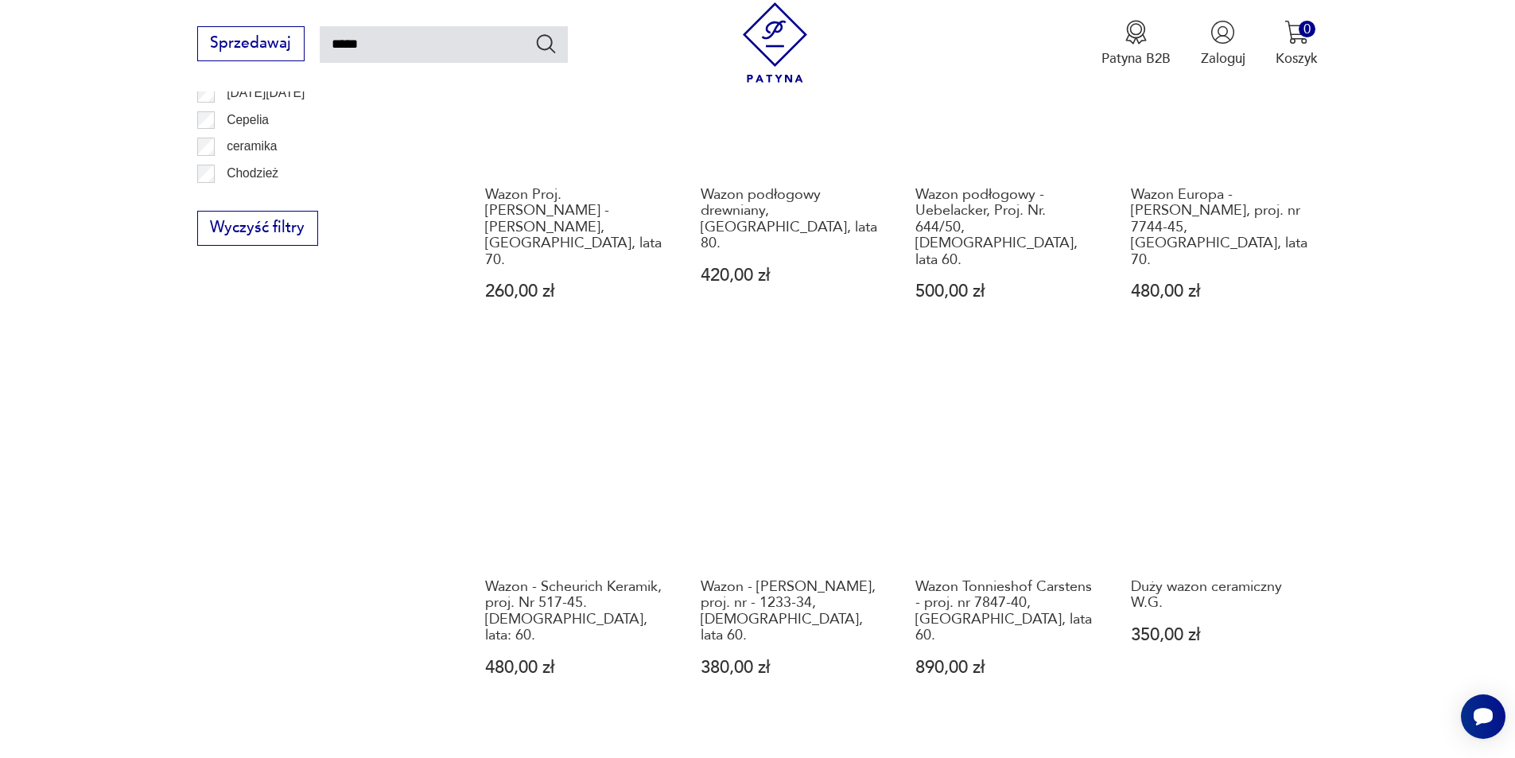
scroll to position [1364, 0]
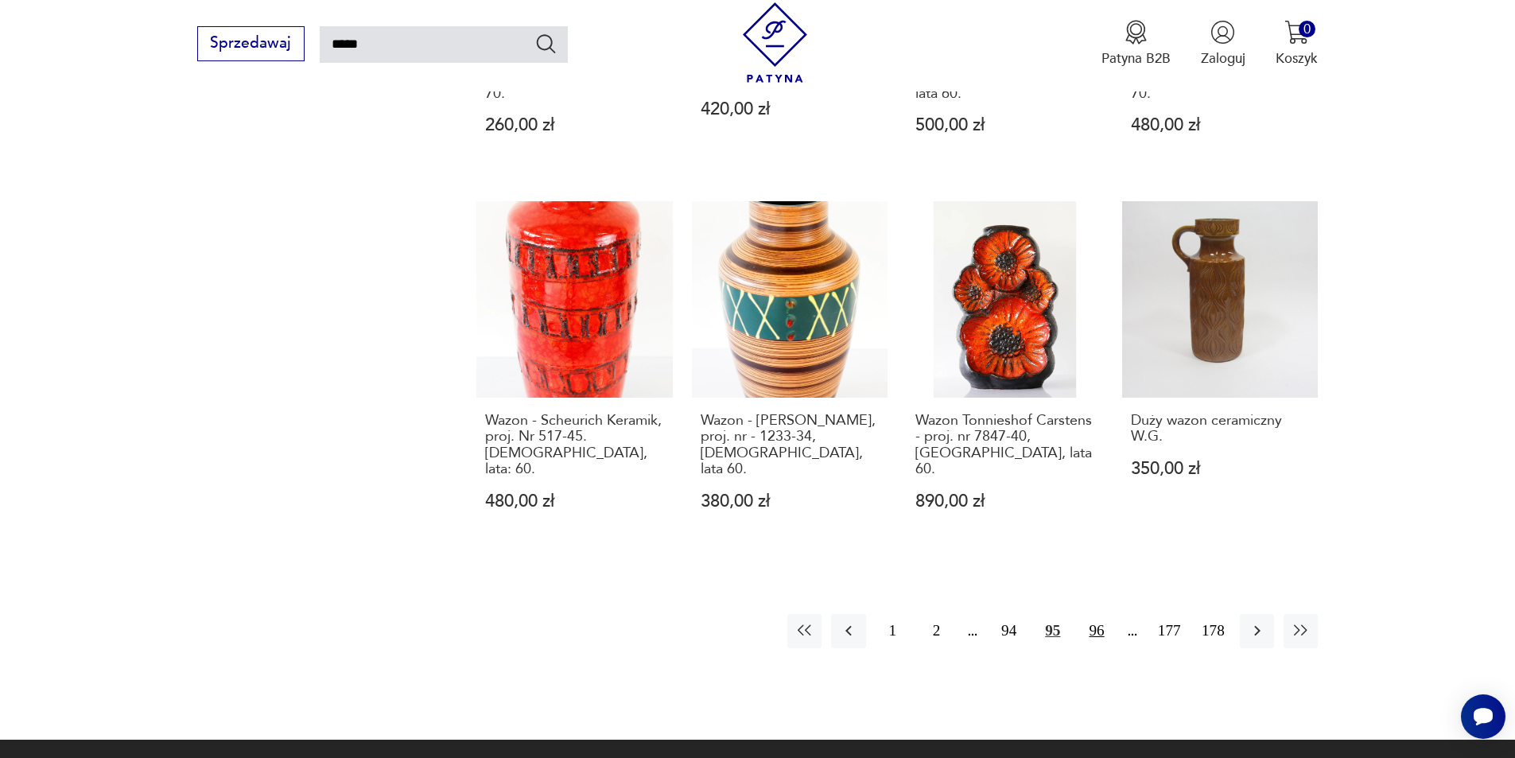
click at [1088, 614] on button "96" at bounding box center [1096, 631] width 34 height 34
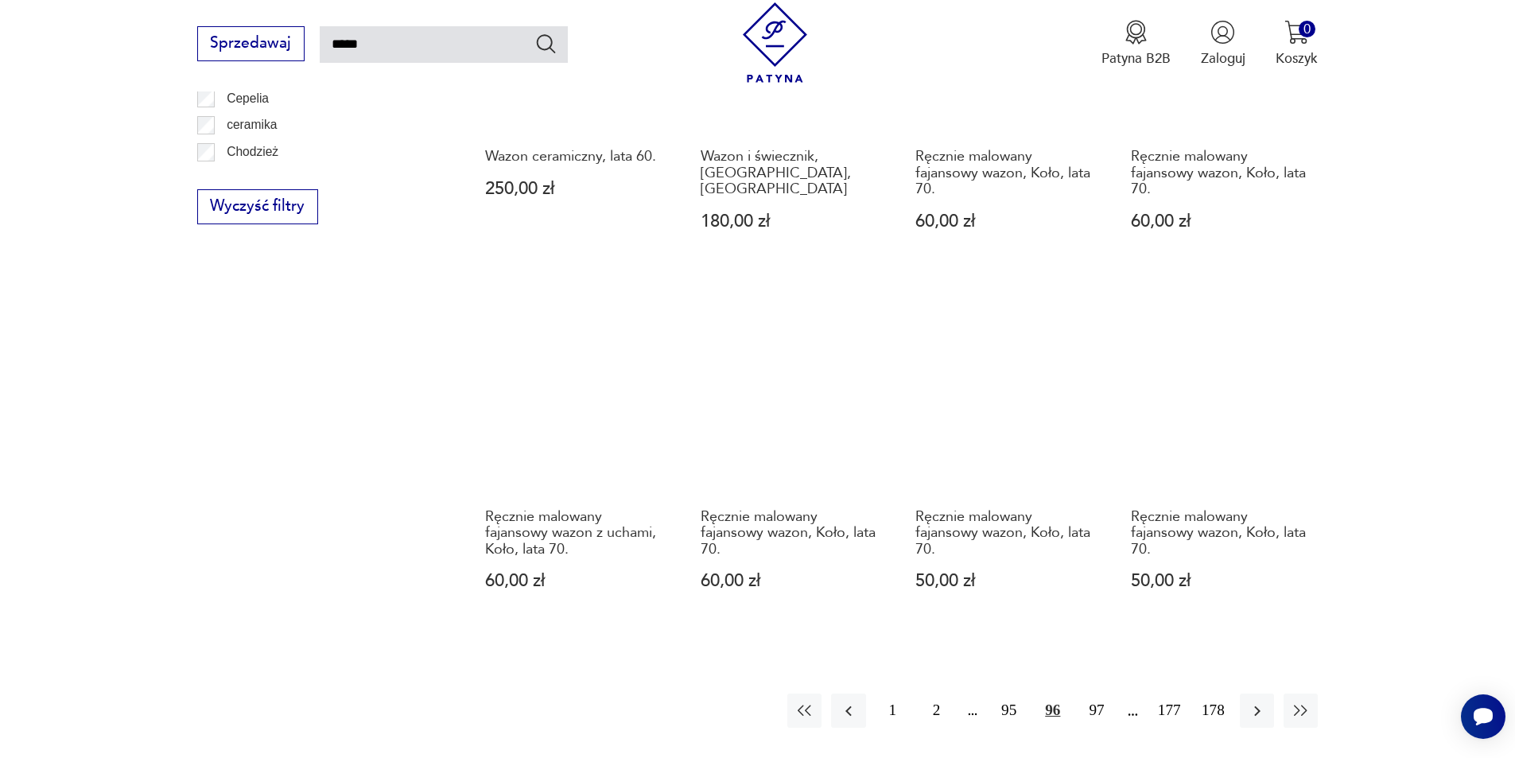
scroll to position [1364, 0]
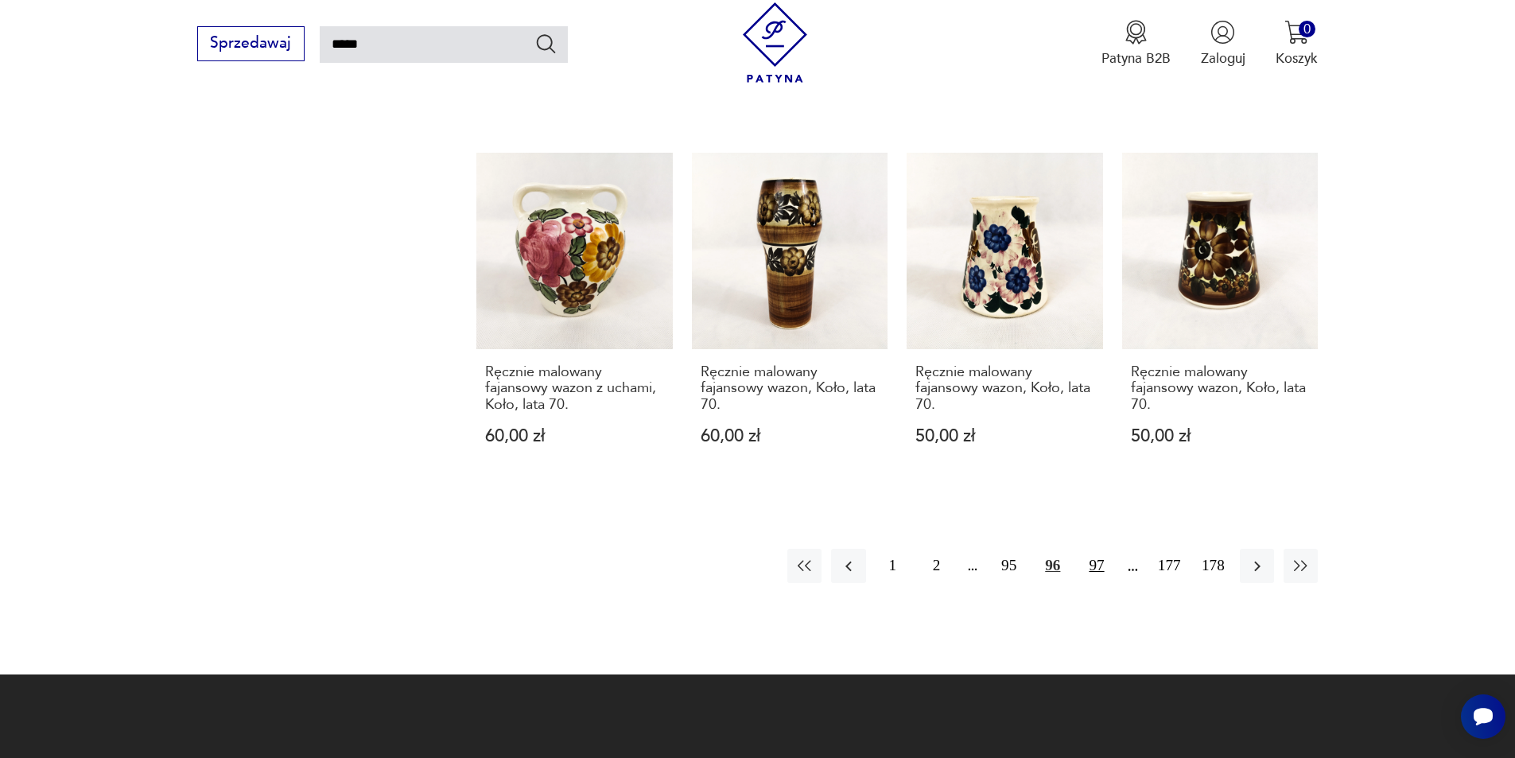
click at [1096, 567] on button "97" at bounding box center [1096, 566] width 34 height 34
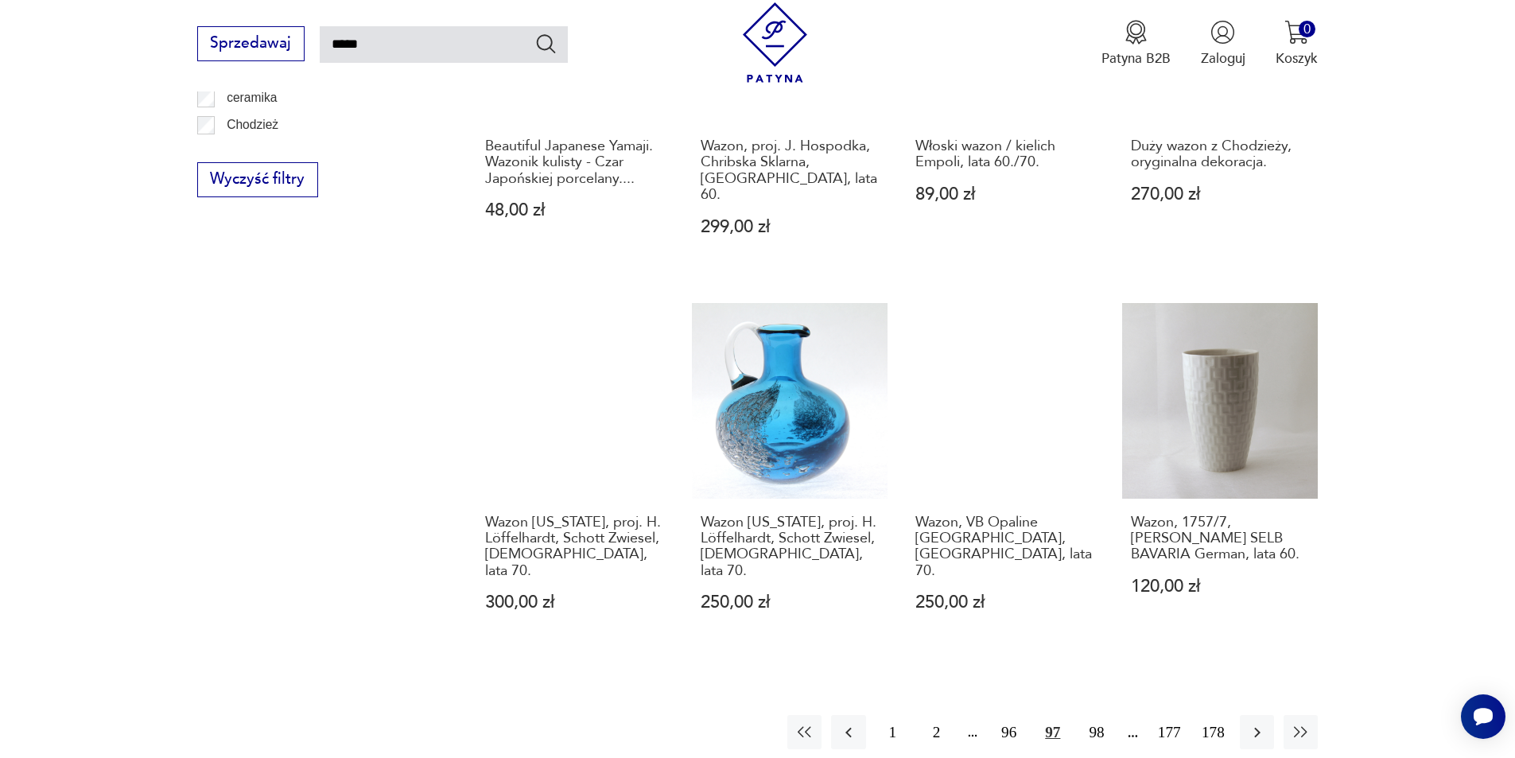
scroll to position [1444, 0]
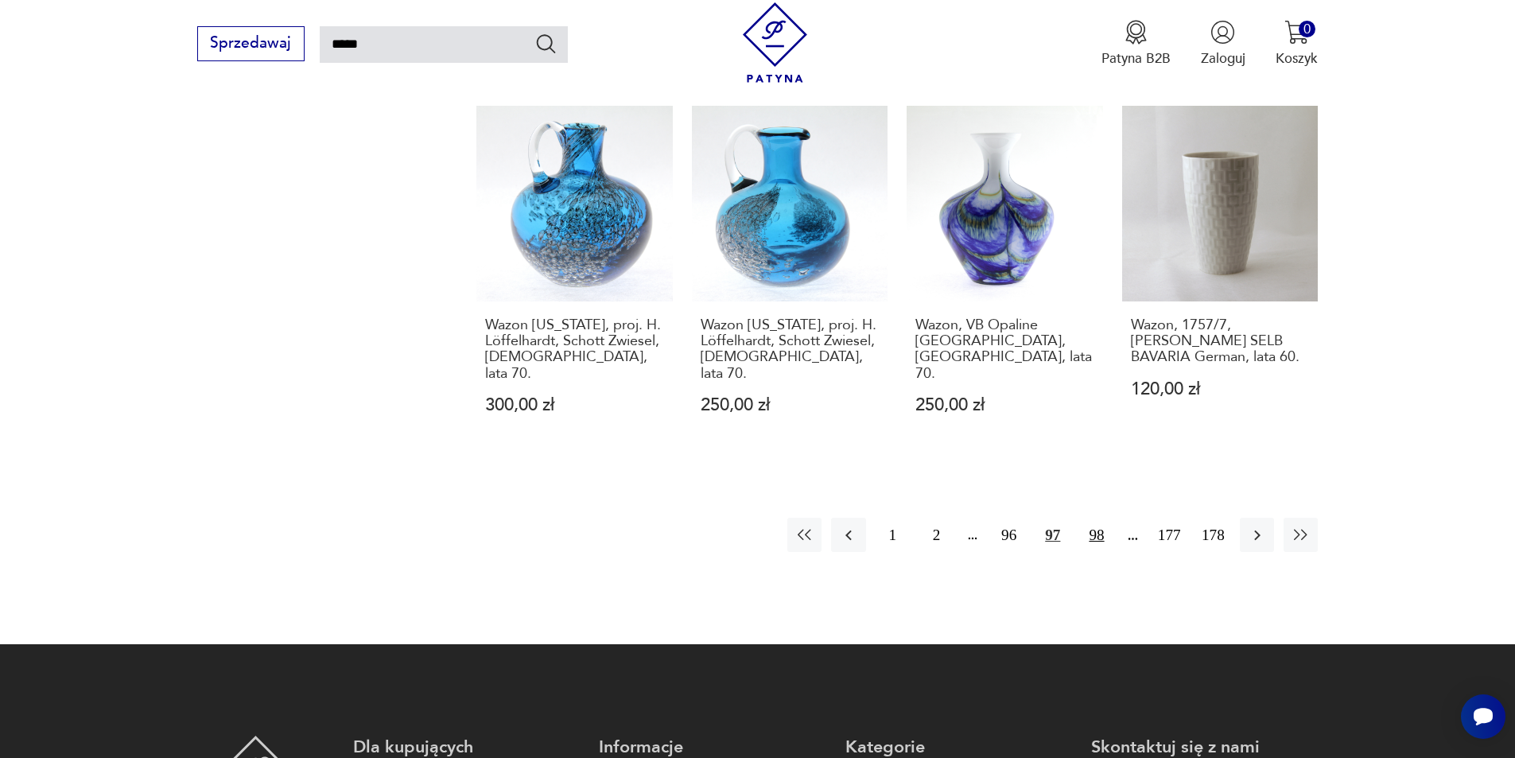
click at [1098, 518] on button "98" at bounding box center [1096, 535] width 34 height 34
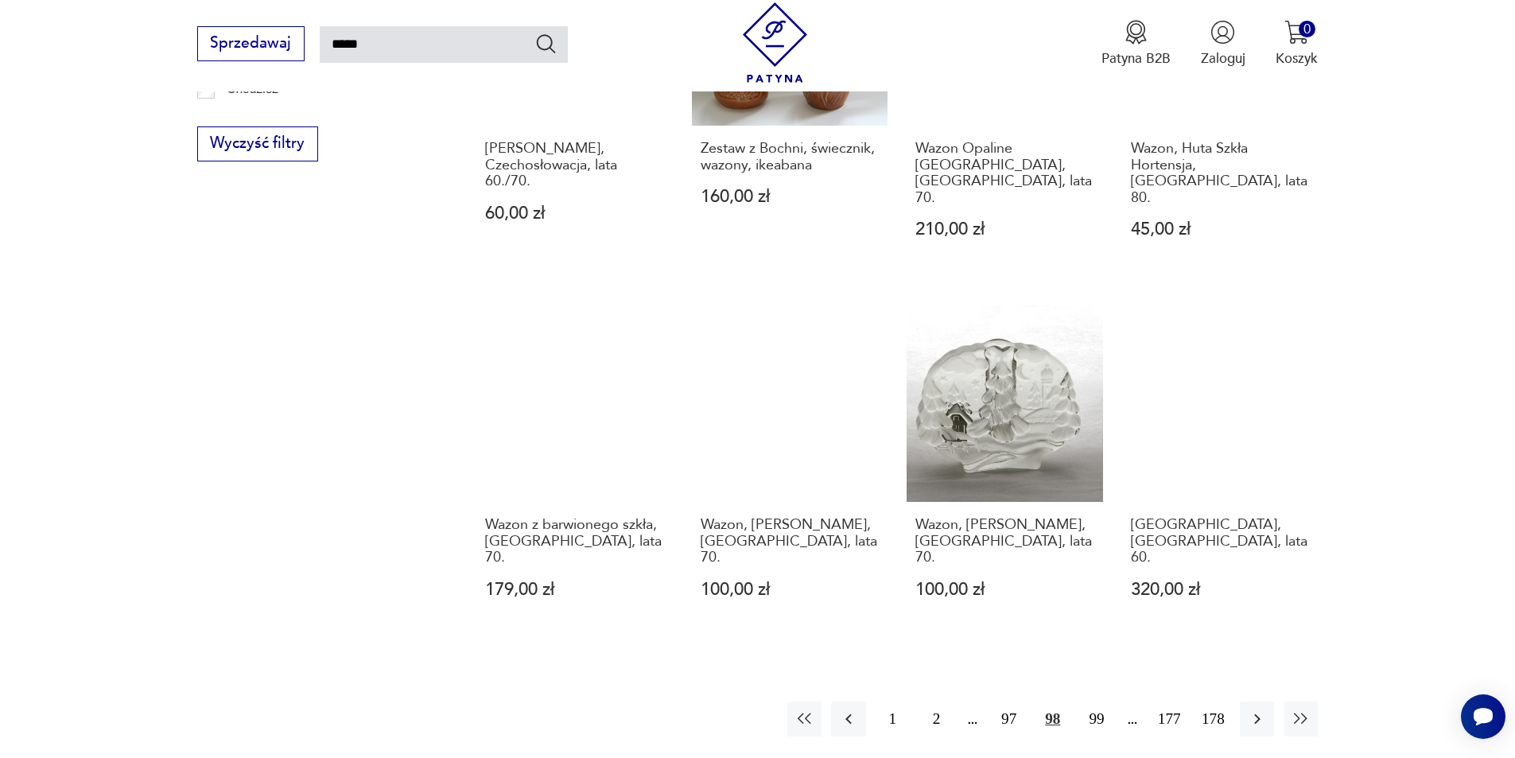
scroll to position [1364, 0]
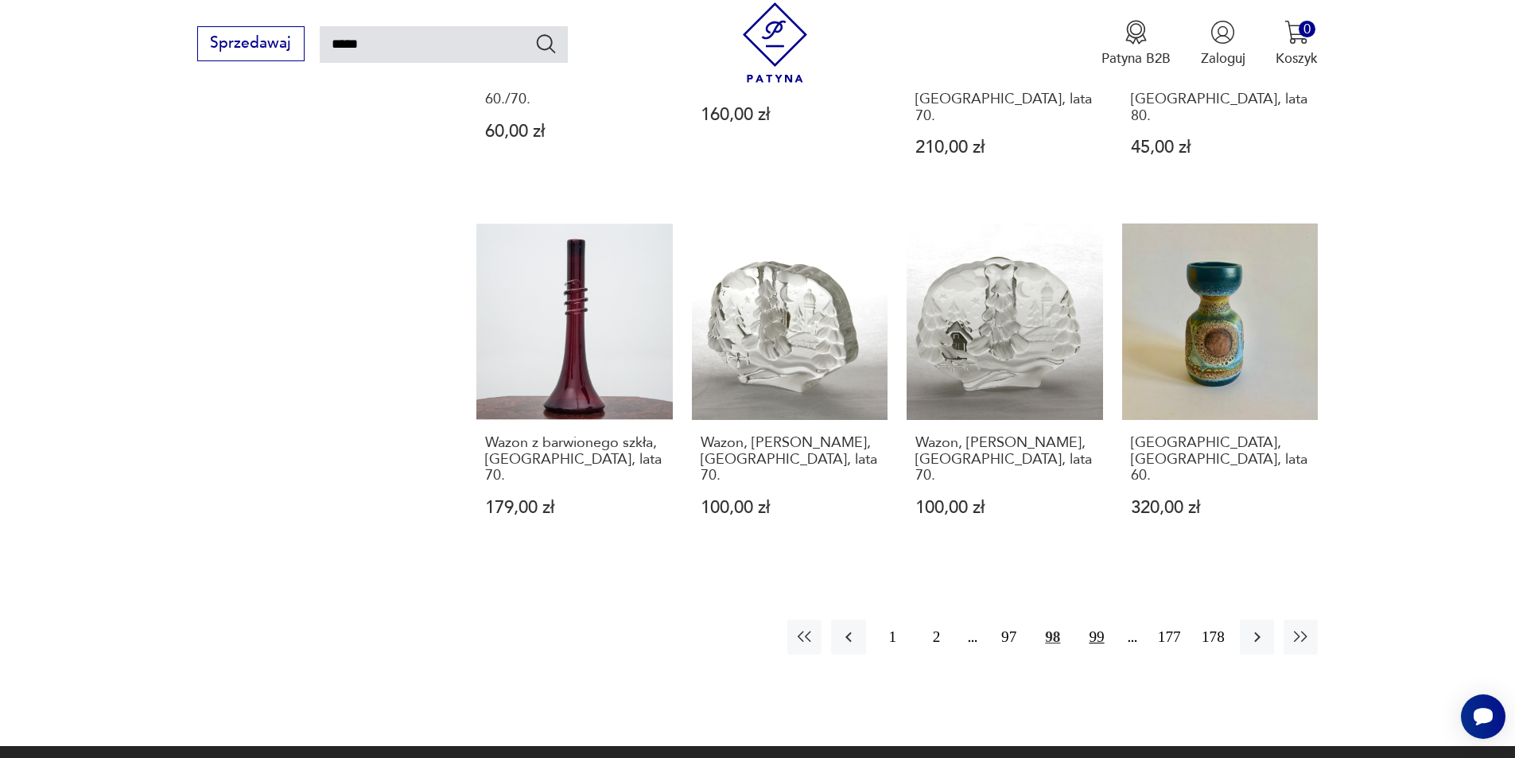
click at [1097, 620] on button "99" at bounding box center [1096, 637] width 34 height 34
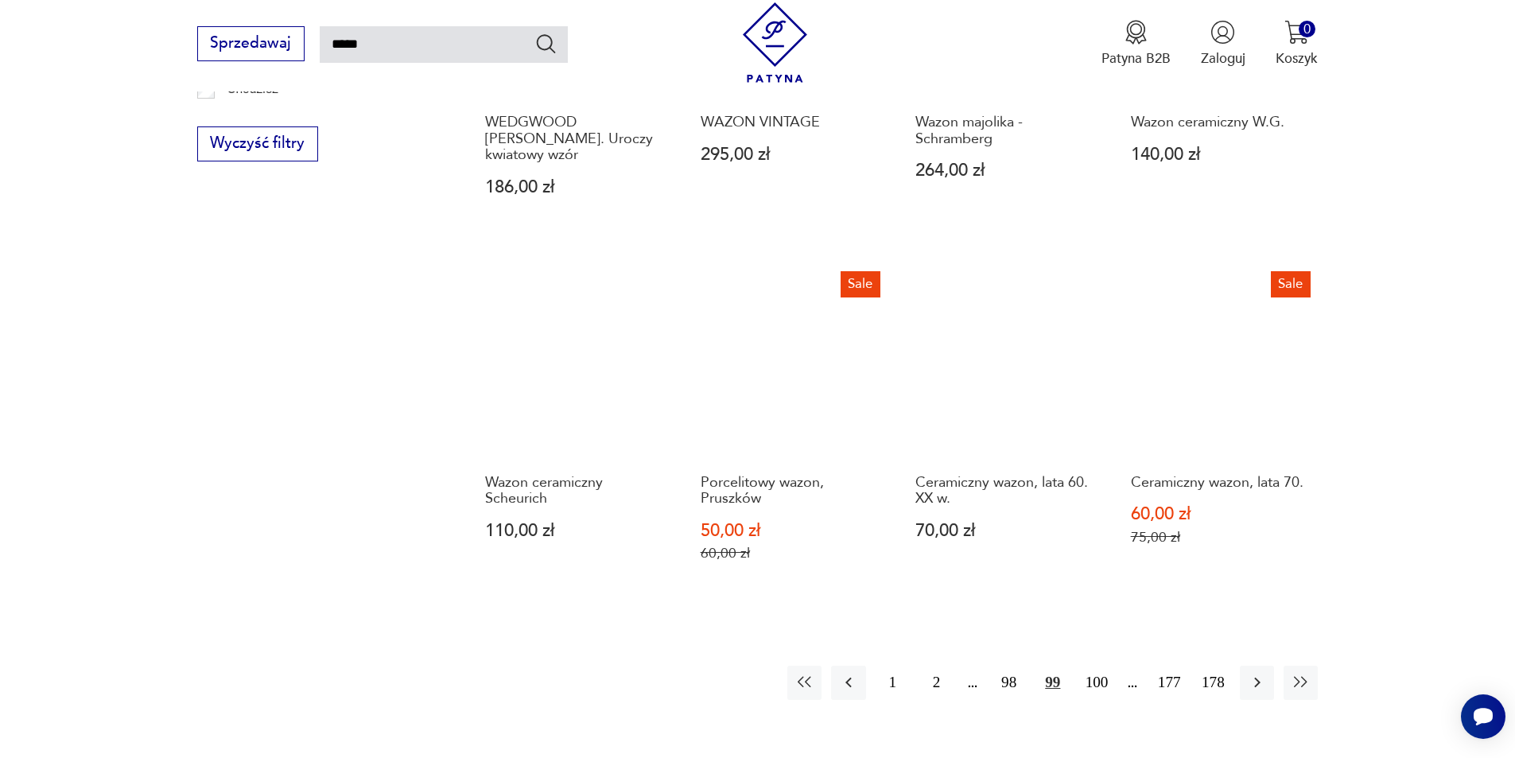
scroll to position [1285, 0]
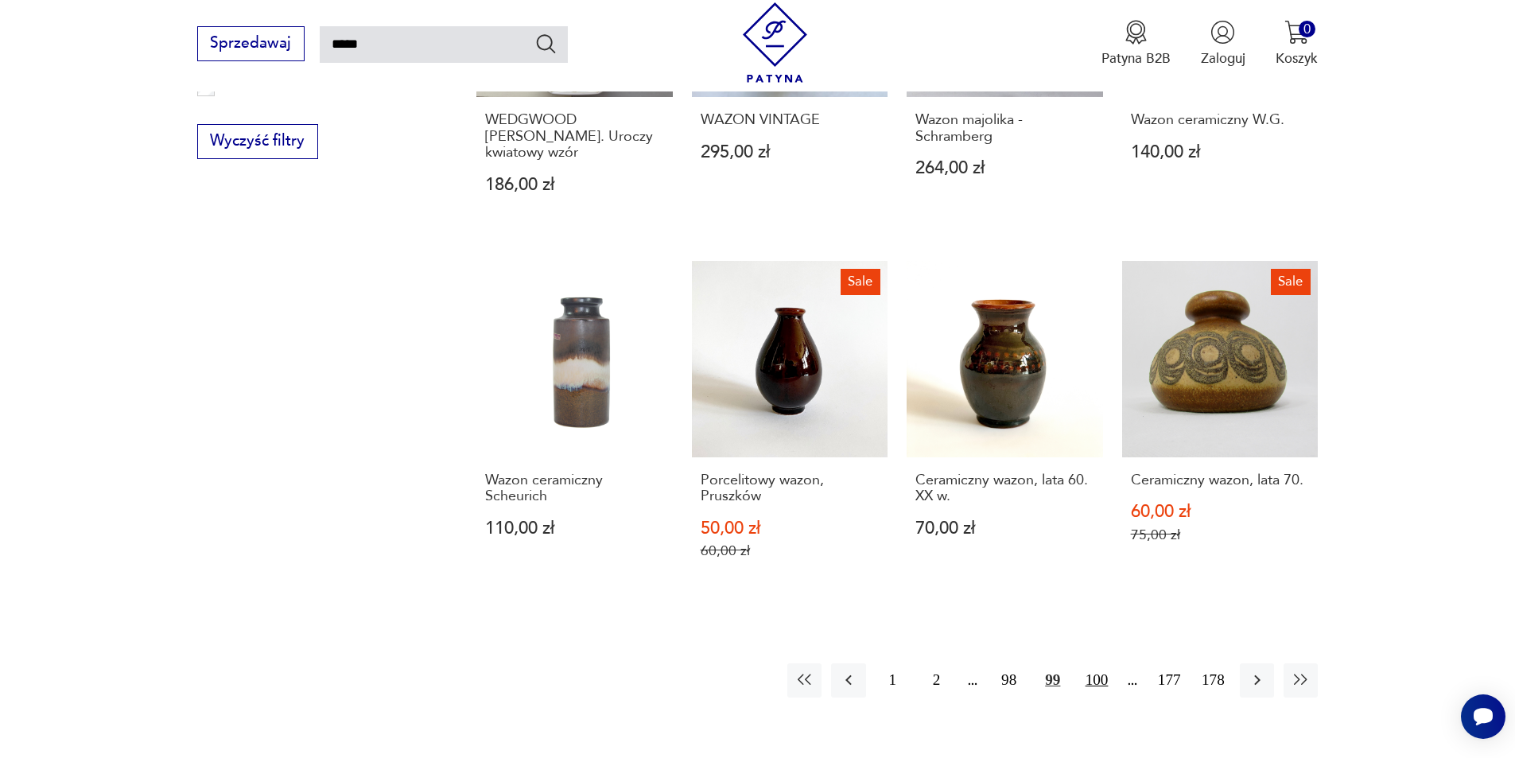
click at [1092, 663] on button "100" at bounding box center [1096, 680] width 34 height 34
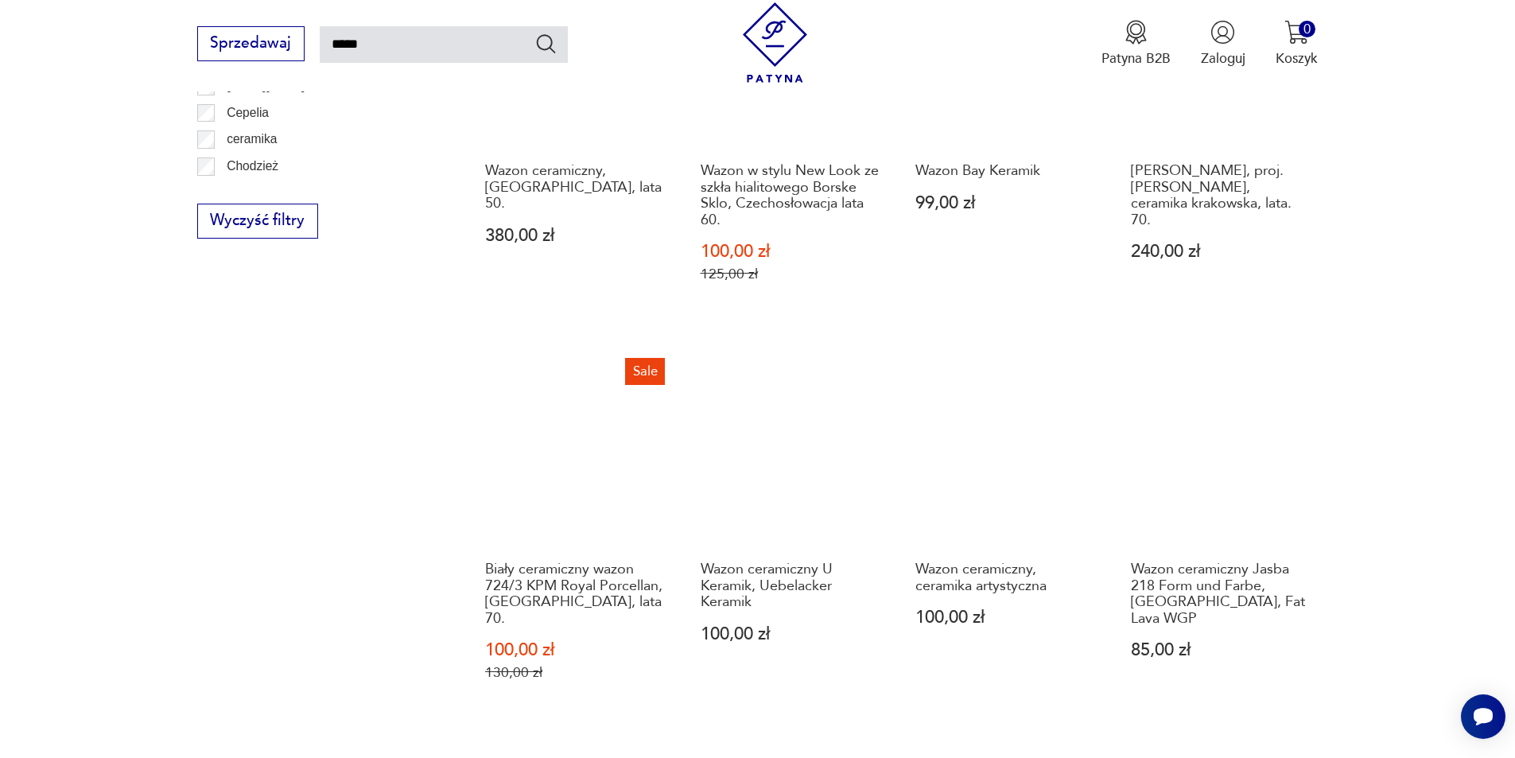
scroll to position [1364, 0]
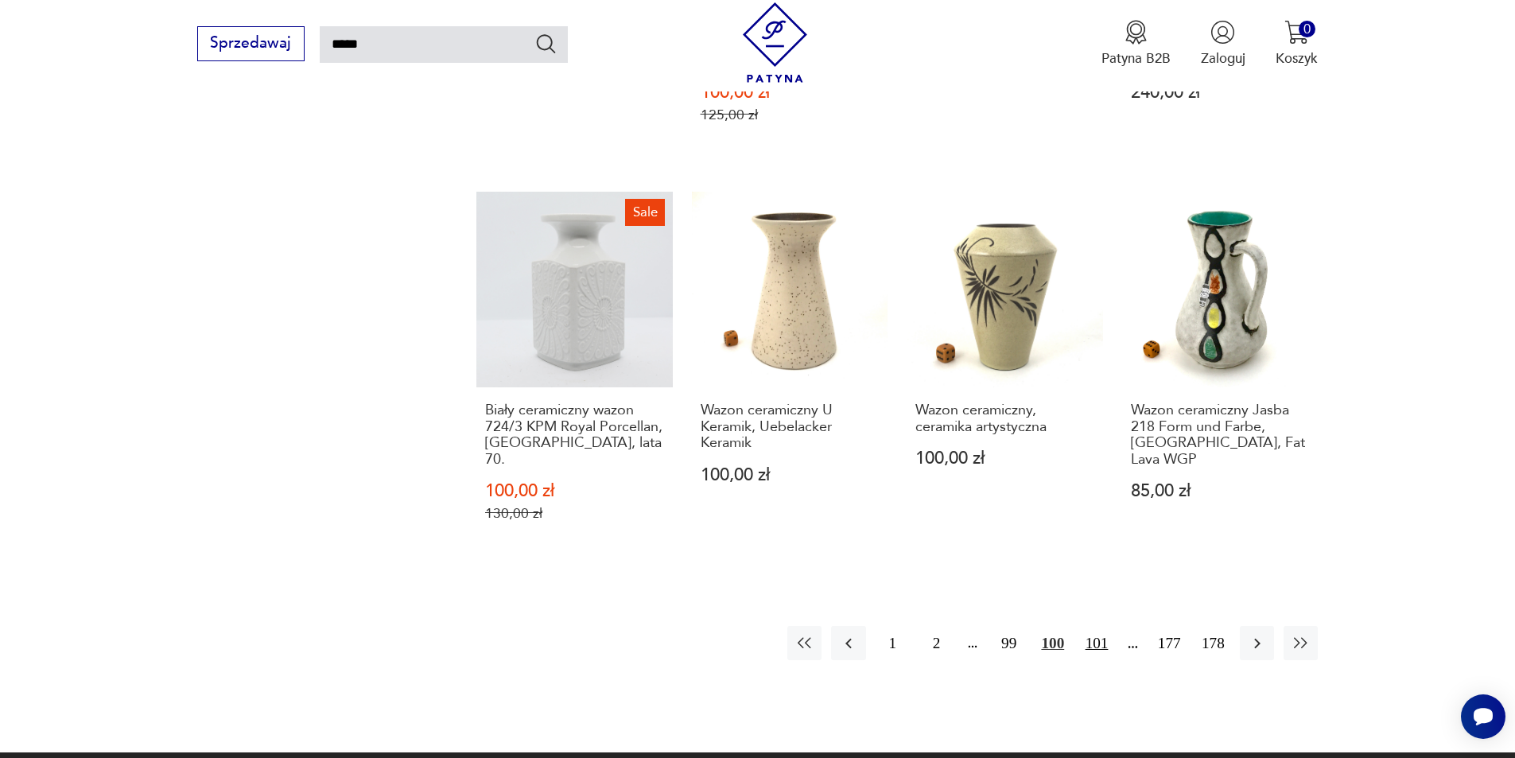
click at [1092, 626] on button "101" at bounding box center [1096, 643] width 34 height 34
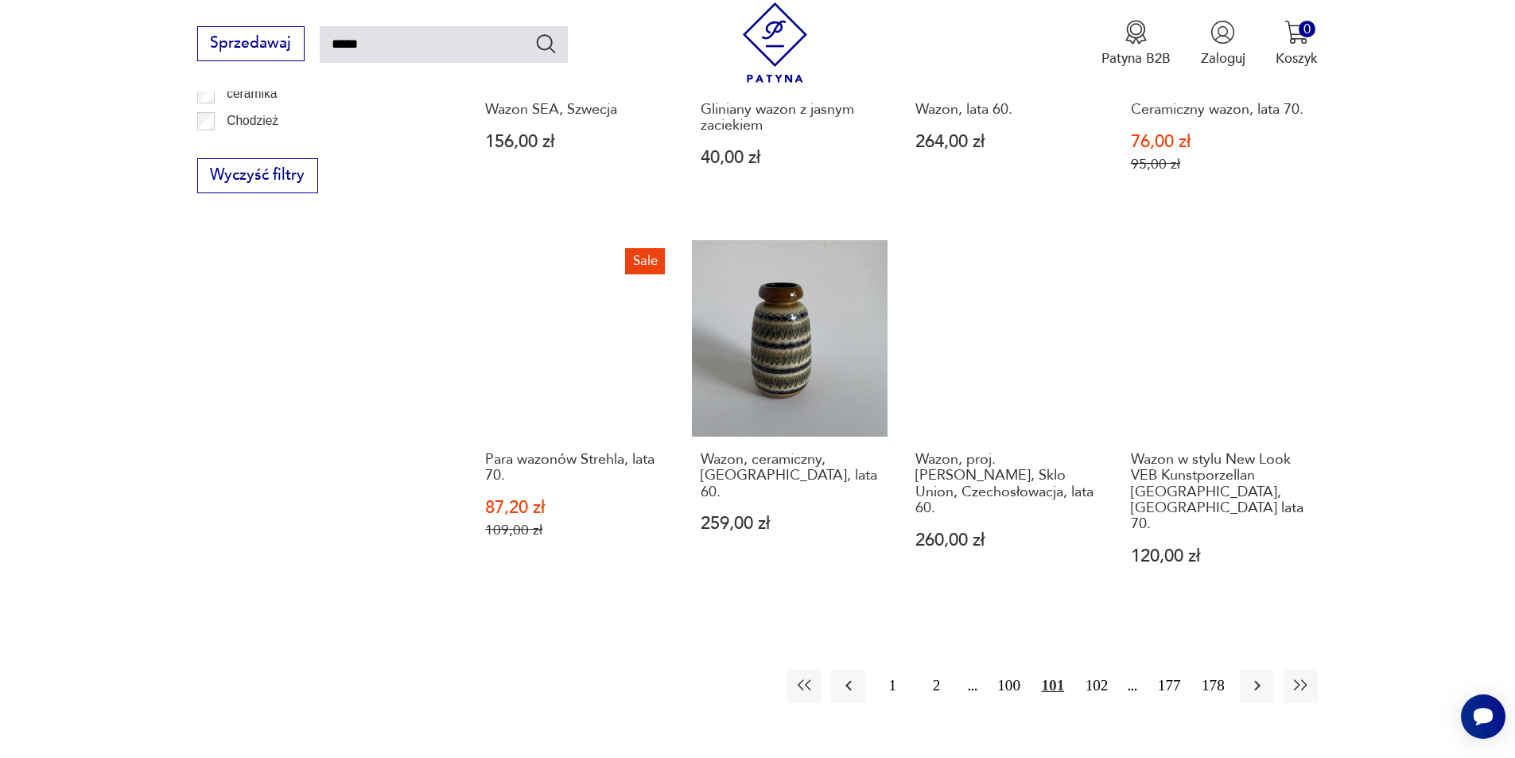
scroll to position [1364, 0]
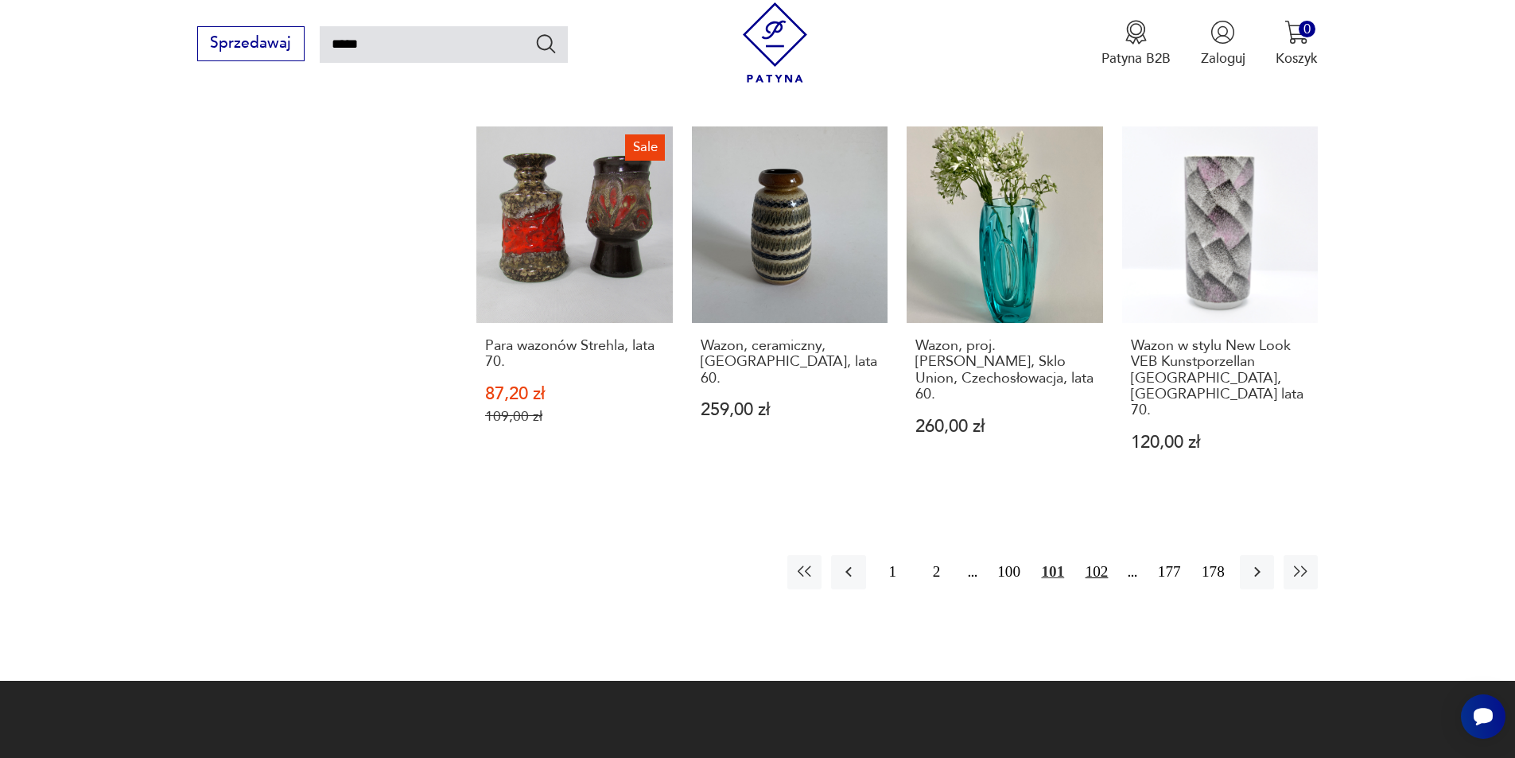
click at [1105, 555] on button "102" at bounding box center [1096, 572] width 34 height 34
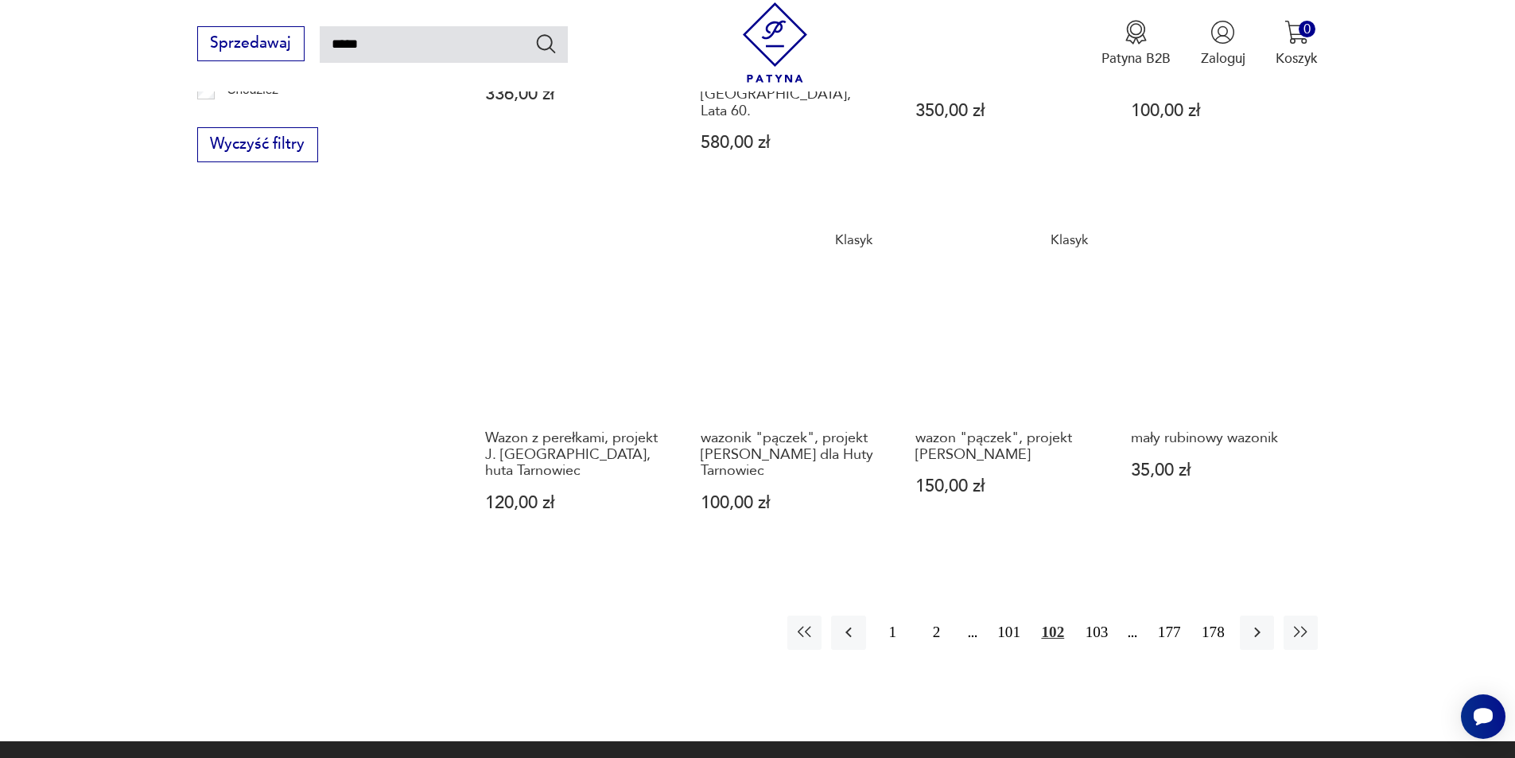
scroll to position [1364, 0]
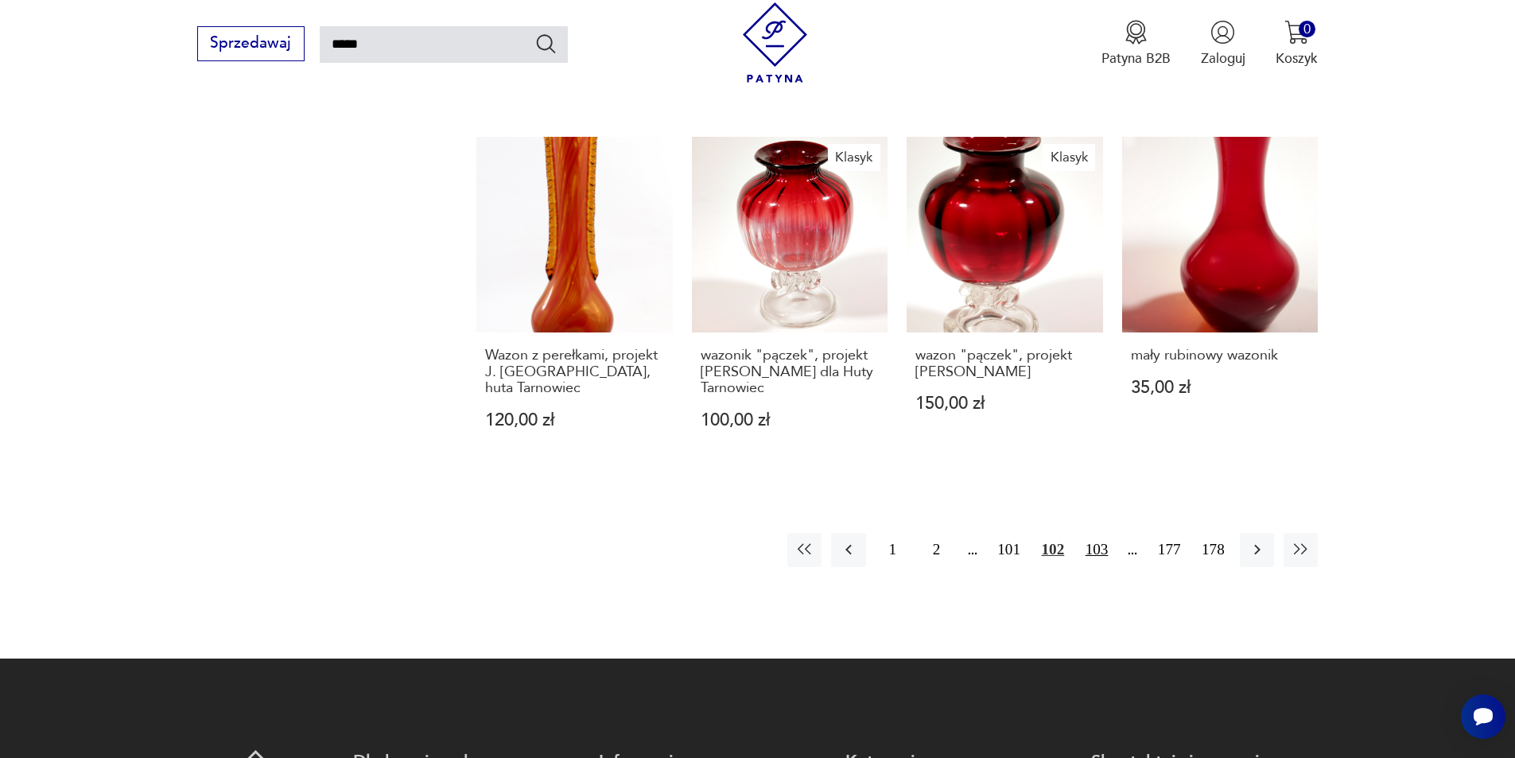
click at [1100, 533] on button "103" at bounding box center [1096, 550] width 34 height 34
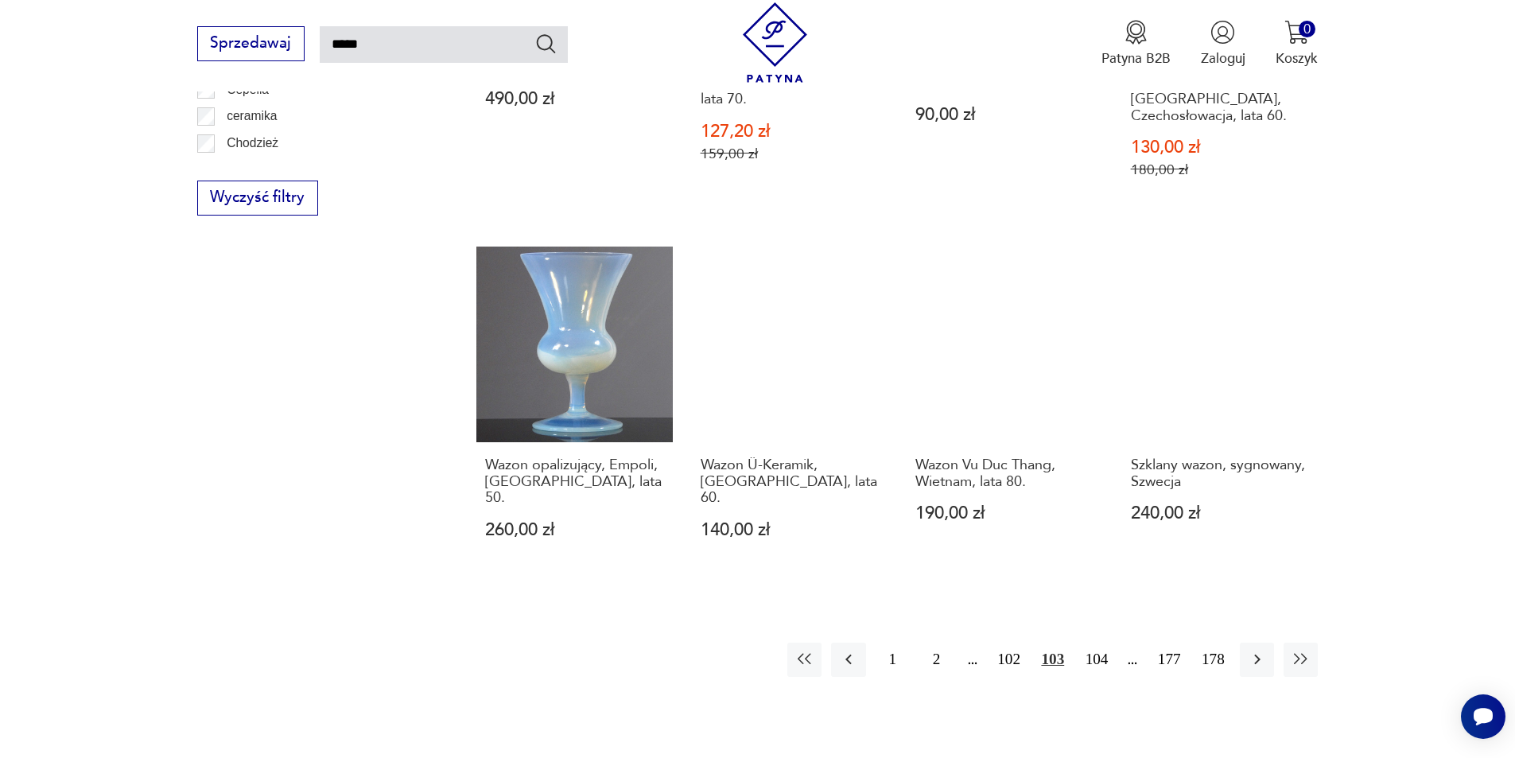
scroll to position [1364, 0]
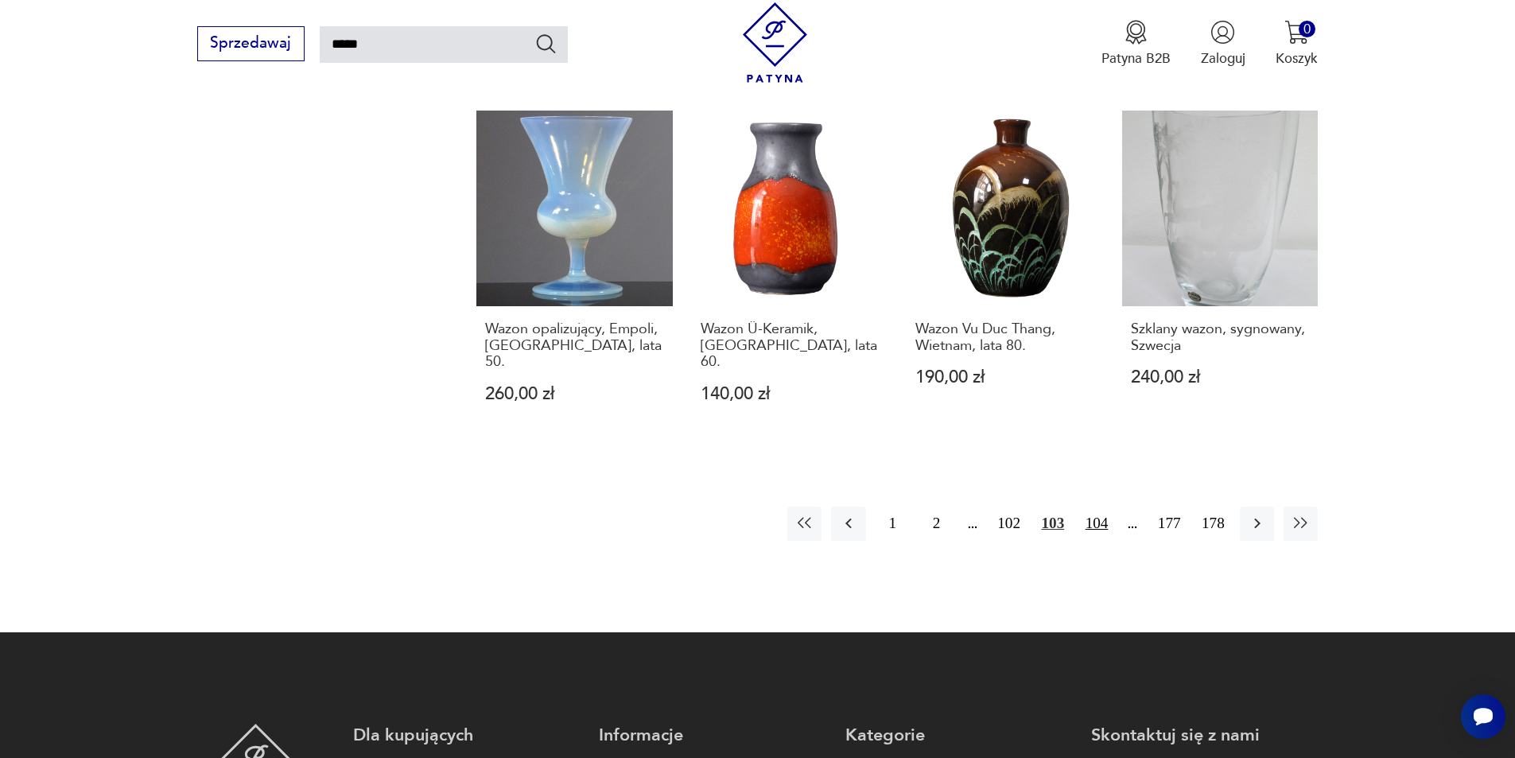
click at [1096, 507] on button "104" at bounding box center [1096, 524] width 34 height 34
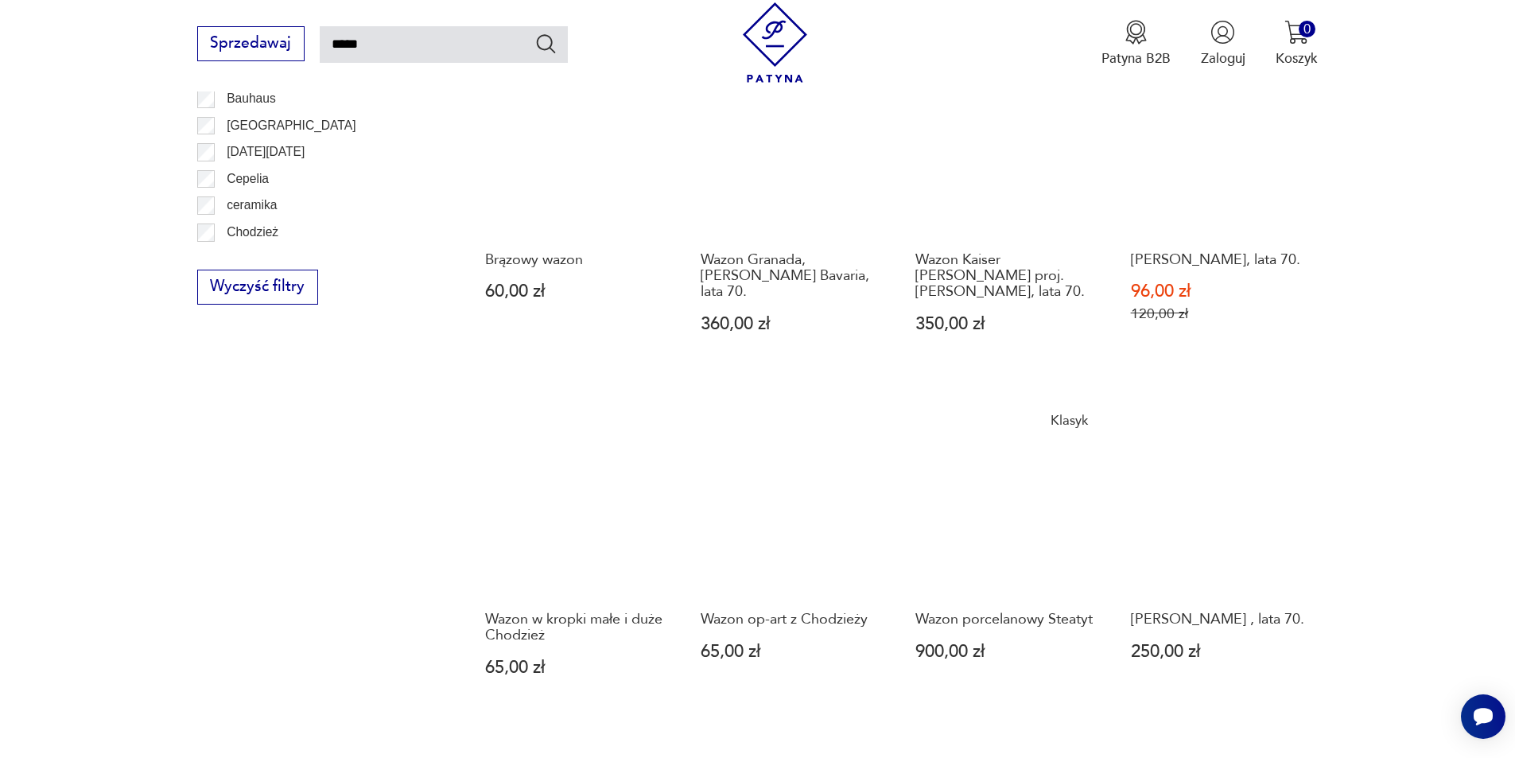
scroll to position [1285, 0]
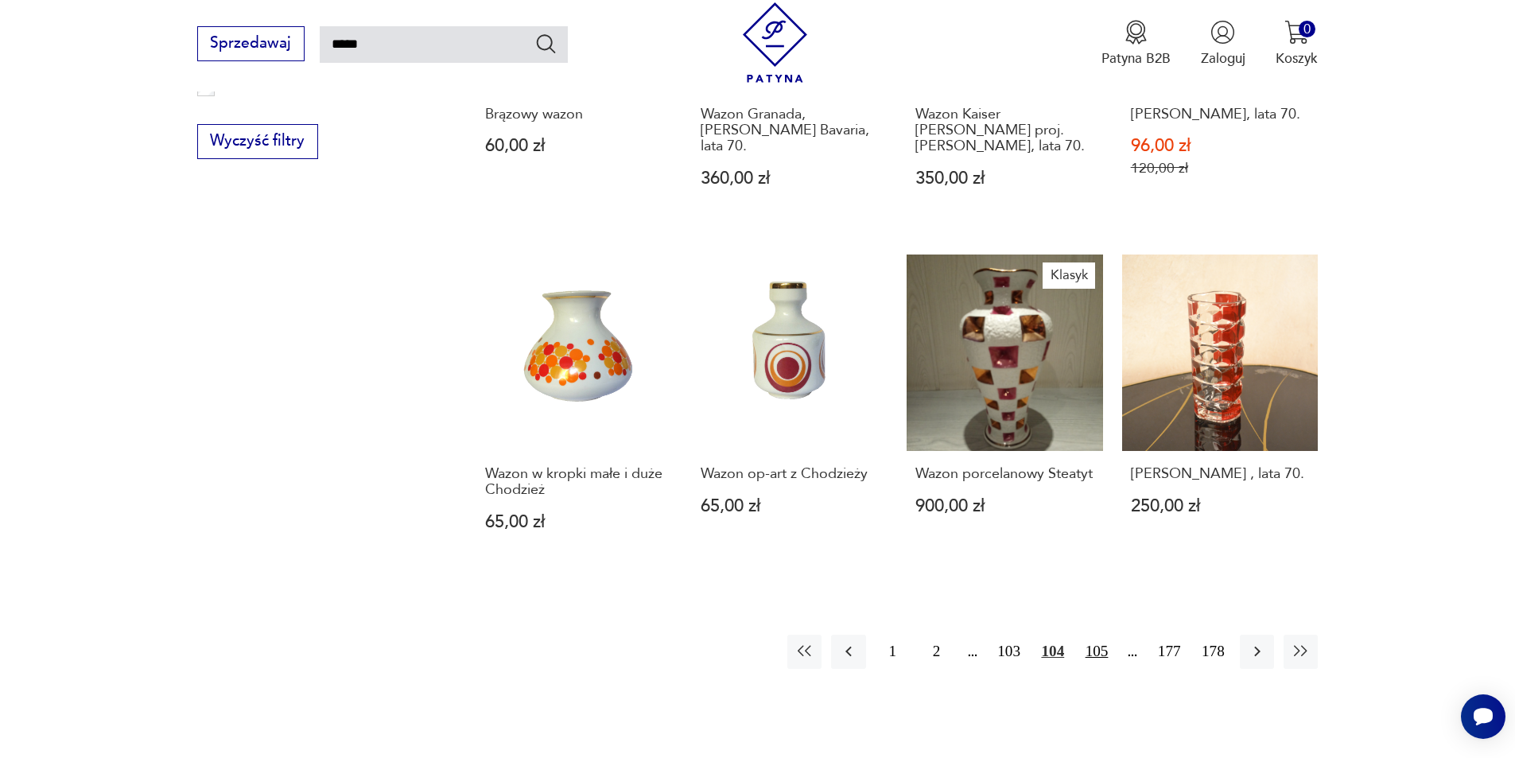
click at [1100, 635] on button "105" at bounding box center [1096, 652] width 34 height 34
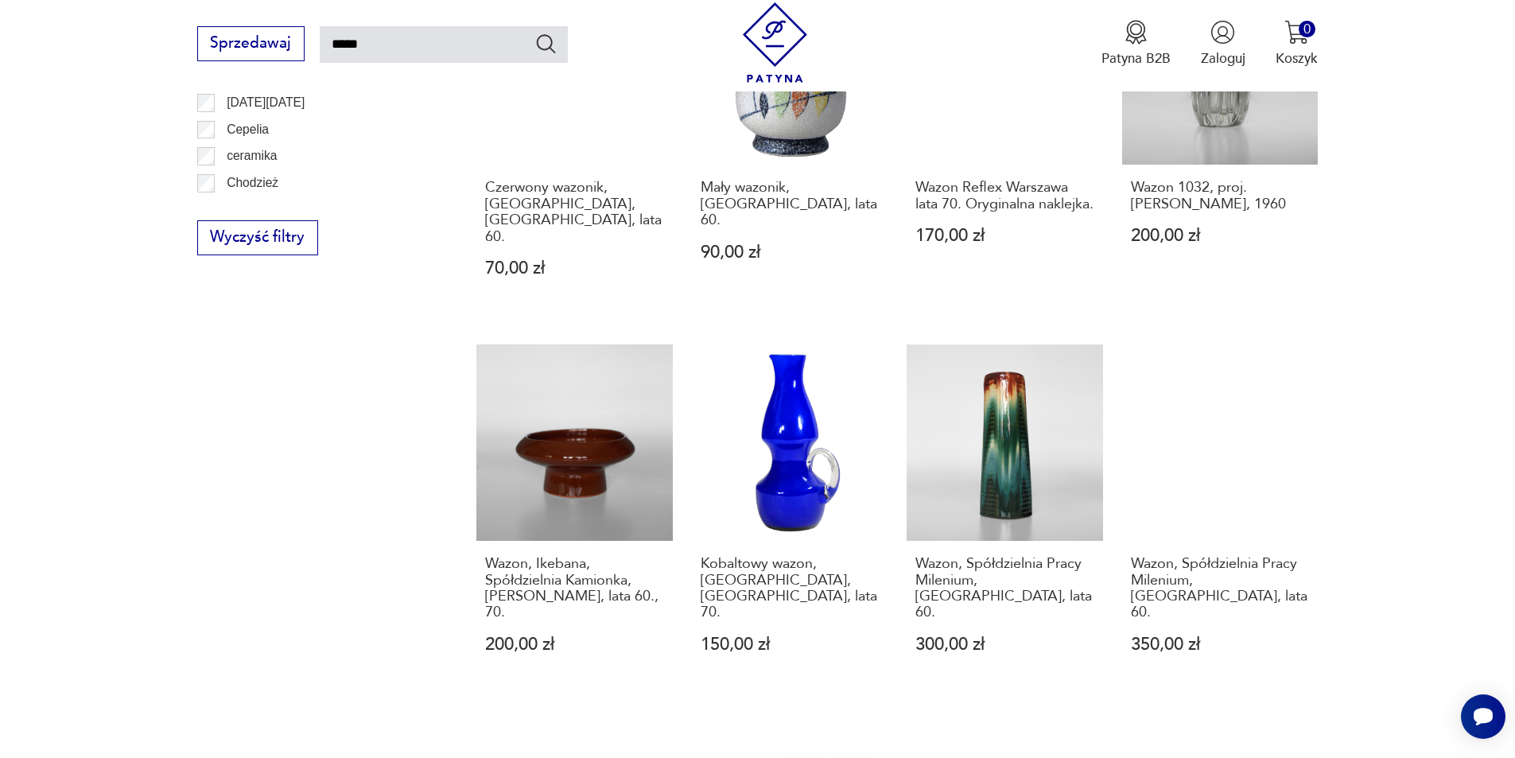
scroll to position [1364, 0]
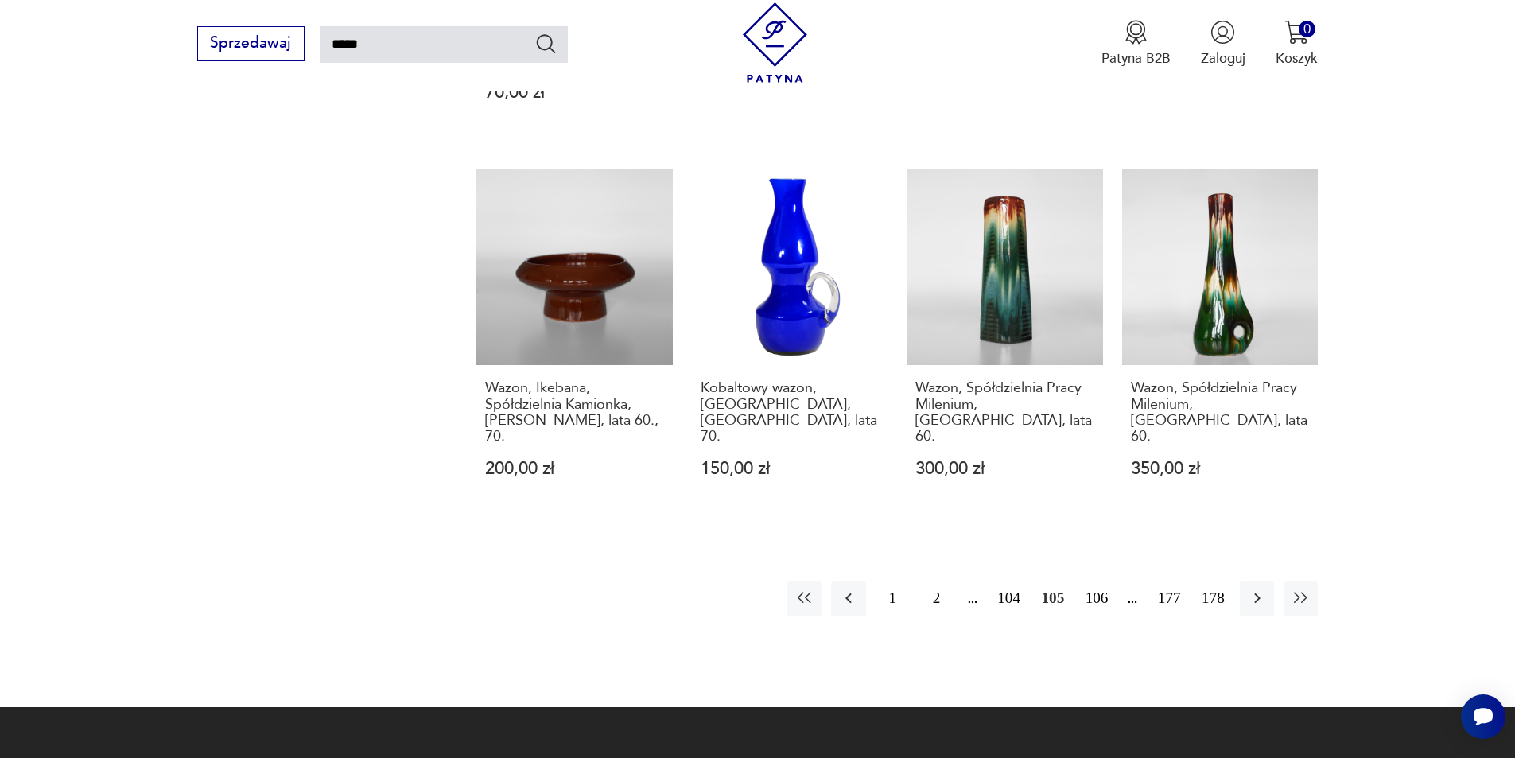
click at [1102, 581] on button "106" at bounding box center [1096, 598] width 34 height 34
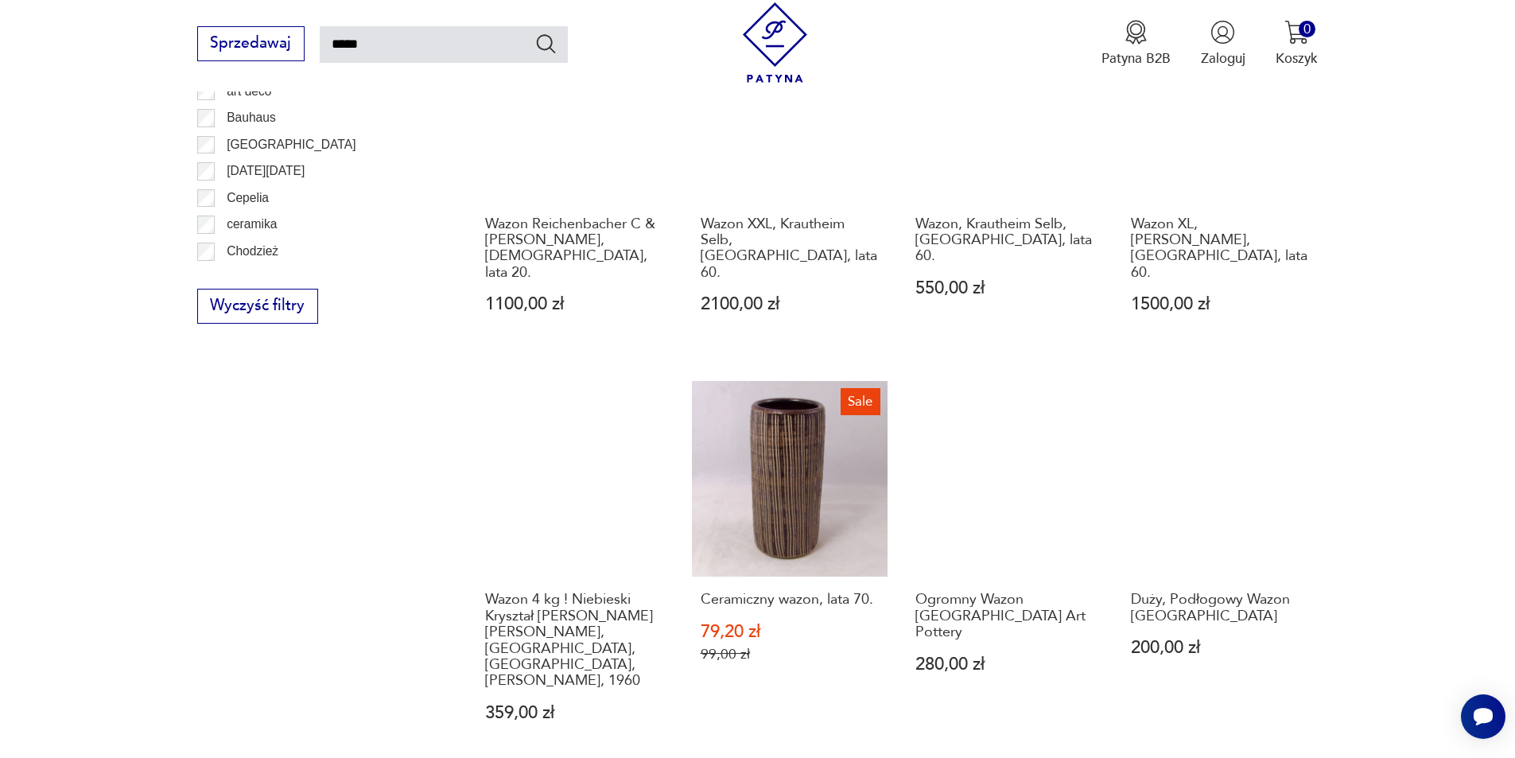
scroll to position [1285, 0]
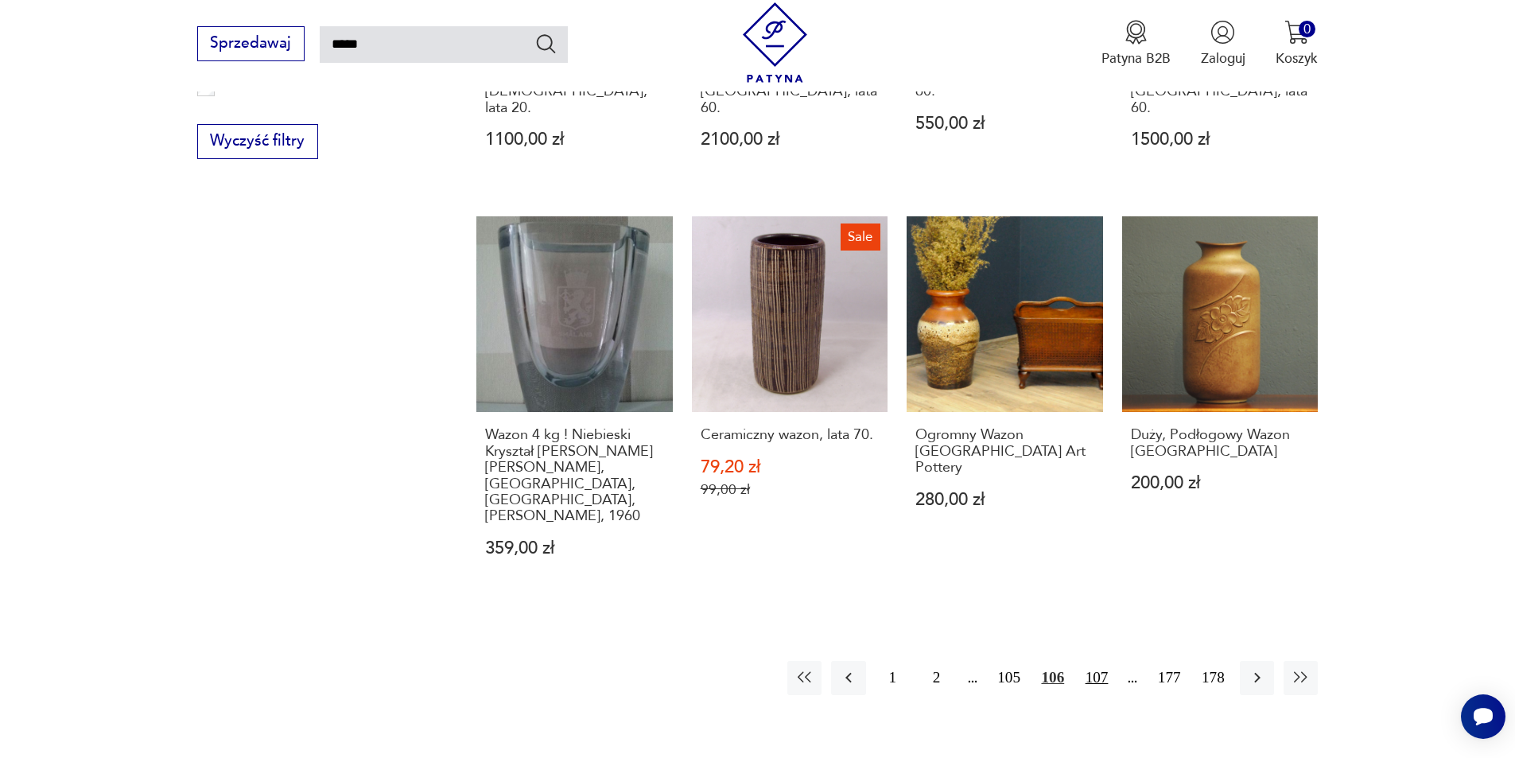
click at [1104, 661] on button "107" at bounding box center [1096, 678] width 34 height 34
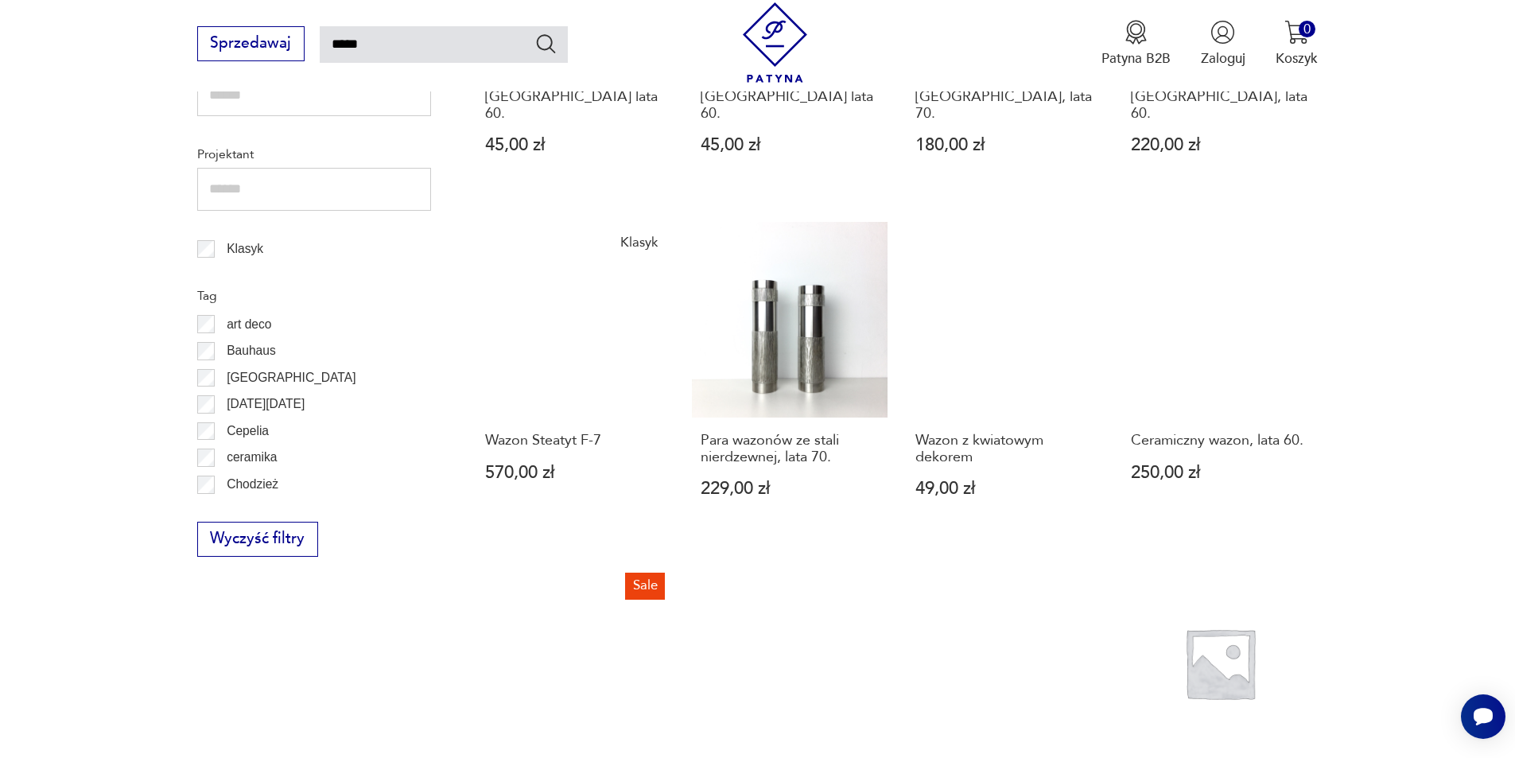
scroll to position [1205, 0]
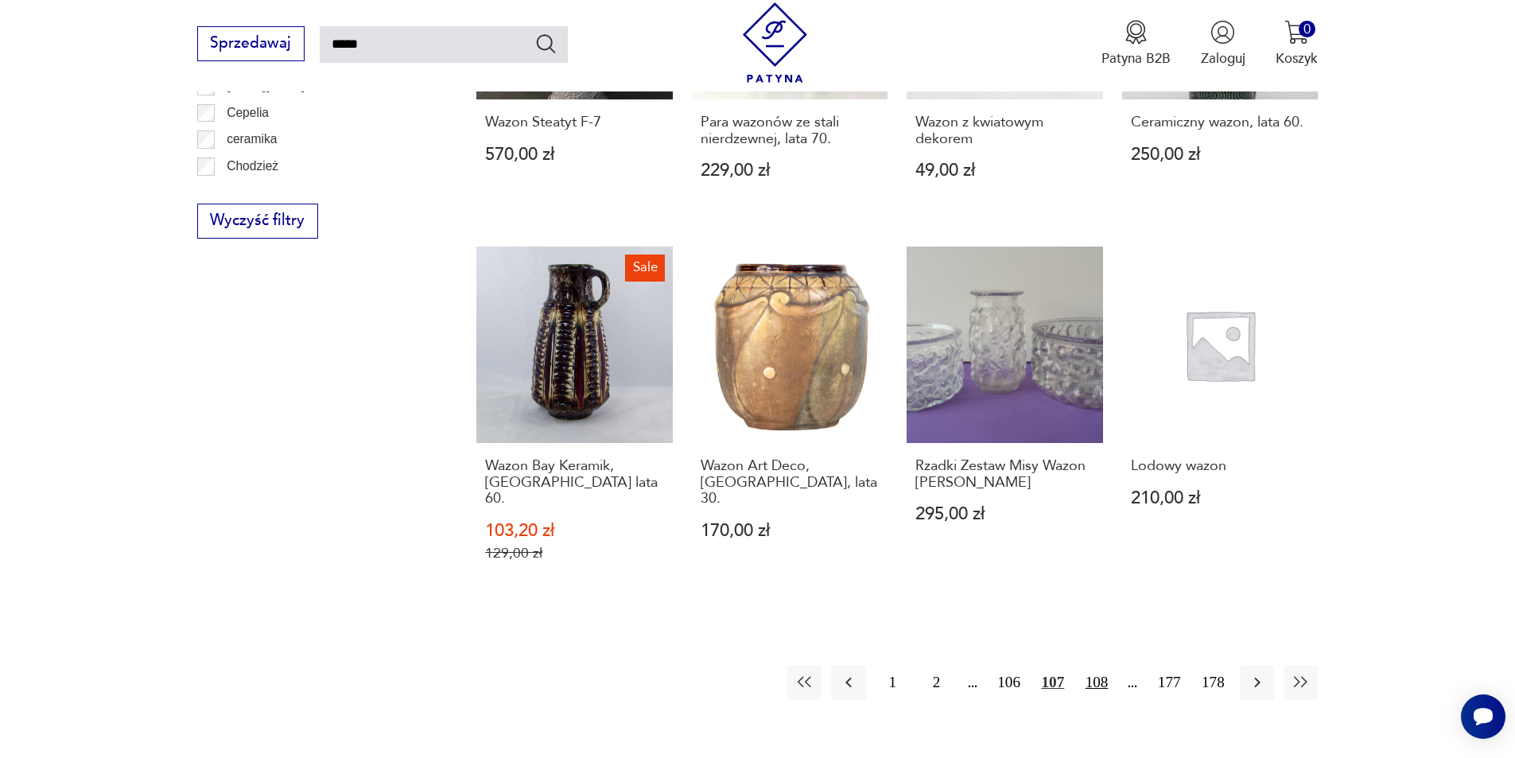
click at [1088, 666] on button "108" at bounding box center [1096, 683] width 34 height 34
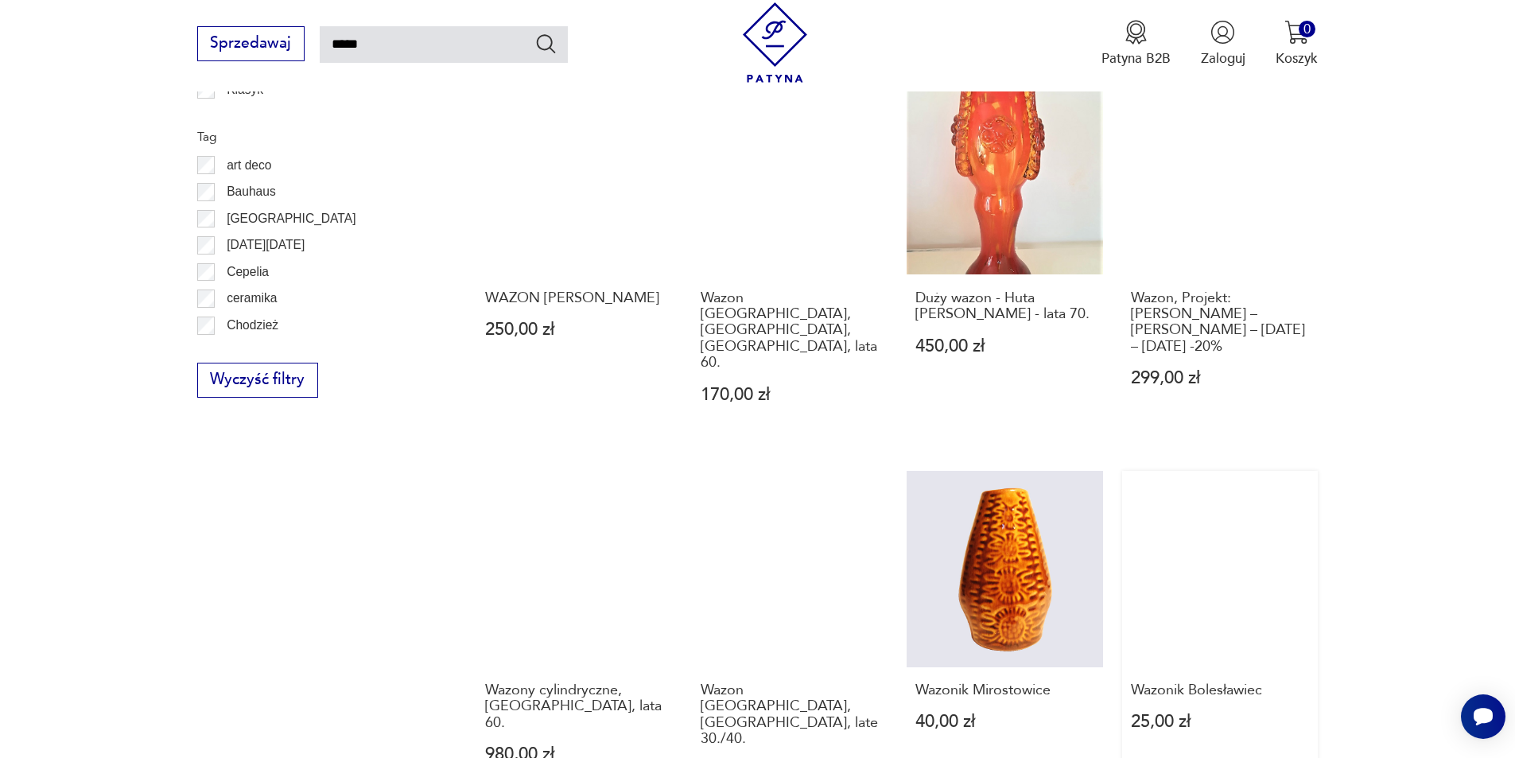
scroll to position [1364, 0]
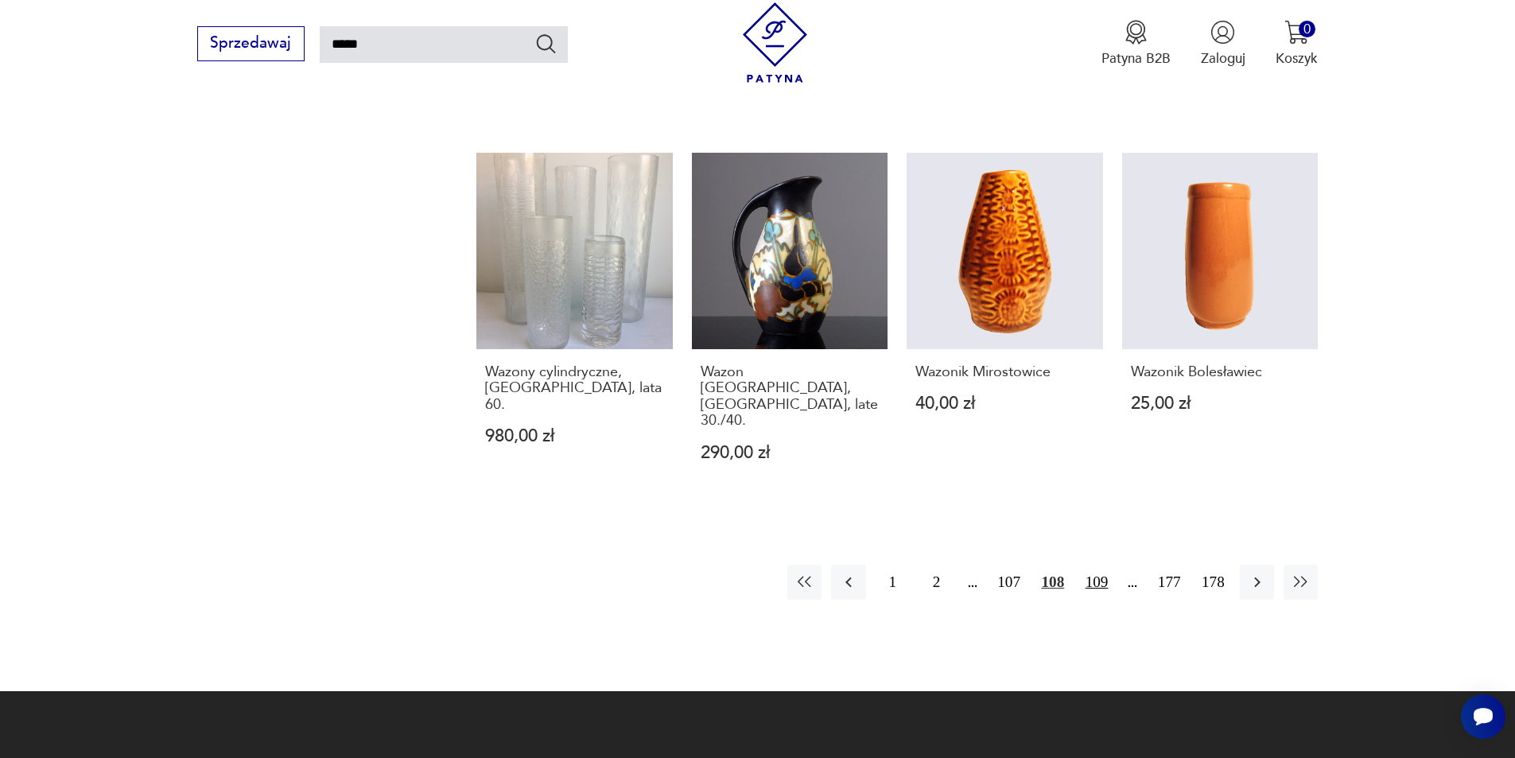
click at [1092, 565] on button "109" at bounding box center [1096, 582] width 34 height 34
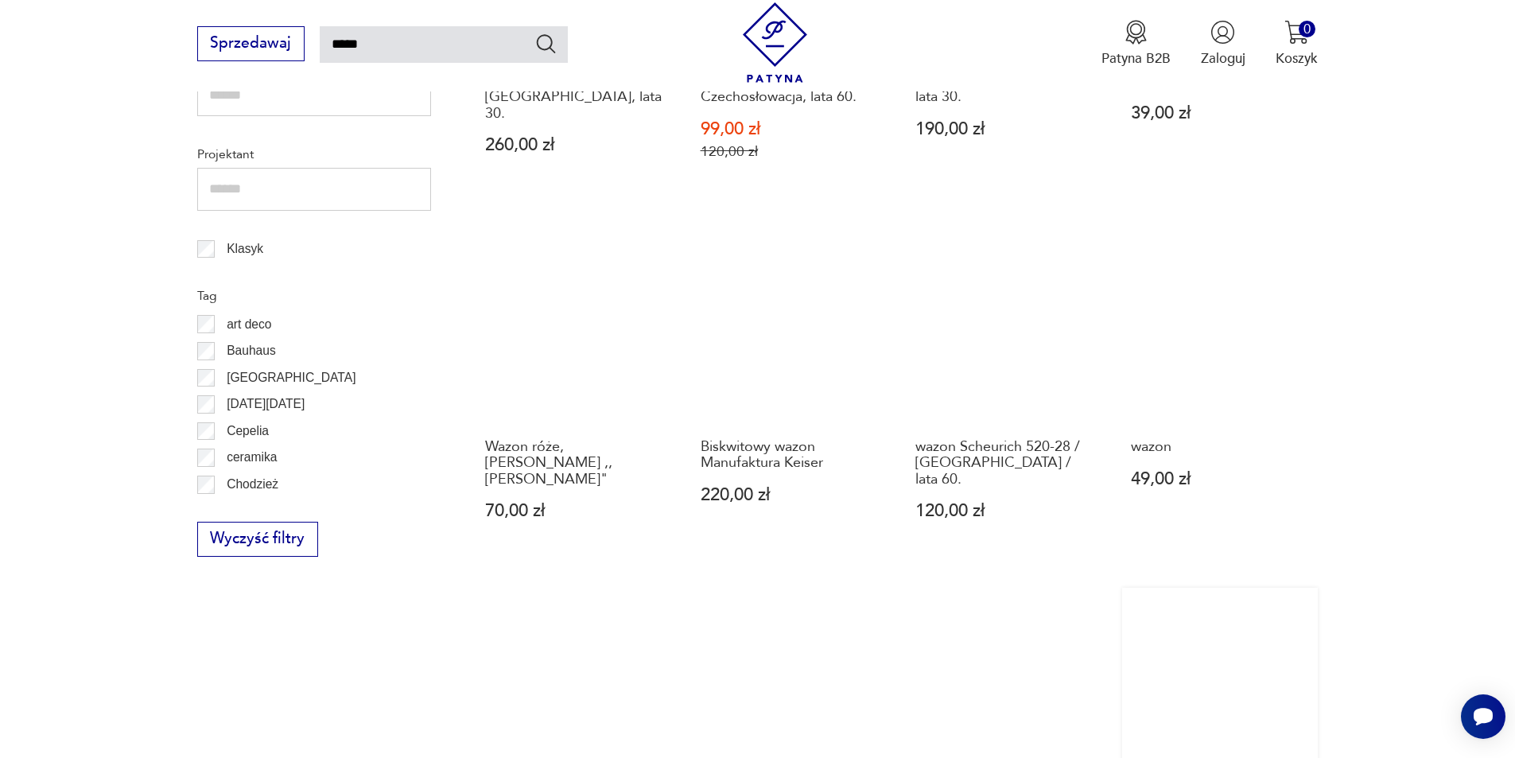
scroll to position [1285, 0]
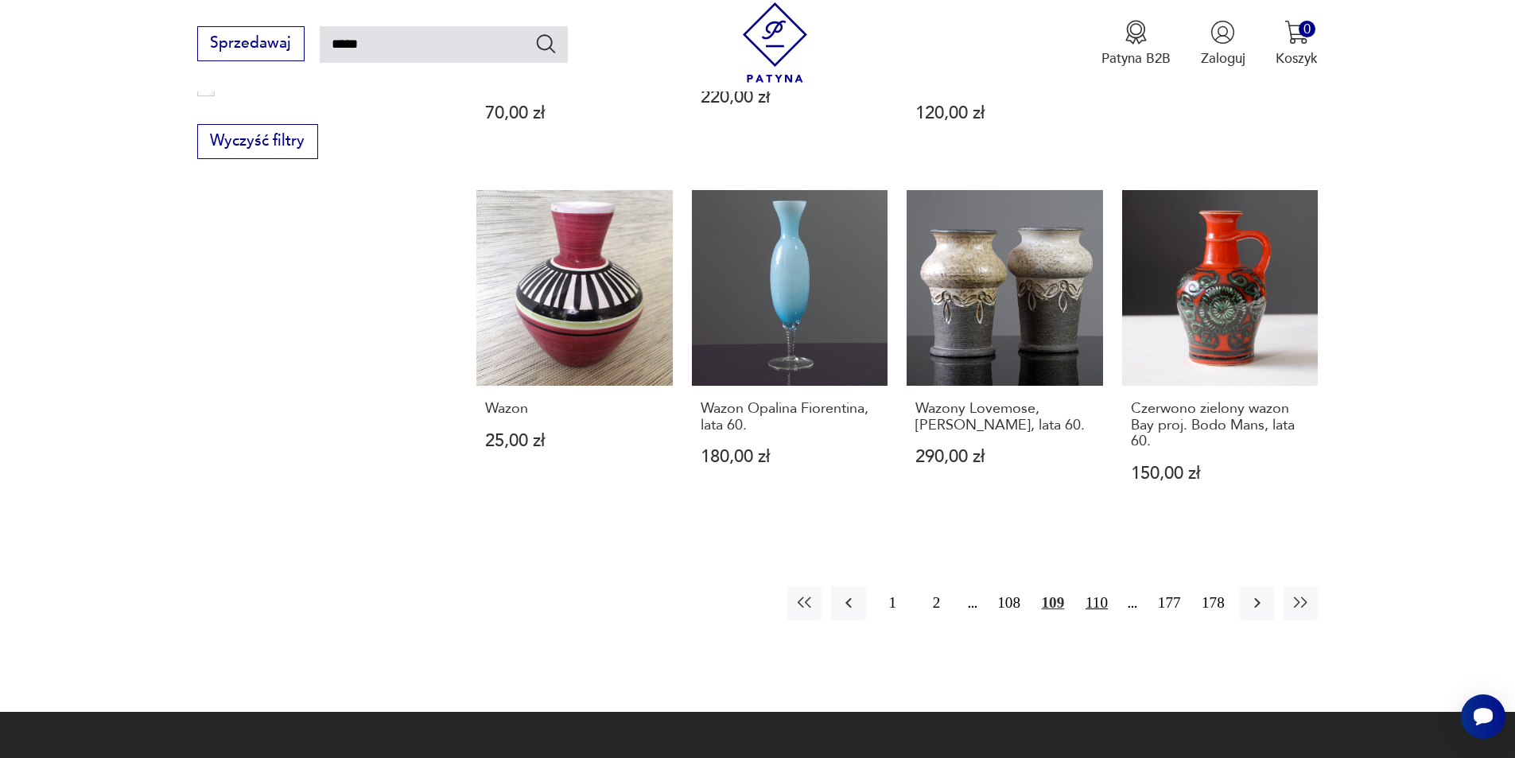
click at [1099, 589] on button "110" at bounding box center [1096, 603] width 34 height 34
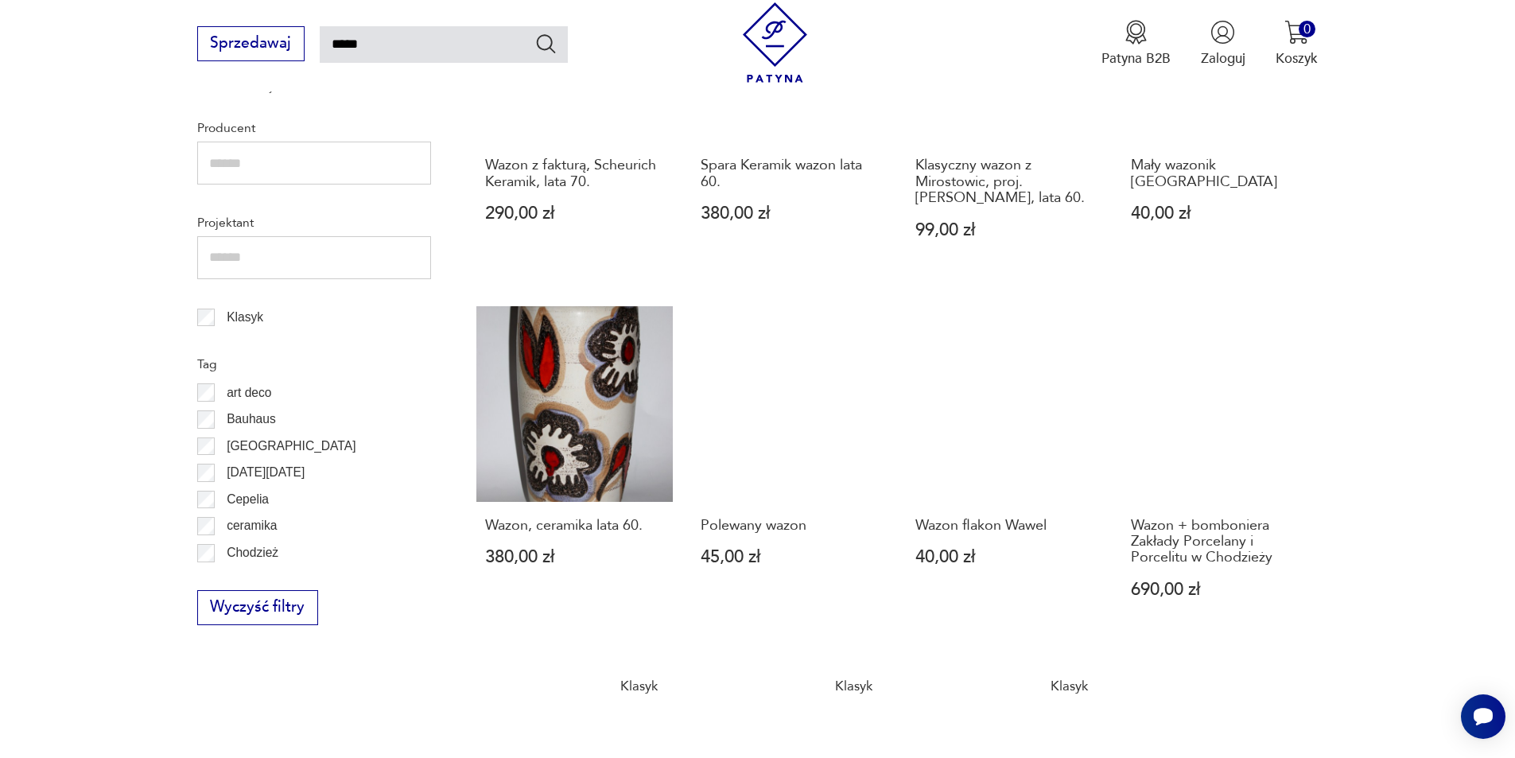
scroll to position [966, 0]
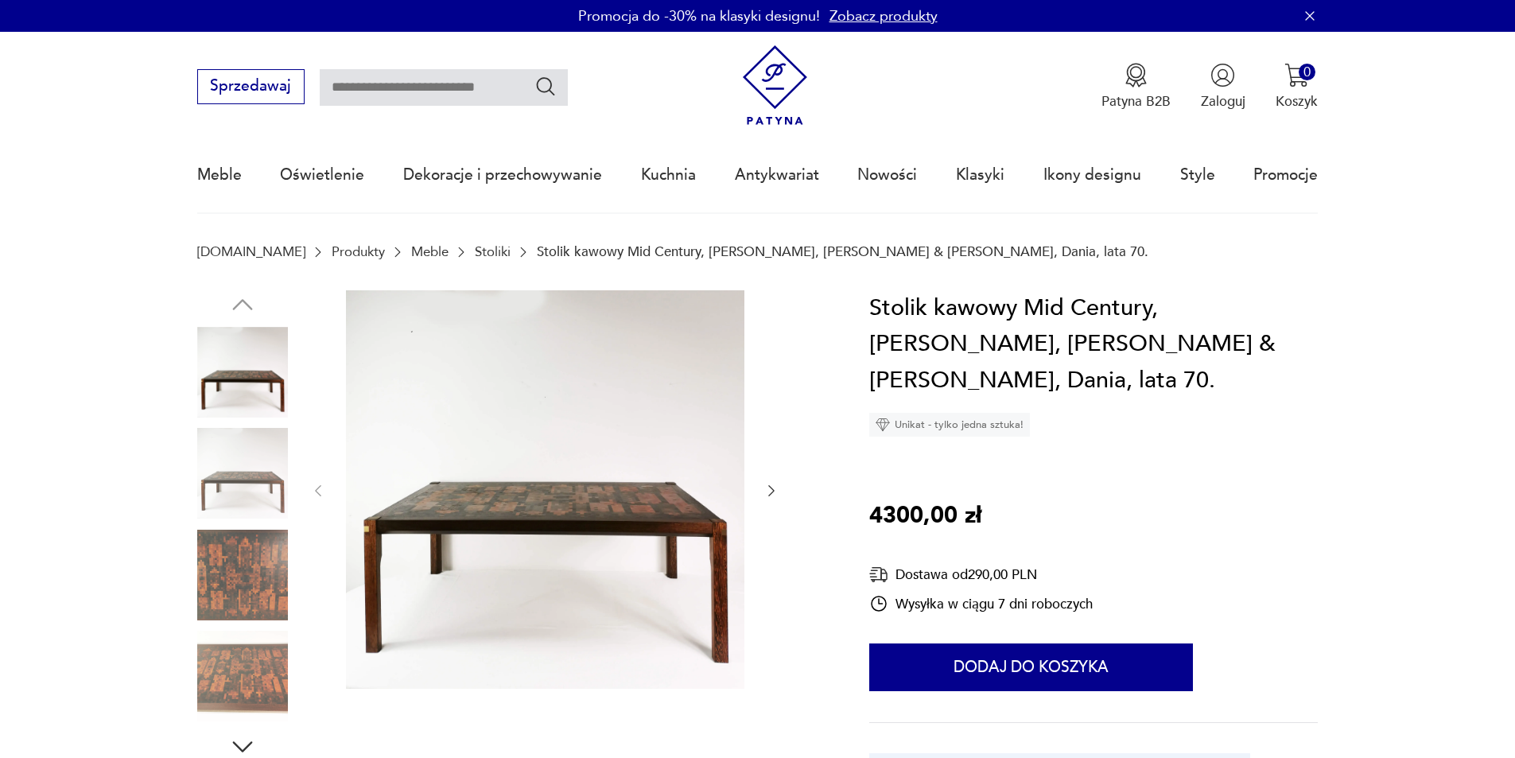
click at [259, 680] on img at bounding box center [242, 676] width 91 height 91
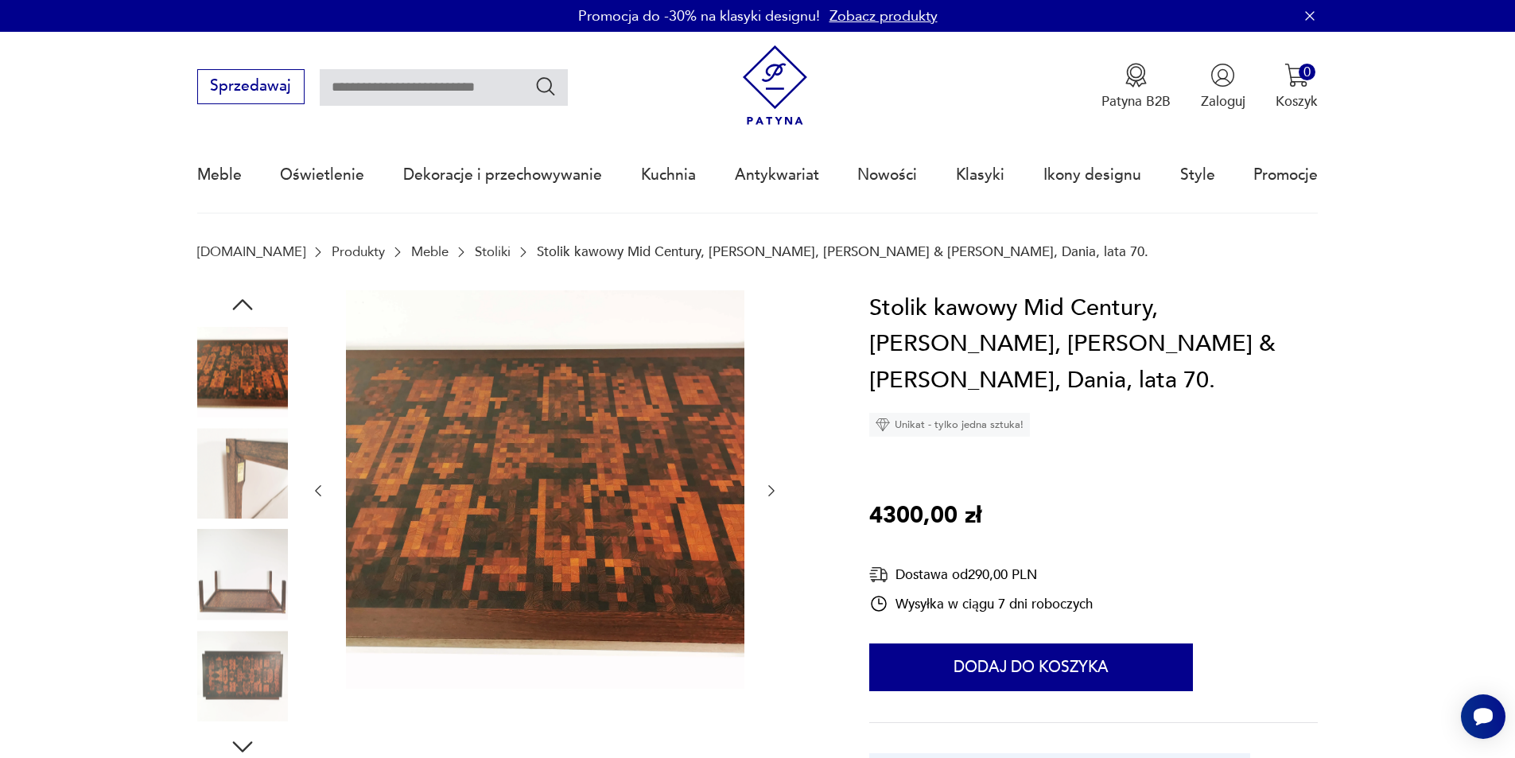
click at [245, 686] on img at bounding box center [242, 676] width 91 height 91
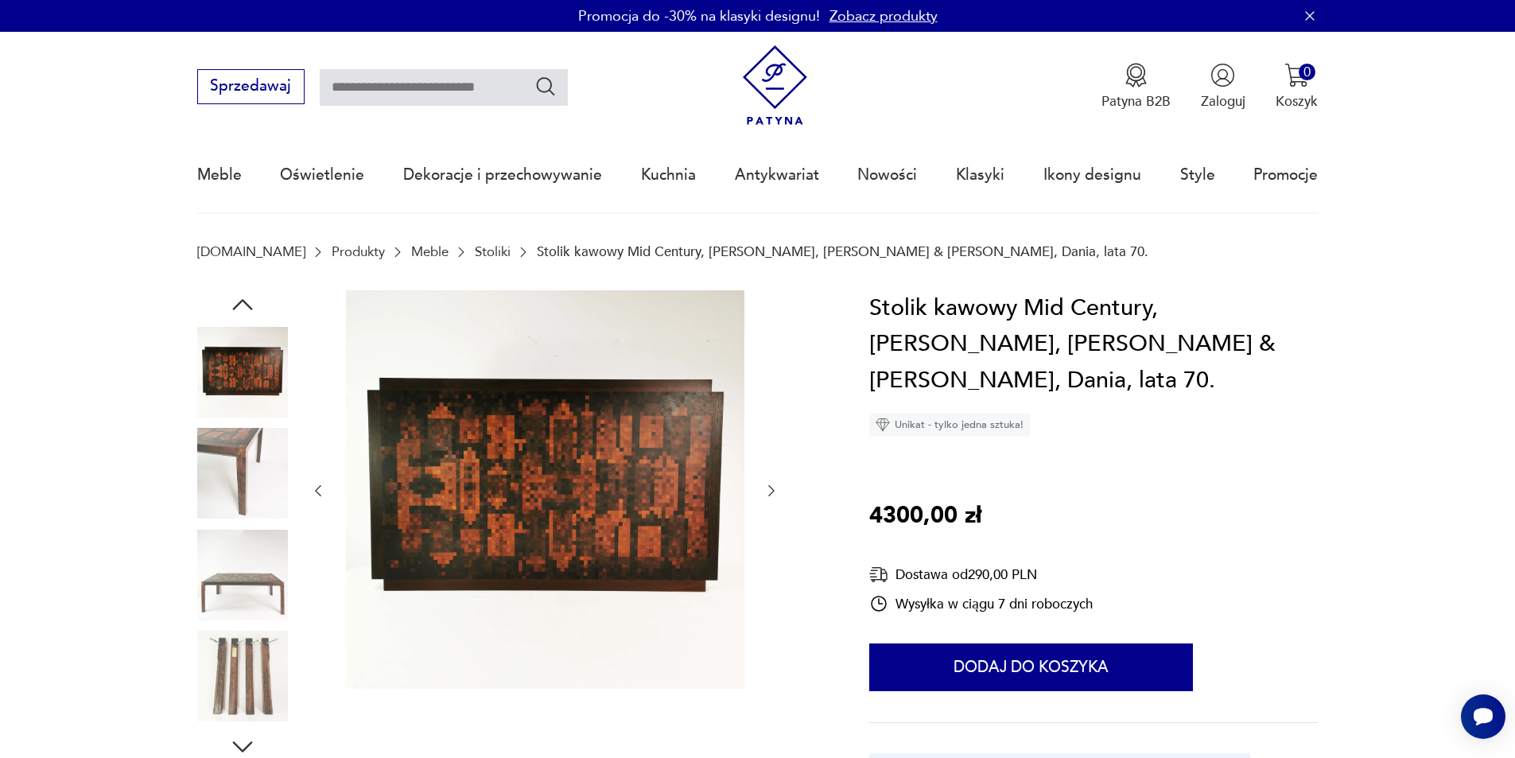
click at [243, 670] on img at bounding box center [242, 676] width 91 height 91
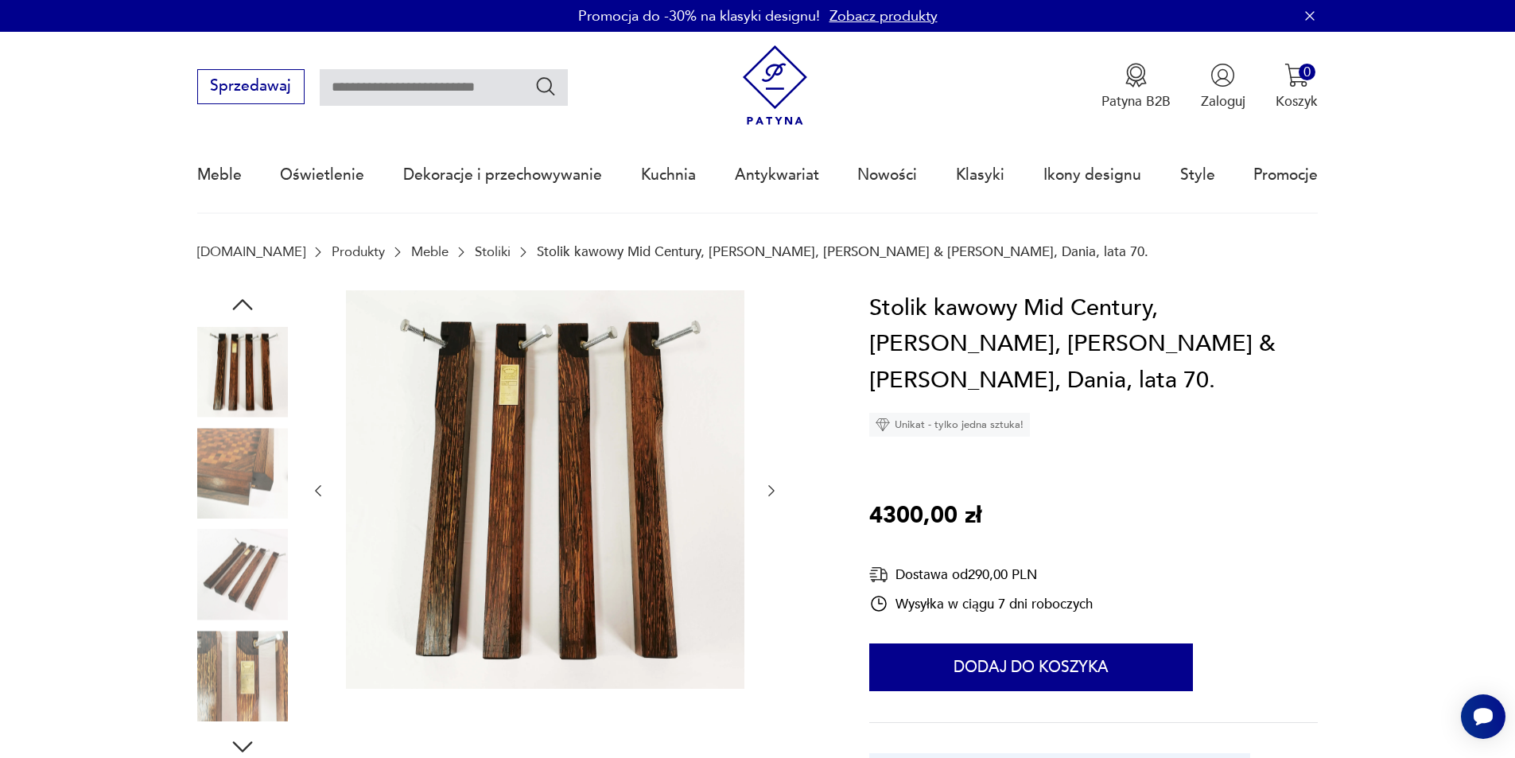
click at [237, 461] on img at bounding box center [242, 473] width 91 height 91
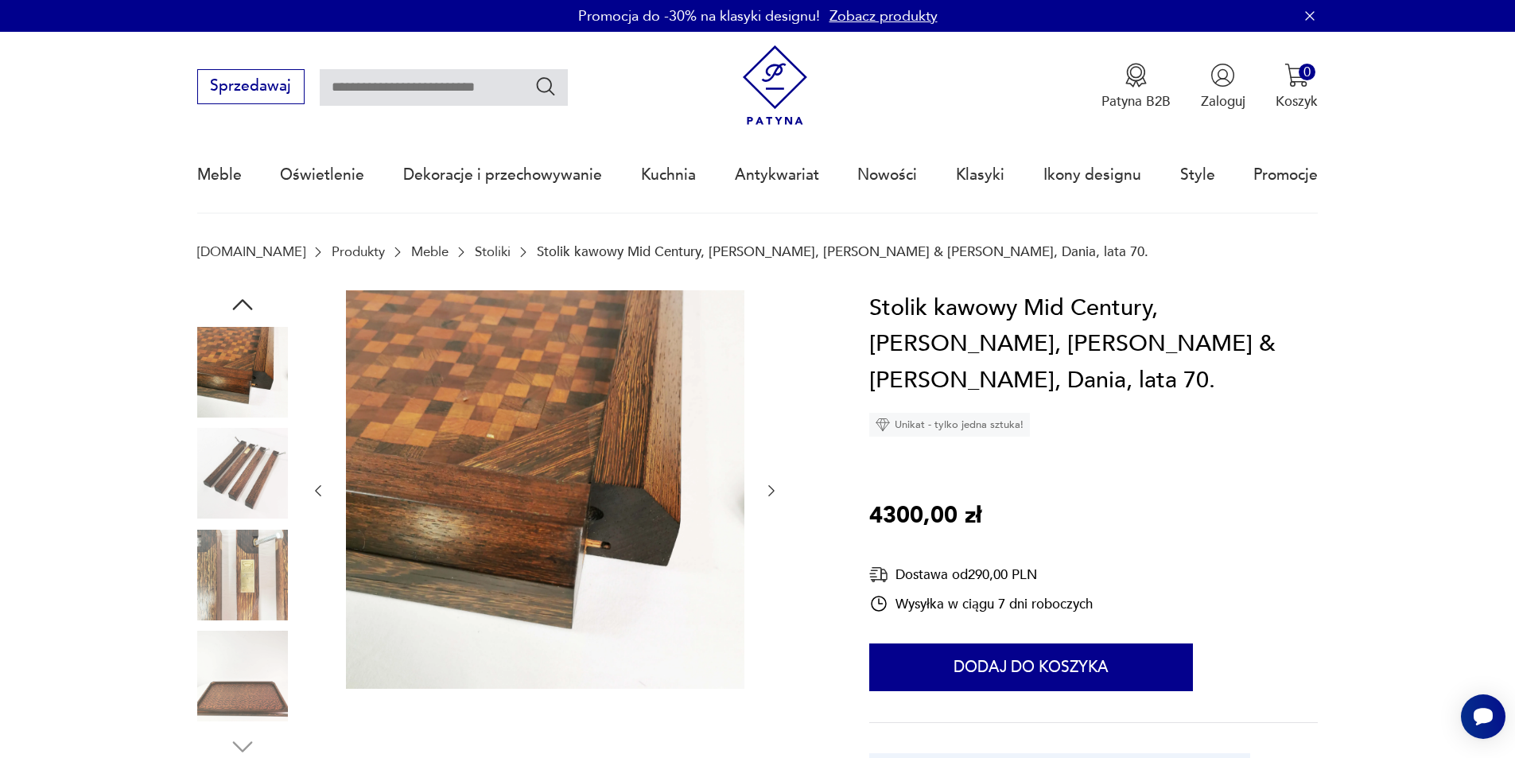
click at [225, 369] on img at bounding box center [242, 372] width 91 height 91
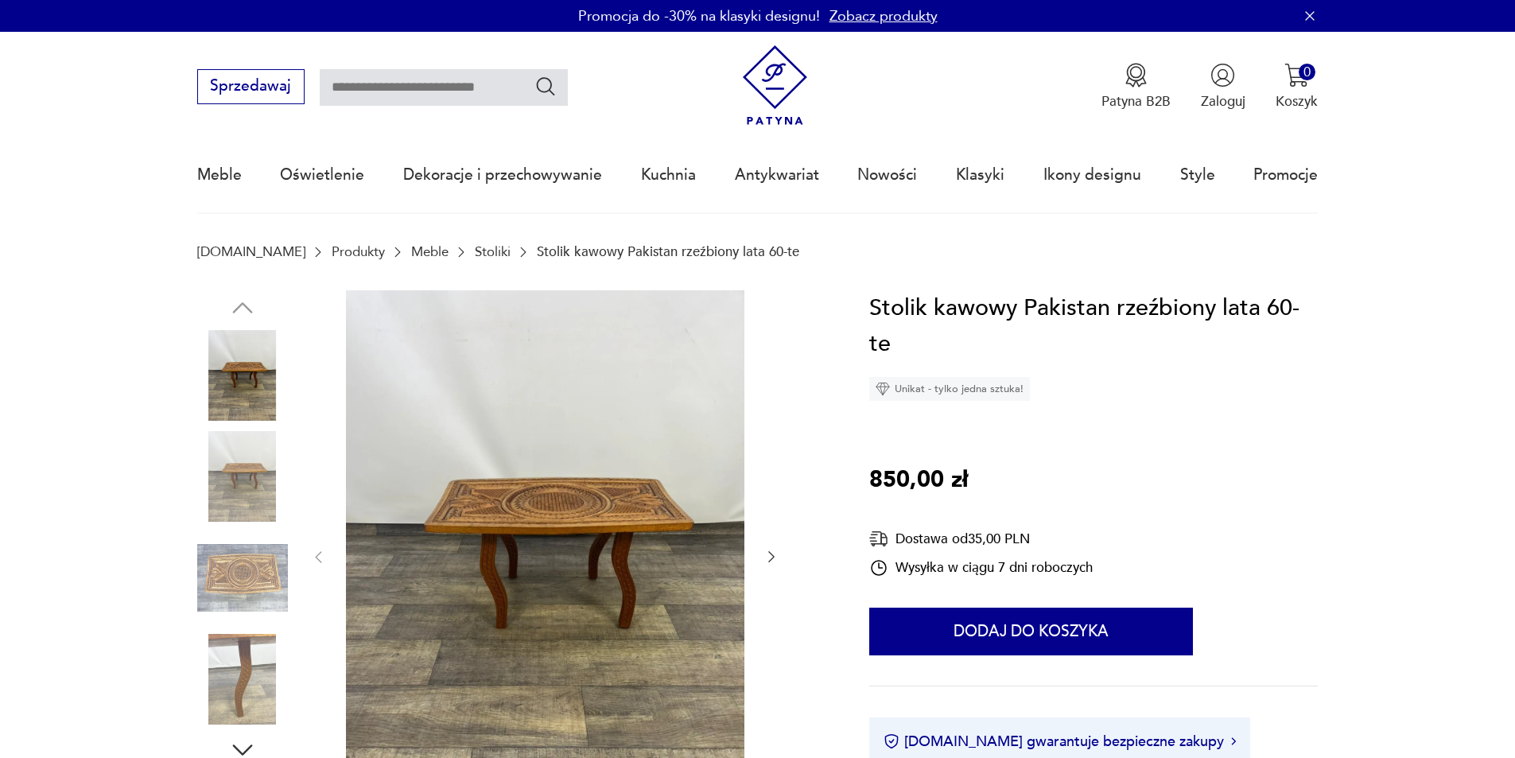
click at [231, 592] on img at bounding box center [242, 578] width 91 height 91
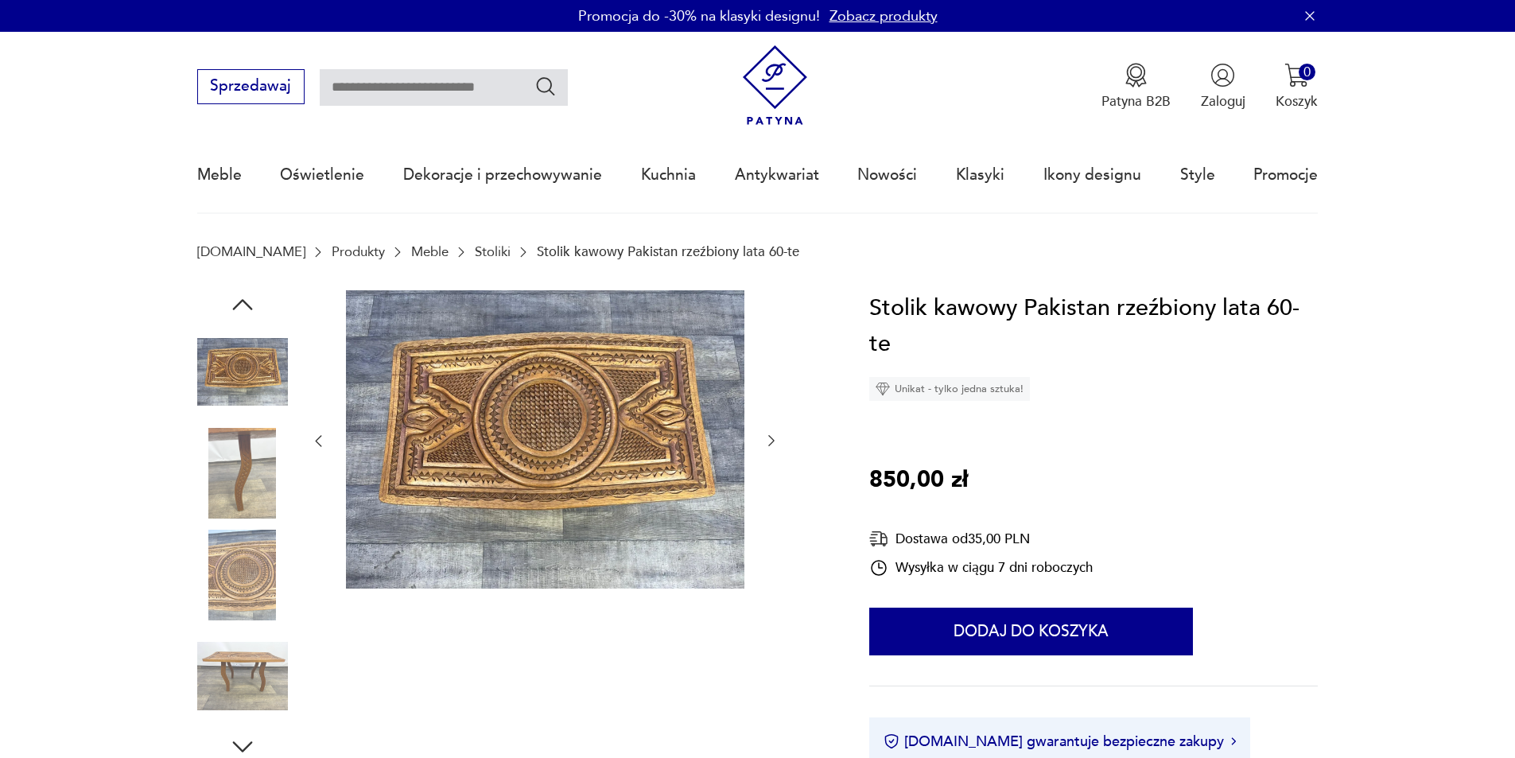
click at [251, 658] on img at bounding box center [242, 676] width 91 height 91
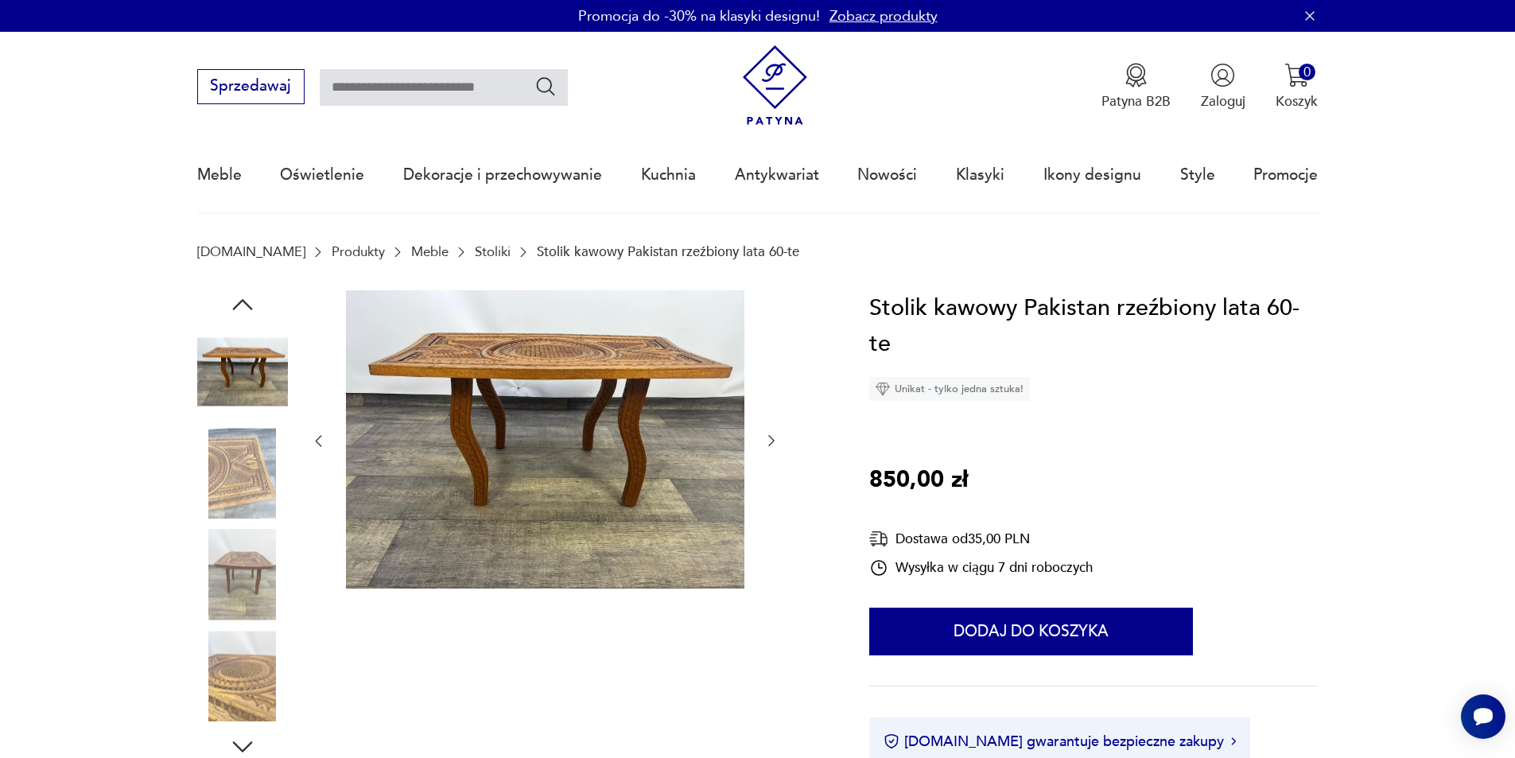
click at [248, 480] on img at bounding box center [242, 473] width 91 height 91
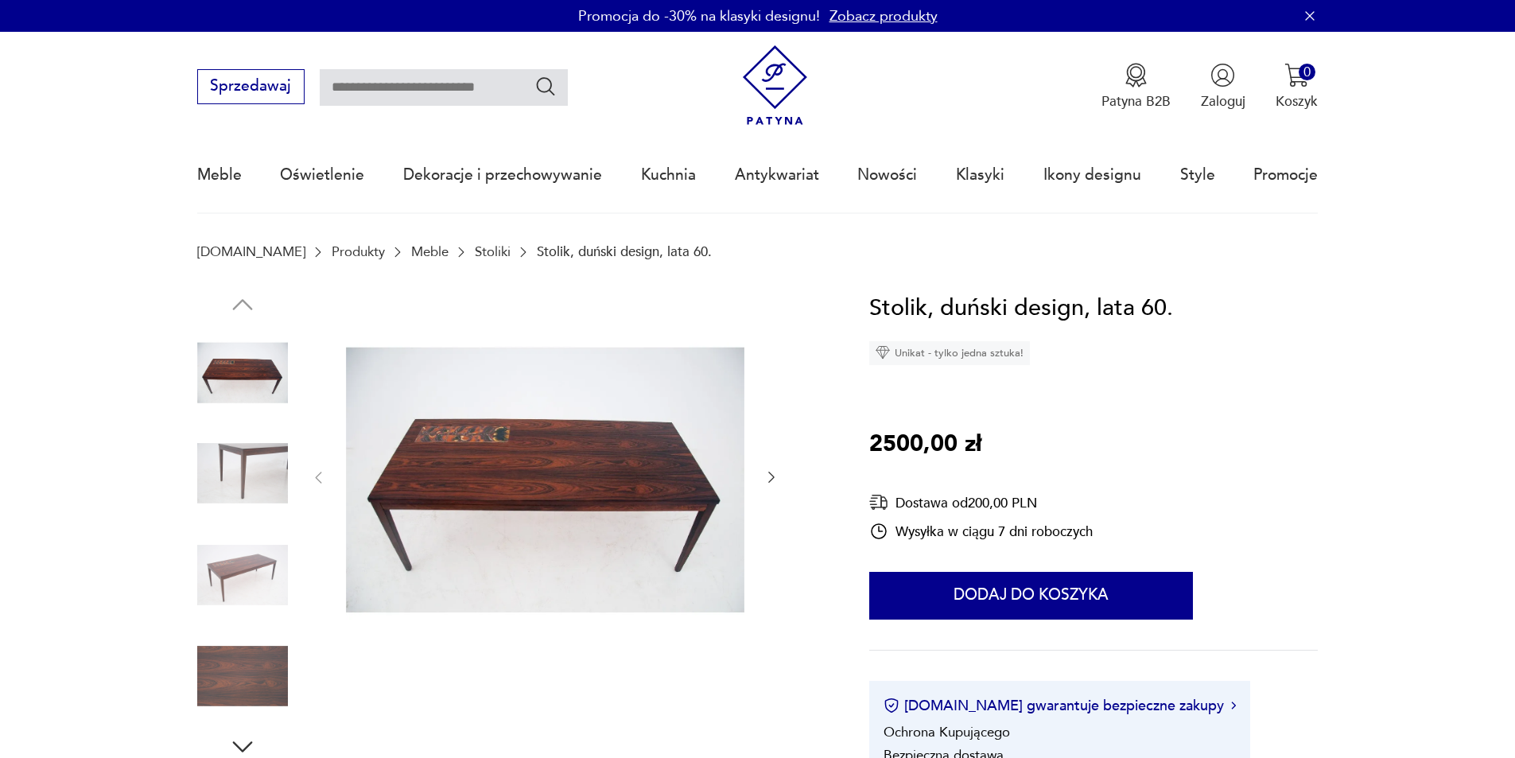
click at [267, 671] on img at bounding box center [242, 676] width 91 height 91
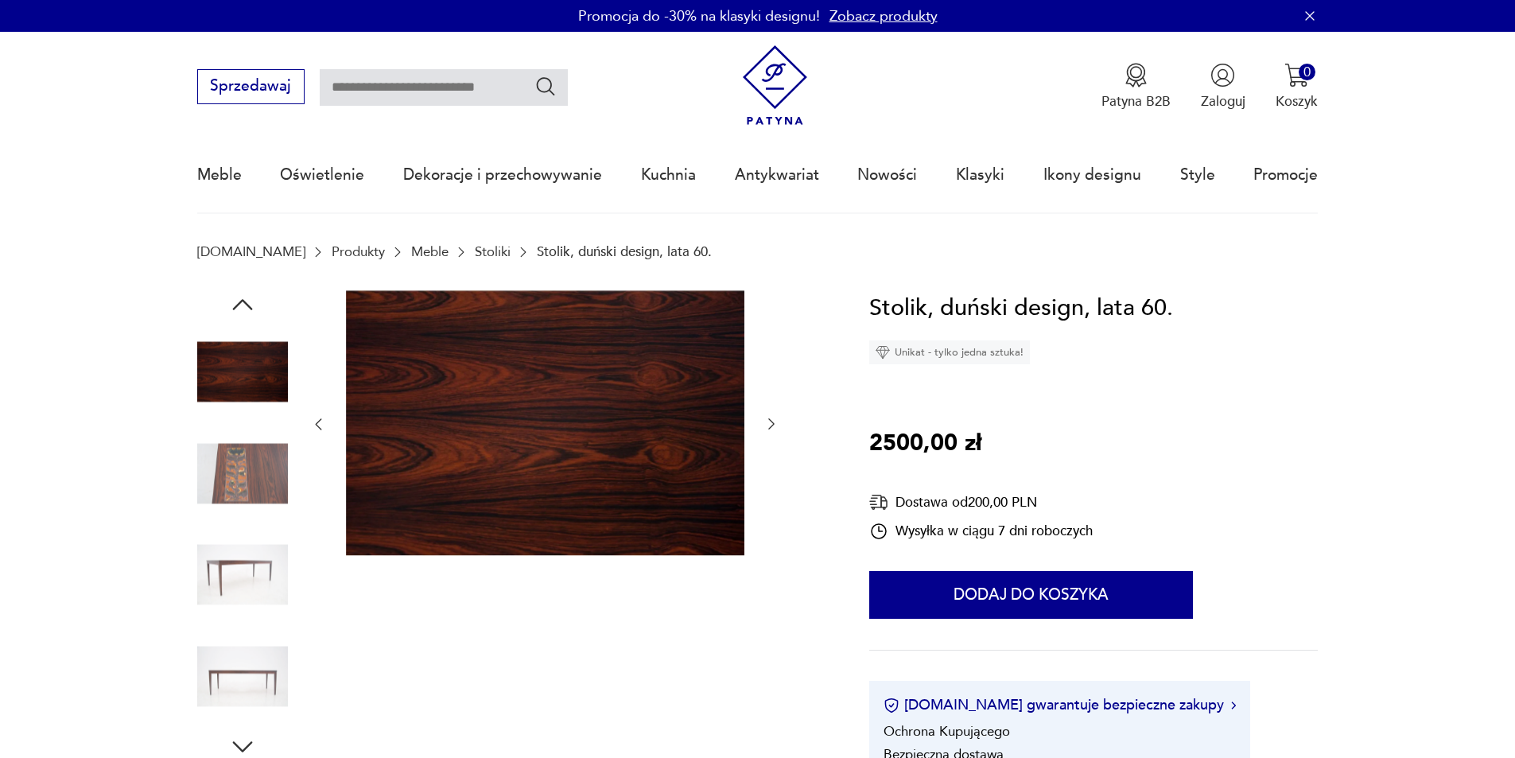
click at [251, 472] on img at bounding box center [242, 473] width 91 height 91
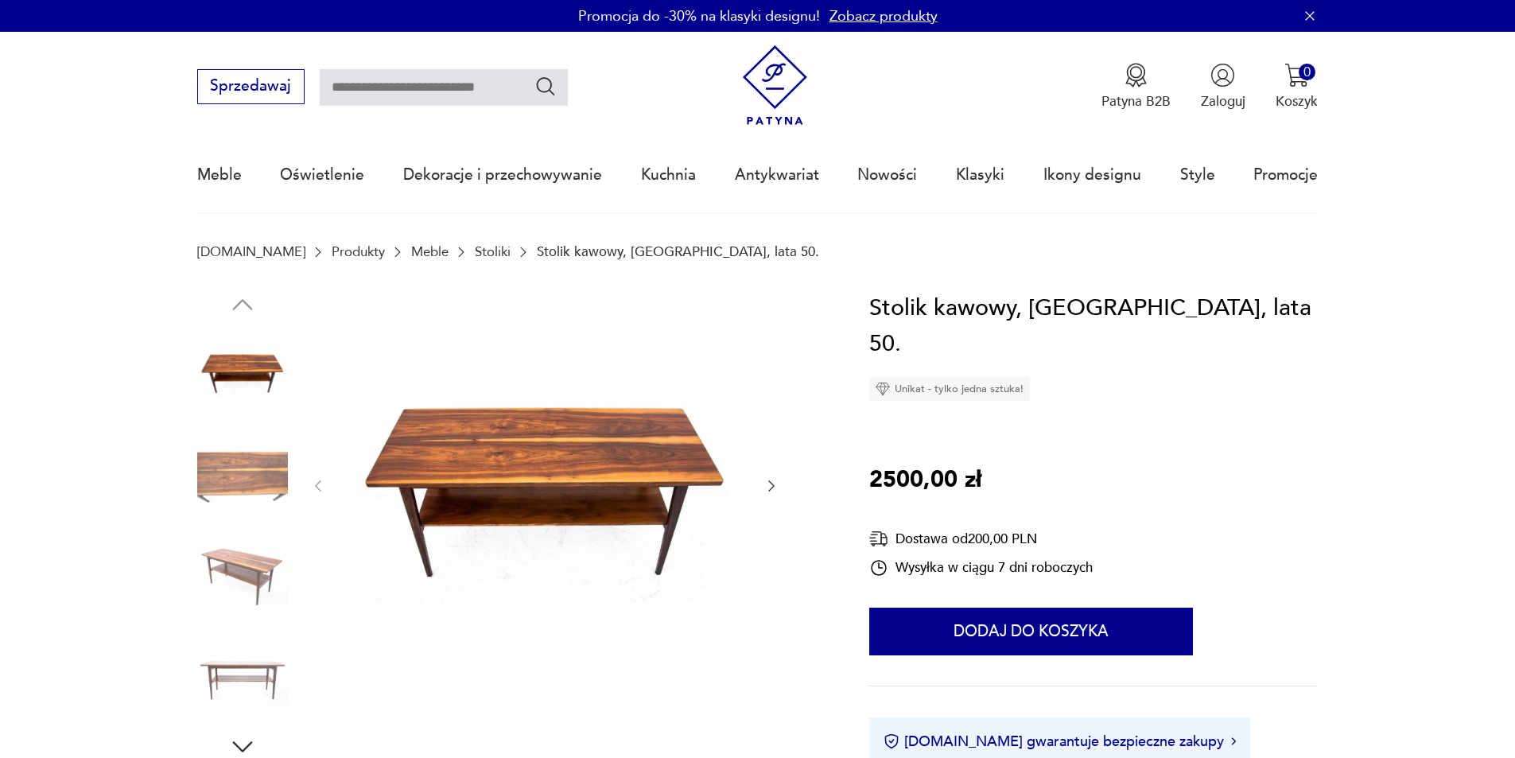
click at [254, 557] on img at bounding box center [242, 575] width 91 height 91
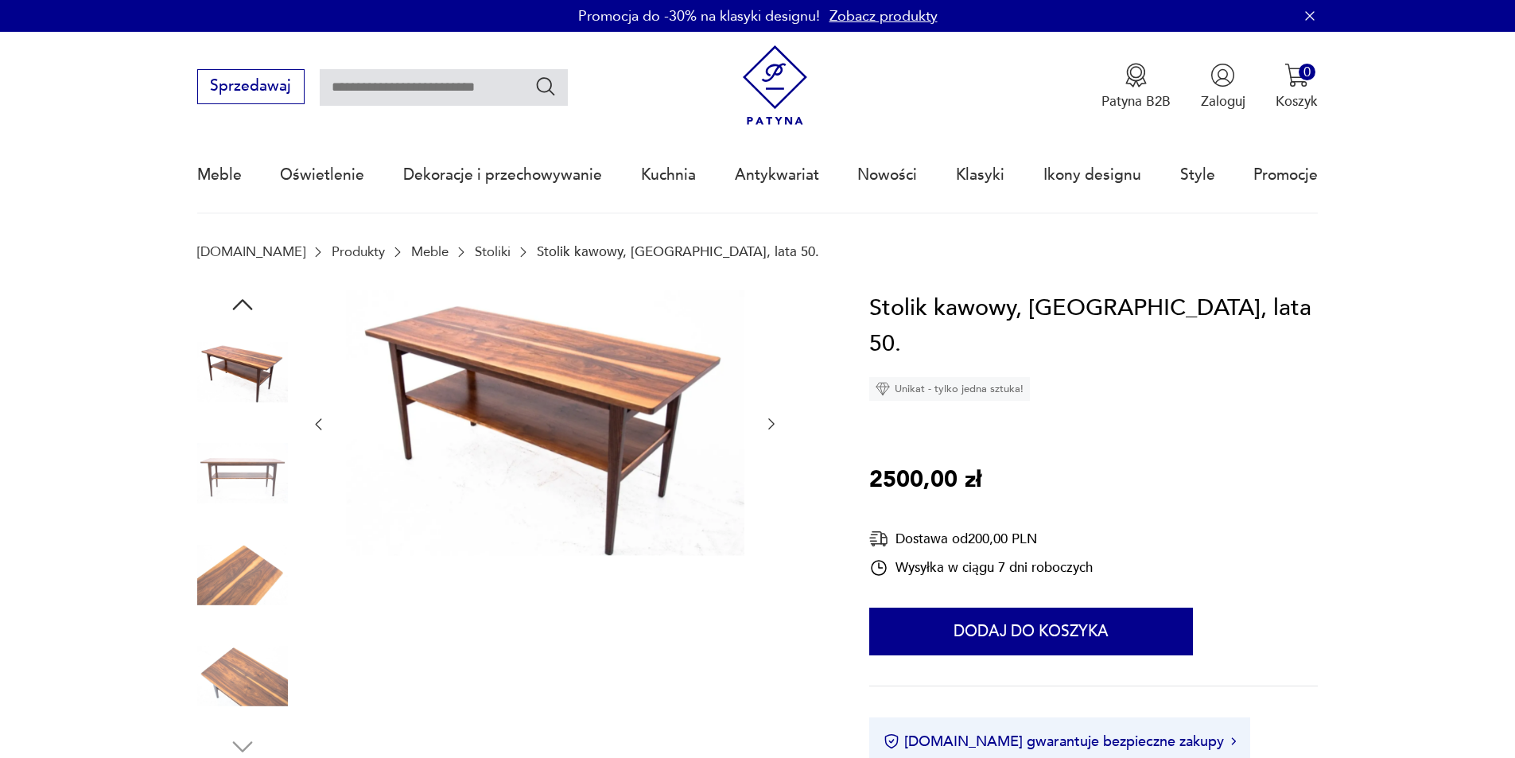
click at [232, 671] on img at bounding box center [242, 676] width 91 height 91
